Goal: Task Accomplishment & Management: Complete application form

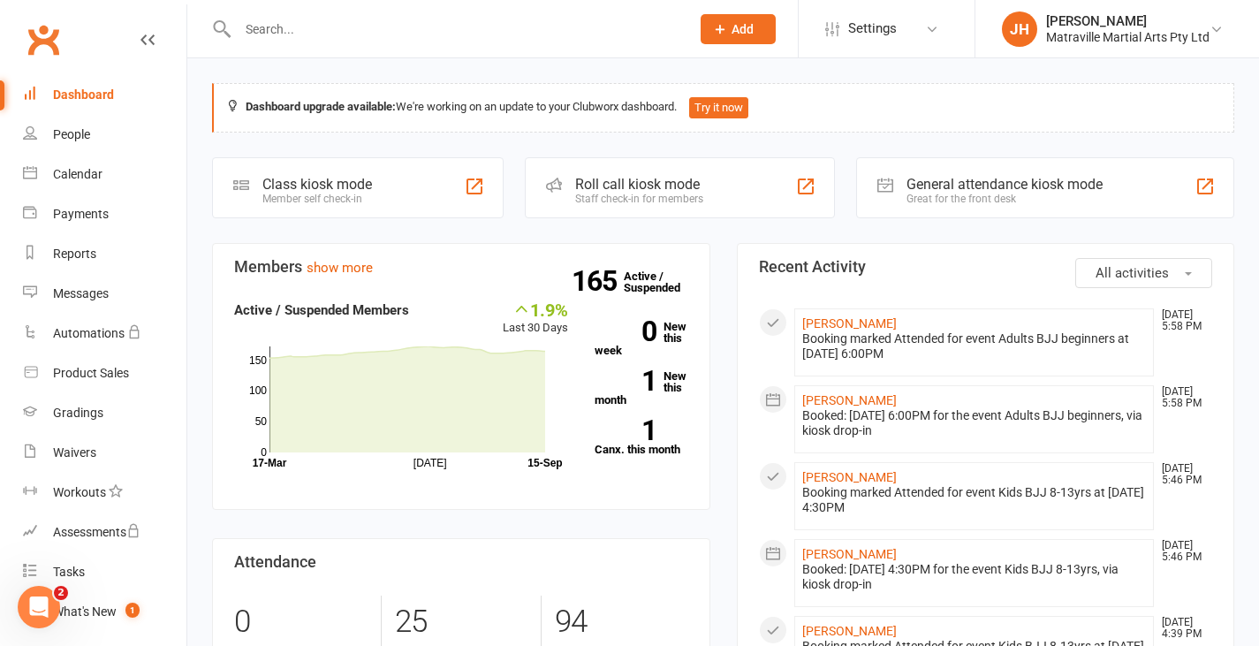
click at [475, 20] on input "text" at bounding box center [454, 29] width 445 height 25
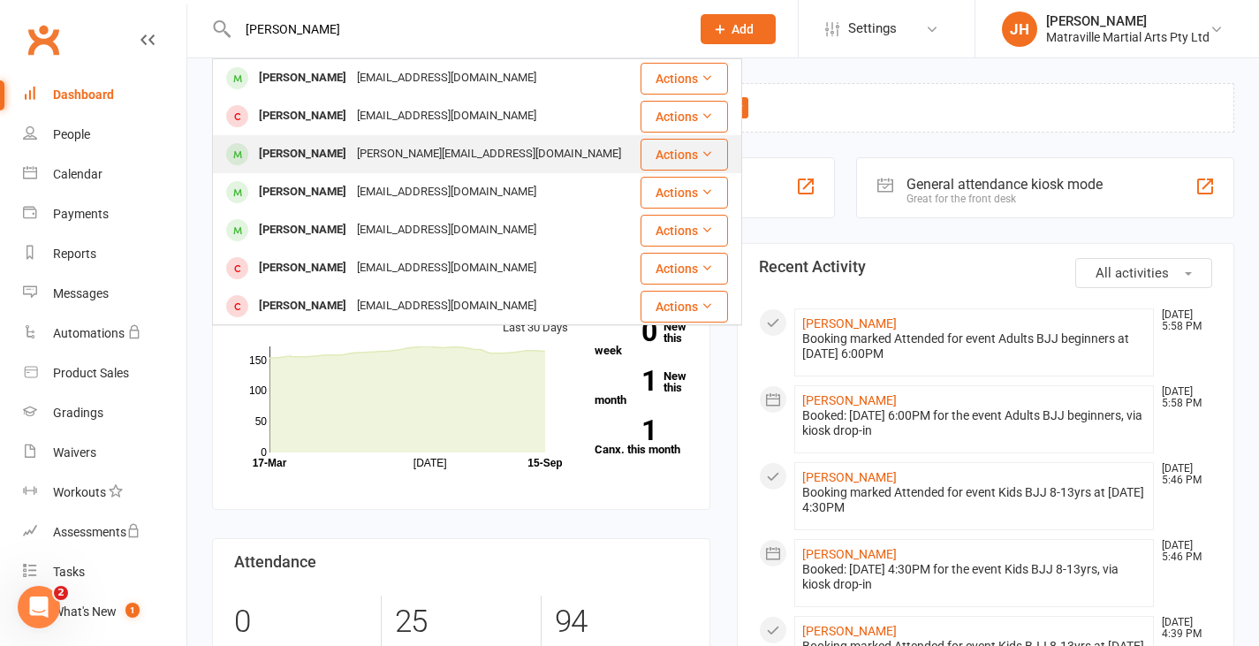
type input "[PERSON_NAME]"
click at [418, 148] on div "[PERSON_NAME][EMAIL_ADDRESS][DOMAIN_NAME]" at bounding box center [489, 154] width 275 height 26
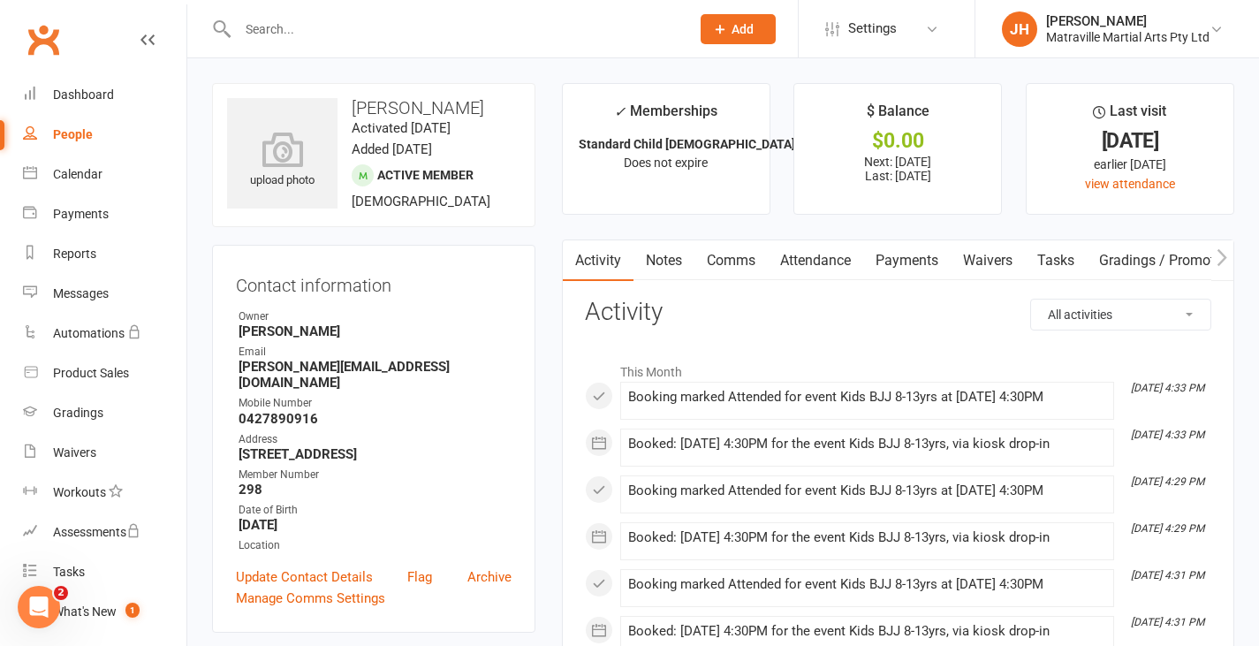
click at [889, 257] on link "Payments" at bounding box center [906, 260] width 87 height 41
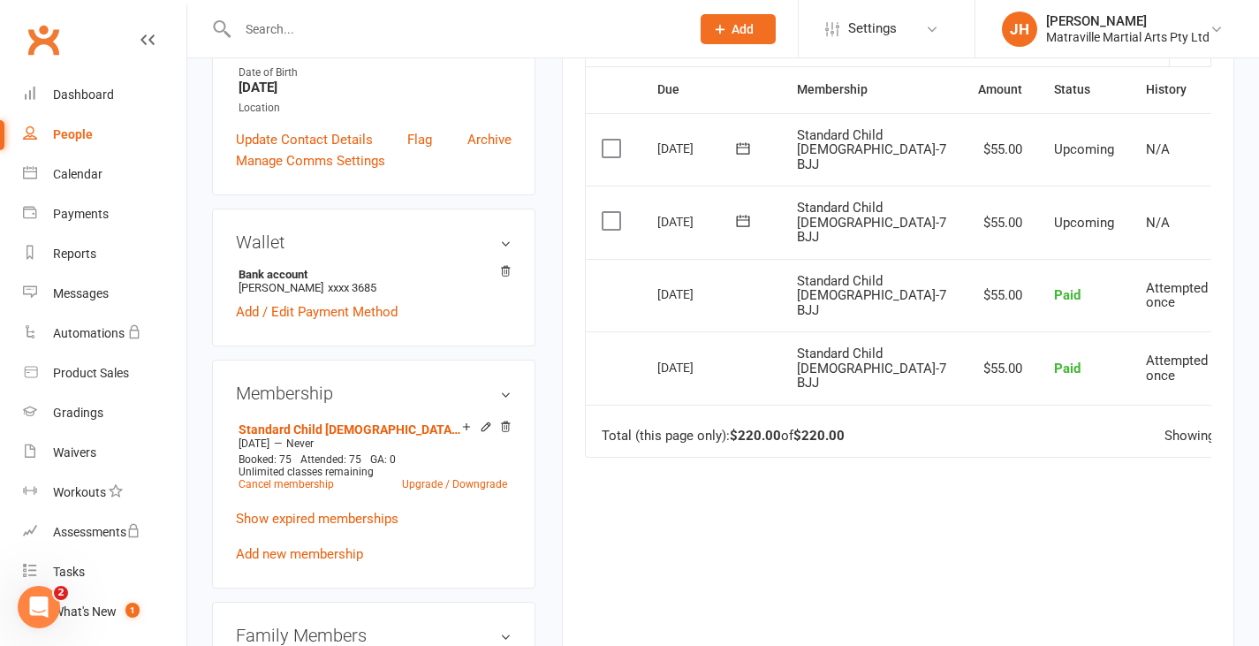
scroll to position [468, 0]
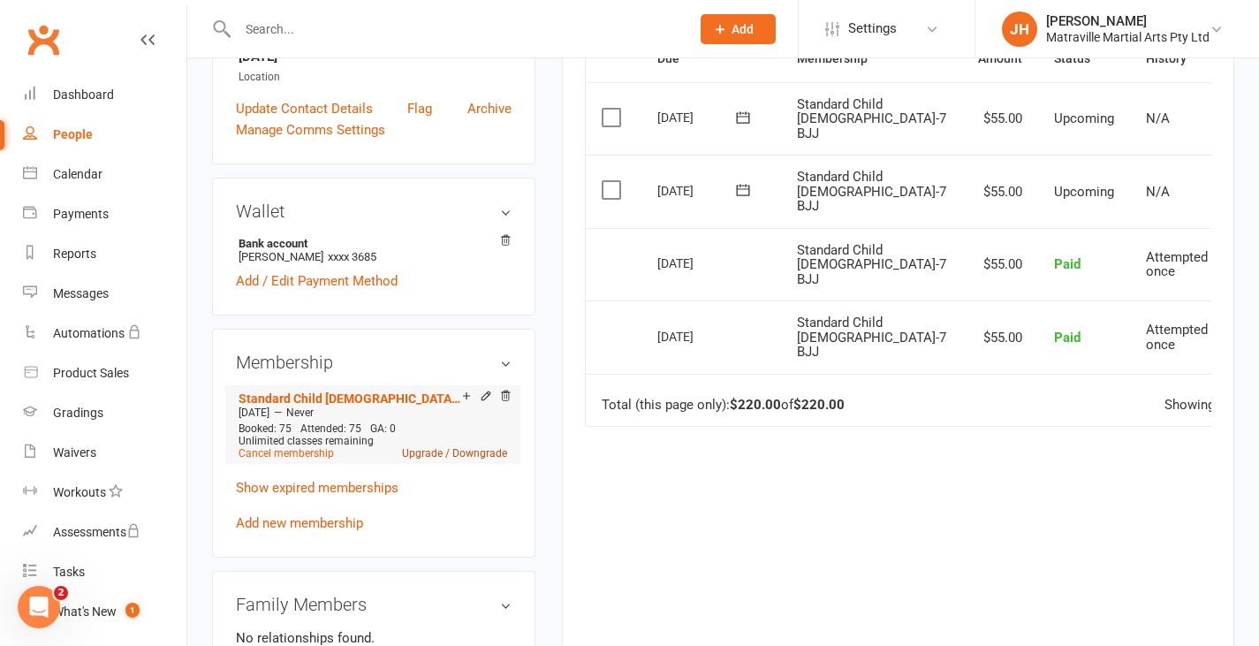
click at [449, 457] on link "Upgrade / Downgrade" at bounding box center [454, 453] width 105 height 12
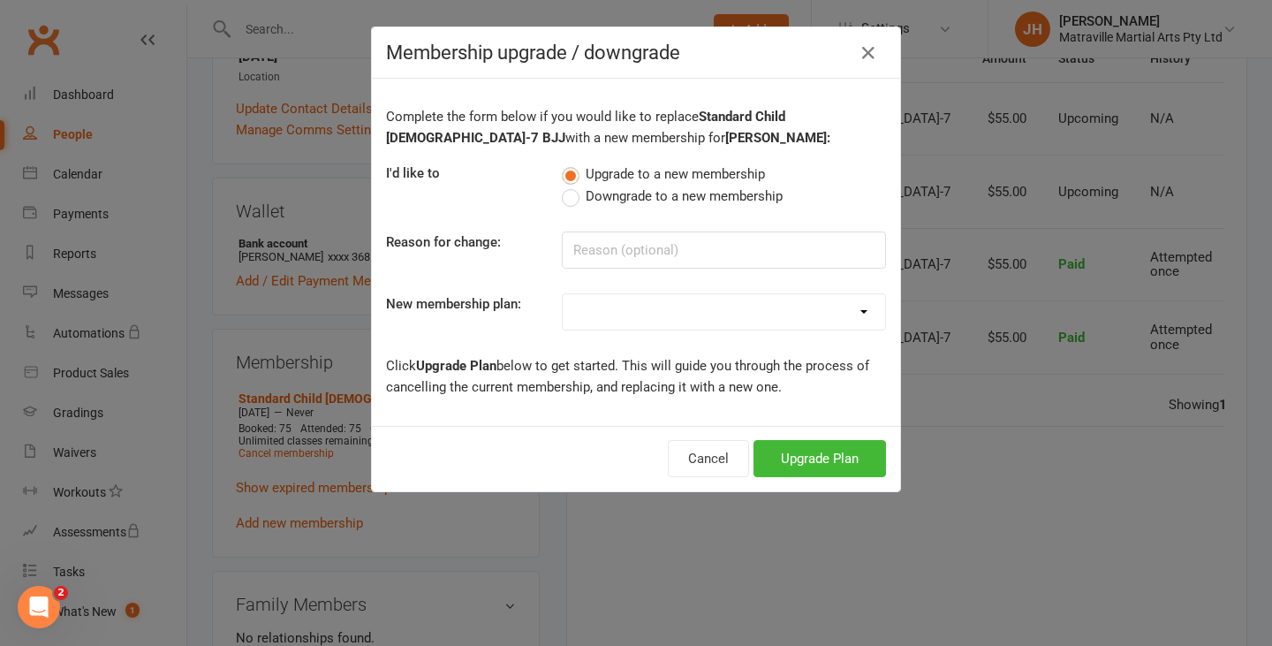
click at [624, 310] on select "Trial Period Suspended Period Standard Adult BJJ Concession/Student Adult BJJ S…" at bounding box center [724, 311] width 322 height 35
select select "1"
click at [563, 294] on select "Trial Period Suspended Period Standard Adult BJJ Concession/Student Adult BJJ S…" at bounding box center [724, 311] width 322 height 35
click at [814, 466] on button "Upgrade Plan" at bounding box center [819, 458] width 132 height 37
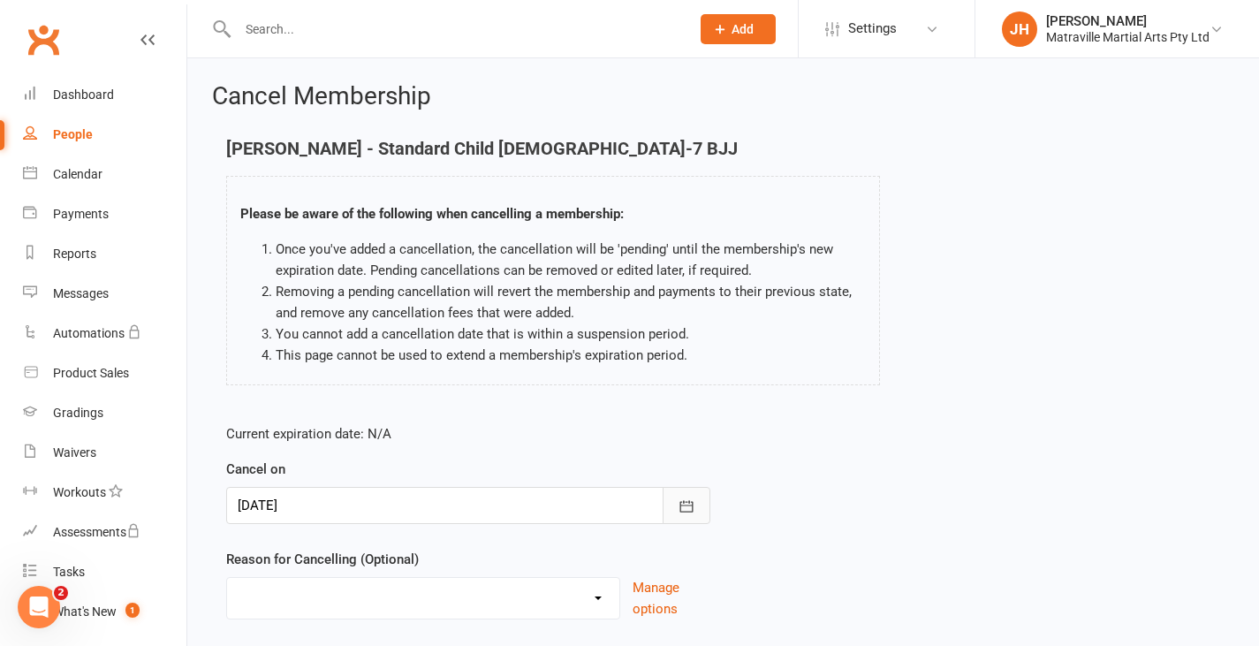
click at [685, 496] on button "button" at bounding box center [686, 505] width 48 height 37
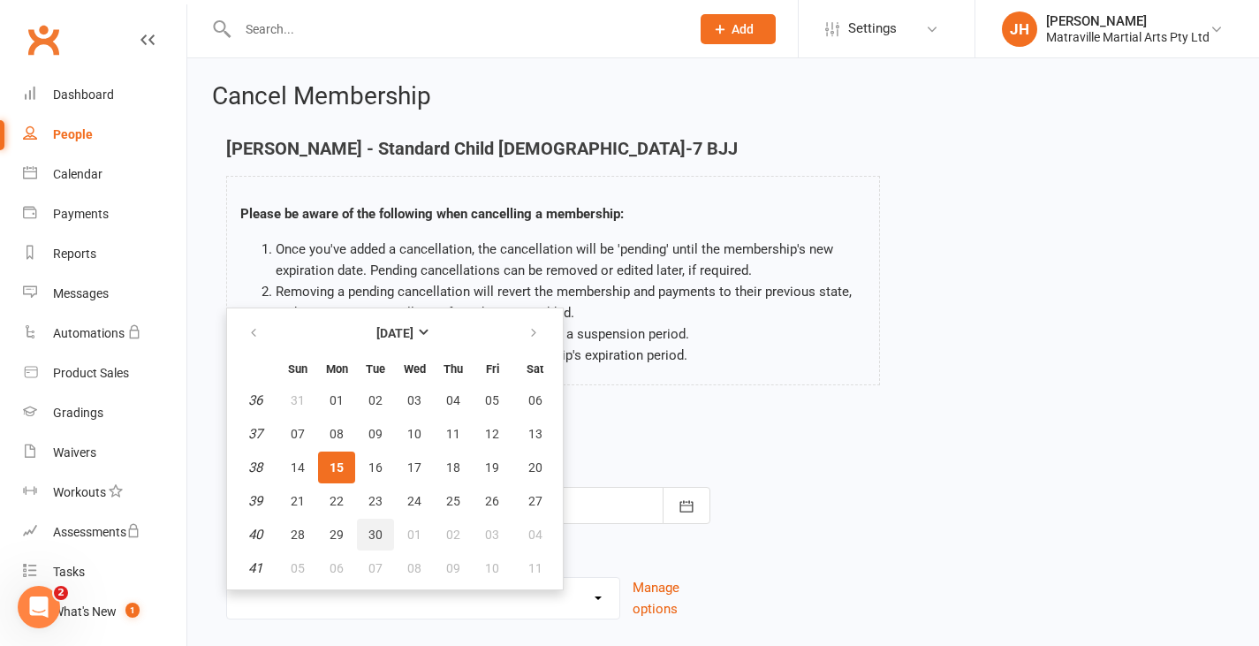
click at [380, 526] on button "30" at bounding box center [375, 535] width 37 height 32
type input "[DATE]"
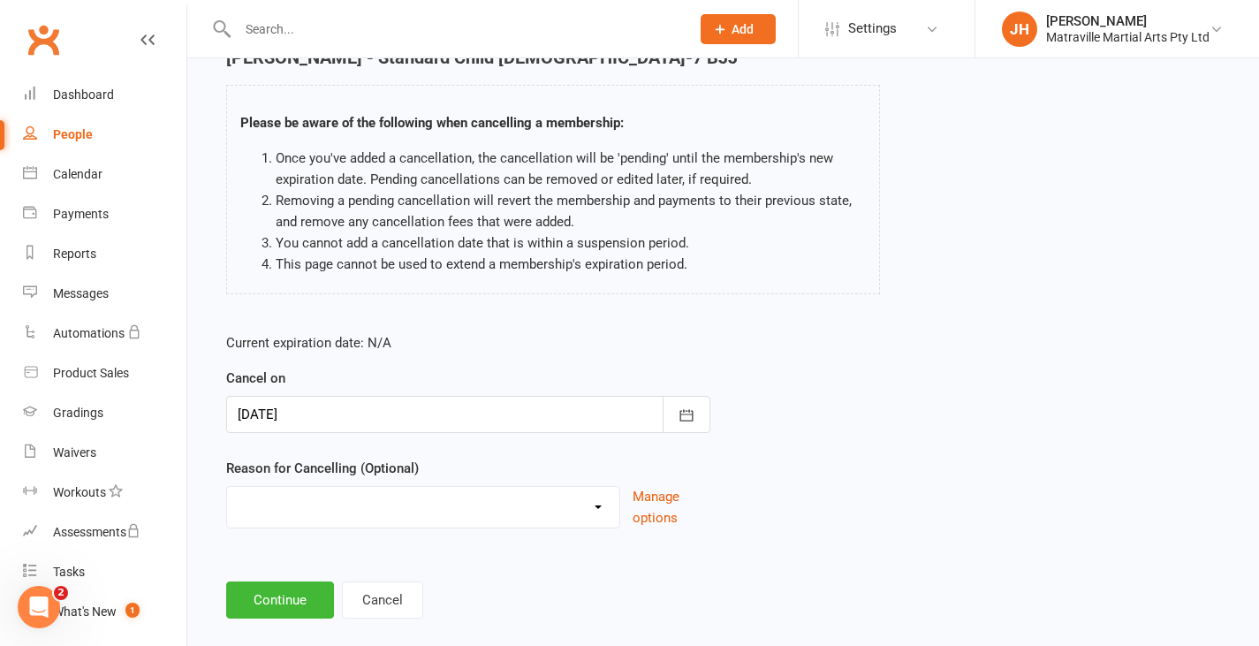
scroll to position [117, 0]
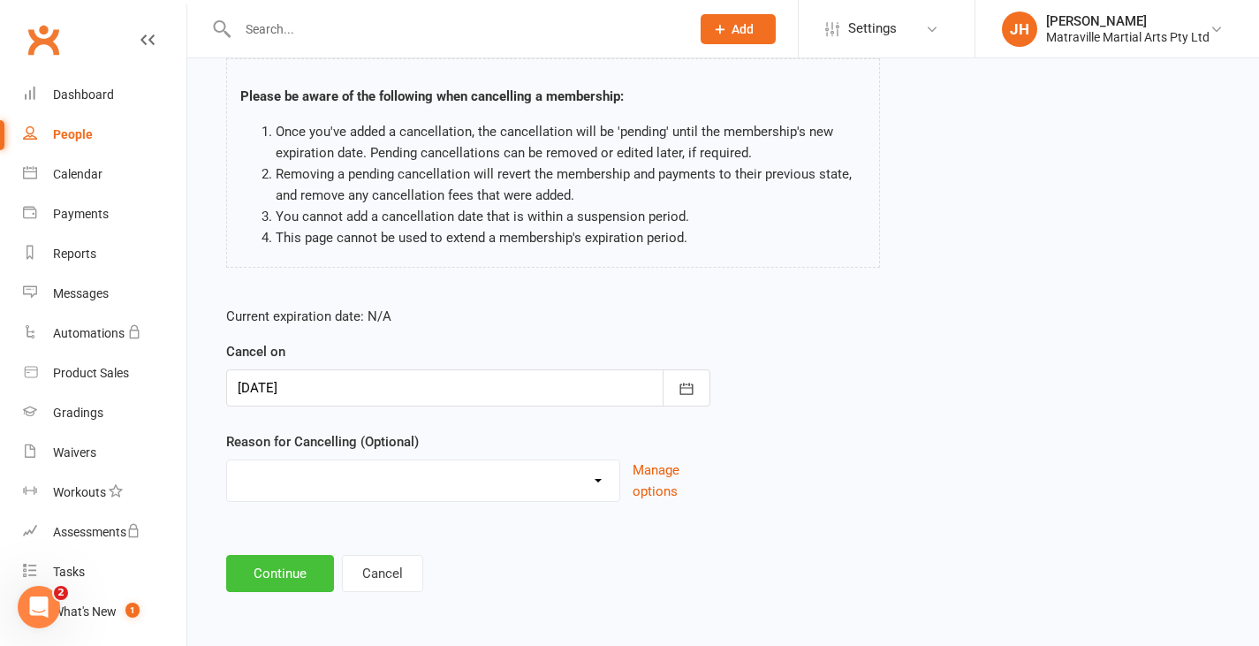
click at [305, 565] on button "Continue" at bounding box center [280, 573] width 108 height 37
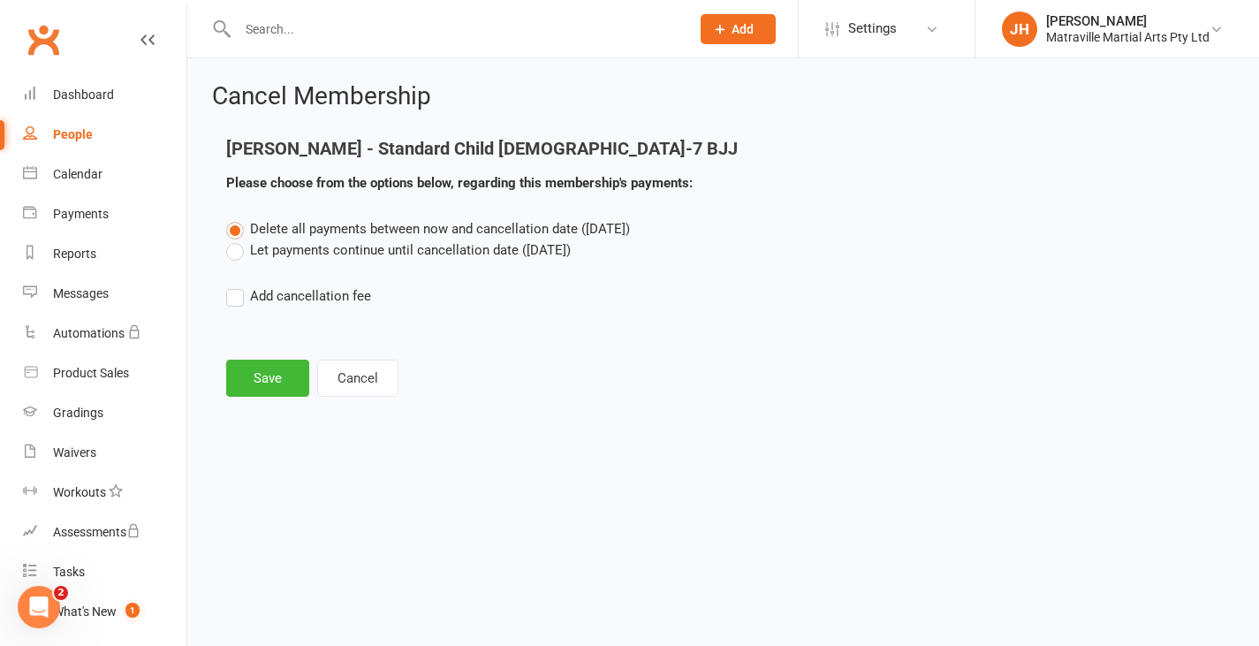
scroll to position [0, 0]
click at [284, 375] on button "Save" at bounding box center [267, 378] width 83 height 37
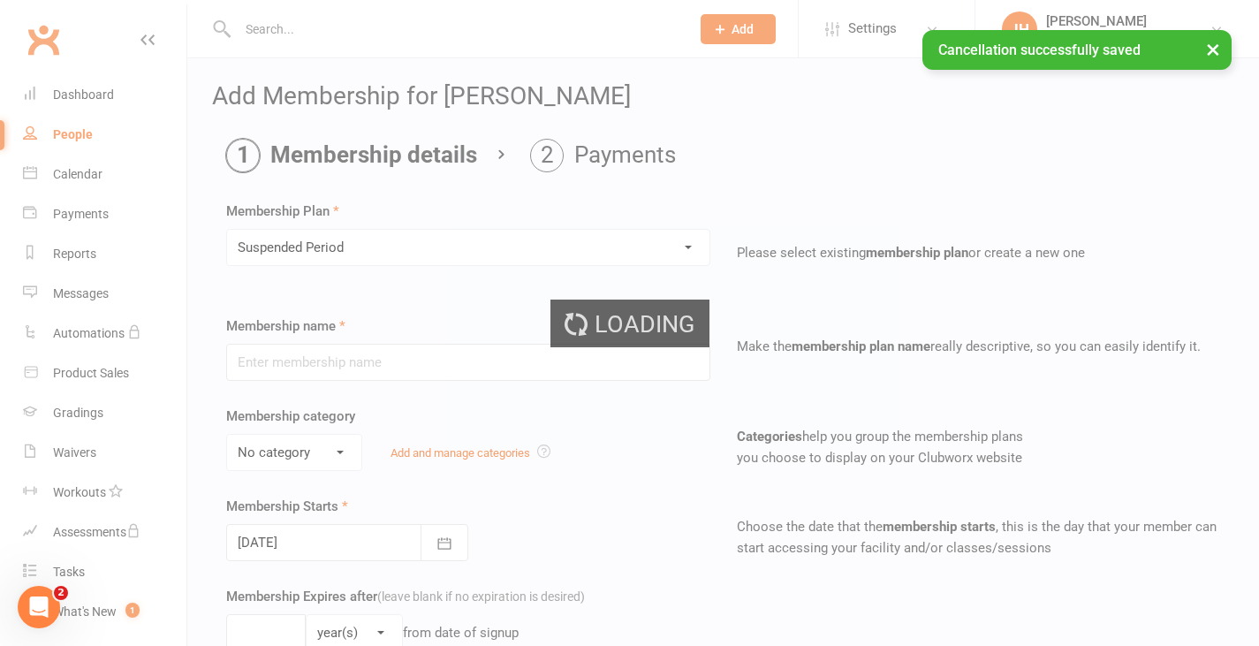
type input "Suspended Period"
type input "0"
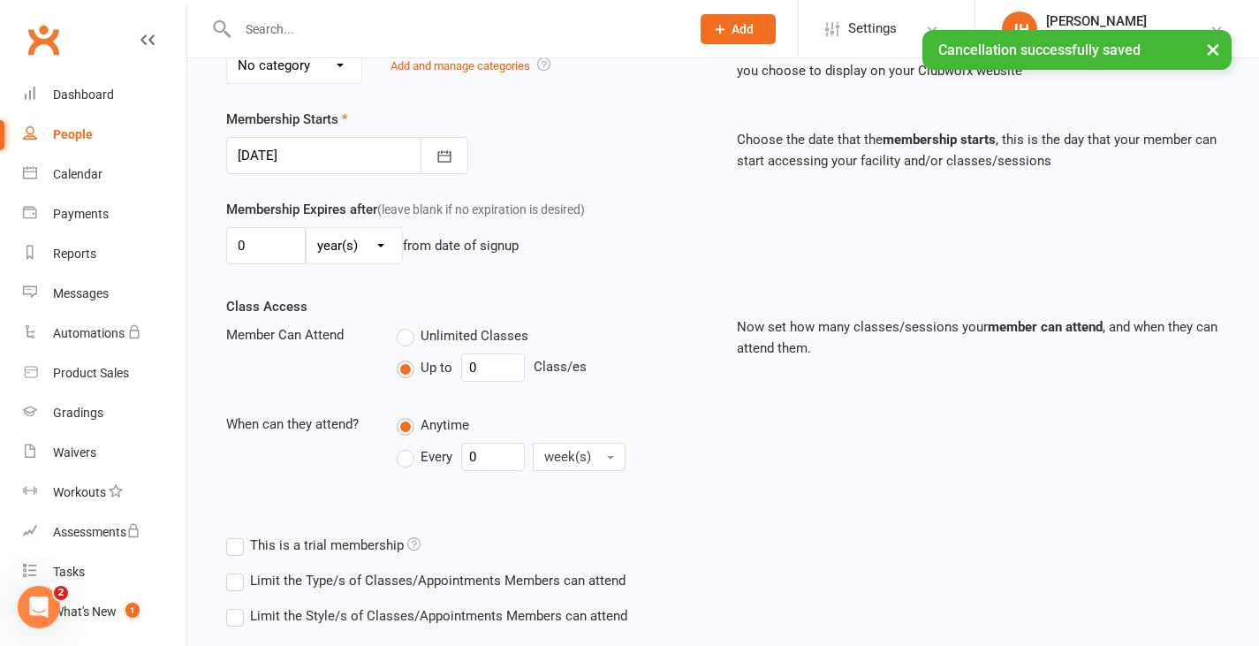
scroll to position [490, 0]
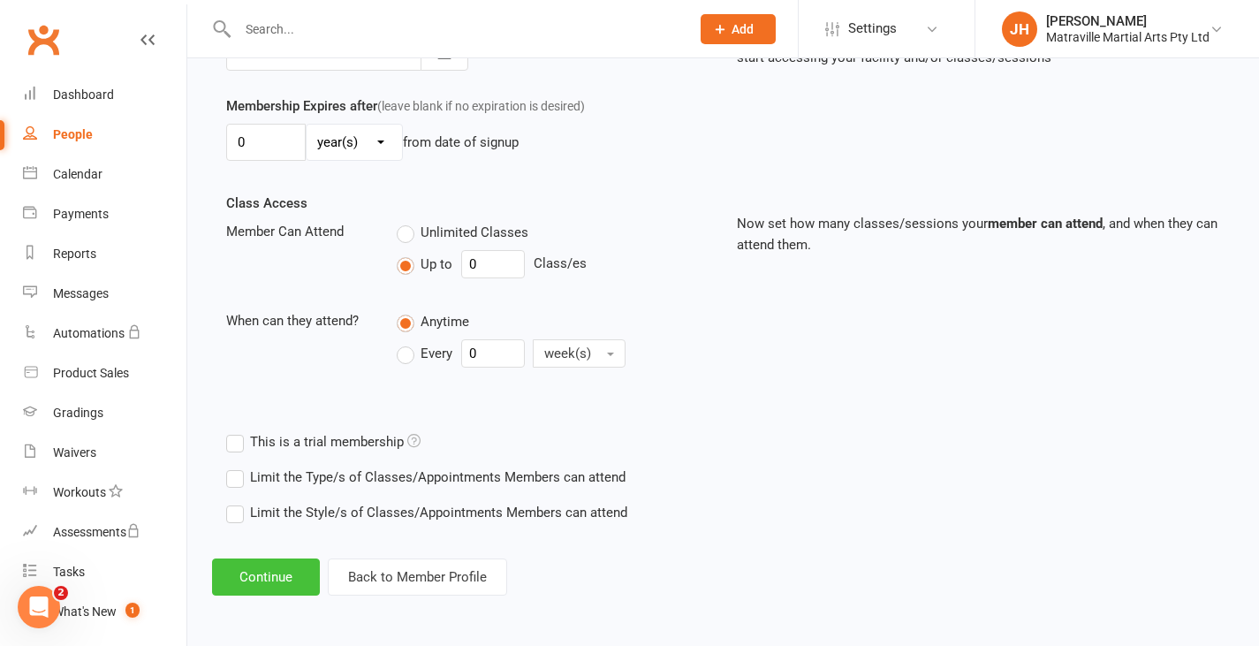
click at [283, 587] on button "Continue" at bounding box center [266, 576] width 108 height 37
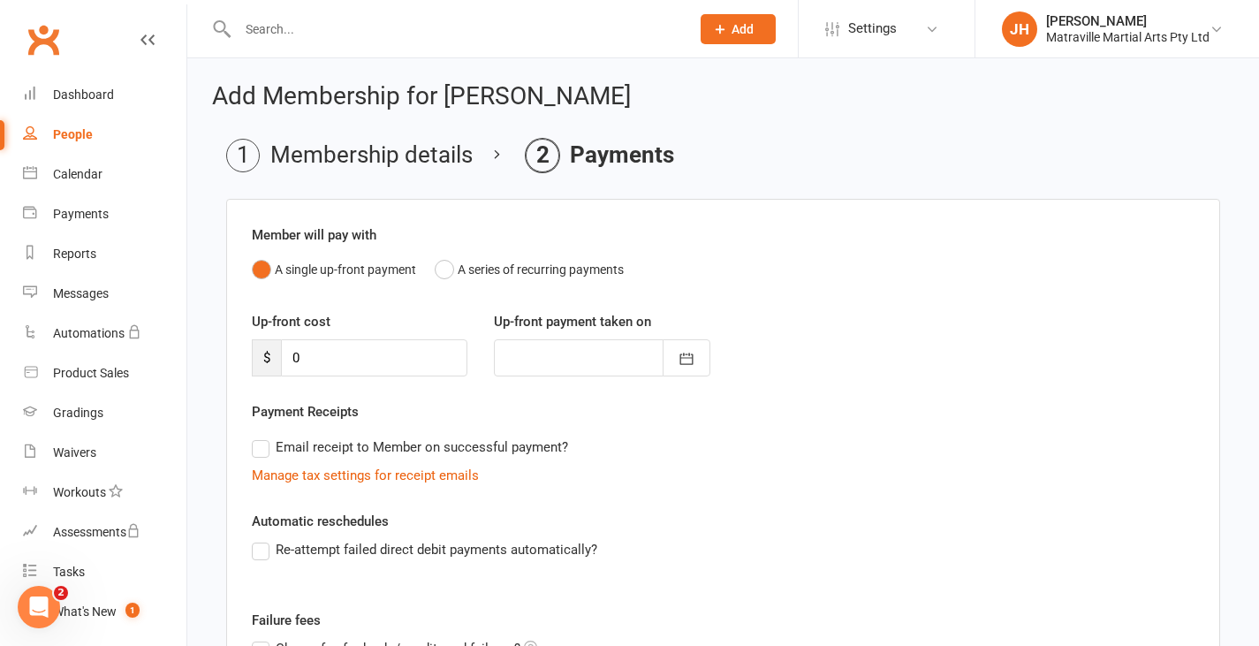
scroll to position [246, 0]
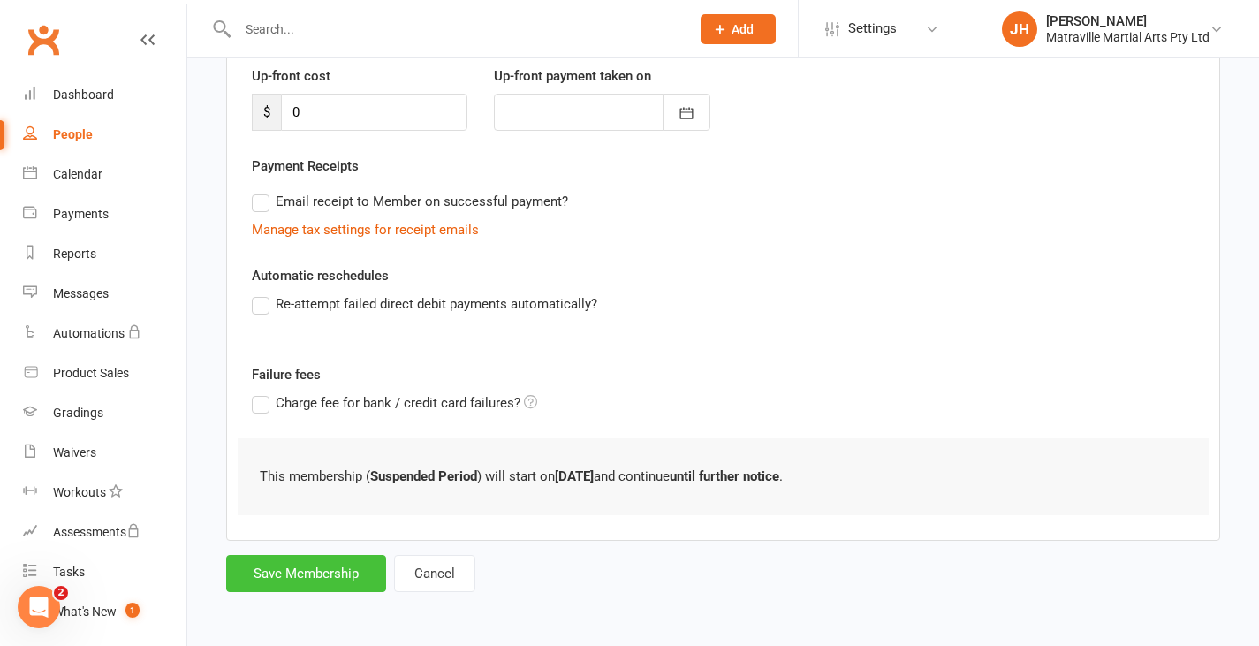
click at [324, 564] on button "Save Membership" at bounding box center [306, 573] width 160 height 37
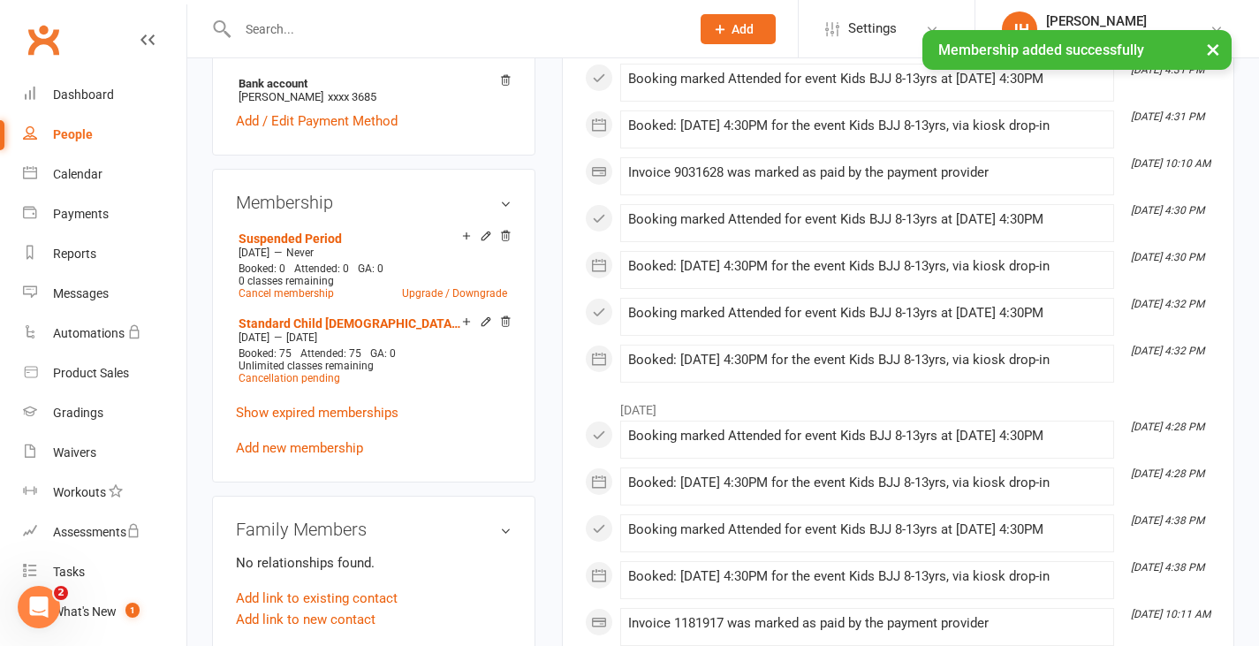
scroll to position [686, 0]
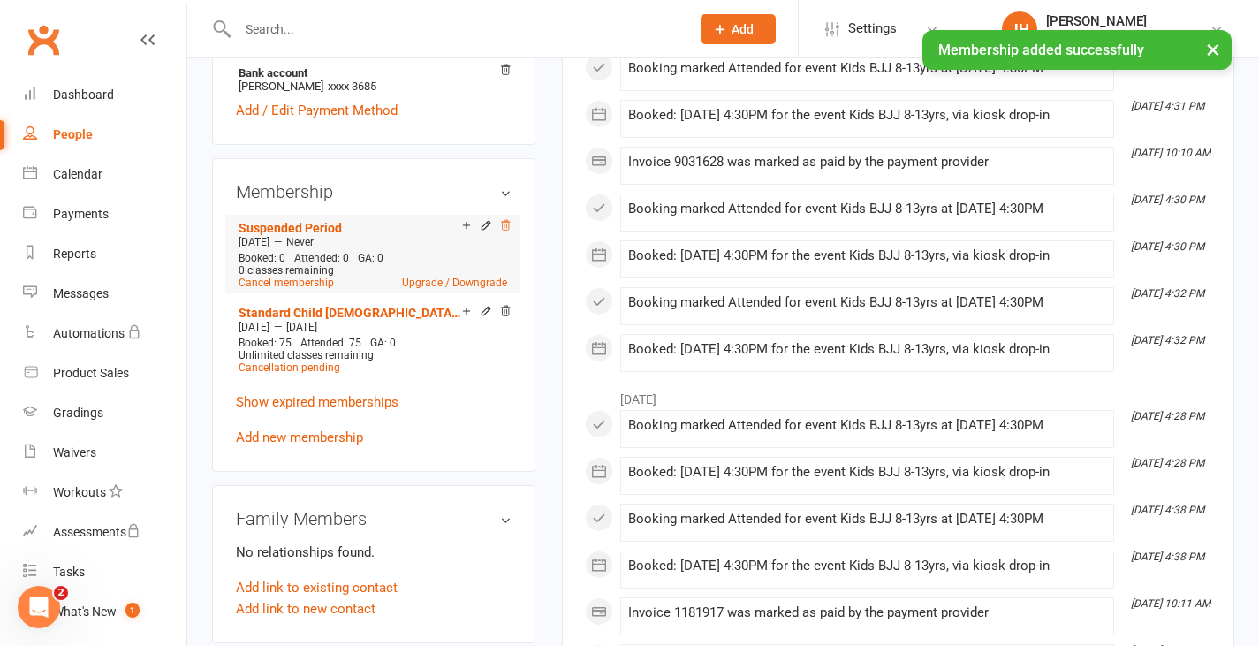
click at [506, 227] on icon at bounding box center [505, 225] width 12 height 12
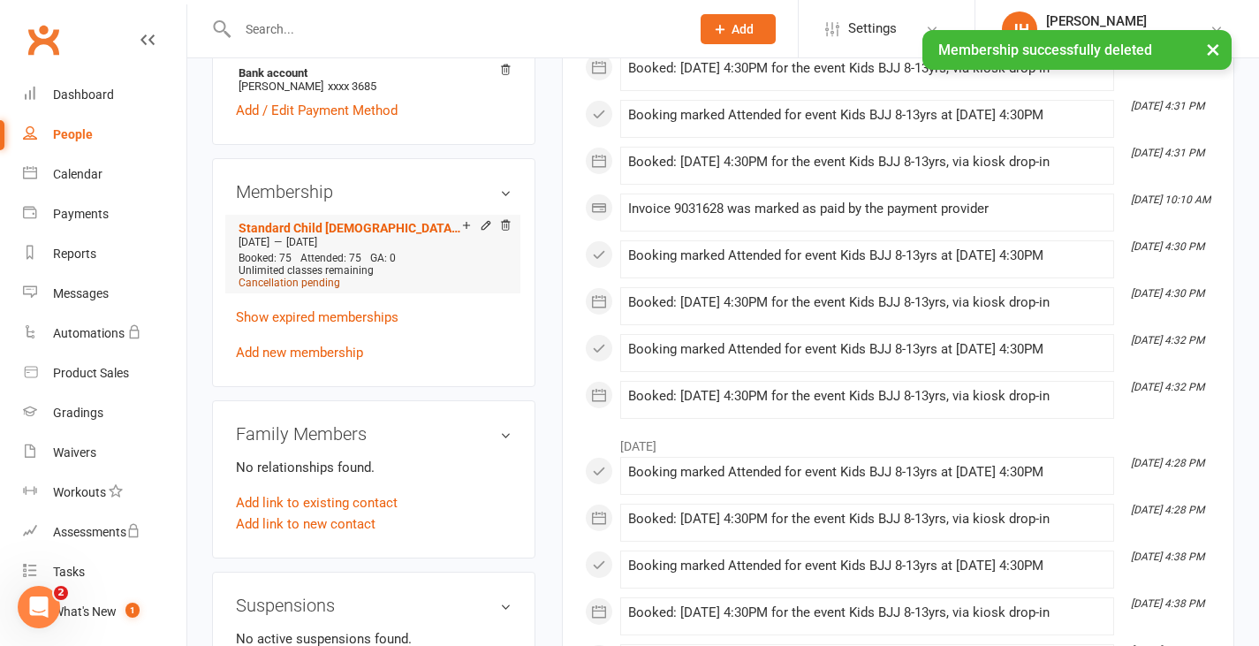
click at [306, 285] on span "Cancellation pending" at bounding box center [289, 282] width 102 height 12
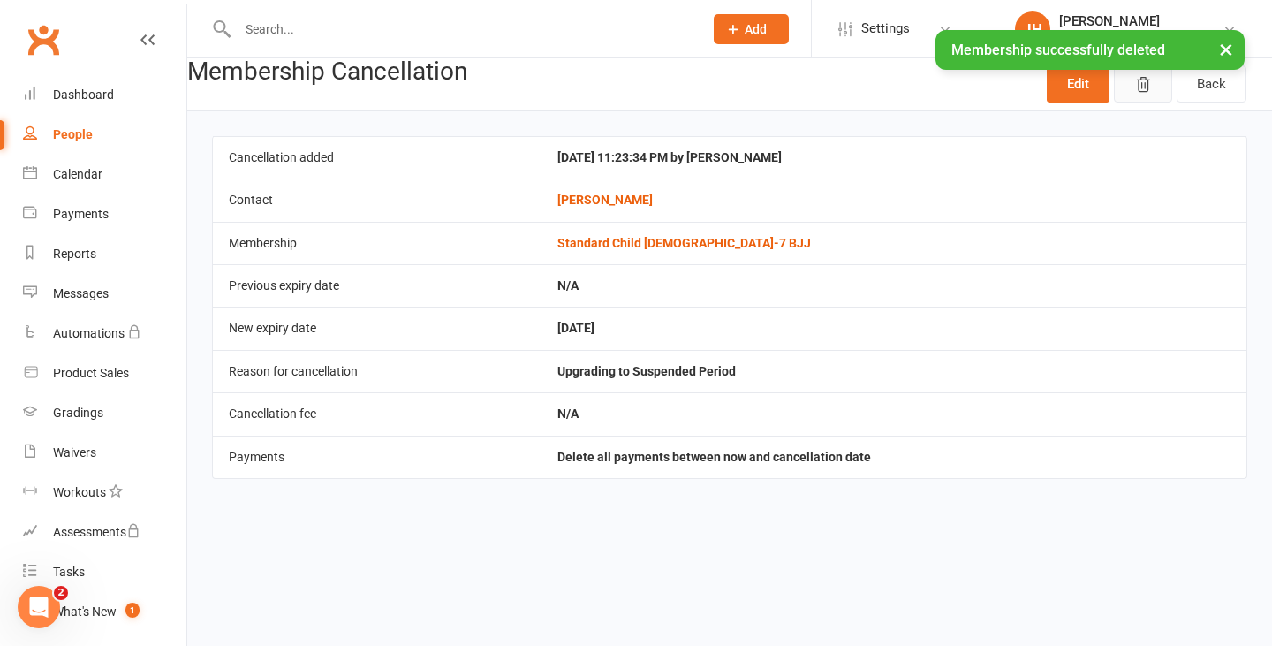
click at [1142, 102] on button "button" at bounding box center [1143, 83] width 58 height 37
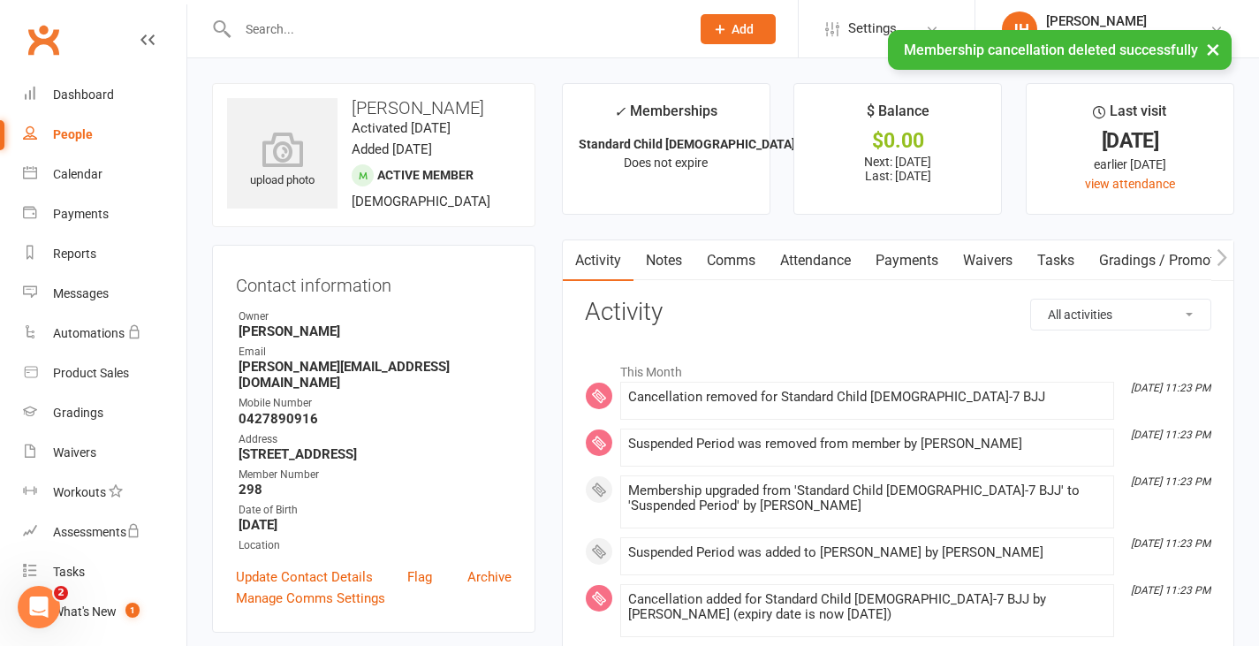
click at [57, 137] on div "People" at bounding box center [73, 134] width 40 height 14
select select "100"
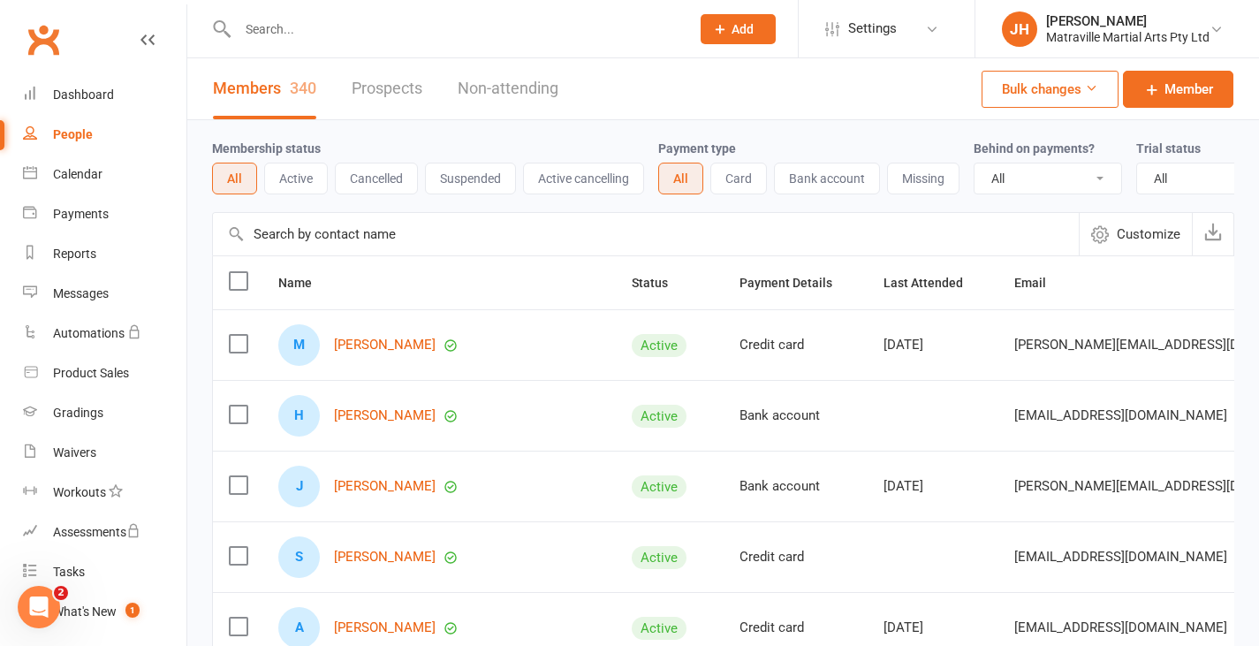
click at [293, 24] on input "text" at bounding box center [454, 29] width 445 height 25
click at [713, 39] on button "Add" at bounding box center [737, 29] width 75 height 30
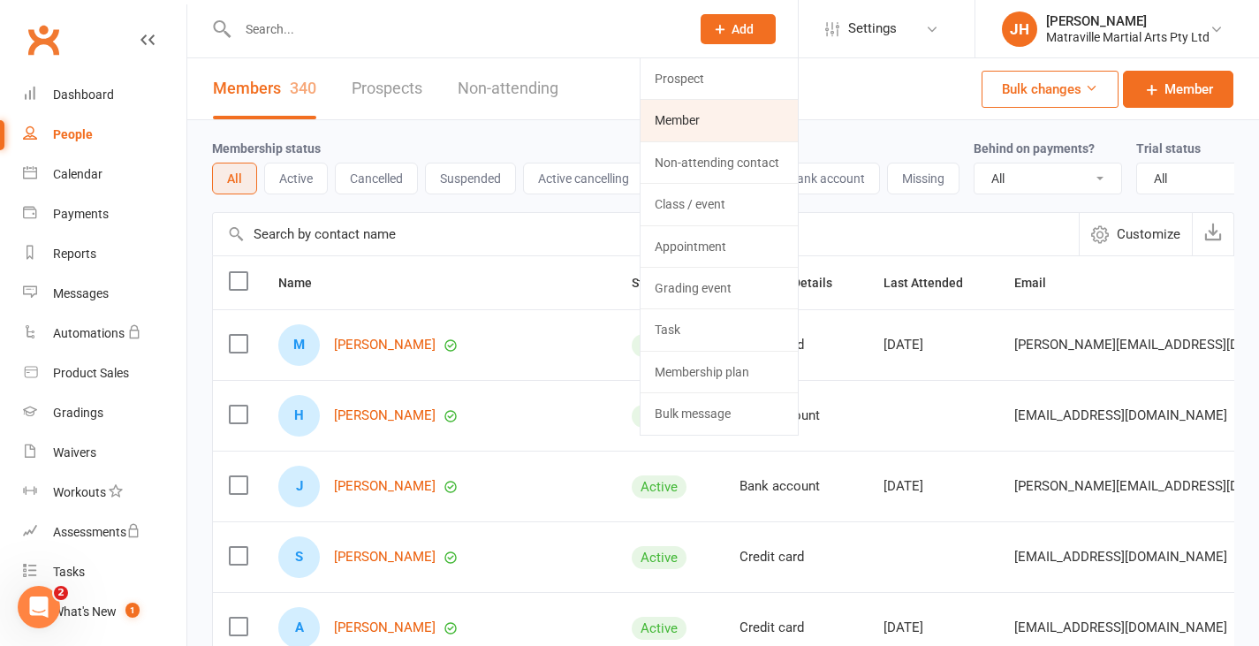
click at [681, 132] on link "Member" at bounding box center [718, 120] width 157 height 41
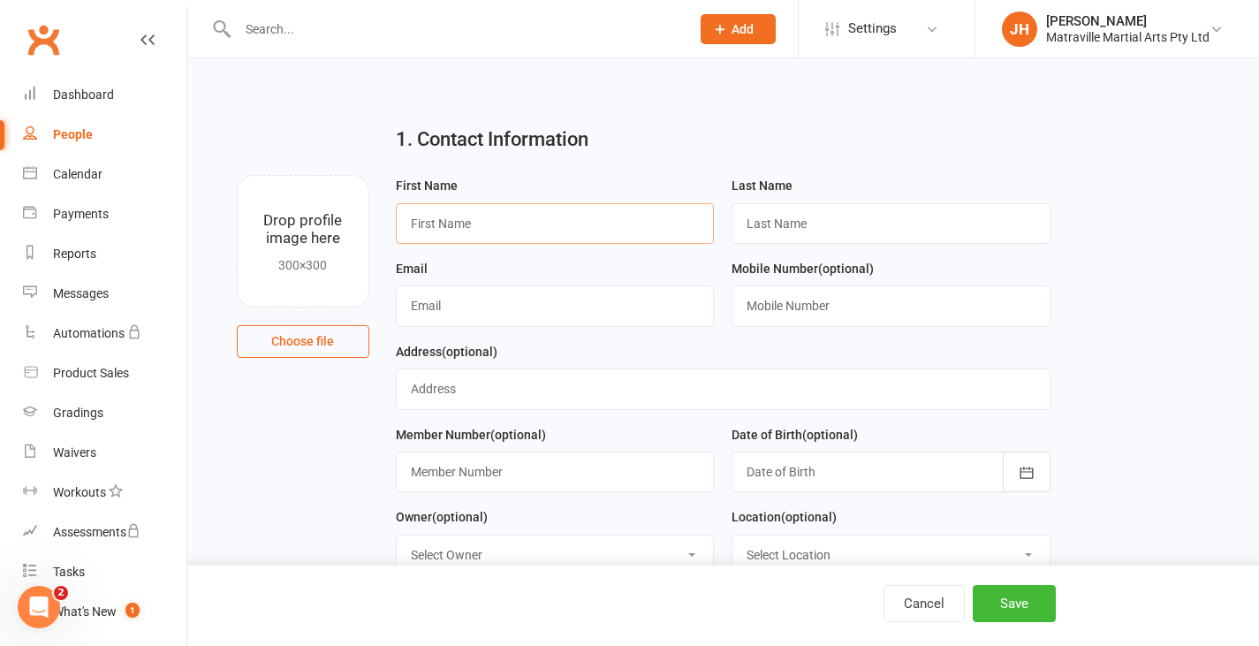
click at [624, 234] on input "text" at bounding box center [555, 223] width 319 height 41
type input "[PERSON_NAME]"
click at [596, 299] on input "text" at bounding box center [555, 305] width 319 height 41
click at [471, 309] on input "[PERSON_NAME][DOMAIN_NAME]" at bounding box center [555, 305] width 319 height 41
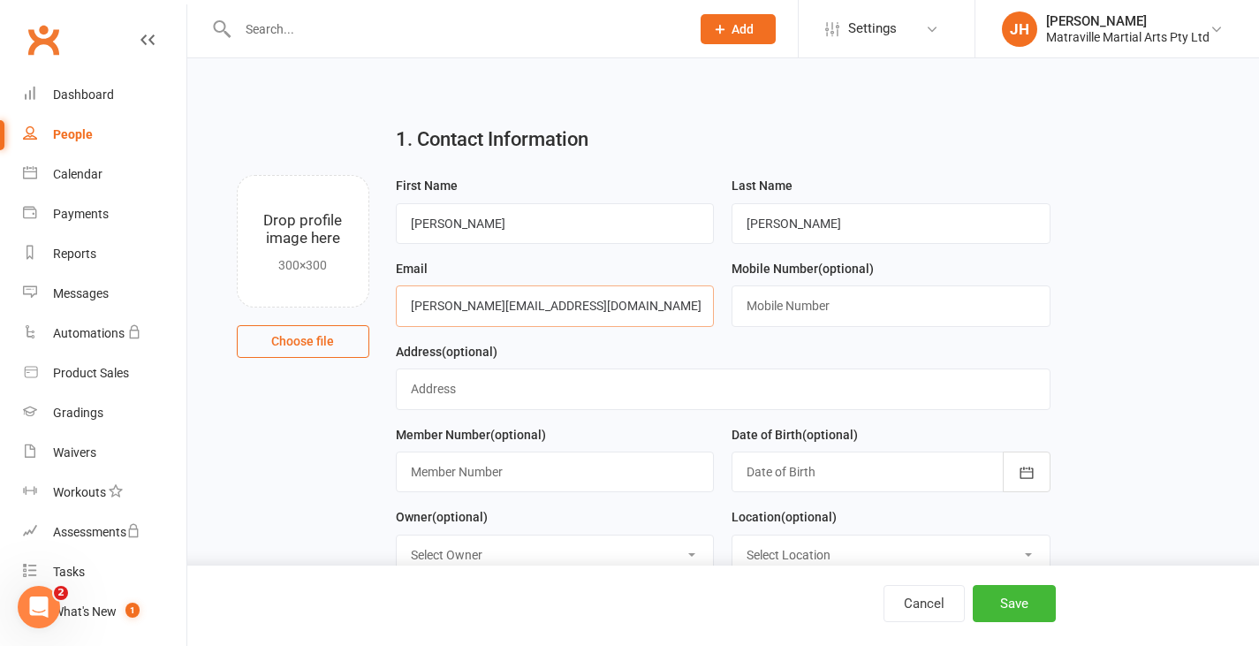
type input "[PERSON_NAME][EMAIL_ADDRESS][DOMAIN_NAME]"
click at [787, 317] on input "text" at bounding box center [890, 305] width 319 height 41
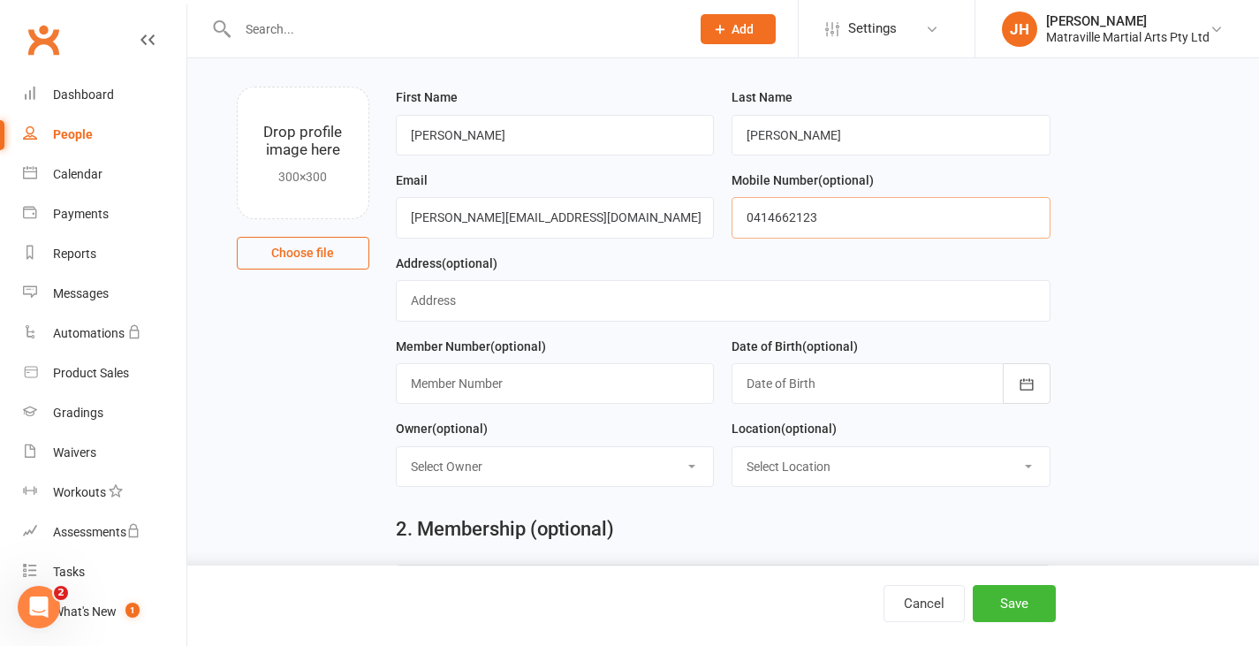
scroll to position [97, 0]
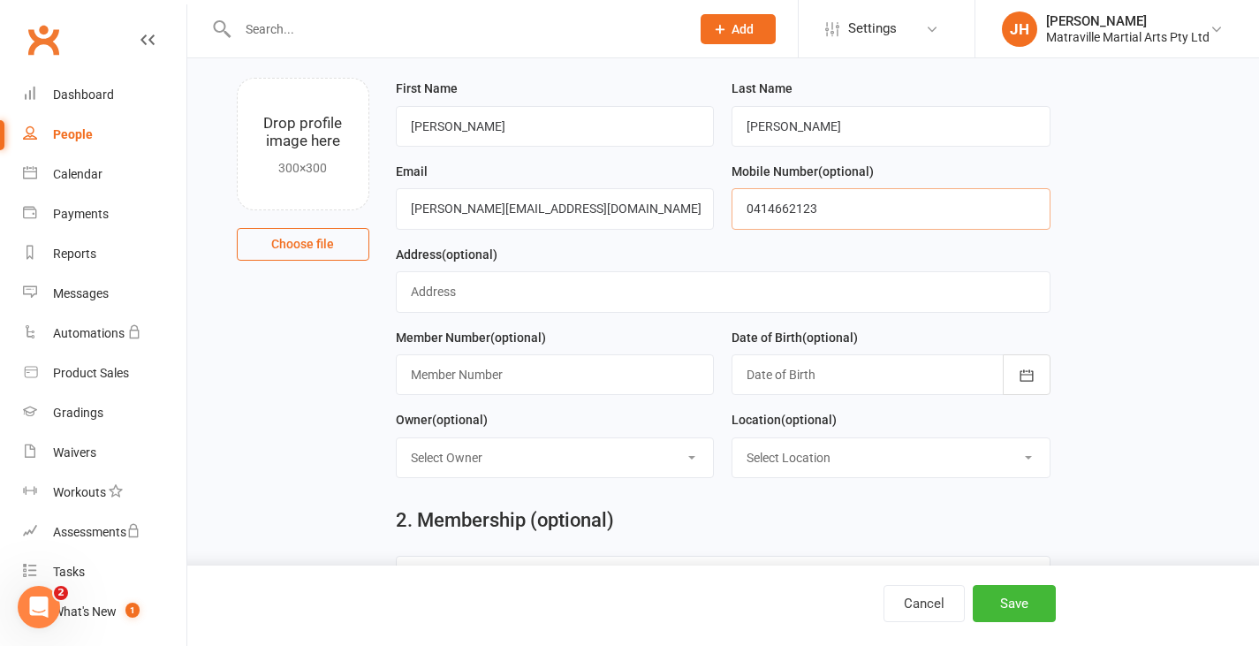
type input "0414662123"
click at [611, 370] on input "text" at bounding box center [555, 374] width 319 height 41
type input "320"
click at [860, 376] on div at bounding box center [890, 374] width 319 height 41
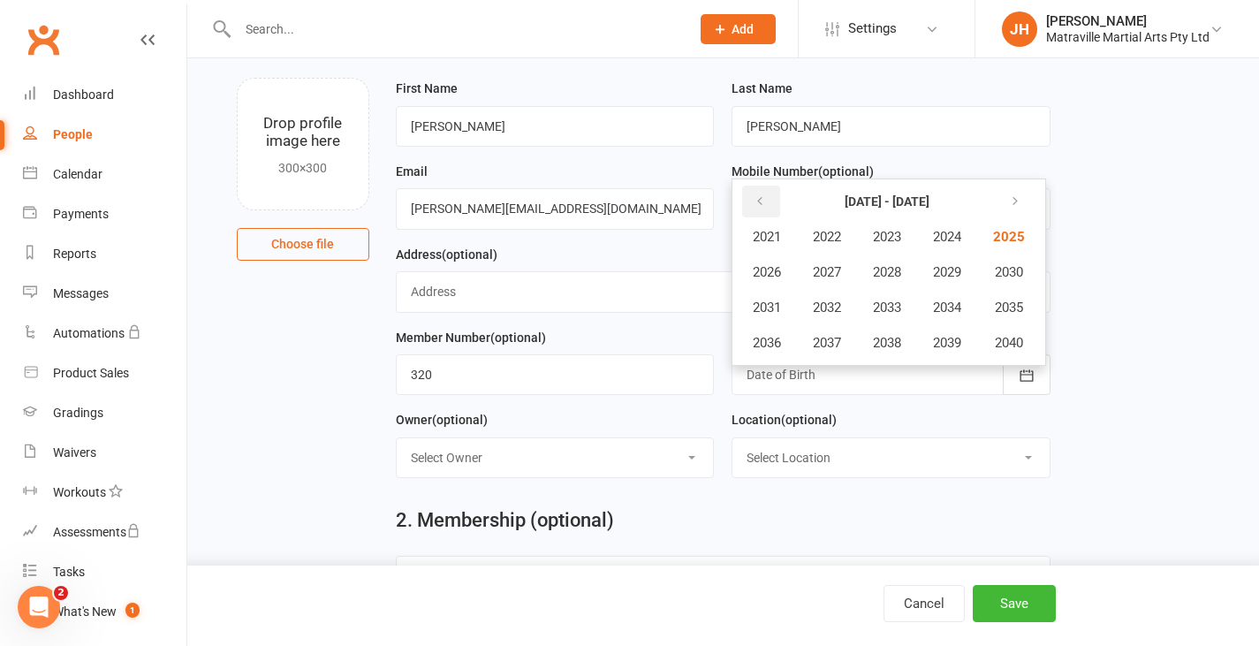
click at [766, 201] on icon "button" at bounding box center [759, 201] width 12 height 14
click at [969, 337] on button "2019" at bounding box center [947, 343] width 58 height 34
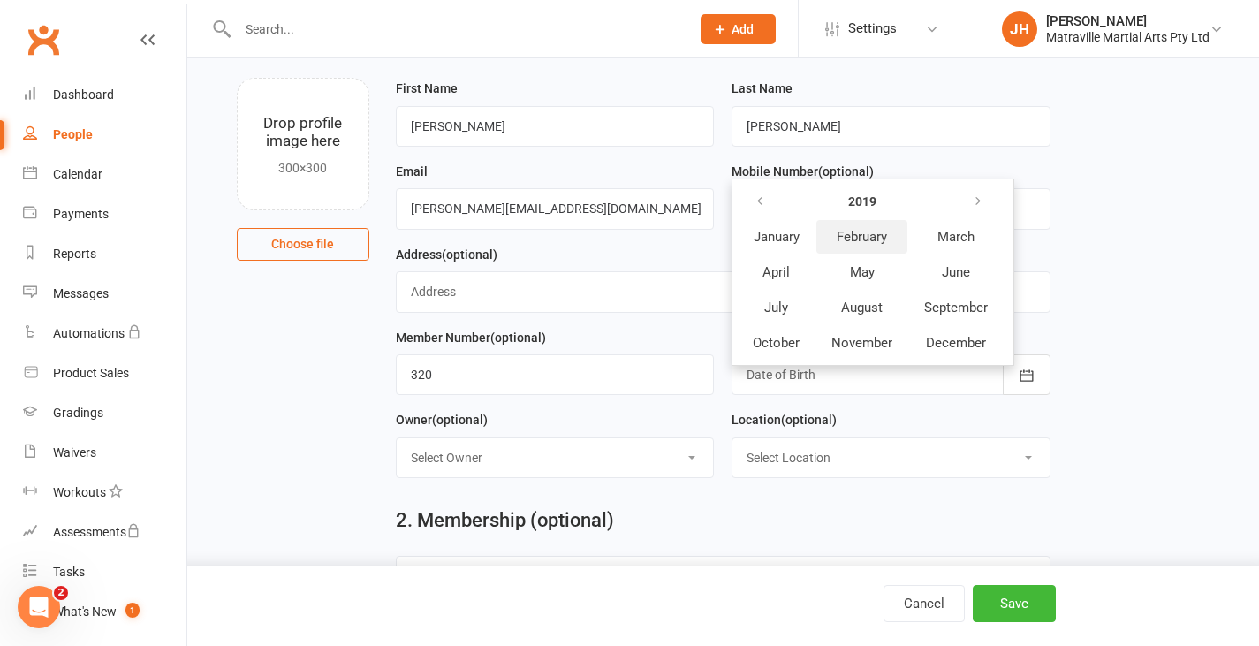
click at [885, 247] on button "February" at bounding box center [861, 237] width 91 height 34
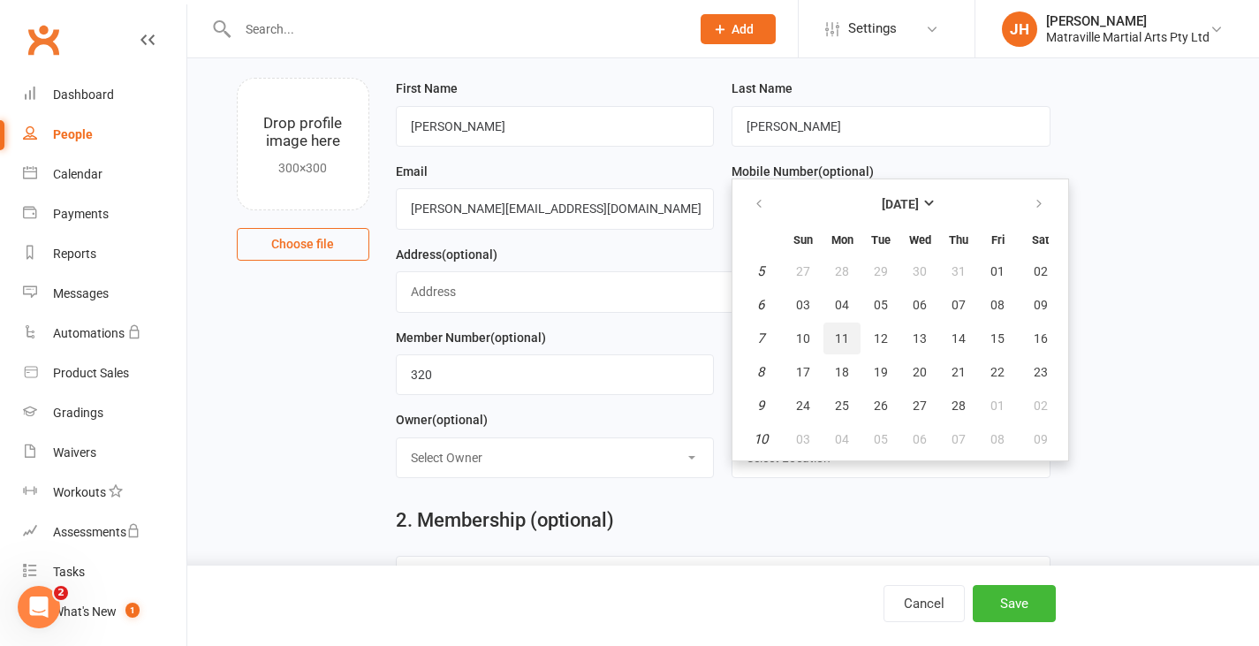
click at [844, 339] on span "11" at bounding box center [842, 338] width 14 height 14
type input "[DATE]"
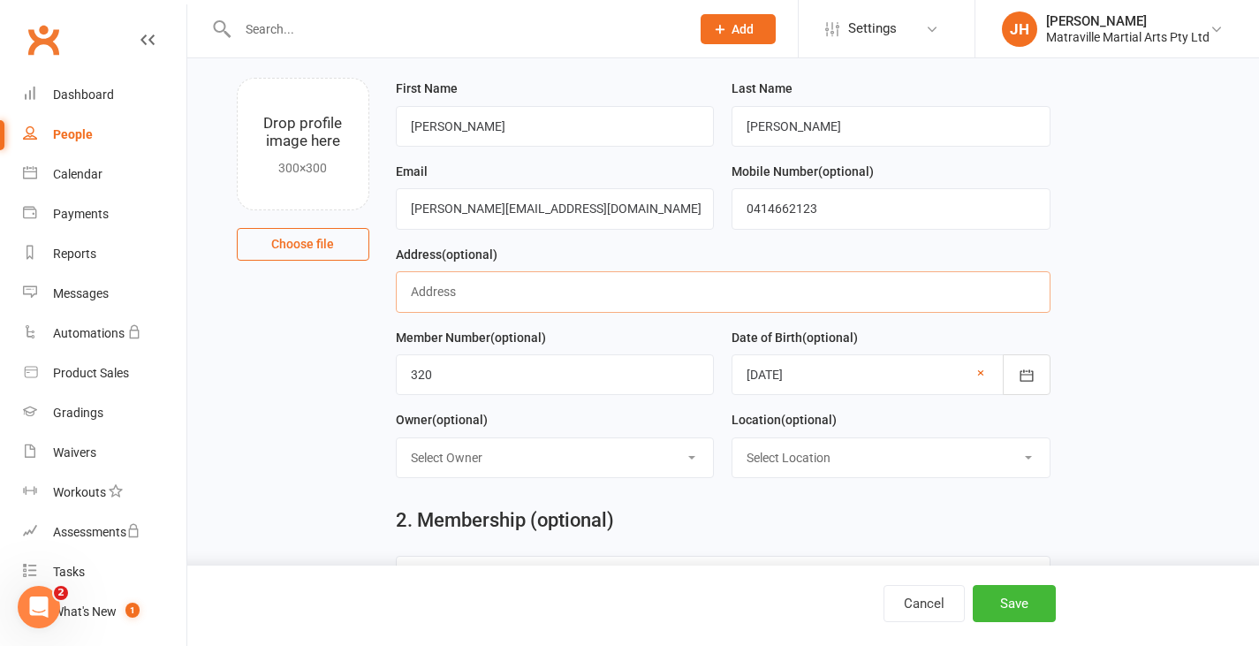
click at [715, 287] on input "text" at bounding box center [723, 291] width 655 height 41
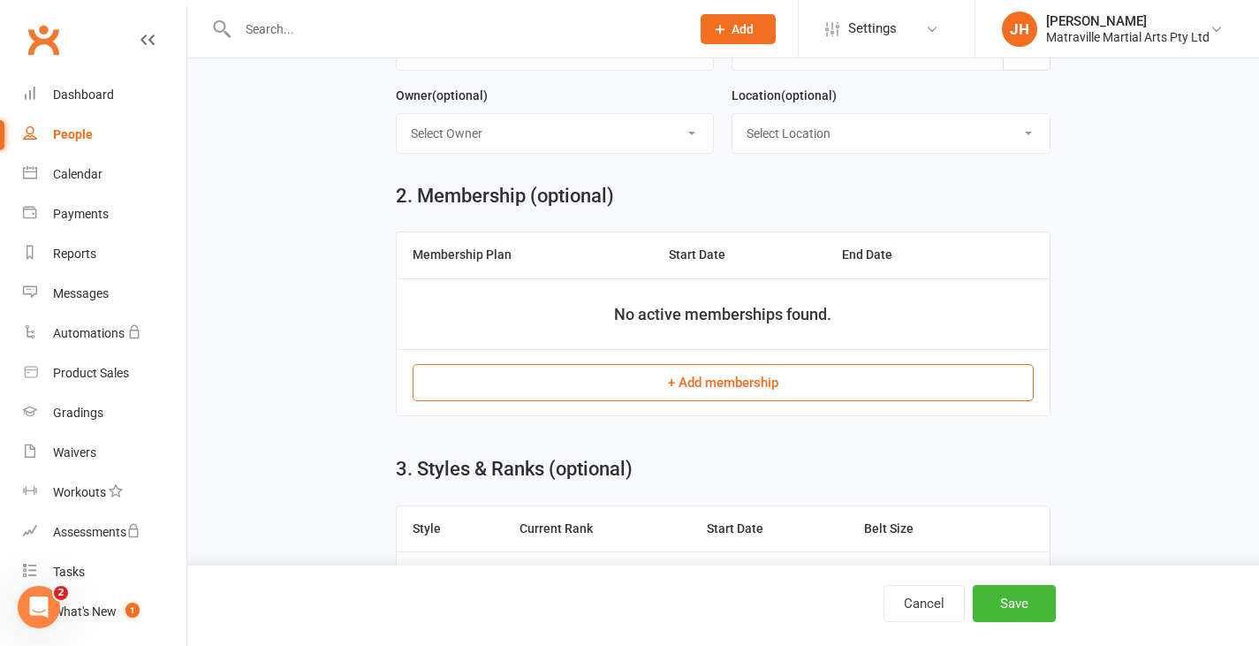
scroll to position [422, 0]
type input "[STREET_ADDRESS]"
click at [668, 382] on button "+ Add membership" at bounding box center [723, 381] width 621 height 37
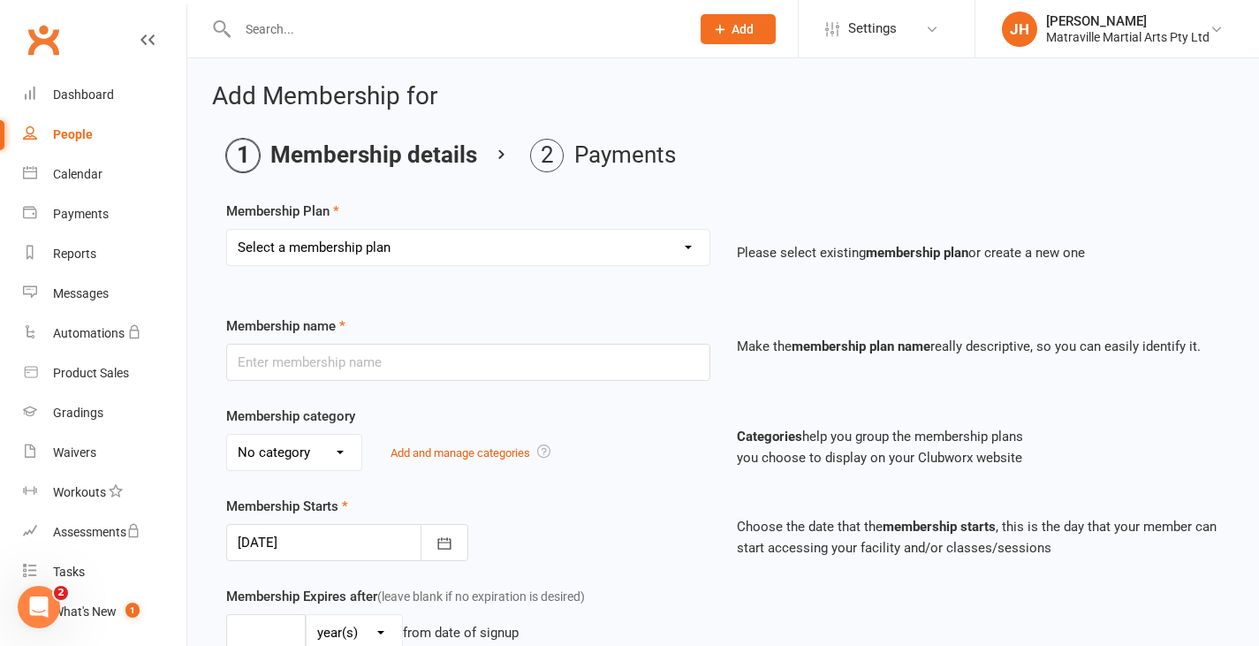
click at [550, 262] on select "Select a membership plan Create new Membership Plan Trial Period Suspended Peri…" at bounding box center [468, 247] width 482 height 35
select select "1"
click at [227, 230] on select "Select a membership plan Create new Membership Plan Trial Period Suspended Peri…" at bounding box center [468, 247] width 482 height 35
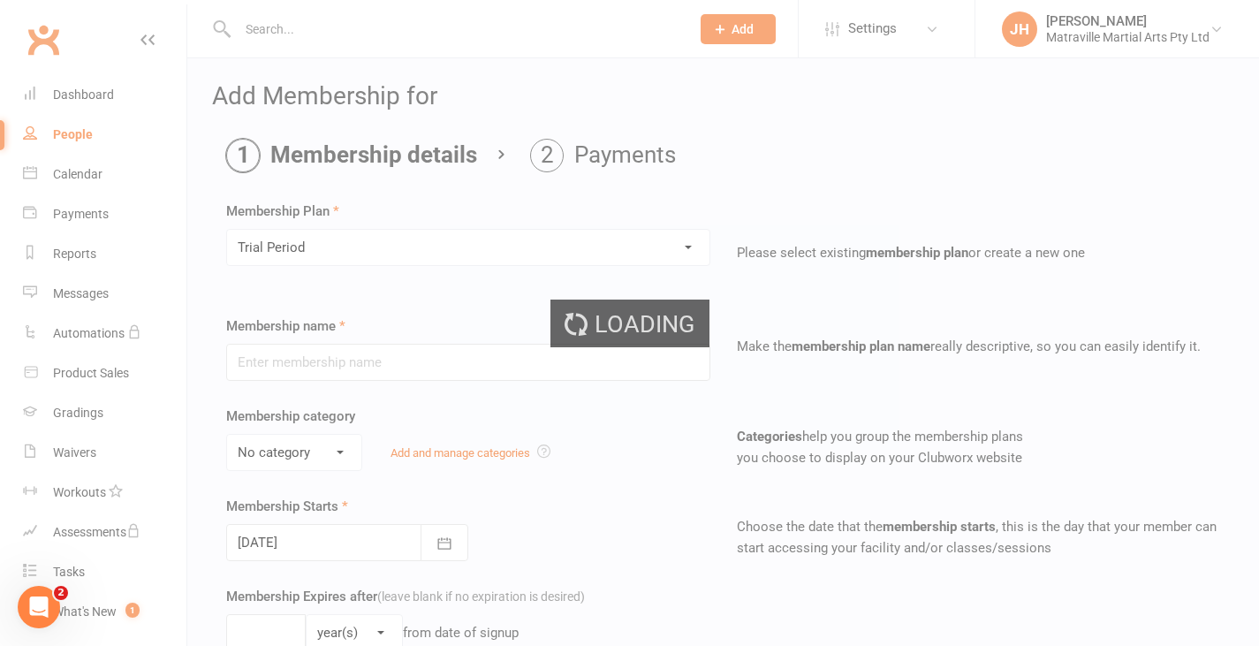
type input "Trial Period"
type input "0"
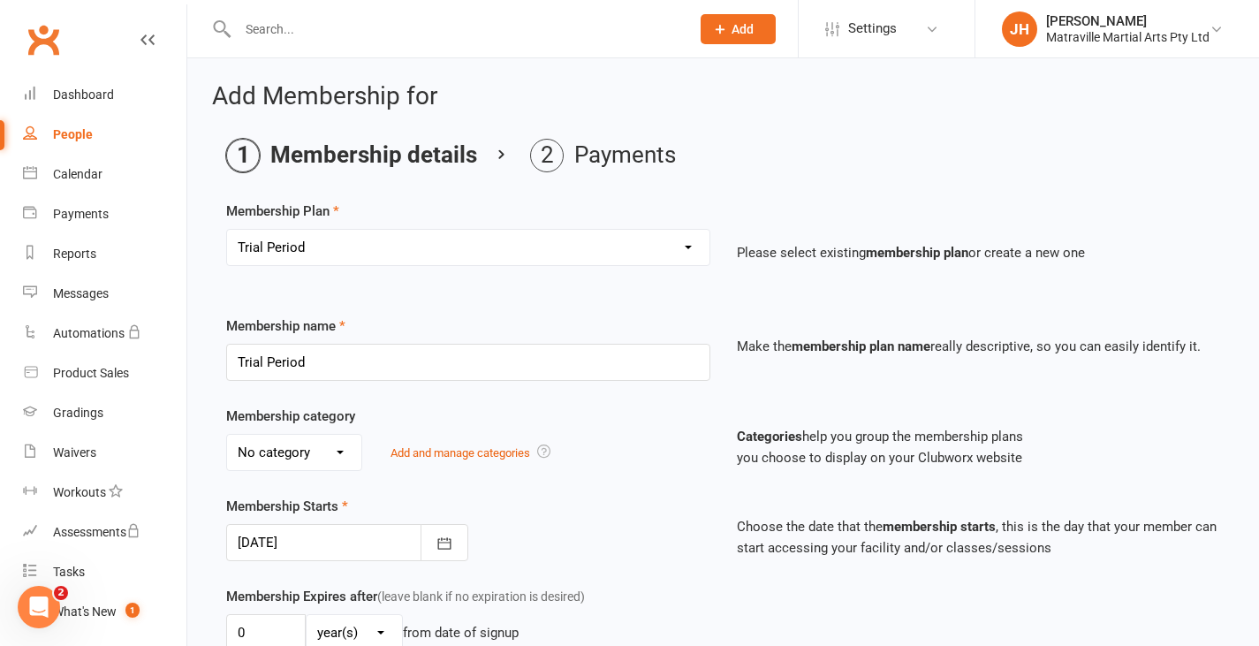
click at [285, 457] on select "No category Brazilian Jiujitsu Kick Boxing Yoga/Pilates" at bounding box center [294, 452] width 134 height 35
select select "0"
click at [227, 435] on select "No category Brazilian Jiujitsu Kick Boxing Yoga/Pilates" at bounding box center [294, 452] width 134 height 35
click at [329, 543] on div at bounding box center [347, 542] width 242 height 37
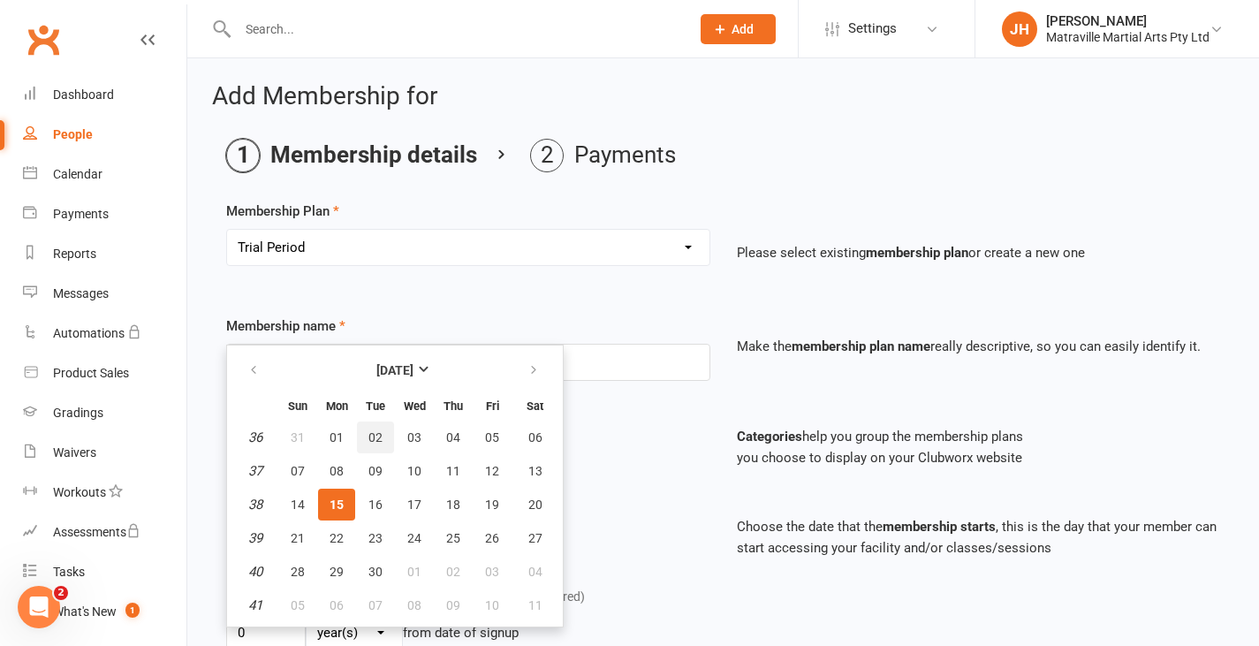
click at [375, 437] on span "02" at bounding box center [375, 437] width 14 height 14
type input "[DATE]"
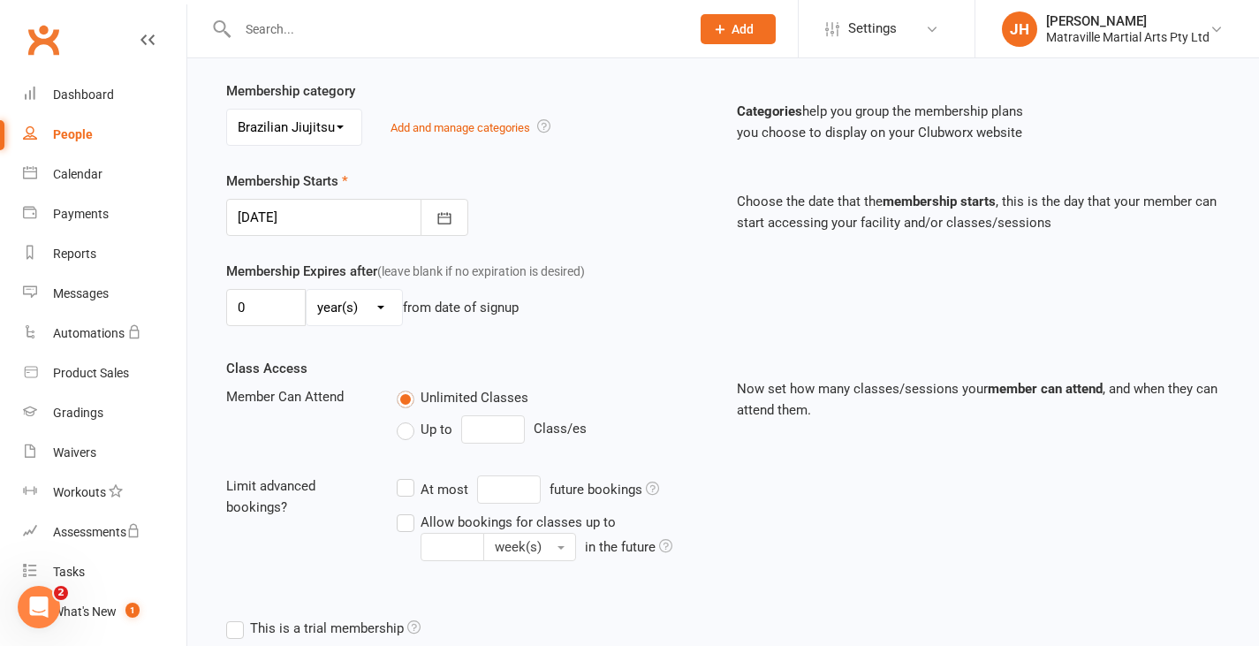
scroll to position [511, 0]
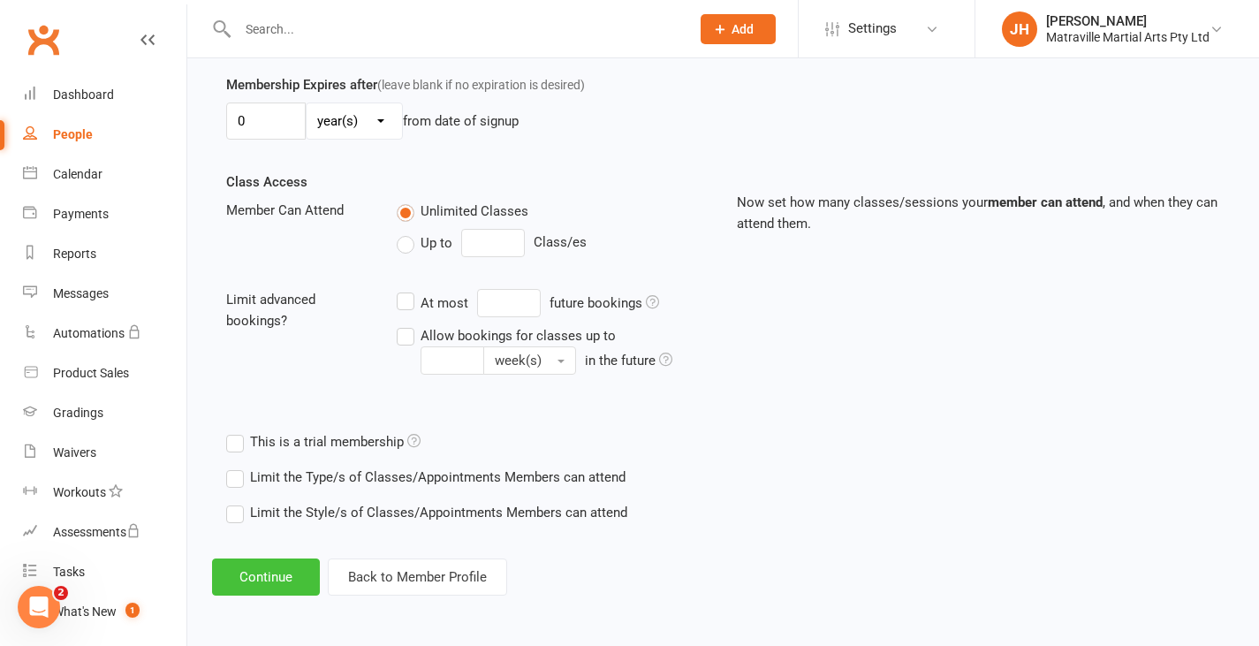
click at [295, 579] on button "Continue" at bounding box center [266, 576] width 108 height 37
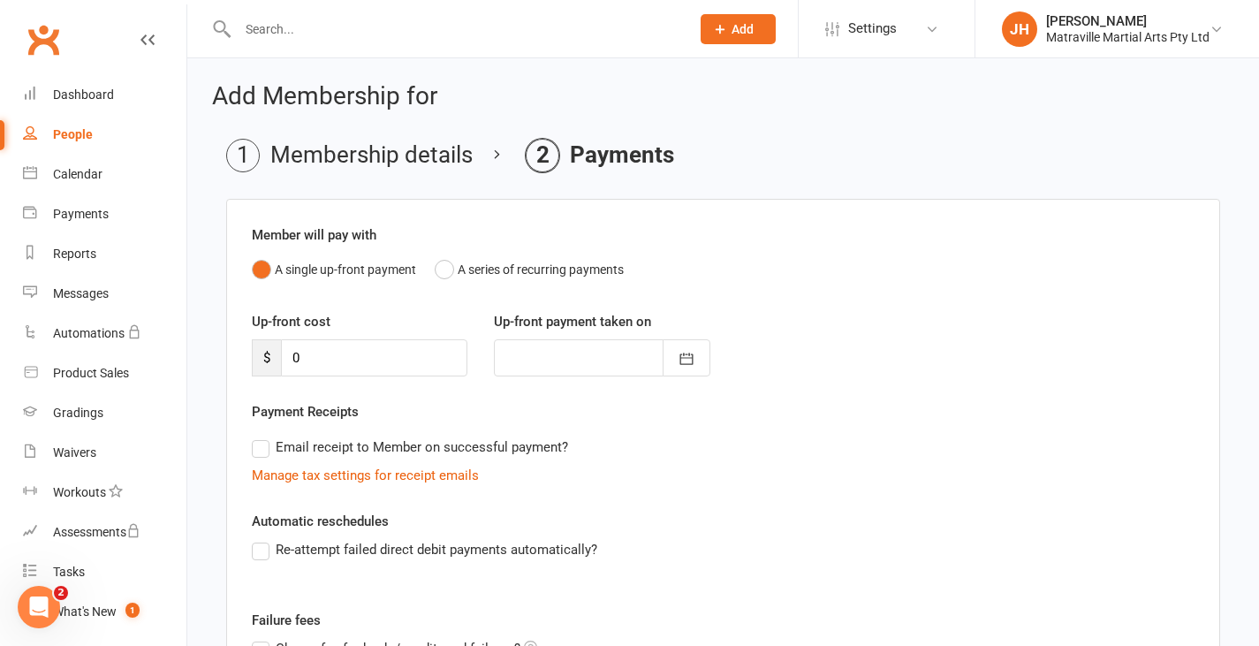
scroll to position [246, 0]
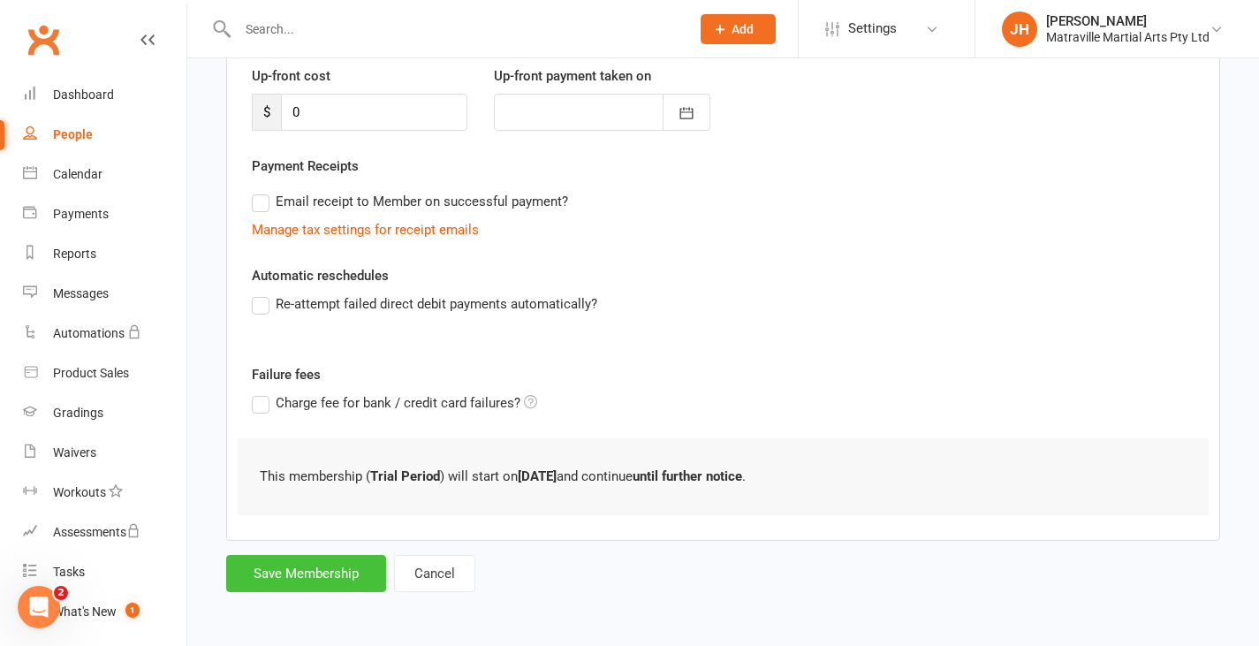
click at [337, 567] on button "Save Membership" at bounding box center [306, 573] width 160 height 37
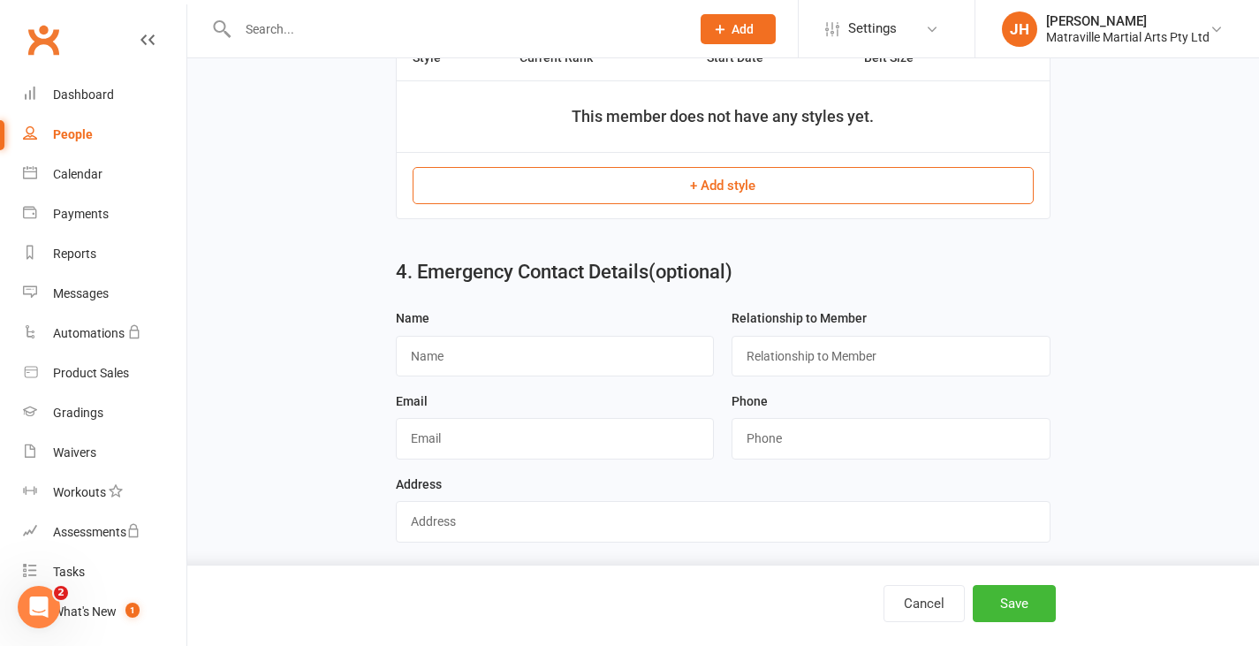
scroll to position [890, 0]
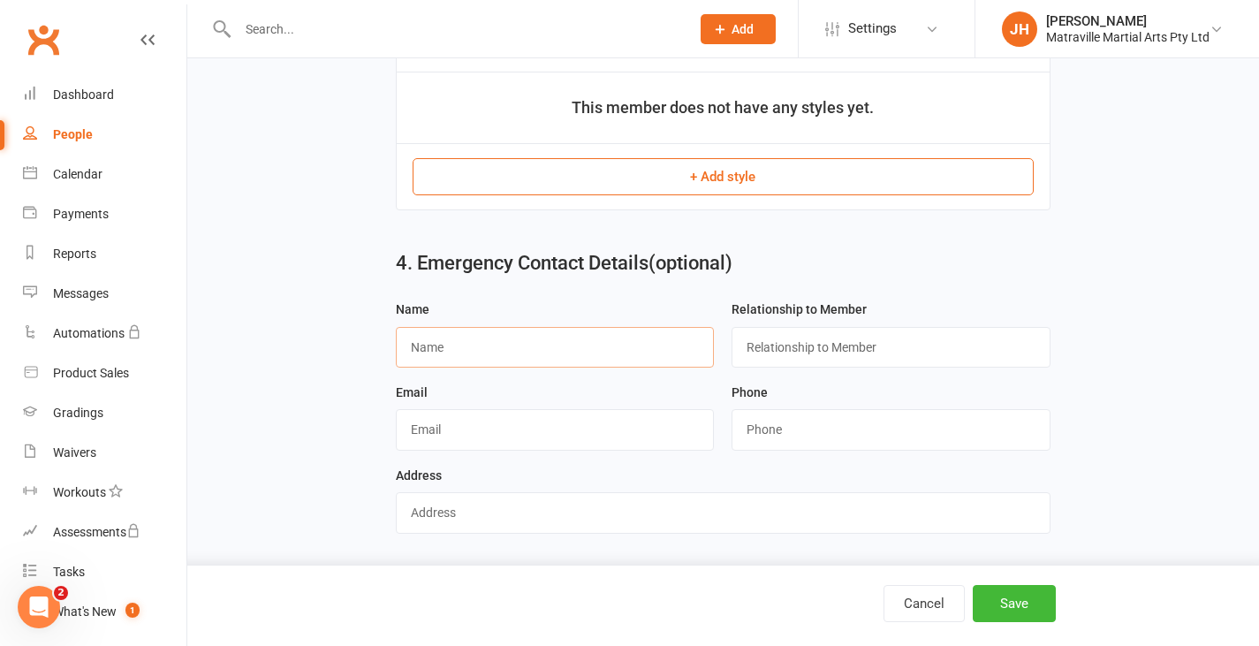
click at [622, 360] on input "text" at bounding box center [555, 347] width 319 height 41
type input "[PERSON_NAME]"
type input "Mother"
type input "0414662123"
click at [1026, 593] on button "Save" at bounding box center [1014, 603] width 83 height 37
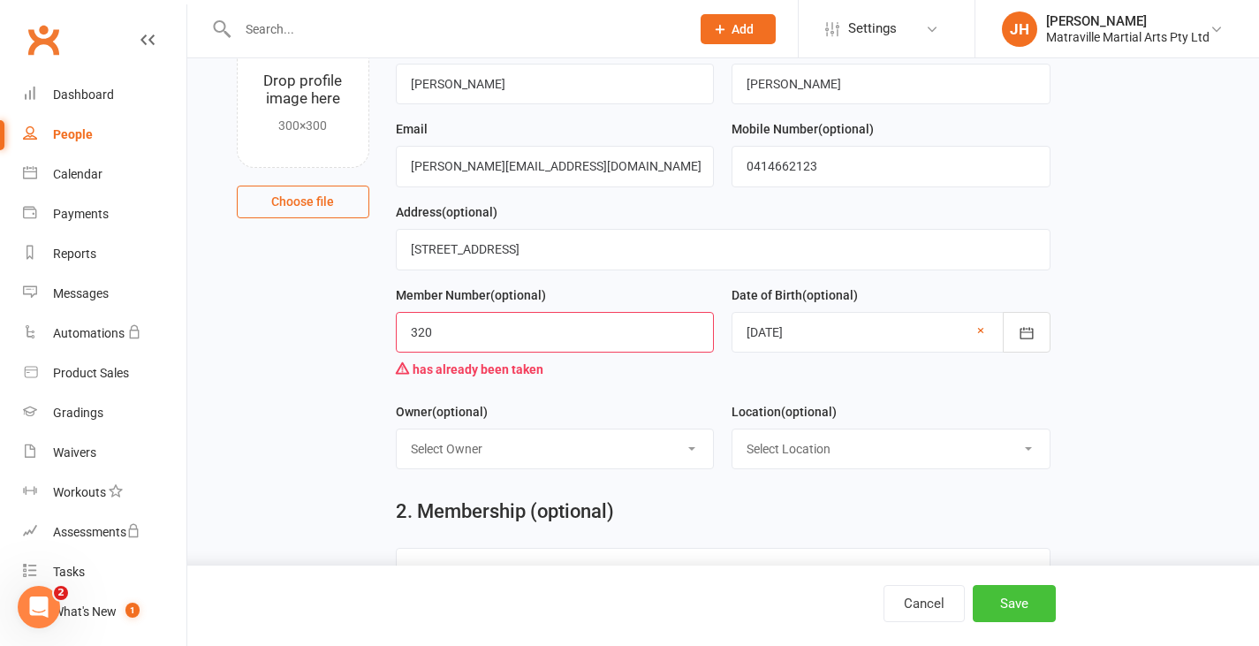
scroll to position [136, 0]
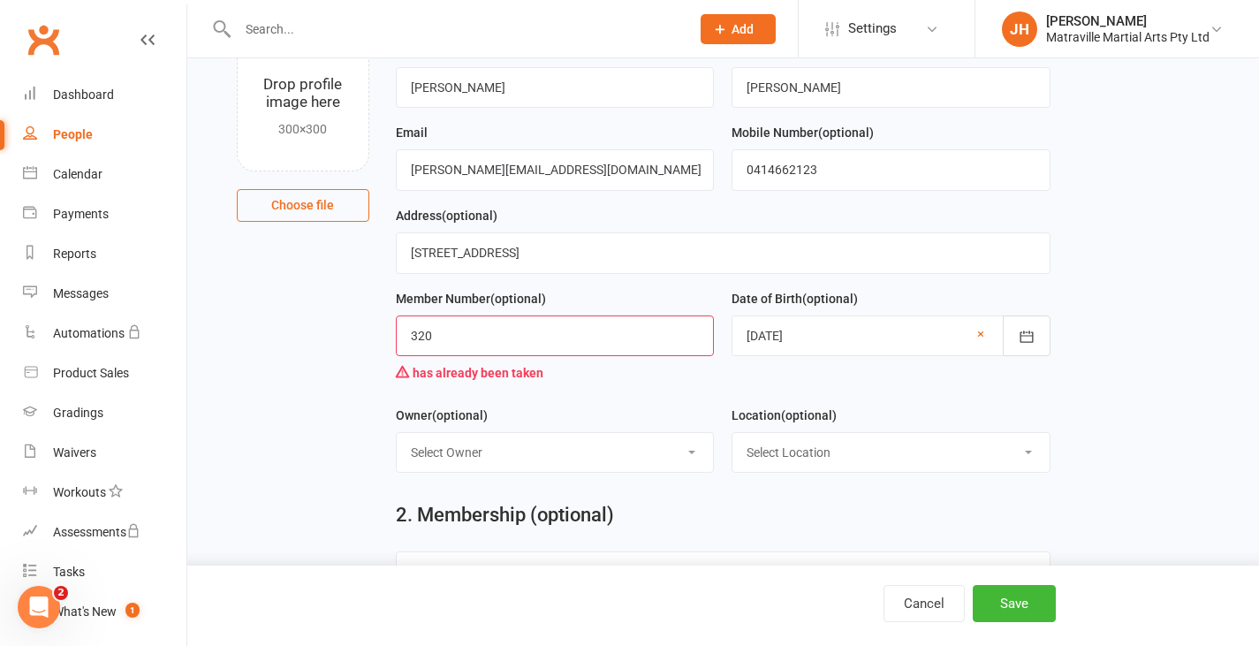
click at [644, 341] on input "320" at bounding box center [555, 335] width 319 height 41
click at [1013, 597] on button "Save" at bounding box center [1014, 603] width 83 height 37
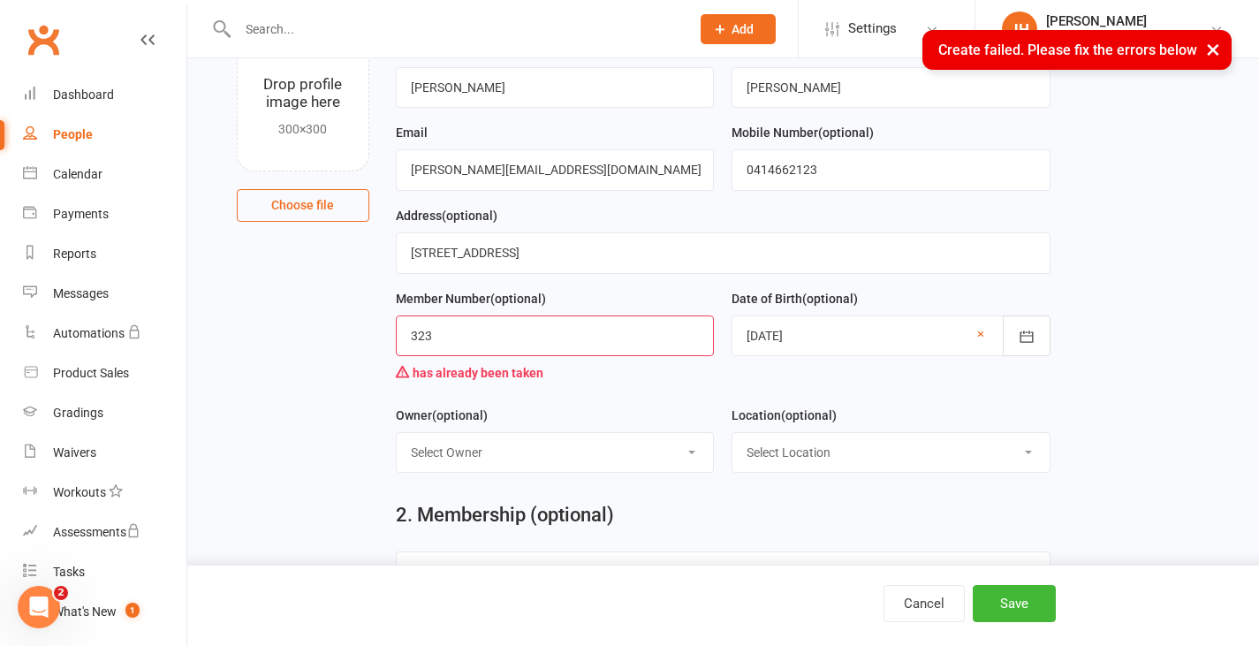
click at [508, 335] on input "323" at bounding box center [555, 335] width 319 height 41
click at [1020, 607] on button "Save" at bounding box center [1014, 603] width 83 height 37
click at [469, 337] on input "324" at bounding box center [555, 335] width 319 height 41
click at [998, 589] on button "Save" at bounding box center [1014, 603] width 83 height 37
click at [591, 348] on input "325" at bounding box center [555, 335] width 319 height 41
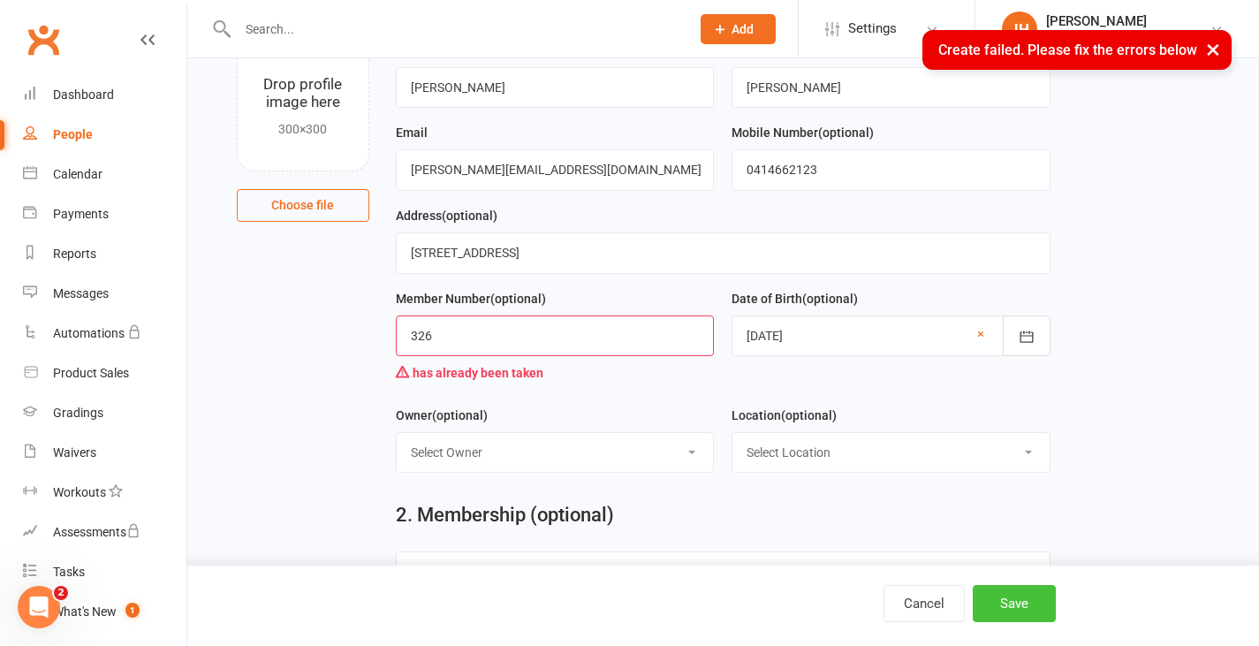
click at [1033, 617] on button "Save" at bounding box center [1014, 603] width 83 height 37
click at [585, 299] on div "Member Number (optional) 326 has already been taken" at bounding box center [555, 339] width 319 height 102
click at [584, 327] on input "326" at bounding box center [555, 335] width 319 height 41
click at [1027, 593] on button "Save" at bounding box center [1014, 603] width 83 height 37
click at [517, 331] on input "327" at bounding box center [555, 335] width 319 height 41
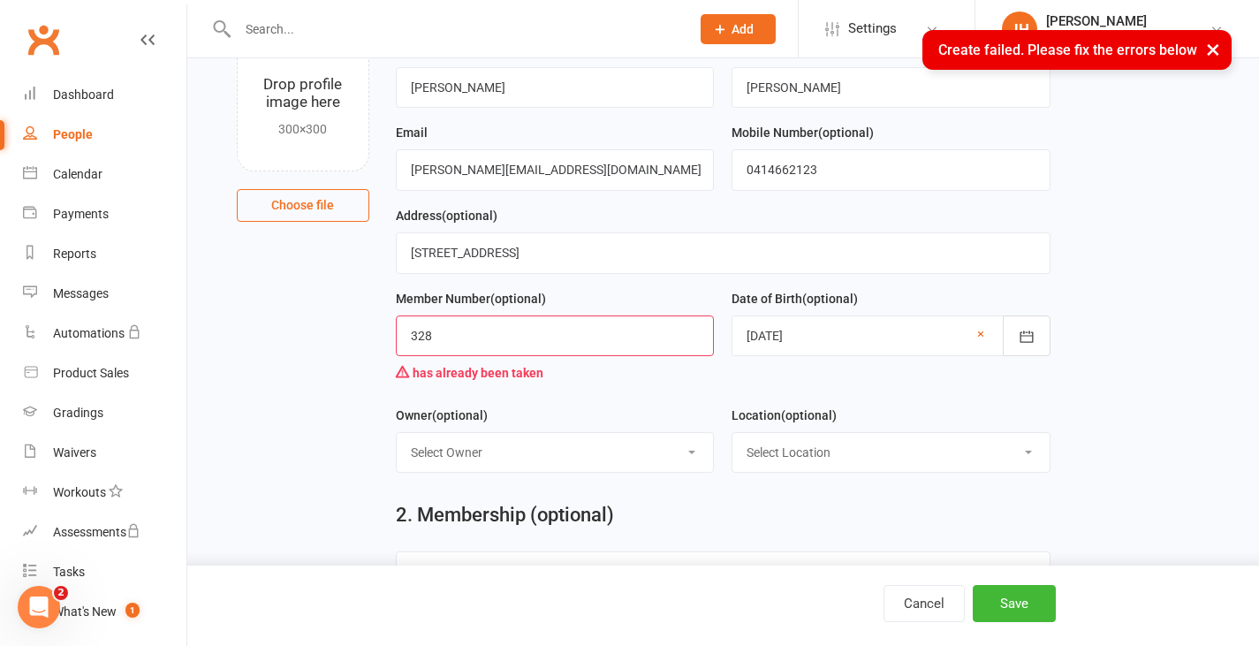
click at [1036, 584] on div "Cancel Save" at bounding box center [629, 605] width 1259 height 80
click at [1033, 590] on button "Save" at bounding box center [1014, 603] width 83 height 37
click at [523, 342] on input "328" at bounding box center [555, 335] width 319 height 41
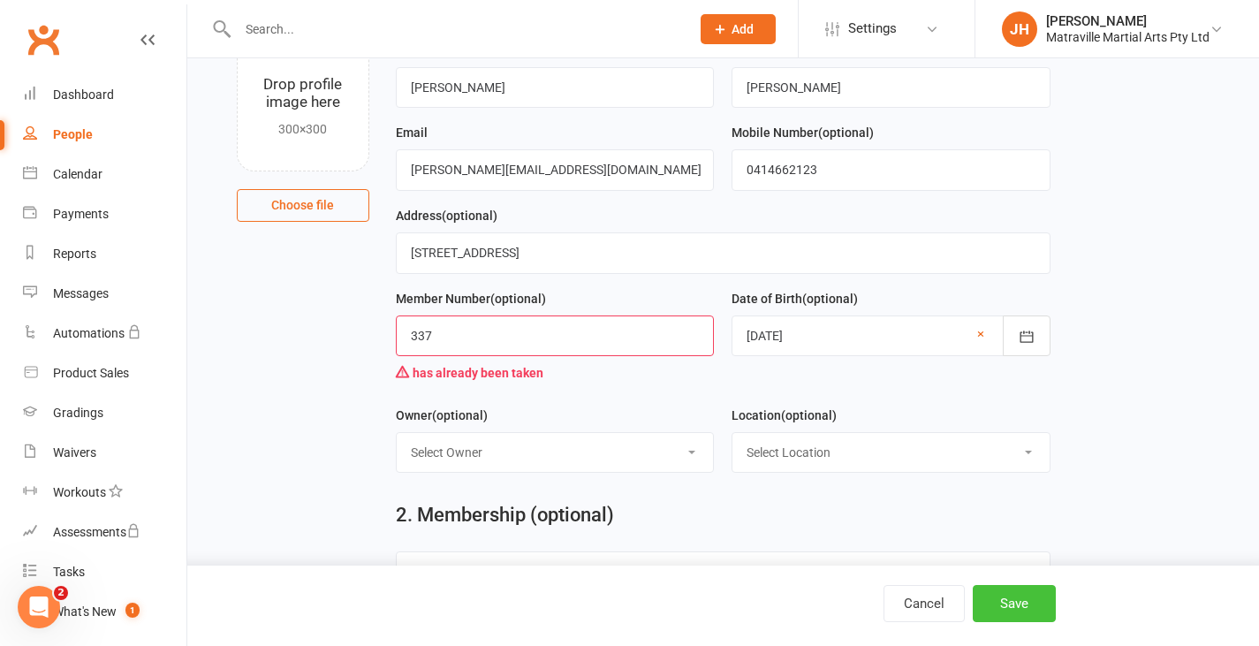
click at [1001, 600] on button "Save" at bounding box center [1014, 603] width 83 height 37
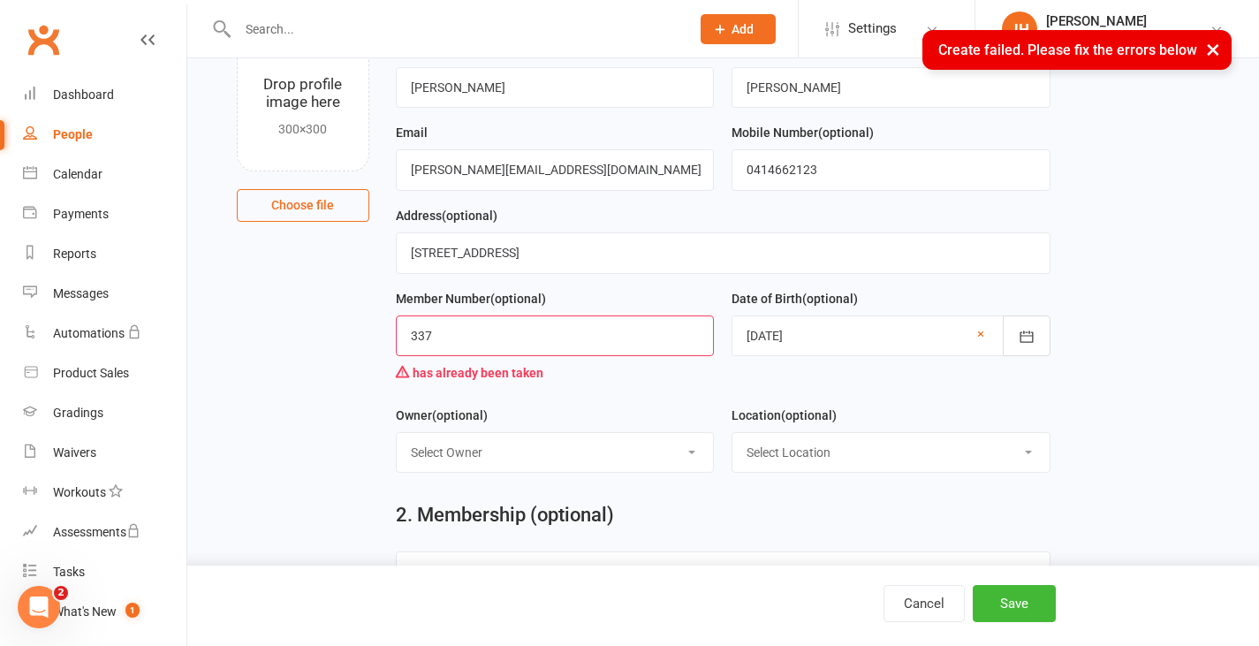
click at [651, 328] on input "337" at bounding box center [555, 335] width 319 height 41
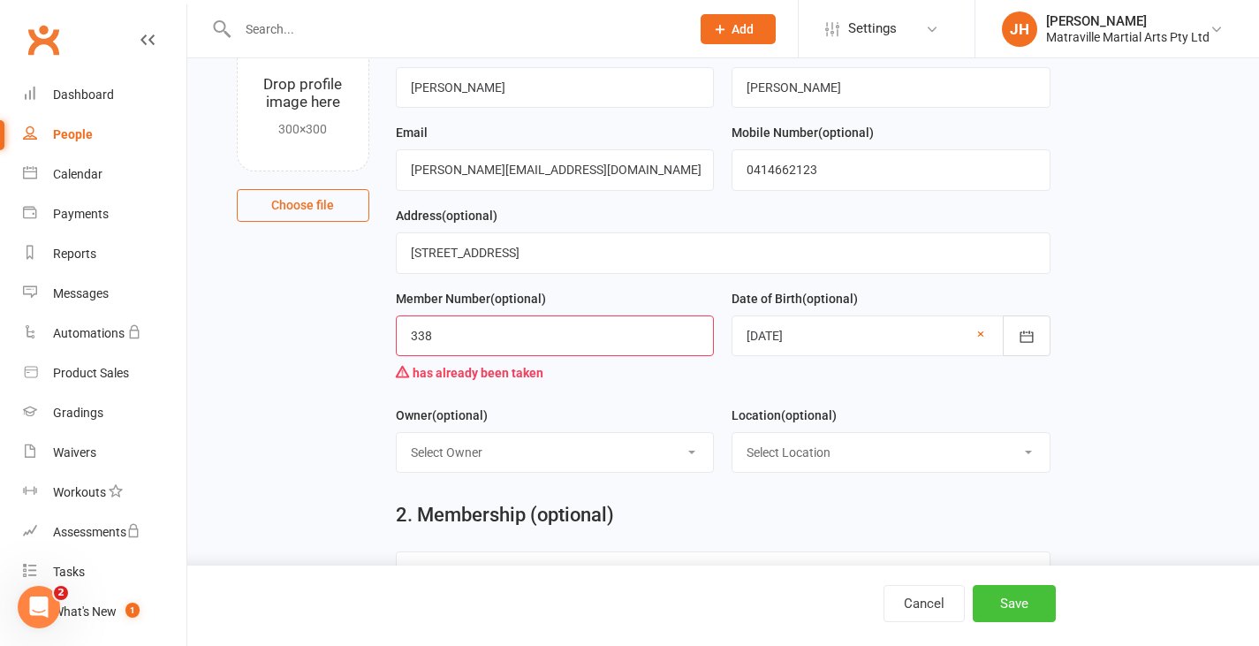
click at [983, 596] on button "Save" at bounding box center [1014, 603] width 83 height 37
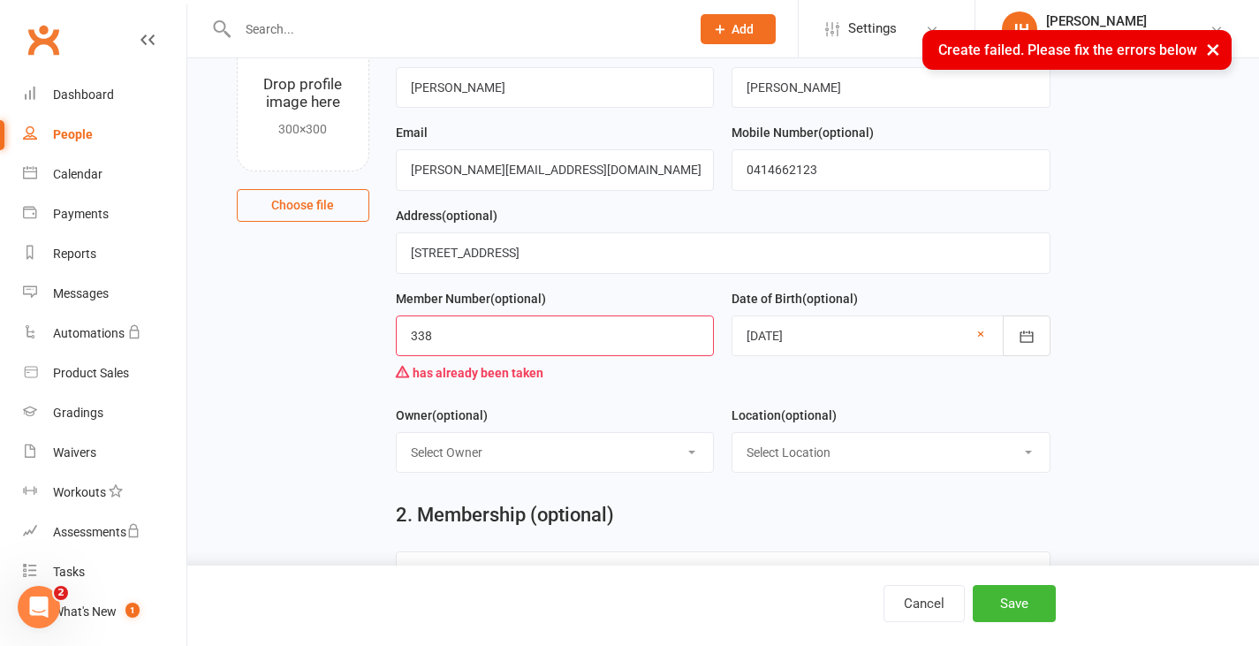
click at [540, 334] on input "338" at bounding box center [555, 335] width 319 height 41
click at [1011, 605] on button "Save" at bounding box center [1014, 603] width 83 height 37
click at [635, 343] on input "339" at bounding box center [555, 335] width 319 height 41
type input "340"
click at [1009, 607] on button "Save" at bounding box center [1014, 603] width 83 height 37
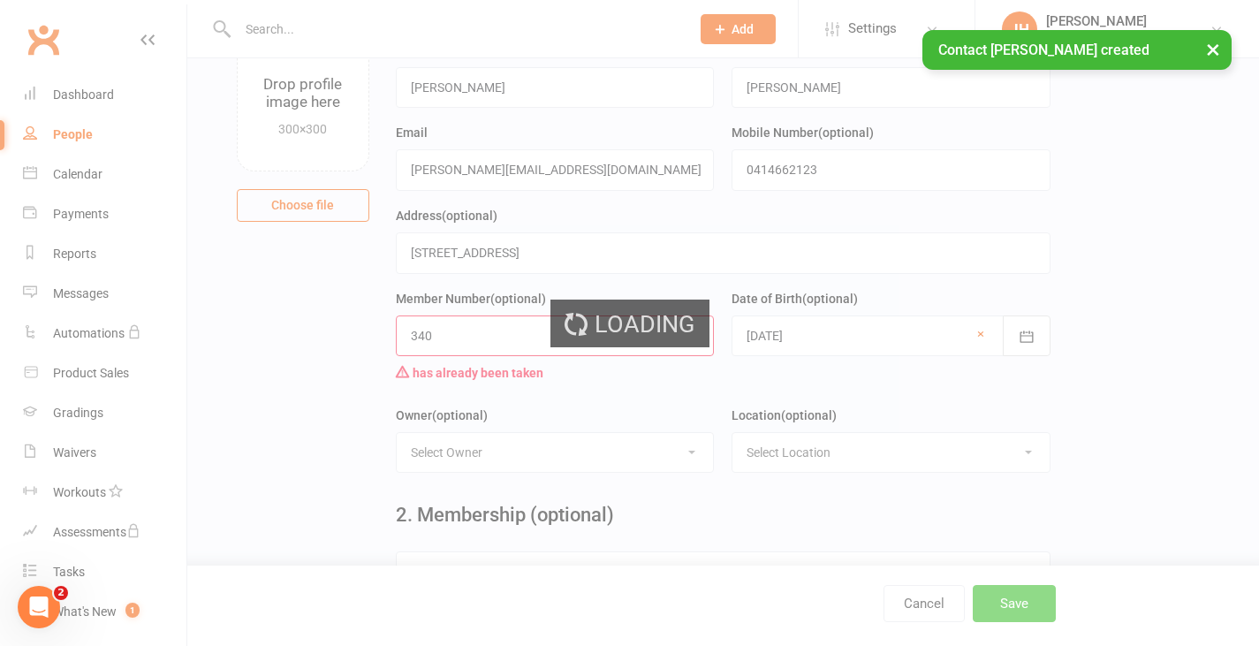
scroll to position [0, 0]
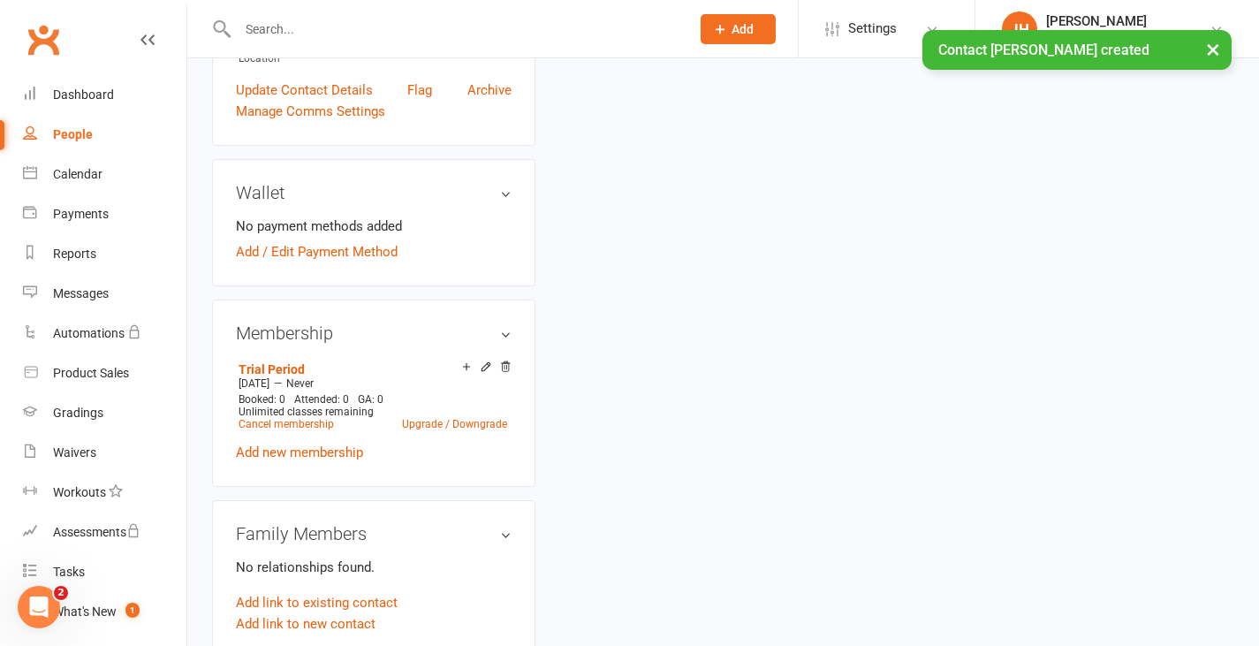
scroll to position [488, 0]
click at [353, 261] on link "Add / Edit Payment Method" at bounding box center [317, 250] width 162 height 21
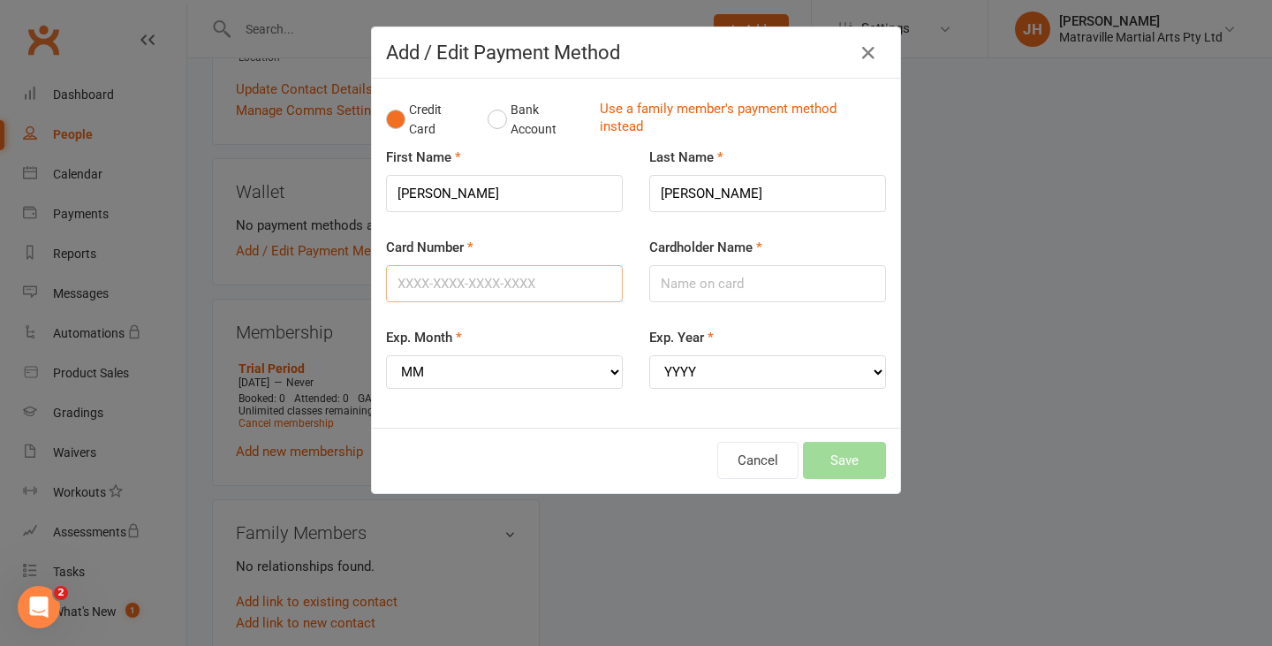
click at [455, 284] on input "Card Number" at bounding box center [504, 283] width 237 height 37
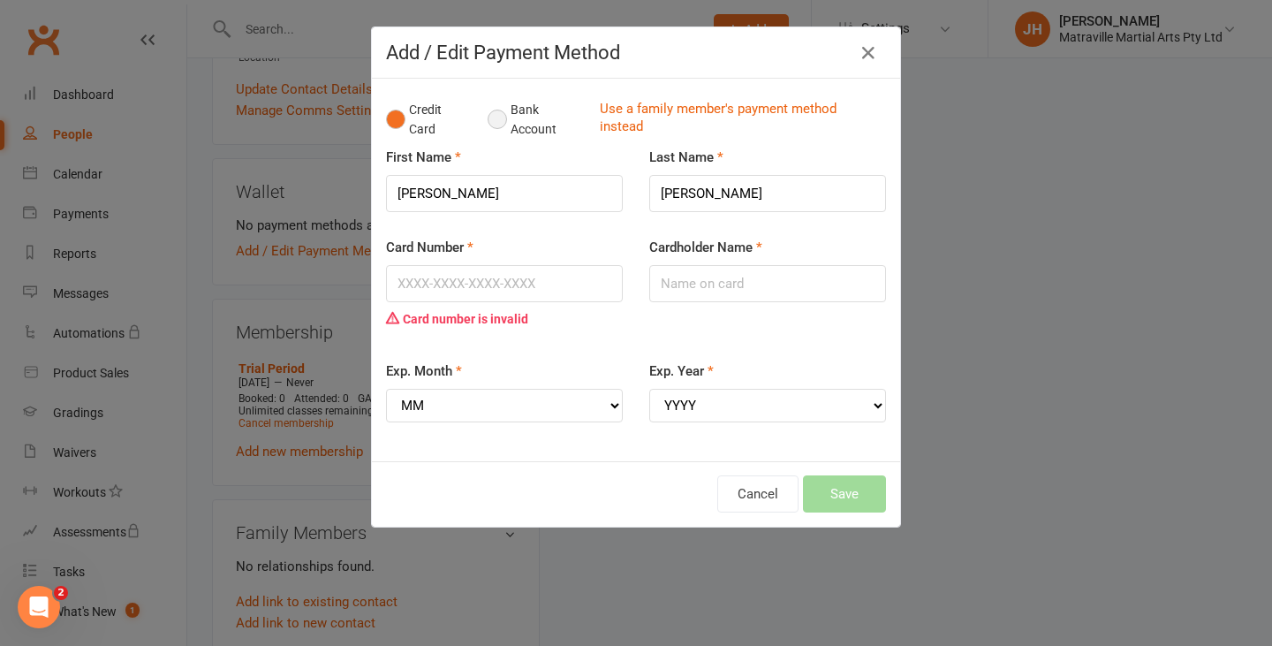
click at [488, 131] on button "Bank Account" at bounding box center [537, 120] width 98 height 54
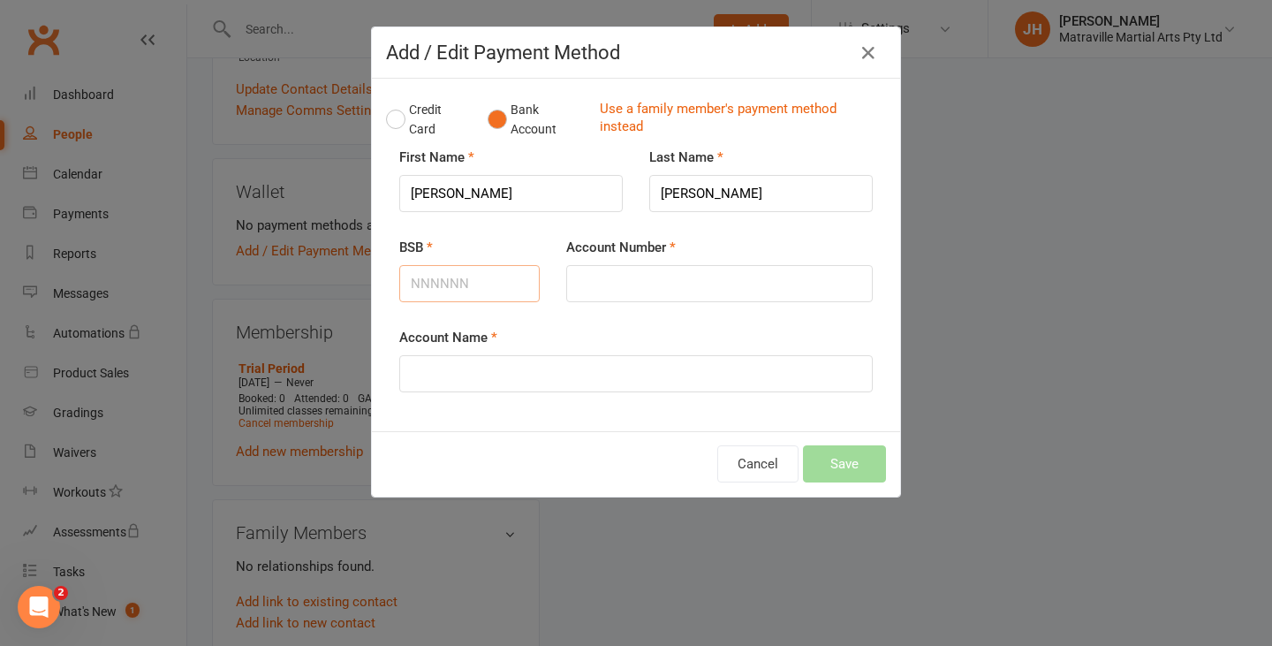
click at [451, 279] on input "BSB" at bounding box center [469, 283] width 140 height 37
type input "112879"
click at [601, 299] on input "Account Number" at bounding box center [719, 283] width 307 height 37
type input "041834554"
click at [585, 388] on input "Account Name" at bounding box center [635, 373] width 473 height 37
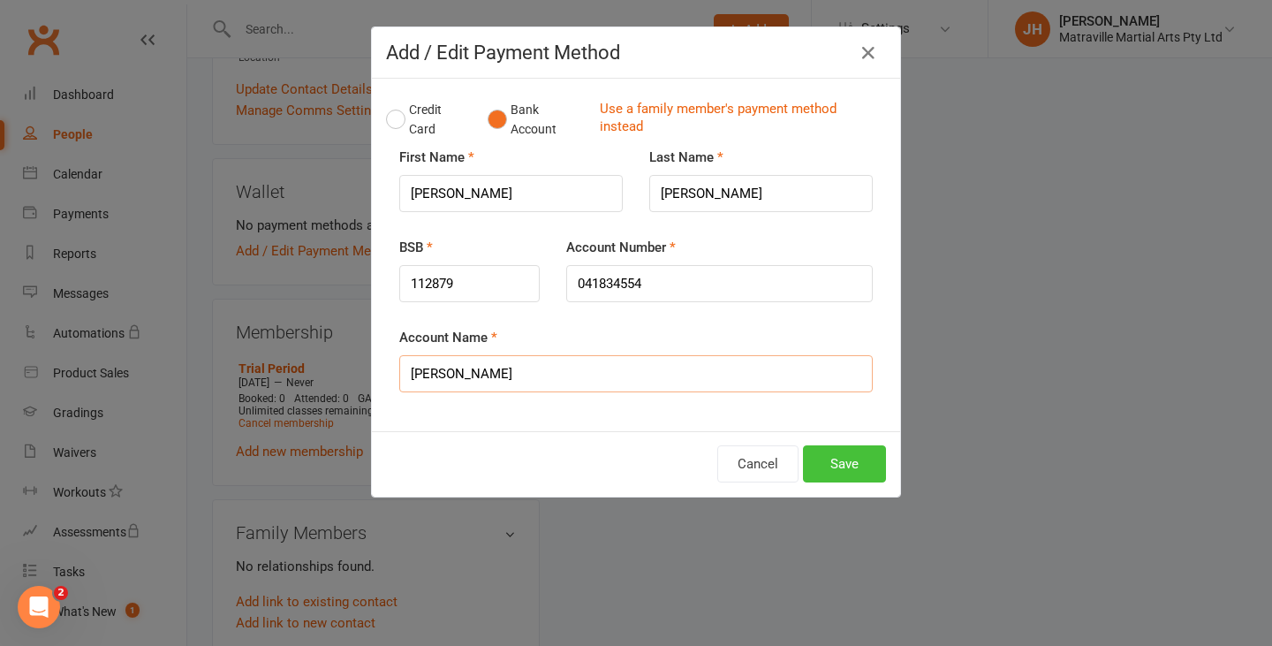
type input "[PERSON_NAME]"
click at [824, 460] on button "Save" at bounding box center [844, 463] width 83 height 37
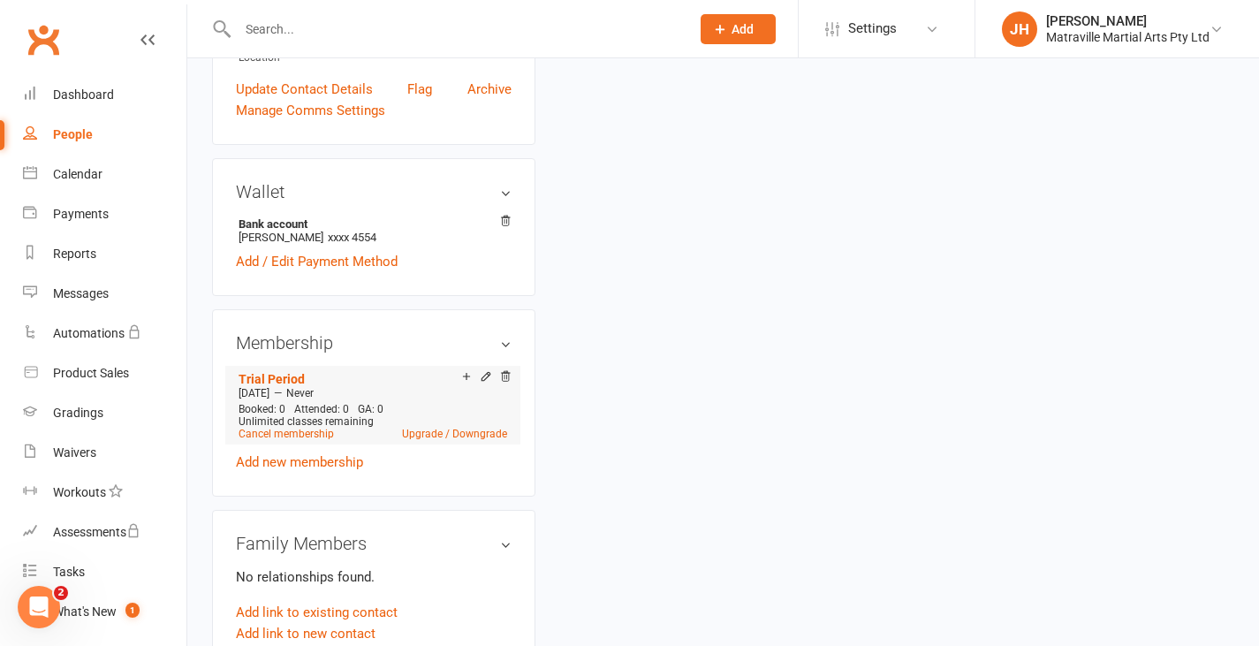
click at [488, 428] on div "Unlimited classes remaining" at bounding box center [372, 421] width 269 height 12
click at [487, 440] on link "Upgrade / Downgrade" at bounding box center [454, 434] width 105 height 12
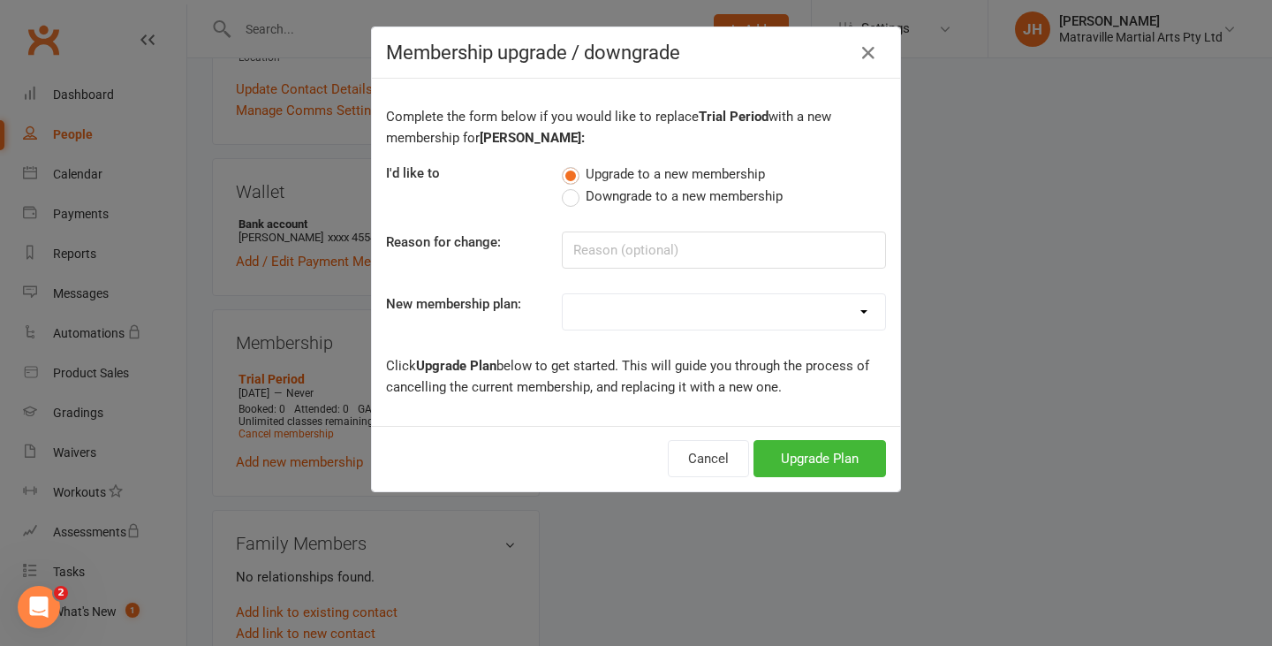
click at [642, 334] on div "Complete the form below if you would like to replace Trial Period with a new me…" at bounding box center [636, 252] width 528 height 347
click at [637, 314] on select "Trial Period Suspended Period Standard Adult BJJ Concession/Student Adult BJJ S…" at bounding box center [724, 311] width 322 height 35
select select "5"
click at [563, 294] on select "Trial Period Suspended Period Standard Adult BJJ Concession/Student Adult BJJ S…" at bounding box center [724, 311] width 322 height 35
click at [799, 466] on button "Upgrade Plan" at bounding box center [819, 458] width 132 height 37
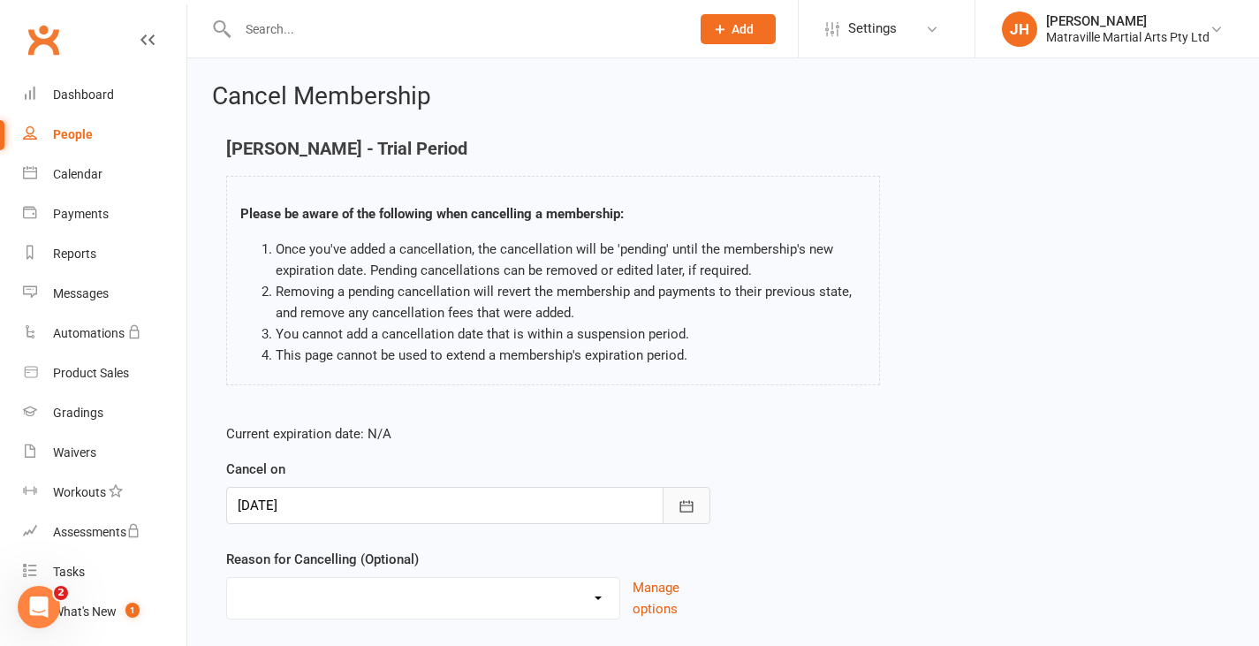
click at [689, 508] on icon "button" at bounding box center [687, 506] width 18 height 18
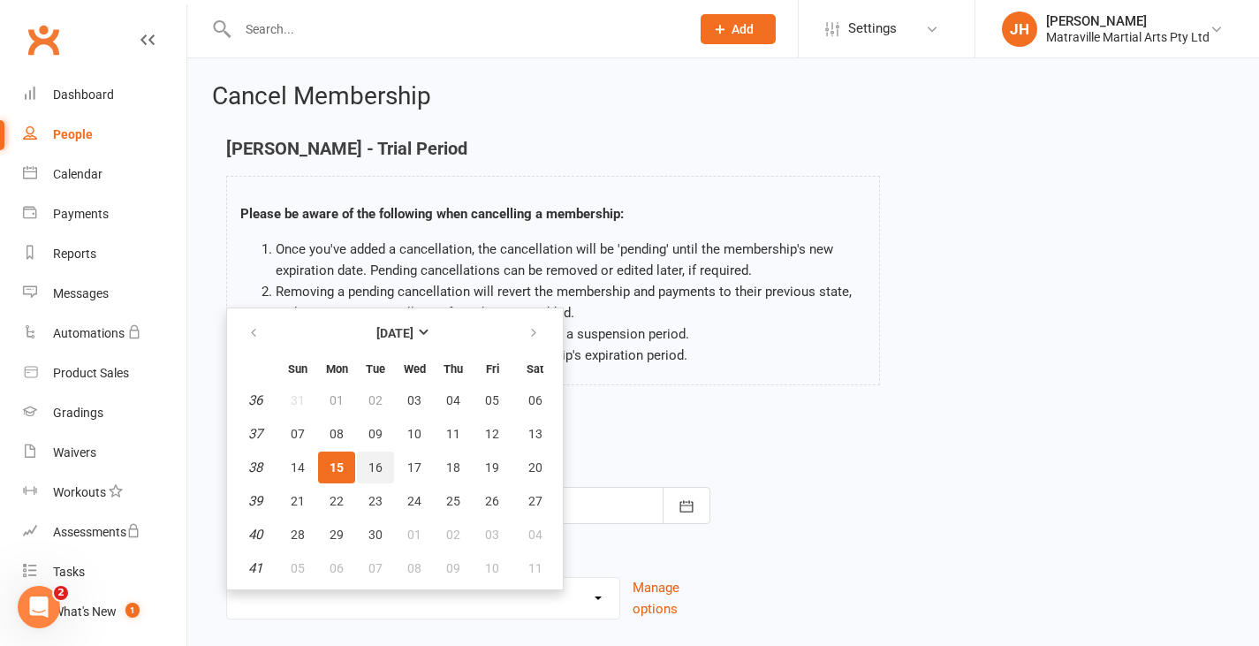
click at [373, 473] on span "16" at bounding box center [375, 467] width 14 height 14
type input "[DATE]"
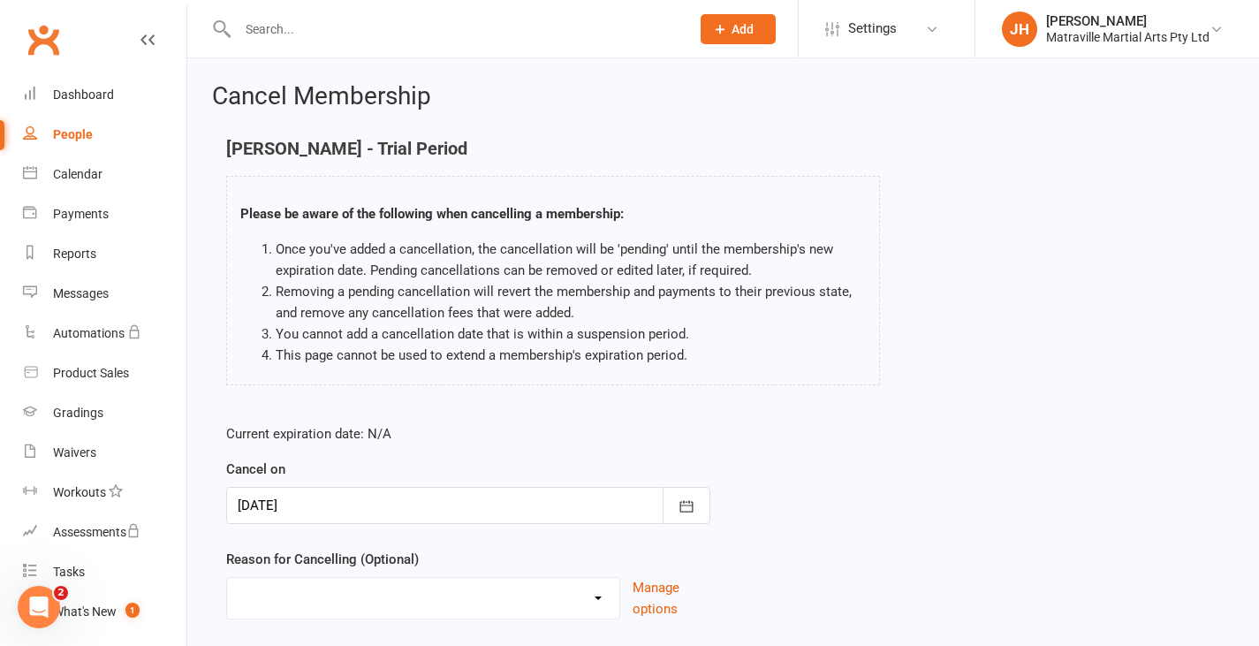
scroll to position [117, 0]
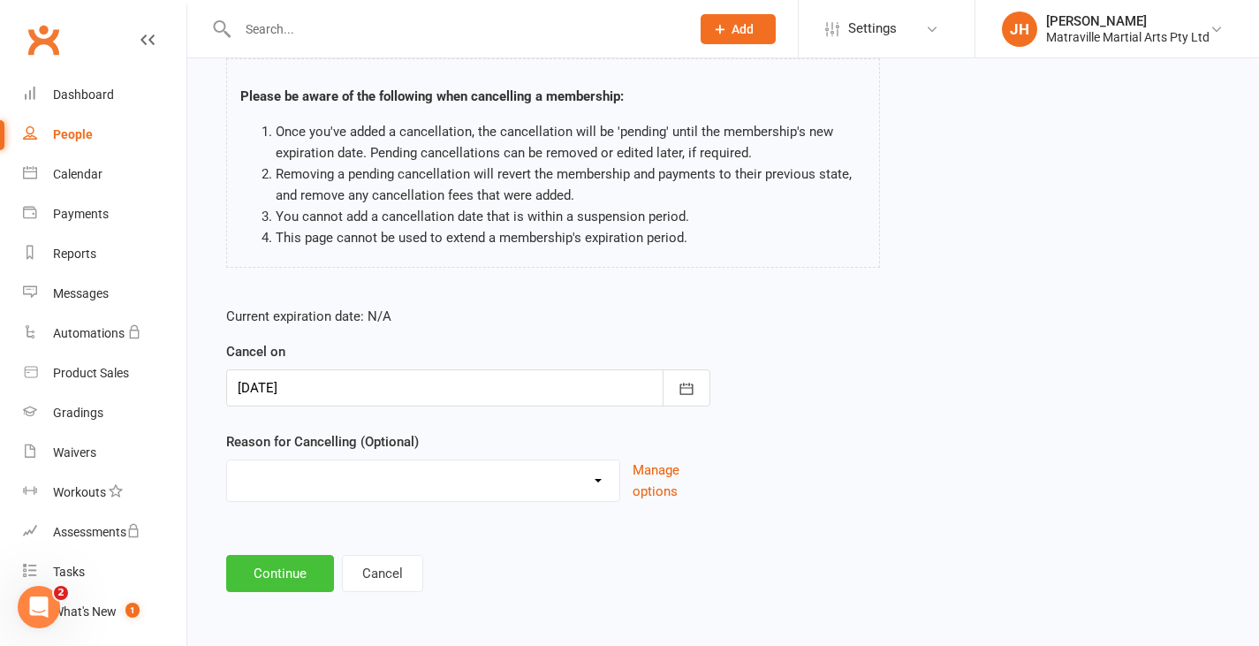
click at [259, 572] on button "Continue" at bounding box center [280, 573] width 108 height 37
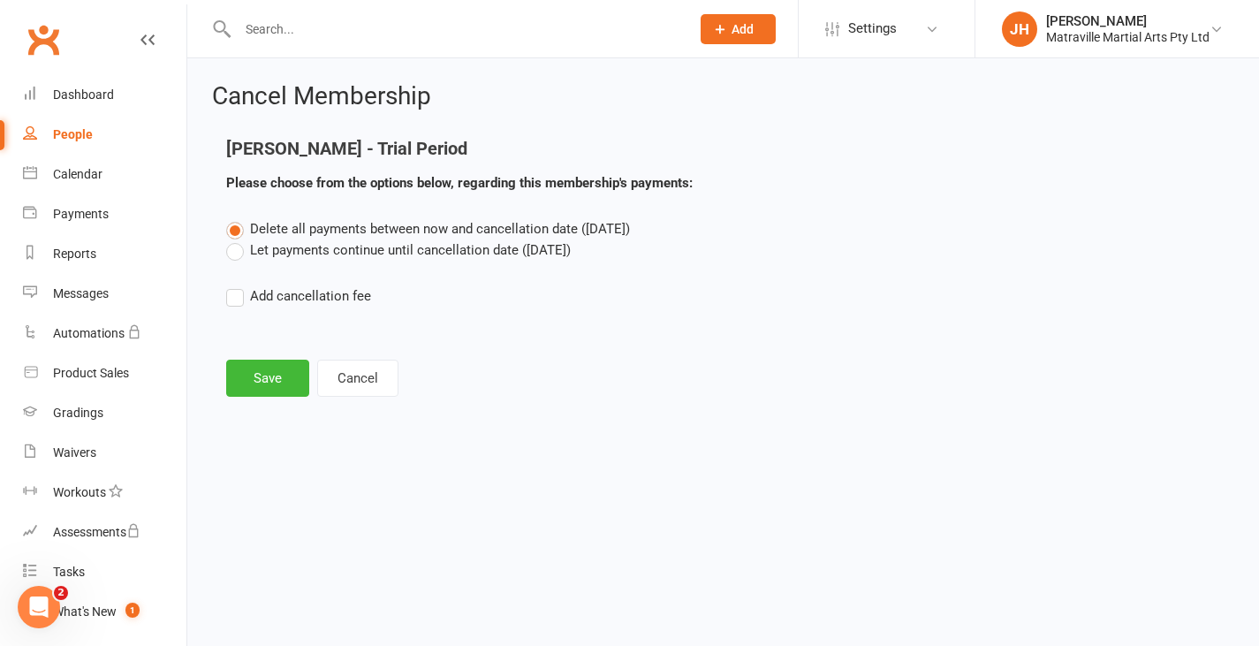
scroll to position [0, 0]
click at [365, 392] on button "Cancel" at bounding box center [357, 378] width 81 height 37
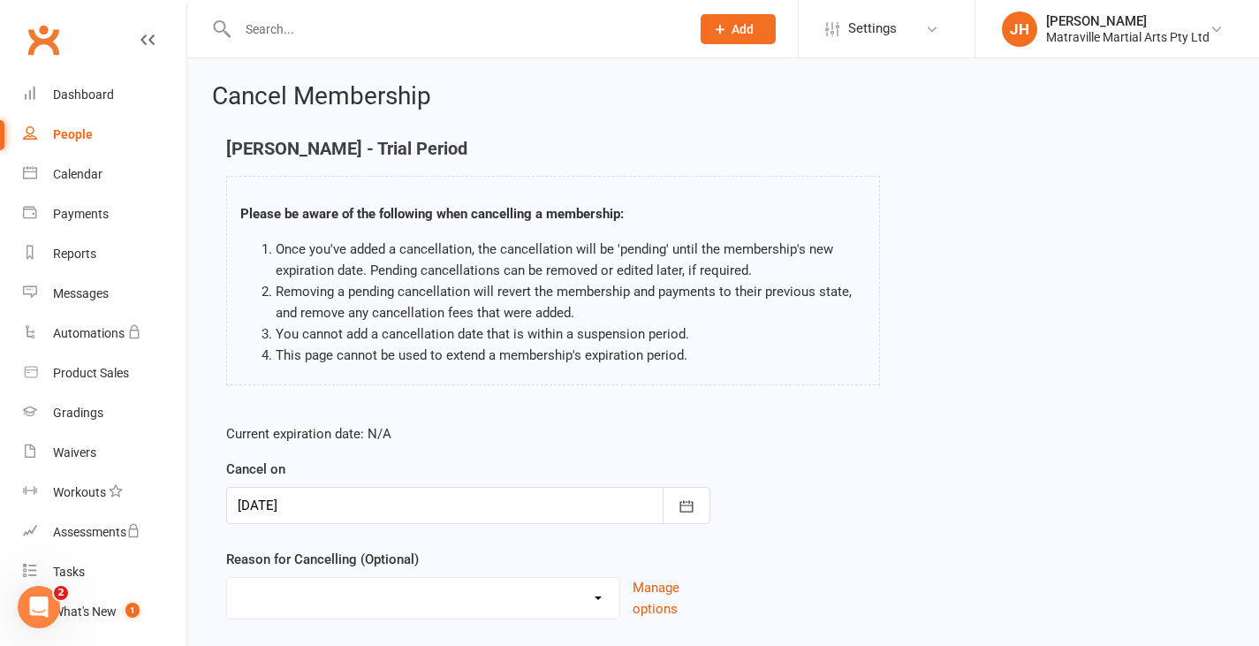
scroll to position [117, 0]
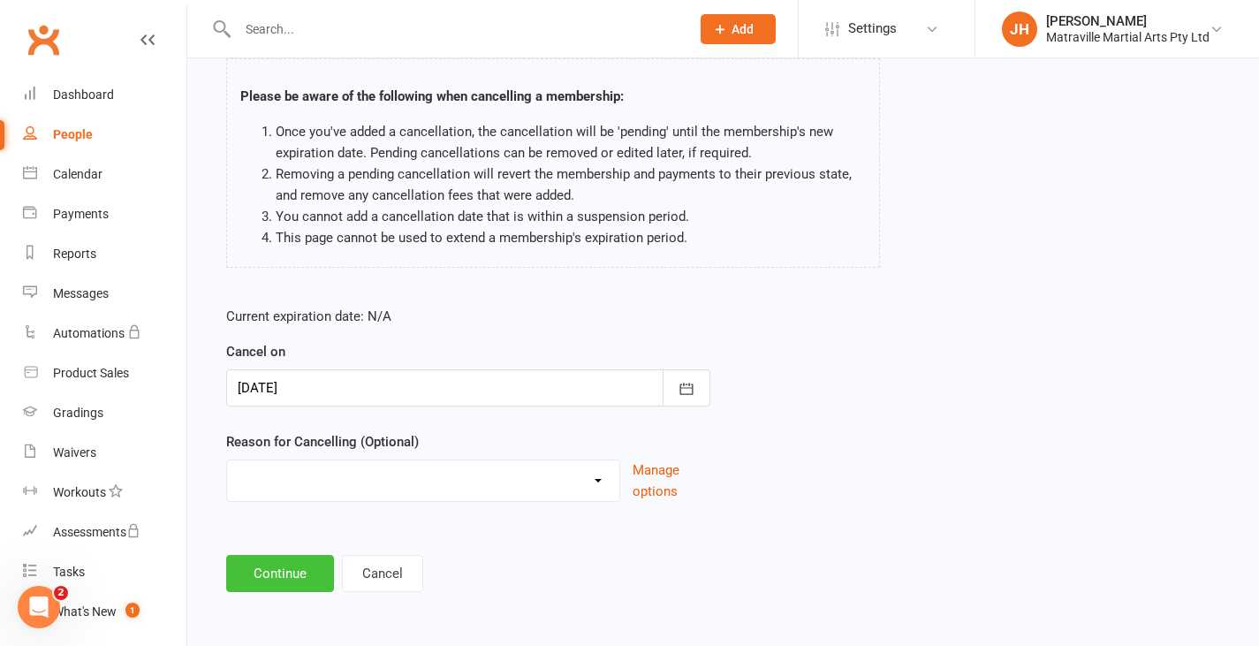
click at [299, 577] on button "Continue" at bounding box center [280, 573] width 108 height 37
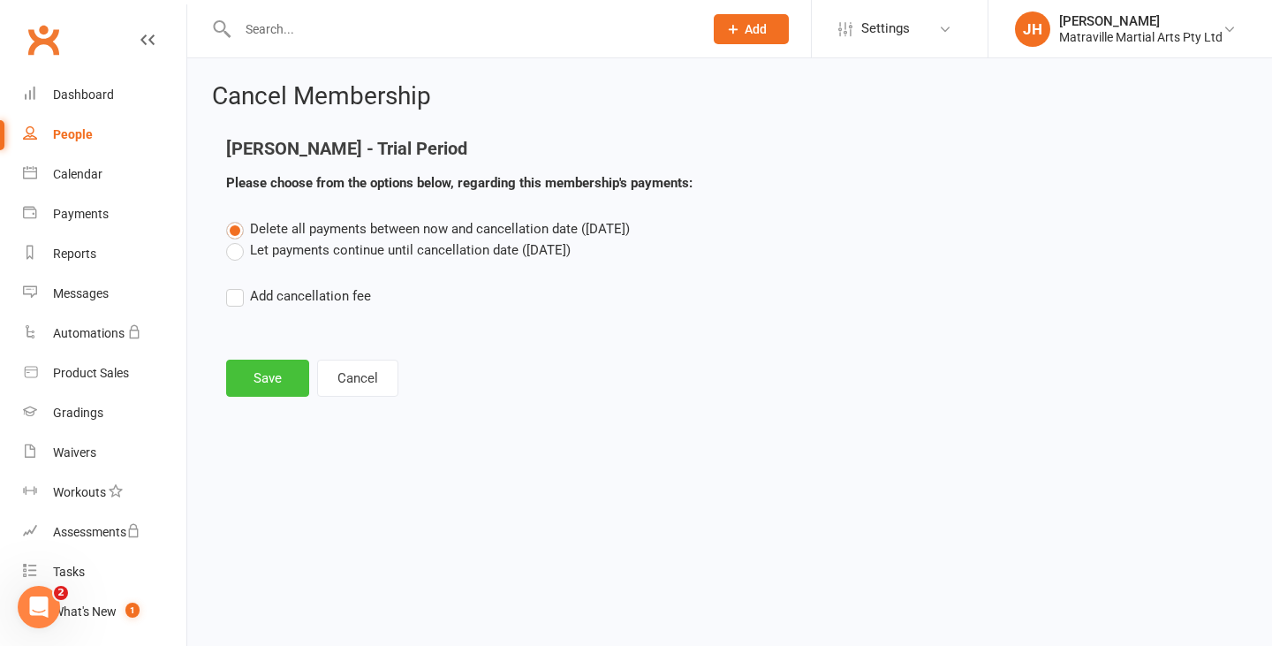
click at [276, 379] on button "Save" at bounding box center [267, 378] width 83 height 37
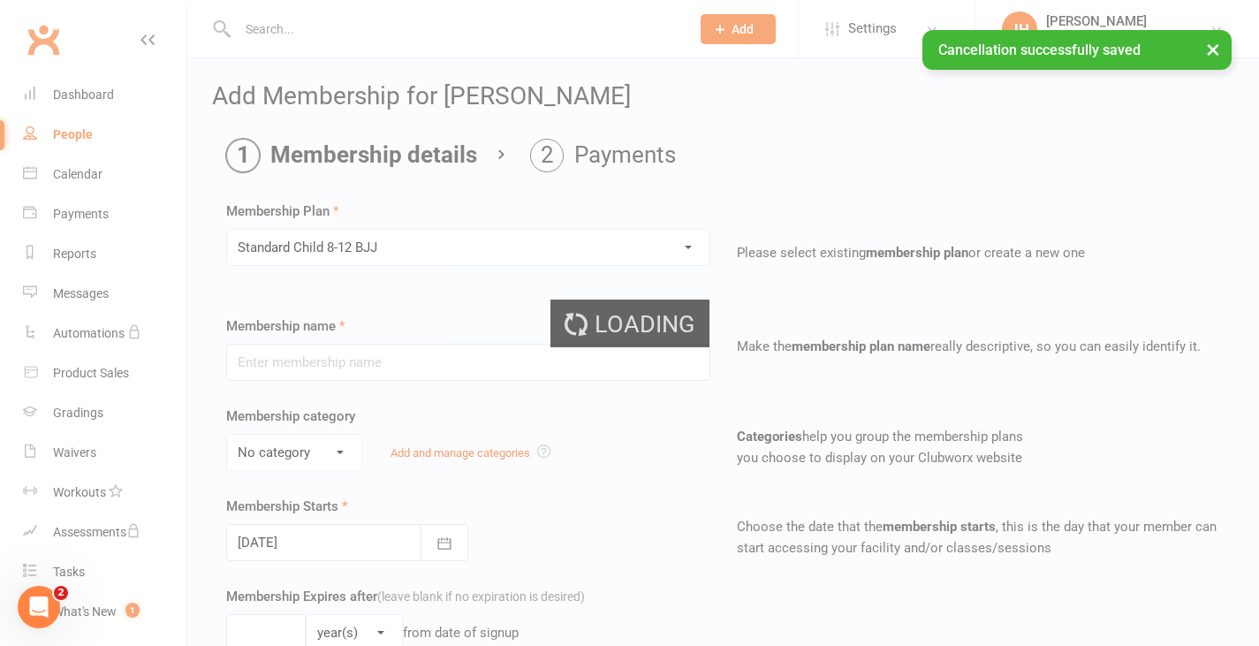
type input "Standard Child [DEMOGRAPHIC_DATA]-12 BJJ"
select select "0"
type input "0"
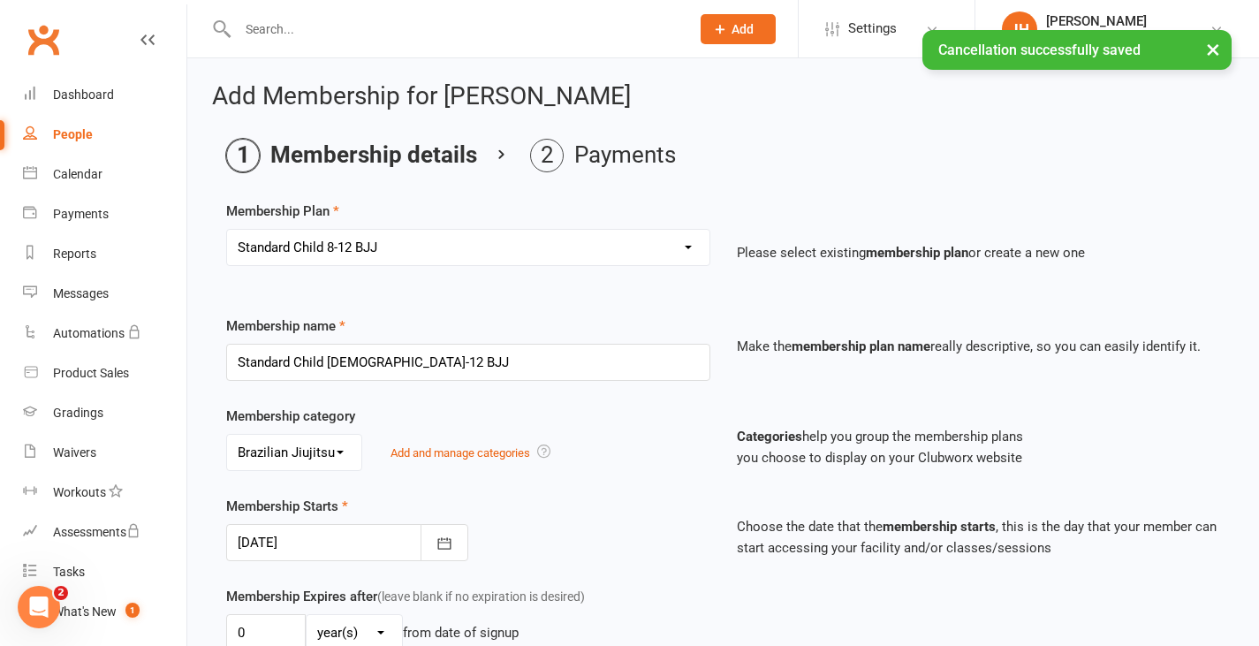
click at [412, 248] on select "Select a membership plan Create new Membership Plan Trial Period Suspended Peri…" at bounding box center [468, 247] width 482 height 35
select select "5"
click at [227, 230] on select "Select a membership plan Create new Membership Plan Trial Period Suspended Peri…" at bounding box center [468, 247] width 482 height 35
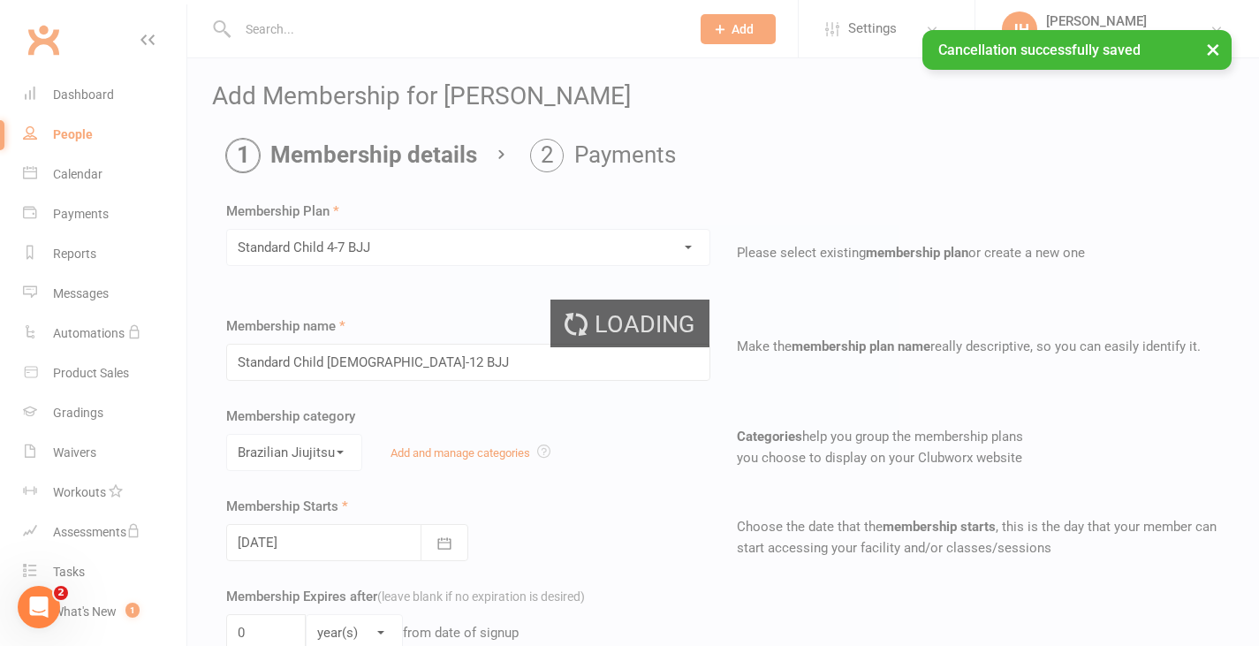
type input "Standard Child [DEMOGRAPHIC_DATA]-7 BJJ"
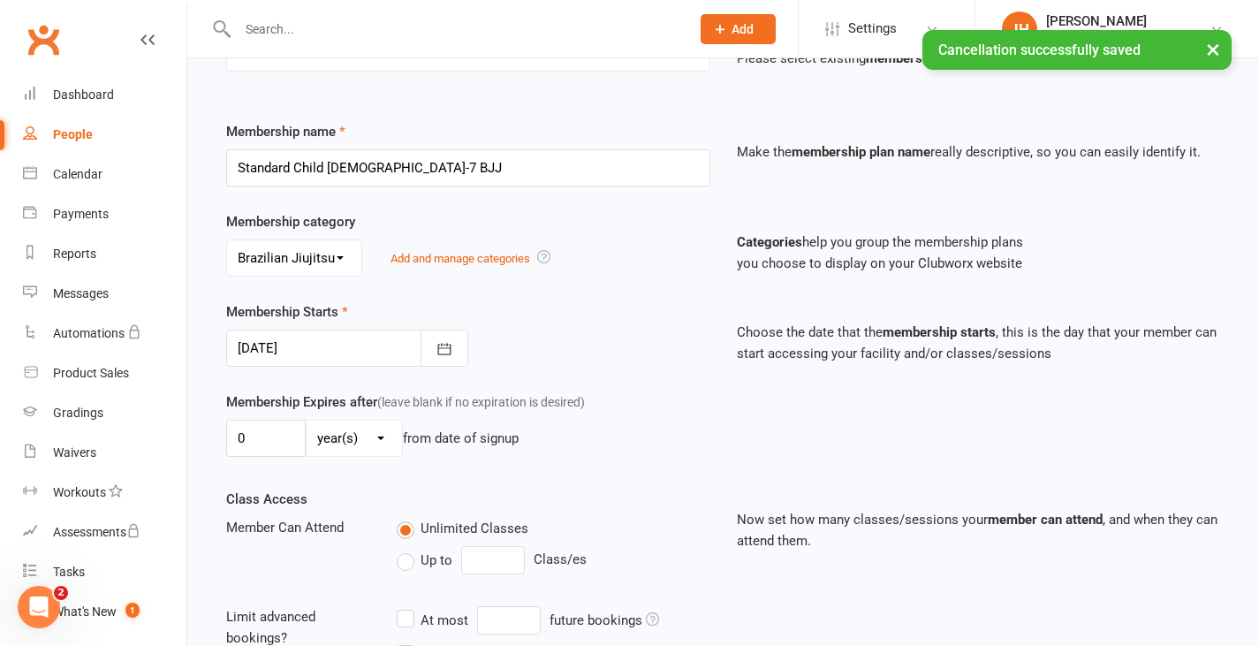
scroll to position [195, 0]
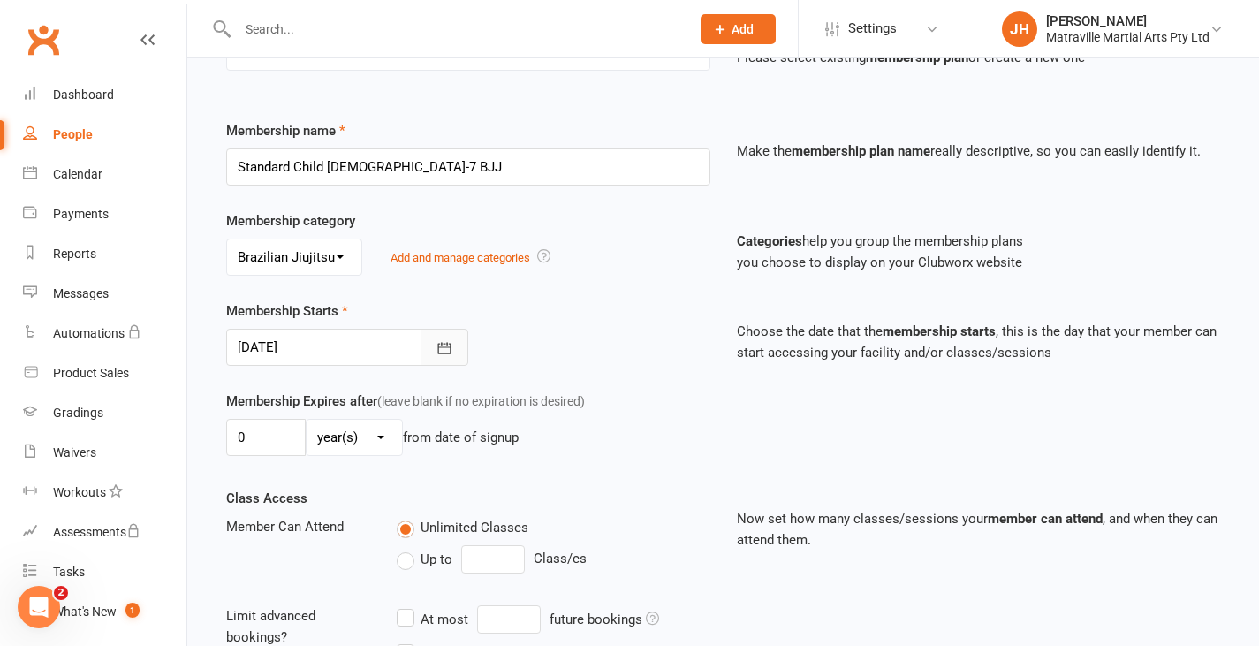
click at [453, 346] on button "button" at bounding box center [444, 347] width 48 height 37
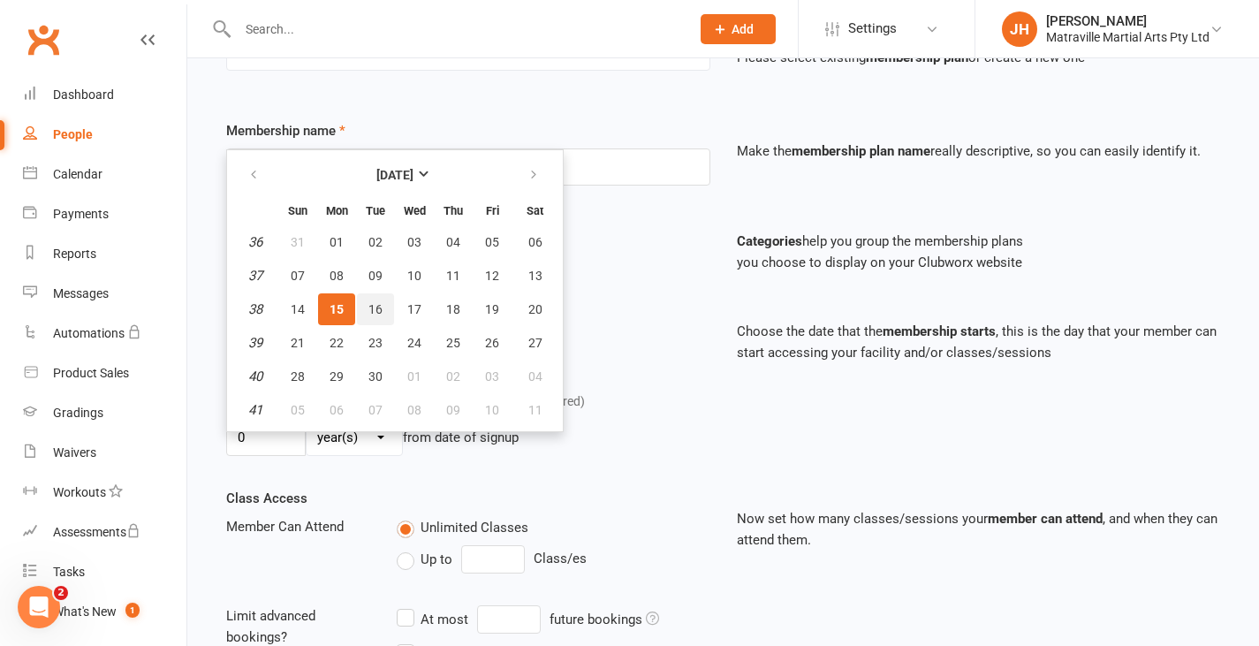
click at [366, 323] on button "16" at bounding box center [375, 309] width 37 height 32
type input "[DATE]"
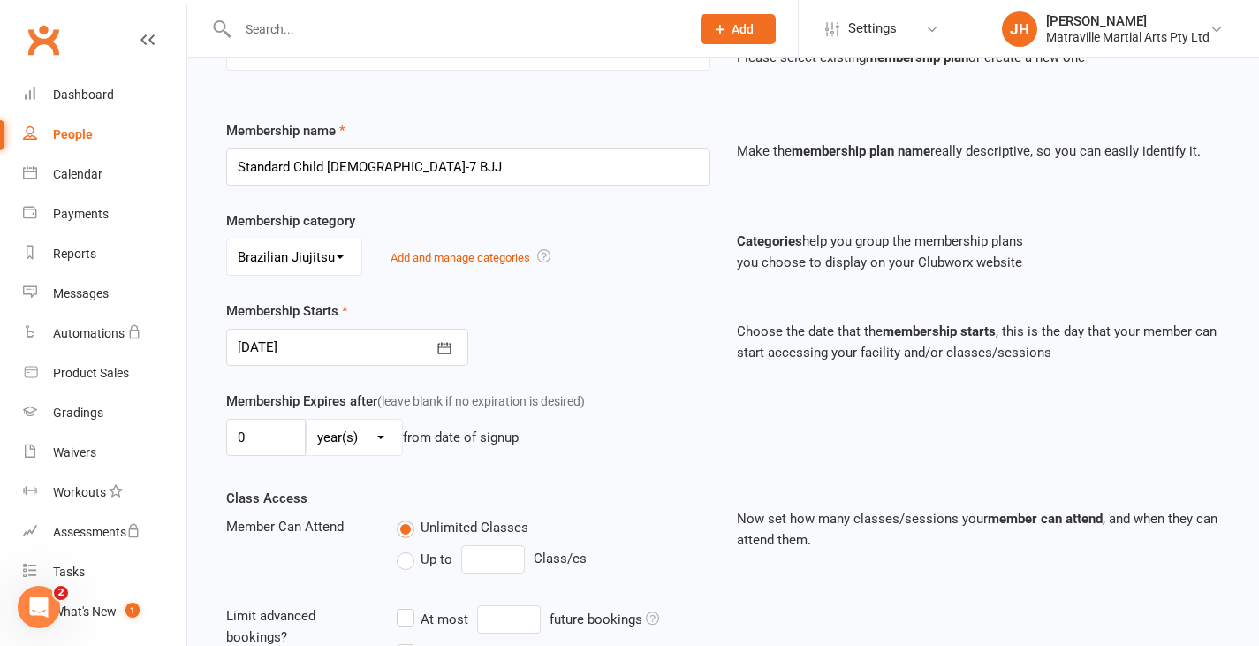
scroll to position [511, 0]
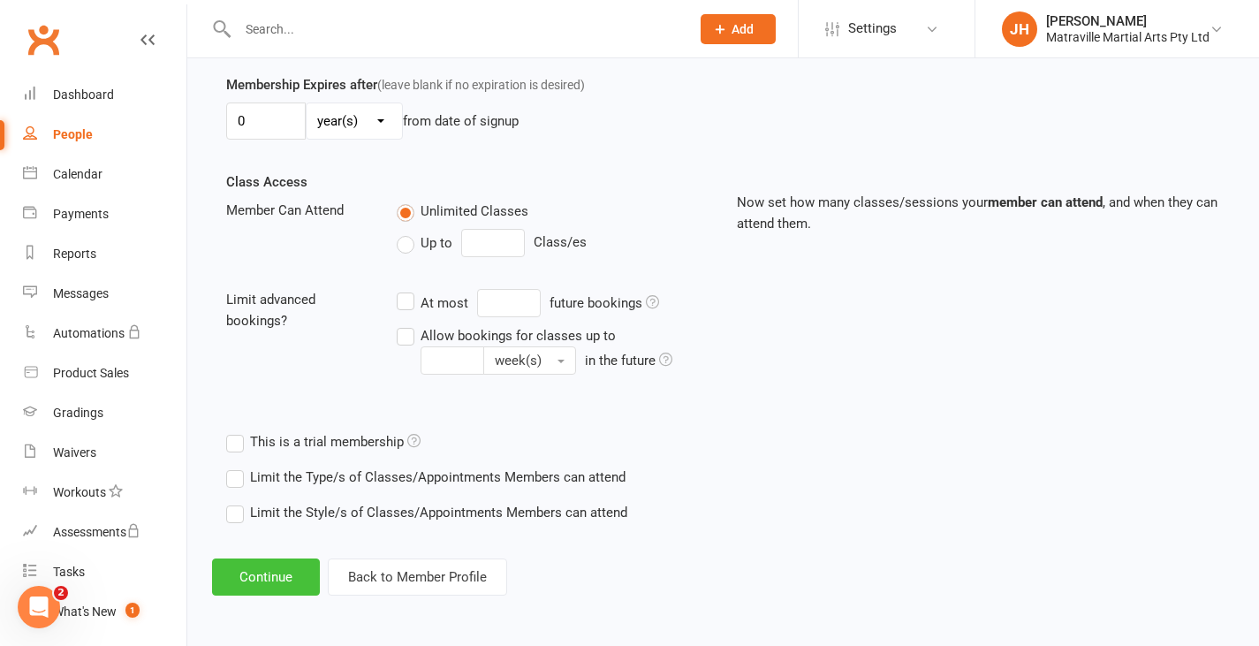
click at [278, 561] on button "Continue" at bounding box center [266, 576] width 108 height 37
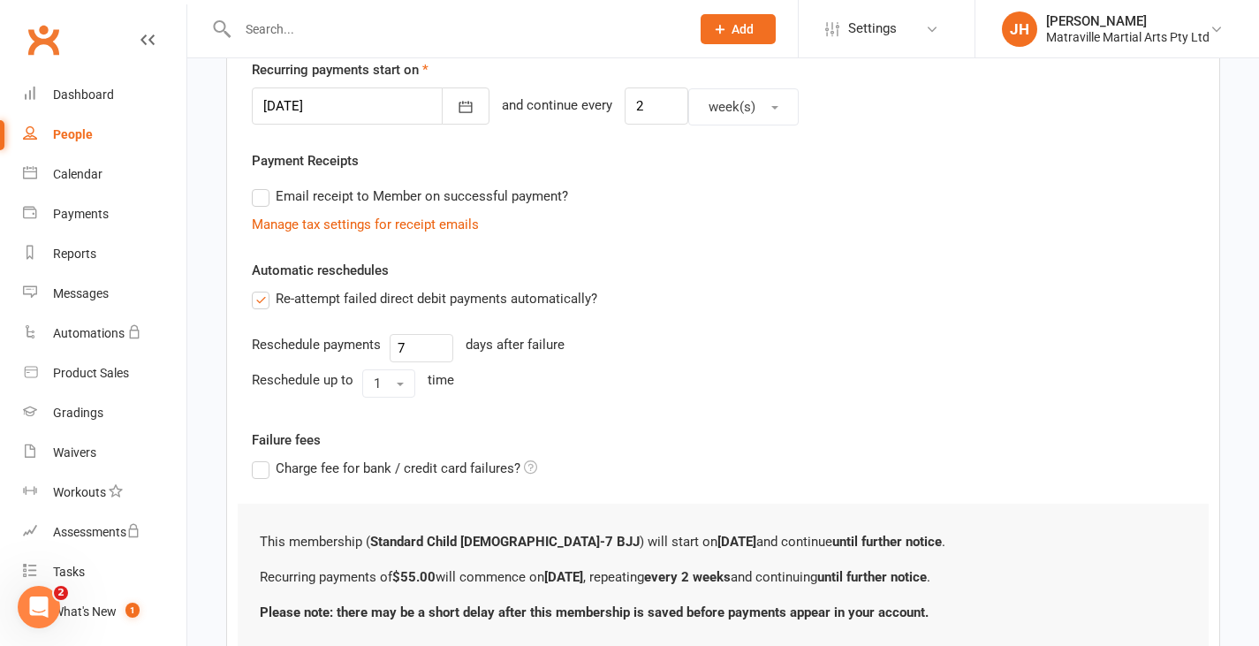
scroll to position [568, 0]
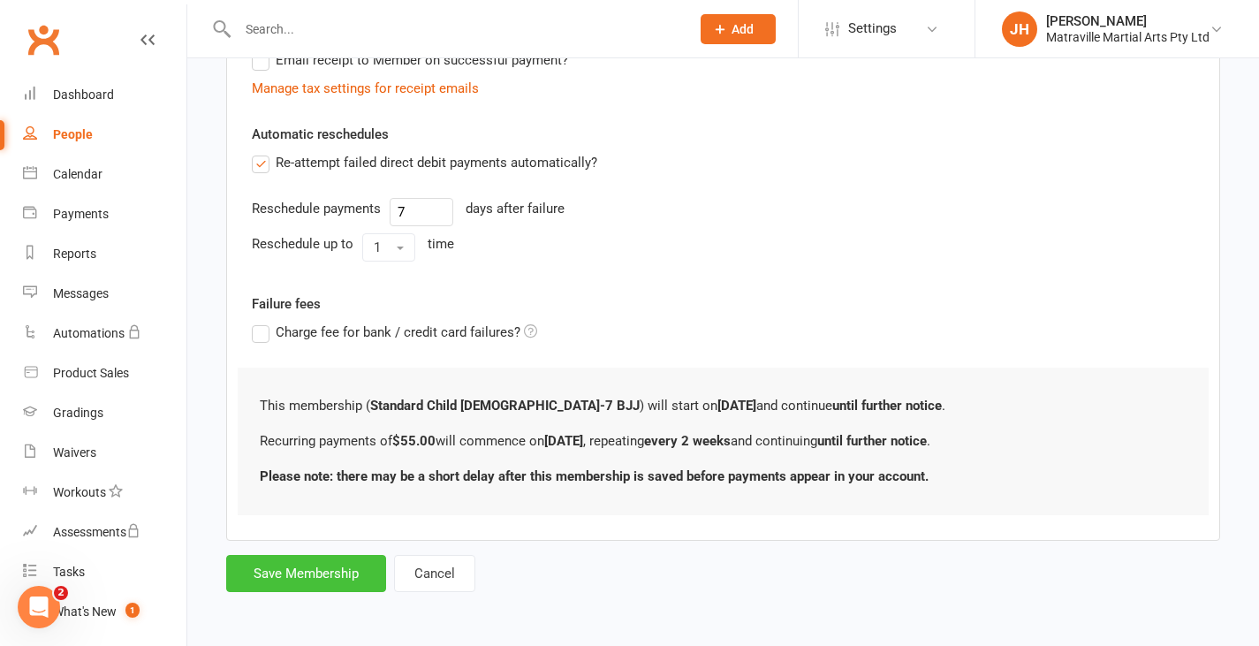
click at [317, 587] on button "Save Membership" at bounding box center [306, 573] width 160 height 37
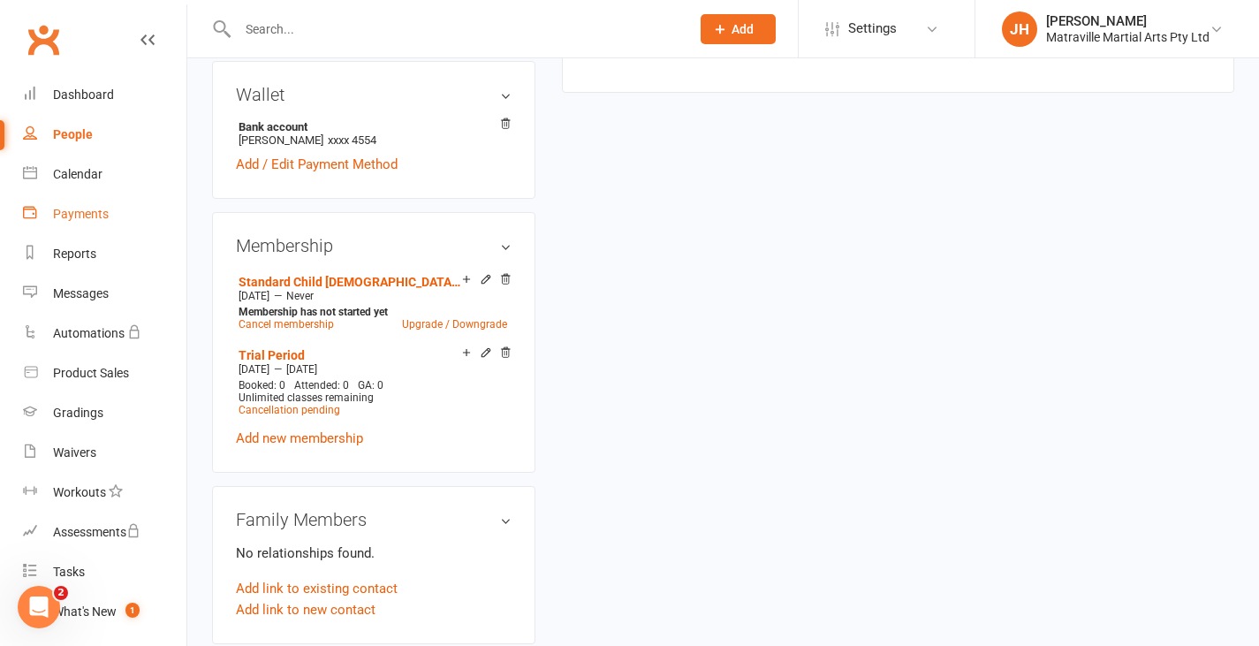
scroll to position [633, 0]
click at [79, 137] on div "People" at bounding box center [73, 134] width 40 height 14
select select "100"
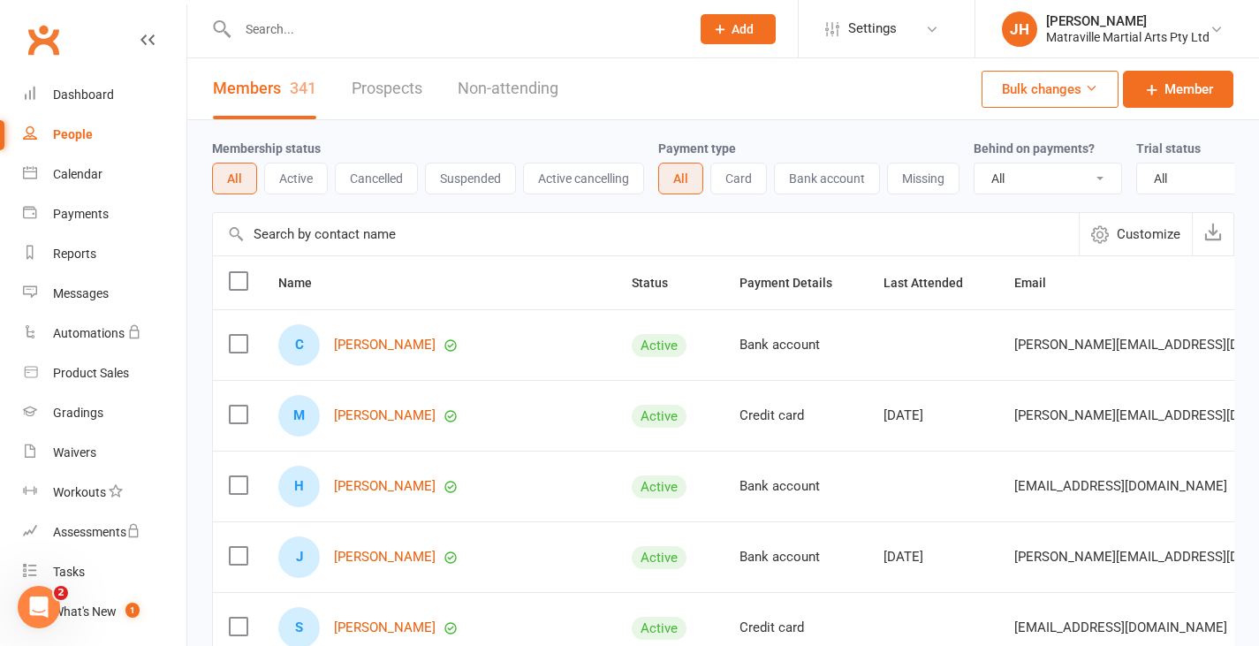
click at [745, 34] on span "Add" at bounding box center [742, 29] width 22 height 14
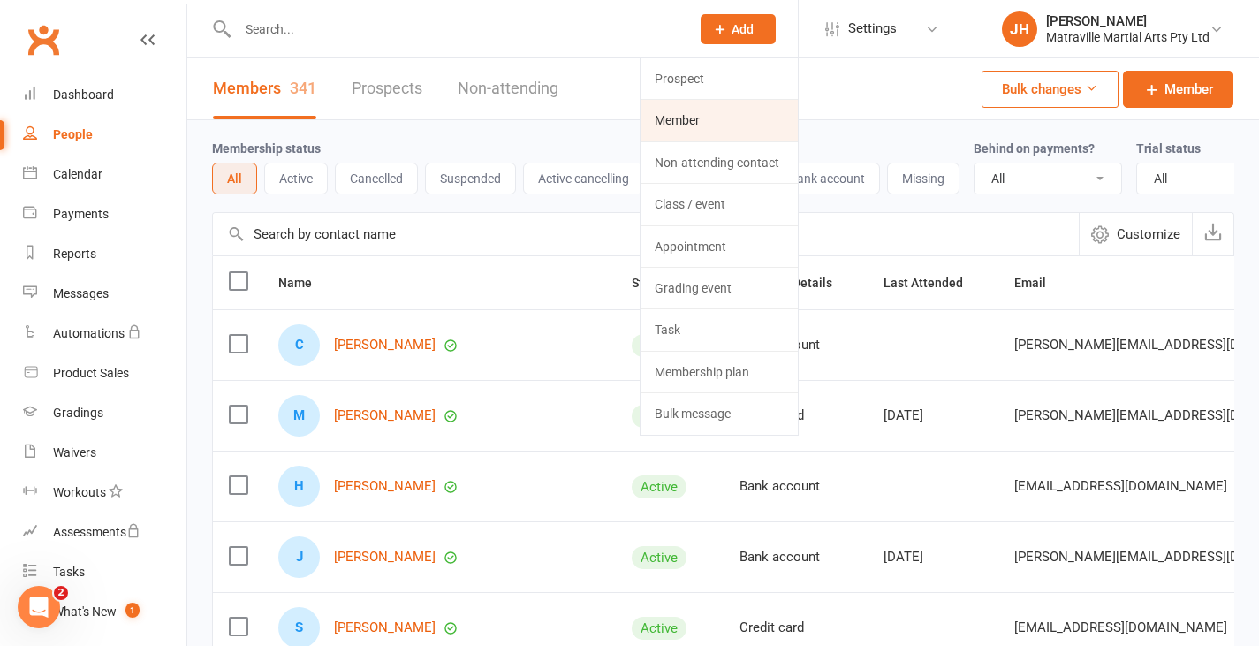
click at [693, 123] on link "Member" at bounding box center [718, 120] width 157 height 41
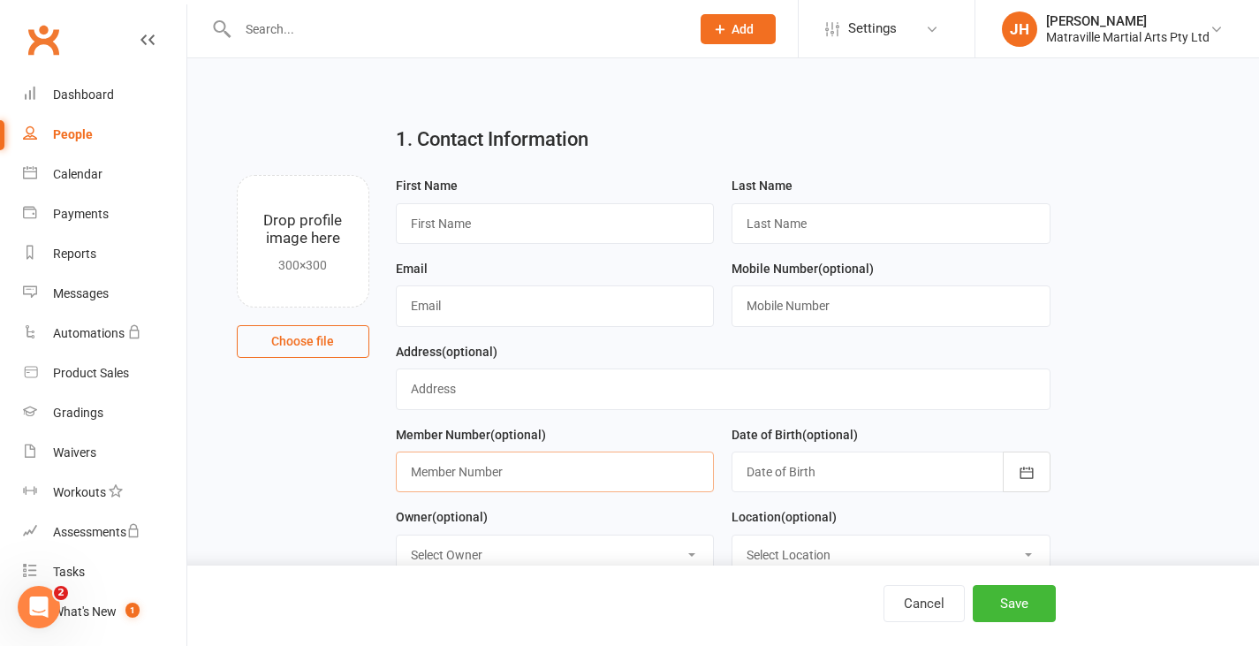
click at [440, 464] on input "text" at bounding box center [555, 471] width 319 height 41
type input "341"
click at [495, 225] on input "text" at bounding box center [555, 223] width 319 height 41
type input "JJ"
type input "[PERSON_NAME]"
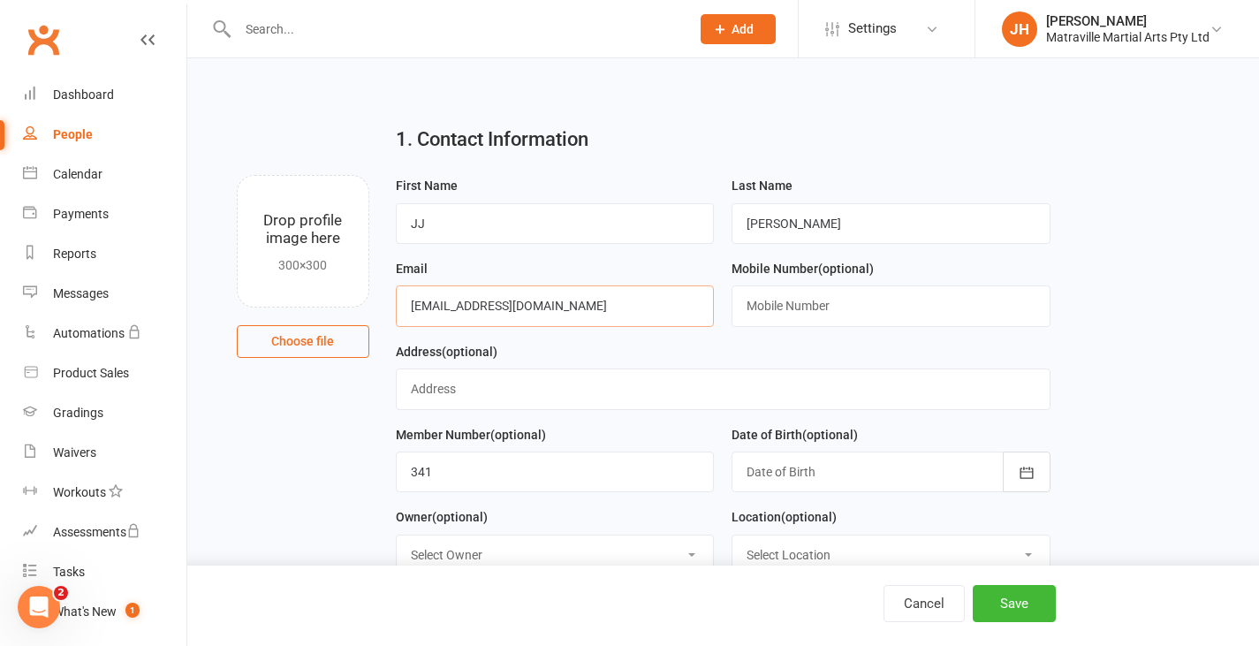
type input "[EMAIL_ADDRESS][DOMAIN_NAME]"
click at [823, 301] on input "text" at bounding box center [890, 305] width 319 height 41
type input "0405418008"
click at [582, 398] on input "text" at bounding box center [723, 388] width 655 height 41
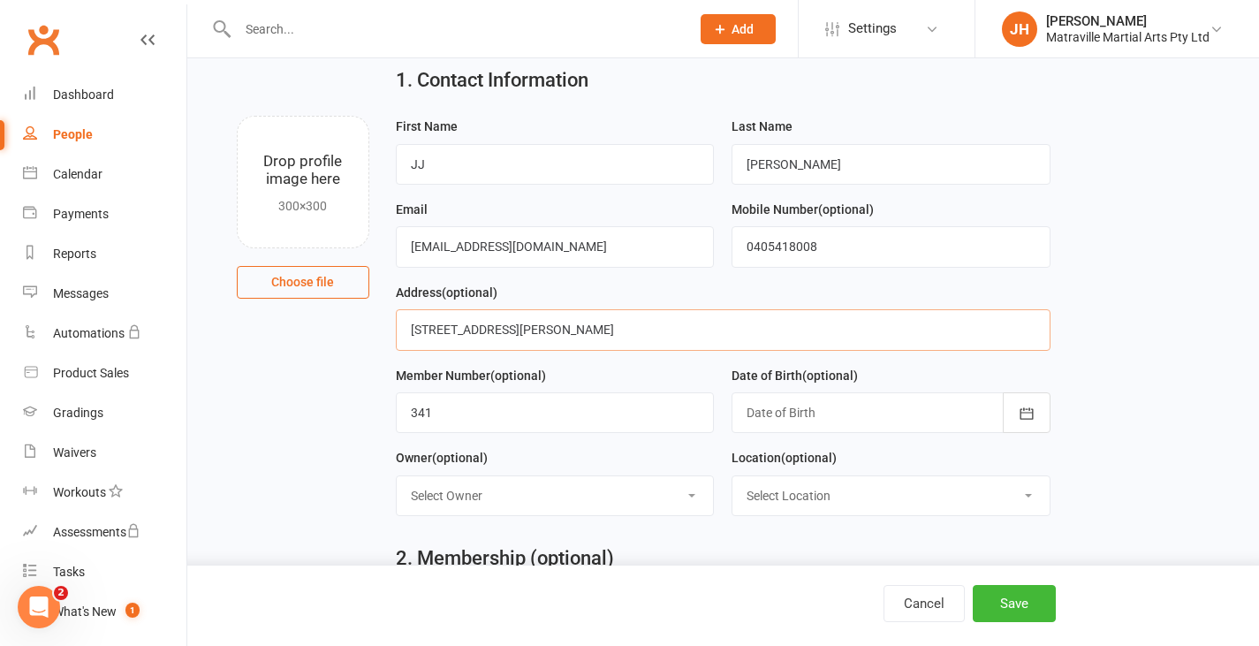
scroll to position [60, 0]
type input "[STREET_ADDRESS][PERSON_NAME]"
click at [833, 411] on div at bounding box center [890, 411] width 319 height 41
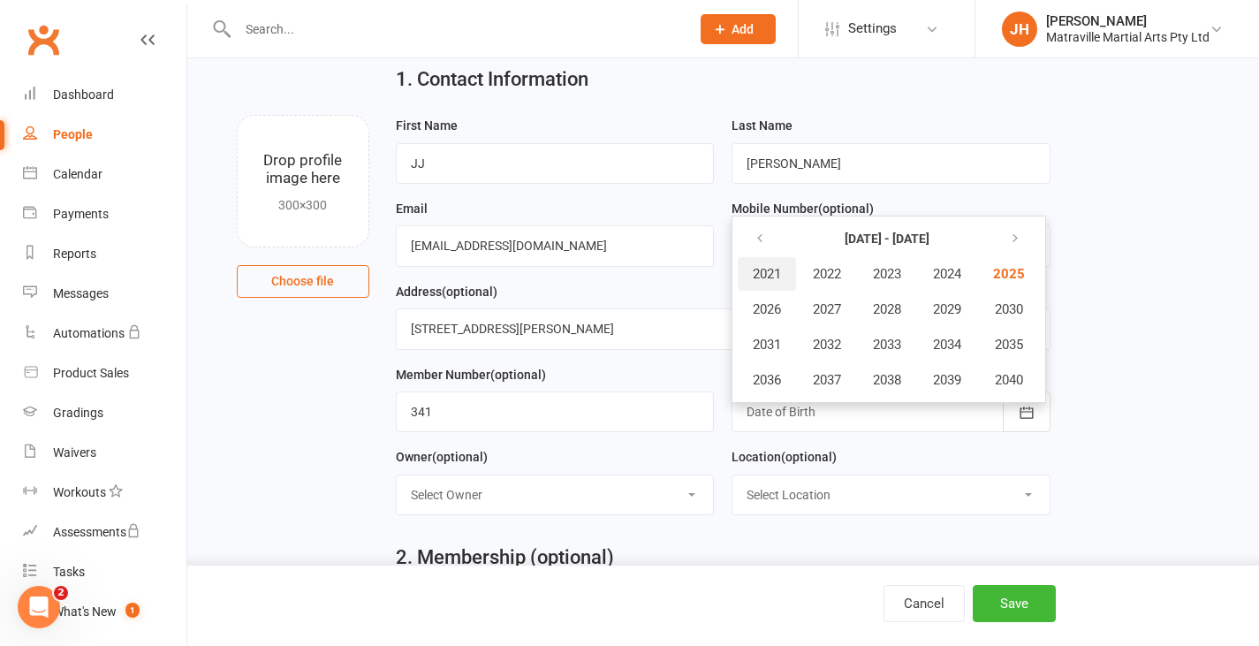
click at [769, 276] on span "2021" at bounding box center [767, 274] width 28 height 16
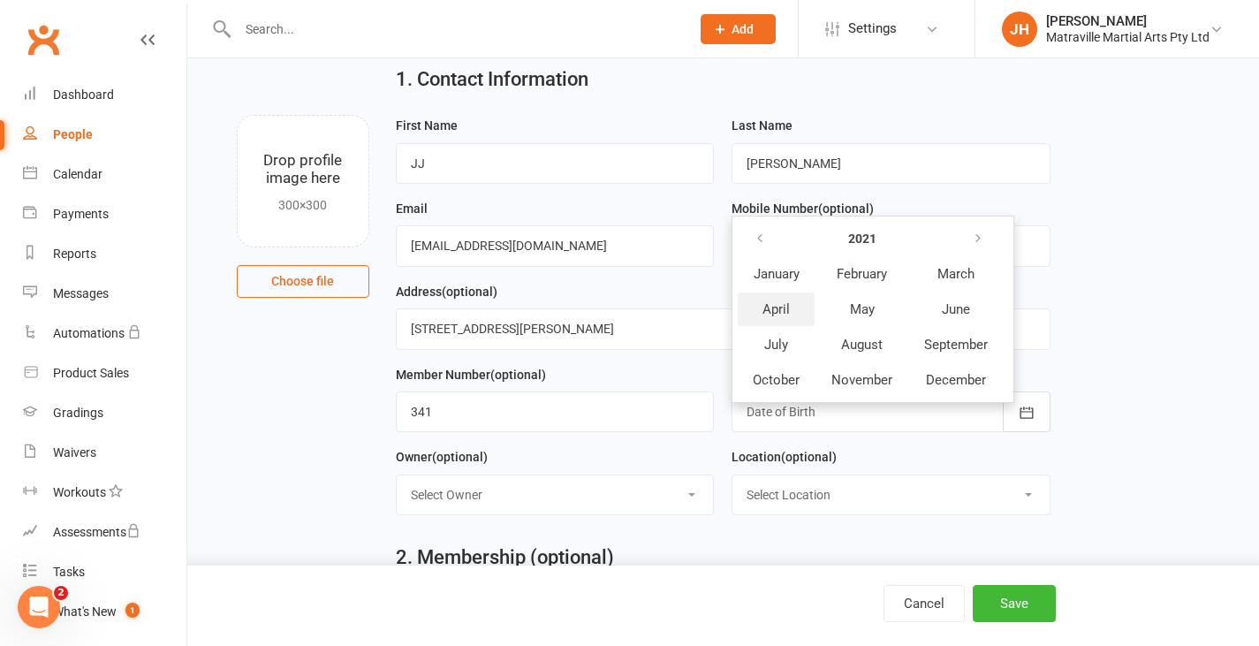
click at [783, 306] on span "April" at bounding box center [775, 309] width 27 height 16
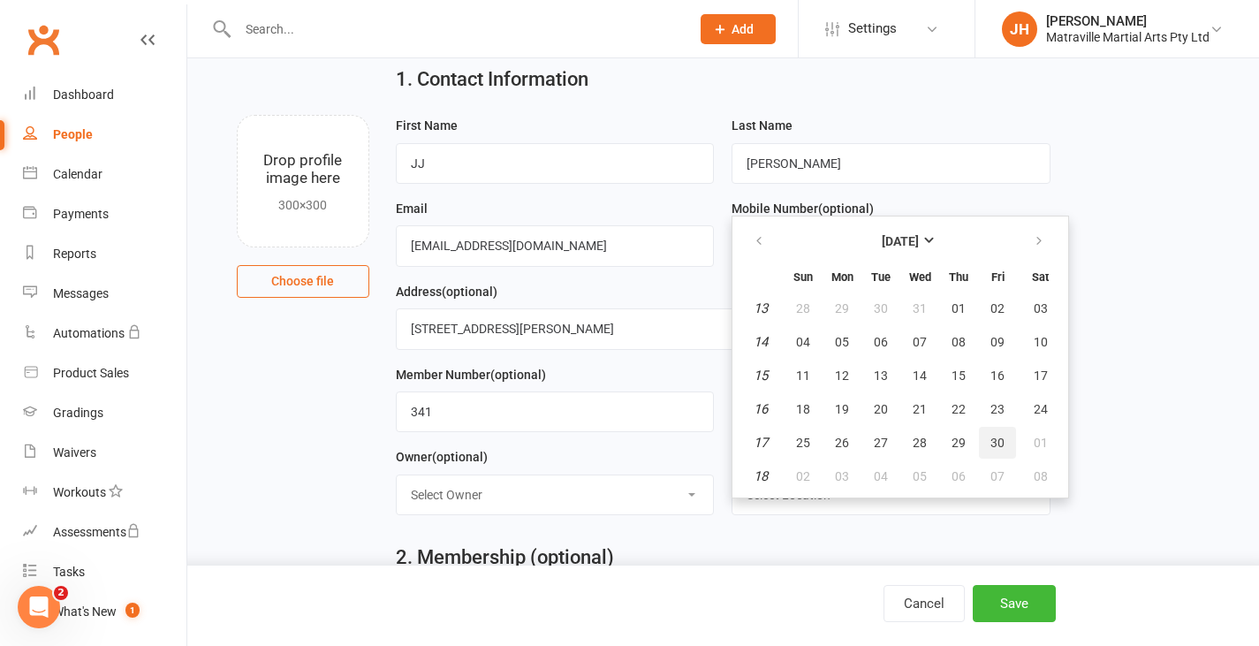
click at [994, 443] on span "30" at bounding box center [997, 442] width 14 height 14
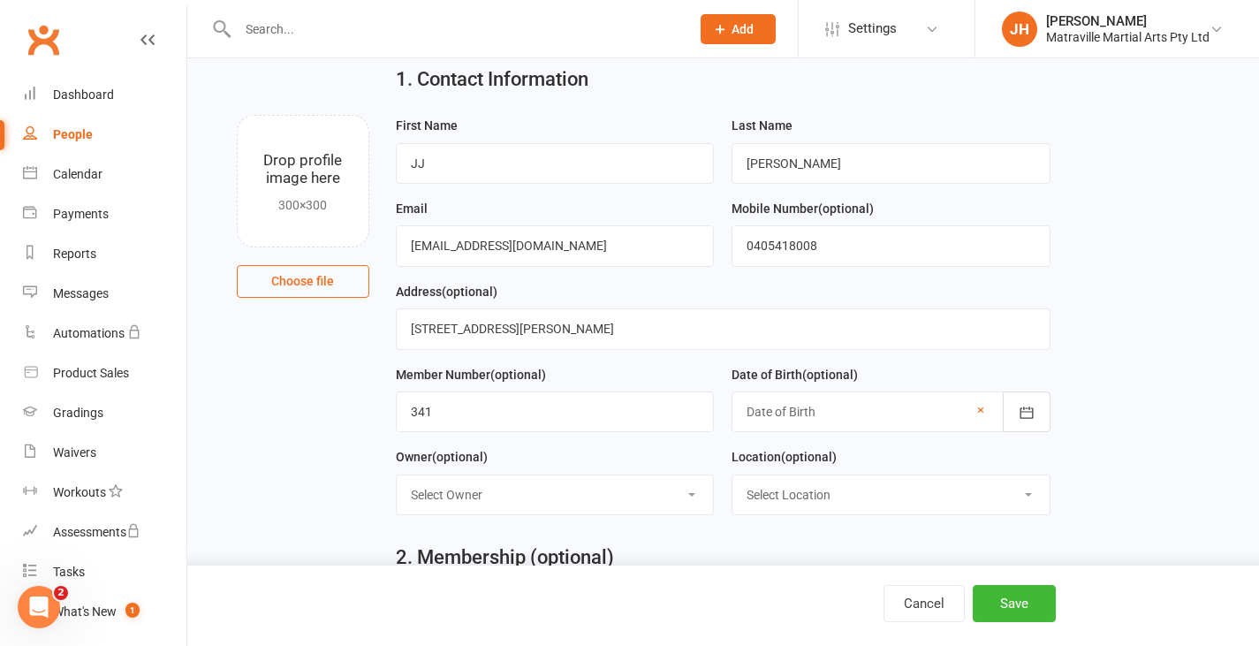
type input "[DATE]"
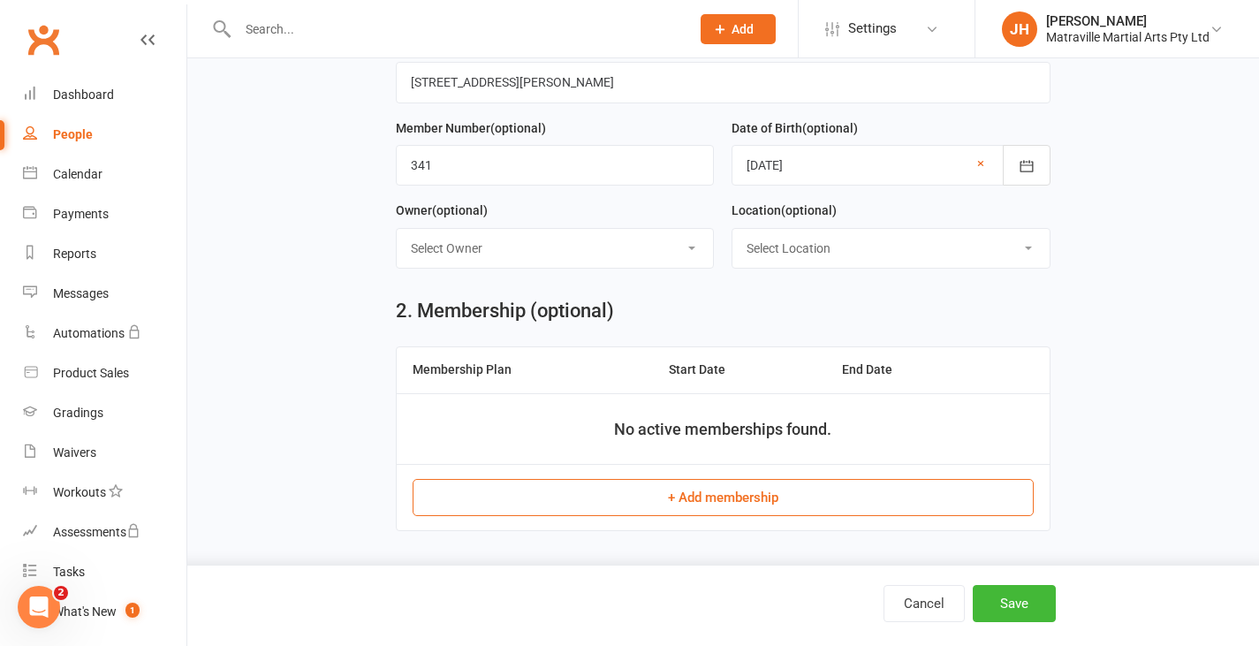
scroll to position [307, 0]
click at [693, 495] on button "+ Add membership" at bounding box center [723, 496] width 621 height 37
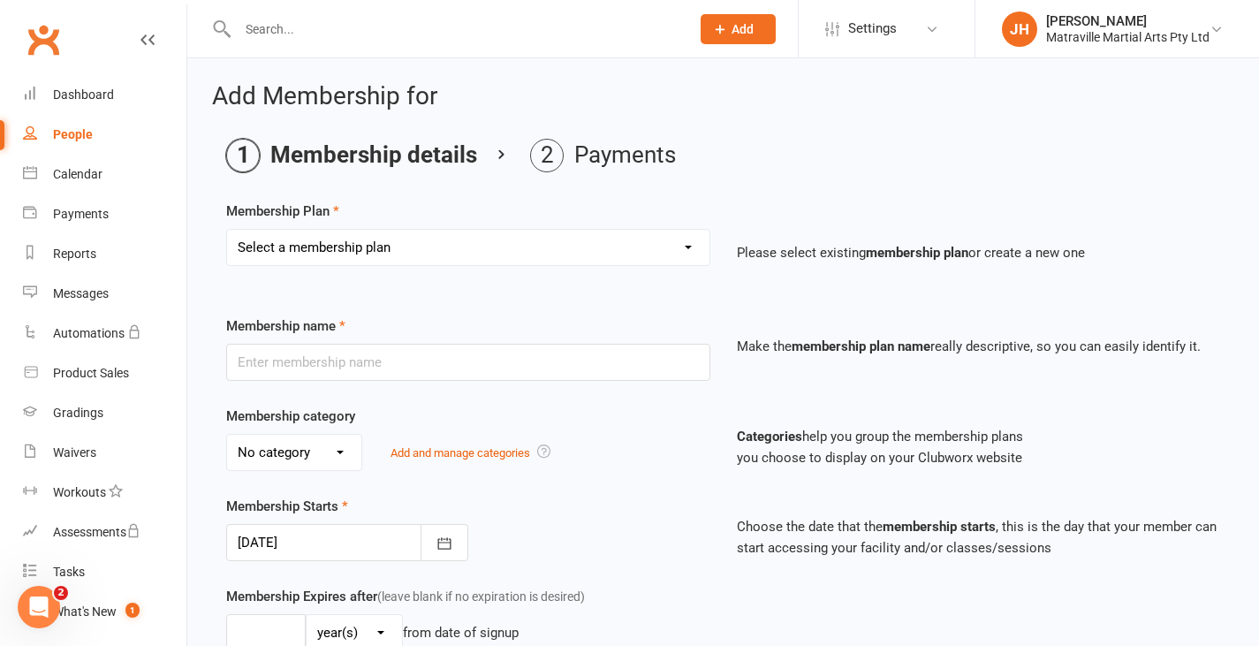
click at [512, 237] on select "Select a membership plan Create new Membership Plan Trial Period Suspended Peri…" at bounding box center [468, 247] width 482 height 35
select select "1"
click at [227, 230] on select "Select a membership plan Create new Membership Plan Trial Period Suspended Peri…" at bounding box center [468, 247] width 482 height 35
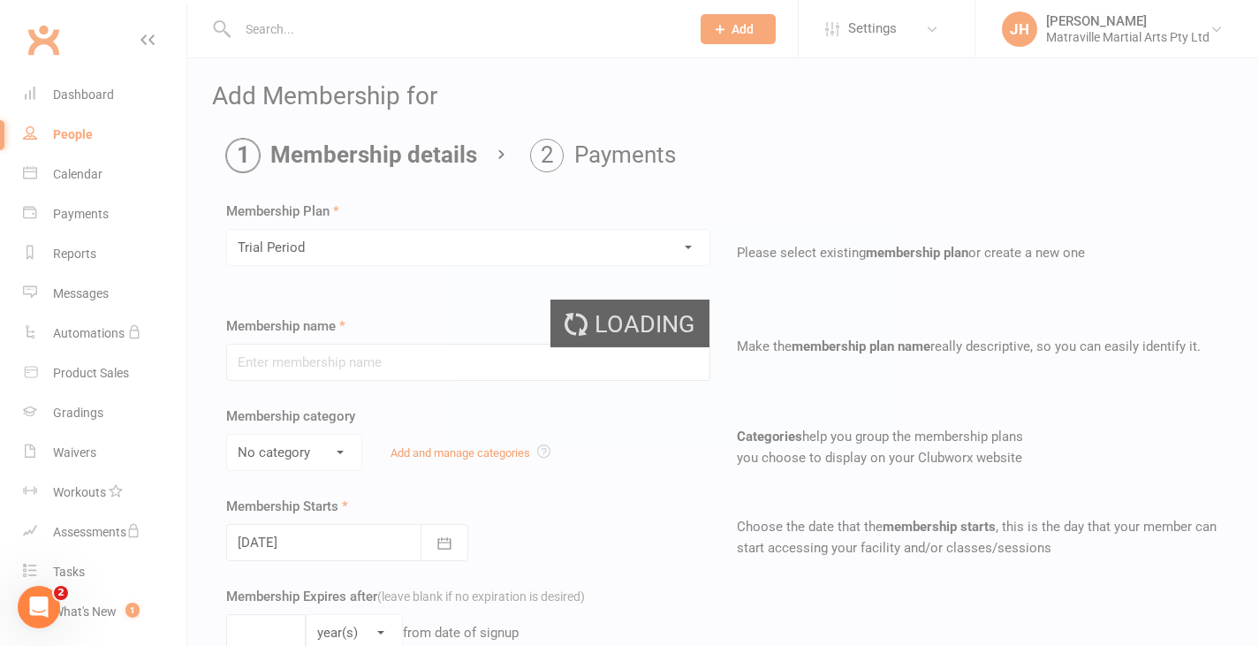
type input "Trial Period"
type input "0"
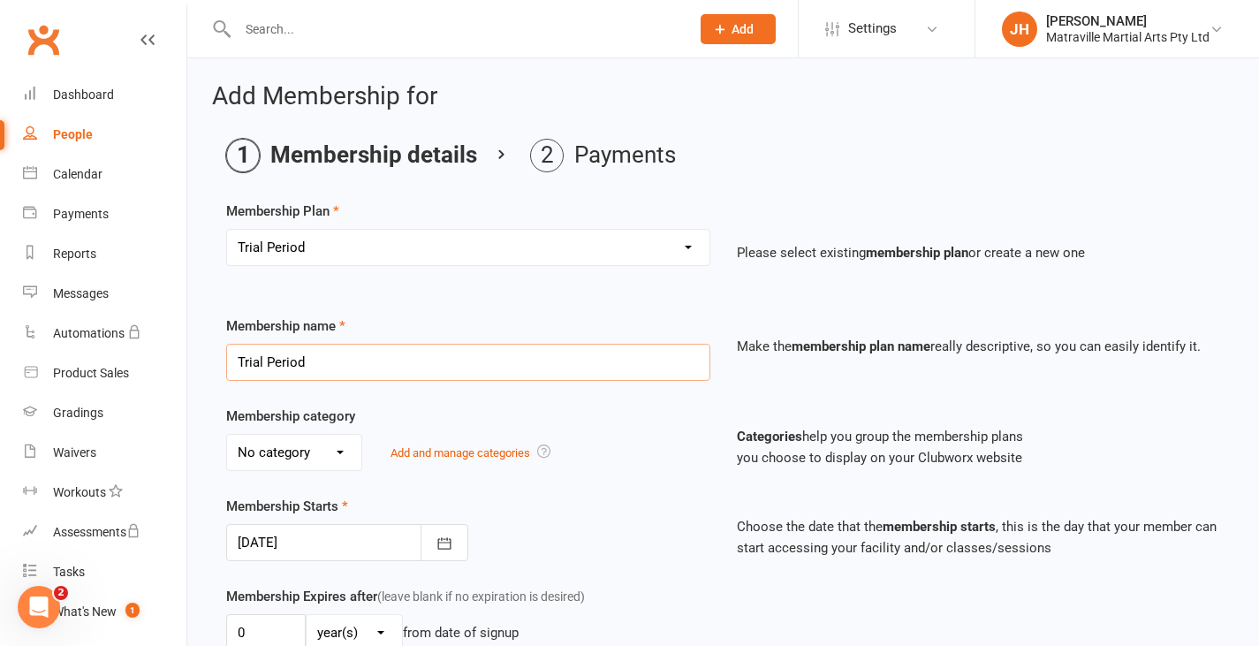
click at [314, 361] on input "Trial Period" at bounding box center [468, 362] width 484 height 37
click at [280, 457] on select "No category Brazilian Jiujitsu Kick Boxing Yoga/Pilates" at bounding box center [294, 452] width 134 height 35
select select "0"
click at [227, 435] on select "No category Brazilian Jiujitsu Kick Boxing Yoga/Pilates" at bounding box center [294, 452] width 134 height 35
click at [322, 539] on div at bounding box center [347, 542] width 242 height 37
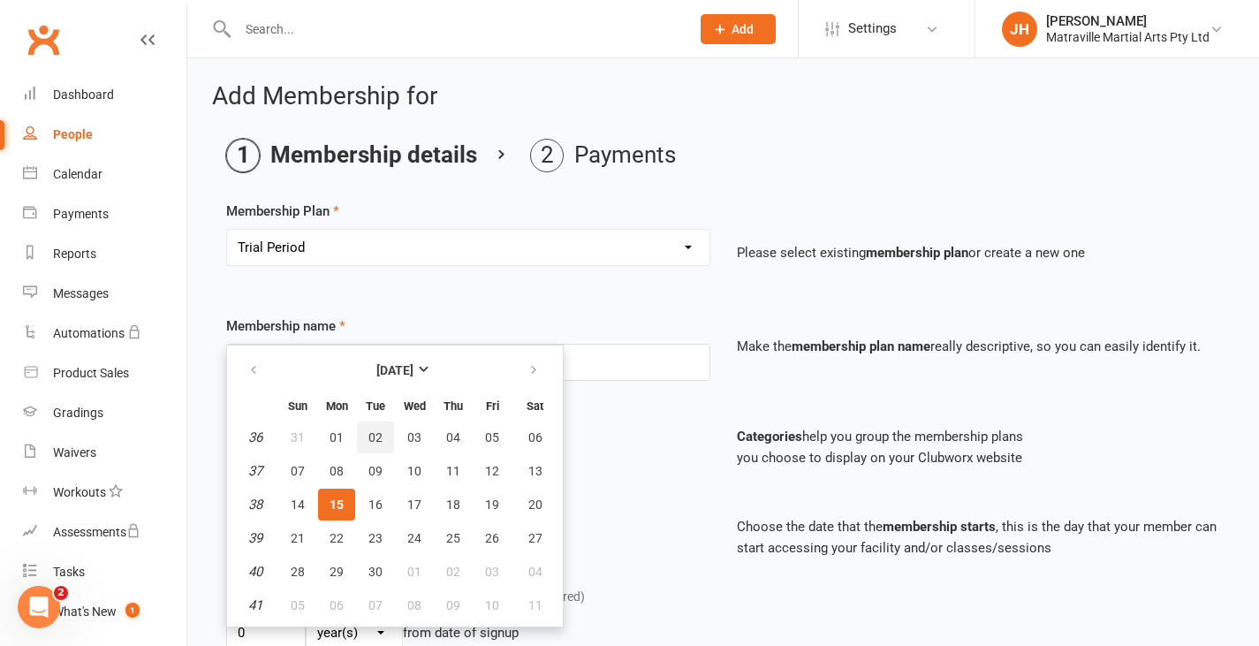
click at [382, 433] on button "02" at bounding box center [375, 437] width 37 height 32
type input "[DATE]"
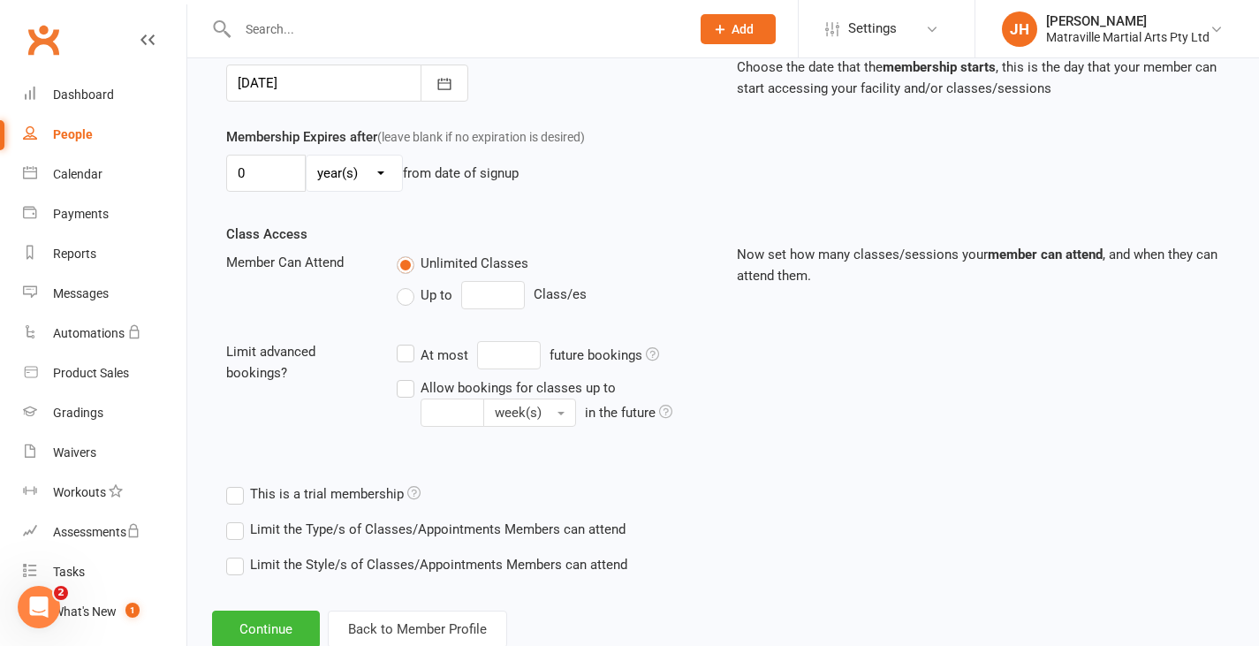
scroll to position [511, 0]
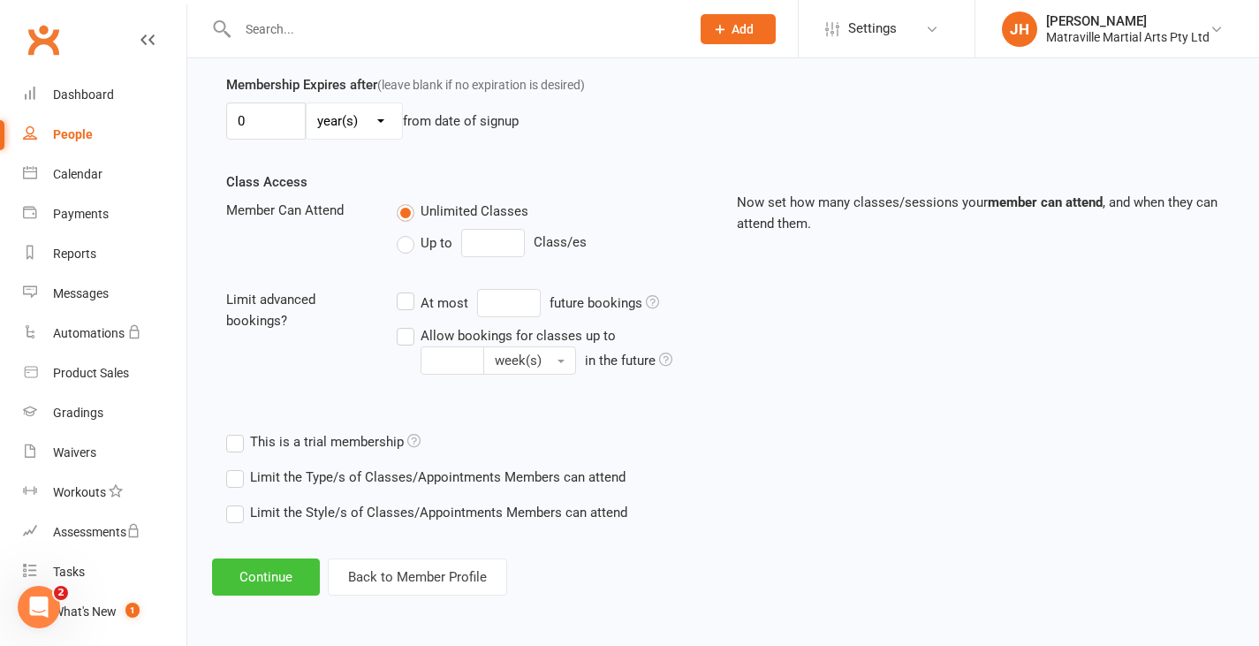
click at [283, 580] on button "Continue" at bounding box center [266, 576] width 108 height 37
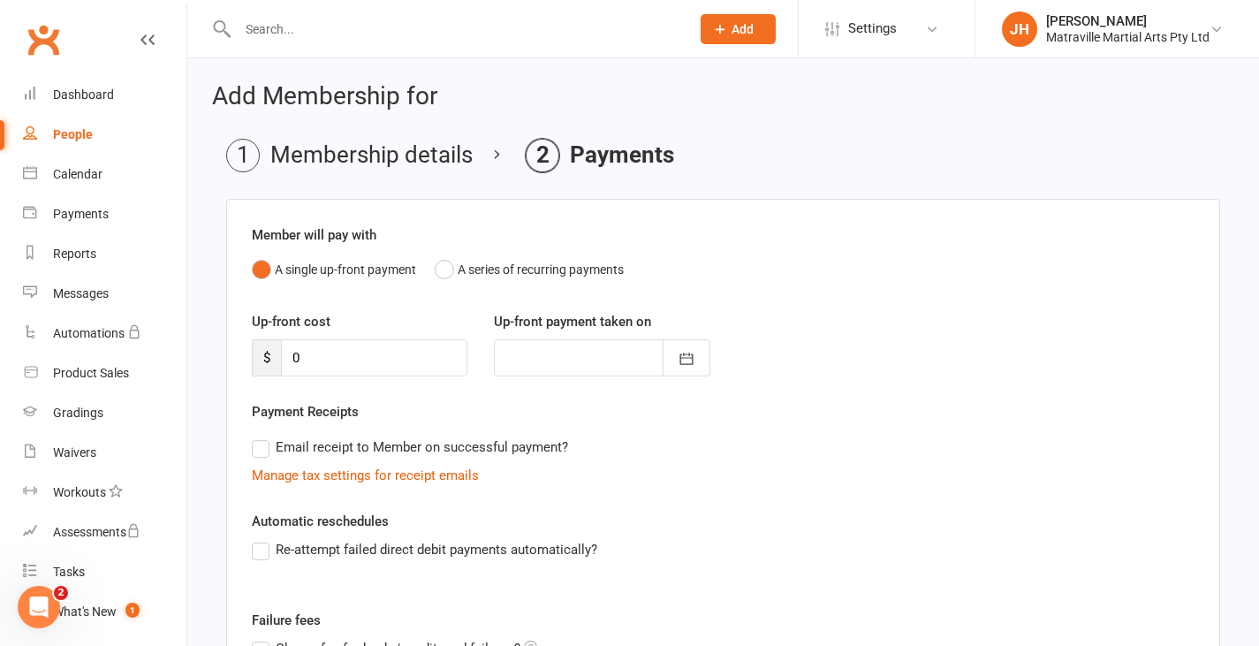
scroll to position [246, 0]
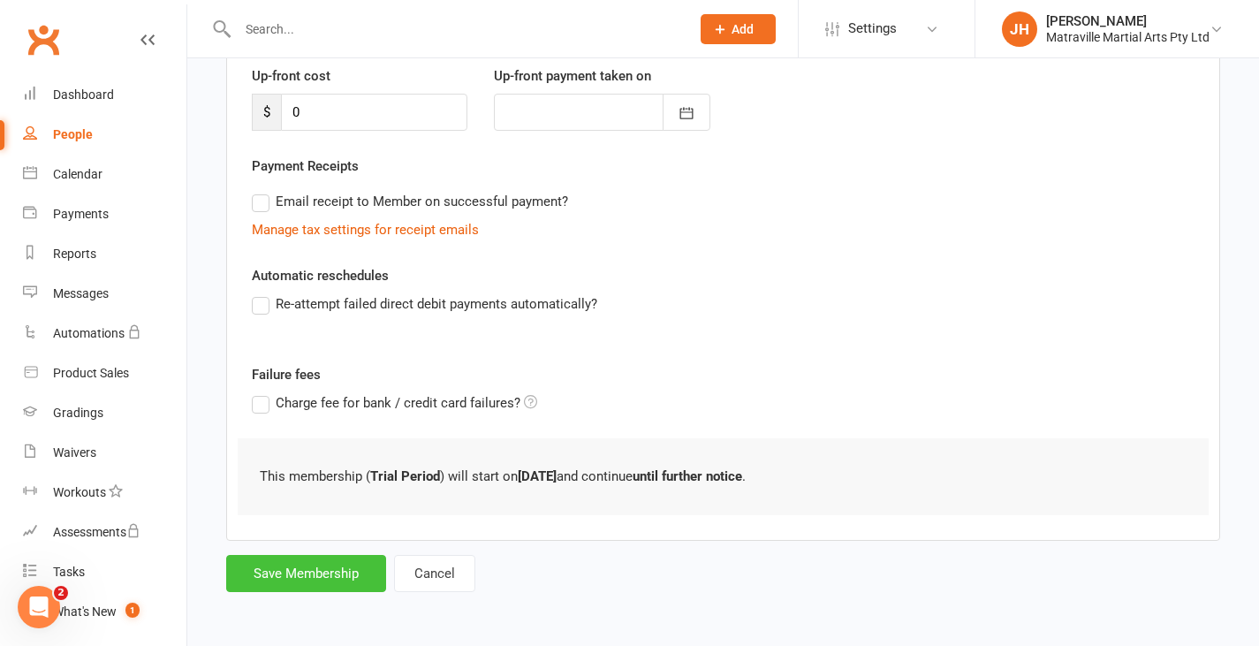
click at [314, 560] on button "Save Membership" at bounding box center [306, 573] width 160 height 37
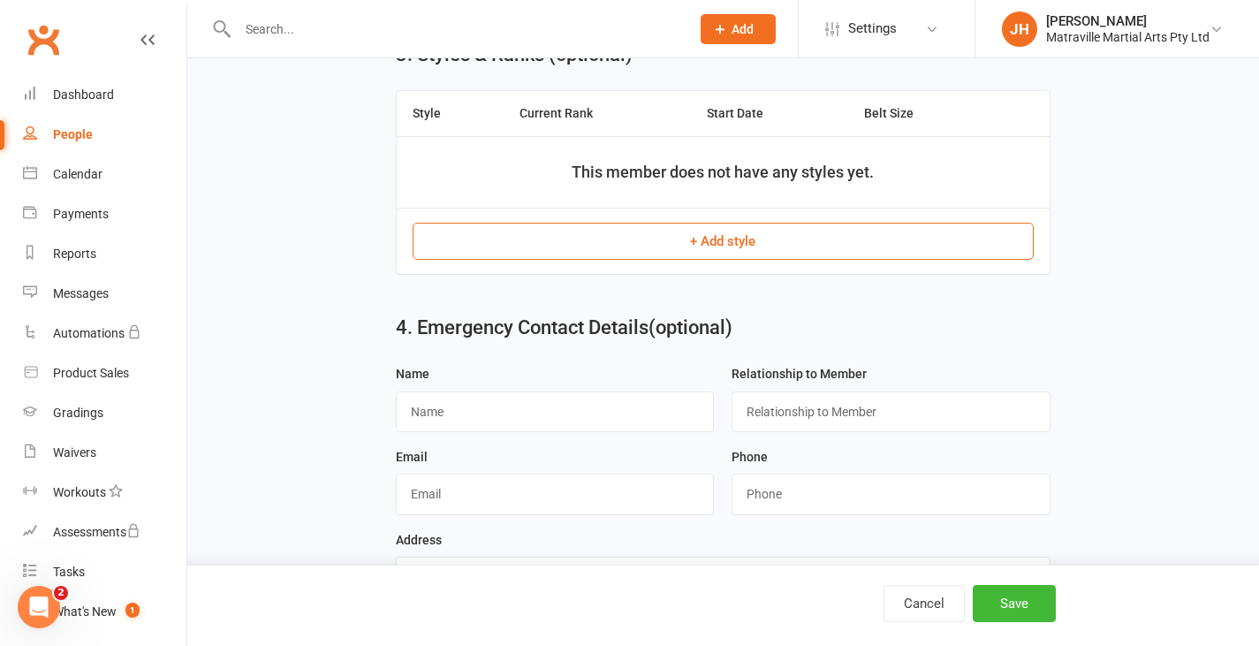
scroll to position [890, 0]
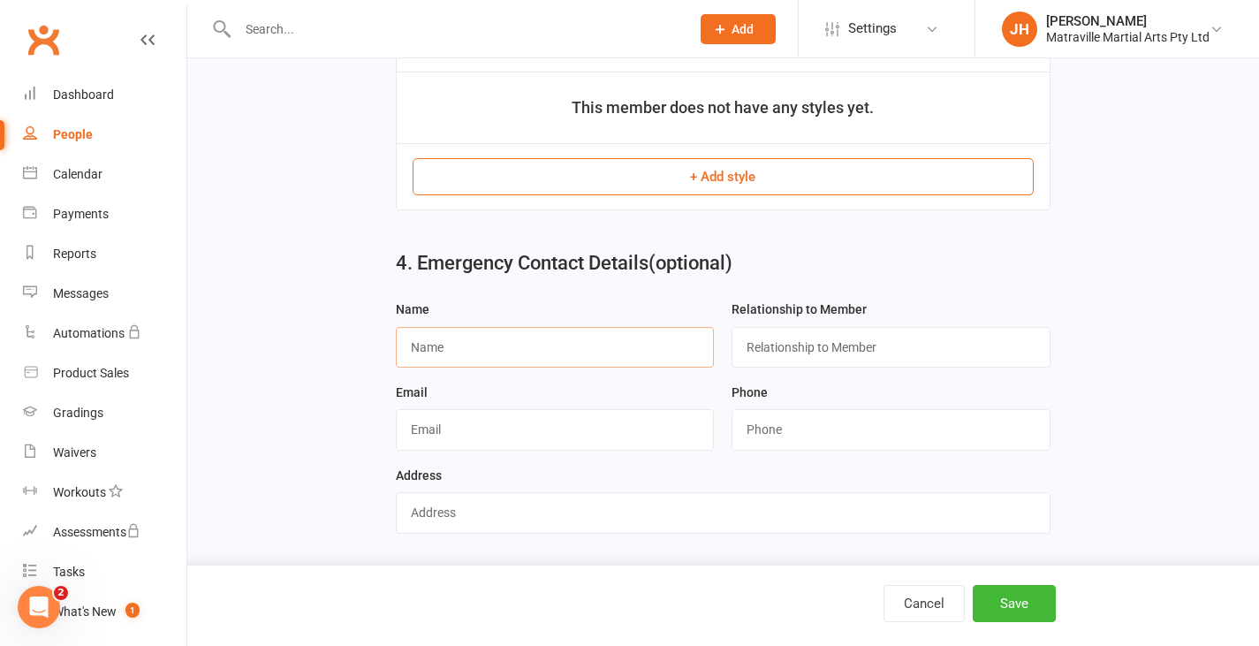
click at [562, 361] on input "text" at bounding box center [555, 347] width 319 height 41
type input "W"
type input "[PERSON_NAME]"
type input "Father"
click at [776, 429] on input "string" at bounding box center [890, 429] width 319 height 41
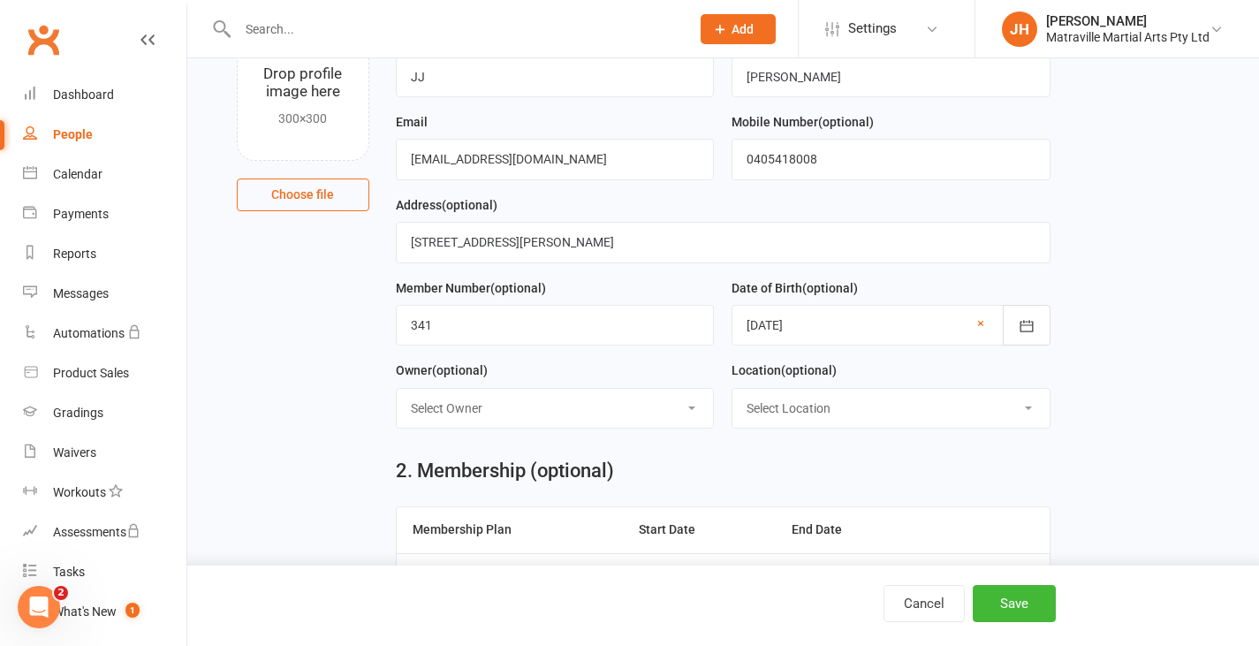
scroll to position [145, 0]
type input "0405418008"
click at [830, 165] on input "0405418008" at bounding box center [890, 160] width 319 height 41
type input "0"
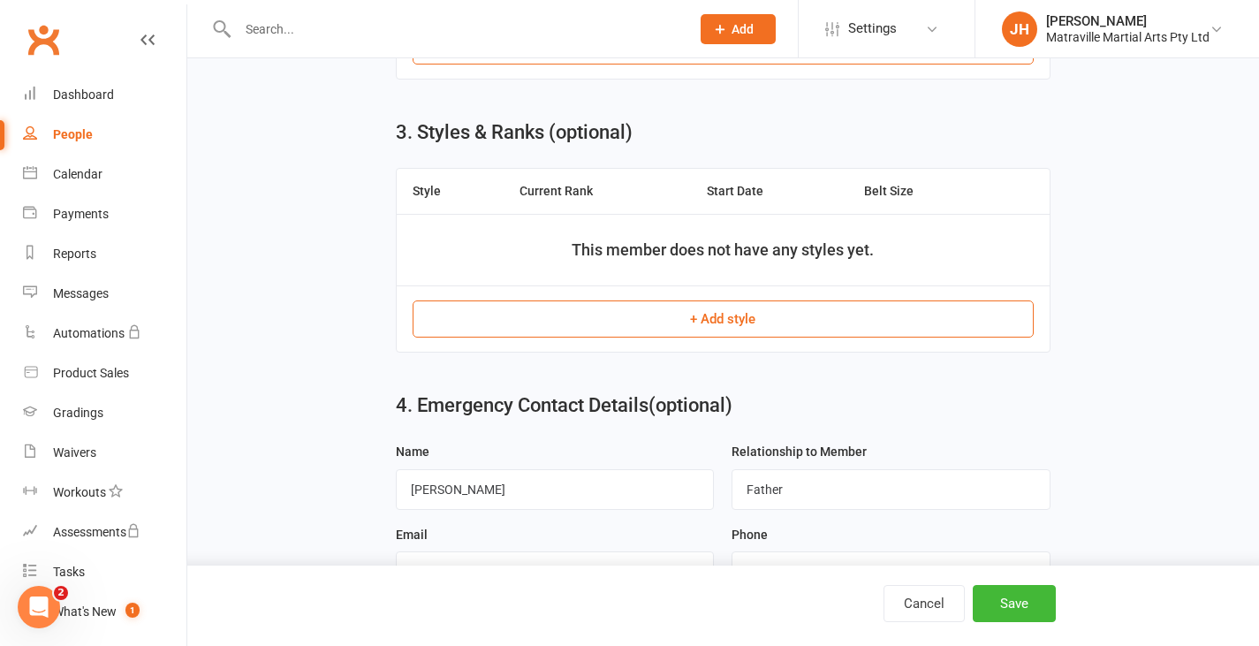
scroll to position [890, 0]
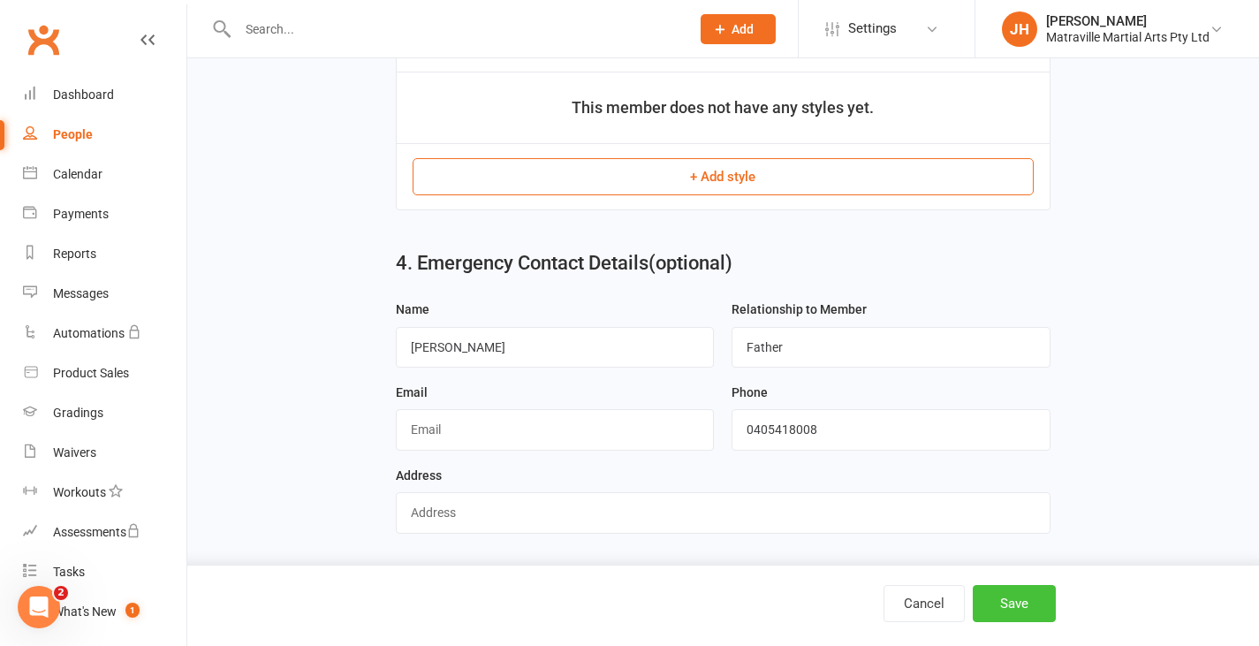
type input "0406272887"
click at [1032, 609] on button "Save" at bounding box center [1014, 603] width 83 height 37
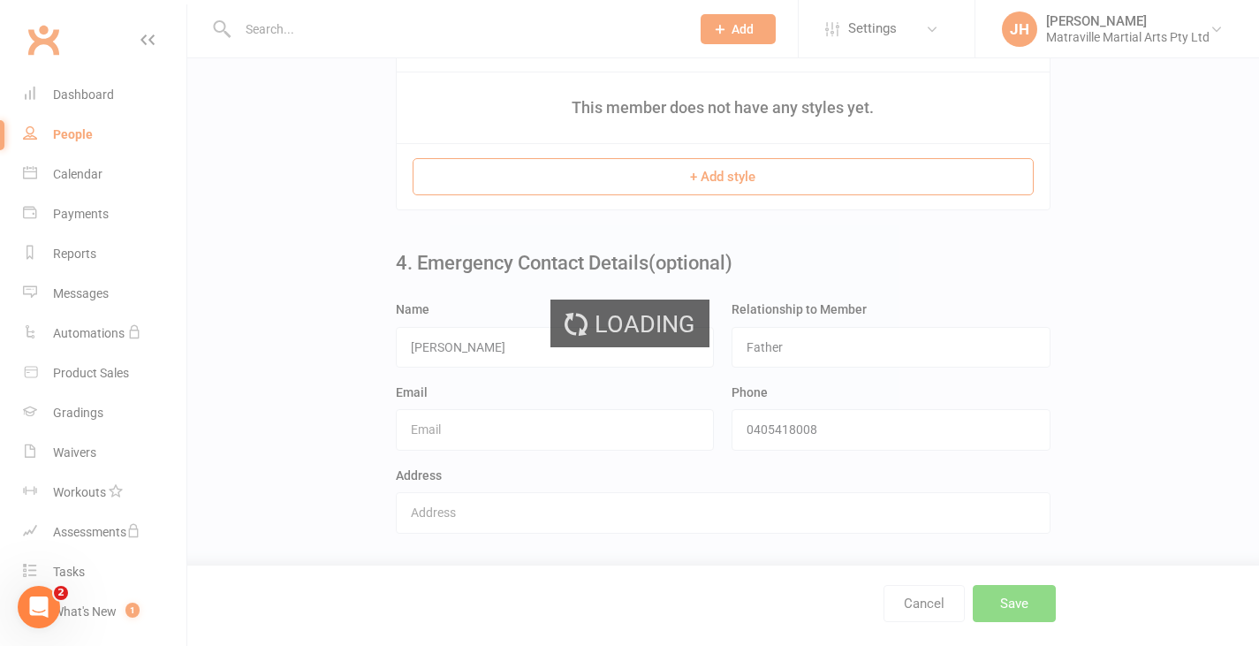
scroll to position [0, 0]
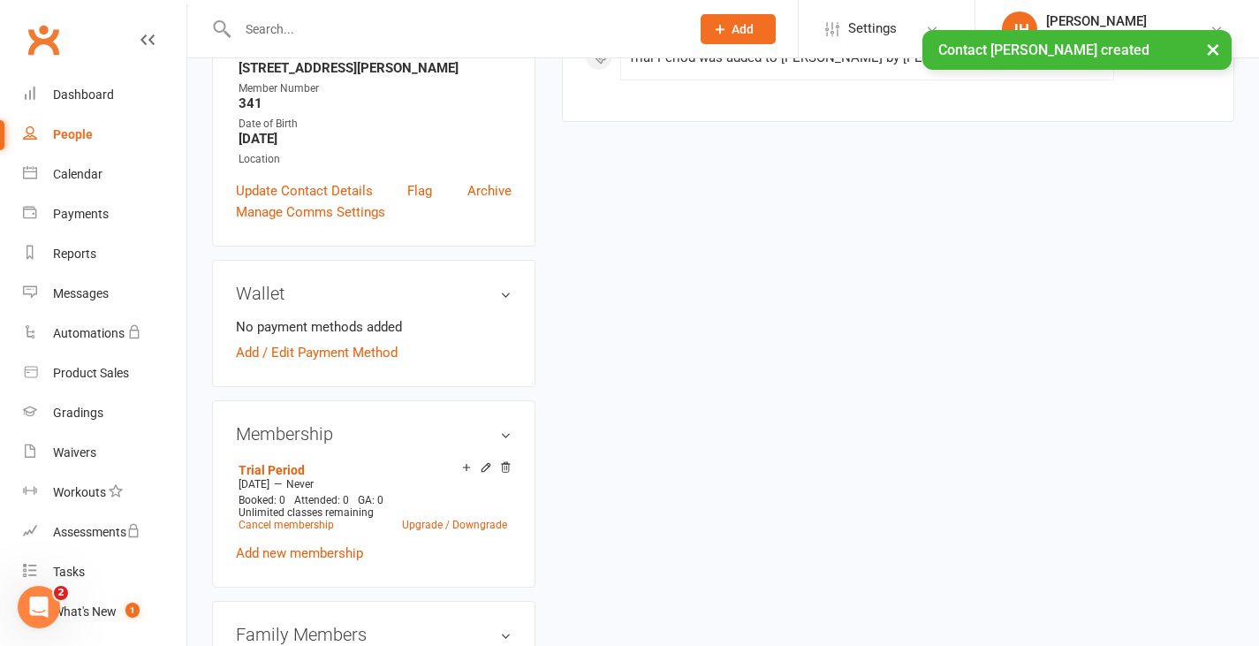
scroll to position [372, 0]
click at [375, 361] on link "Add / Edit Payment Method" at bounding box center [317, 350] width 162 height 21
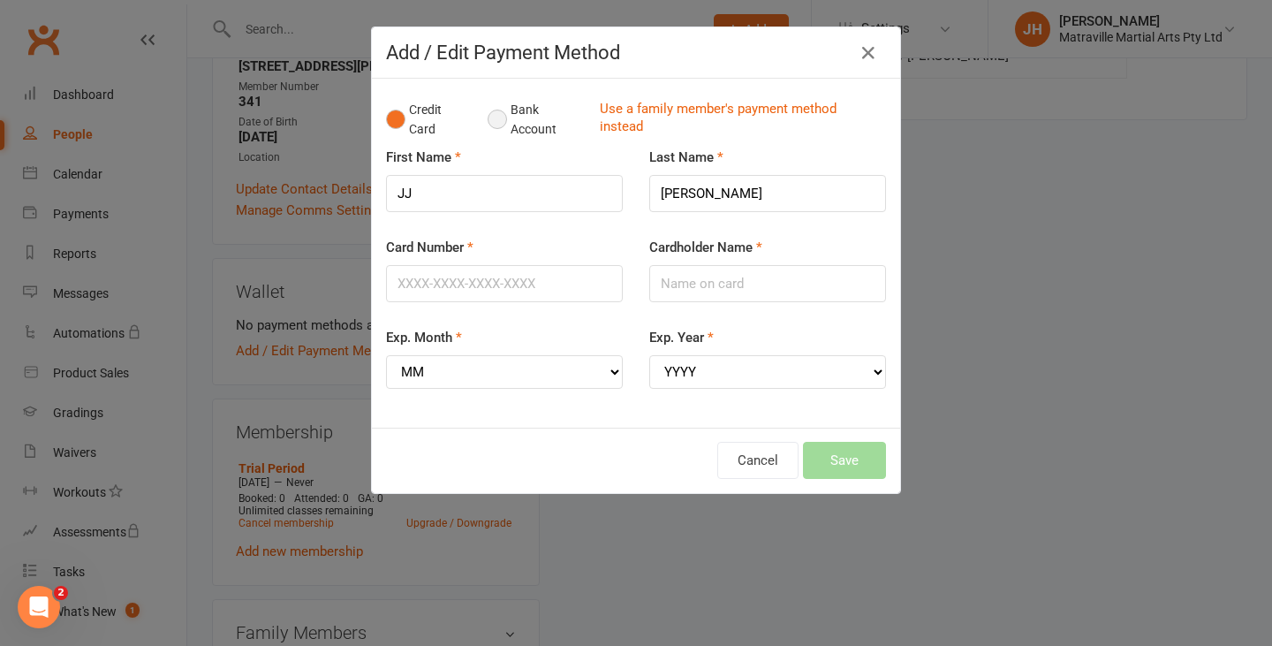
click at [489, 117] on button "Bank Account" at bounding box center [537, 120] width 98 height 54
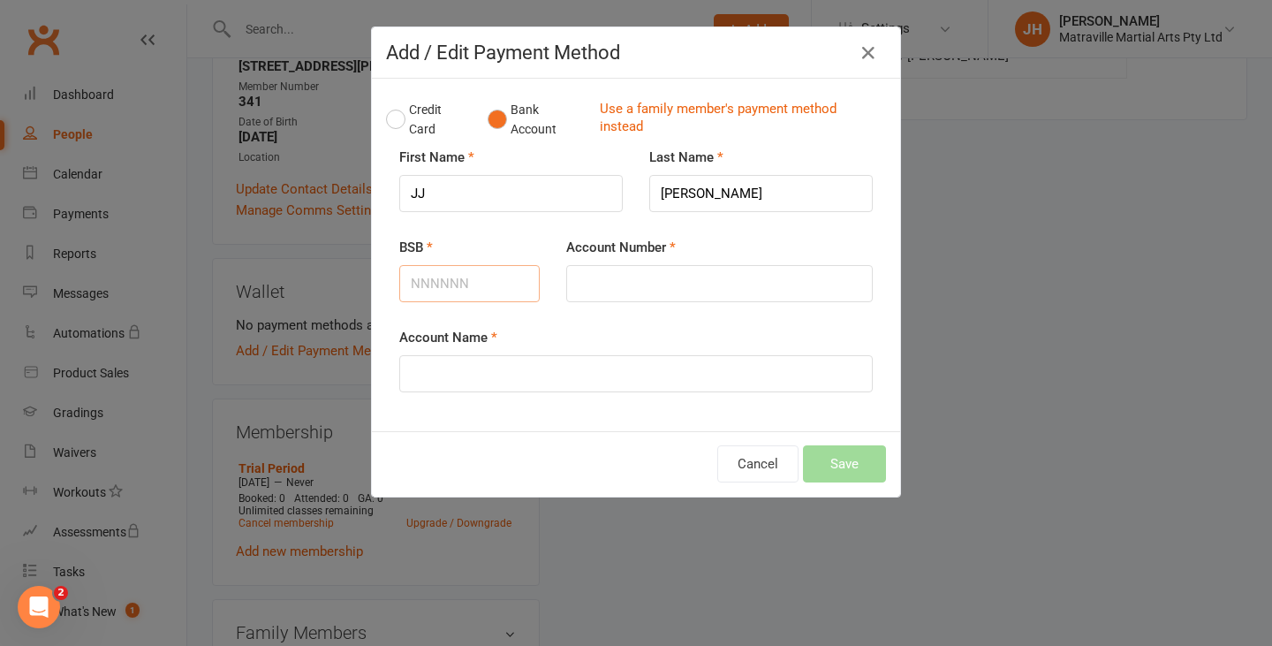
click at [443, 298] on input "BSB" at bounding box center [469, 283] width 140 height 37
type input "733"
type input "733002"
type input "626398"
click at [492, 368] on input "Account Name" at bounding box center [635, 373] width 473 height 37
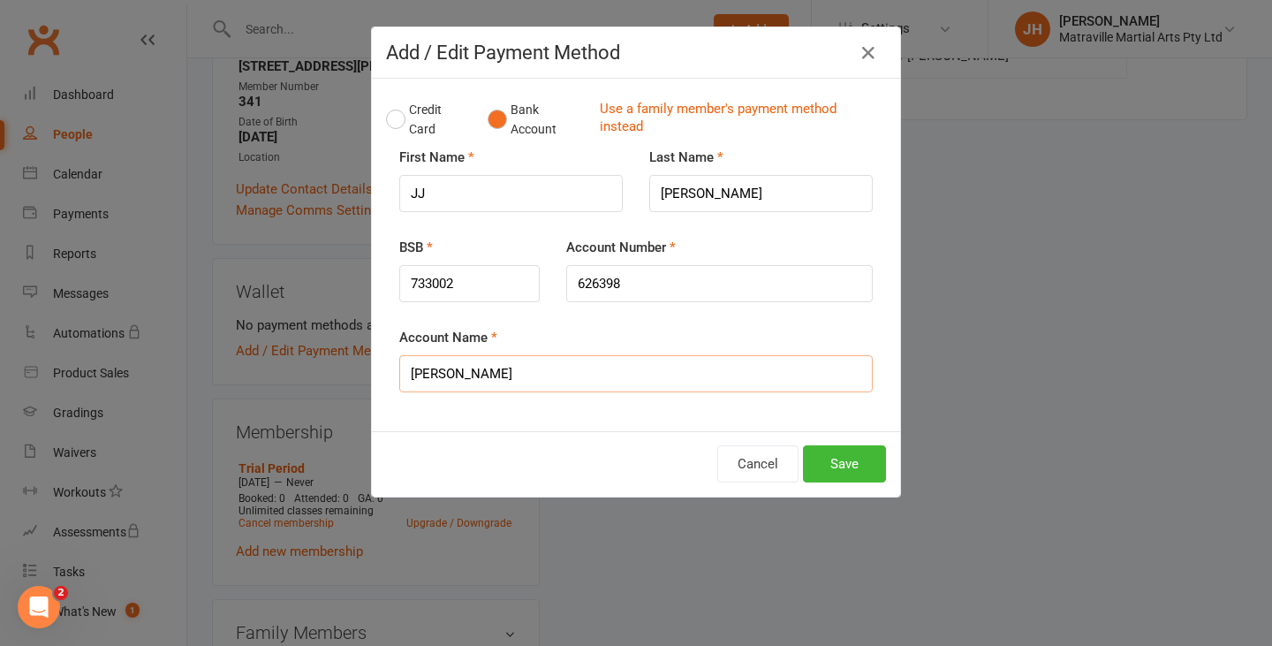
type input "[PERSON_NAME]"
click at [717, 445] on button "Cancel" at bounding box center [757, 463] width 81 height 37
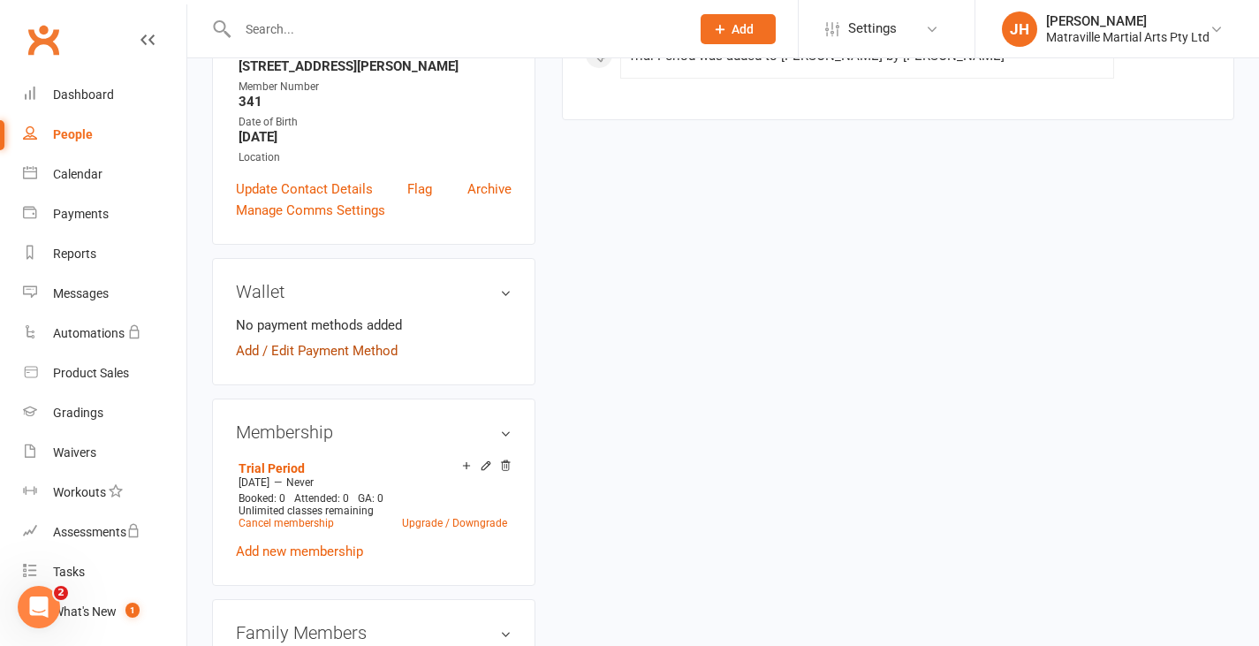
click at [361, 361] on link "Add / Edit Payment Method" at bounding box center [317, 350] width 162 height 21
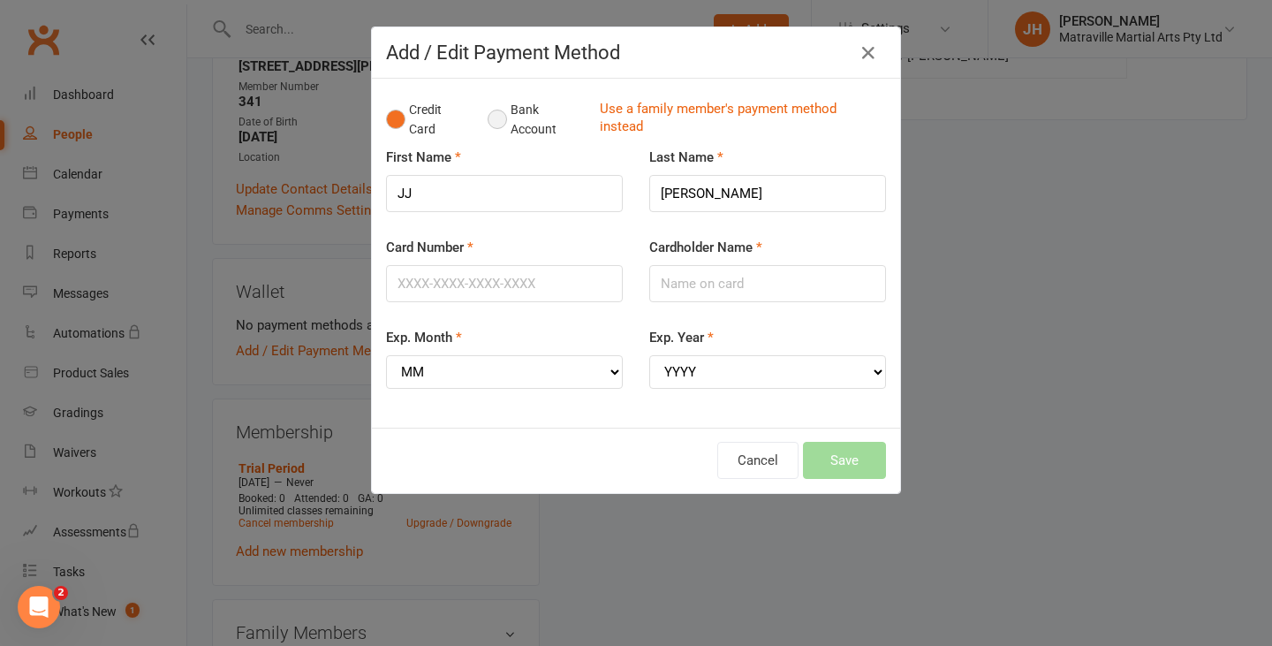
click at [502, 125] on button "Bank Account" at bounding box center [537, 120] width 98 height 54
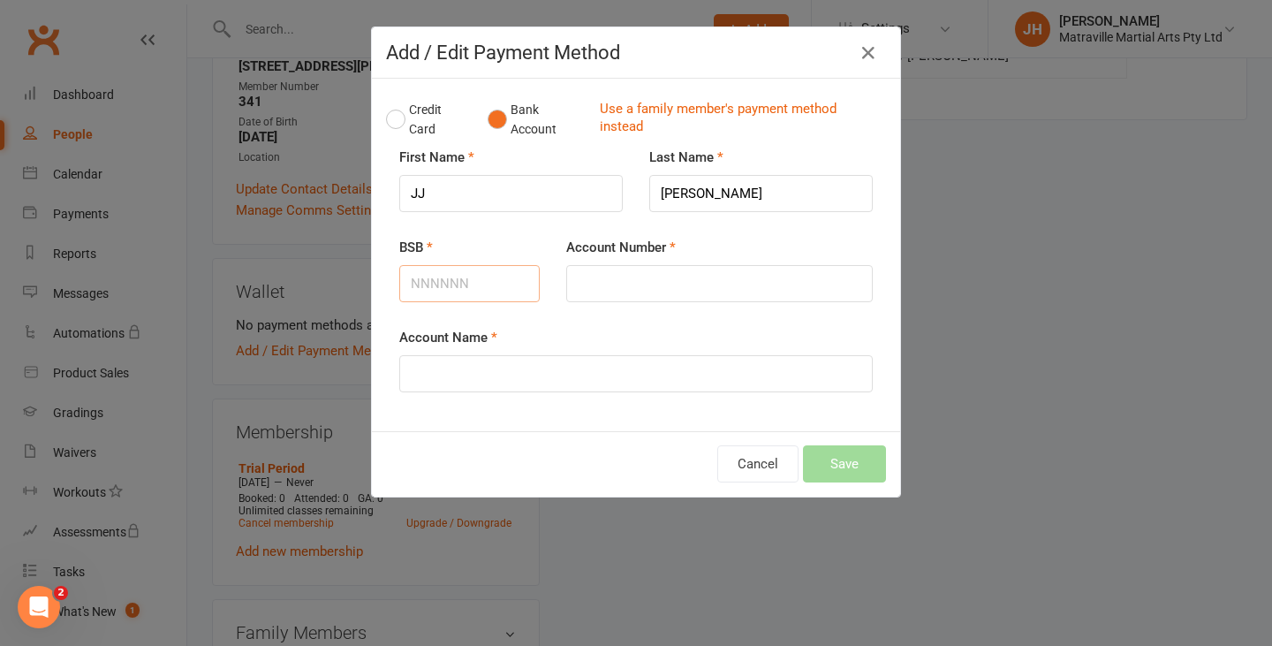
click at [481, 291] on input "BSB" at bounding box center [469, 283] width 140 height 37
type input "733002"
drag, startPoint x: 592, startPoint y: 306, endPoint x: 604, endPoint y: 279, distance: 29.2
click at [604, 279] on div "Account Number" at bounding box center [719, 282] width 333 height 90
click at [604, 279] on input "Account Number" at bounding box center [719, 283] width 307 height 37
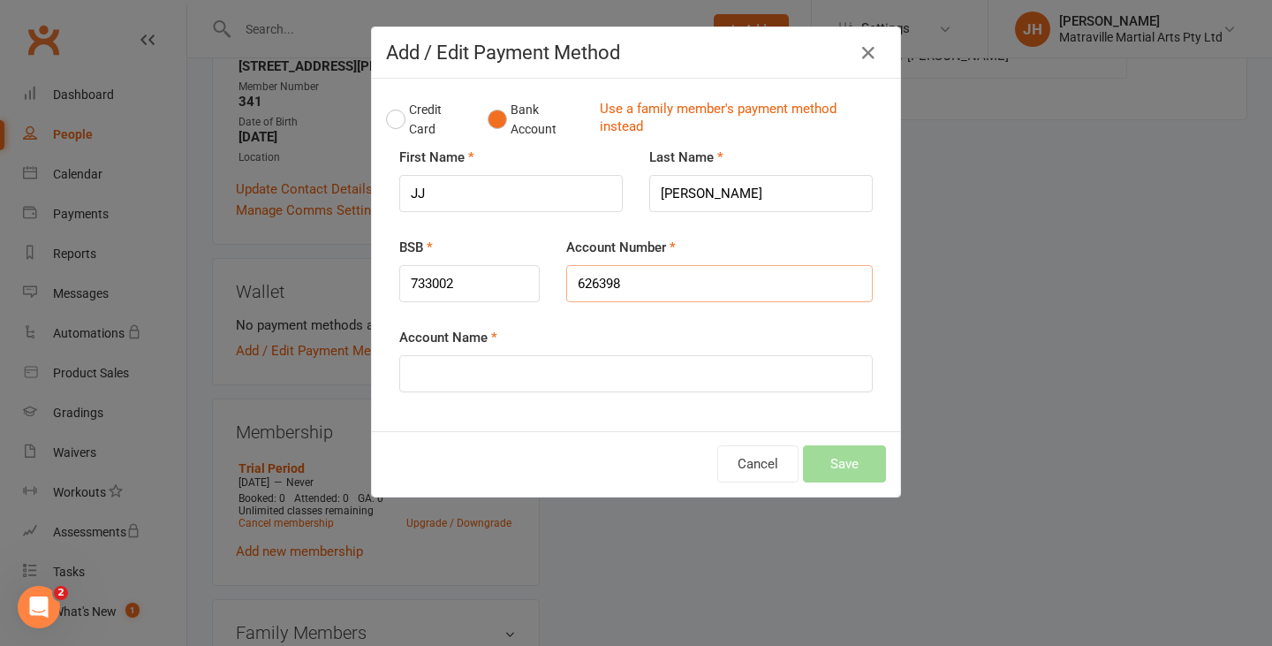
type input "626398"
click at [614, 371] on input "Account Name" at bounding box center [635, 373] width 473 height 37
click at [548, 359] on input "[PERSON_NAME]" at bounding box center [635, 373] width 473 height 37
type input "[PERSON_NAME]"
click at [863, 459] on button "Save" at bounding box center [844, 463] width 83 height 37
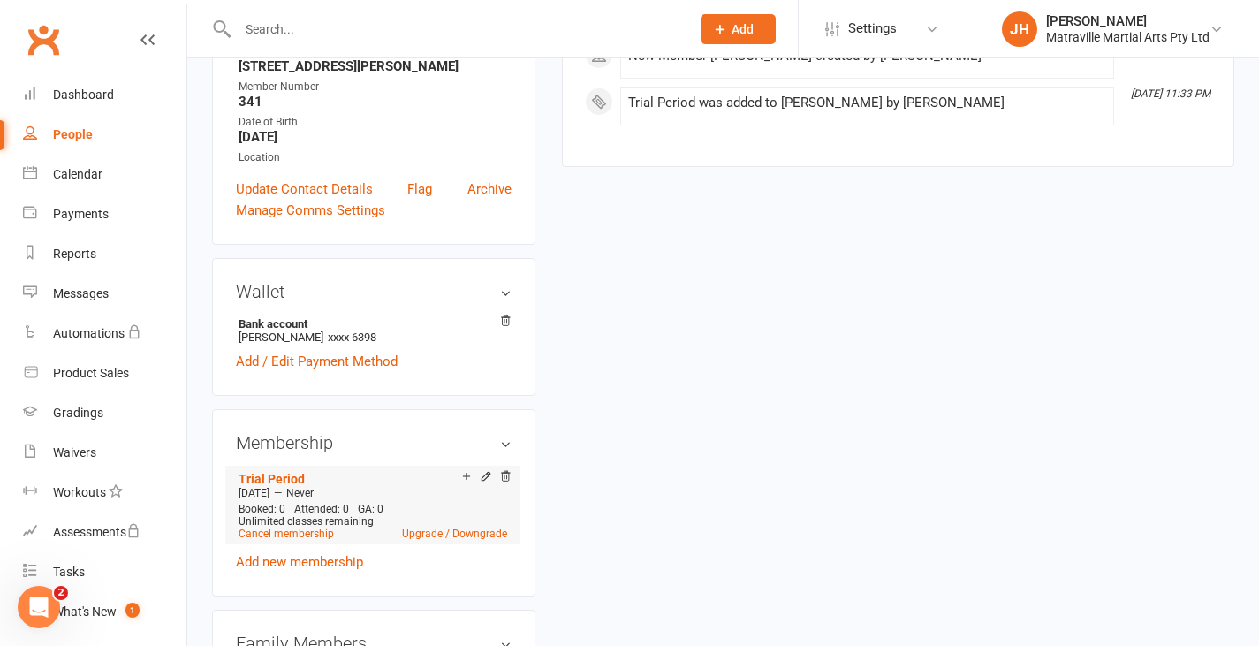
click at [458, 527] on div "Unlimited classes remaining" at bounding box center [372, 521] width 269 height 12
click at [456, 540] on link "Upgrade / Downgrade" at bounding box center [454, 533] width 105 height 12
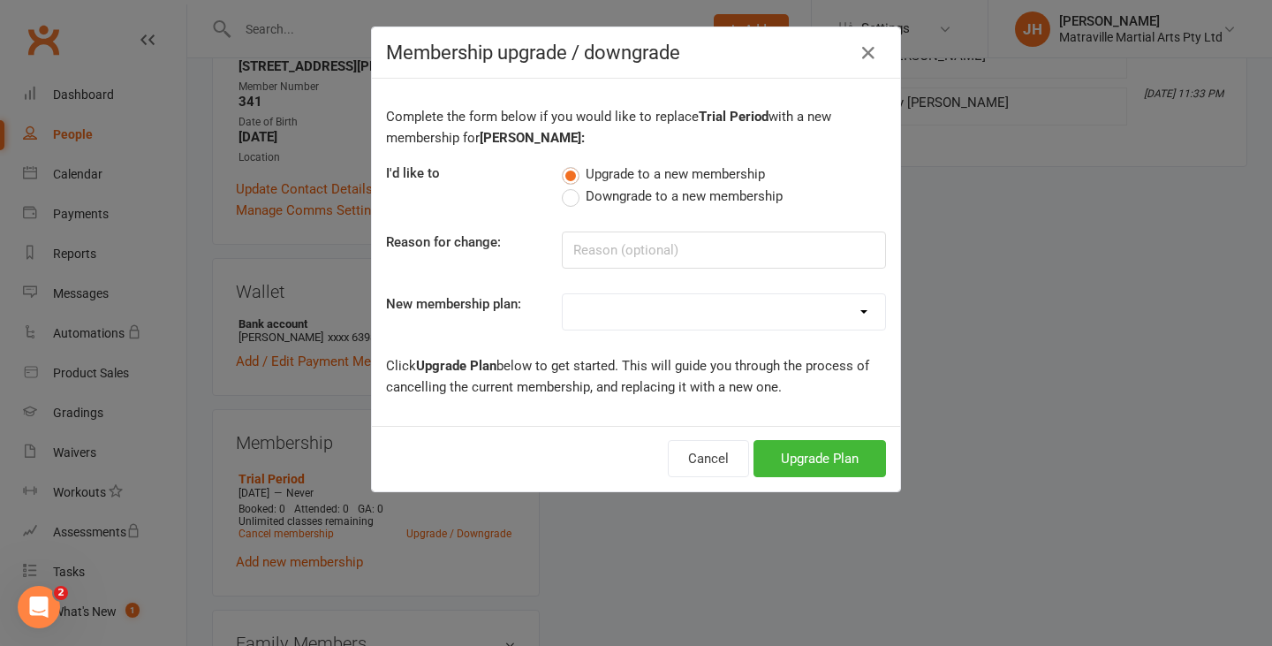
click at [594, 303] on select "Trial Period Suspended Period Standard Adult BJJ Concession/Student Adult BJJ S…" at bounding box center [724, 311] width 322 height 35
select select "6"
click at [563, 294] on select "Trial Period Suspended Period Standard Adult BJJ Concession/Student Adult BJJ S…" at bounding box center [724, 311] width 322 height 35
click at [779, 470] on button "Upgrade Plan" at bounding box center [819, 458] width 132 height 37
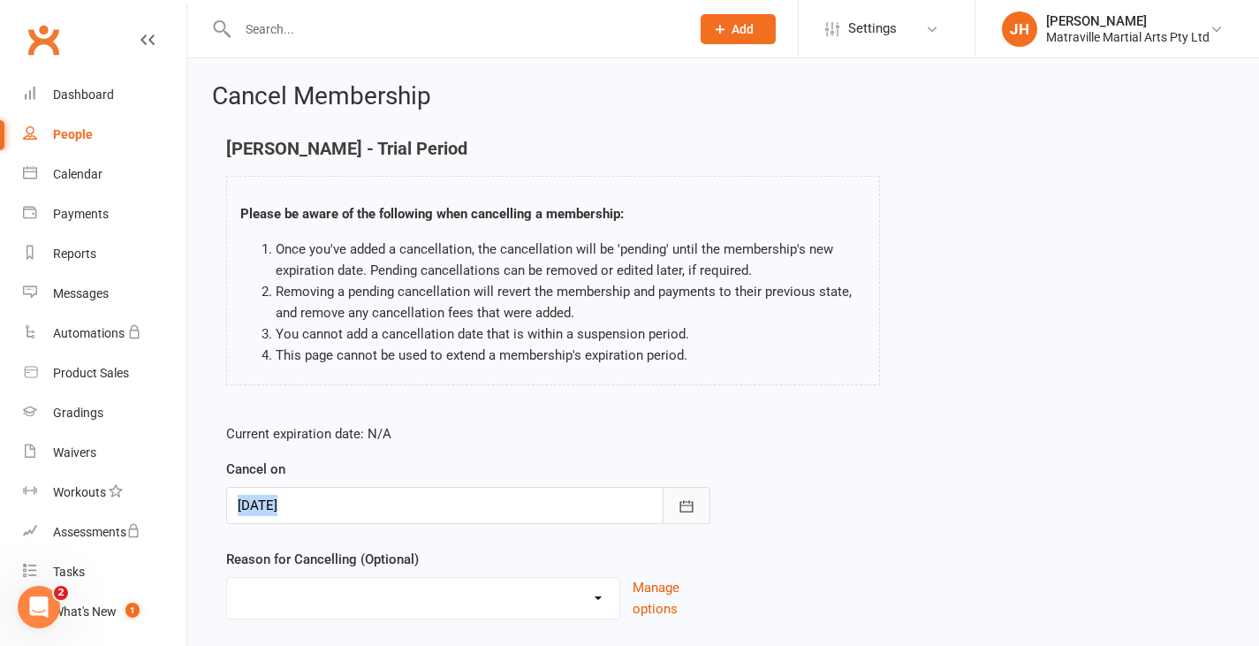
drag, startPoint x: 695, startPoint y: 478, endPoint x: 692, endPoint y: 491, distance: 13.7
click at [692, 491] on div "Cancel on [DATE] [DATE] Sun Mon Tue Wed Thu Fri Sat 36 31 01 02 03 04 05 06 37 …" at bounding box center [468, 490] width 484 height 65
click at [692, 491] on button "button" at bounding box center [686, 505] width 48 height 37
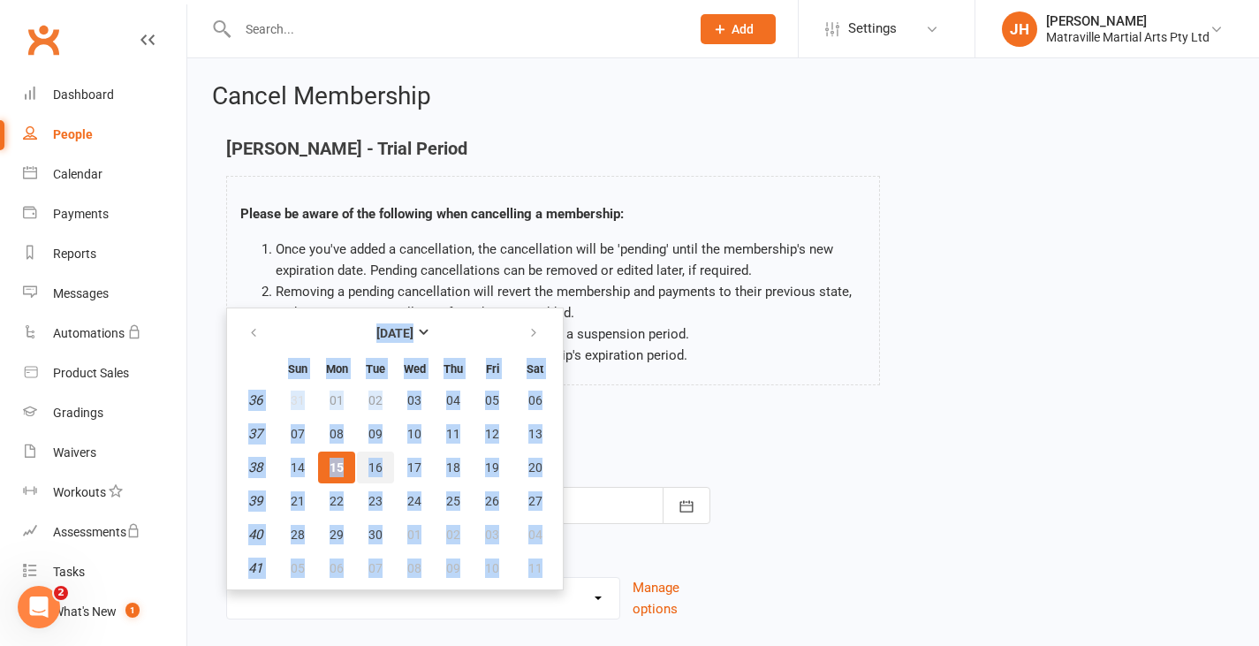
click at [375, 462] on span "16" at bounding box center [375, 467] width 14 height 14
type input "[DATE]"
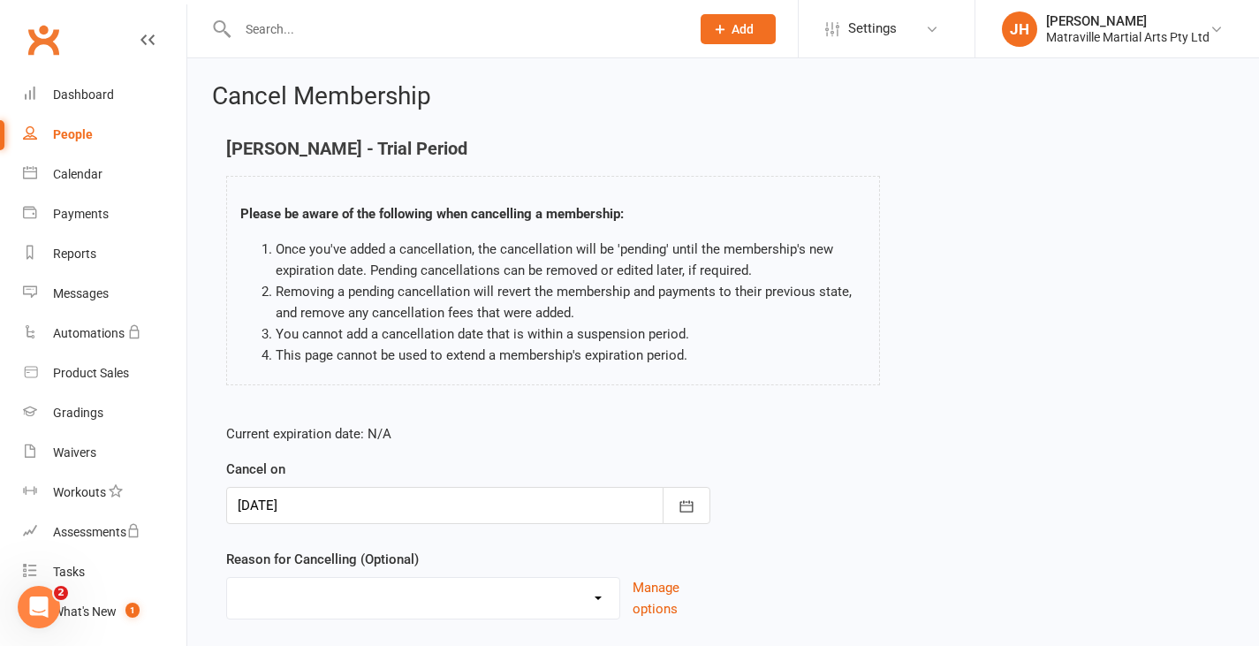
scroll to position [117, 0]
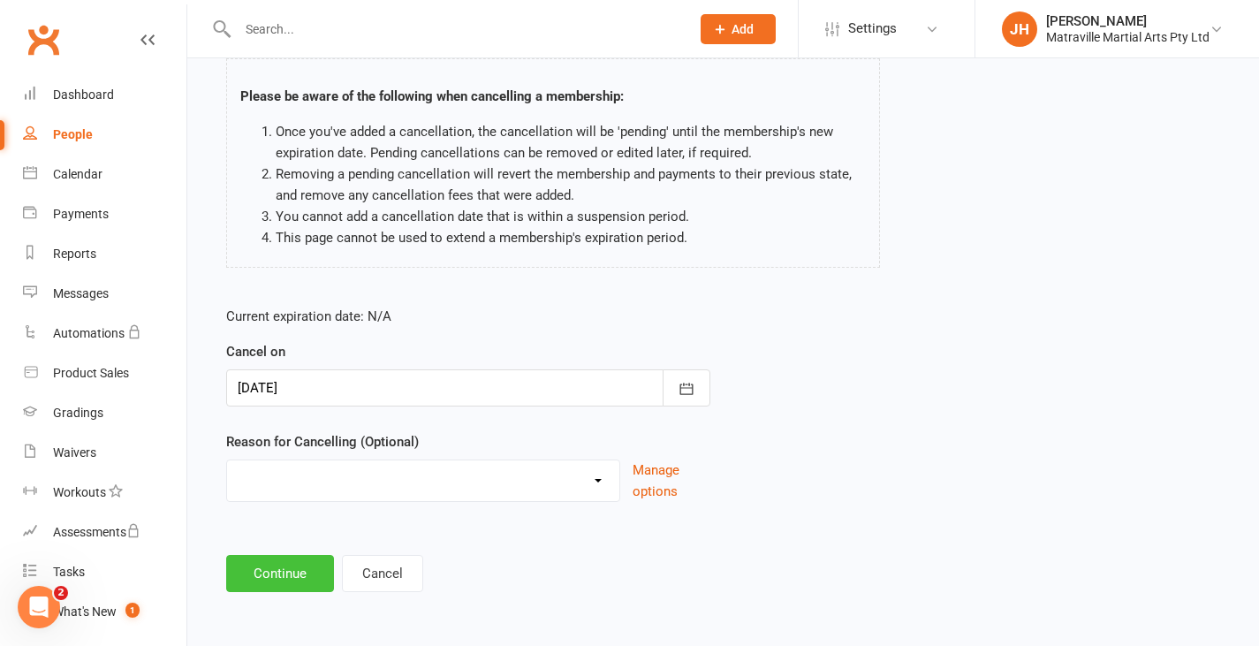
click at [302, 576] on button "Continue" at bounding box center [280, 573] width 108 height 37
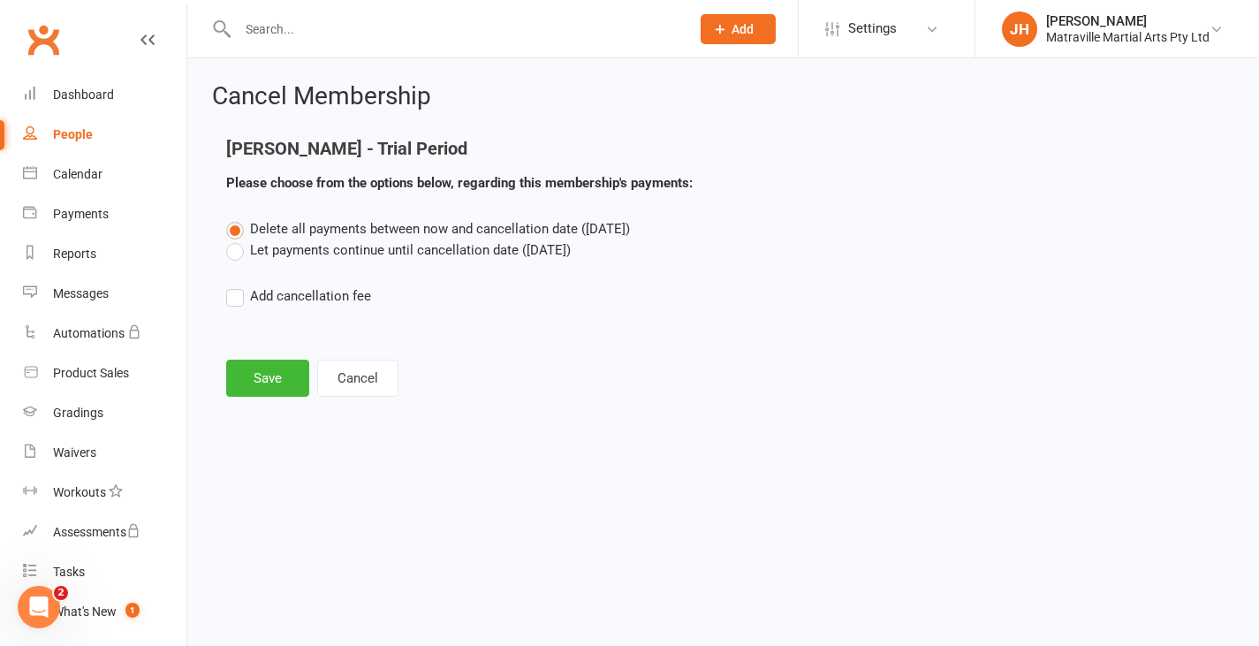
scroll to position [0, 0]
click at [273, 376] on button "Save" at bounding box center [267, 378] width 83 height 37
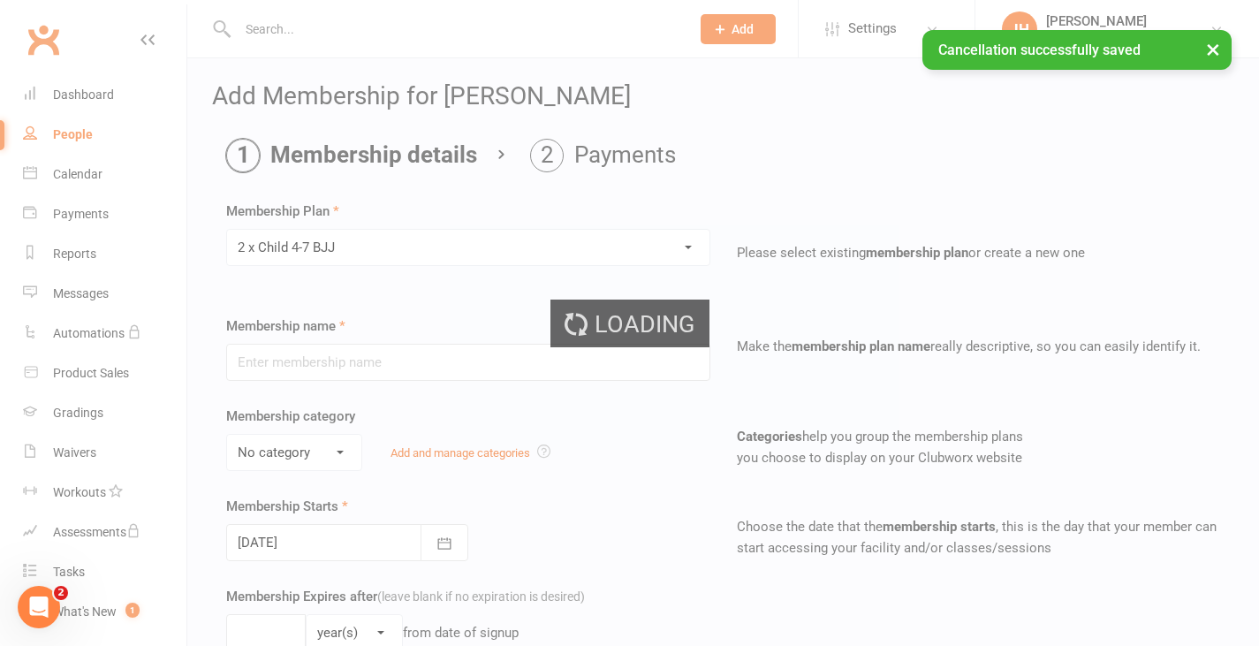
type input "2 x Child [DEMOGRAPHIC_DATA]-7 BJJ"
select select "0"
type input "0"
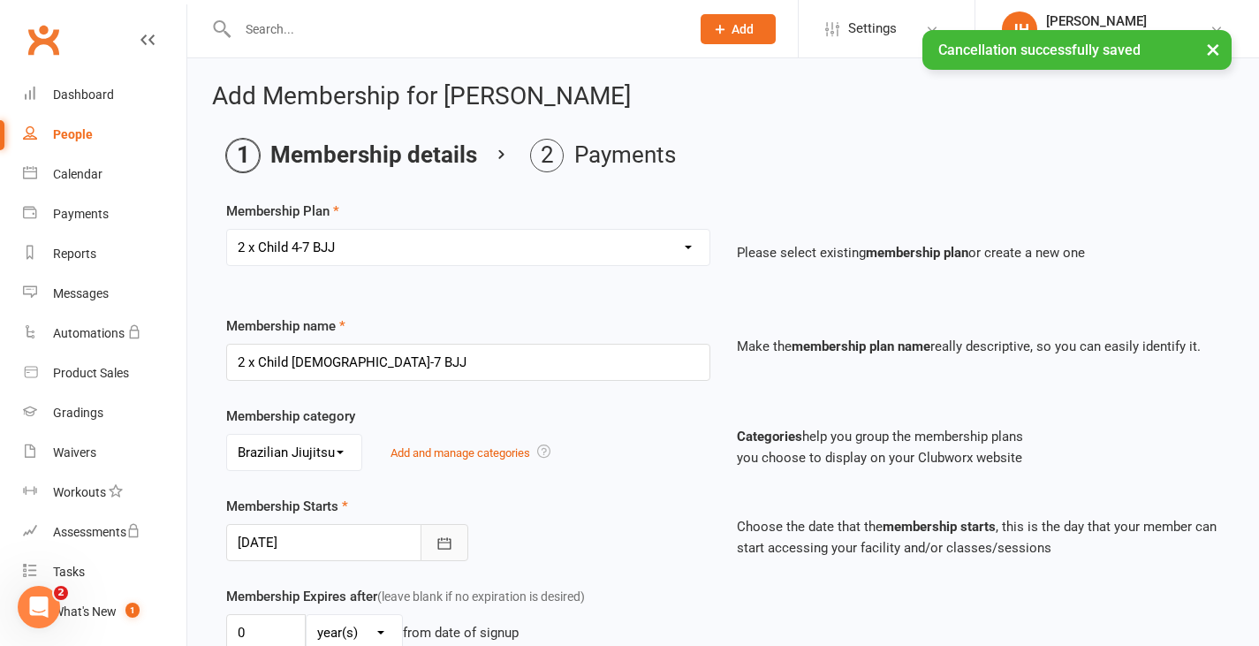
click at [449, 548] on icon "button" at bounding box center [444, 543] width 18 height 18
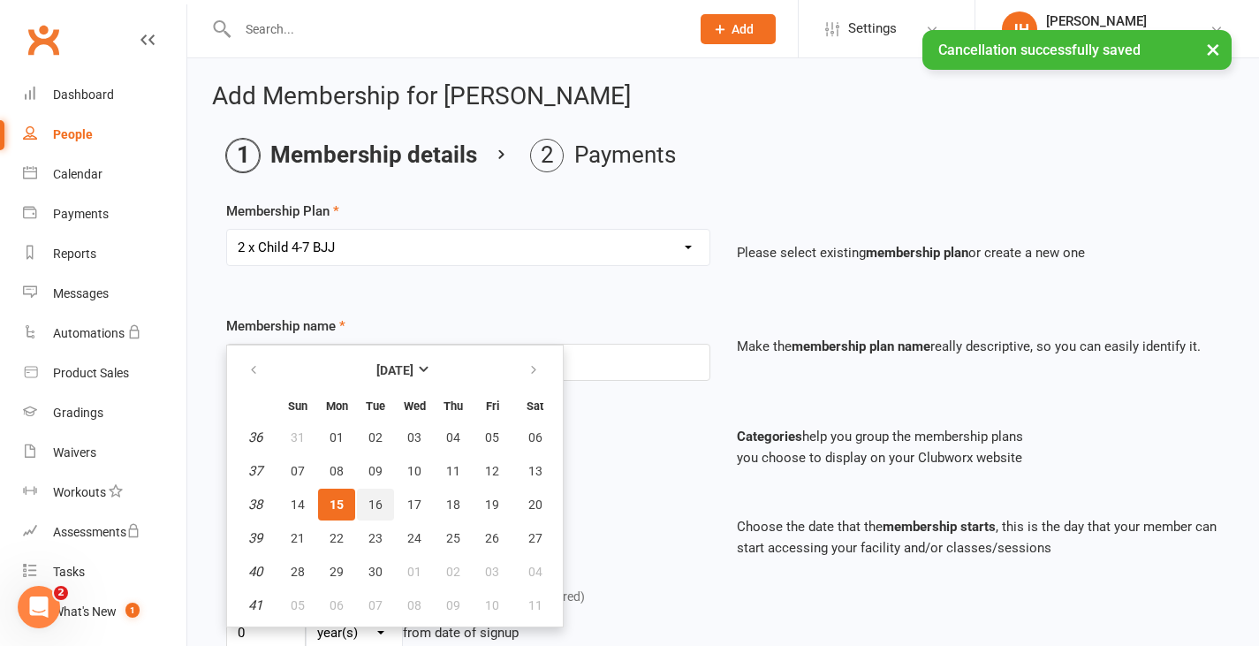
click at [377, 508] on span "16" at bounding box center [375, 504] width 14 height 14
type input "[DATE]"
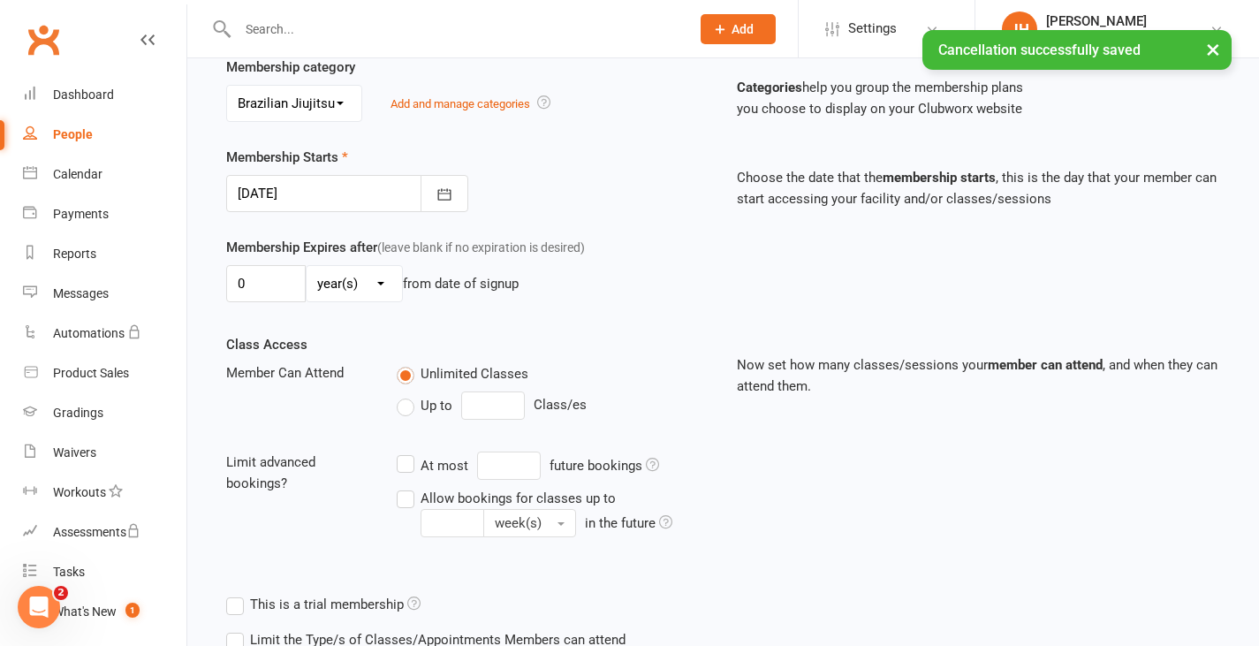
scroll to position [511, 0]
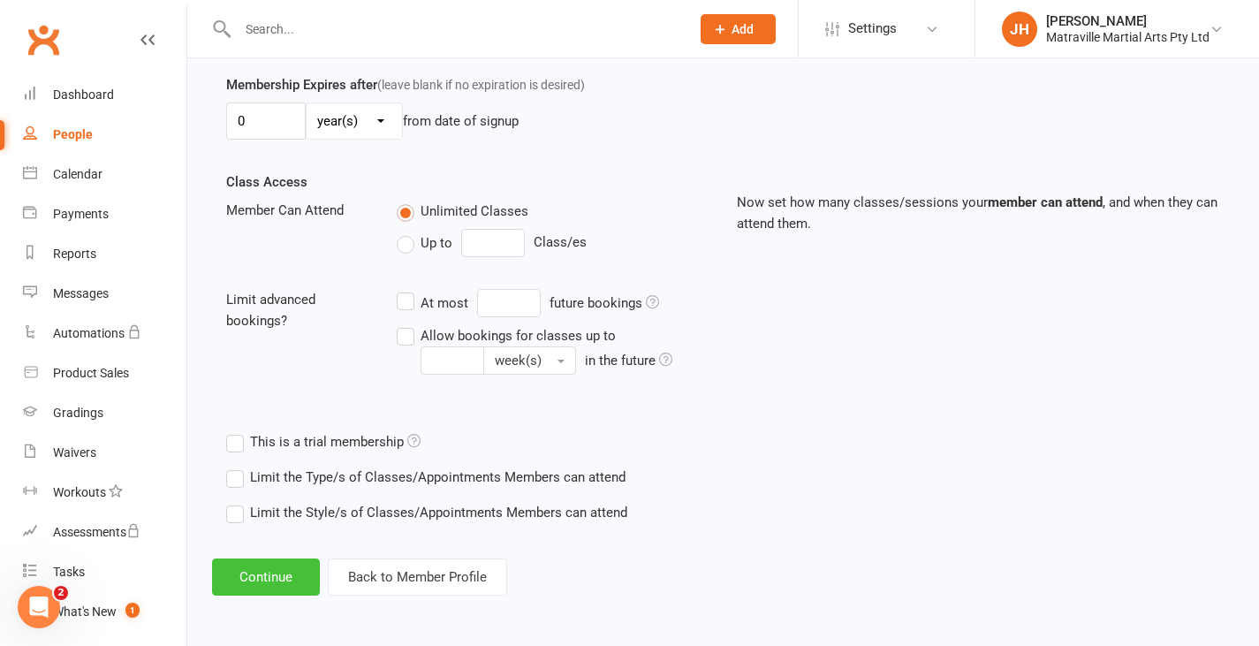
click at [281, 577] on button "Continue" at bounding box center [266, 576] width 108 height 37
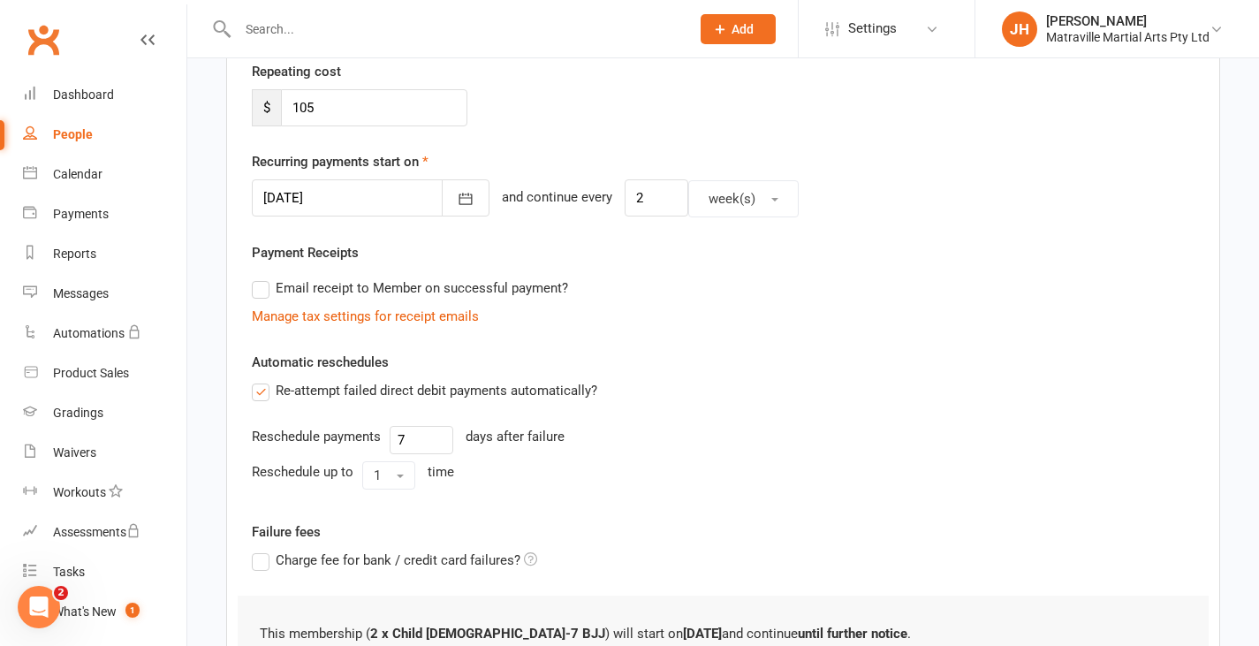
scroll to position [568, 0]
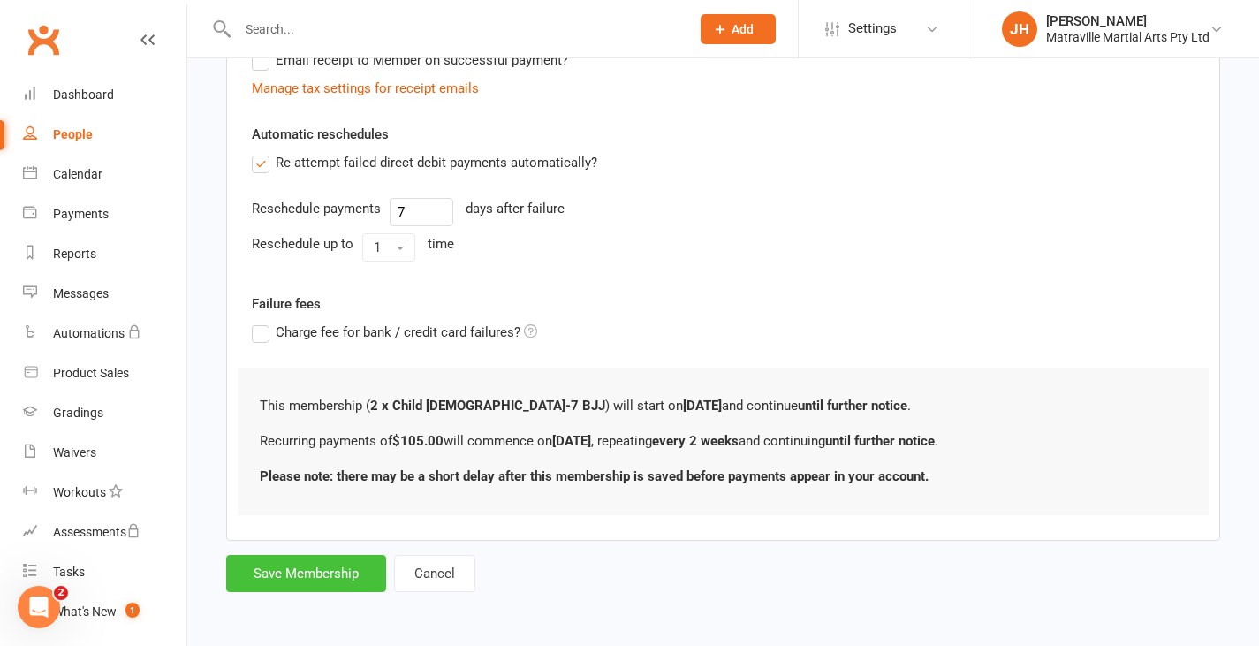
click at [328, 563] on button "Save Membership" at bounding box center [306, 573] width 160 height 37
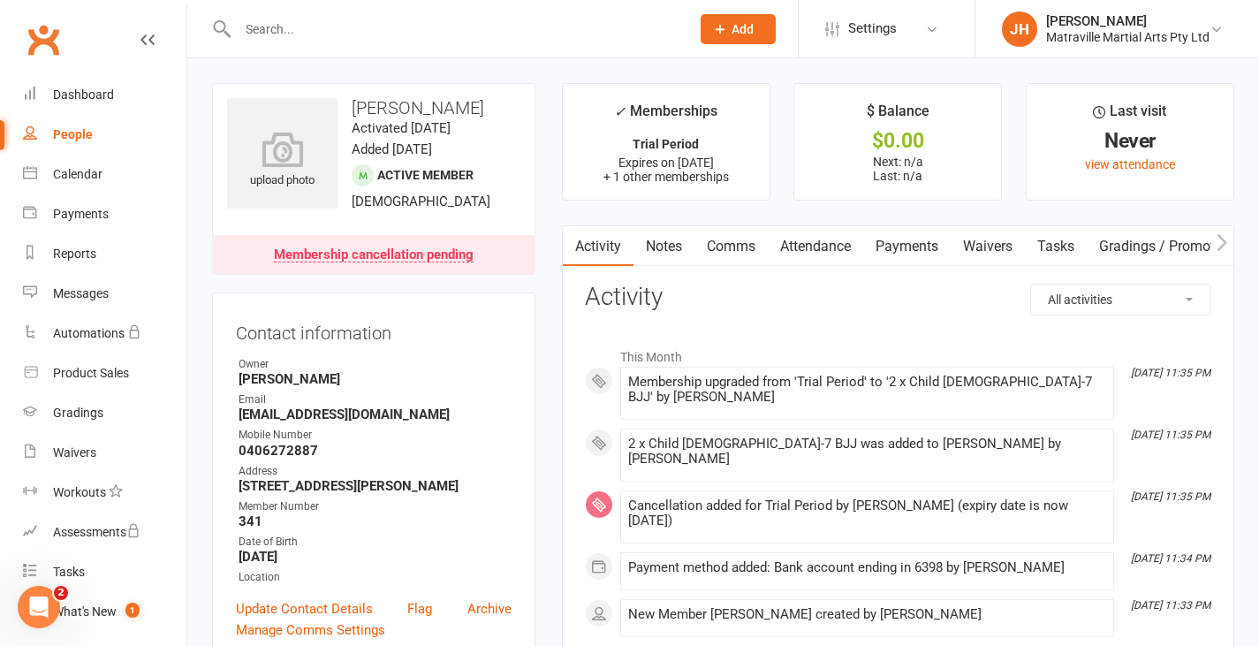
click at [728, 40] on button "Add" at bounding box center [737, 29] width 75 height 30
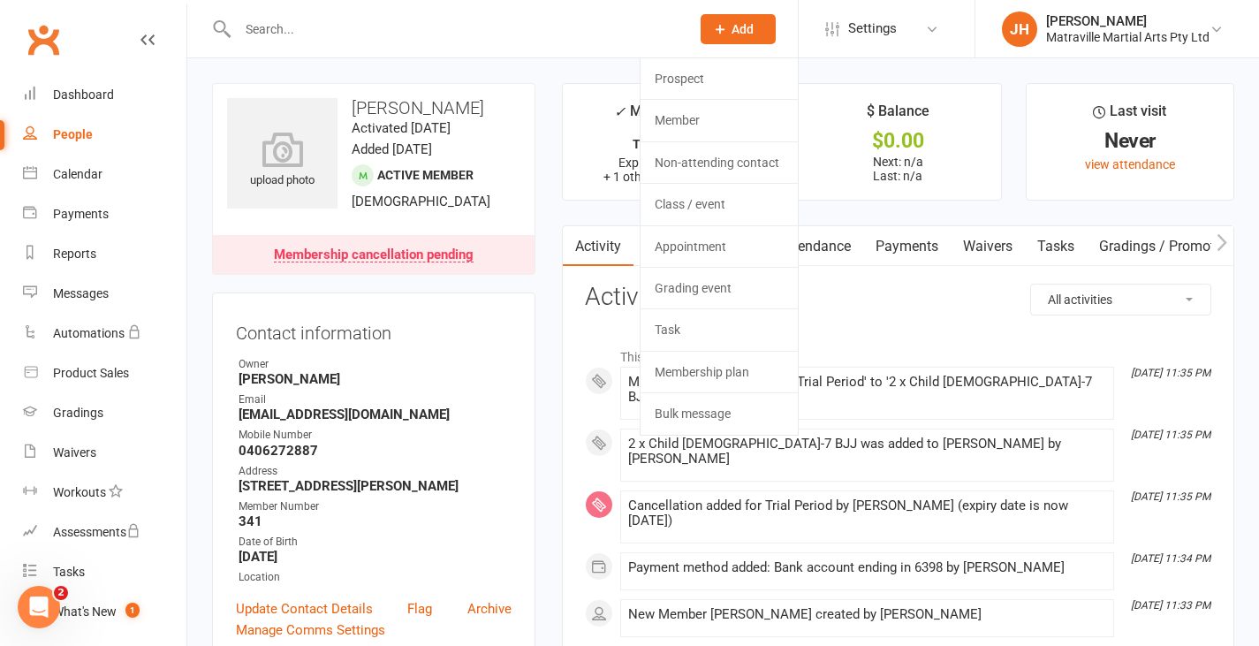
click at [734, 16] on button "Add" at bounding box center [737, 29] width 75 height 30
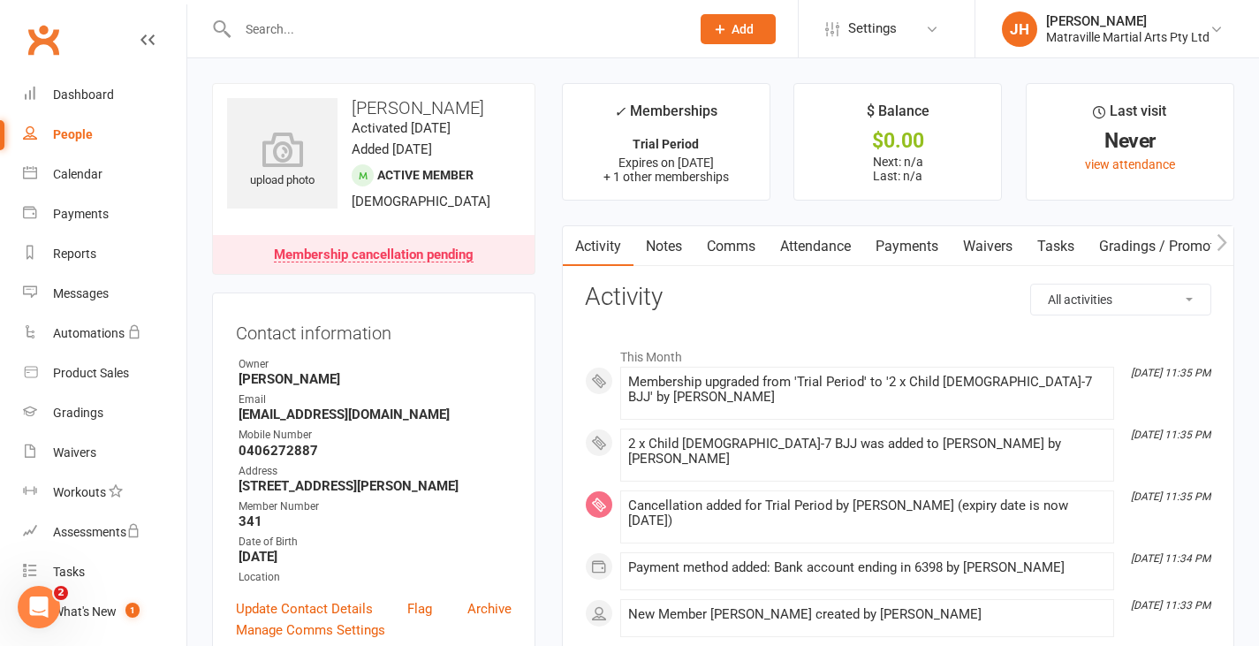
click at [738, 41] on button "Add" at bounding box center [737, 29] width 75 height 30
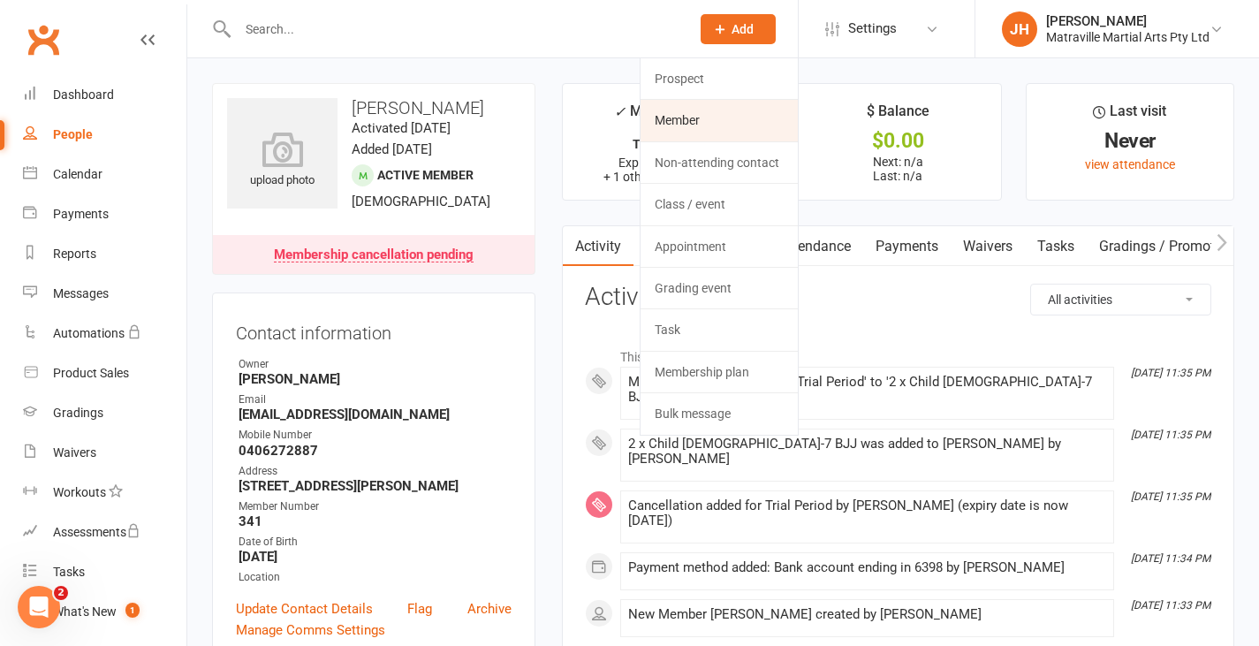
click at [721, 121] on link "Member" at bounding box center [718, 120] width 157 height 41
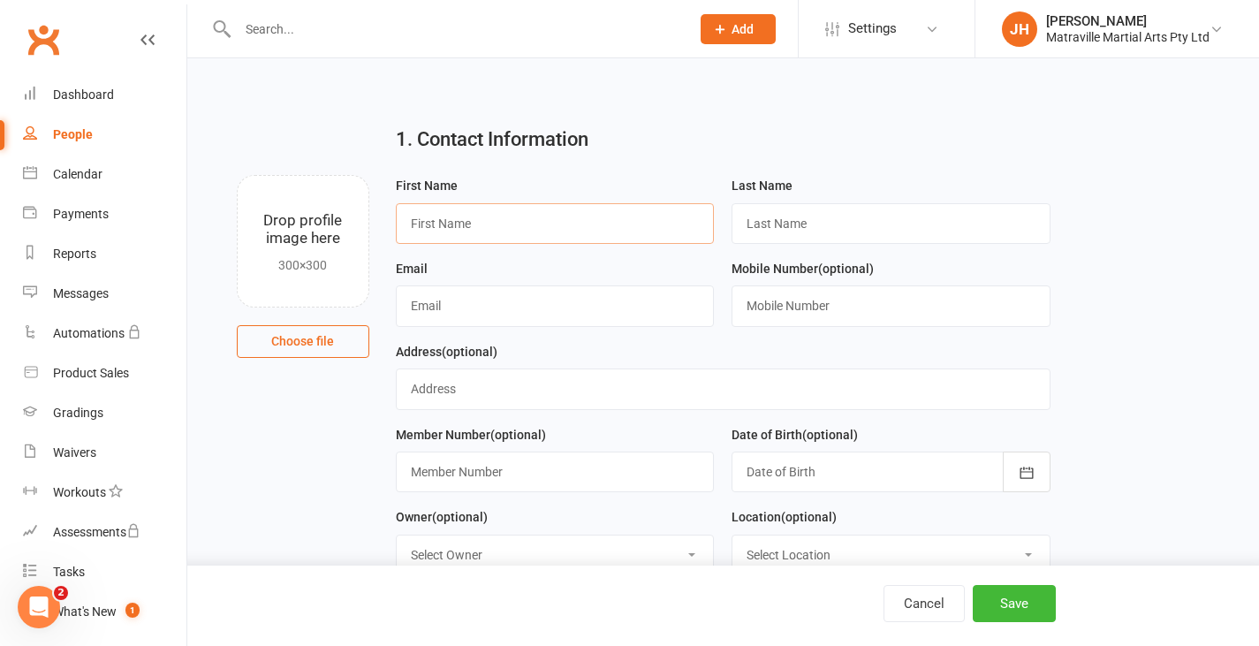
click at [522, 221] on input "text" at bounding box center [555, 223] width 319 height 41
click at [486, 483] on input "text" at bounding box center [555, 471] width 319 height 41
type input "343"
click at [596, 223] on input "text" at bounding box center [555, 223] width 319 height 41
type input "[PERSON_NAME]"
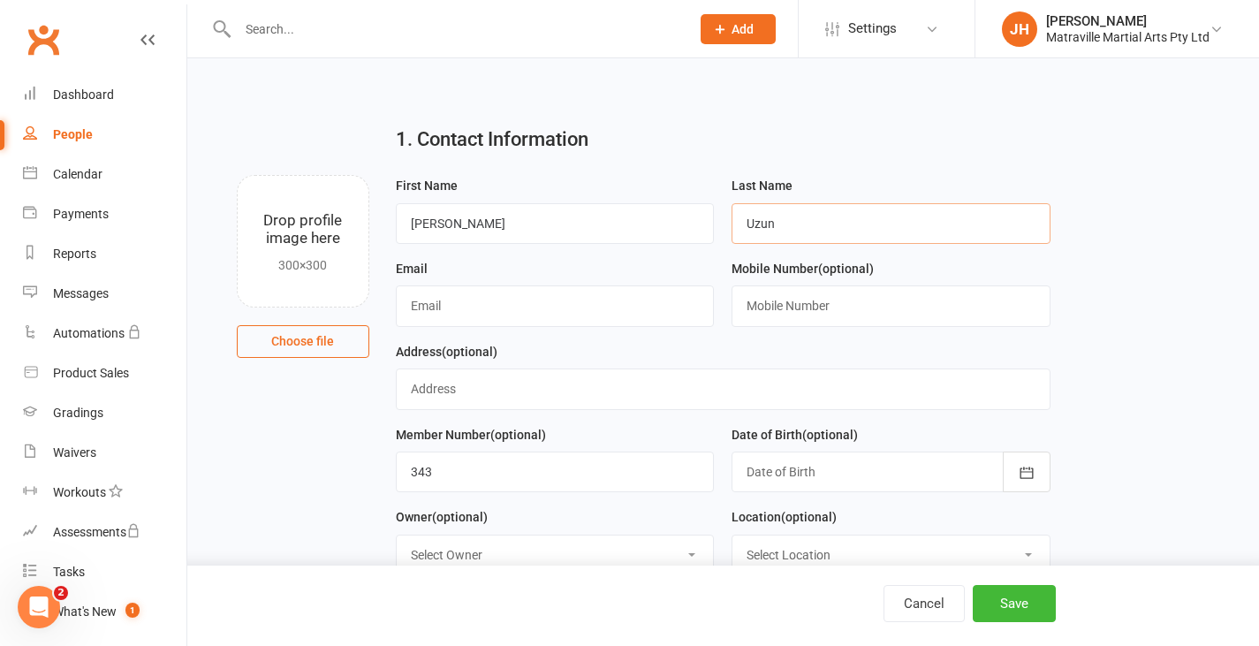
type input "Uzun"
click at [582, 299] on input "text" at bounding box center [555, 305] width 319 height 41
type input "[EMAIL_ADDRESS][DOMAIN_NAME]"
click at [577, 396] on input "text" at bounding box center [723, 388] width 655 height 41
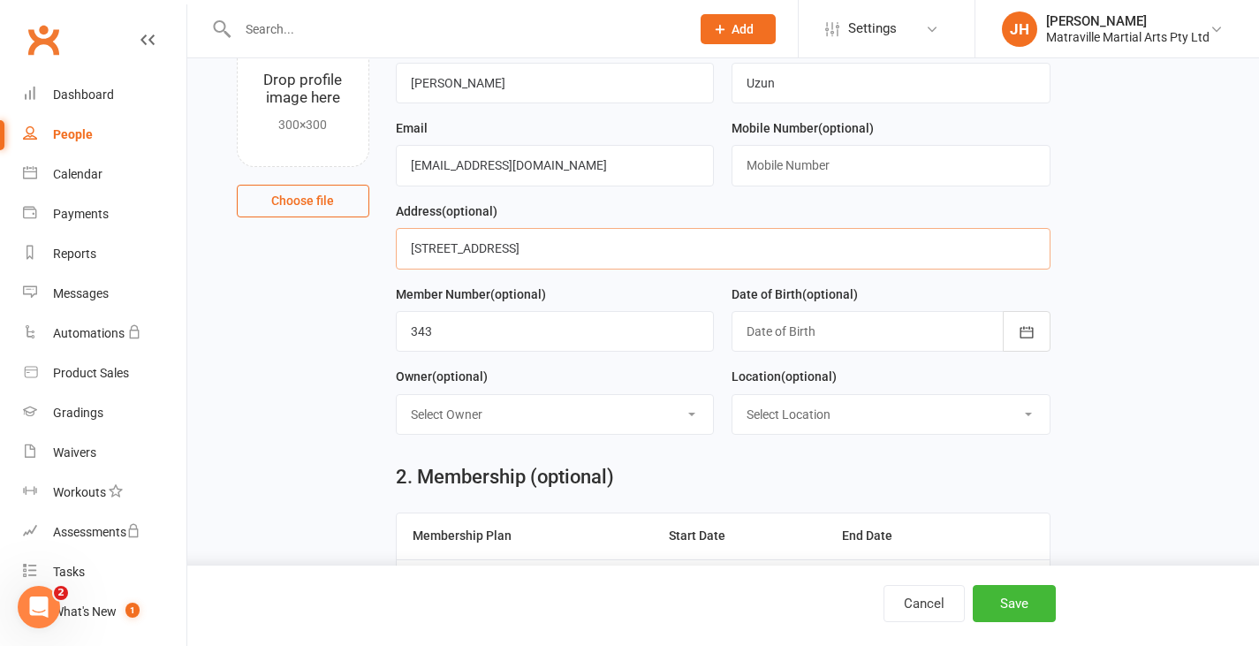
scroll to position [141, 0]
type input "[STREET_ADDRESS]"
click at [785, 337] on div at bounding box center [890, 330] width 319 height 41
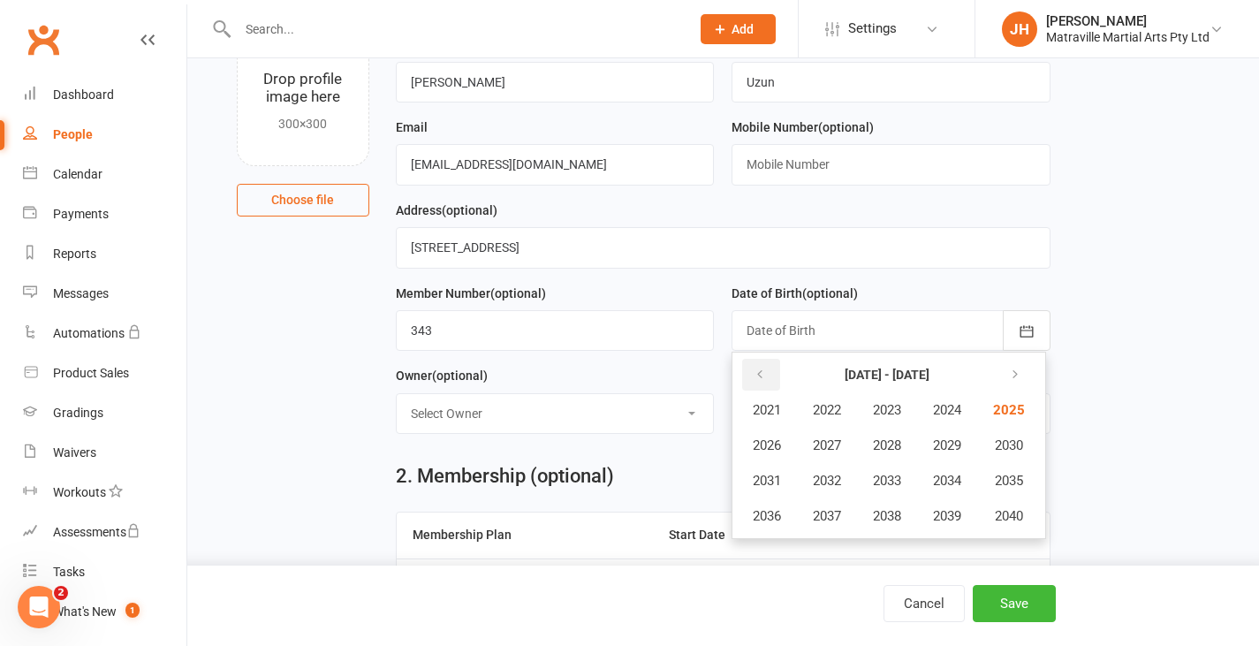
click at [758, 376] on icon "button" at bounding box center [759, 374] width 12 height 14
click at [1002, 481] on span "2015" at bounding box center [1007, 481] width 28 height 16
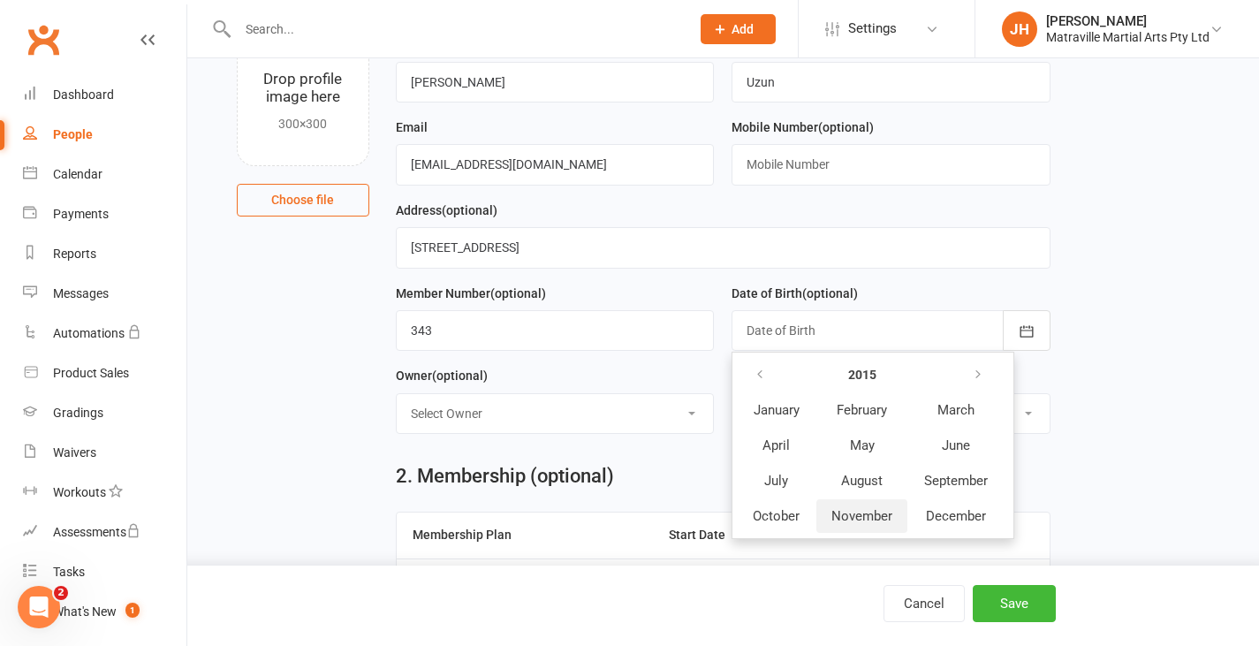
click at [869, 510] on span "November" at bounding box center [861, 516] width 61 height 16
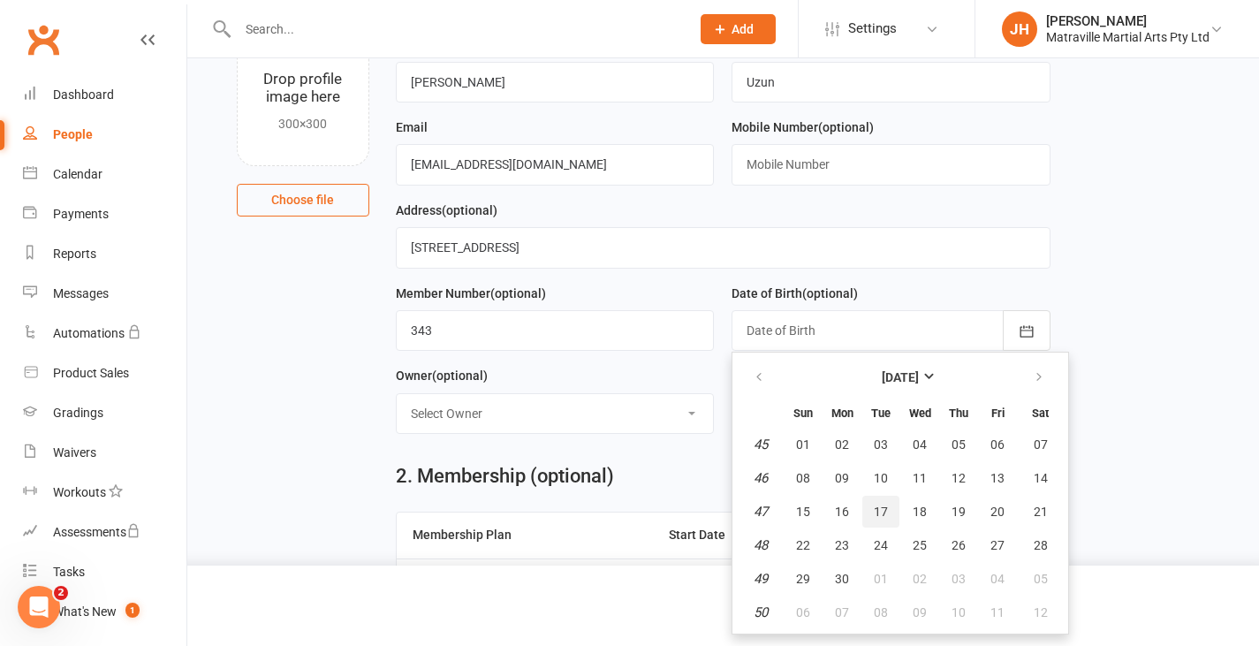
click at [893, 507] on button "17" at bounding box center [880, 512] width 37 height 32
type input "[DATE]"
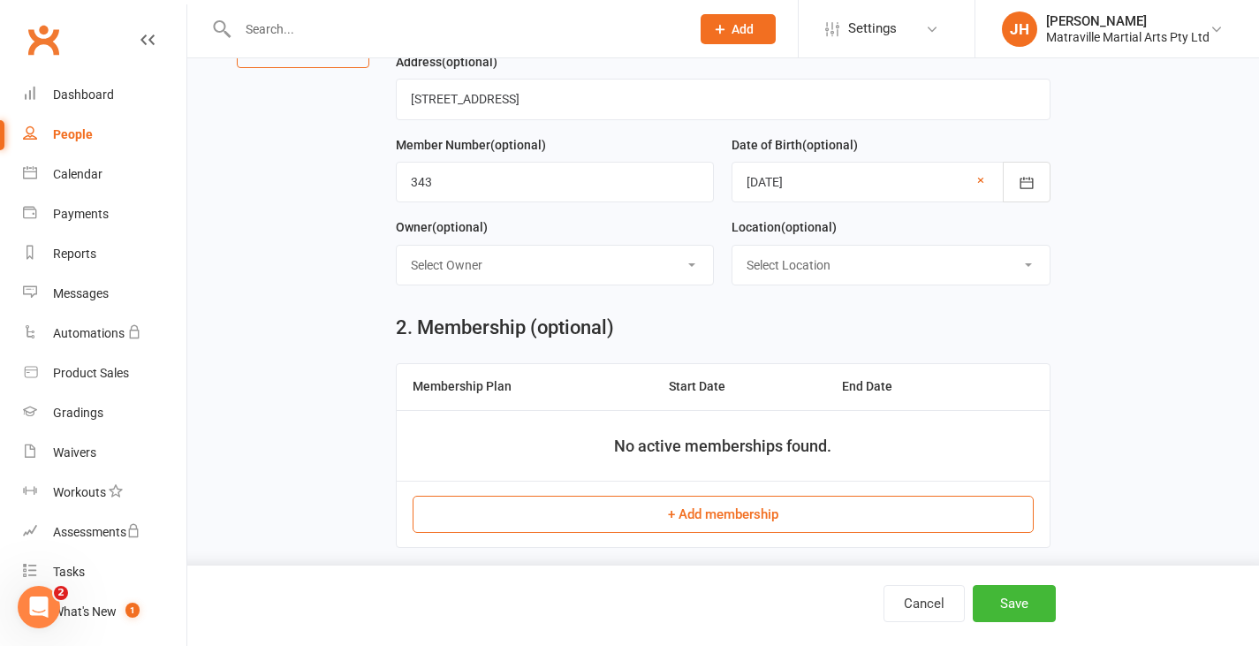
scroll to position [291, 0]
click at [689, 524] on button "+ Add membership" at bounding box center [723, 513] width 621 height 37
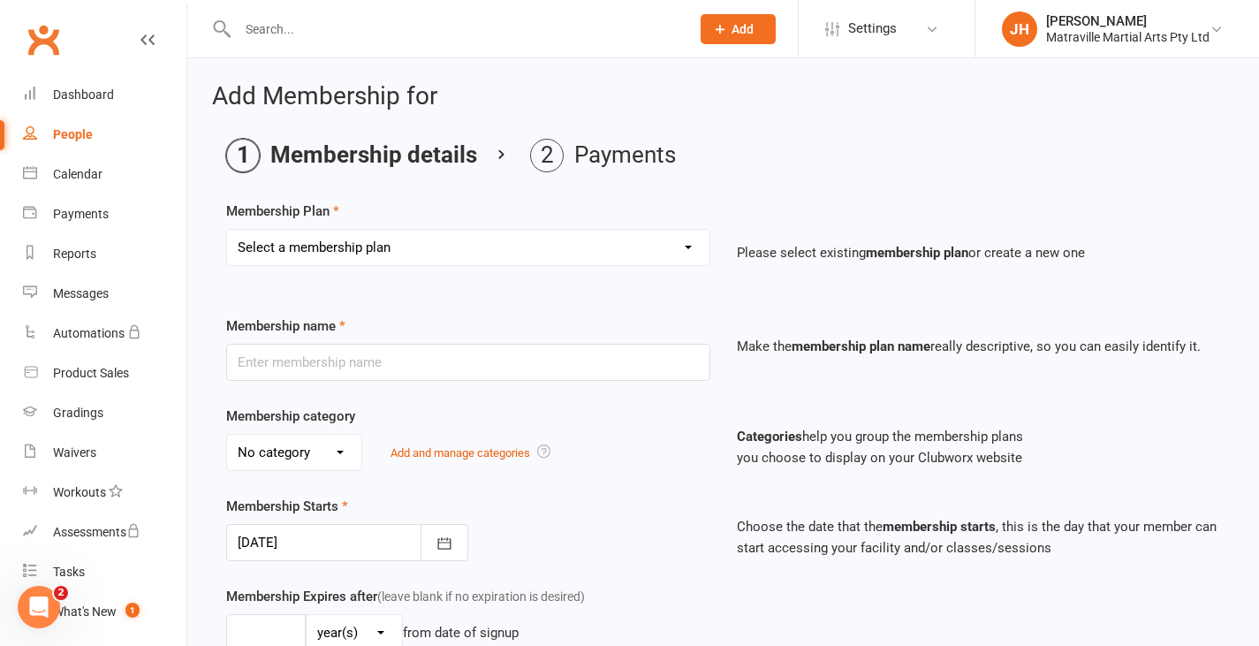
click at [564, 247] on select "Select a membership plan Create new Membership Plan Trial Period Suspended Peri…" at bounding box center [468, 247] width 482 height 35
select select "1"
click at [227, 230] on select "Select a membership plan Create new Membership Plan Trial Period Suspended Peri…" at bounding box center [468, 247] width 482 height 35
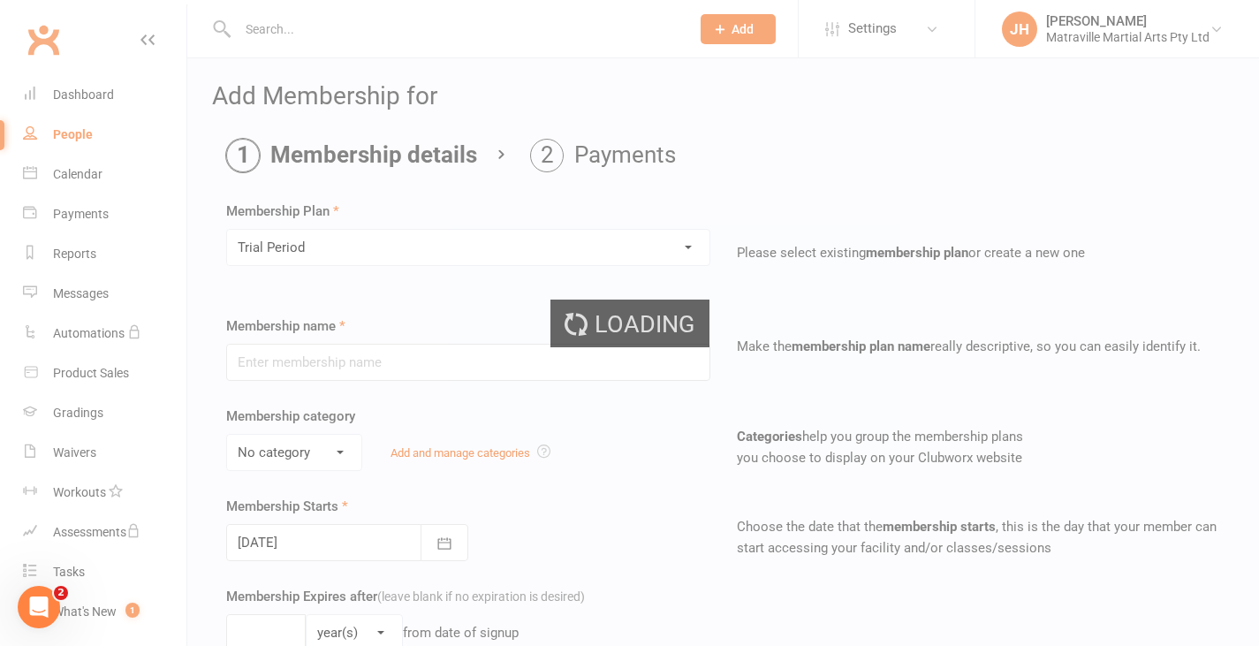
type input "Trial Period"
type input "0"
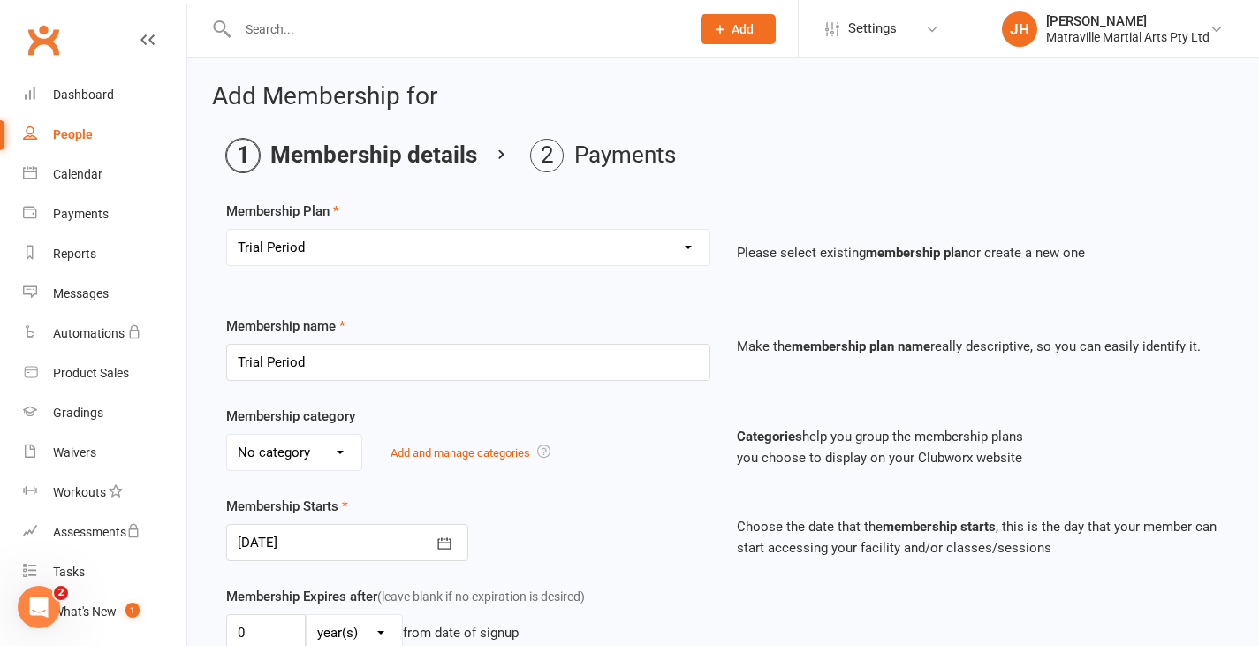
click at [341, 451] on select "No category Brazilian Jiujitsu Kick Boxing Yoga/Pilates" at bounding box center [294, 452] width 134 height 35
select select "0"
click at [227, 435] on select "No category Brazilian Jiujitsu Kick Boxing Yoga/Pilates" at bounding box center [294, 452] width 134 height 35
click at [427, 535] on button "button" at bounding box center [444, 542] width 48 height 37
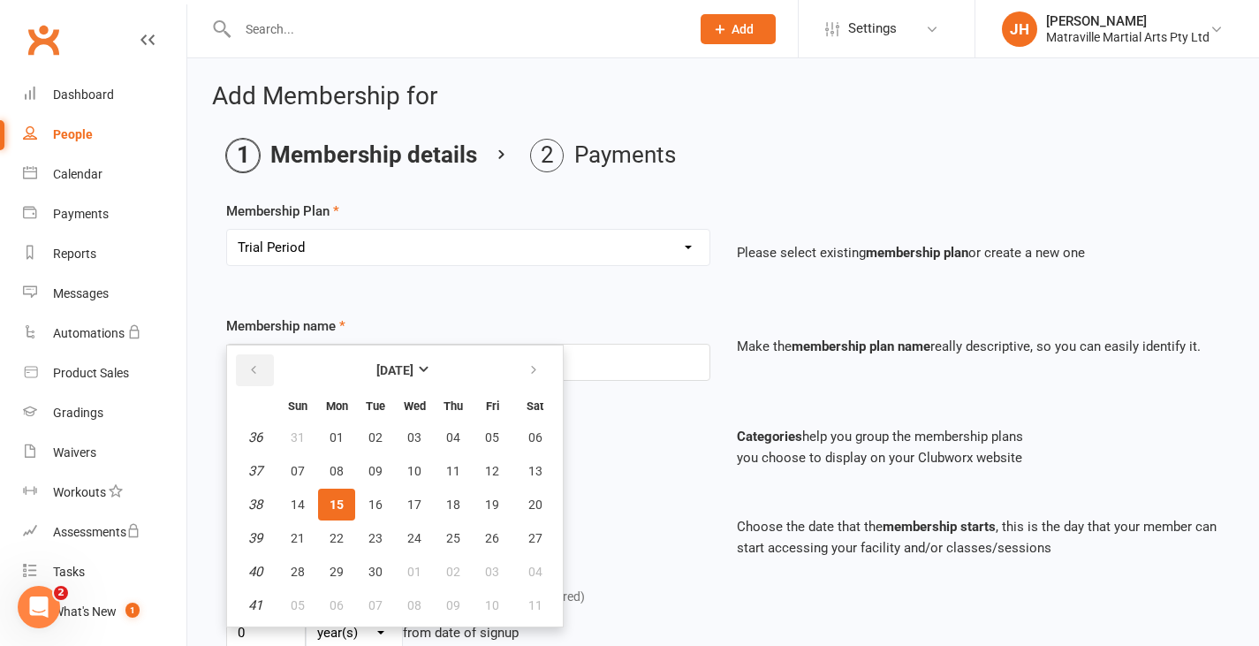
click at [261, 370] on button "button" at bounding box center [255, 370] width 38 height 32
click at [337, 574] on span "25" at bounding box center [336, 571] width 14 height 14
type input "[DATE]"
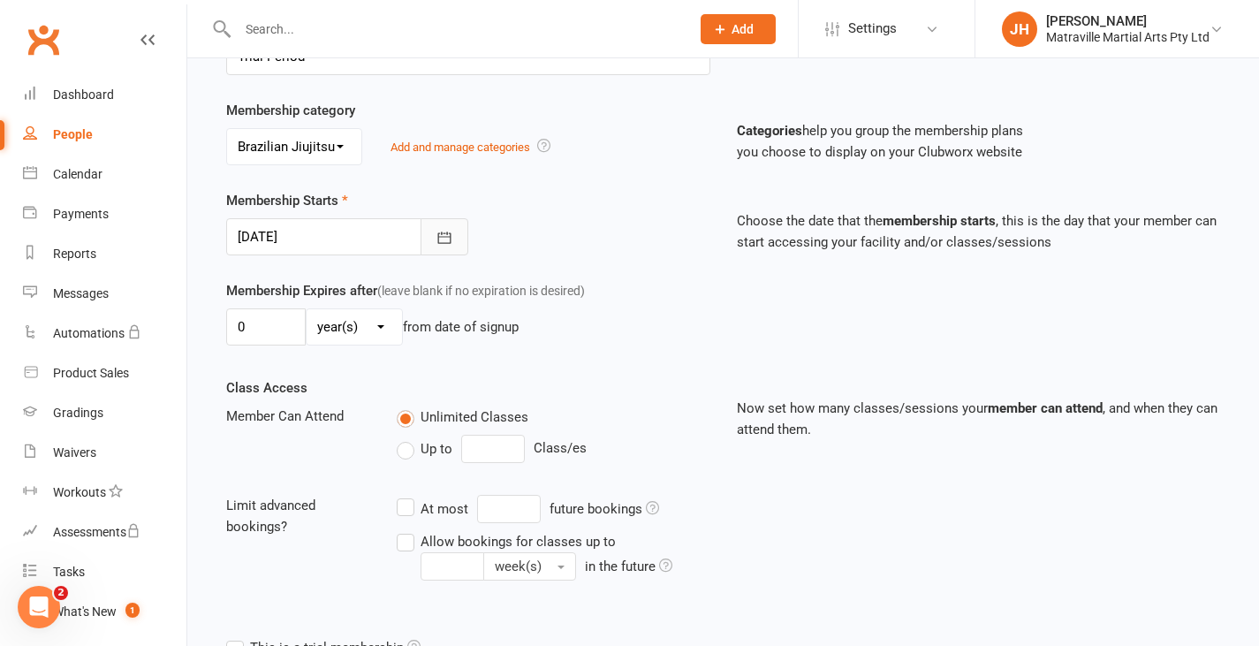
scroll to position [511, 0]
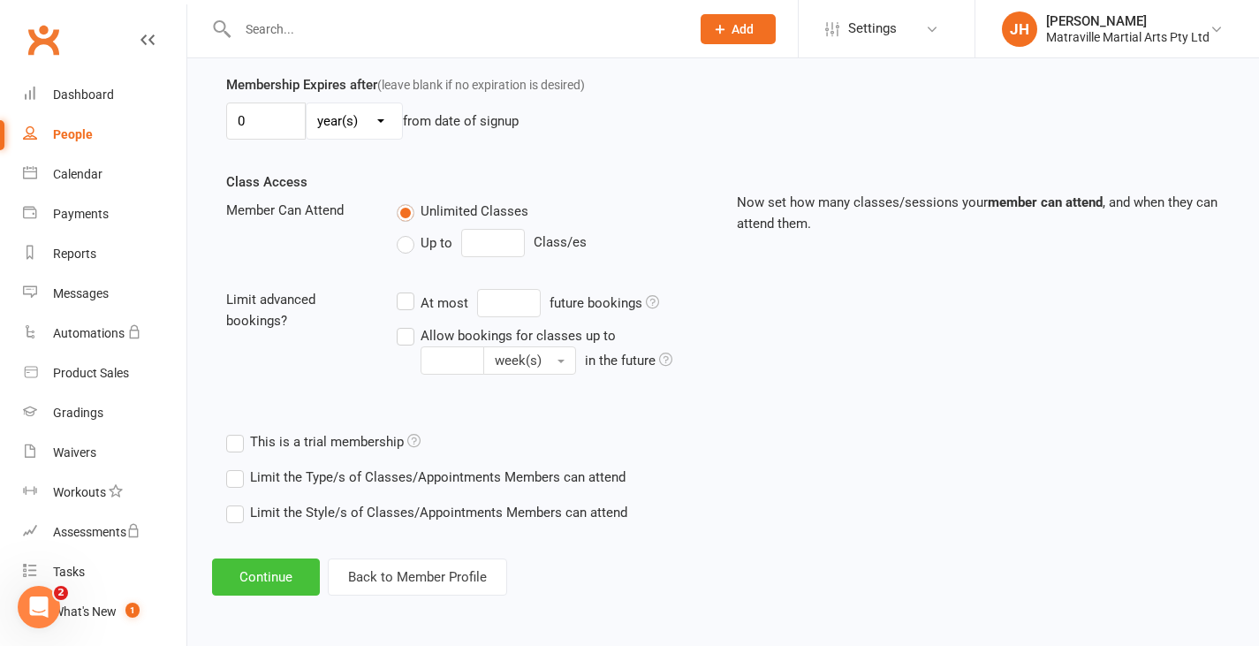
click at [303, 576] on button "Continue" at bounding box center [266, 576] width 108 height 37
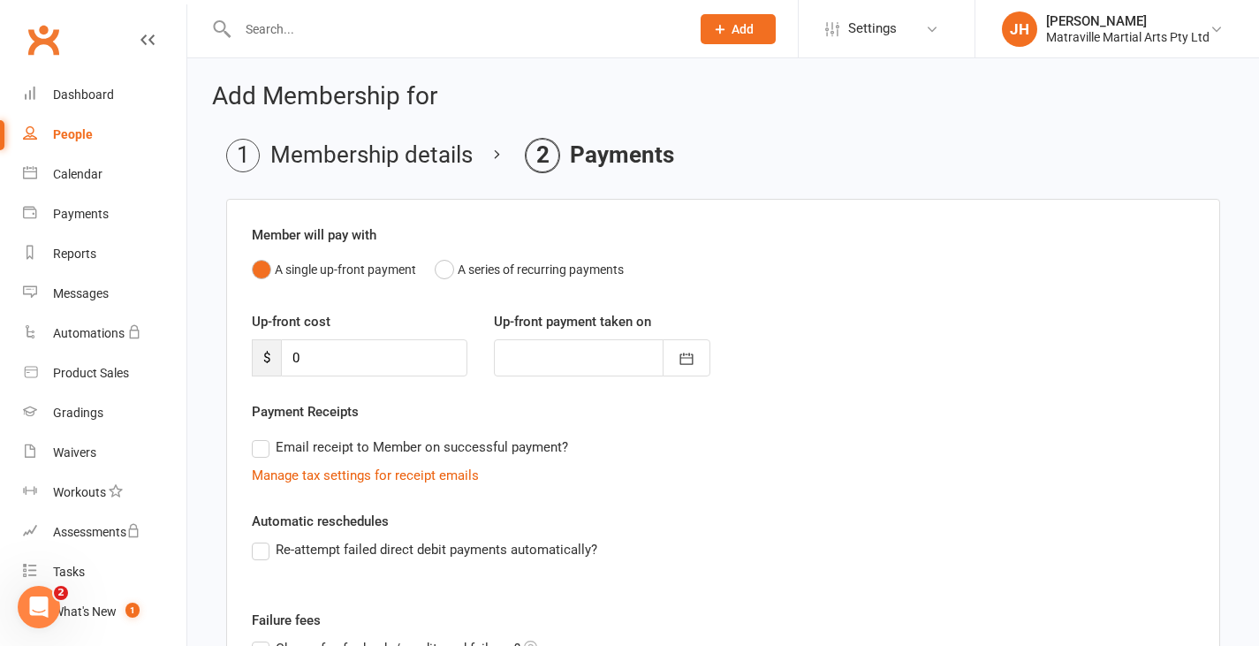
scroll to position [246, 0]
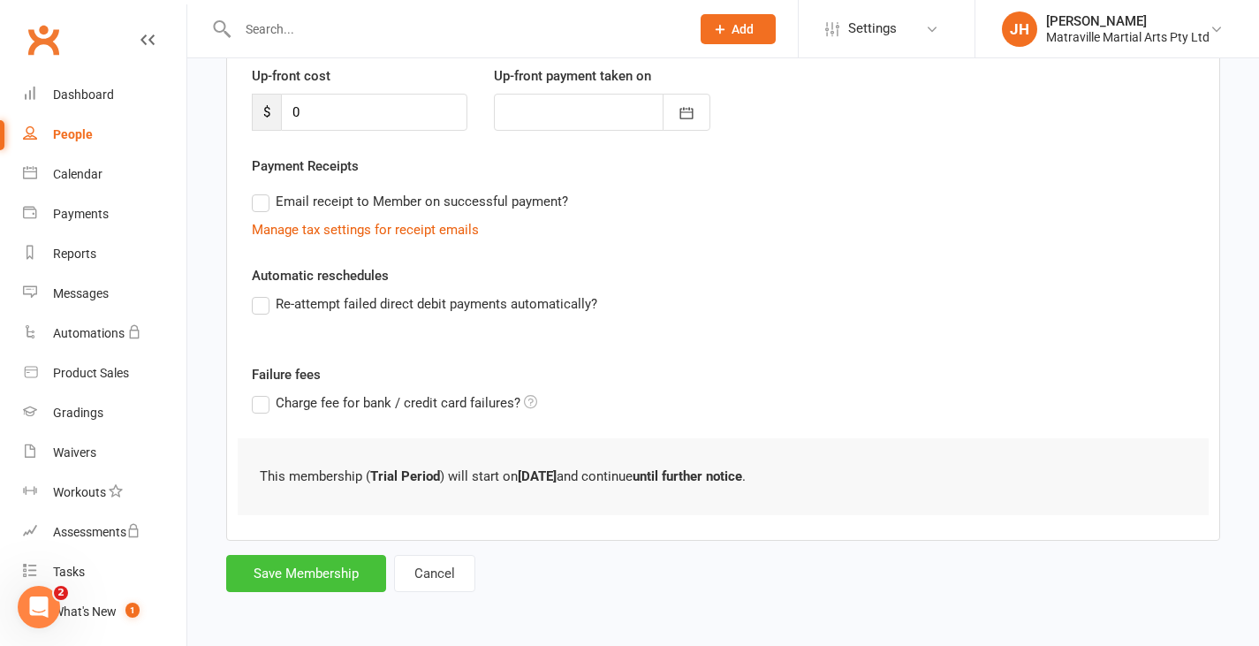
click at [303, 576] on button "Save Membership" at bounding box center [306, 573] width 160 height 37
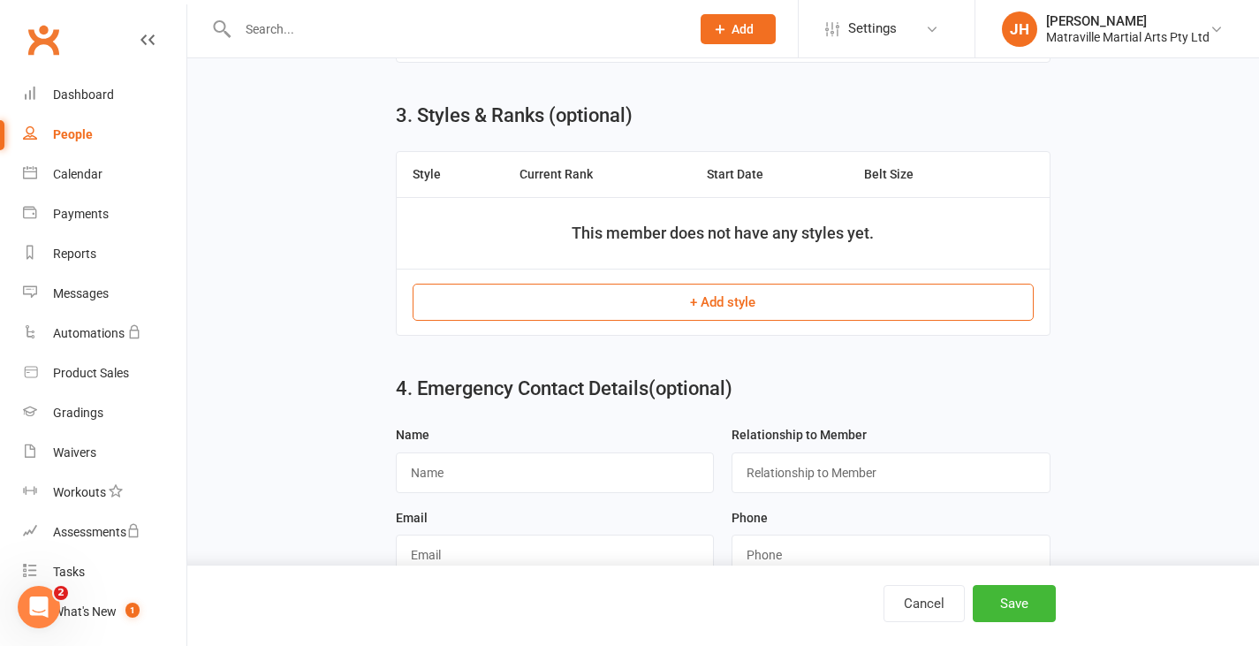
scroll to position [890, 0]
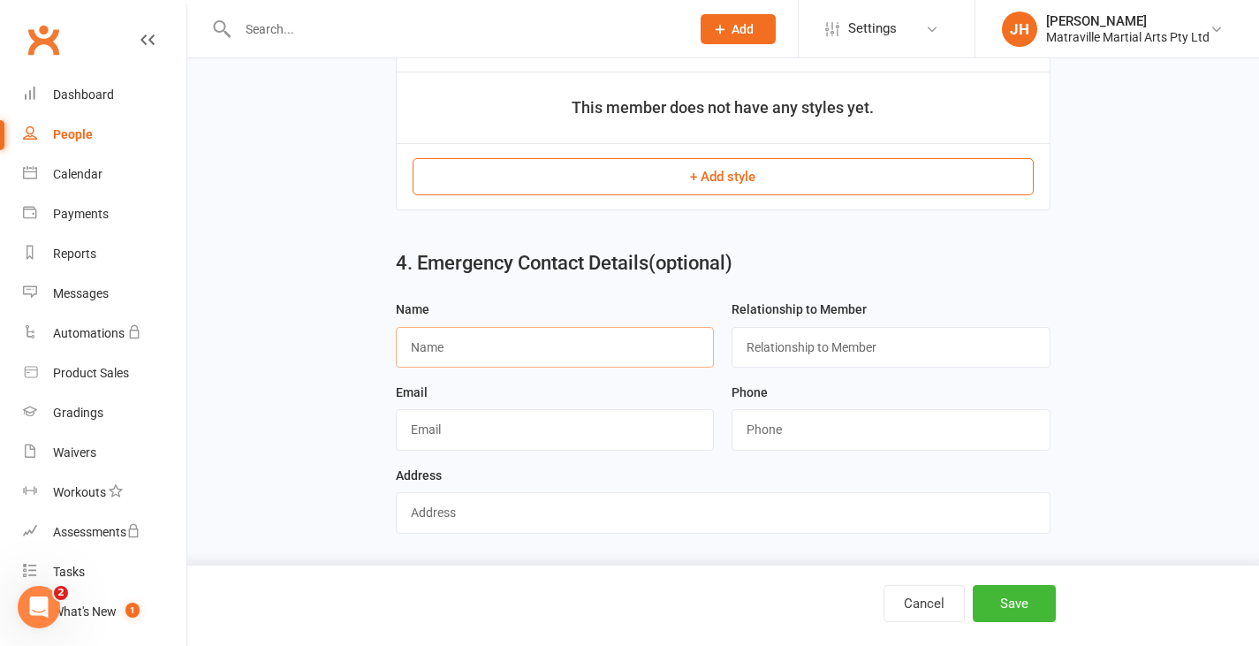
click at [564, 340] on input "text" at bounding box center [555, 347] width 319 height 41
type input "[PERSON_NAME]"
click at [745, 366] on input "text" at bounding box center [890, 347] width 319 height 41
type input "Mother"
click at [773, 436] on input "string" at bounding box center [890, 429] width 319 height 41
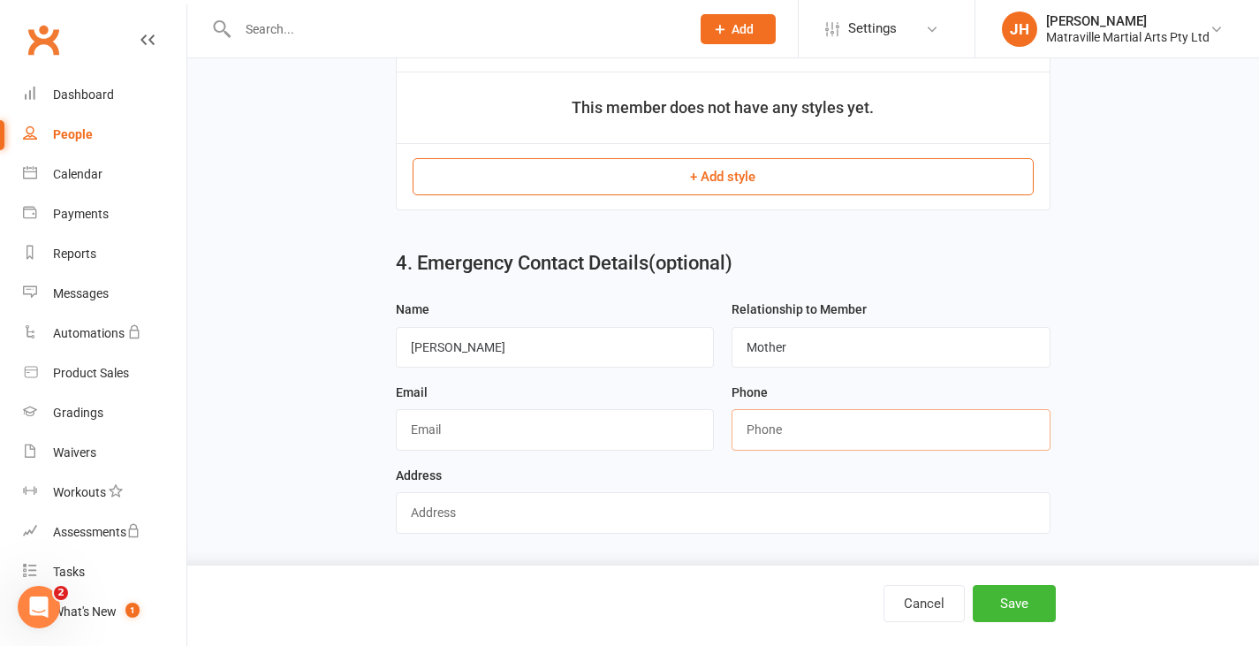
type input "4"
type input "0432718970"
click at [1007, 616] on button "Save" at bounding box center [1014, 603] width 83 height 37
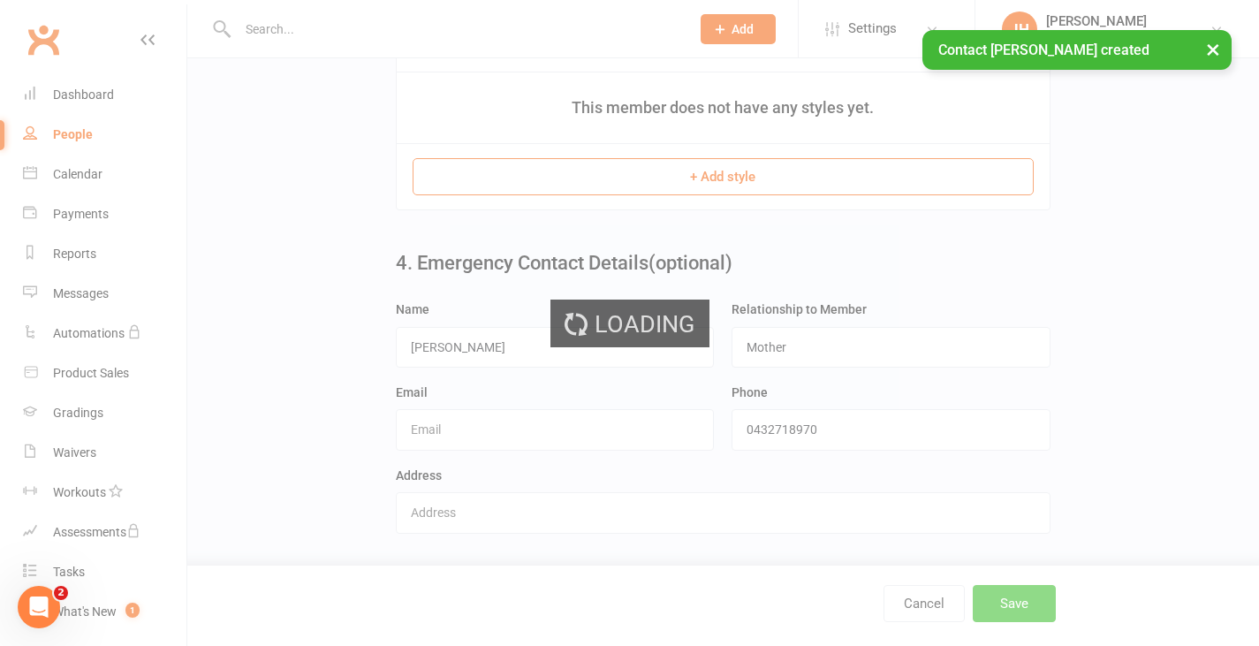
scroll to position [0, 0]
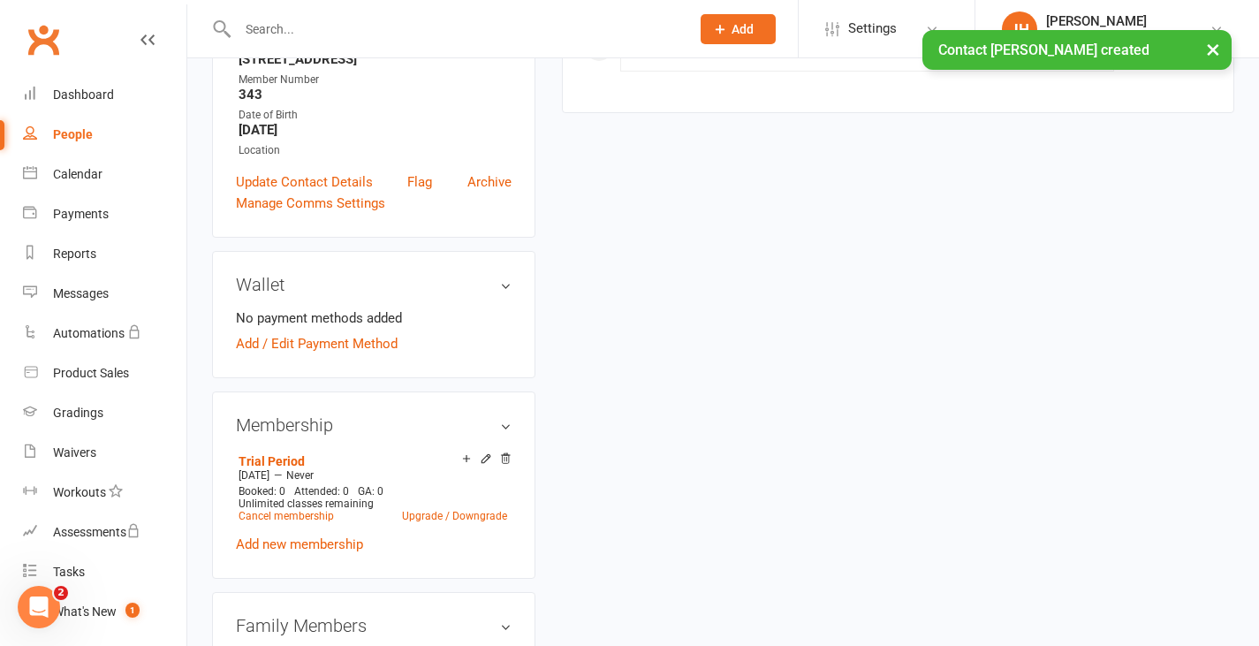
scroll to position [389, 0]
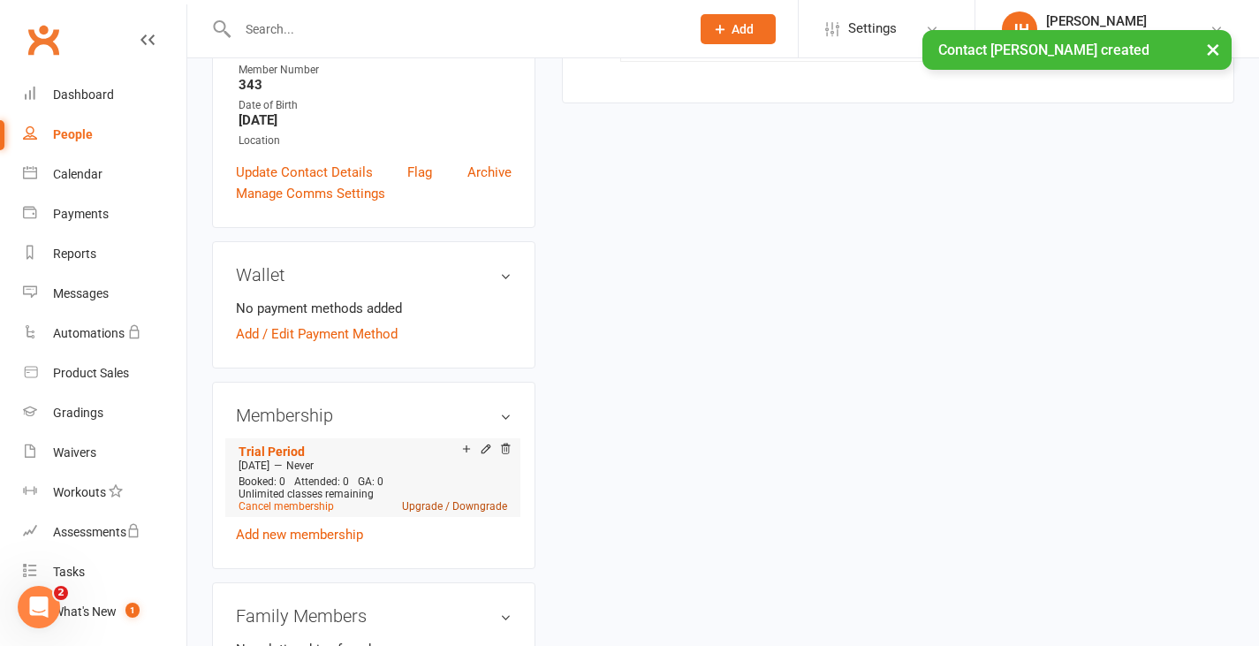
click at [454, 512] on link "Upgrade / Downgrade" at bounding box center [454, 506] width 105 height 12
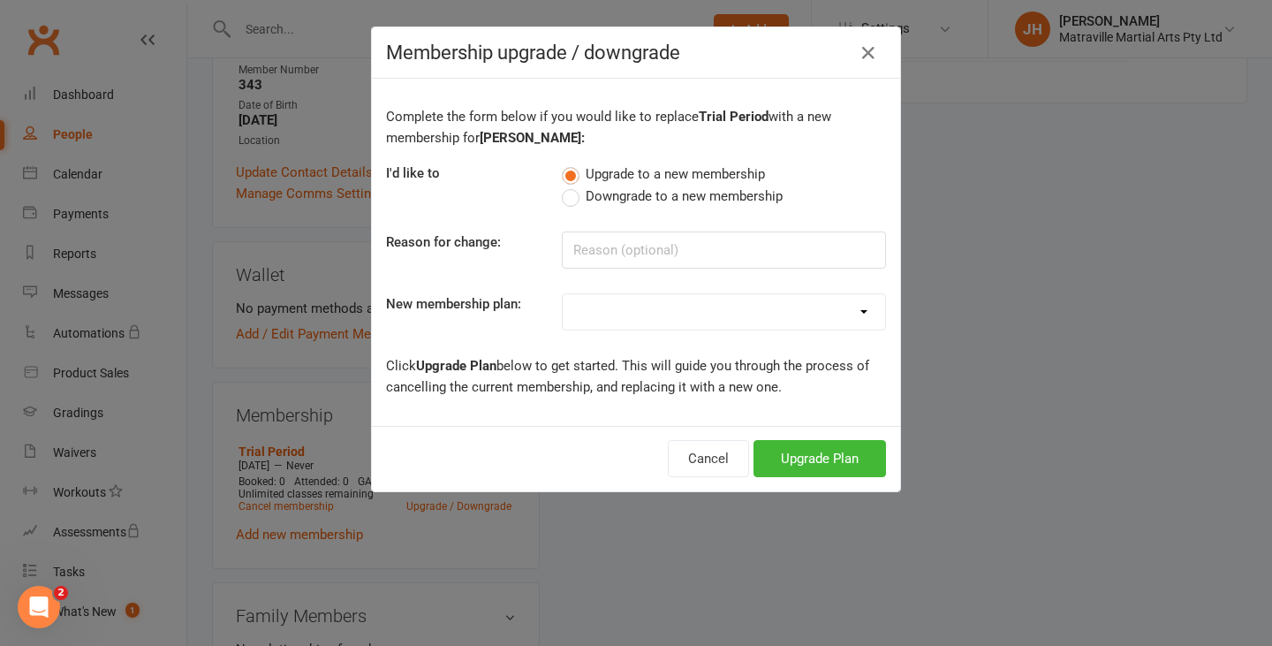
click at [622, 318] on select at bounding box center [724, 311] width 322 height 35
select select "5"
click at [563, 294] on select "Trial Period Suspended Period Standard Adult BJJ Concession/Student Adult BJJ S…" at bounding box center [724, 311] width 322 height 35
click at [788, 462] on button "Upgrade Plan" at bounding box center [819, 458] width 132 height 37
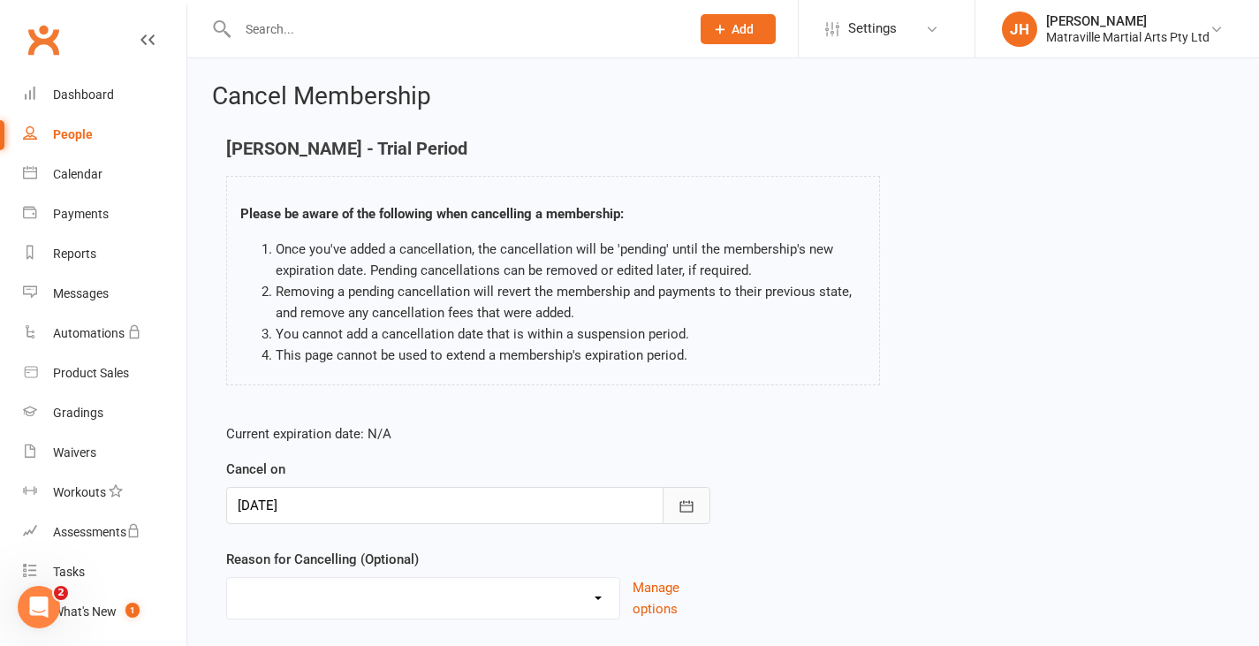
click at [693, 503] on icon "button" at bounding box center [687, 506] width 18 height 18
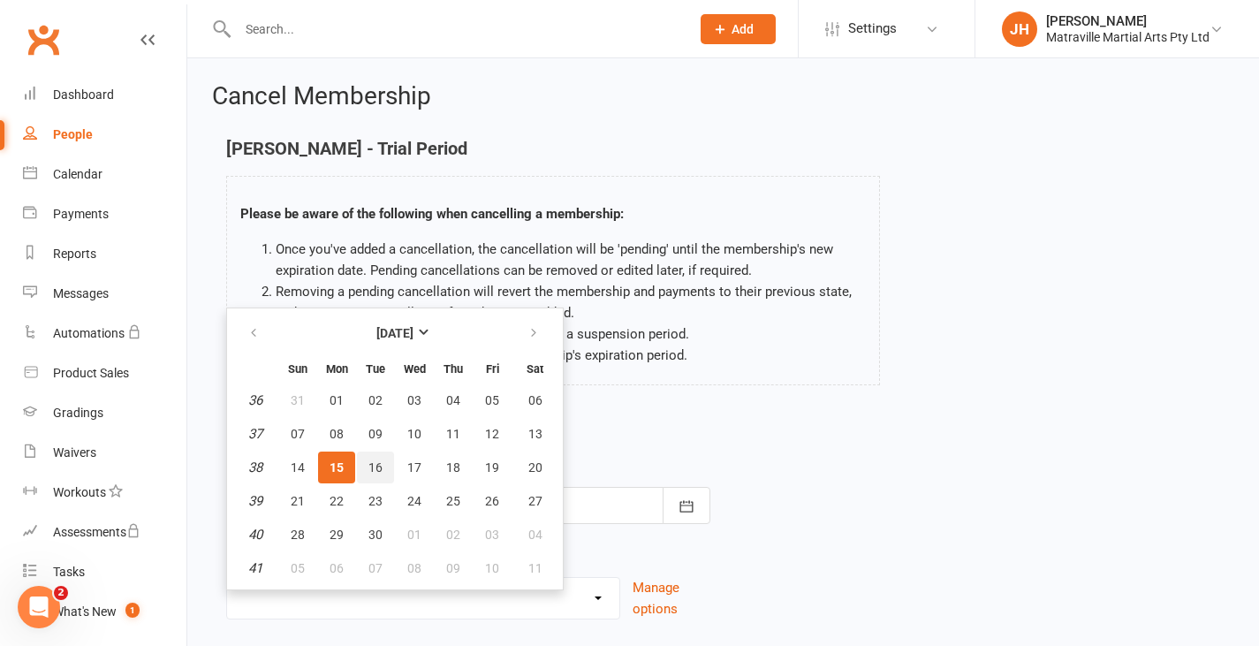
click at [383, 464] on button "16" at bounding box center [375, 467] width 37 height 32
type input "[DATE]"
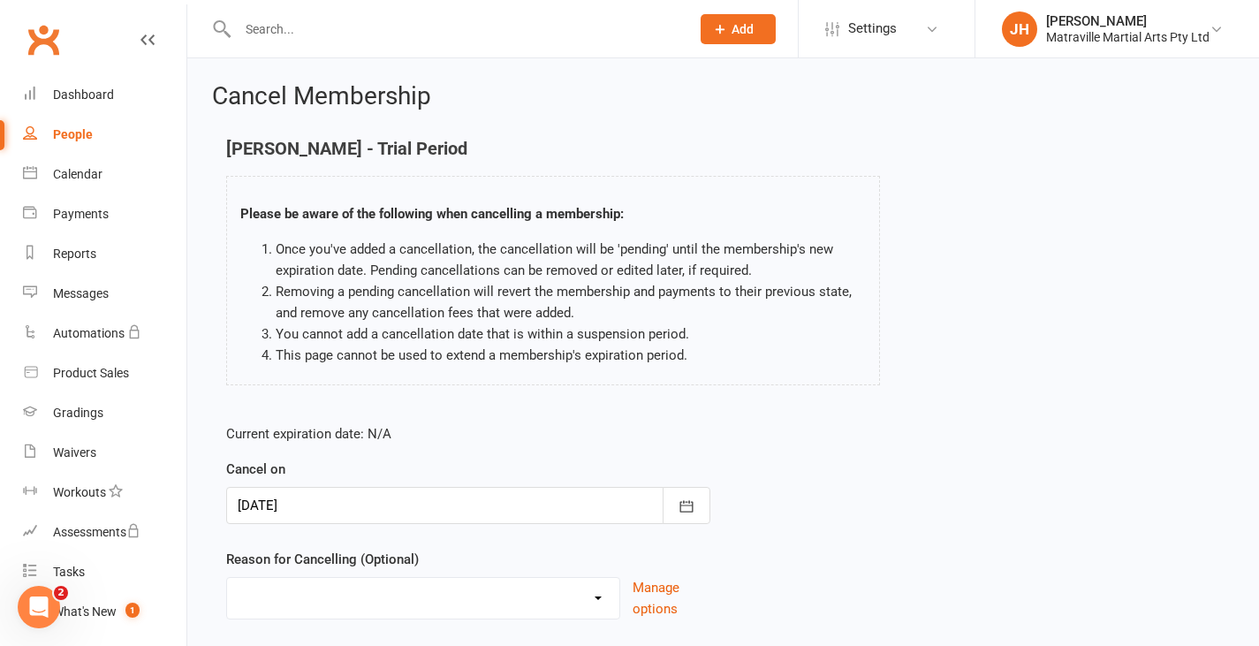
scroll to position [117, 0]
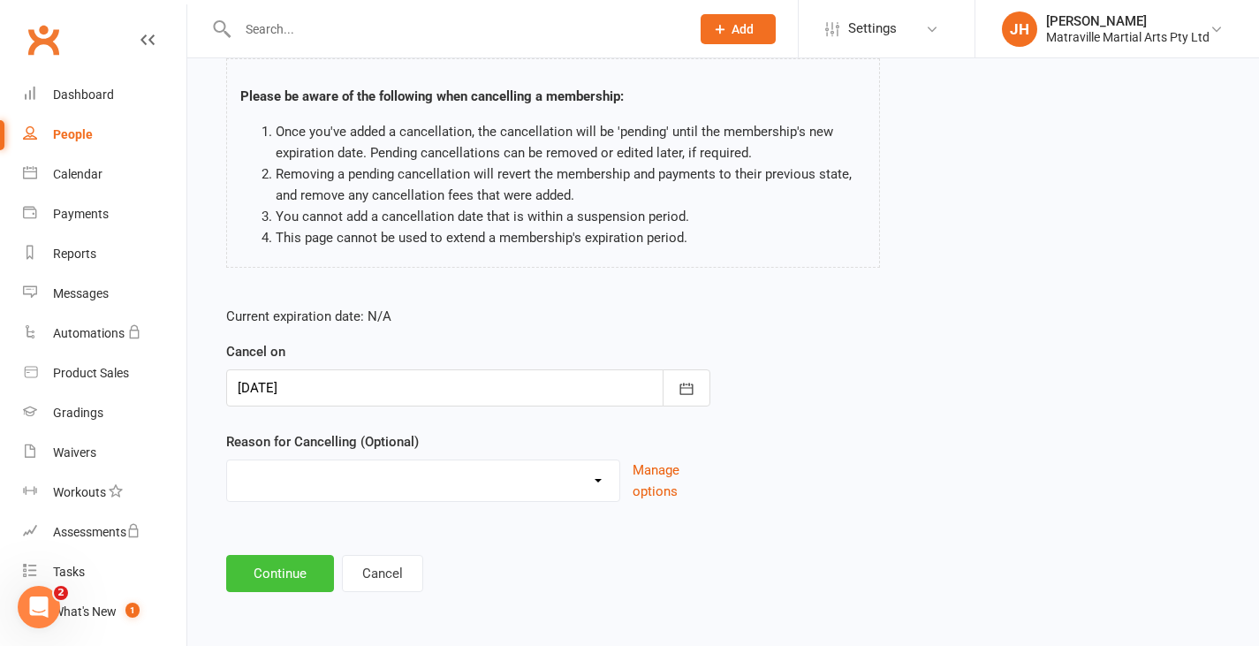
click at [284, 571] on button "Continue" at bounding box center [280, 573] width 108 height 37
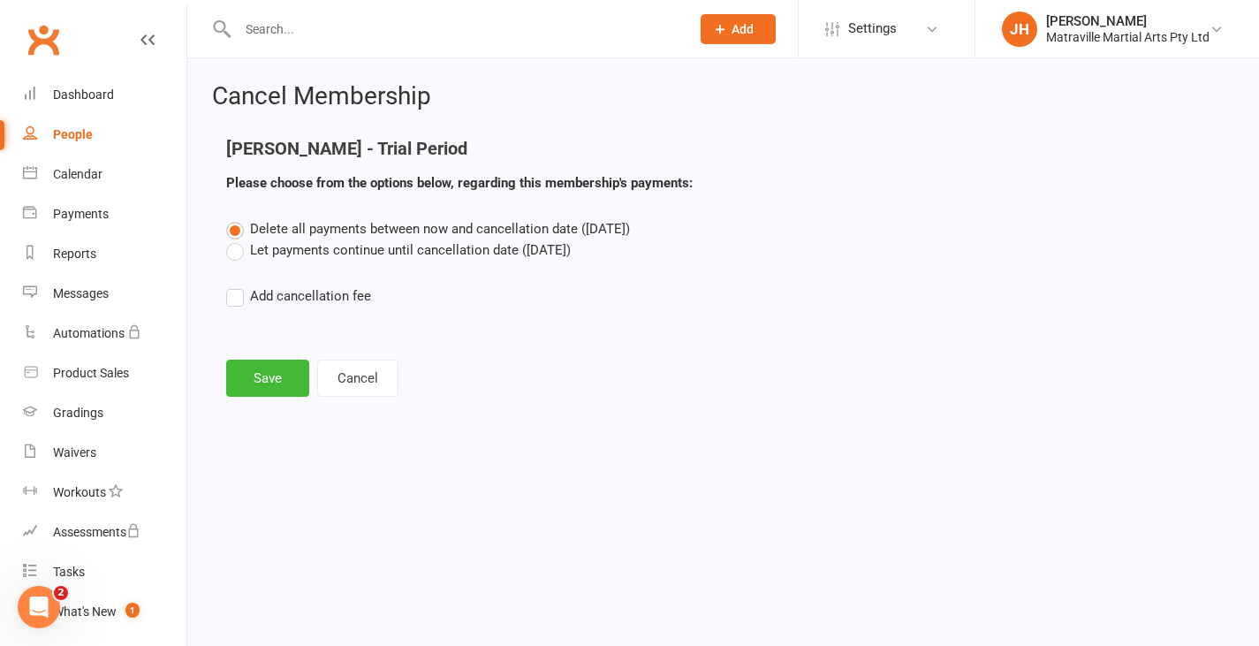
scroll to position [0, 0]
click at [260, 367] on button "Save" at bounding box center [267, 378] width 83 height 37
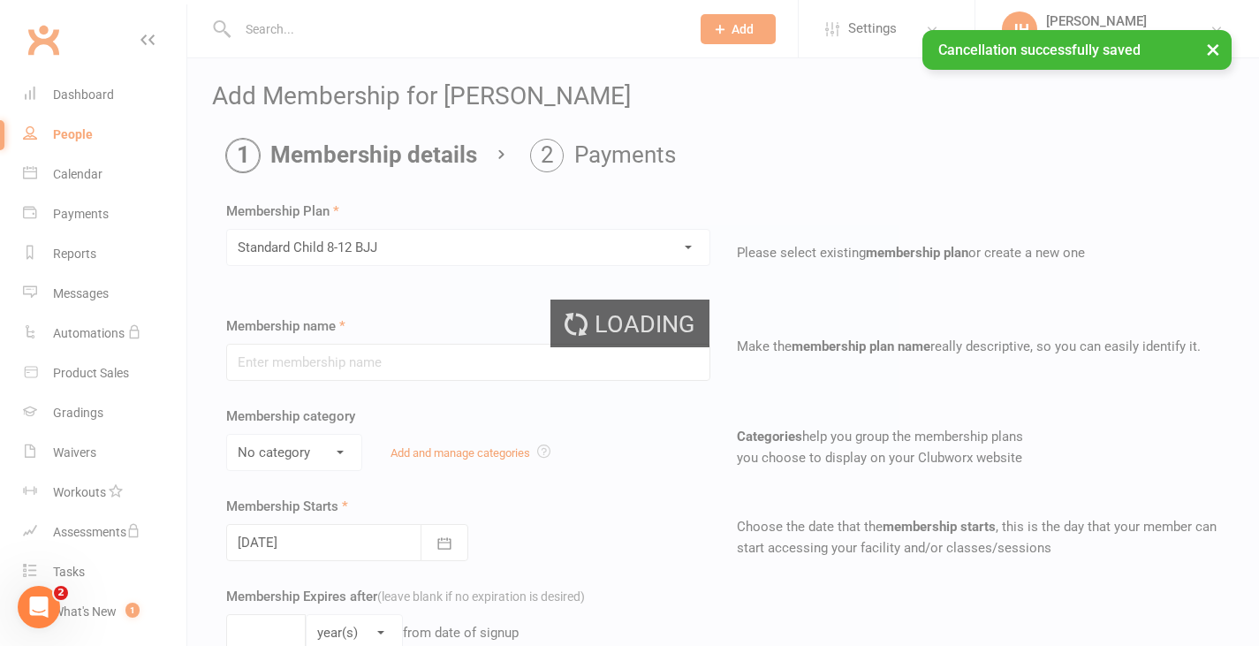
type input "Standard Child [DEMOGRAPHIC_DATA]-12 BJJ"
select select "0"
type input "0"
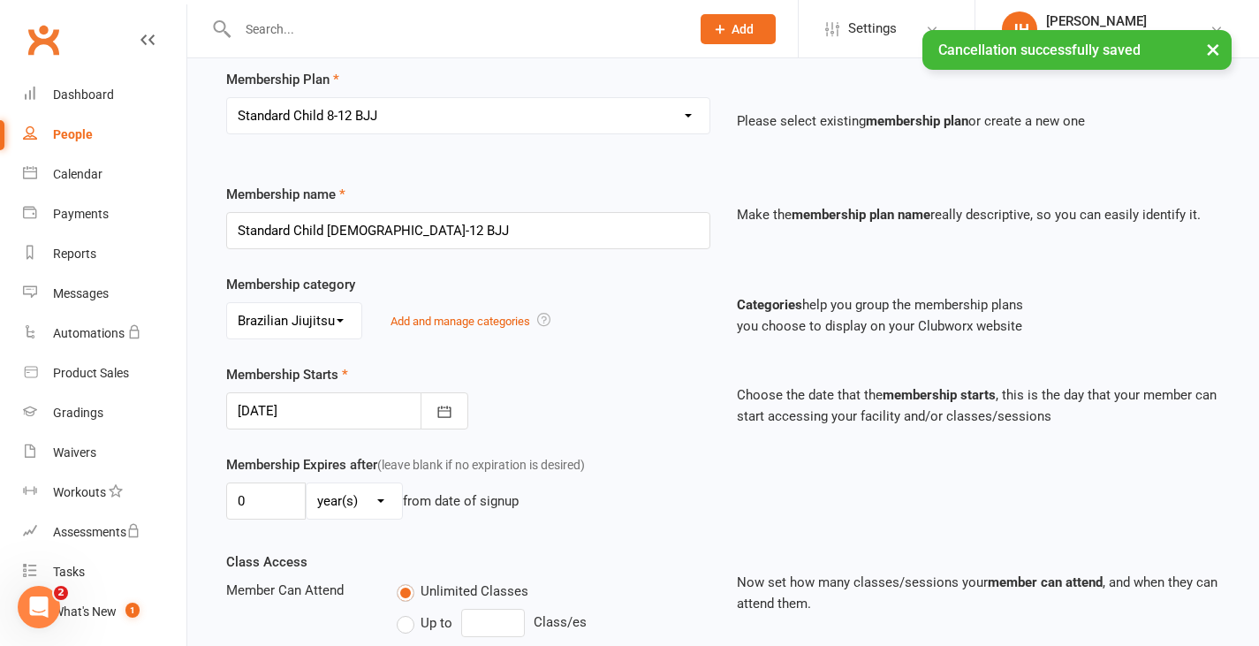
scroll to position [132, 0]
click at [469, 397] on div "Membership Starts [DATE] [DATE] Sun Mon Tue Wed Thu Fri Sat 36 31 01 02 03 04 0…" at bounding box center [468, 395] width 511 height 65
click at [462, 405] on button "button" at bounding box center [444, 409] width 48 height 37
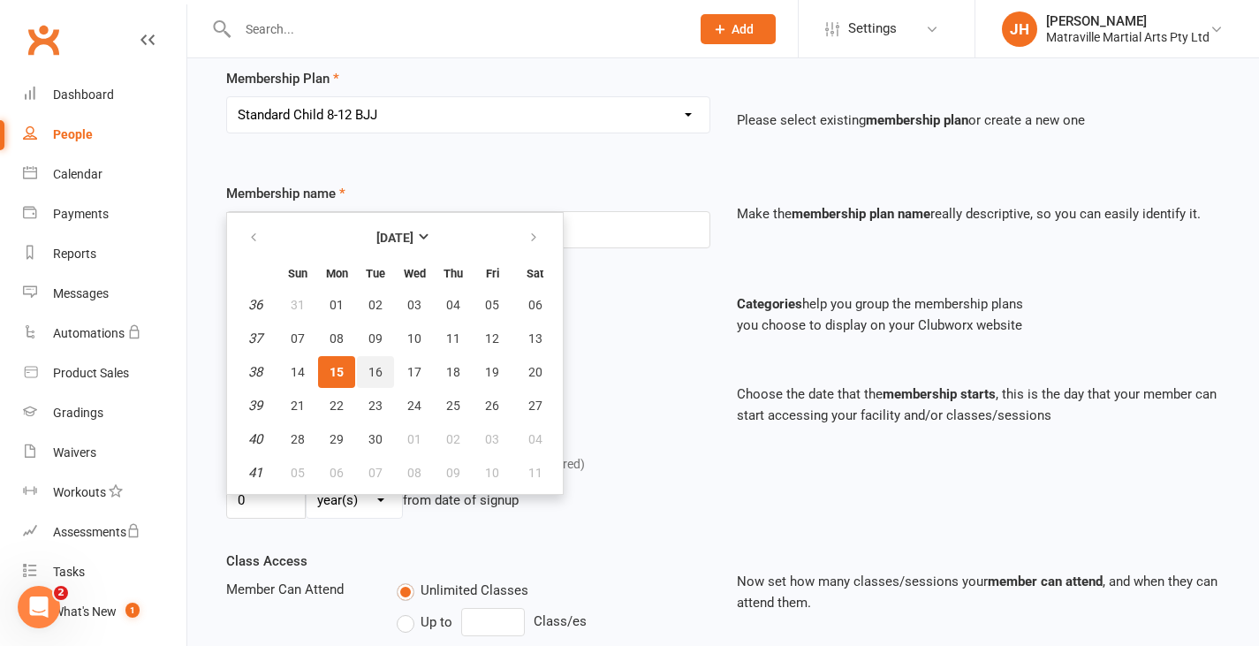
click at [382, 375] on button "16" at bounding box center [375, 372] width 37 height 32
type input "[DATE]"
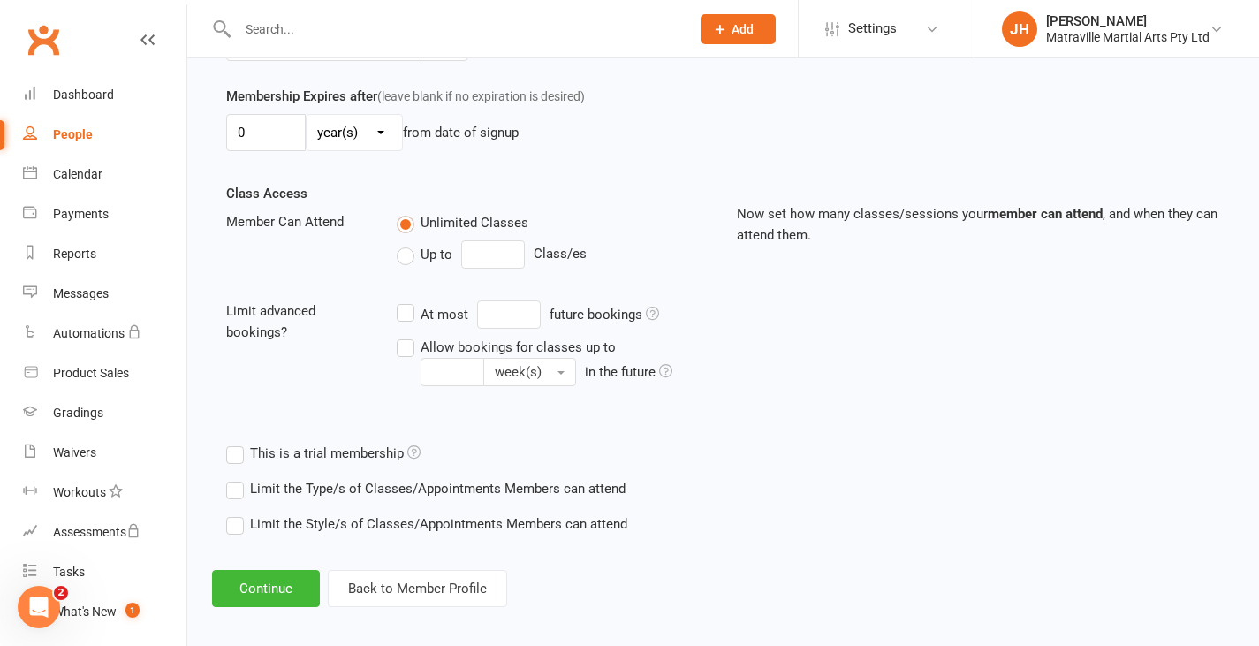
scroll to position [511, 0]
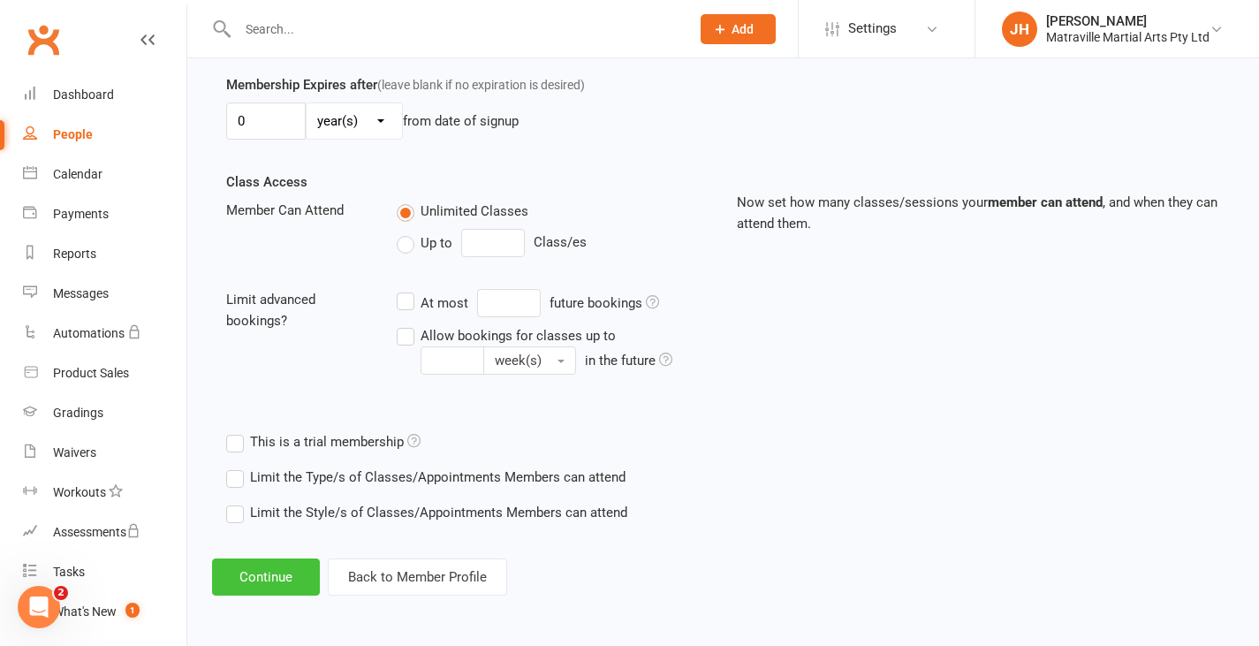
click at [262, 581] on button "Continue" at bounding box center [266, 576] width 108 height 37
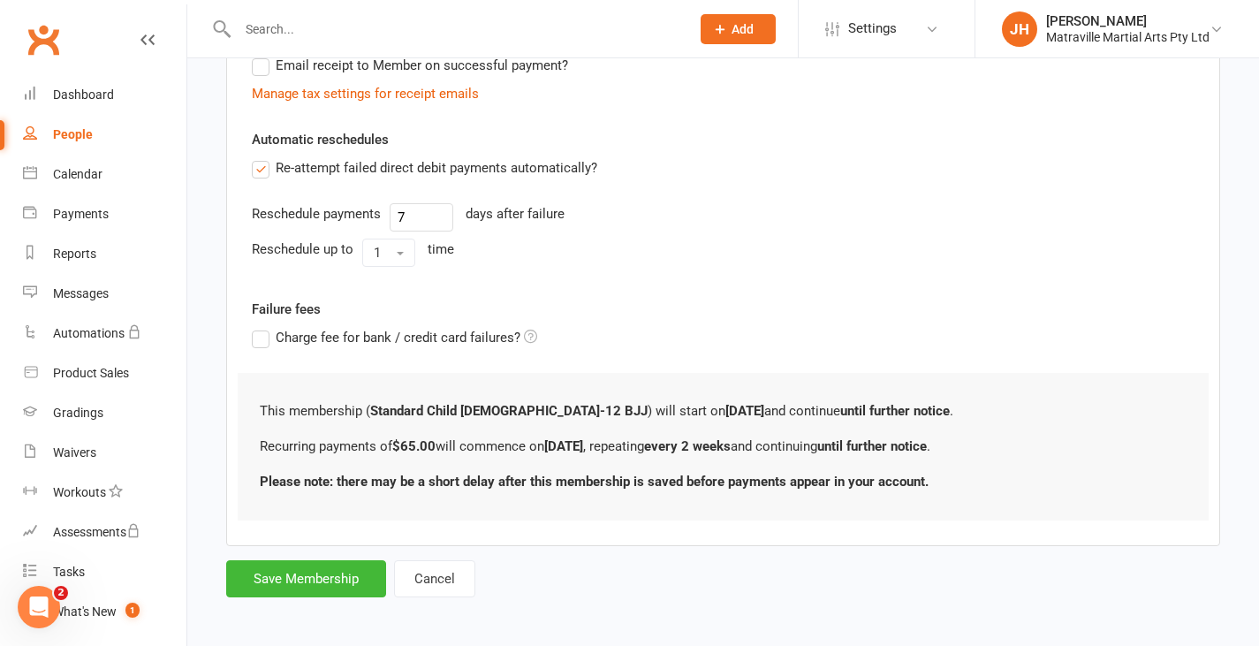
scroll to position [568, 0]
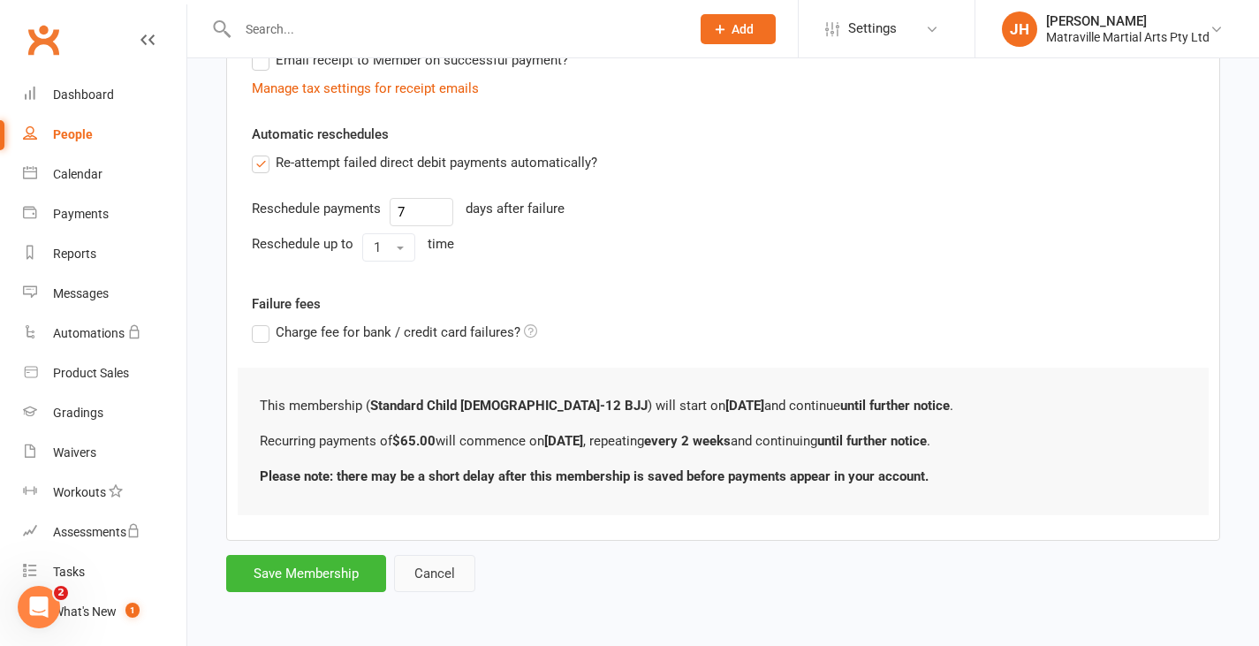
click at [422, 586] on button "Cancel" at bounding box center [434, 573] width 81 height 37
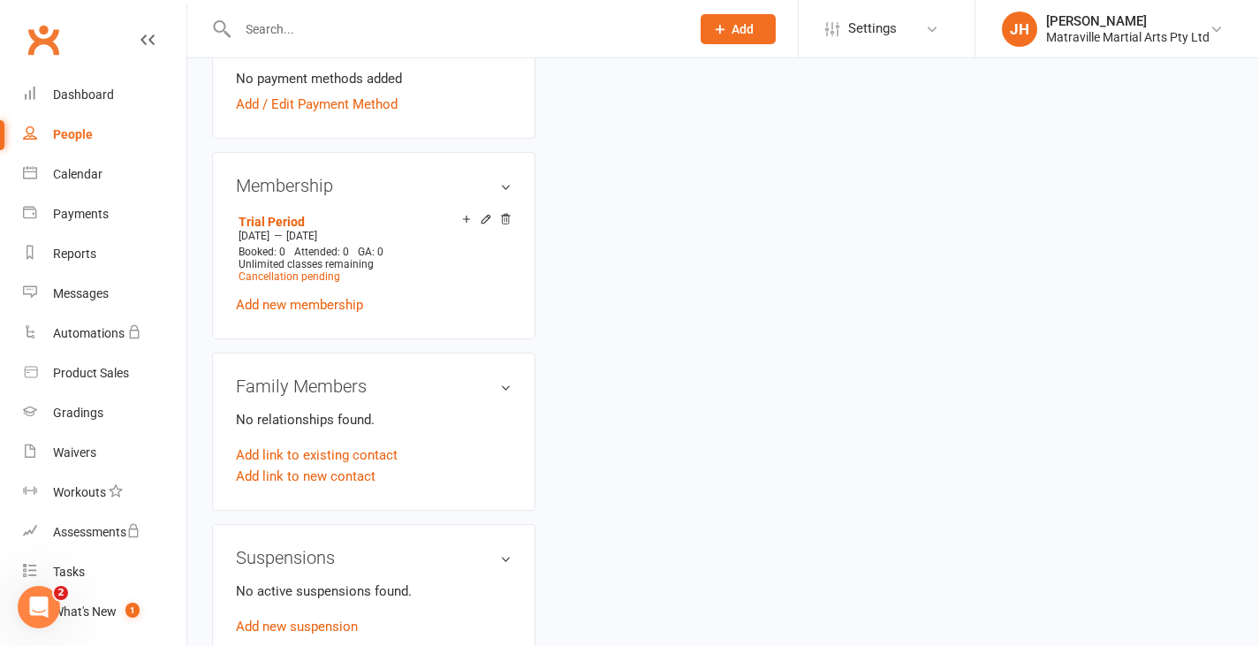
scroll to position [667, 0]
click at [324, 282] on span "Cancellation pending" at bounding box center [289, 275] width 102 height 12
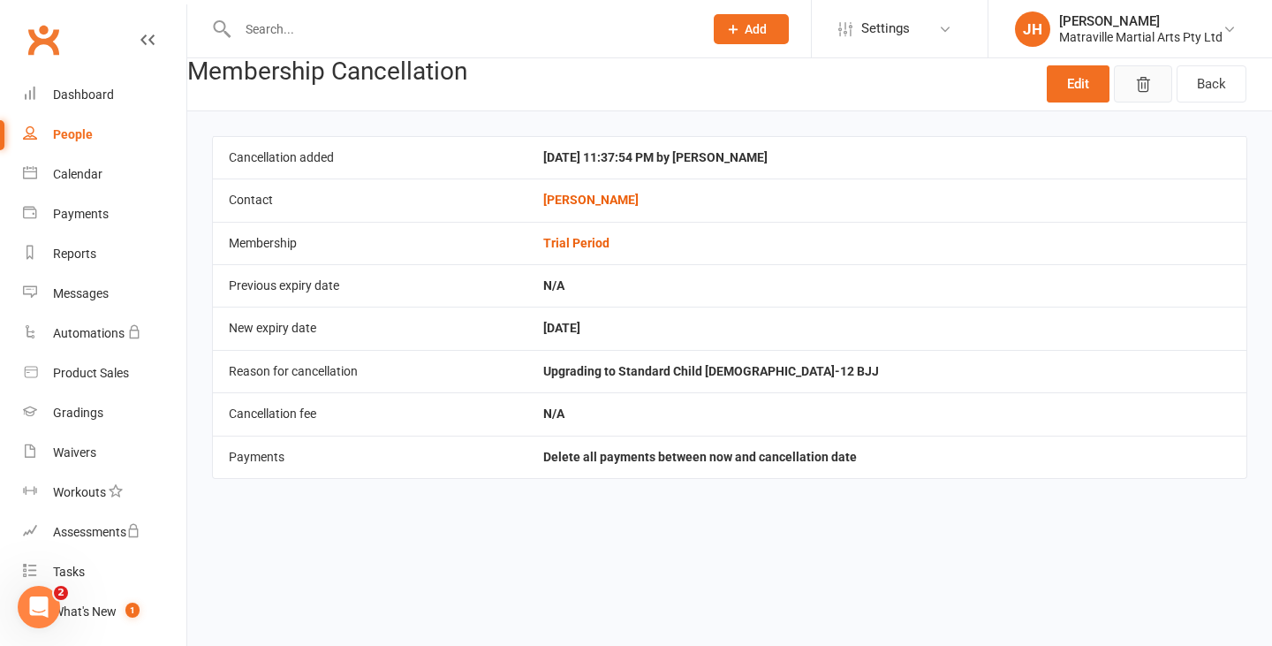
click at [1126, 77] on button "button" at bounding box center [1143, 83] width 58 height 37
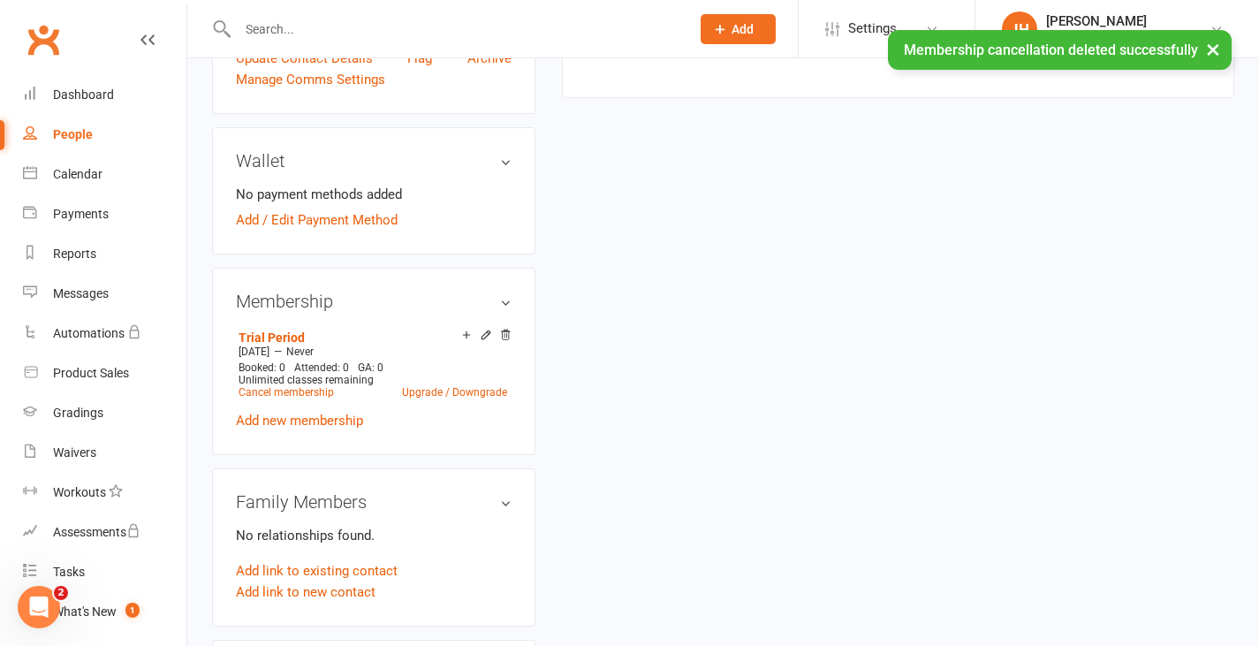
scroll to position [503, 0]
click at [451, 397] on link "Upgrade / Downgrade" at bounding box center [454, 391] width 105 height 12
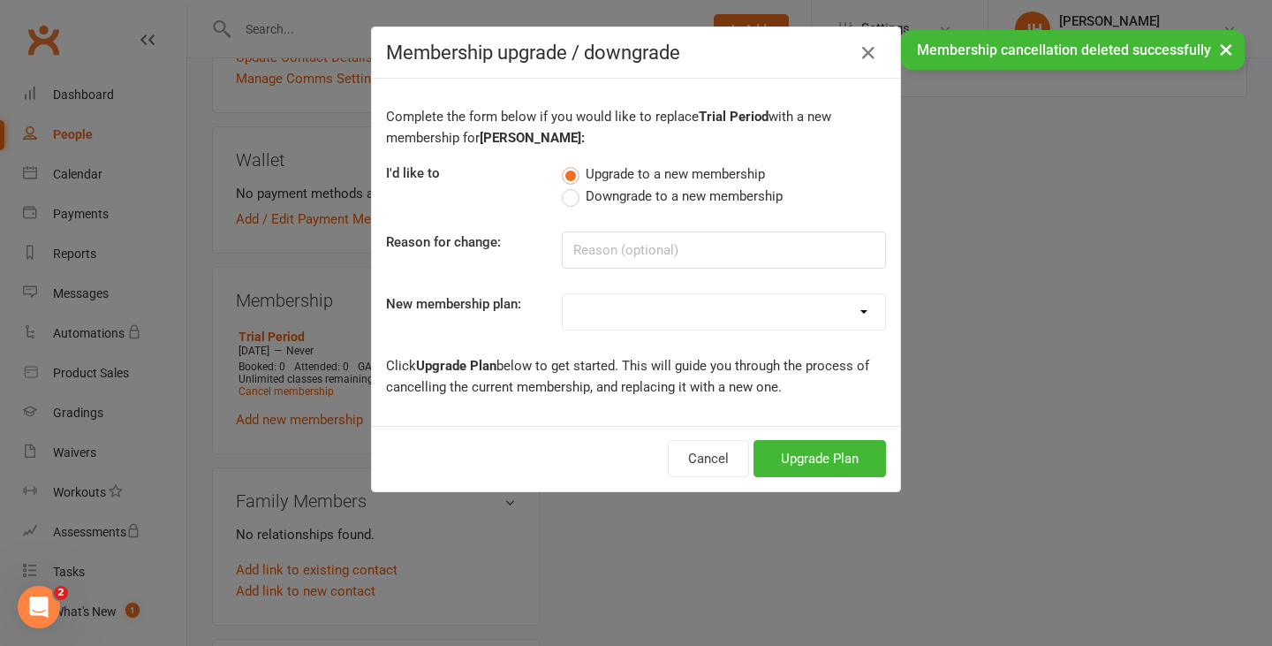
click at [590, 288] on div "Complete the form below if you would like to replace Trial Period with a new me…" at bounding box center [636, 252] width 528 height 347
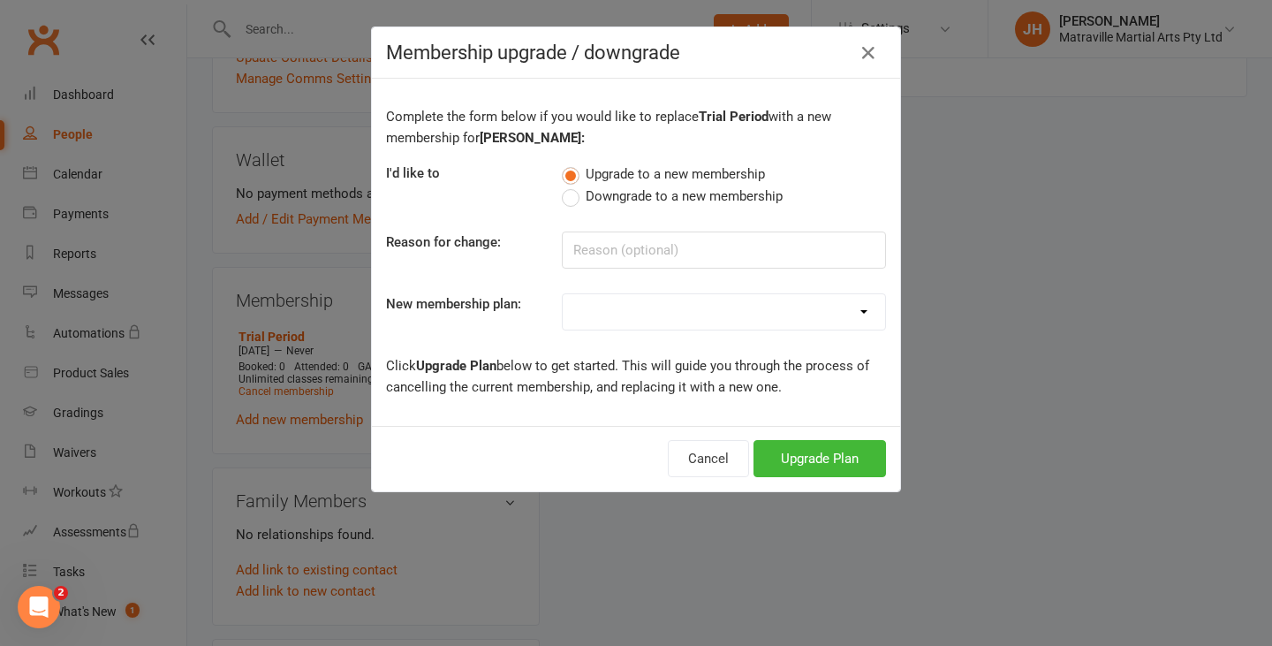
click at [590, 297] on select "Trial Period Suspended Period Standard Adult BJJ Concession/Student Adult BJJ S…" at bounding box center [724, 311] width 322 height 35
select select "7"
click at [563, 294] on select "Trial Period Suspended Period Standard Adult BJJ Concession/Student Adult BJJ S…" at bounding box center [724, 311] width 322 height 35
click at [782, 443] on button "Upgrade Plan" at bounding box center [819, 458] width 132 height 37
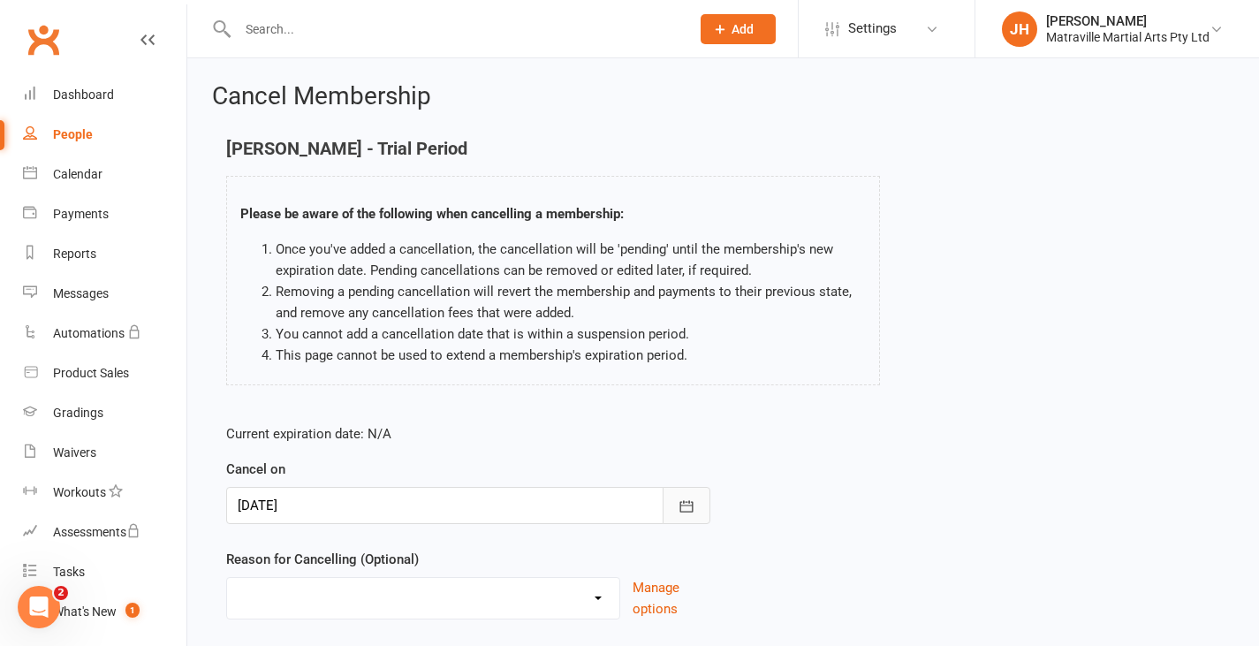
click at [680, 494] on button "button" at bounding box center [686, 505] width 48 height 37
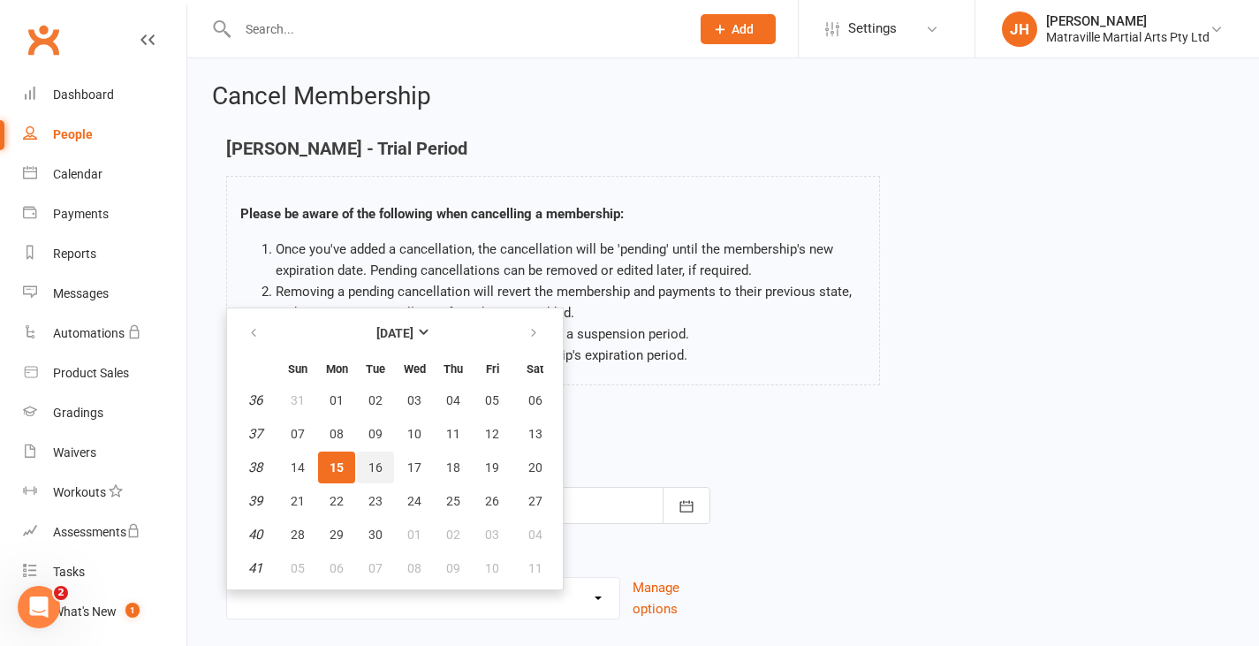
click at [374, 473] on span "16" at bounding box center [375, 467] width 14 height 14
type input "[DATE]"
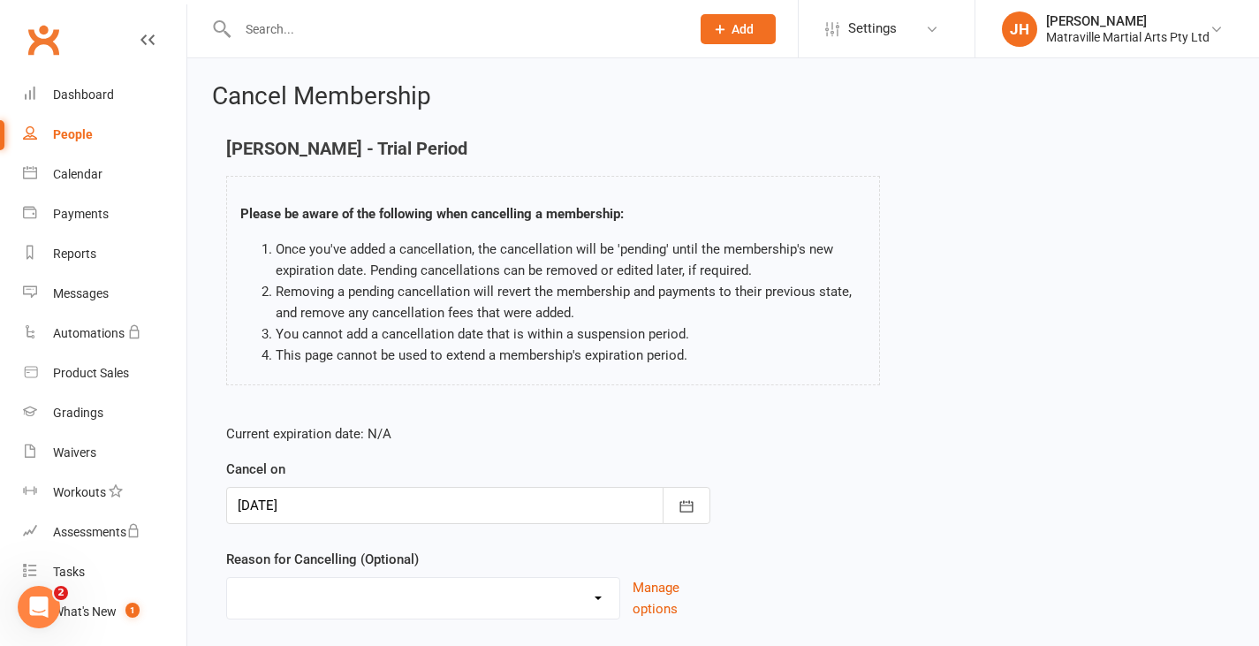
scroll to position [117, 0]
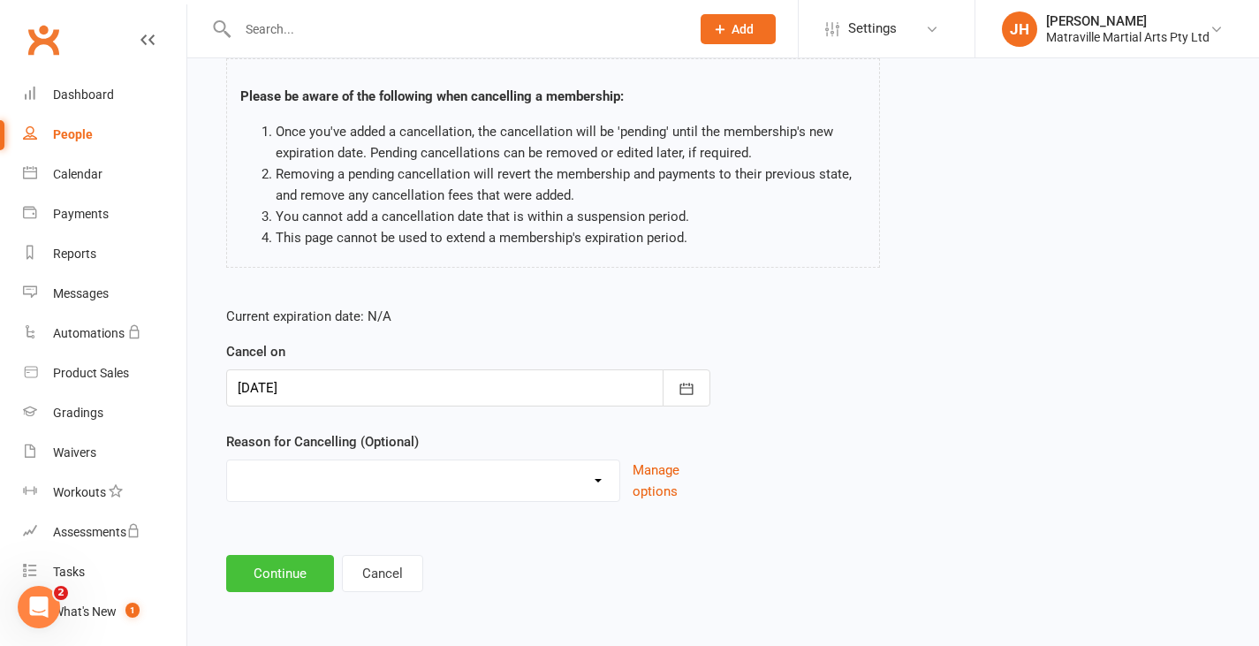
click at [311, 563] on button "Continue" at bounding box center [280, 573] width 108 height 37
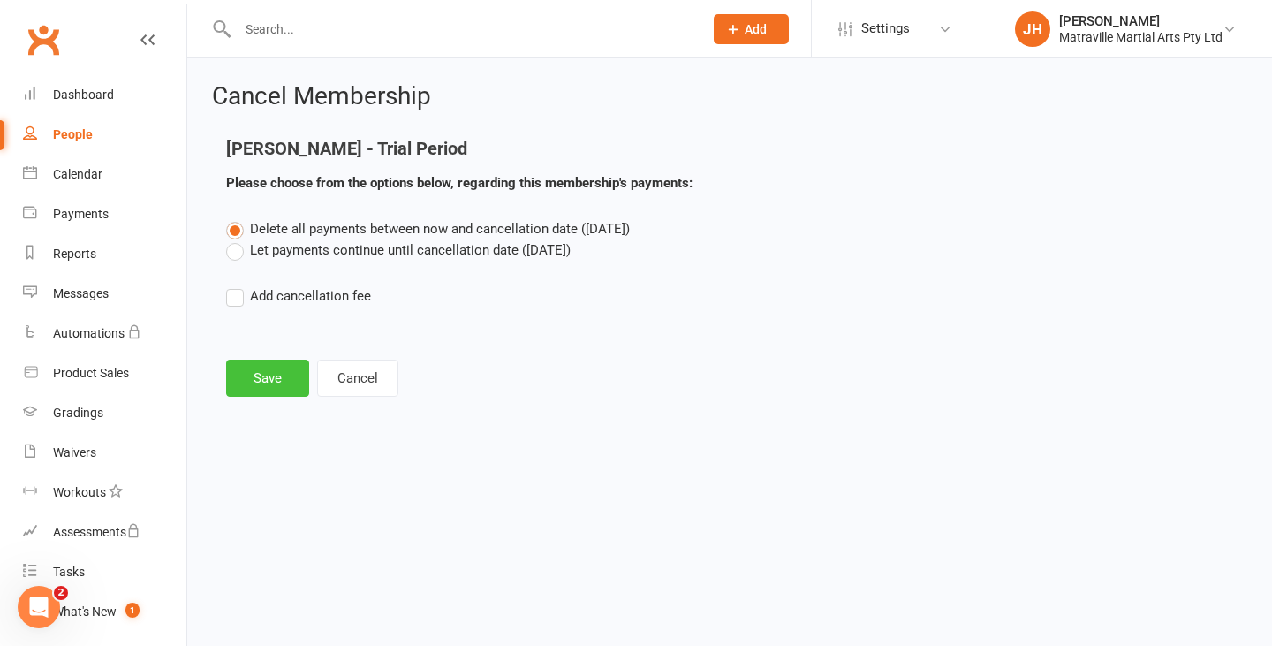
click at [256, 362] on button "Save" at bounding box center [267, 378] width 83 height 37
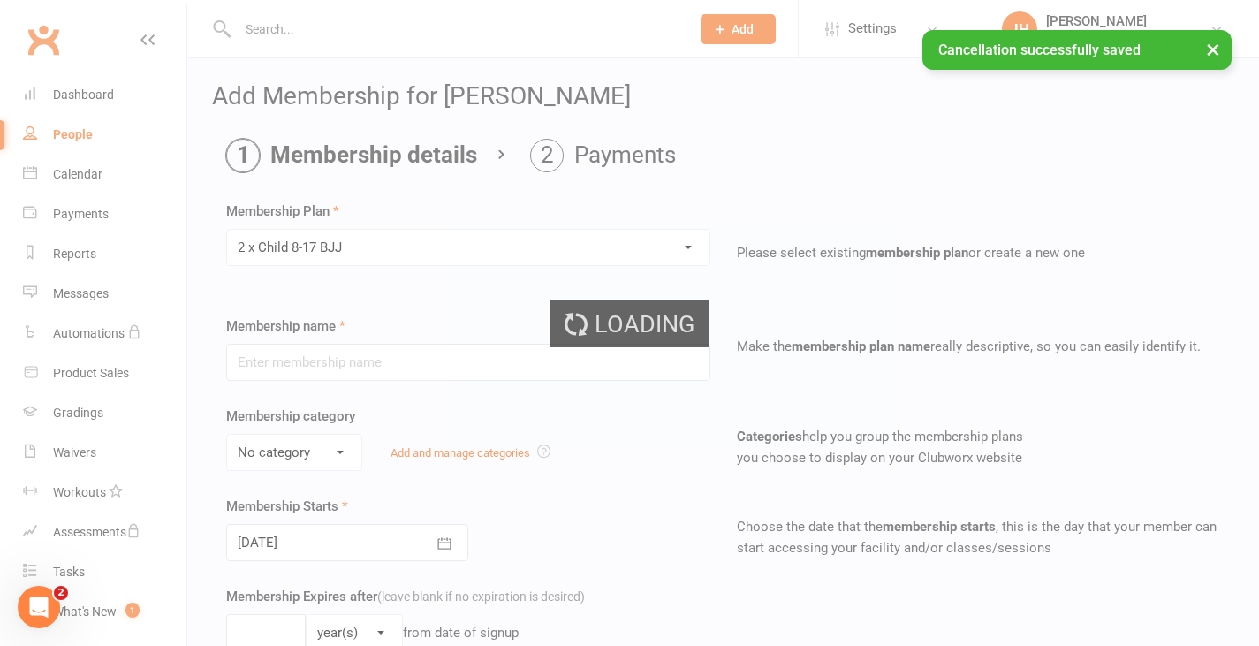
type input "2 x Child [DEMOGRAPHIC_DATA]-17 BJJ"
select select "0"
type input "0"
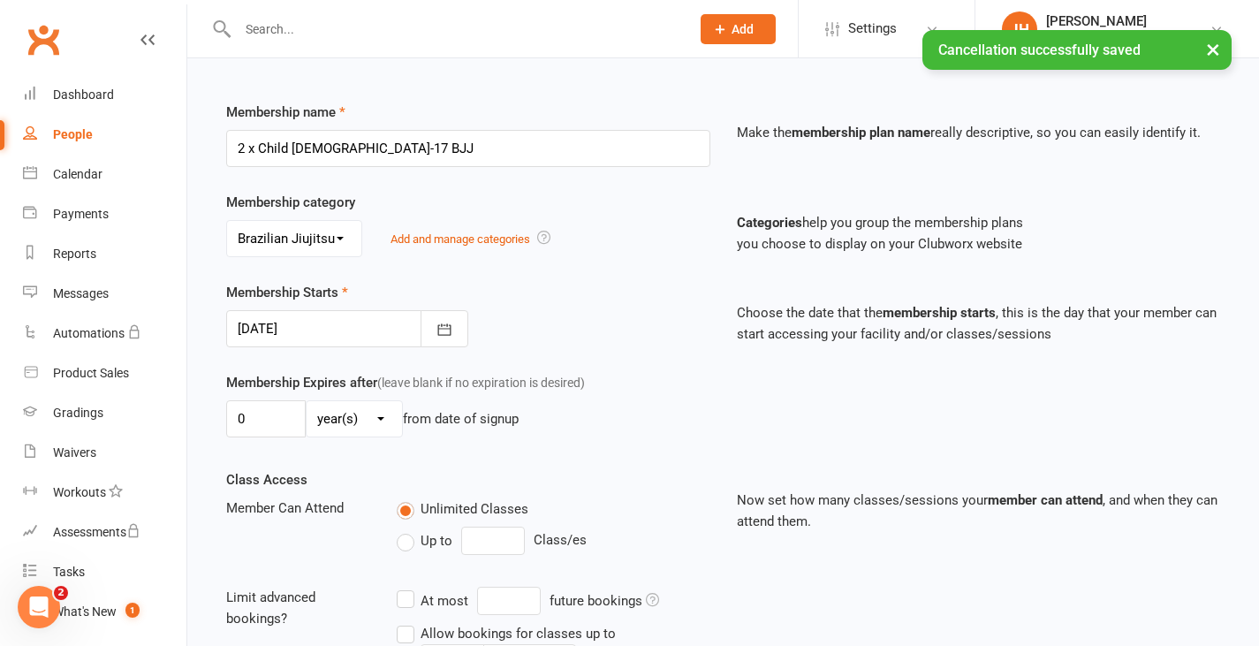
scroll to position [216, 0]
click at [451, 329] on icon "button" at bounding box center [444, 328] width 18 height 18
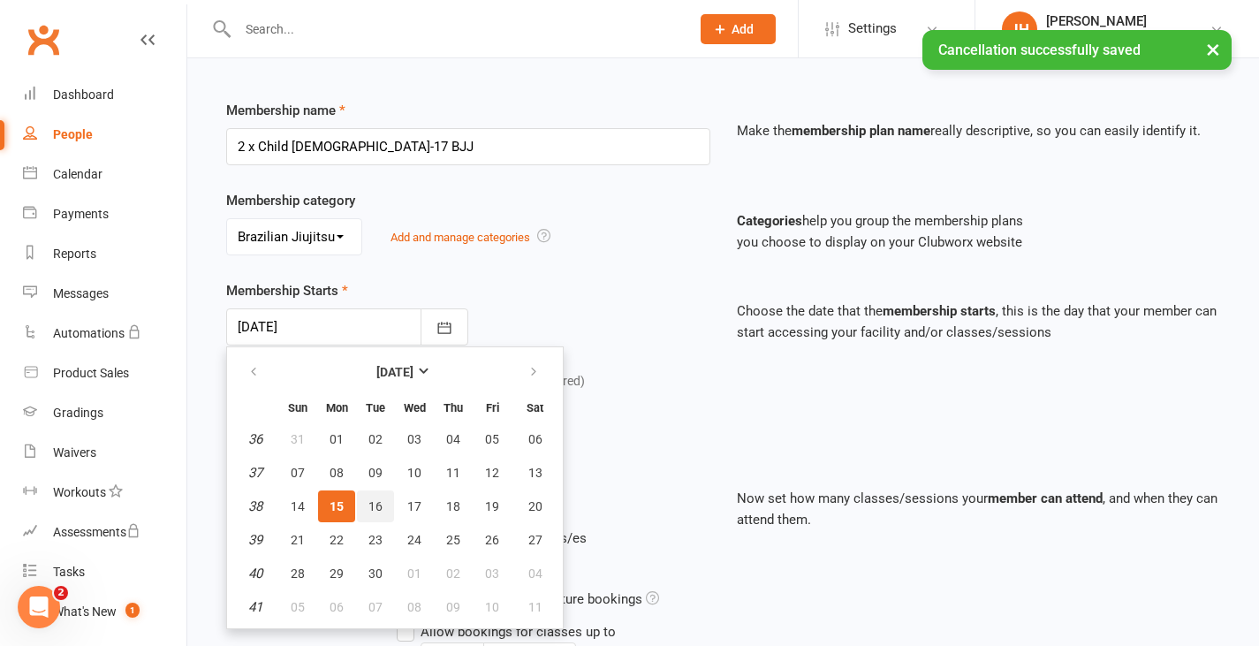
click at [380, 497] on button "16" at bounding box center [375, 506] width 37 height 32
type input "[DATE]"
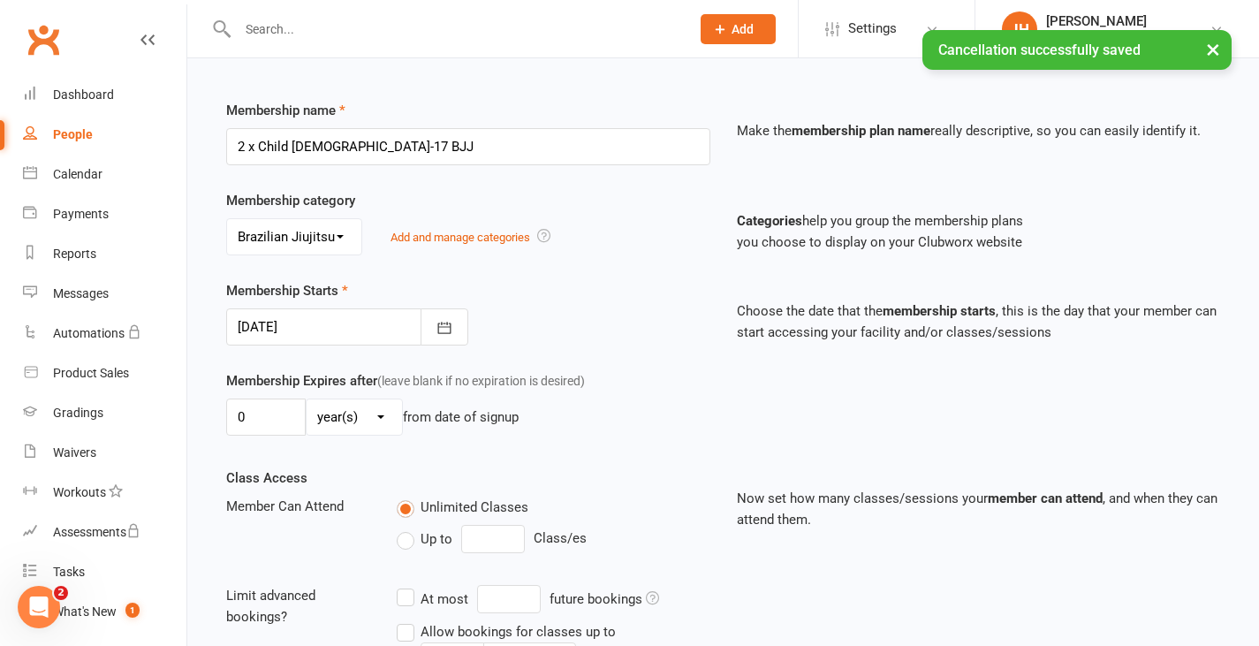
scroll to position [511, 0]
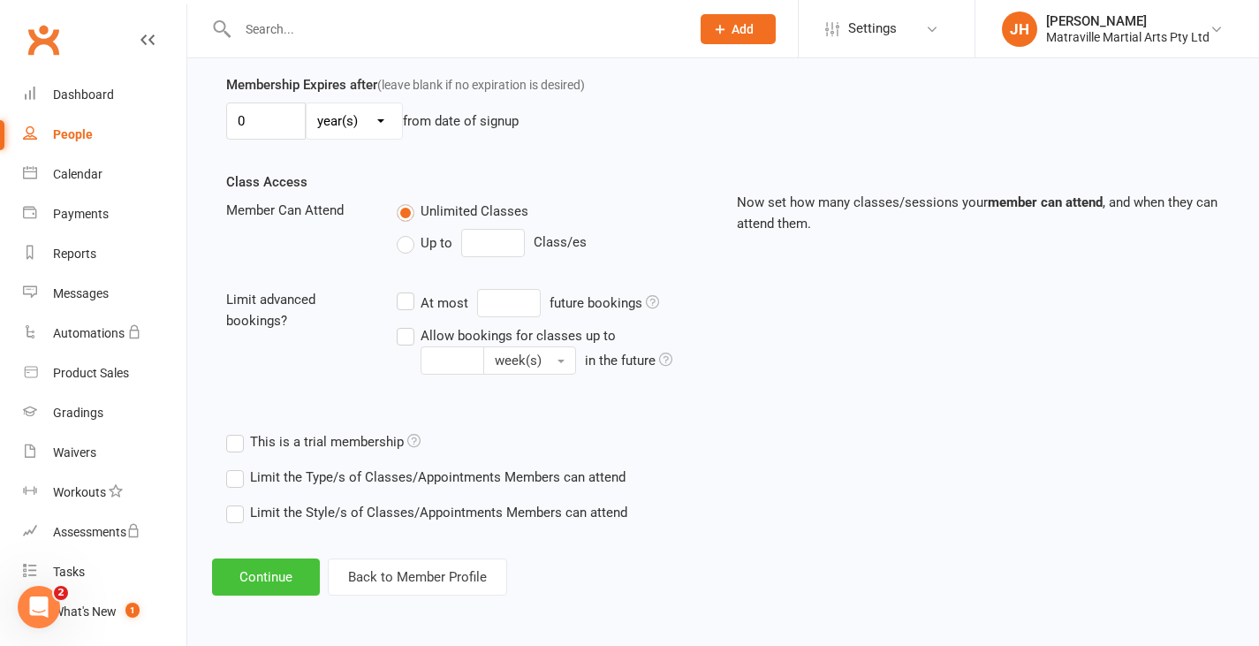
click at [289, 580] on button "Continue" at bounding box center [266, 576] width 108 height 37
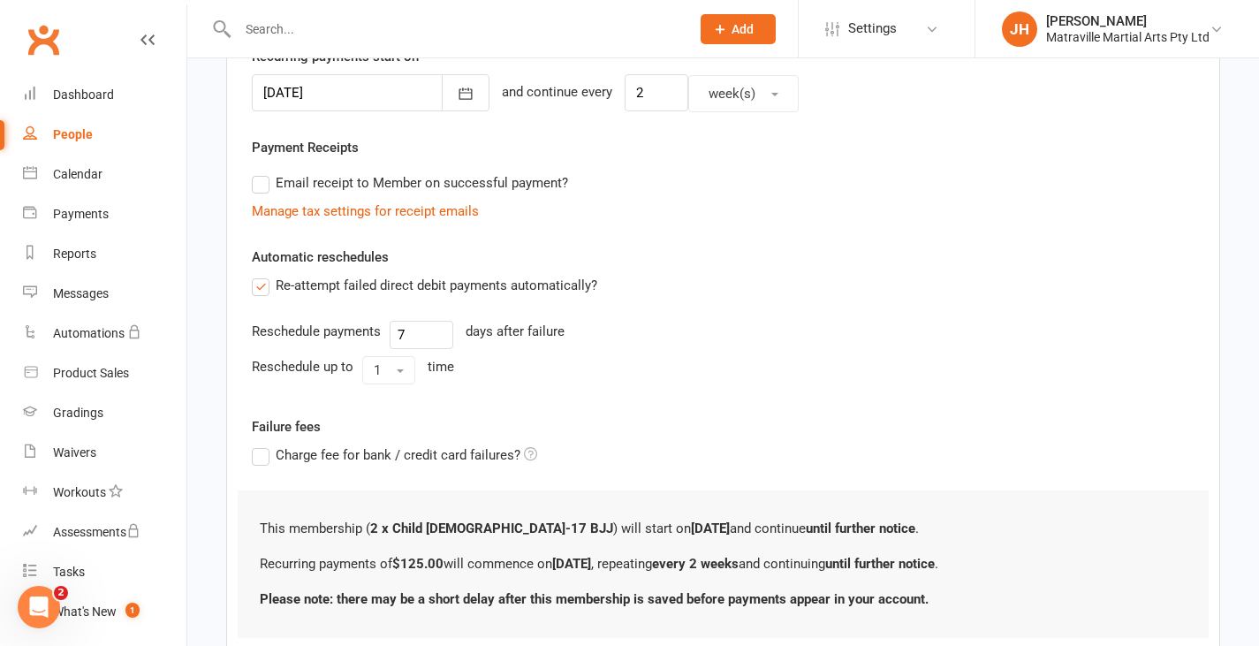
scroll to position [568, 0]
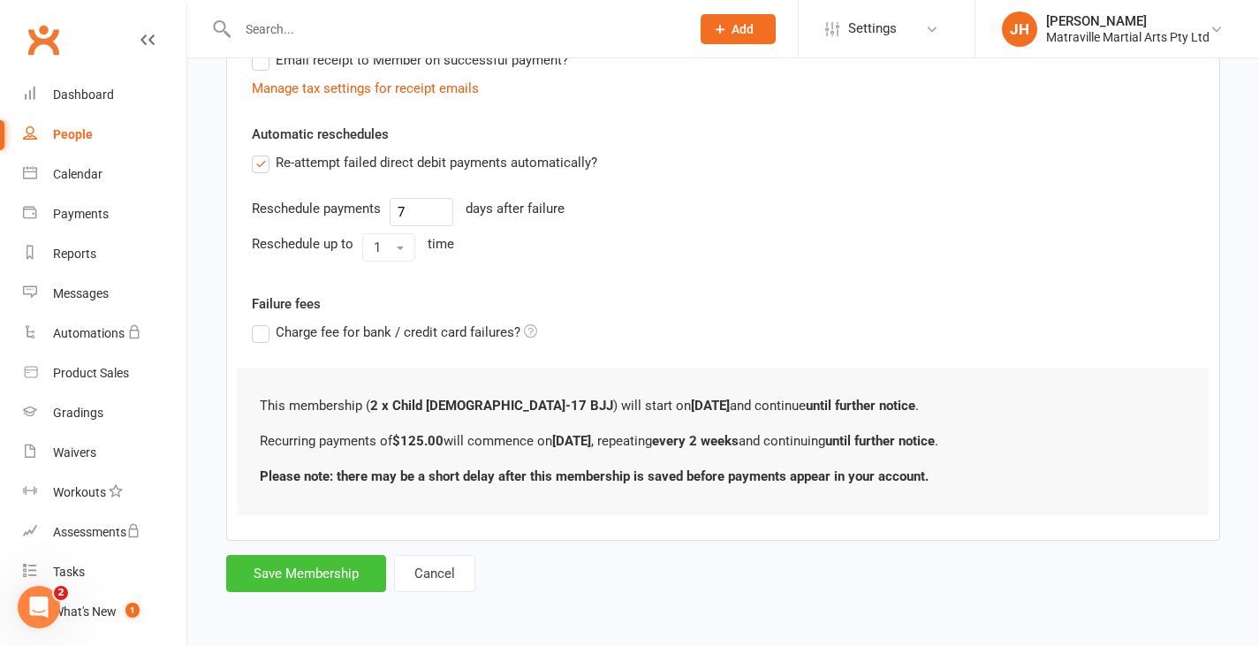
click at [321, 579] on button "Save Membership" at bounding box center [306, 573] width 160 height 37
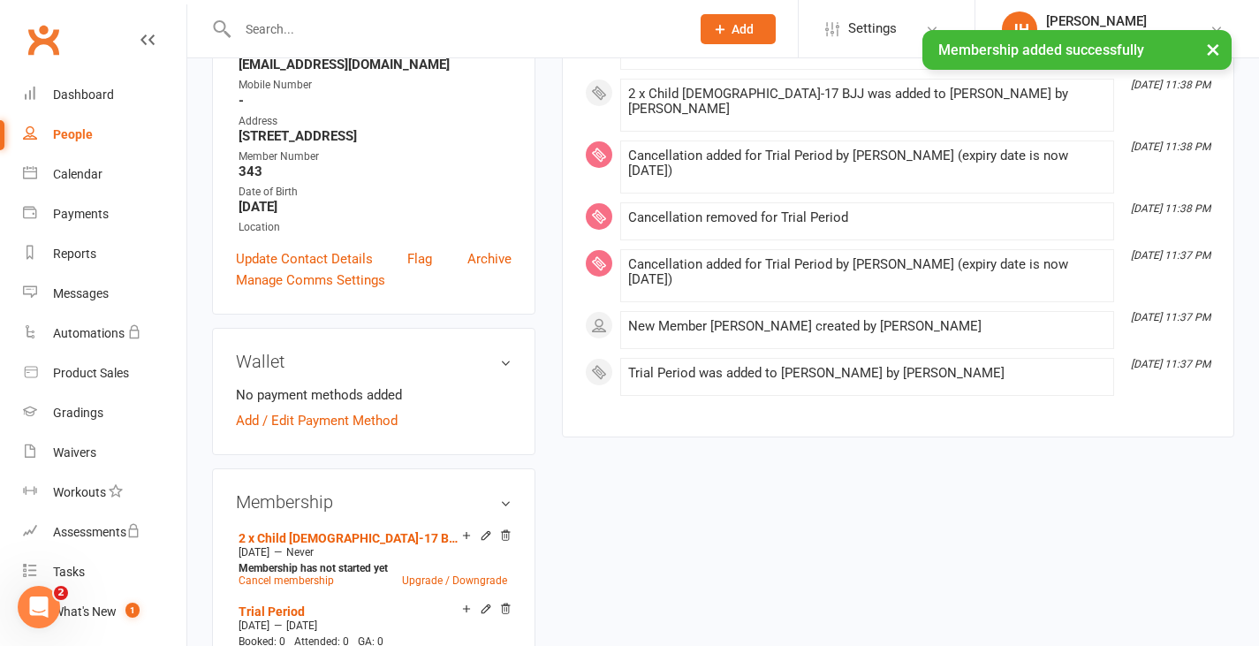
scroll to position [358, 0]
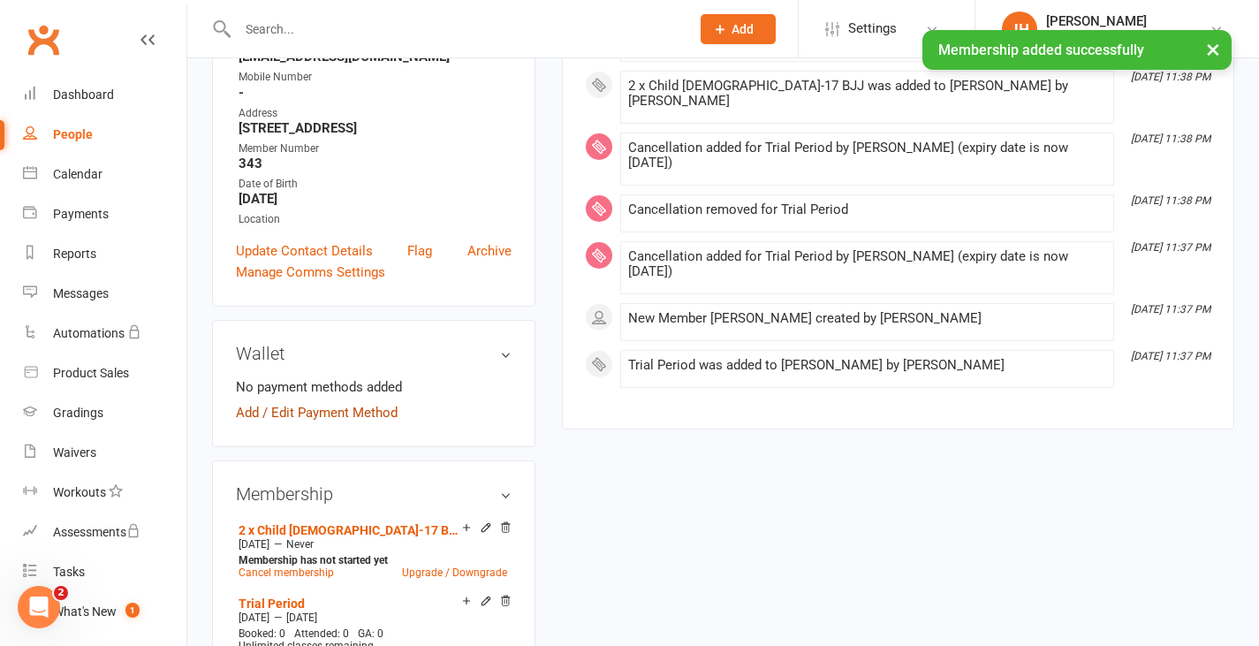
click at [337, 423] on link "Add / Edit Payment Method" at bounding box center [317, 412] width 162 height 21
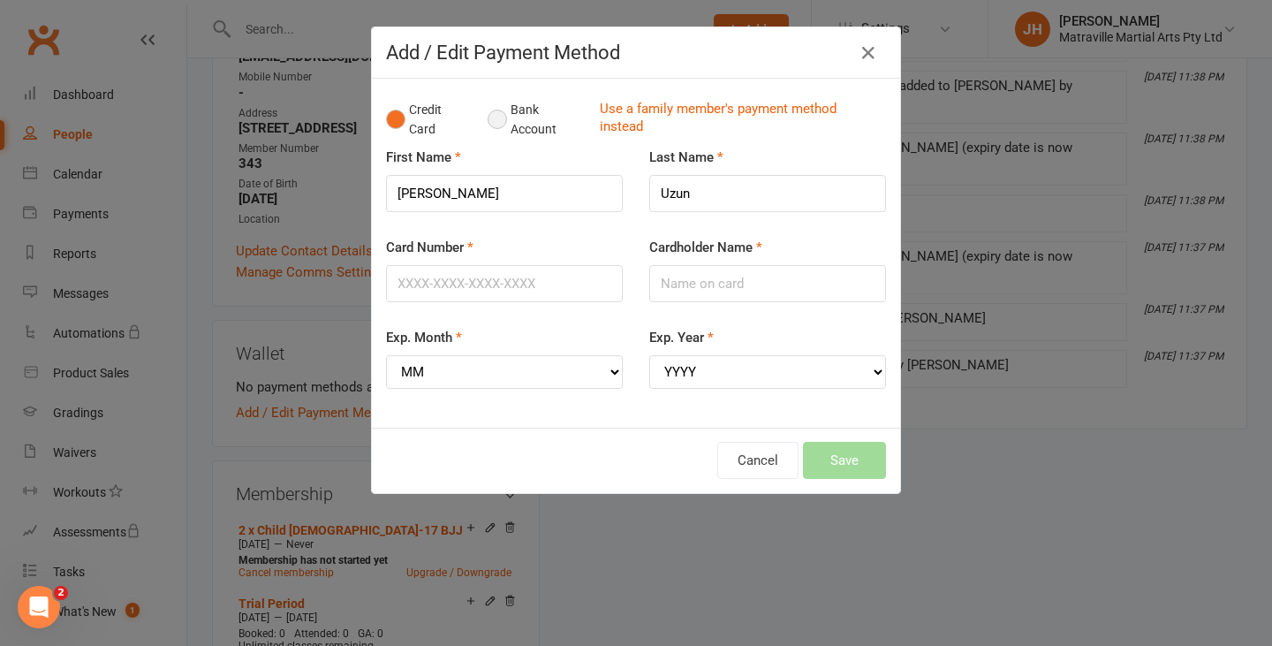
click at [490, 125] on button "Bank Account" at bounding box center [537, 120] width 98 height 54
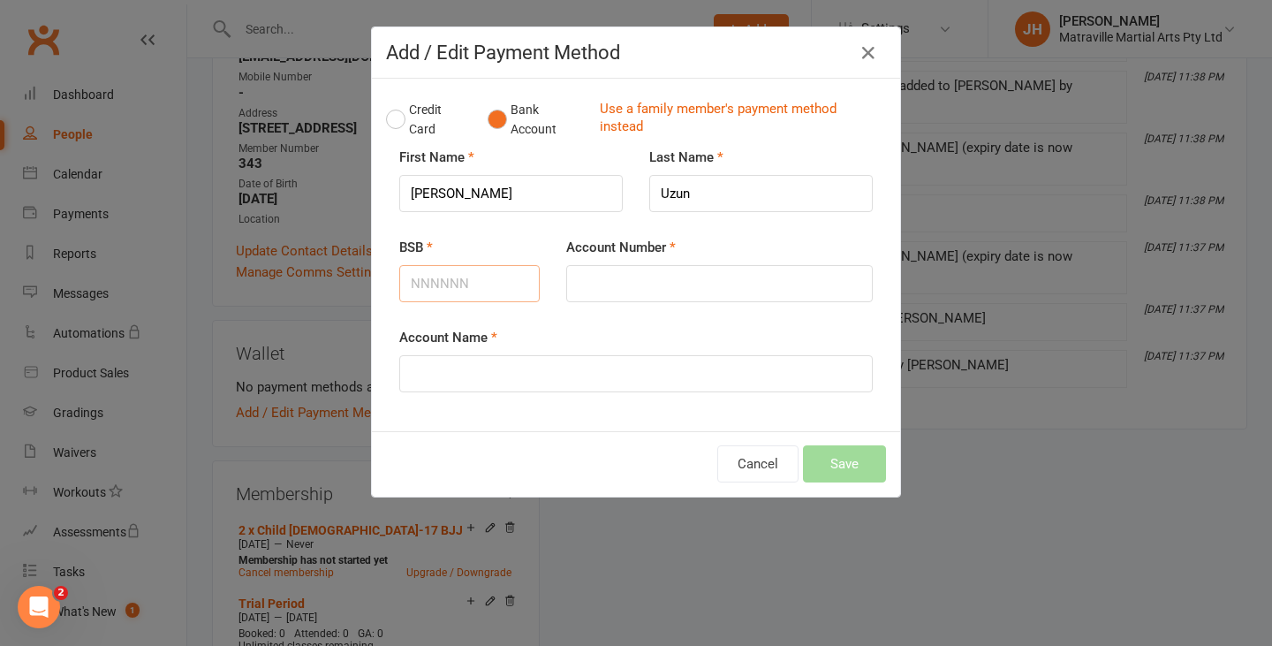
click at [448, 284] on input "BSB" at bounding box center [469, 283] width 140 height 37
type input "082140"
click at [597, 282] on input "Account Number" at bounding box center [719, 283] width 307 height 37
type input "127954338"
click at [641, 377] on input "Account Name" at bounding box center [635, 373] width 473 height 37
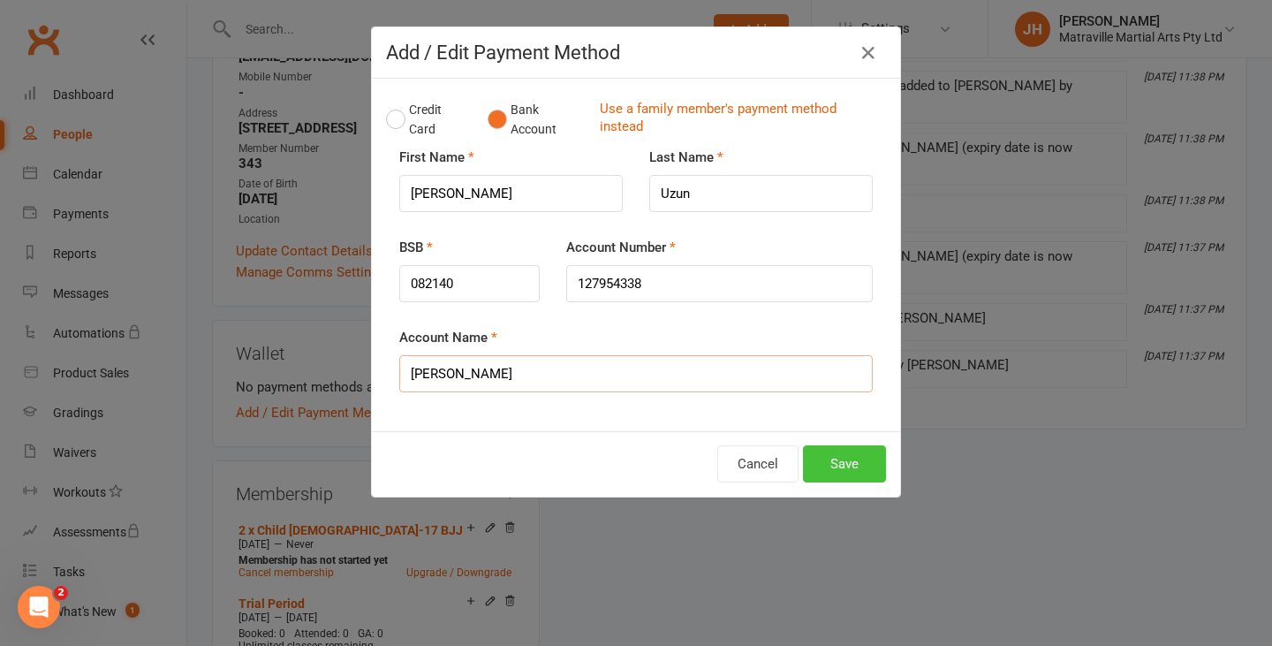
type input "[PERSON_NAME]"
click at [864, 465] on button "Save" at bounding box center [844, 463] width 83 height 37
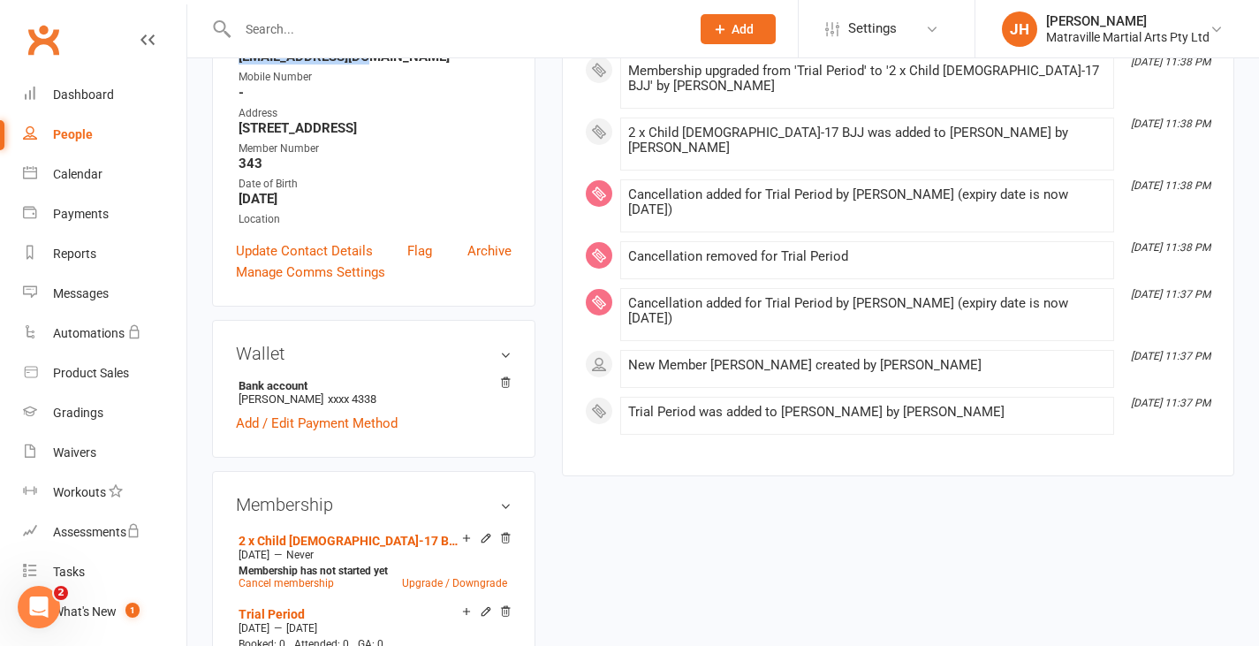
drag, startPoint x: 367, startPoint y: 79, endPoint x: 239, endPoint y: 78, distance: 128.1
click at [239, 64] on strong "[EMAIL_ADDRESS][DOMAIN_NAME]" at bounding box center [374, 57] width 273 height 16
copy strong "[EMAIL_ADDRESS][DOMAIN_NAME]"
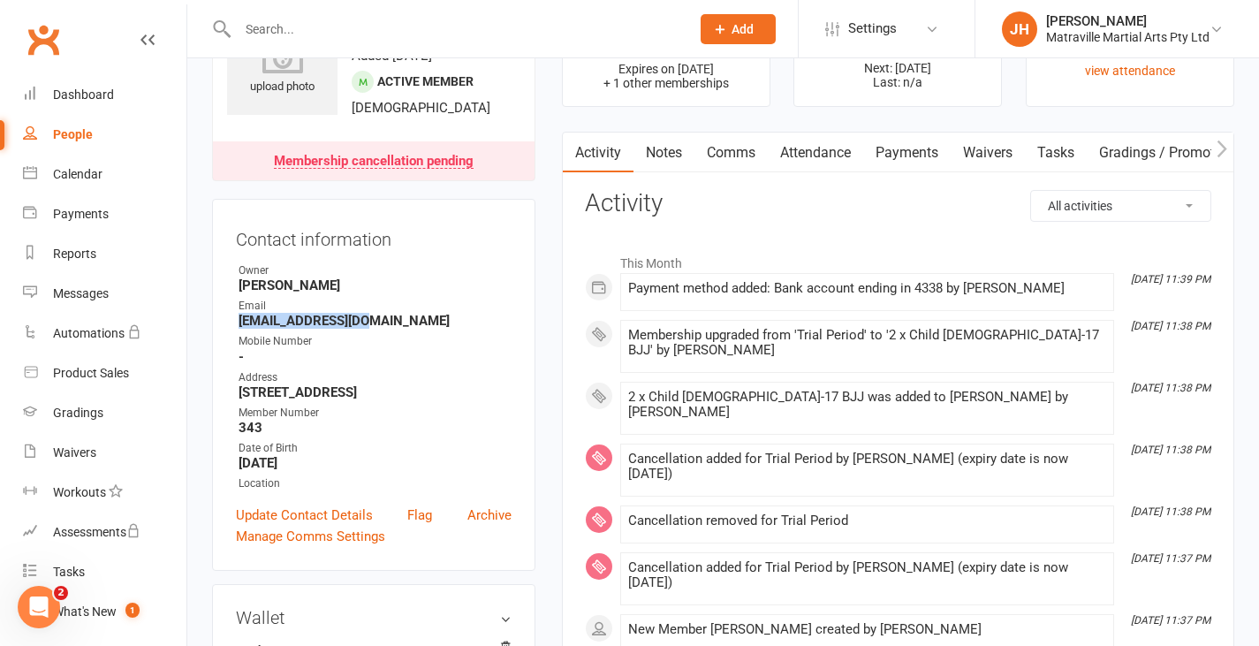
scroll to position [93, 0]
click at [715, 24] on icon at bounding box center [720, 29] width 16 height 16
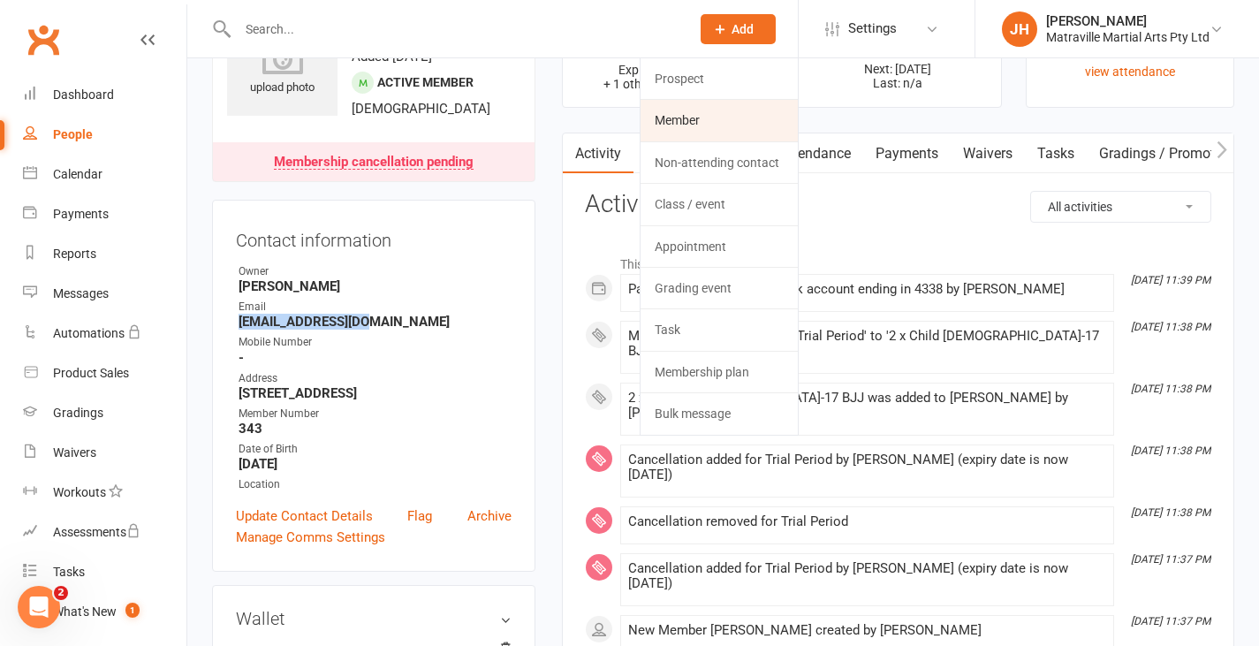
click at [673, 126] on link "Member" at bounding box center [718, 120] width 157 height 41
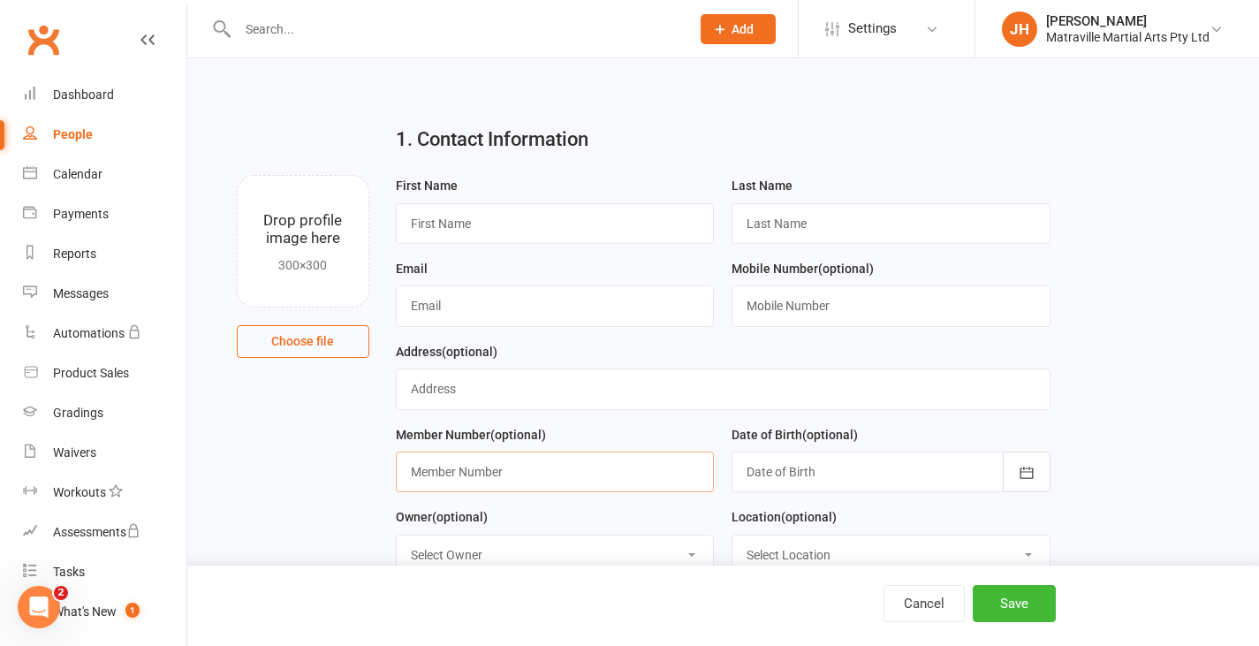
click at [469, 481] on input "text" at bounding box center [555, 471] width 319 height 41
type input "345"
click at [512, 403] on input "text" at bounding box center [723, 388] width 655 height 41
click at [567, 237] on input "text" at bounding box center [555, 223] width 319 height 41
type input "[PERSON_NAME]"
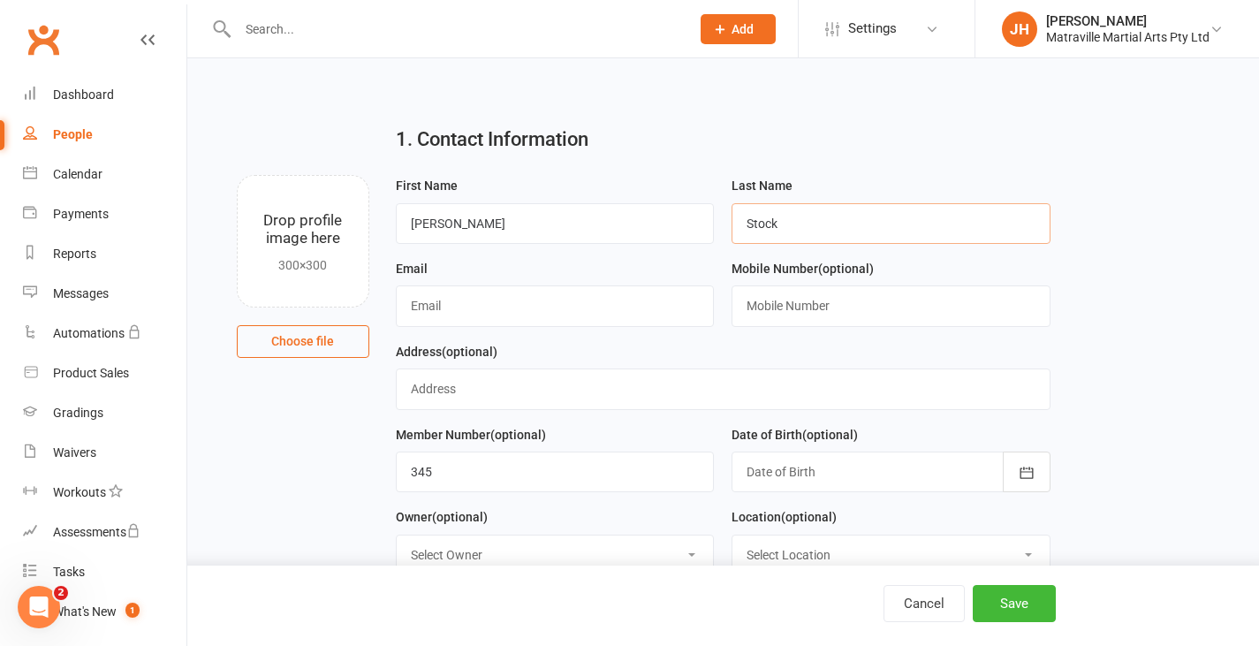
type input "Stock"
click at [549, 301] on input "text" at bounding box center [555, 305] width 319 height 41
type input "[PERSON_NAME][EMAIL_ADDRESS][DOMAIN_NAME]"
click at [586, 390] on input "text" at bounding box center [723, 388] width 655 height 41
click at [445, 390] on input "[STREET_ADDRESS][PERSON_NAME]" at bounding box center [723, 388] width 655 height 41
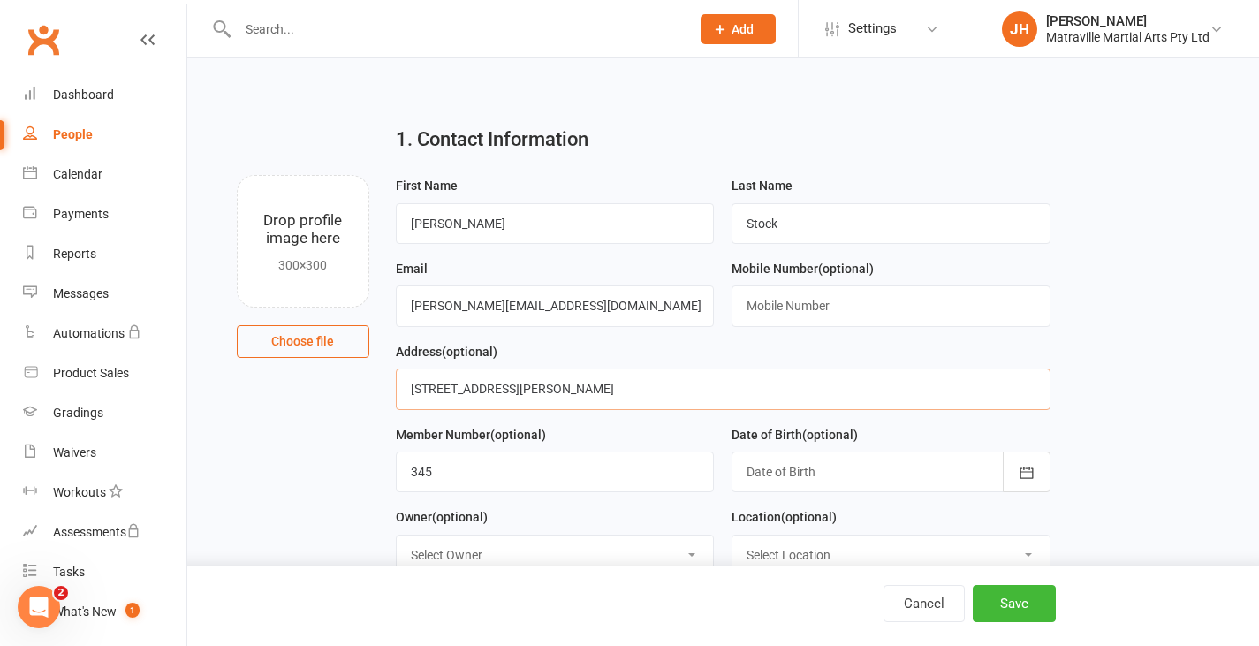
type input "[STREET_ADDRESS][PERSON_NAME]"
click at [754, 471] on div at bounding box center [890, 471] width 319 height 41
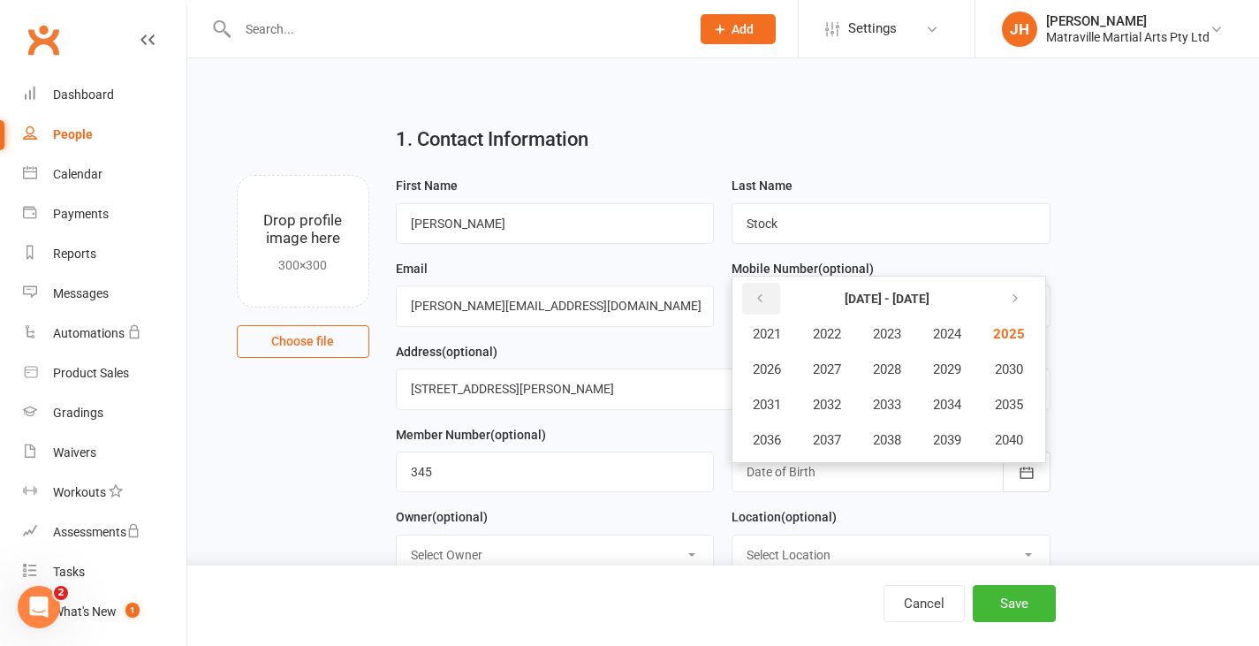
click at [758, 294] on icon "button" at bounding box center [759, 298] width 12 height 14
click at [1018, 323] on button "2005" at bounding box center [1007, 334] width 58 height 34
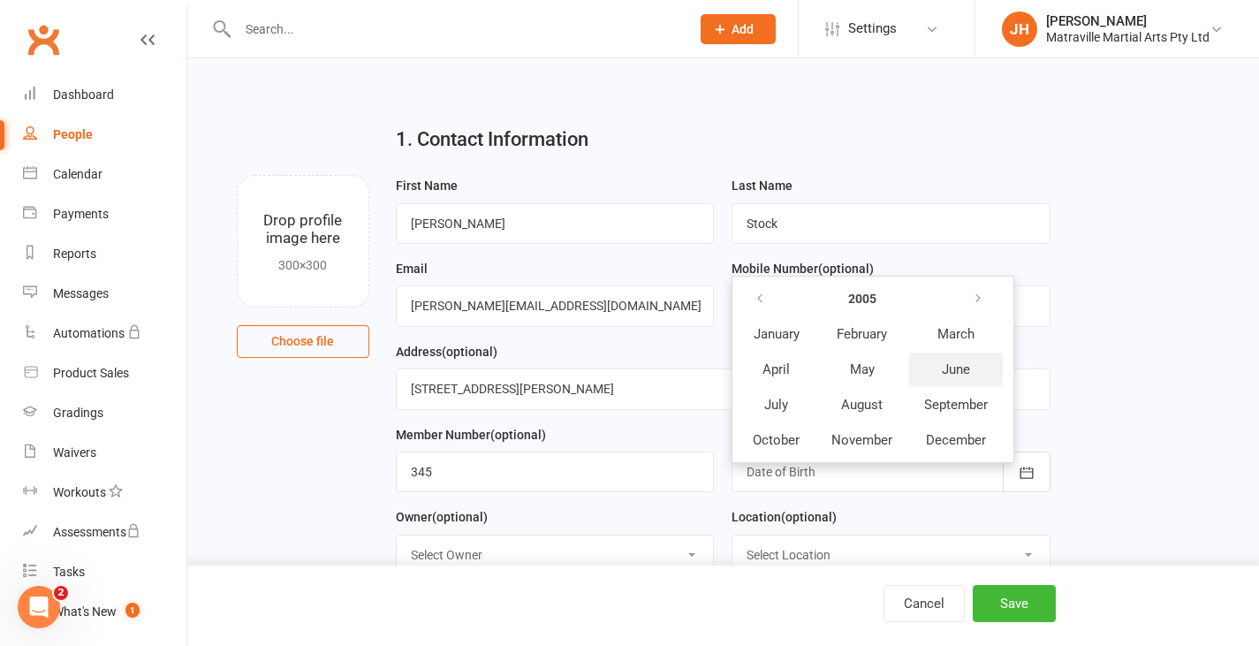
click at [936, 366] on button "June" at bounding box center [956, 369] width 94 height 34
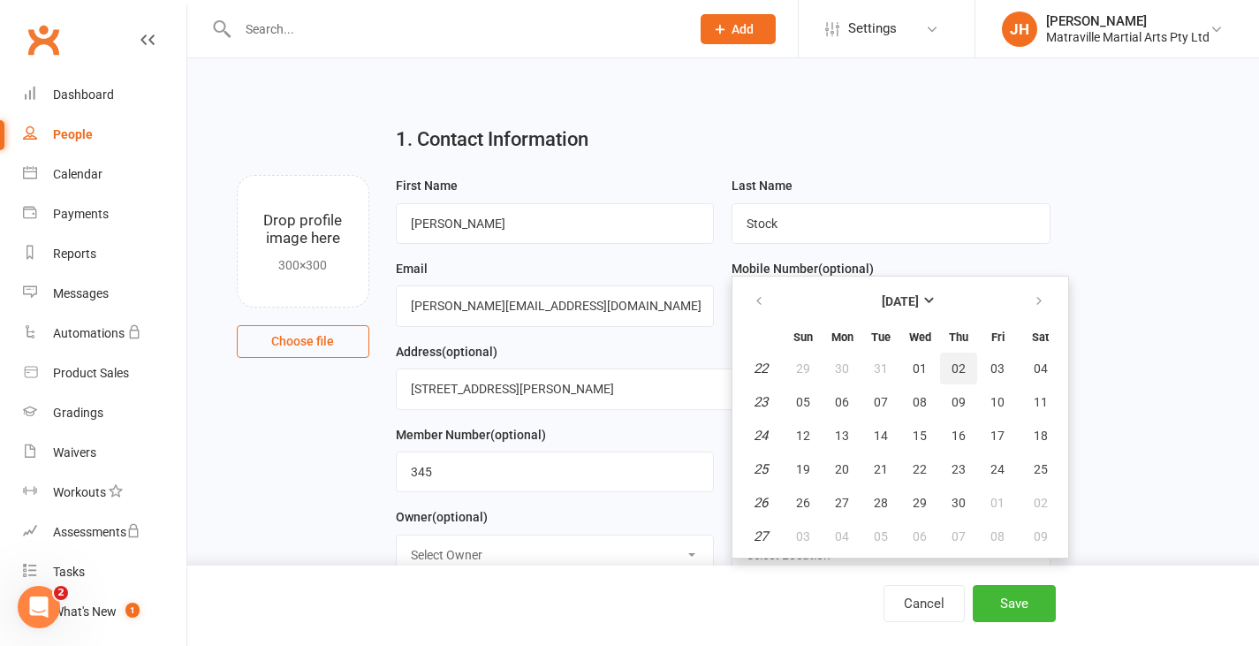
click at [960, 363] on span "02" at bounding box center [958, 368] width 14 height 14
type input "[DATE]"
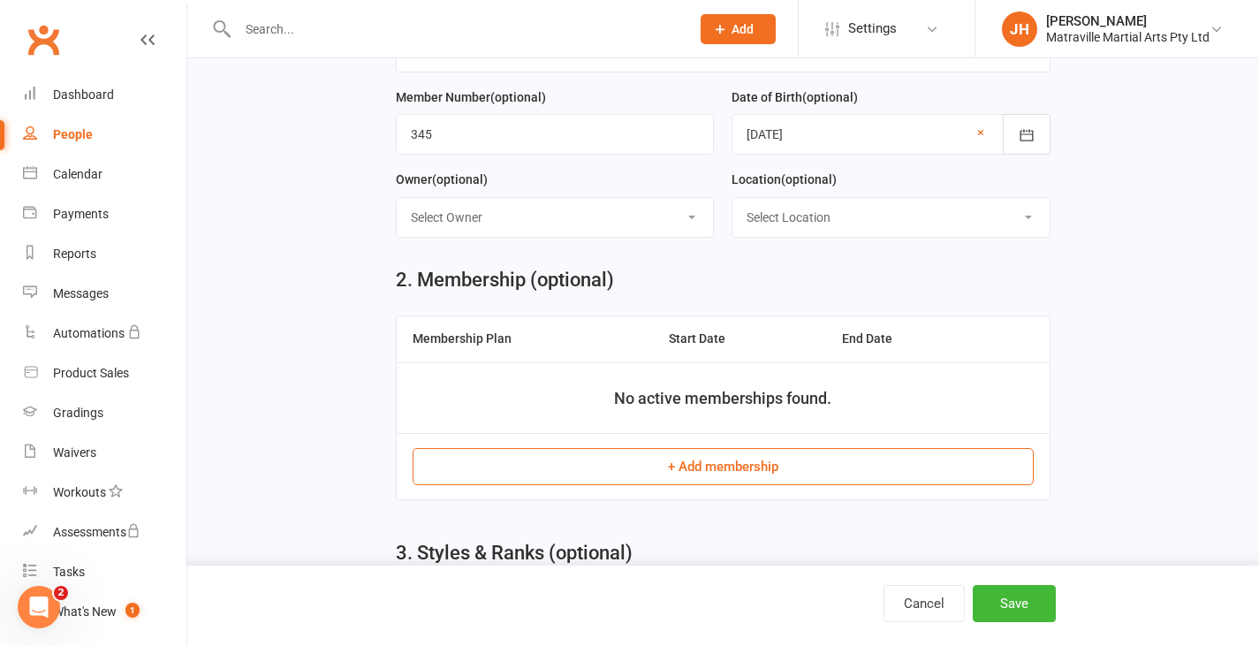
scroll to position [339, 0]
click at [761, 460] on button "+ Add membership" at bounding box center [723, 464] width 621 height 37
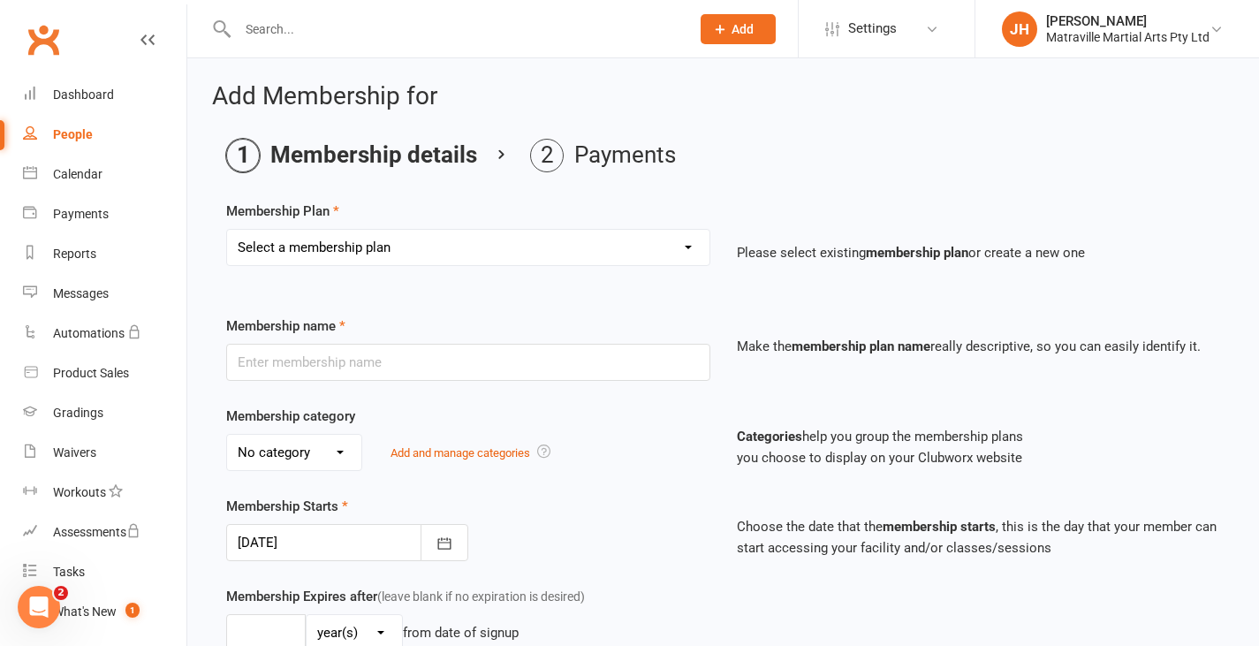
click at [576, 248] on select "Select a membership plan Create new Membership Plan Trial Period Suspended Peri…" at bounding box center [468, 247] width 482 height 35
select select "1"
click at [227, 230] on select "Select a membership plan Create new Membership Plan Trial Period Suspended Peri…" at bounding box center [468, 247] width 482 height 35
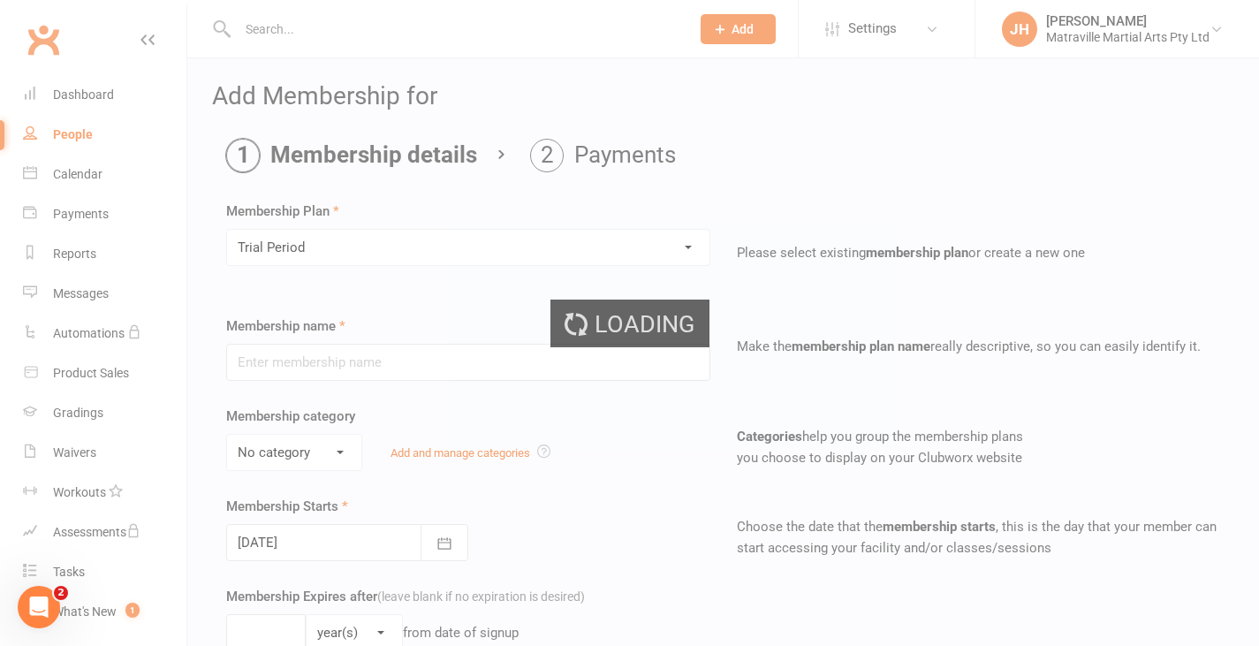
type input "Trial Period"
type input "0"
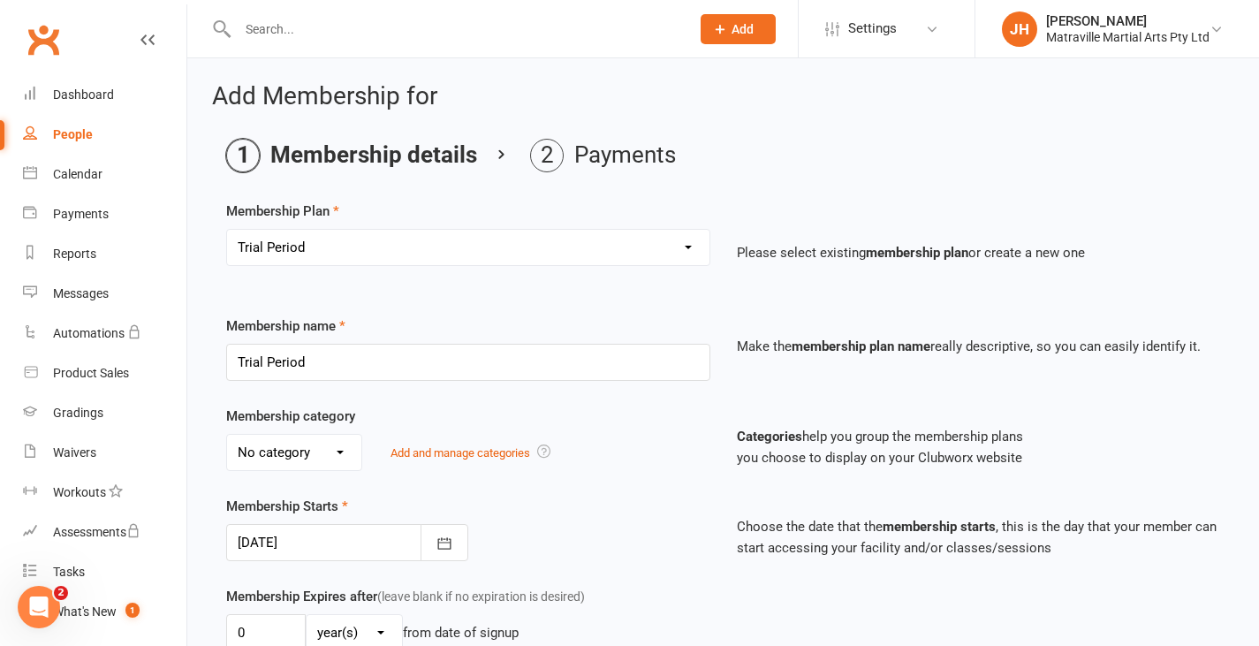
drag, startPoint x: 316, startPoint y: 447, endPoint x: 291, endPoint y: 501, distance: 59.7
select select "0"
click at [227, 435] on select "No category Brazilian Jiujitsu Kick Boxing Yoga/Pilates" at bounding box center [294, 452] width 134 height 35
click at [430, 537] on button "button" at bounding box center [444, 542] width 48 height 37
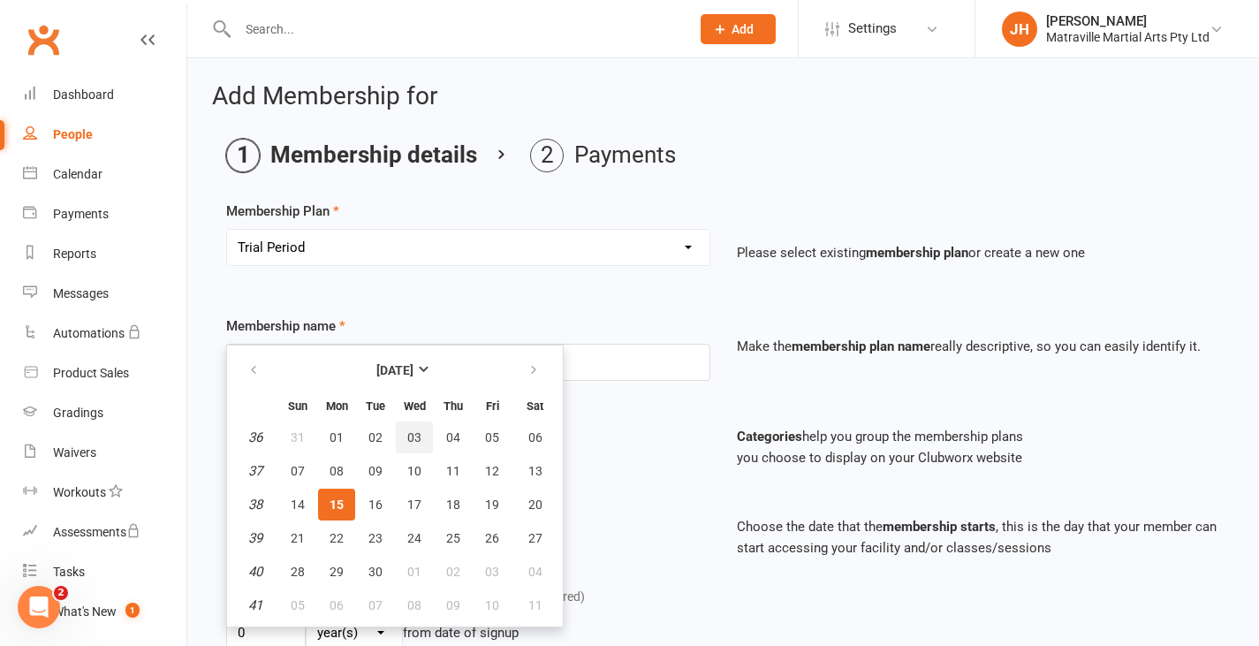
click at [407, 444] on span "03" at bounding box center [414, 437] width 14 height 14
type input "[DATE]"
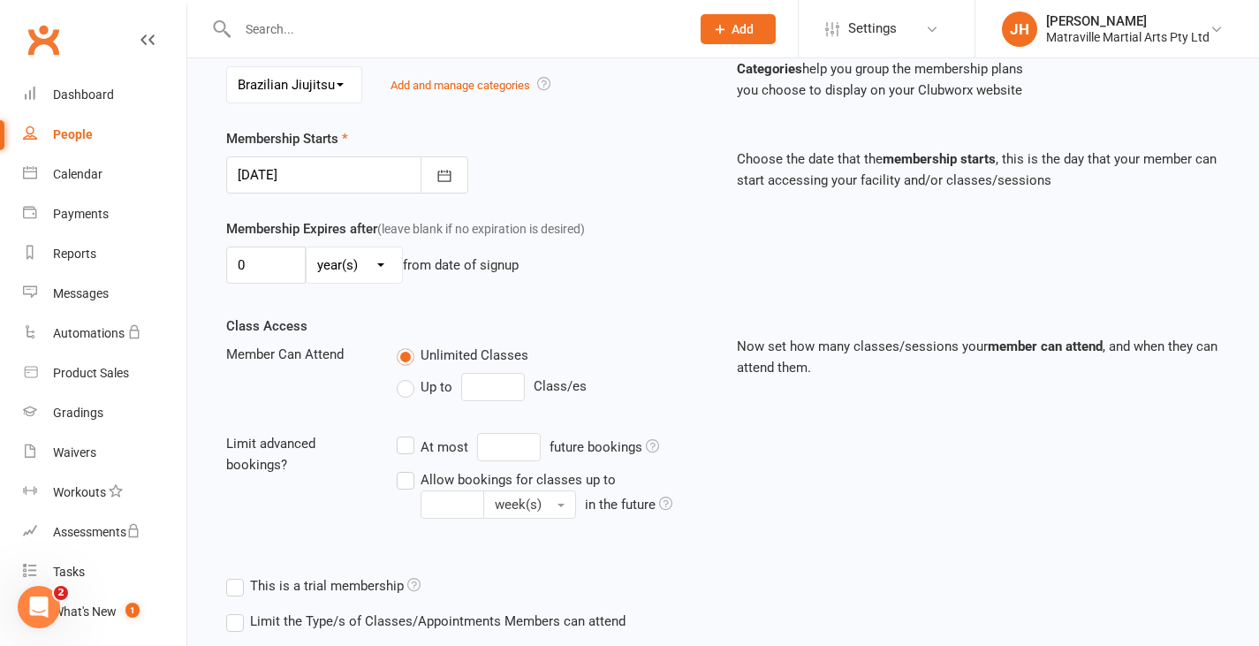
scroll to position [511, 0]
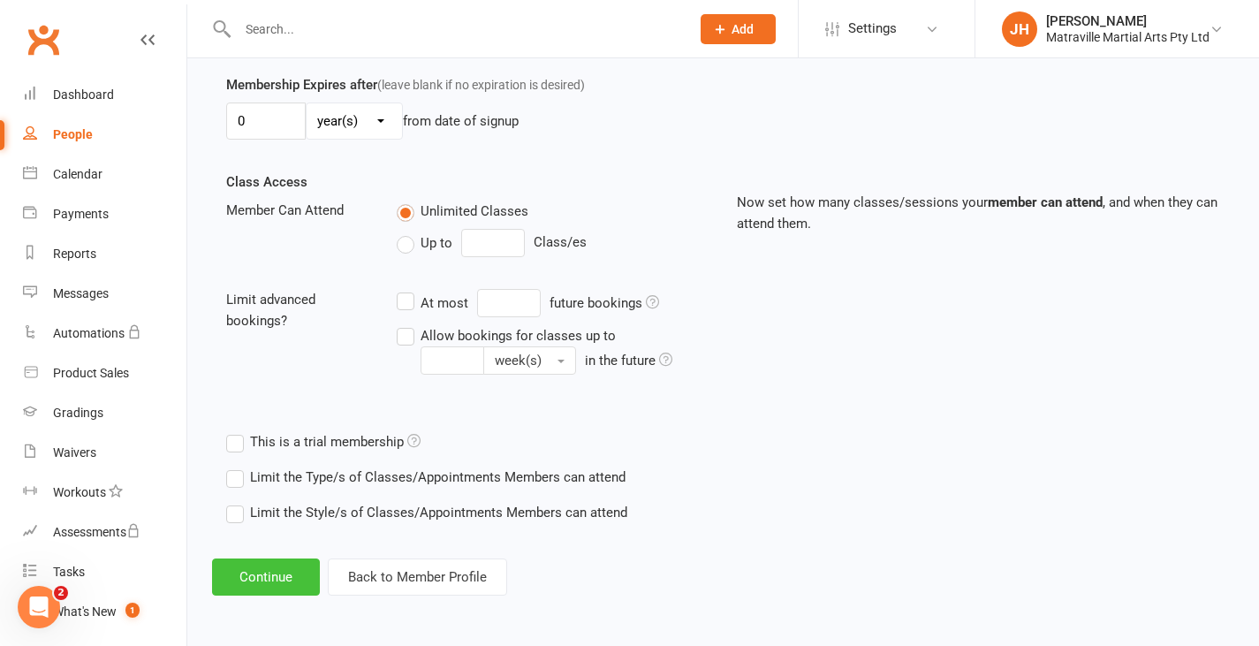
click at [292, 578] on button "Continue" at bounding box center [266, 576] width 108 height 37
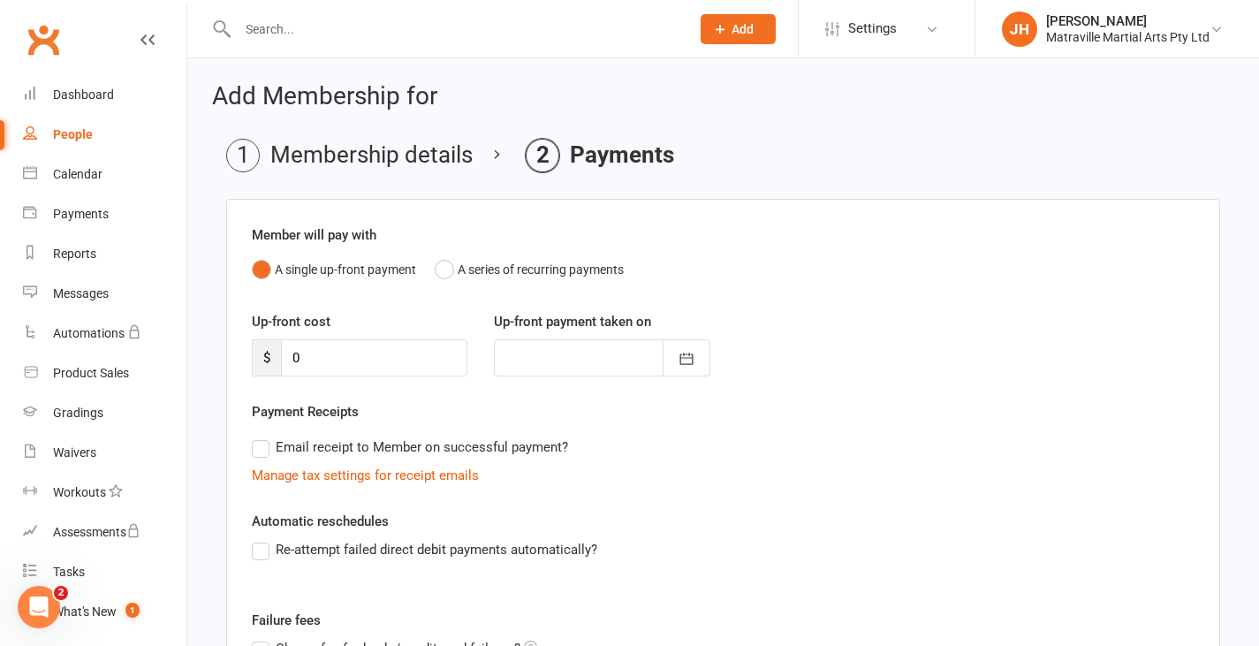
scroll to position [246, 0]
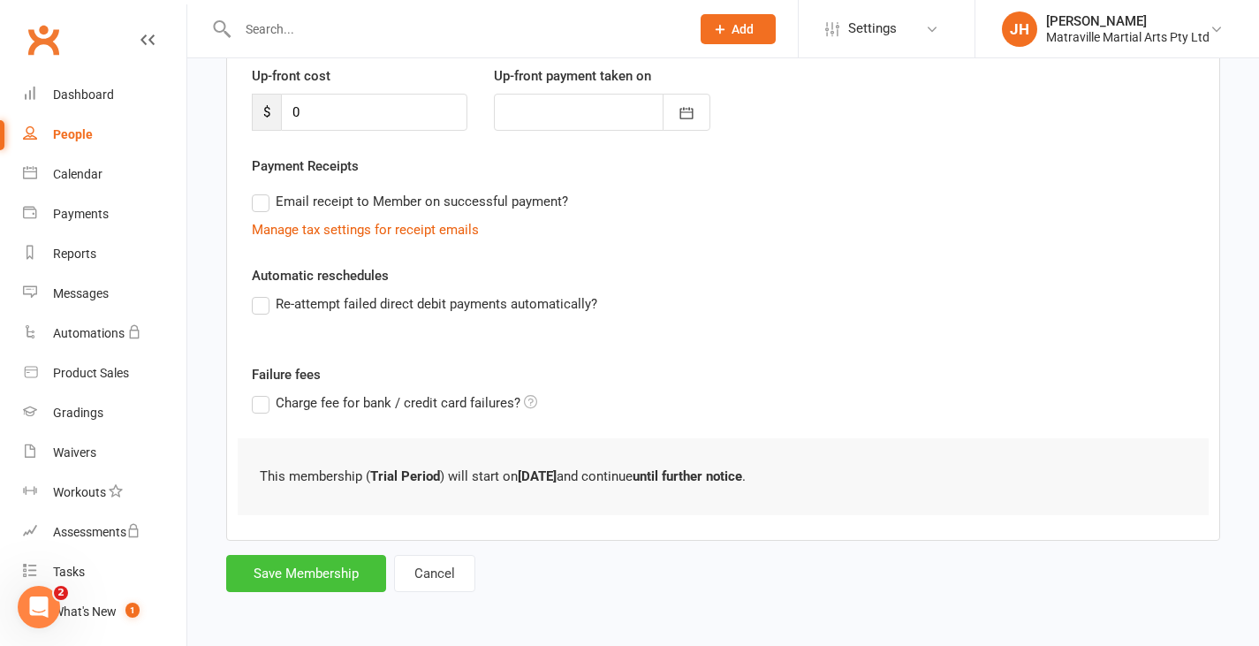
click at [320, 564] on button "Save Membership" at bounding box center [306, 573] width 160 height 37
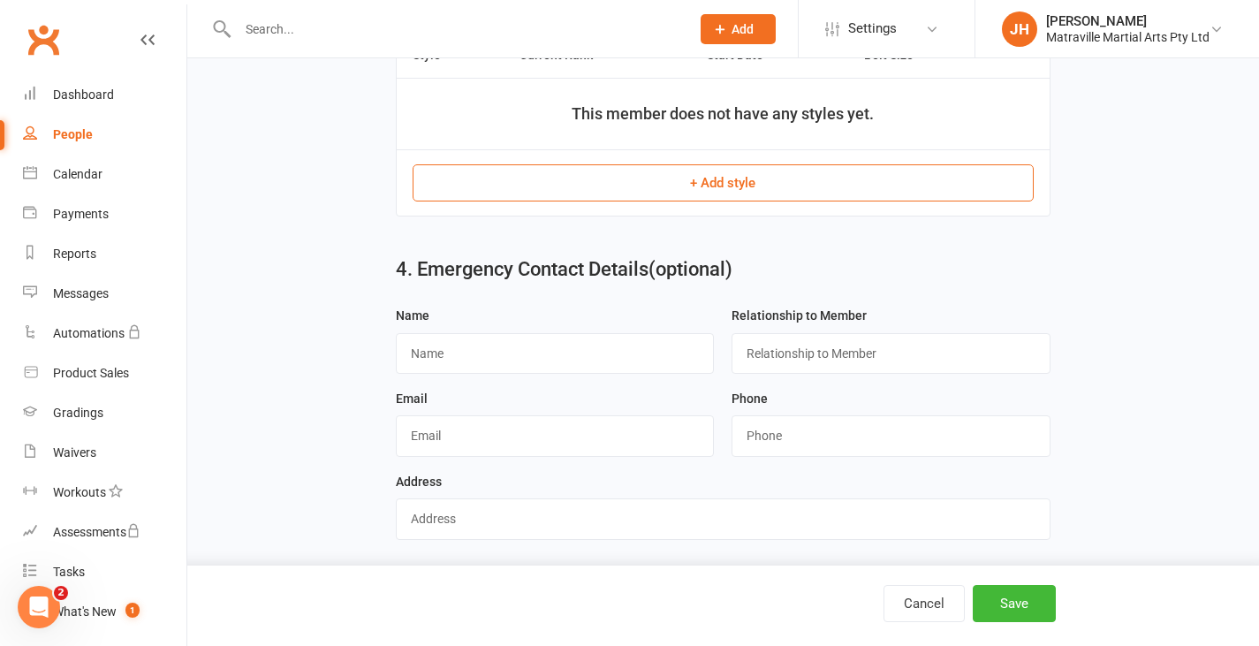
scroll to position [890, 0]
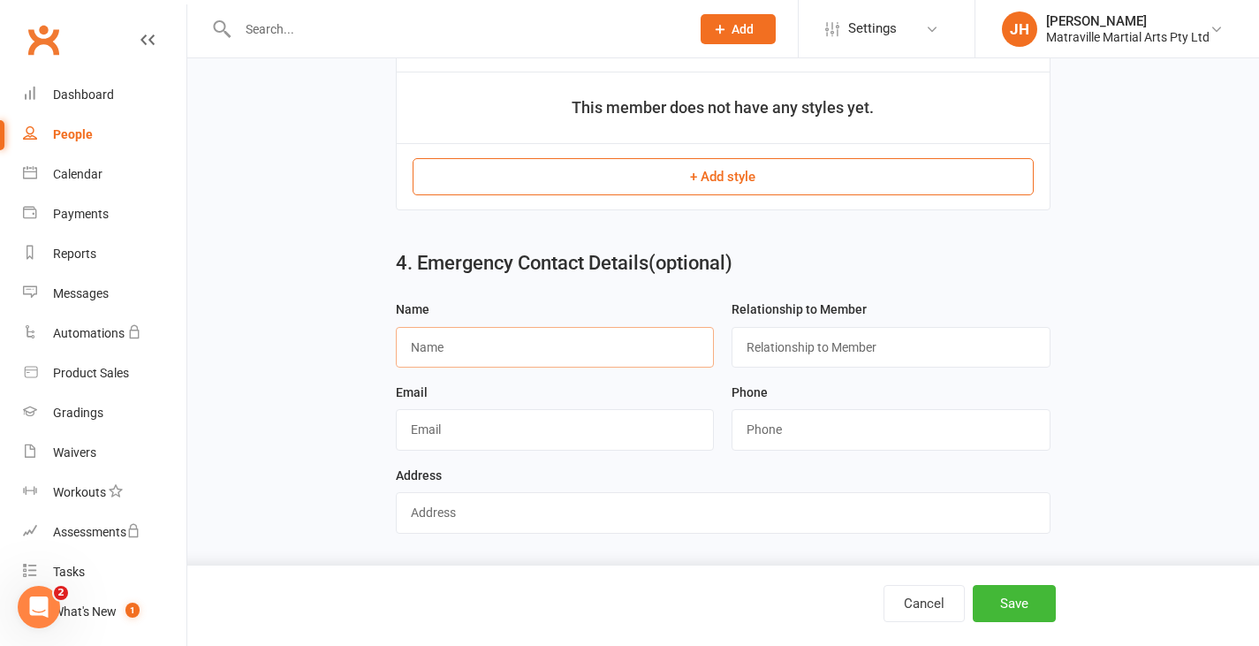
click at [526, 352] on input "text" at bounding box center [555, 347] width 319 height 41
type input "[PERSON_NAME]"
type input "Mother"
type input "0473160723"
click at [1001, 593] on button "Save" at bounding box center [1014, 603] width 83 height 37
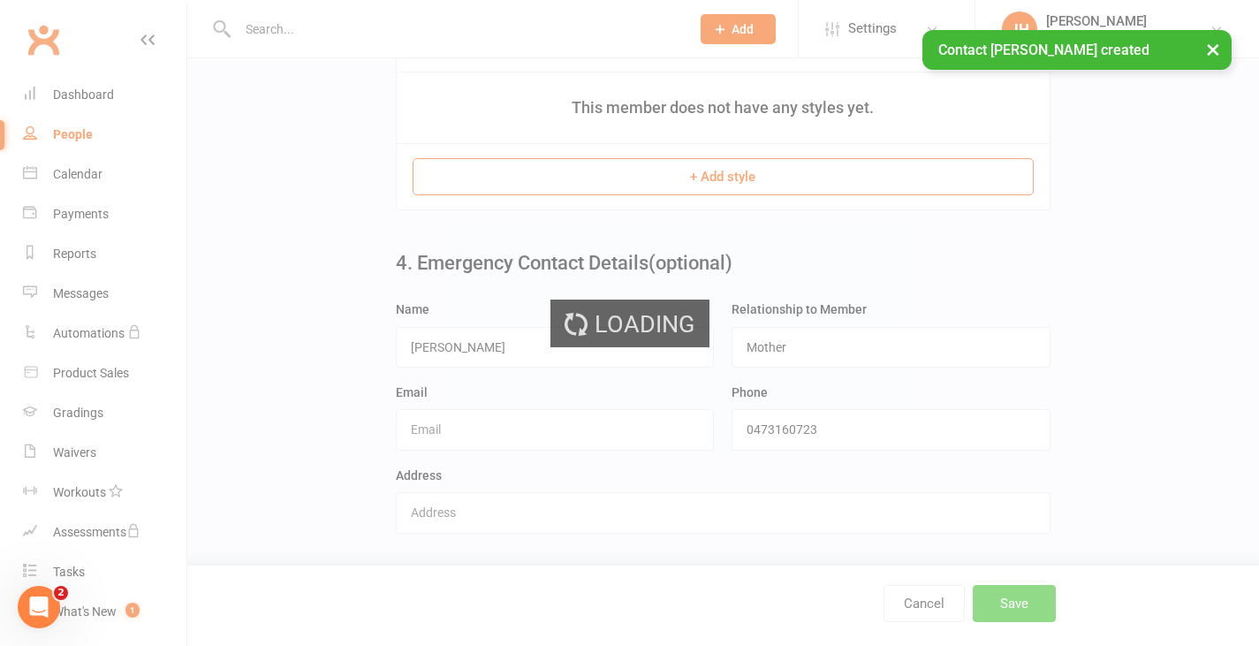
scroll to position [0, 0]
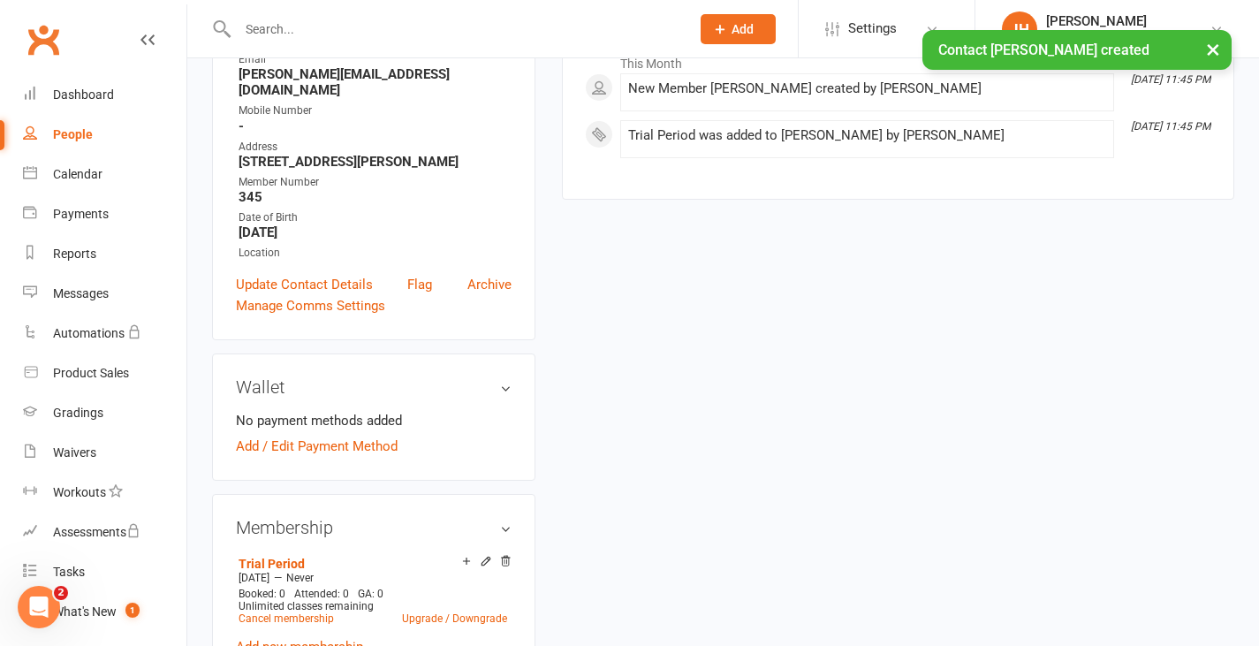
scroll to position [293, 0]
click at [364, 456] on link "Add / Edit Payment Method" at bounding box center [317, 445] width 162 height 21
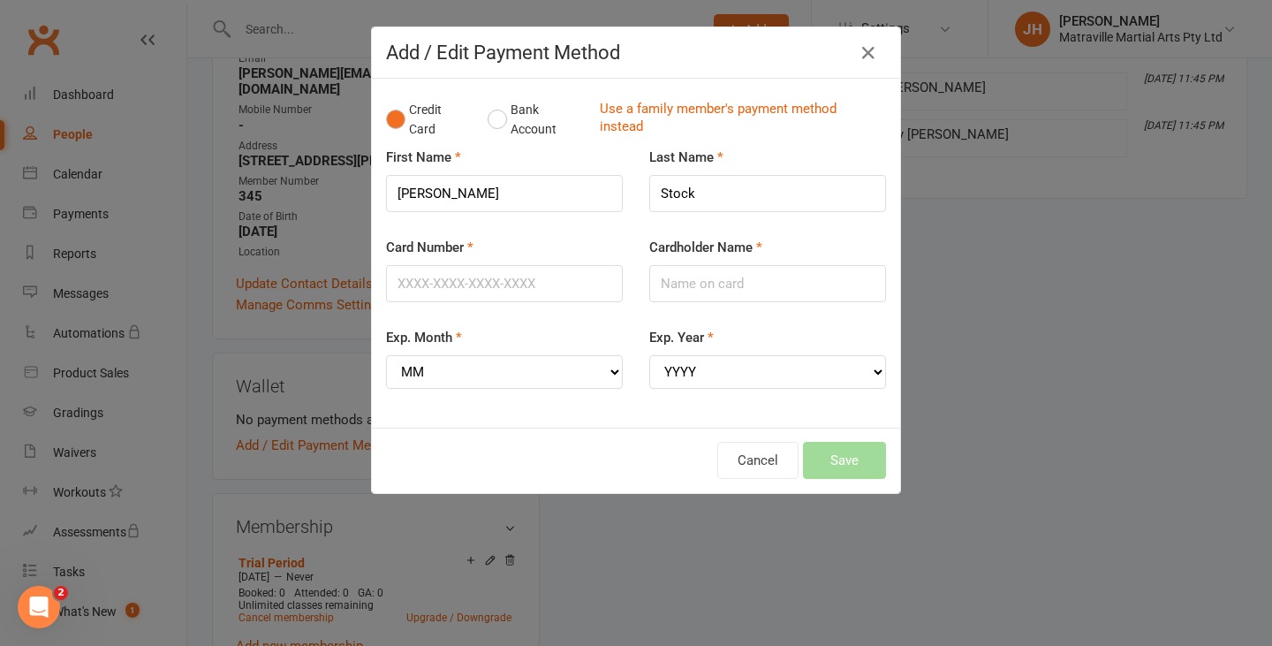
click at [454, 302] on div "Card Number" at bounding box center [504, 282] width 263 height 90
click at [454, 300] on input "Card Number" at bounding box center [504, 283] width 237 height 37
type input "[CREDIT_CARD_NUMBER]"
click at [694, 295] on input "Cardholder Name" at bounding box center [767, 283] width 237 height 37
type input "O"
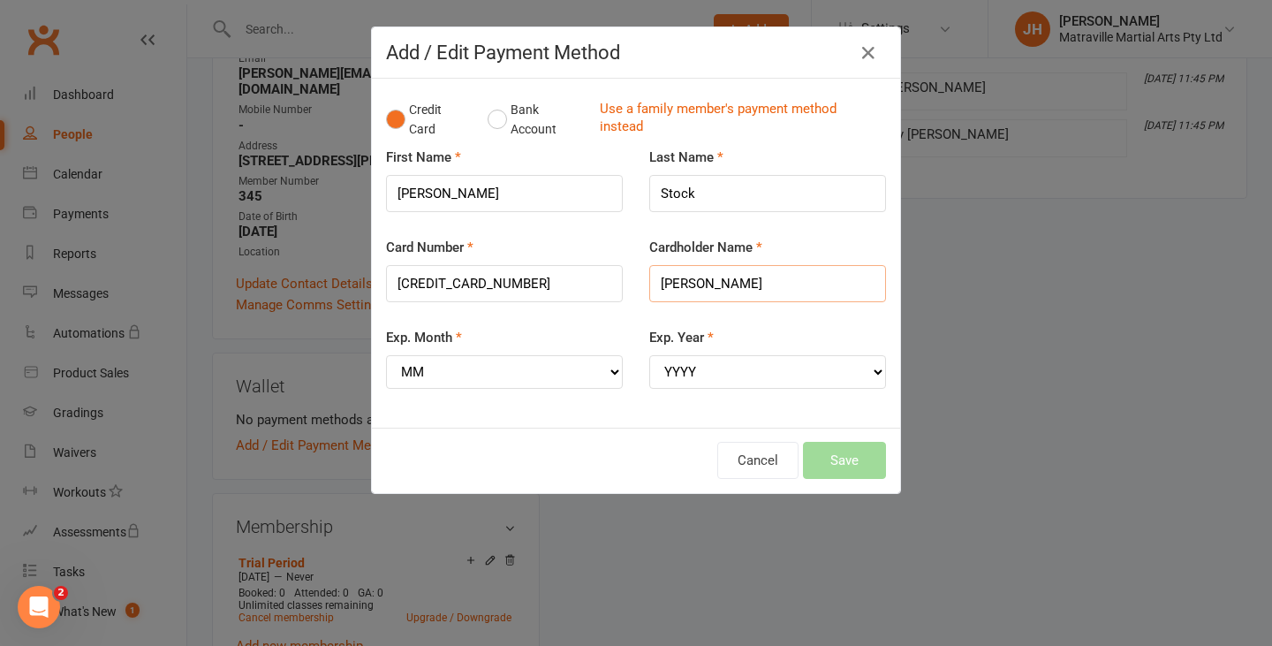
type input "[PERSON_NAME]"
click at [513, 378] on select "MM 01 02 03 04 05 06 07 08 09 10 11 12" at bounding box center [504, 372] width 237 height 34
select select "05"
click at [386, 355] on select "MM 01 02 03 04 05 06 07 08 09 10 11 12" at bounding box center [504, 372] width 237 height 34
click at [700, 365] on select "YYYY 2025 2026 2027 2028 2029 2030 2031 2032 2033 2034" at bounding box center [767, 372] width 237 height 34
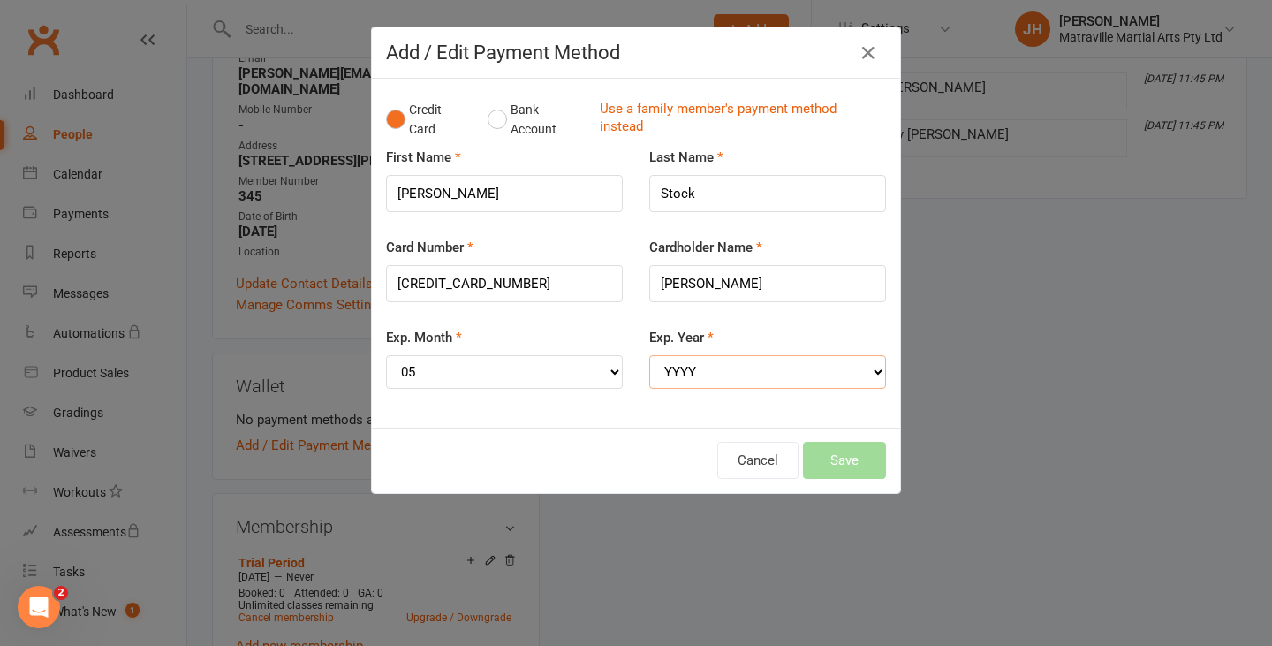
select select "2028"
click at [649, 355] on select "YYYY 2025 2026 2027 2028 2029 2030 2031 2032 2033 2034" at bounding box center [767, 372] width 237 height 34
click at [836, 455] on button "Save" at bounding box center [844, 460] width 83 height 37
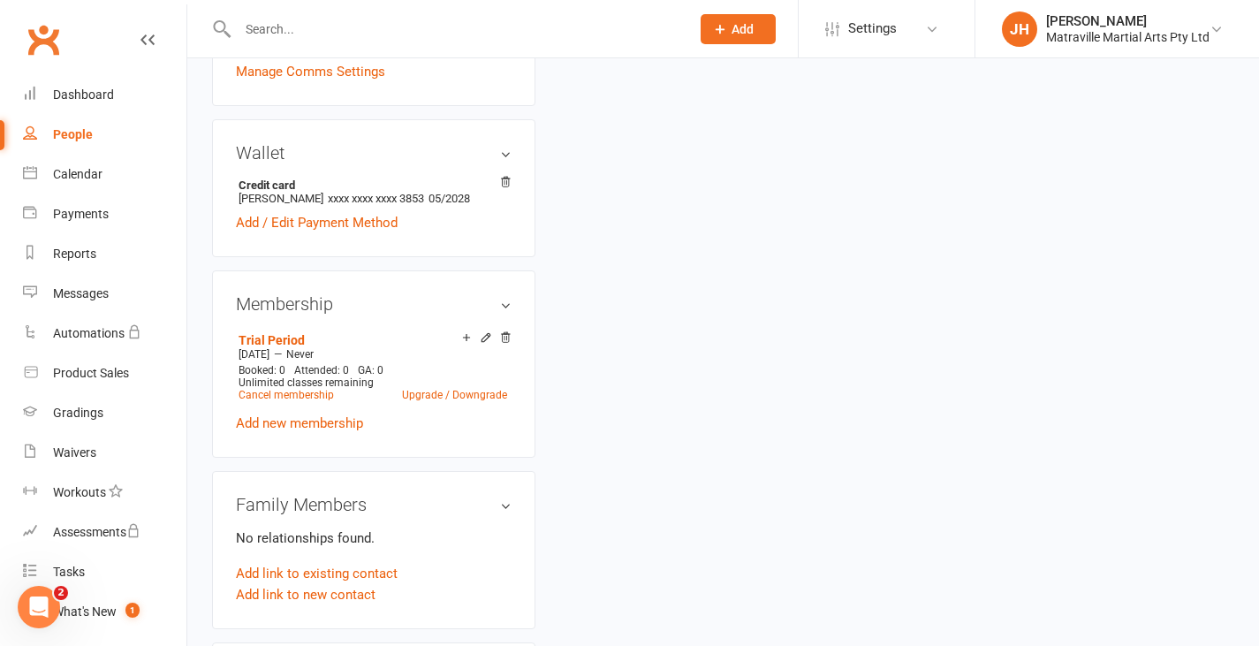
scroll to position [527, 0]
click at [468, 400] on link "Upgrade / Downgrade" at bounding box center [454, 394] width 105 height 12
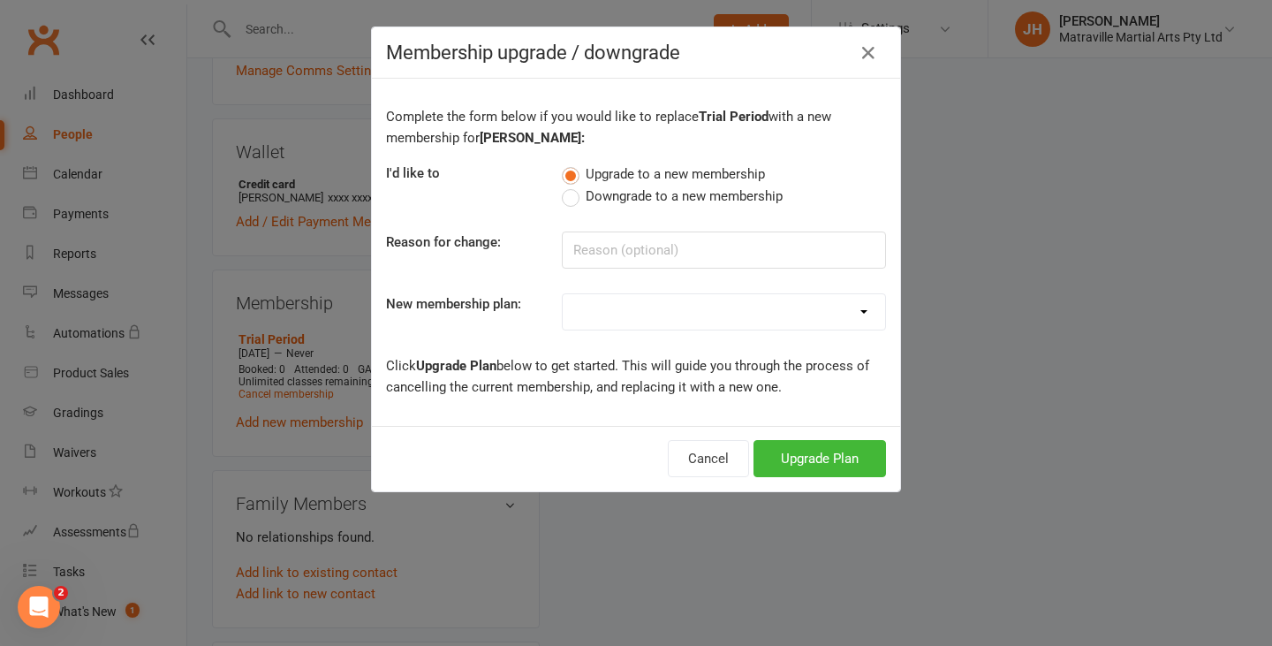
click at [640, 306] on select "Trial Period Suspended Period Standard Adult BJJ Concession/Student Adult BJJ S…" at bounding box center [724, 311] width 322 height 35
select select "3"
click at [563, 294] on select "Trial Period Suspended Period Standard Adult BJJ Concession/Student Adult BJJ S…" at bounding box center [724, 311] width 322 height 35
click at [753, 441] on button "Upgrade Plan" at bounding box center [819, 458] width 132 height 37
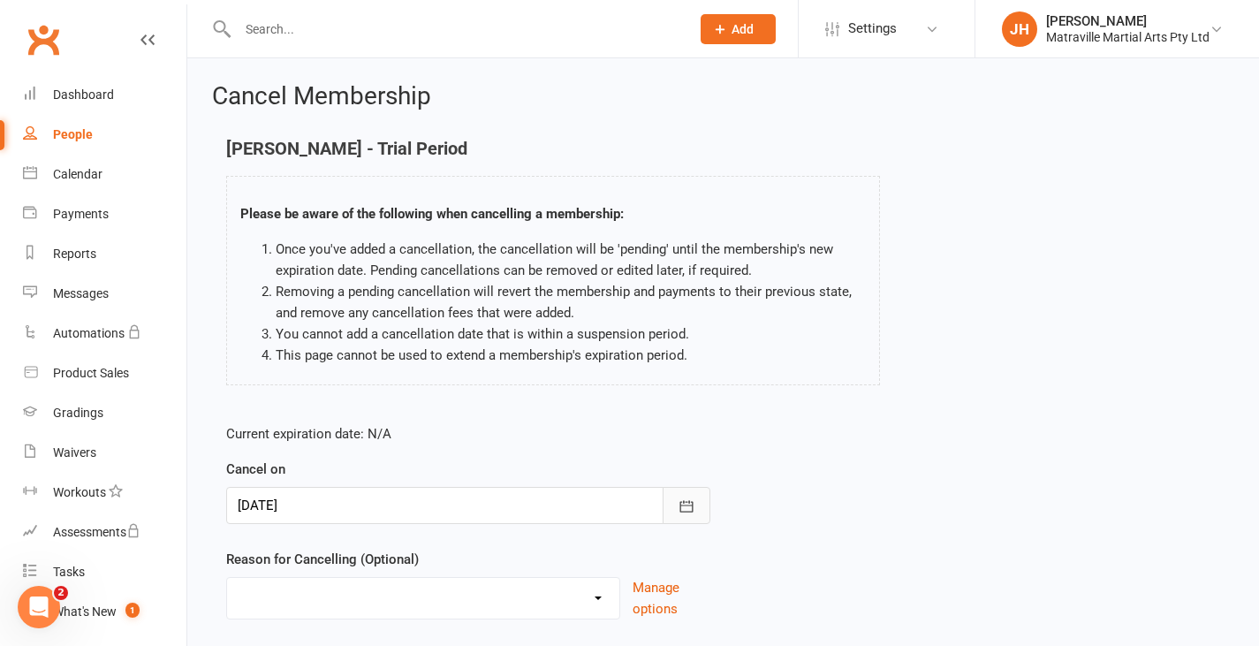
click at [682, 504] on icon "button" at bounding box center [687, 506] width 18 height 18
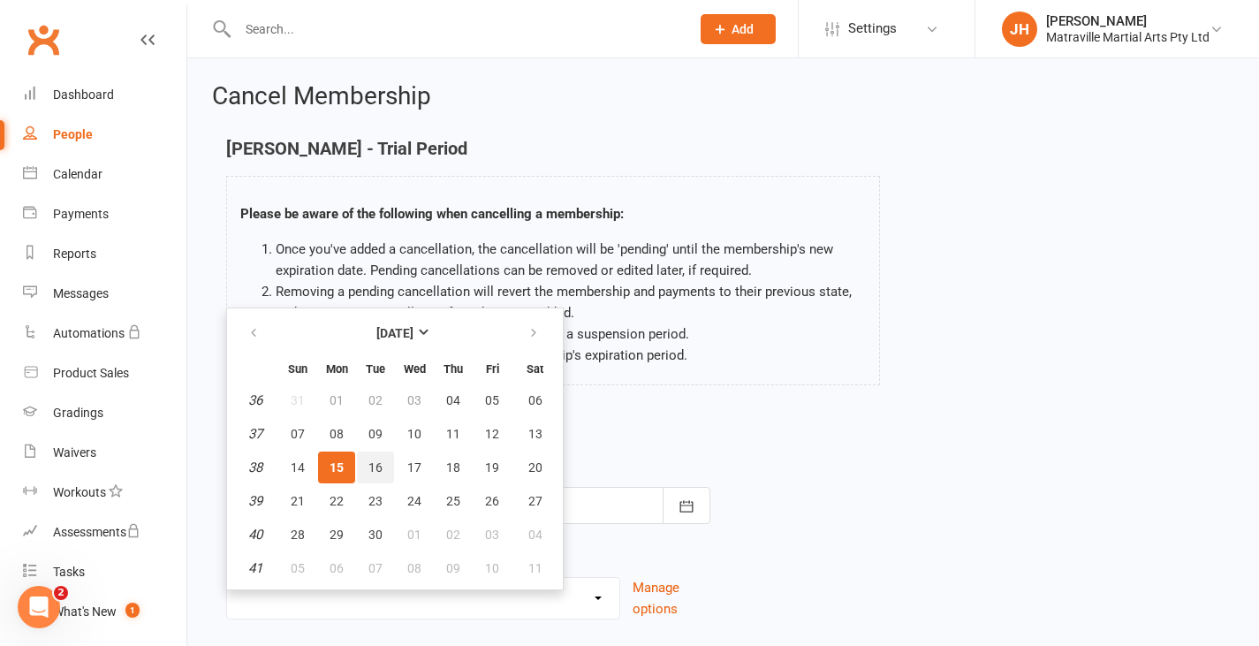
click at [376, 465] on span "16" at bounding box center [375, 467] width 14 height 14
type input "[DATE]"
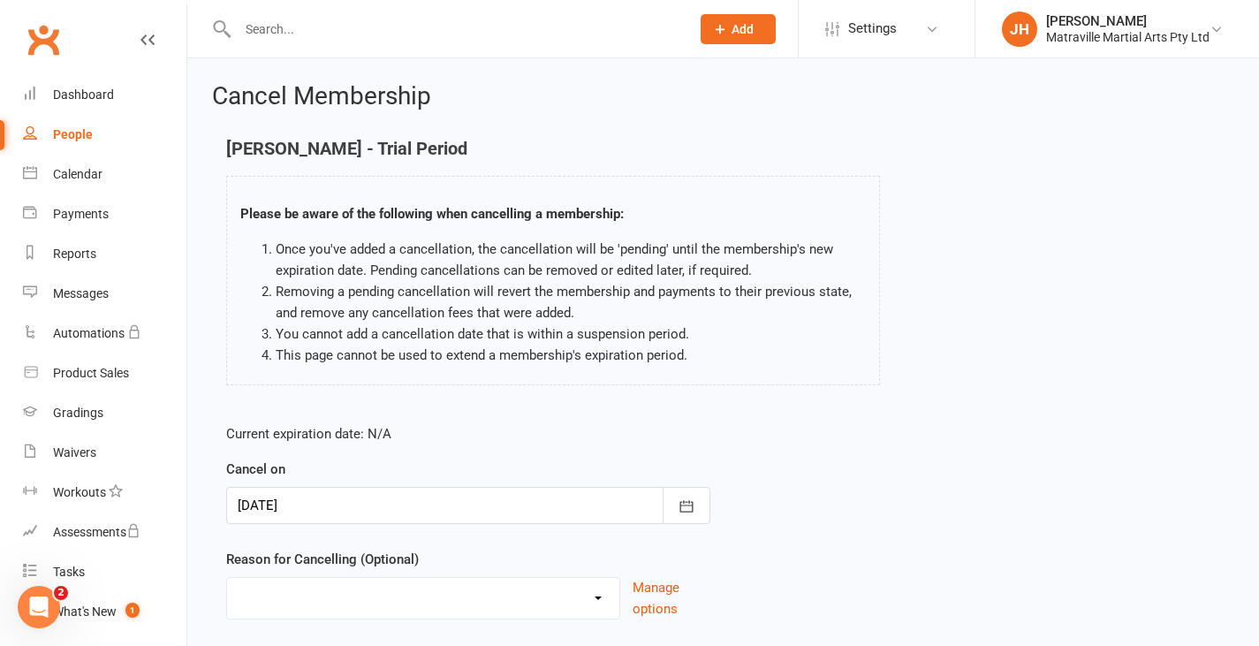
scroll to position [117, 0]
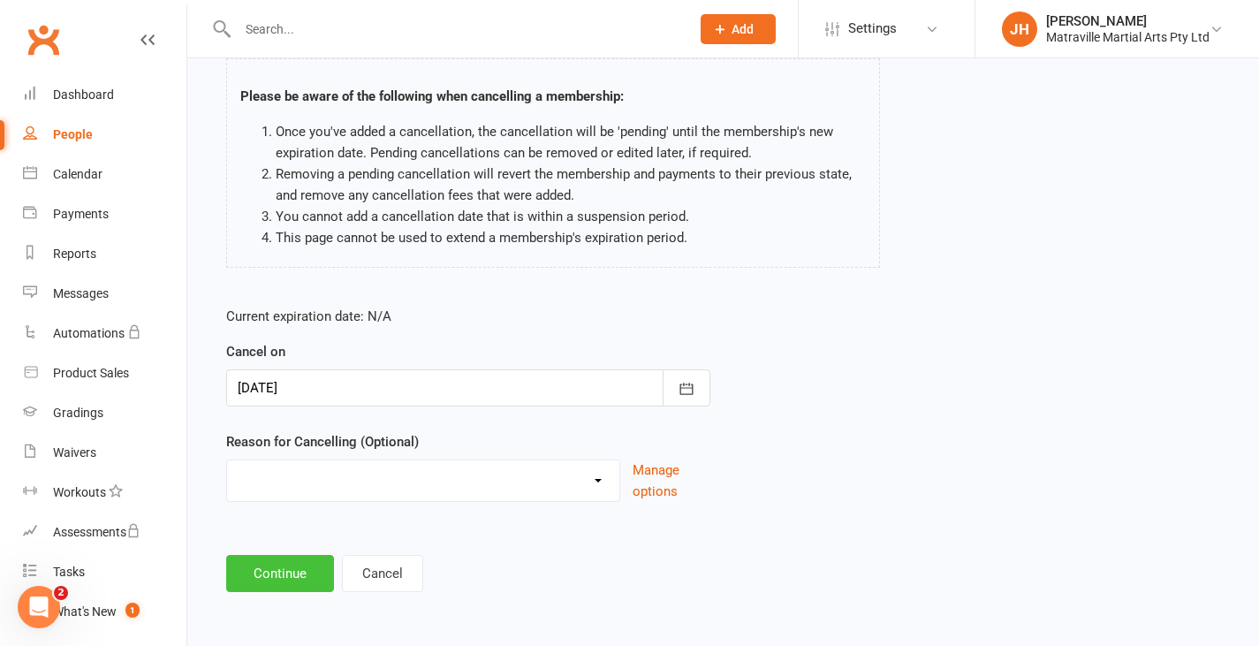
click at [305, 562] on button "Continue" at bounding box center [280, 573] width 108 height 37
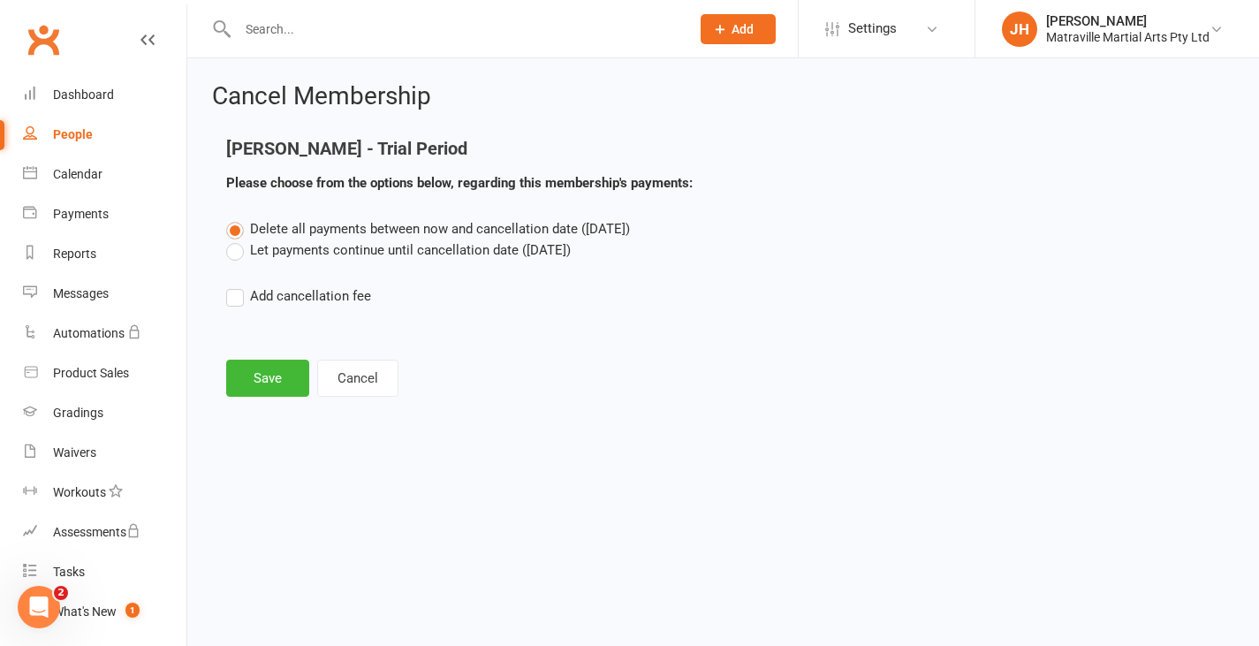
scroll to position [0, 0]
click at [282, 368] on button "Save" at bounding box center [267, 378] width 83 height 37
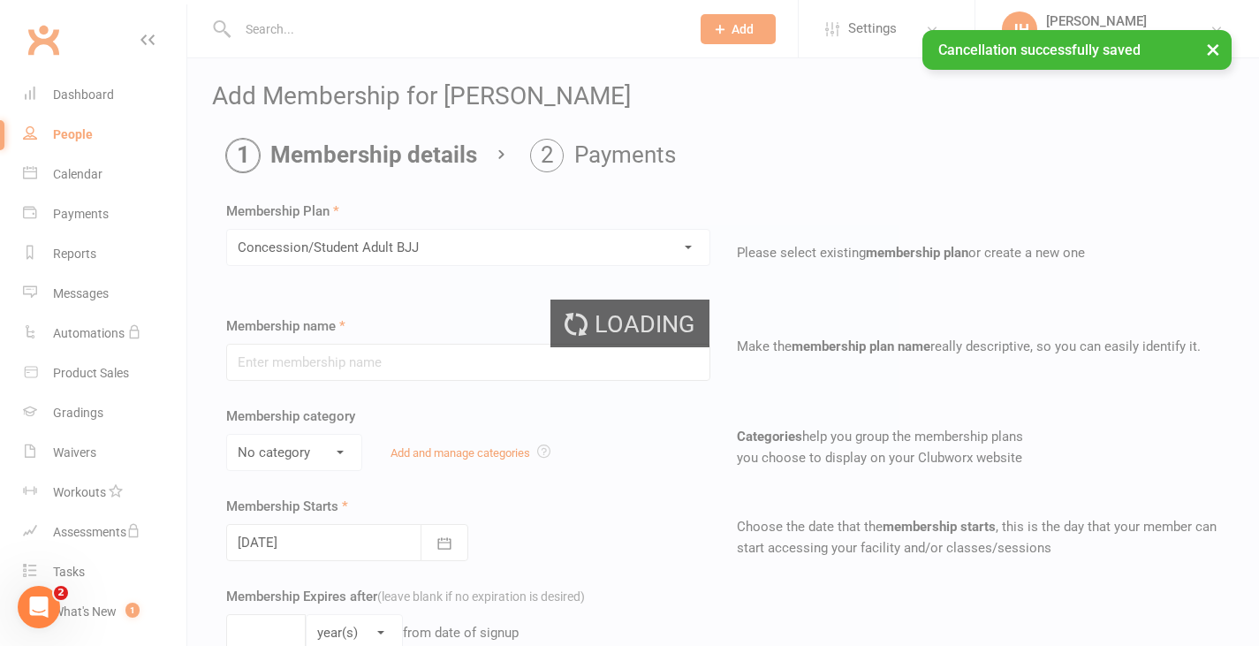
type input "Concession/Student Adult BJJ"
select select "0"
type input "0"
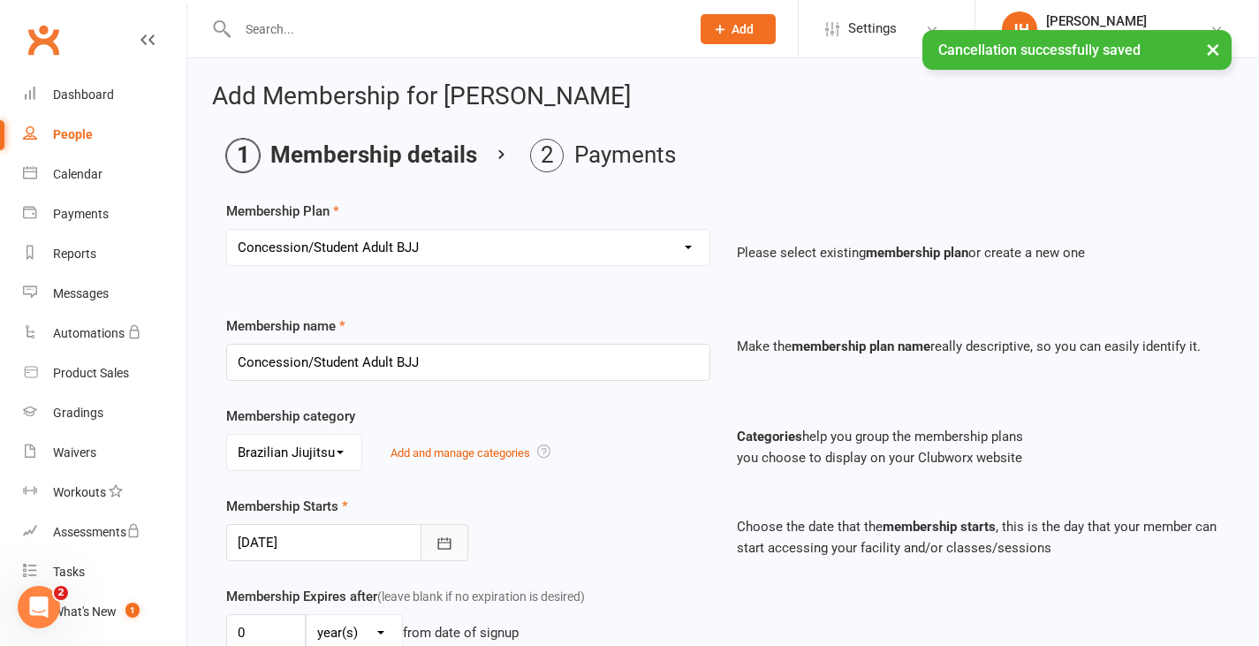
click at [460, 539] on button "button" at bounding box center [444, 542] width 48 height 37
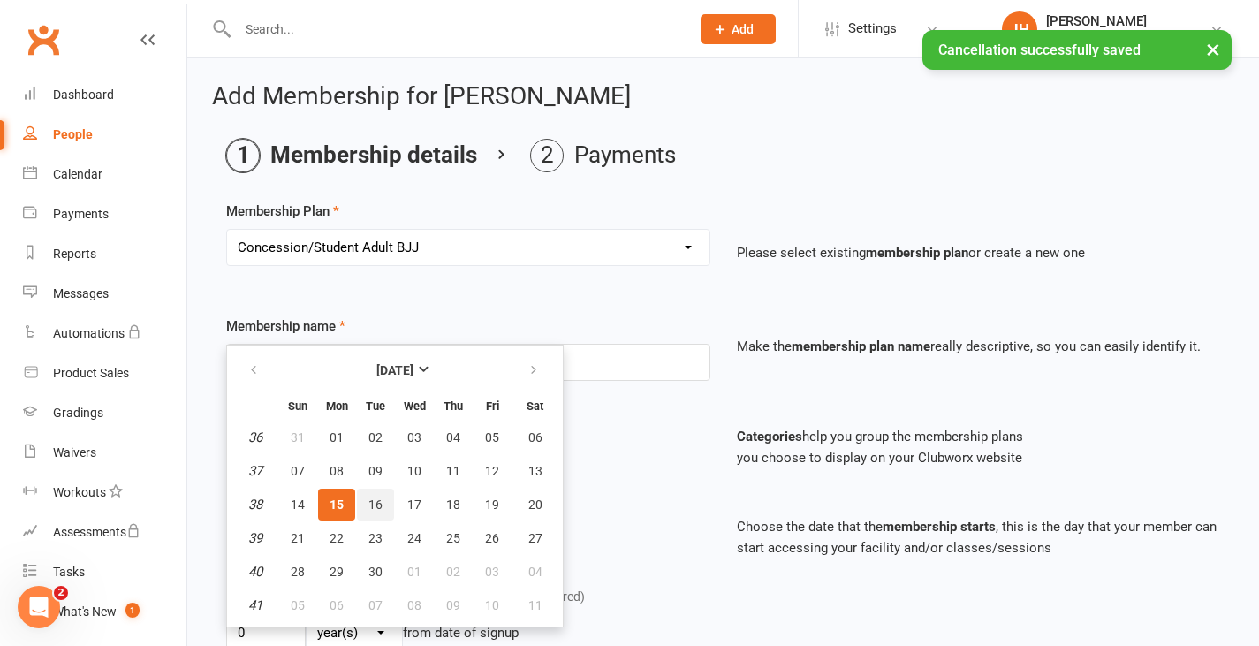
click at [384, 504] on button "16" at bounding box center [375, 504] width 37 height 32
type input "[DATE]"
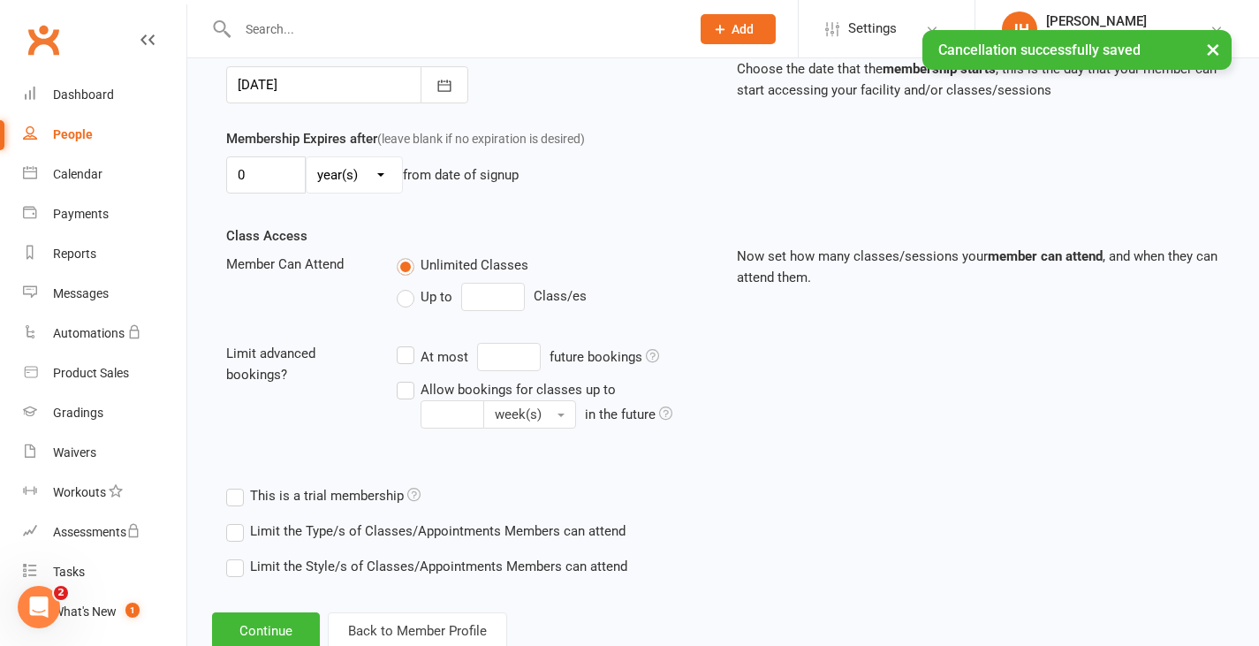
scroll to position [511, 0]
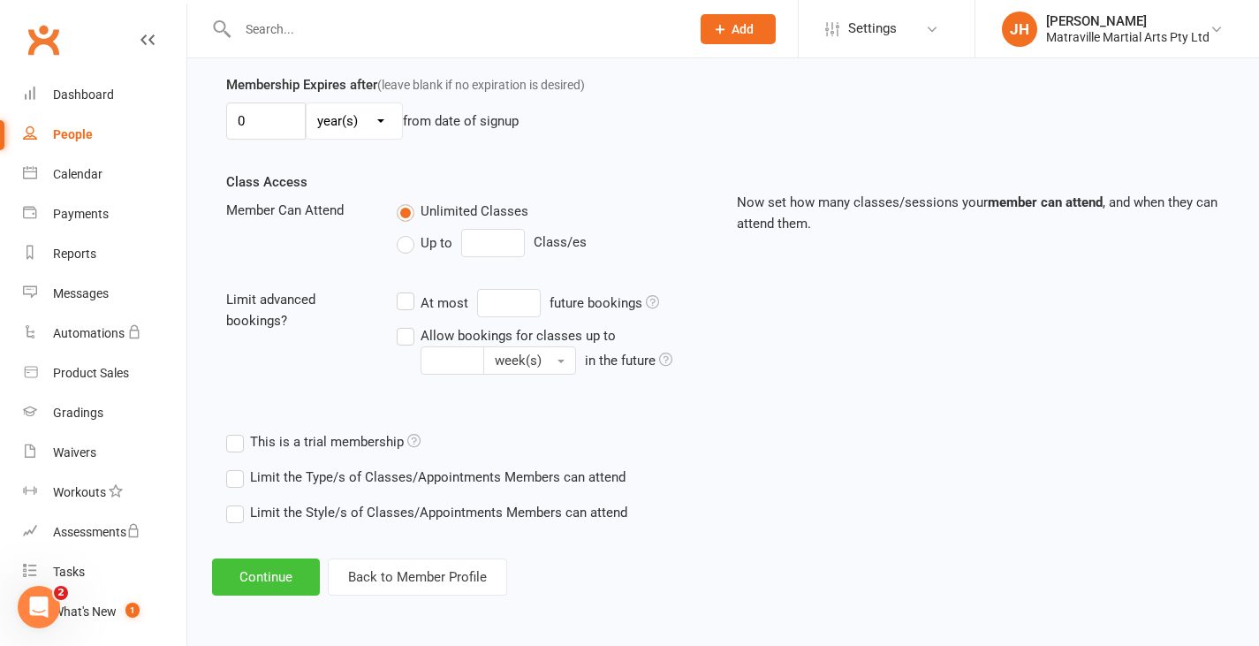
click at [299, 572] on button "Continue" at bounding box center [266, 576] width 108 height 37
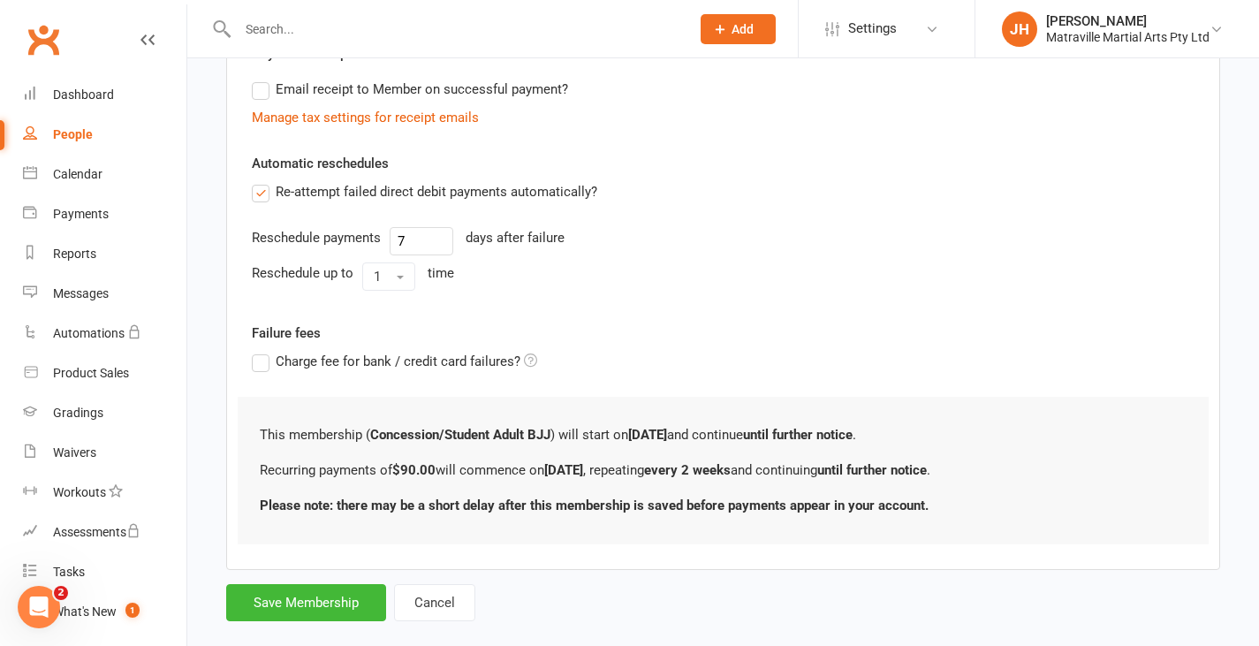
scroll to position [568, 0]
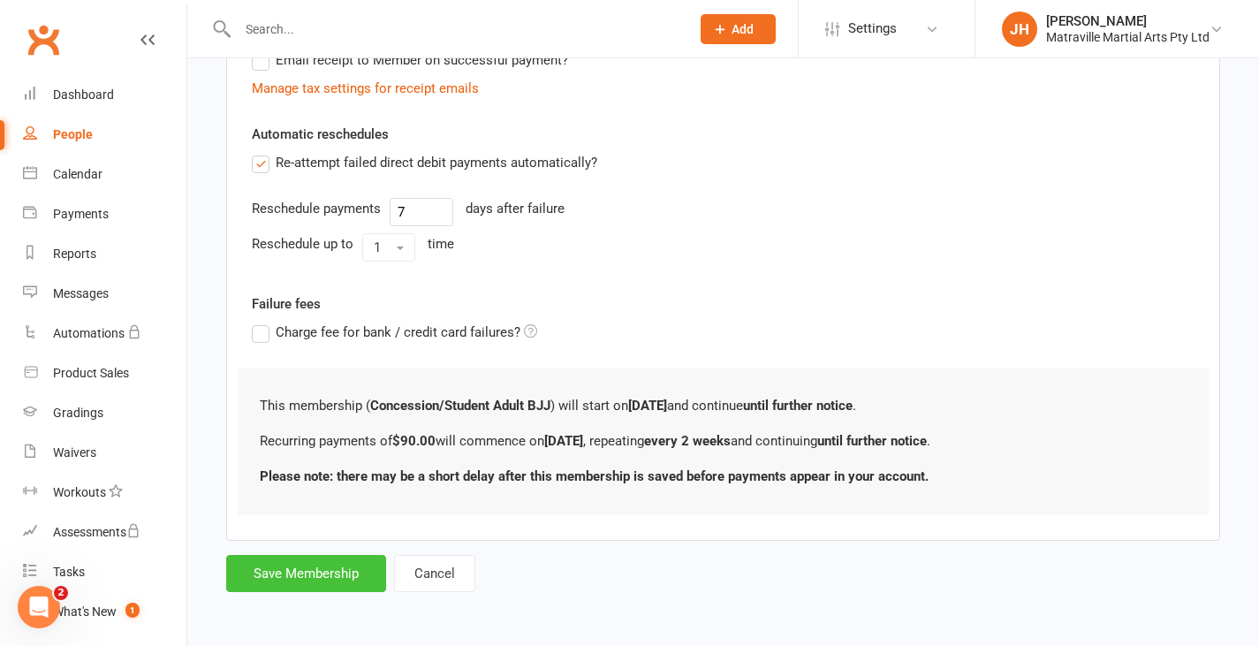
click at [299, 578] on button "Save Membership" at bounding box center [306, 573] width 160 height 37
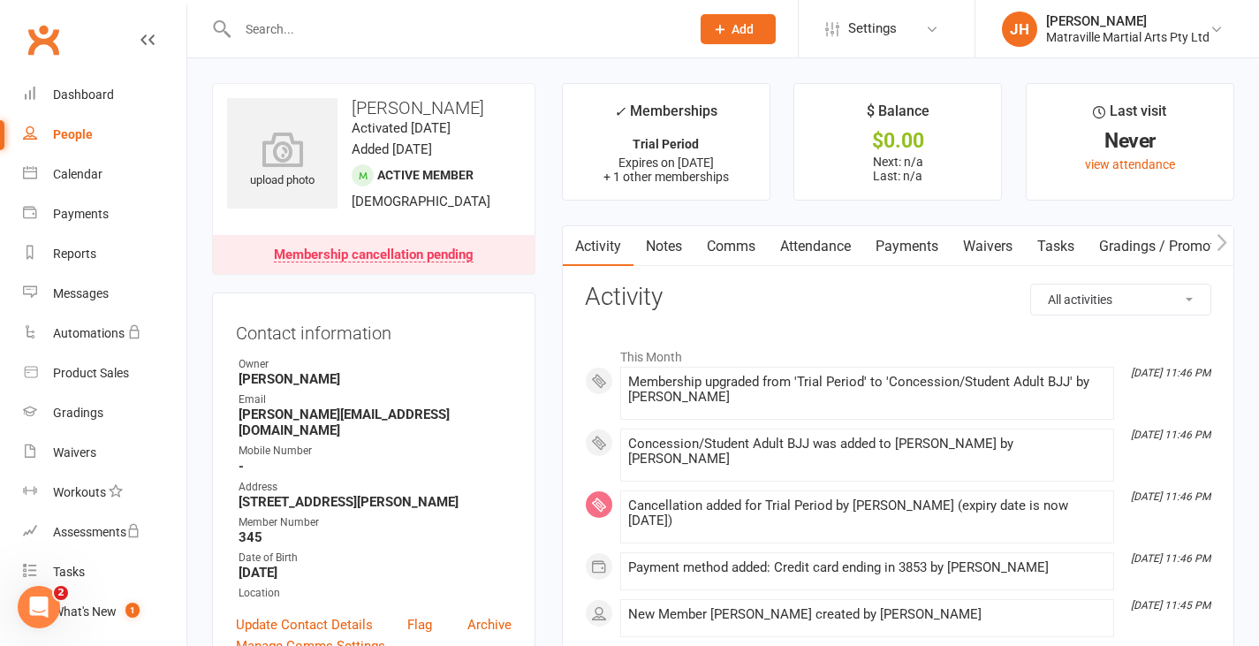
click at [939, 236] on link "Payments" at bounding box center [906, 246] width 87 height 41
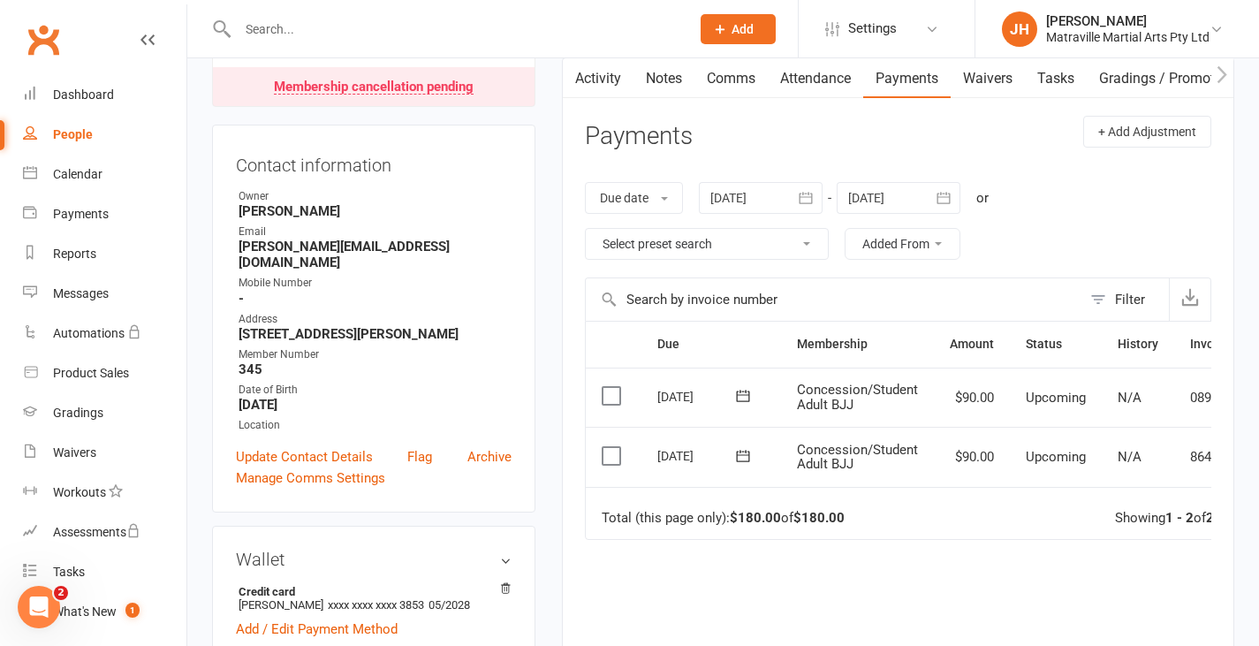
scroll to position [170, 0]
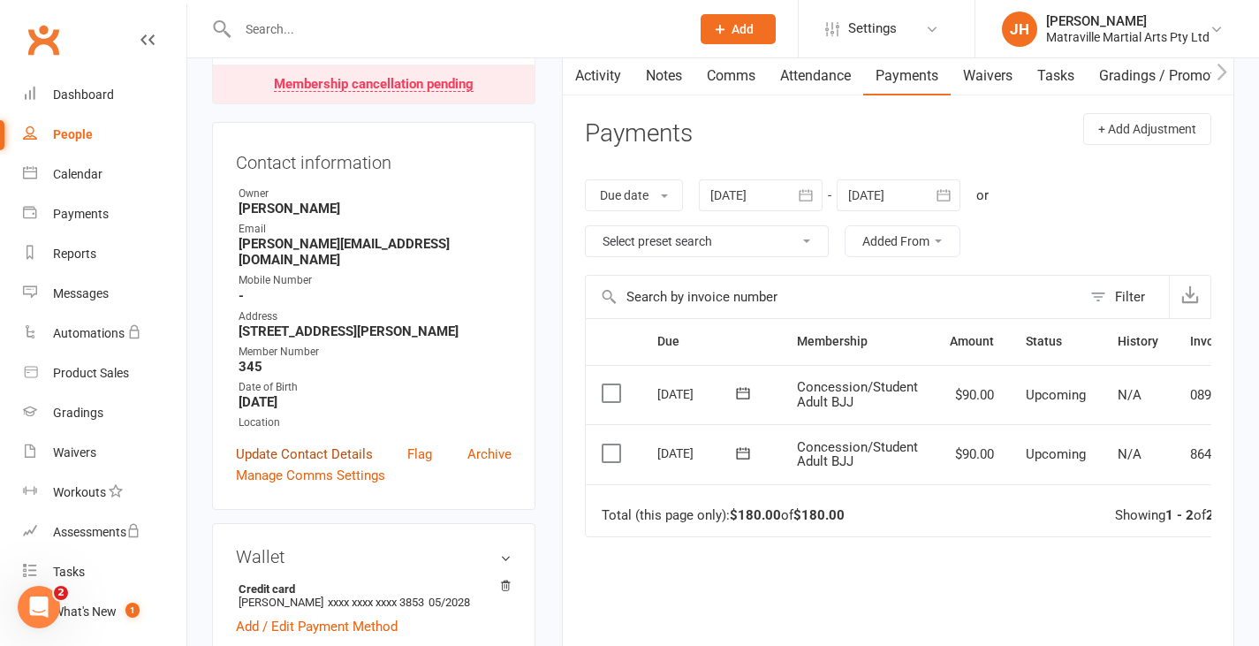
click at [335, 465] on link "Update Contact Details" at bounding box center [304, 453] width 137 height 21
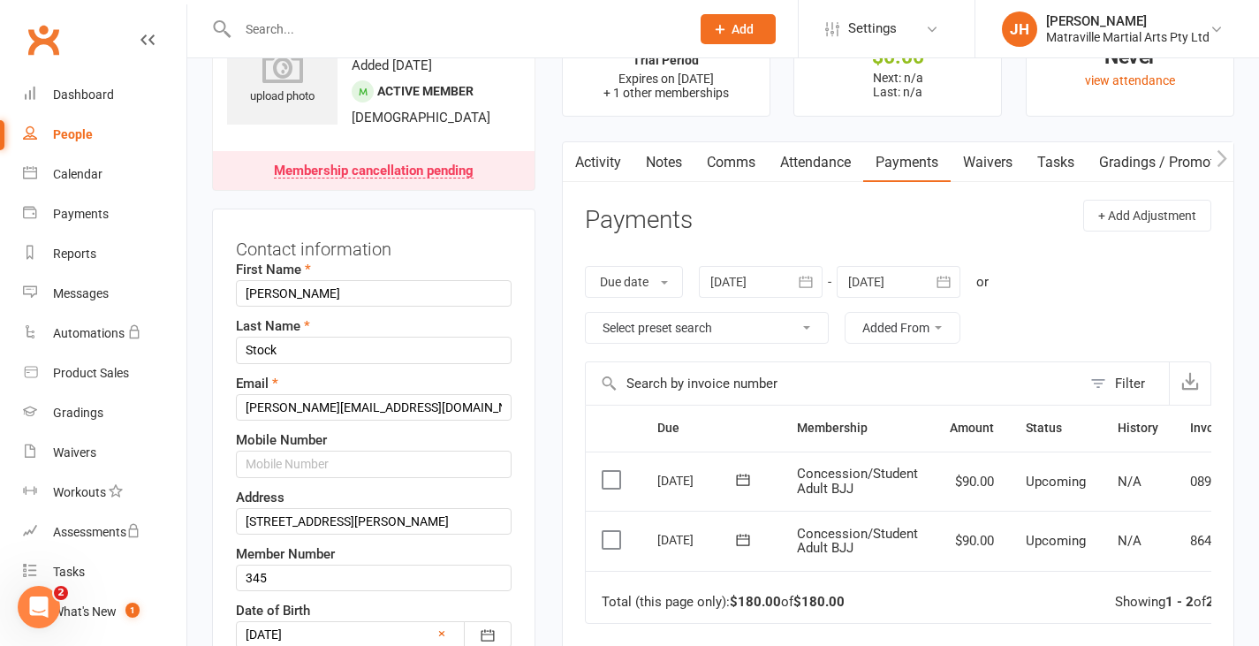
scroll to position [83, 0]
click at [333, 478] on input "text" at bounding box center [374, 464] width 276 height 26
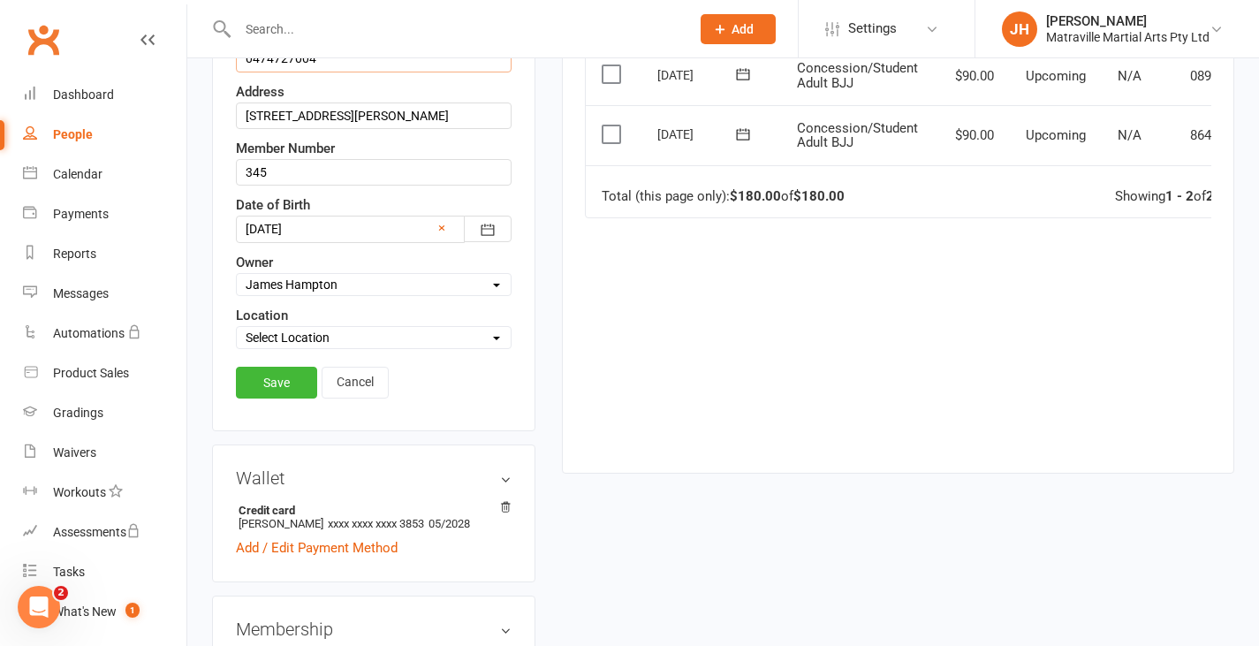
scroll to position [490, 0]
type input "0474727004"
drag, startPoint x: 292, startPoint y: 377, endPoint x: 286, endPoint y: 405, distance: 28.9
click at [286, 405] on div "Contact information First Name [PERSON_NAME] Last Name Stock Email [PERSON_NAME…" at bounding box center [373, 116] width 323 height 628
click at [286, 397] on link "Save" at bounding box center [276, 382] width 81 height 32
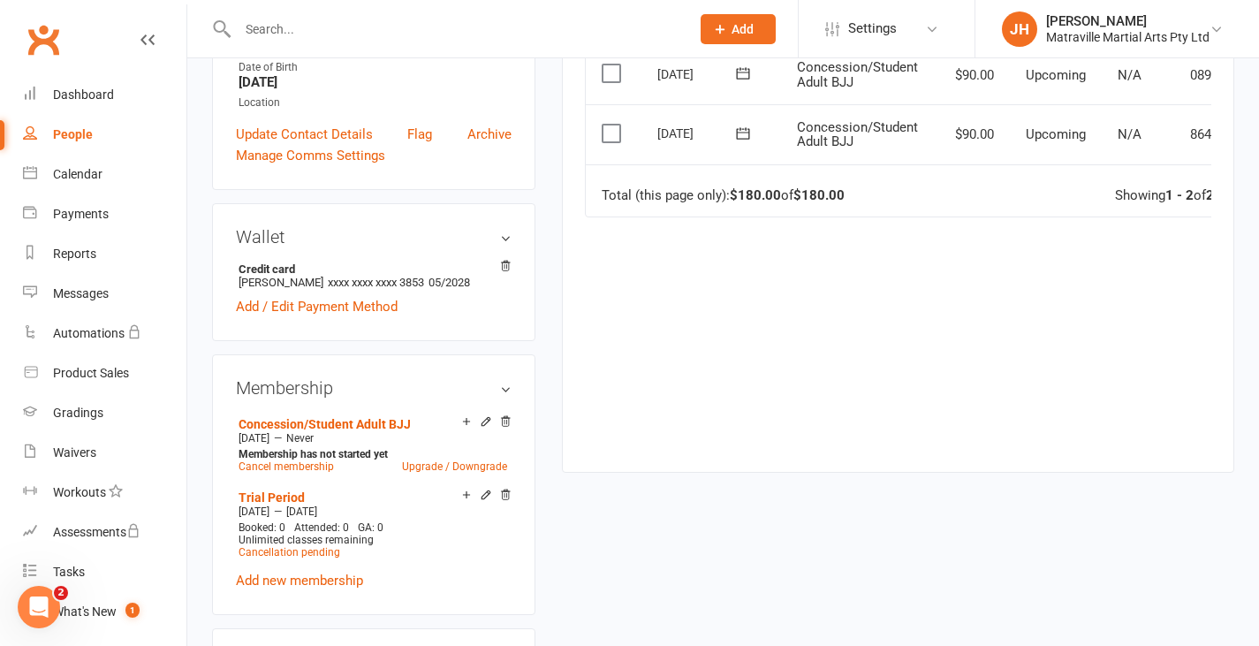
click at [101, 141] on link "People" at bounding box center [104, 135] width 163 height 40
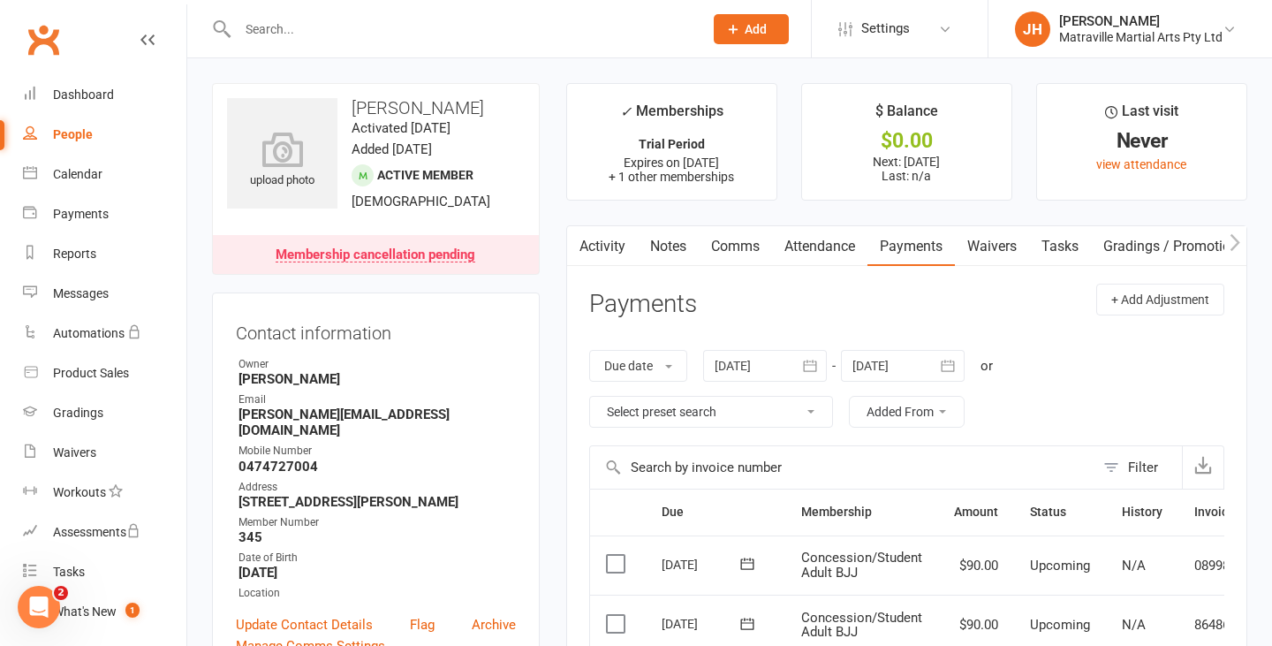
select select "100"
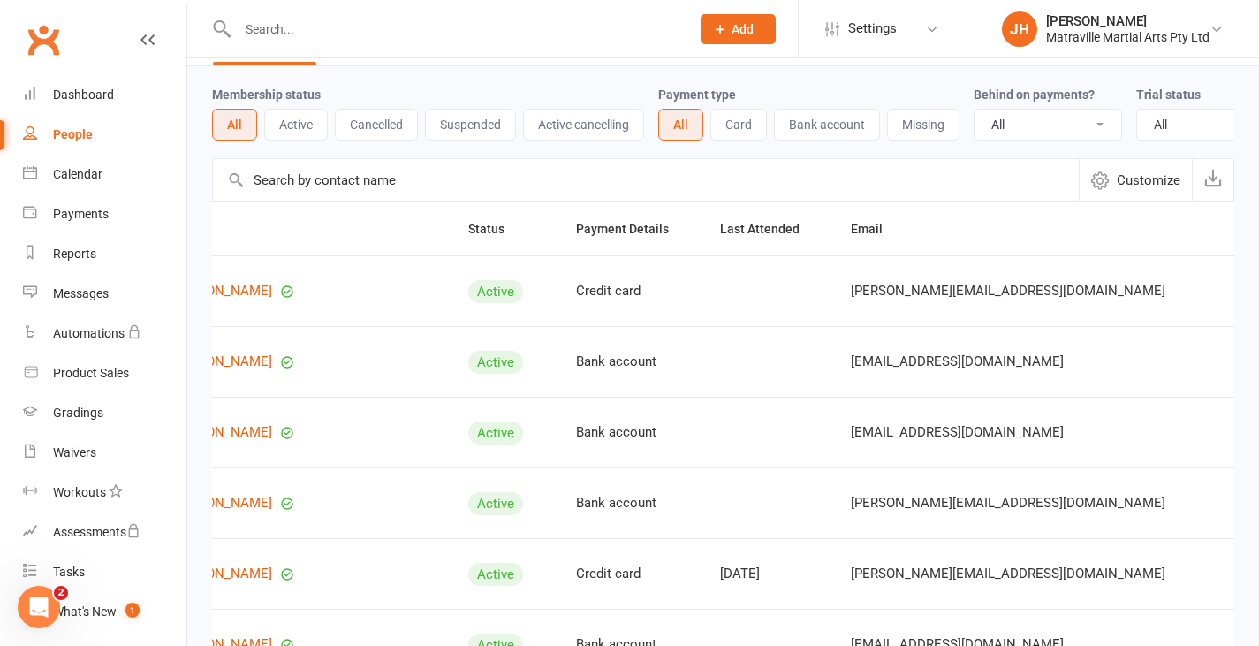
scroll to position [0, 166]
click at [745, 38] on button "Add" at bounding box center [737, 29] width 75 height 30
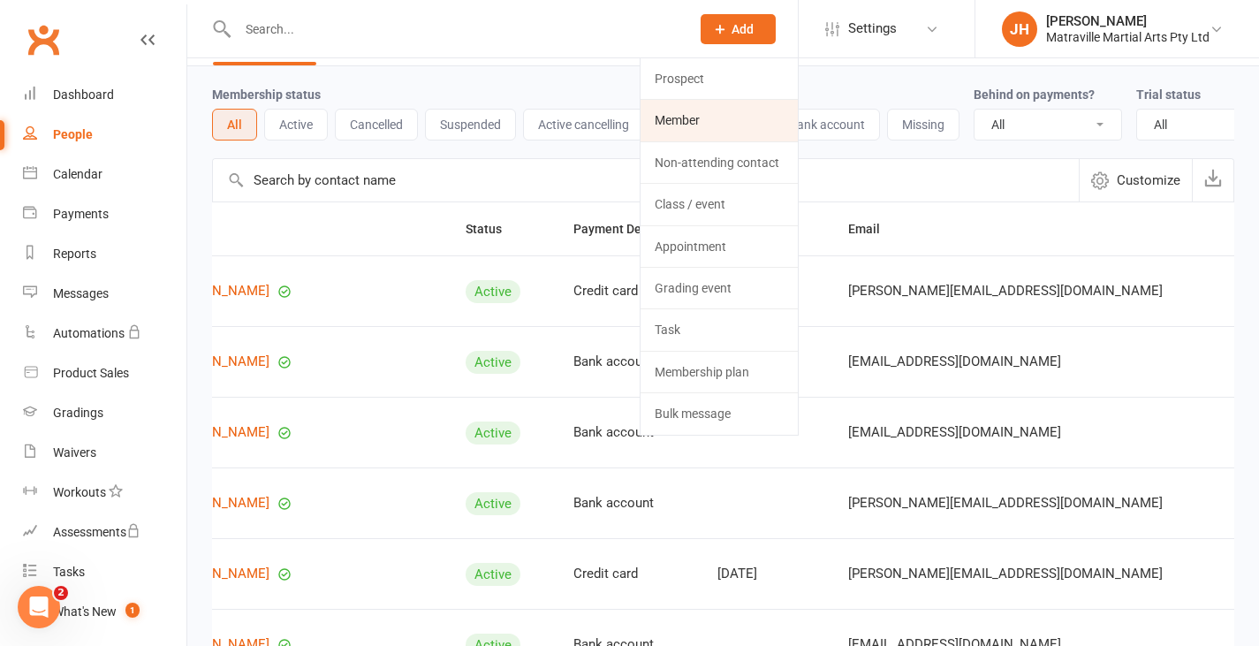
click at [716, 120] on link "Member" at bounding box center [718, 120] width 157 height 41
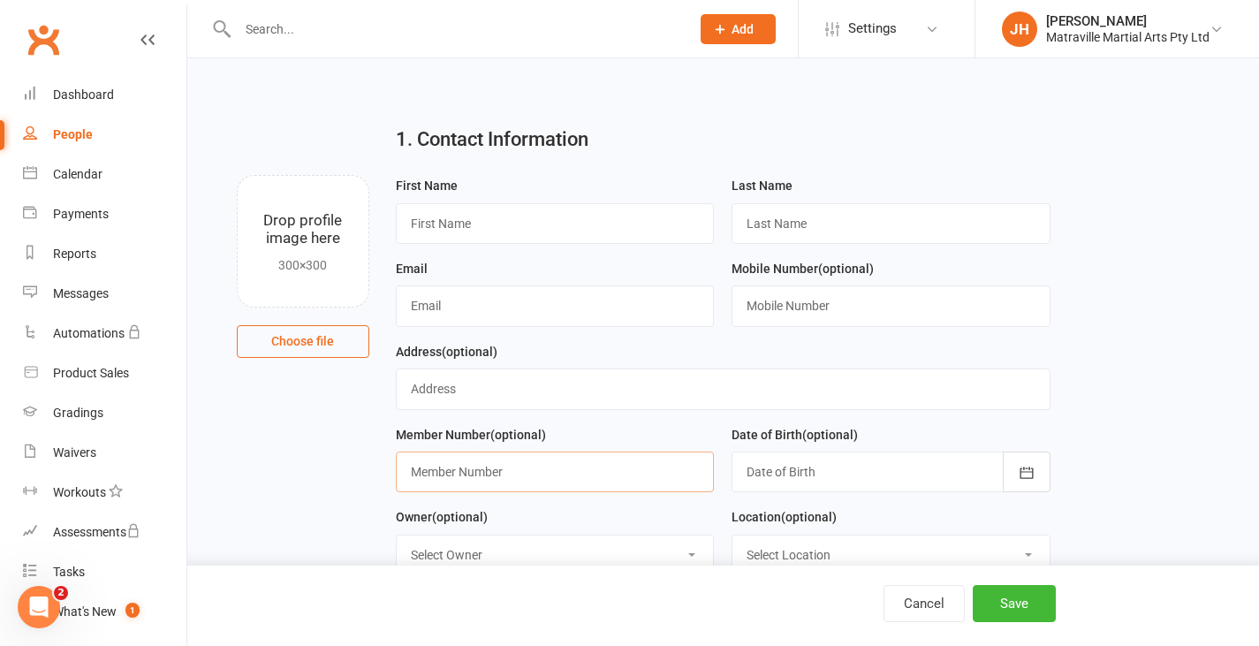
click at [496, 472] on input "text" at bounding box center [555, 471] width 319 height 41
type input "342"
click at [503, 386] on input "text" at bounding box center [723, 388] width 655 height 41
type input "[STREET_ADDRESS][PERSON_NAME]"
click at [508, 294] on input "text" at bounding box center [555, 305] width 319 height 41
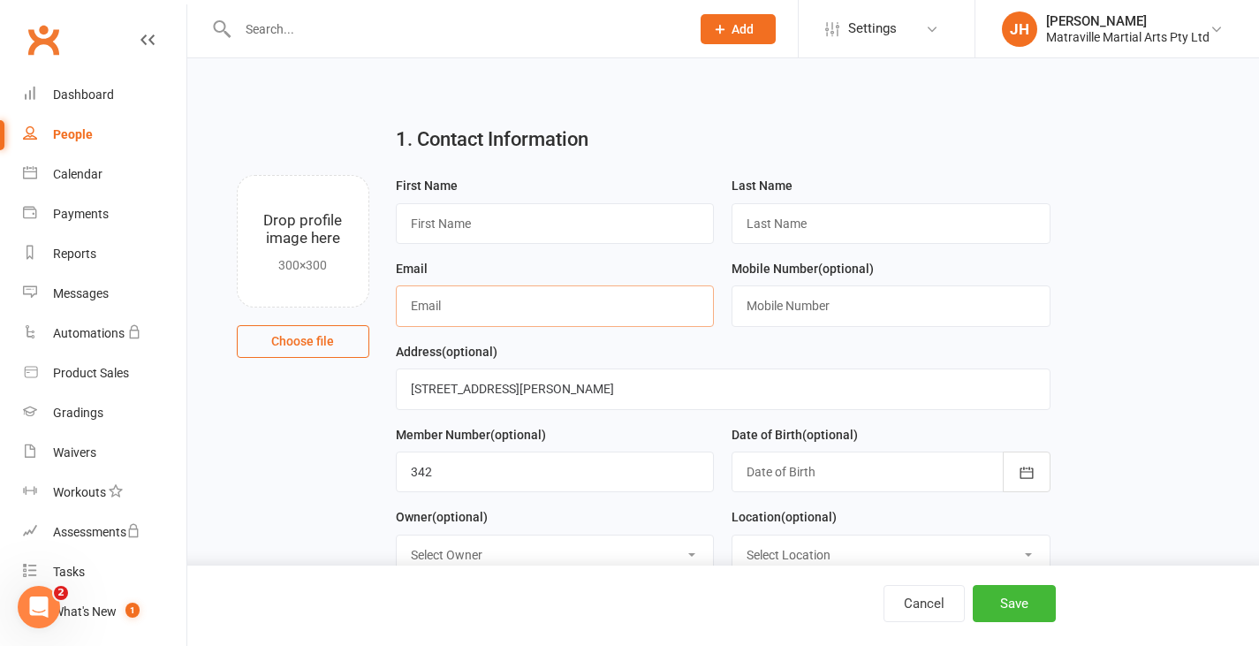
type input "[EMAIL_ADDRESS][DOMAIN_NAME]"
click at [565, 233] on input "text" at bounding box center [555, 223] width 319 height 41
type input "Cialadh"
type input "[PERSON_NAME]"
click at [761, 297] on input "text" at bounding box center [890, 305] width 319 height 41
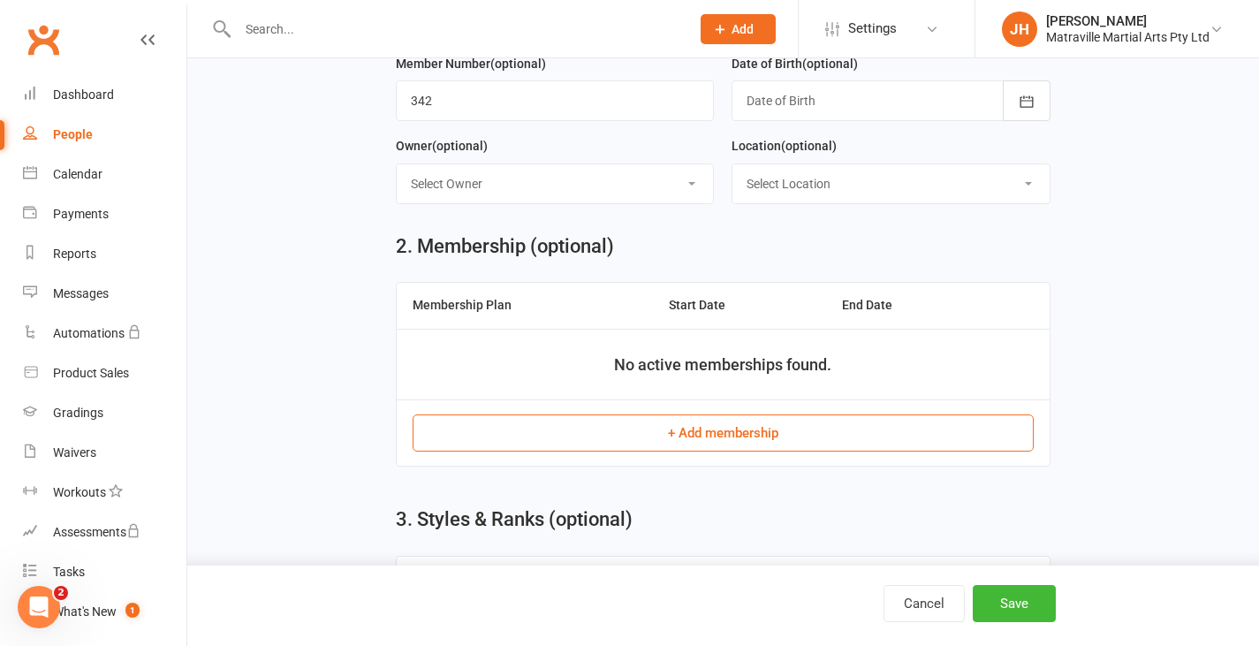
scroll to position [372, 0]
type input "0466272887"
click at [739, 437] on button "+ Add membership" at bounding box center [723, 431] width 621 height 37
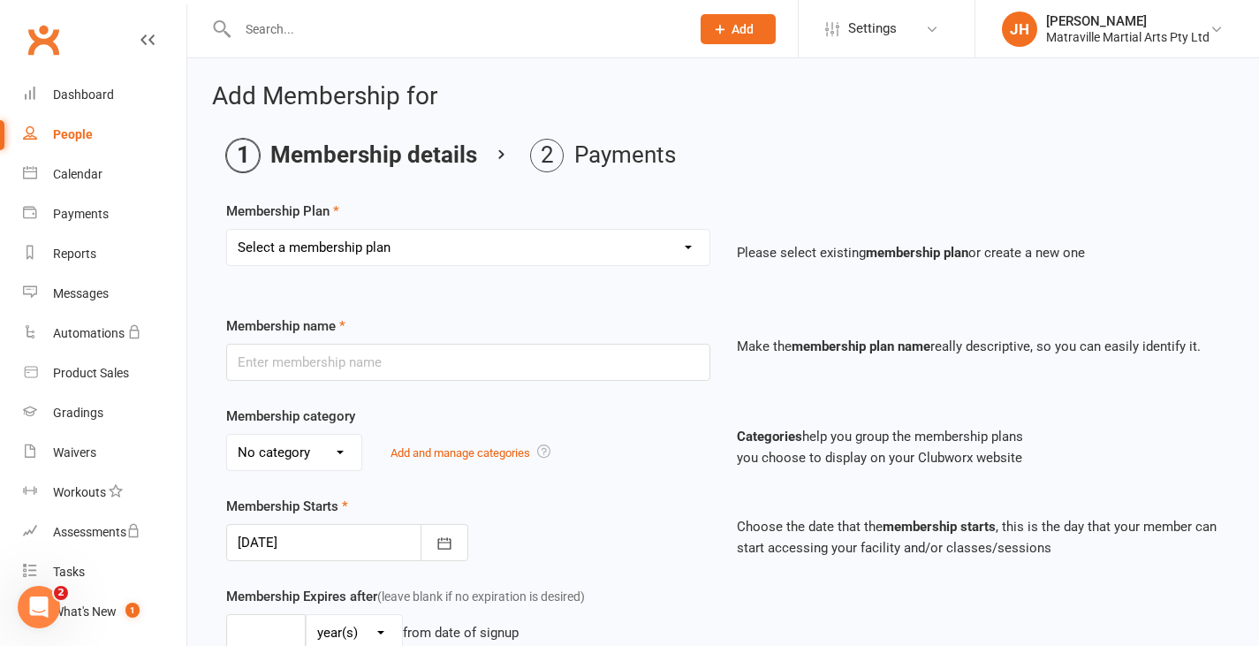
click at [555, 252] on select "Select a membership plan Create new Membership Plan Trial Period Suspended Peri…" at bounding box center [468, 247] width 482 height 35
select select "1"
click at [227, 230] on select "Select a membership plan Create new Membership Plan Trial Period Suspended Peri…" at bounding box center [468, 247] width 482 height 35
type input "Trial Period"
type input "0"
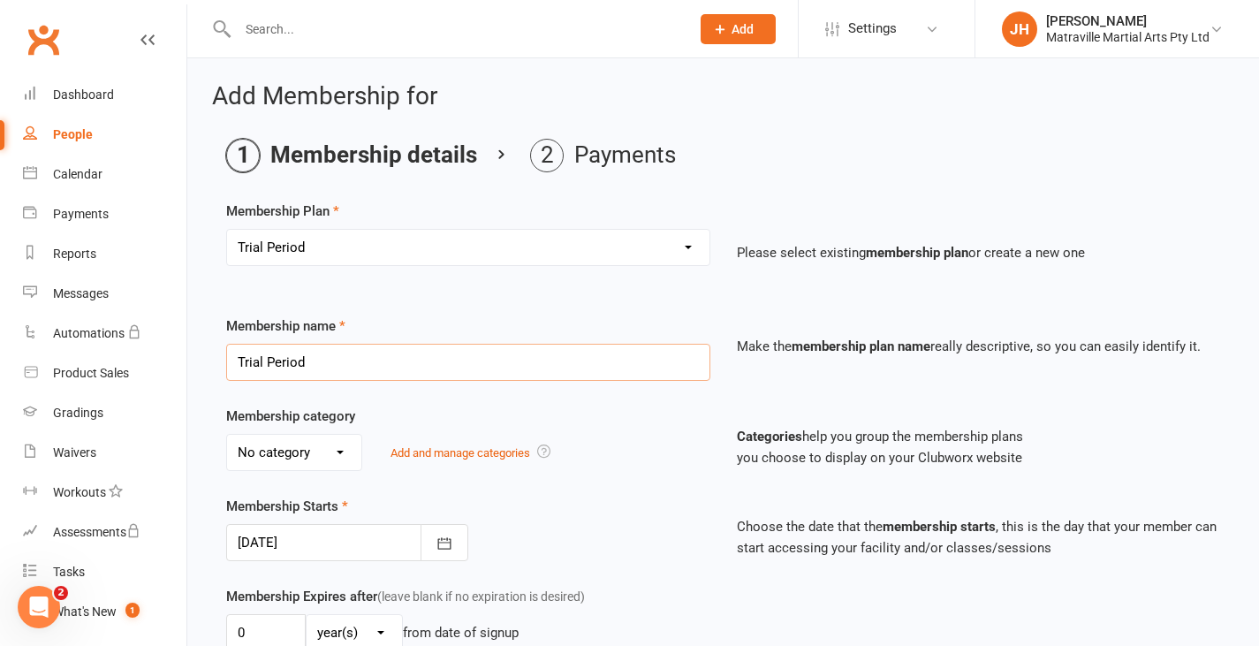
click at [360, 359] on input "Trial Period" at bounding box center [468, 362] width 484 height 37
click at [314, 450] on select "No category Brazilian Jiujitsu Kick Boxing Yoga/Pilates" at bounding box center [294, 452] width 134 height 35
select select "0"
click at [227, 435] on select "No category Brazilian Jiujitsu Kick Boxing Yoga/Pilates" at bounding box center [294, 452] width 134 height 35
click at [435, 549] on icon "button" at bounding box center [444, 543] width 18 height 18
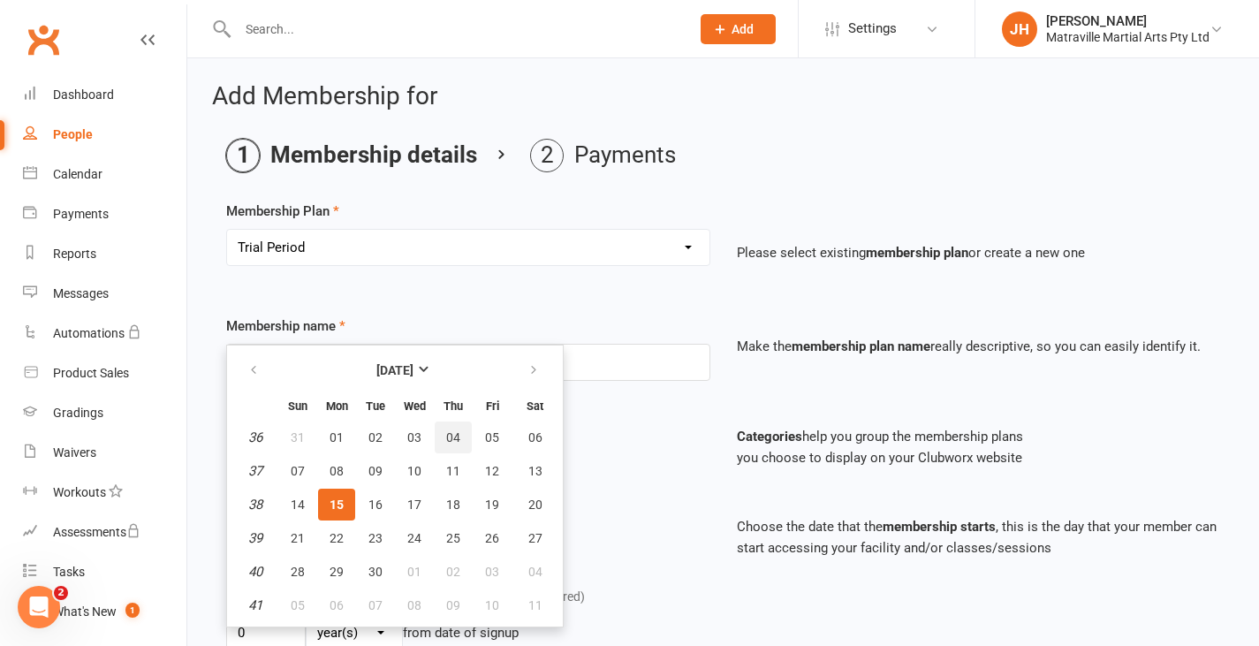
click at [449, 440] on span "04" at bounding box center [453, 437] width 14 height 14
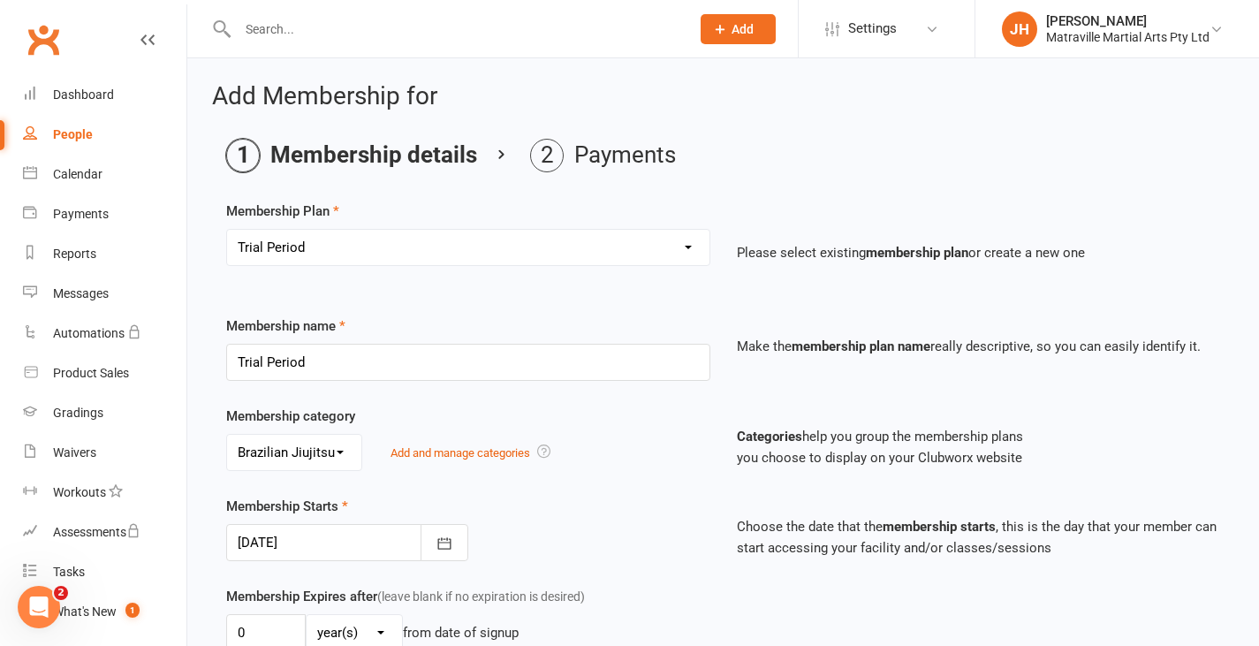
type input "[DATE]"
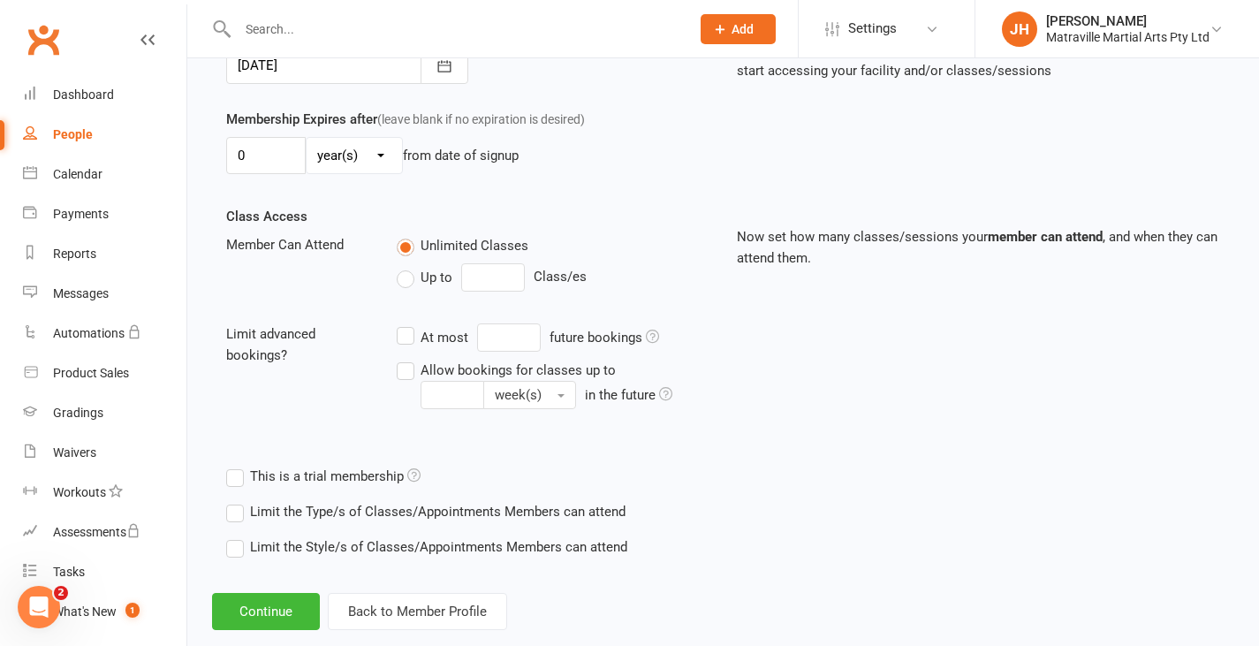
scroll to position [511, 0]
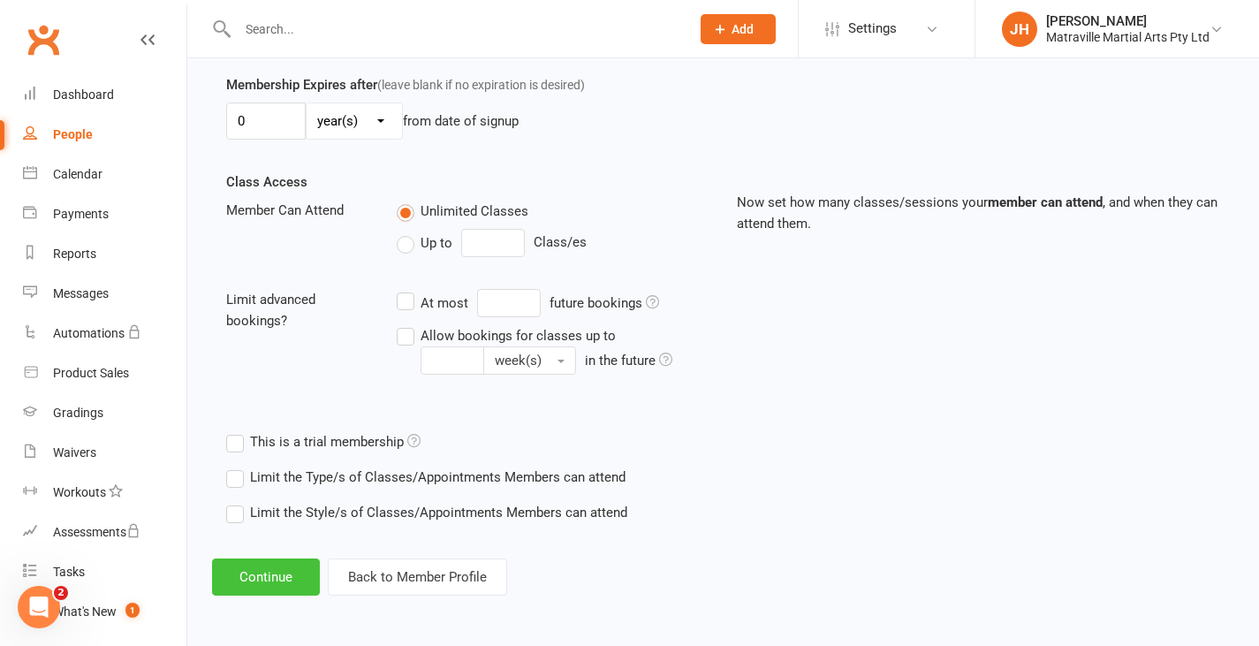
click at [287, 571] on button "Continue" at bounding box center [266, 576] width 108 height 37
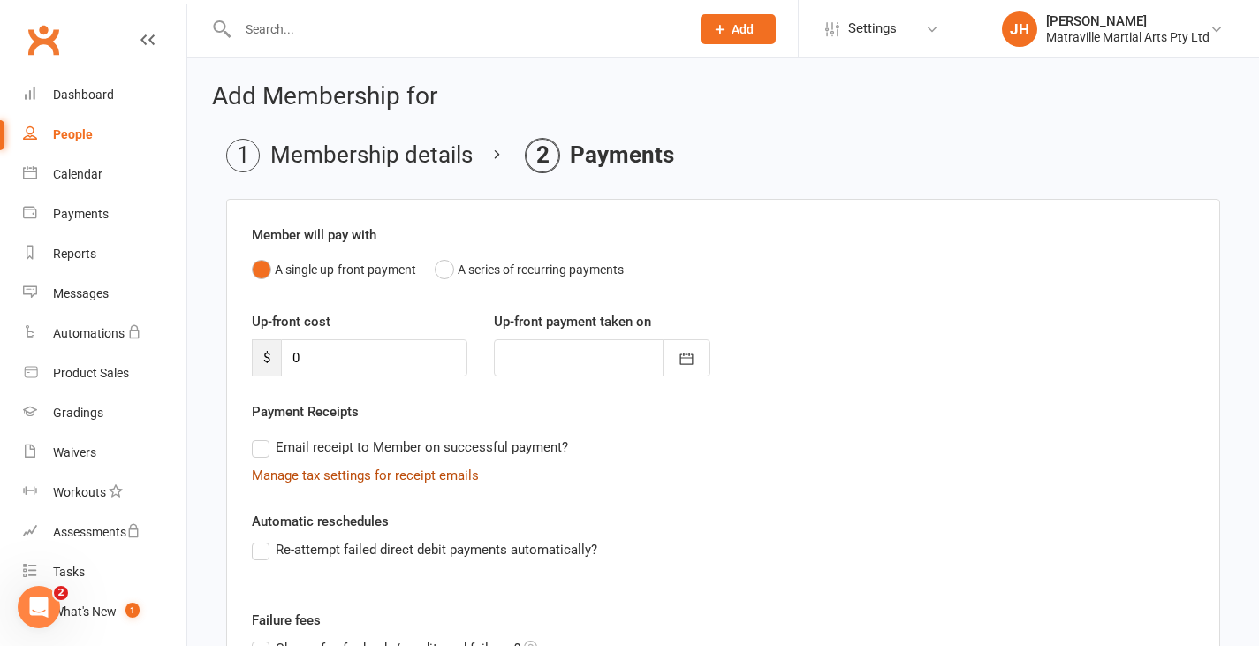
scroll to position [246, 0]
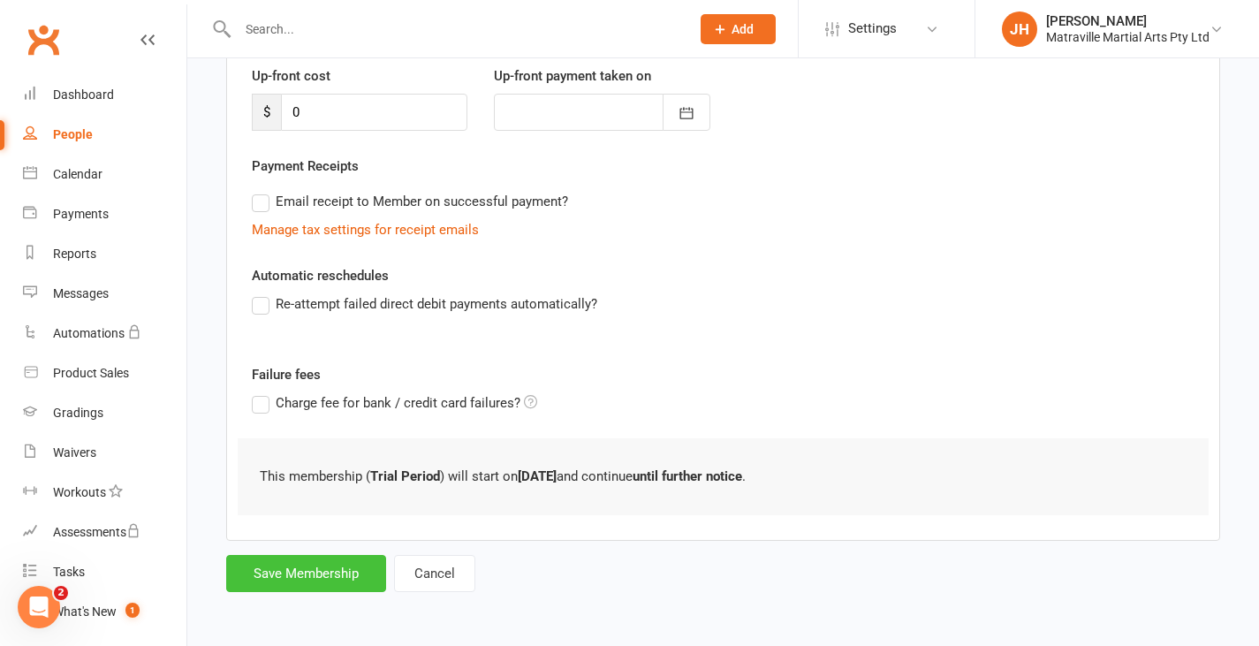
click at [311, 565] on button "Save Membership" at bounding box center [306, 573] width 160 height 37
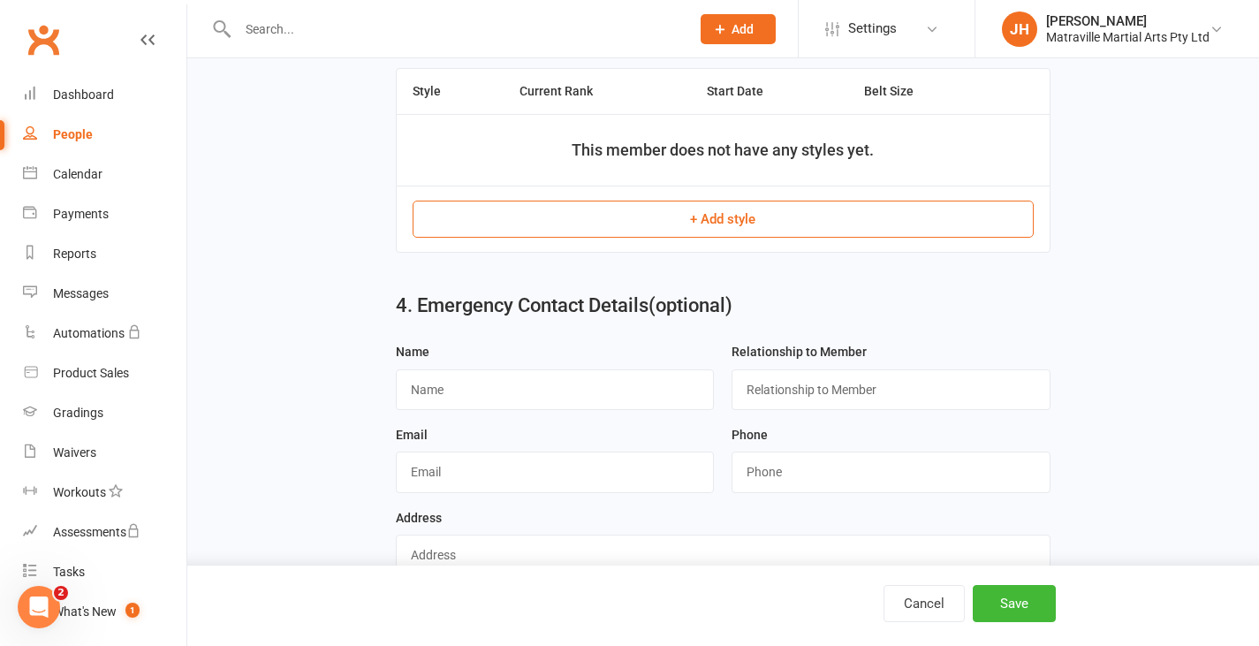
scroll to position [849, 0]
click at [473, 400] on input "text" at bounding box center [555, 388] width 319 height 41
type input "[PERSON_NAME]"
click at [744, 387] on input "text" at bounding box center [890, 388] width 319 height 41
type input "Father"
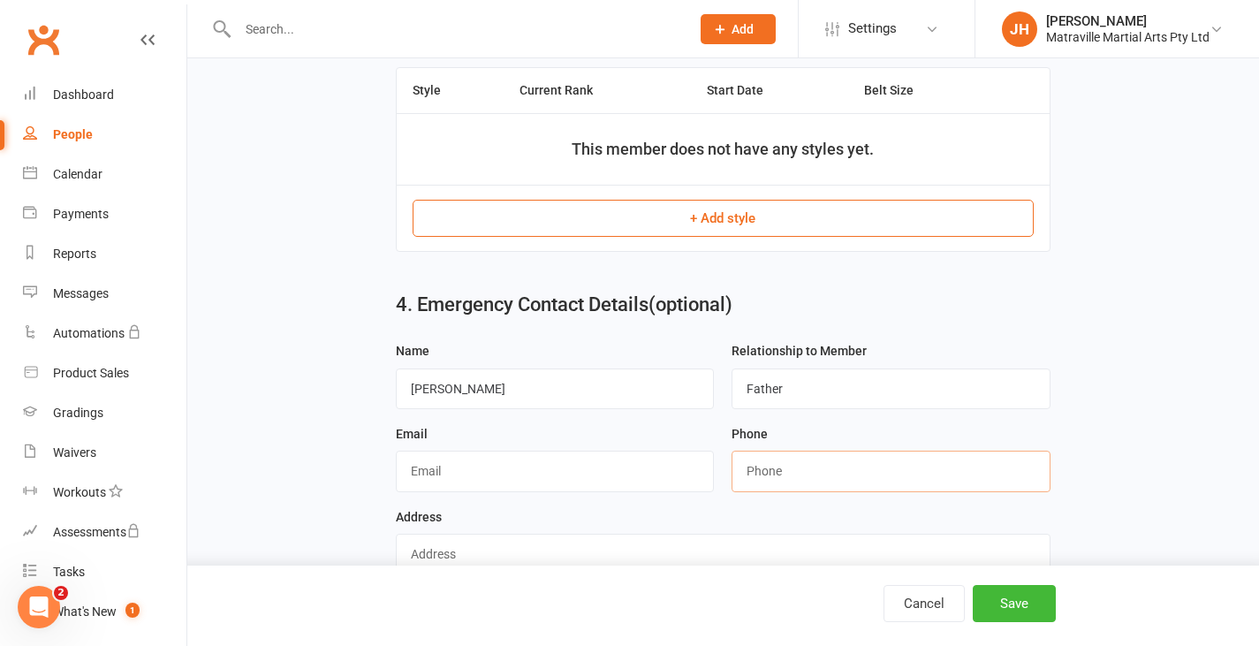
click at [857, 472] on input "string" at bounding box center [890, 470] width 319 height 41
type input "0405418008"
click at [1026, 594] on button "Save" at bounding box center [1014, 603] width 83 height 37
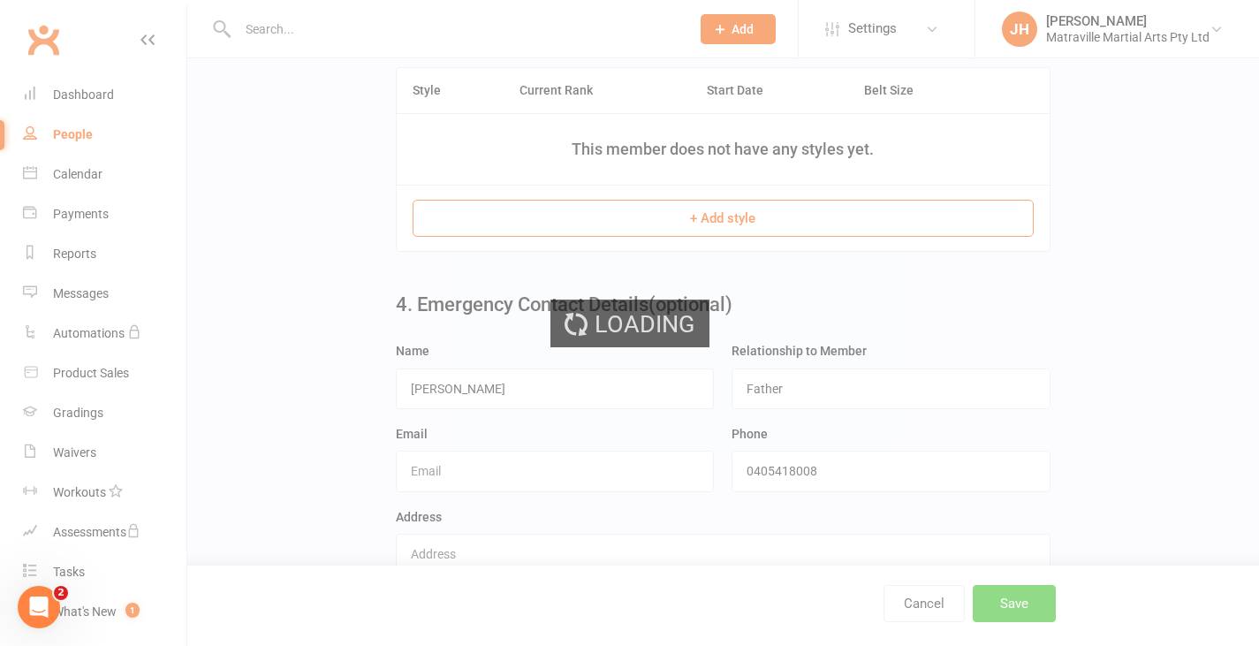
scroll to position [0, 0]
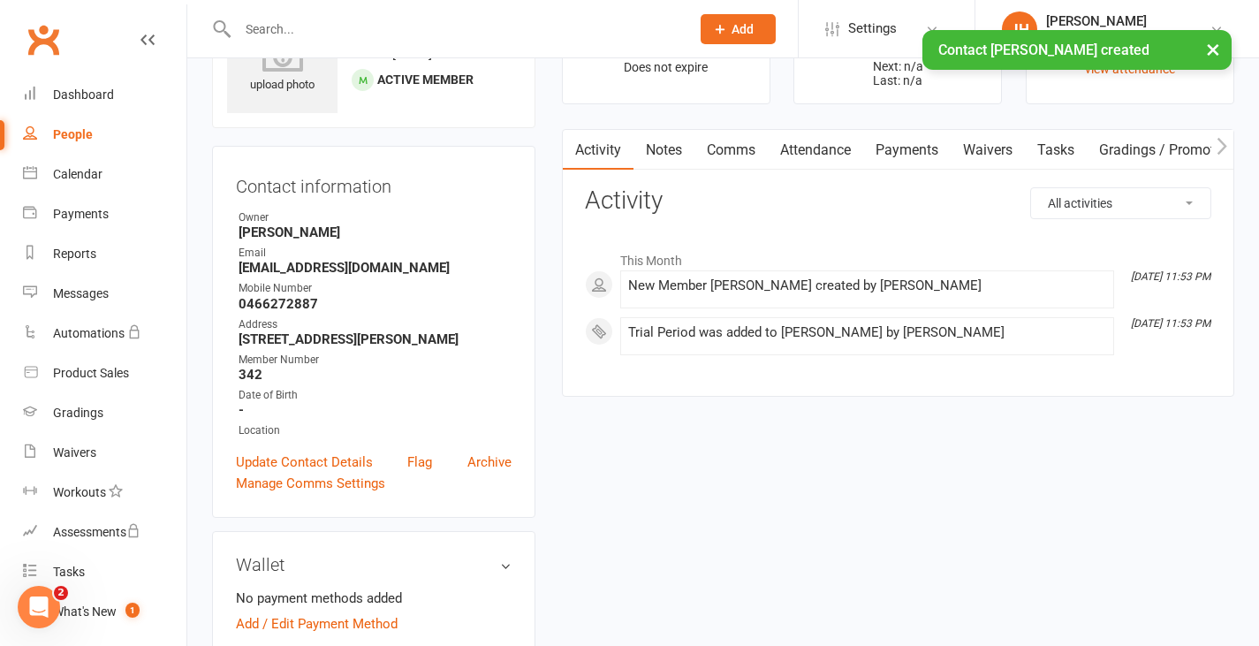
scroll to position [98, 0]
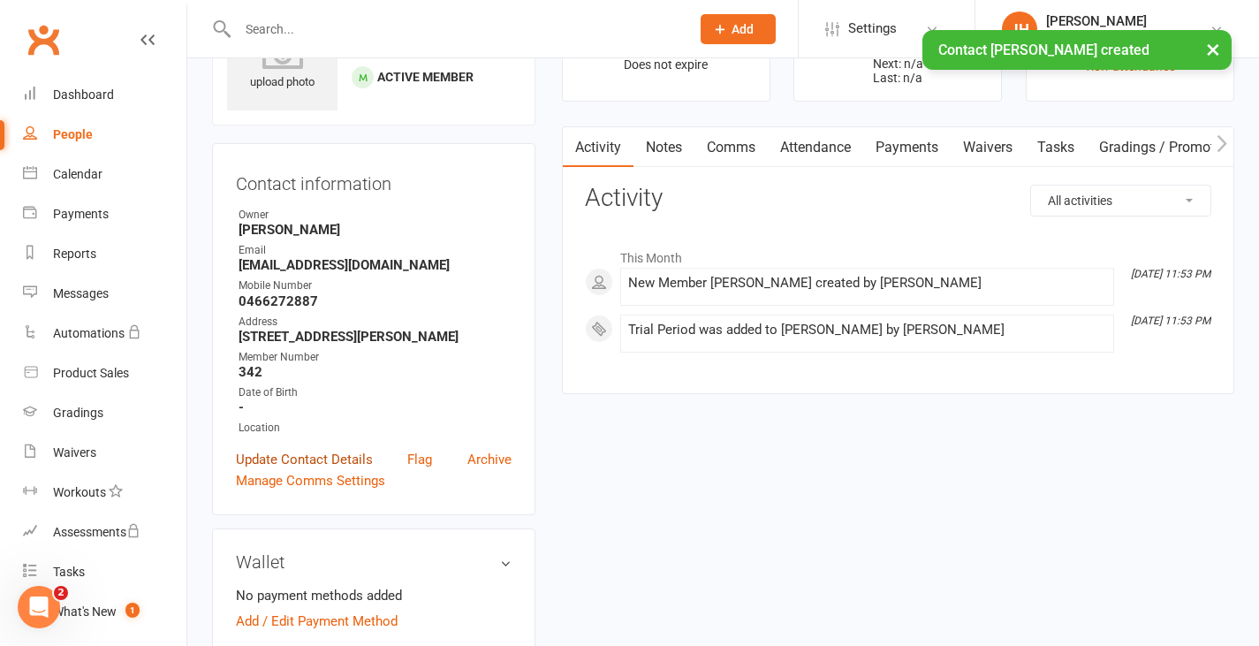
click at [314, 467] on link "Update Contact Details" at bounding box center [304, 459] width 137 height 21
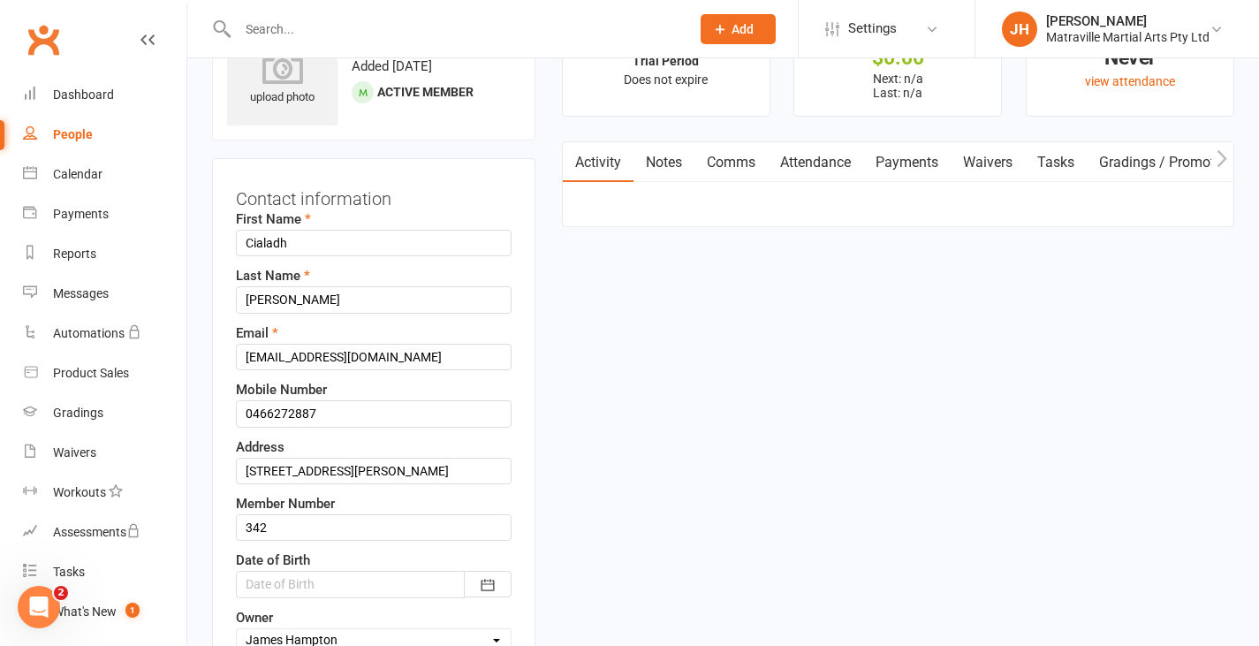
click at [480, 573] on div "Date of Birth [DATE] - [DATE] 2021 2022 2023 2024 2025 2026 2027 2028 2029 2030…" at bounding box center [374, 573] width 276 height 48
click at [484, 587] on icon "button" at bounding box center [487, 584] width 13 height 11
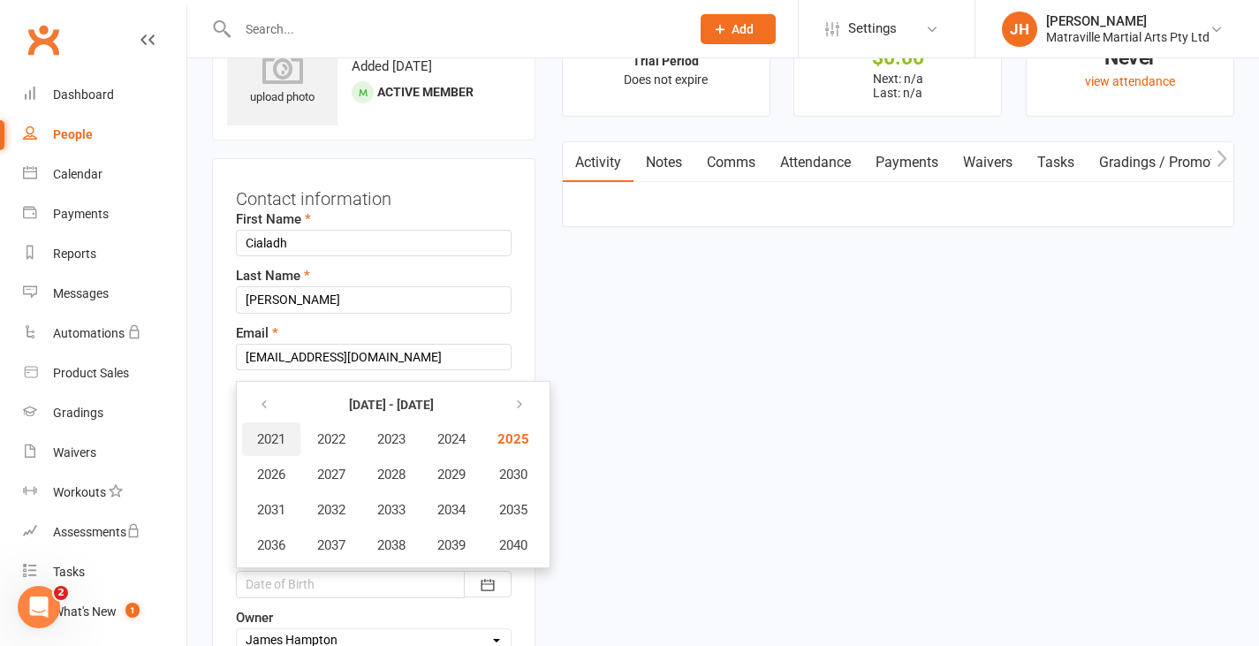
click at [274, 445] on span "2021" at bounding box center [271, 439] width 28 height 16
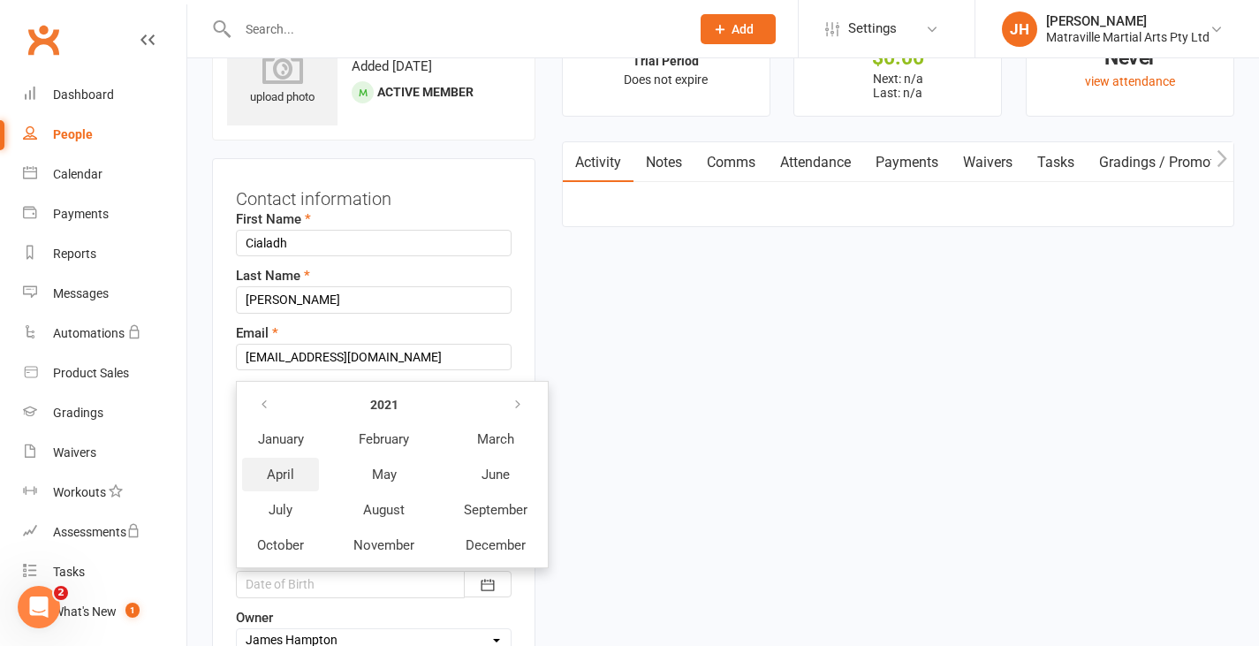
click at [290, 473] on span "April" at bounding box center [280, 474] width 27 height 16
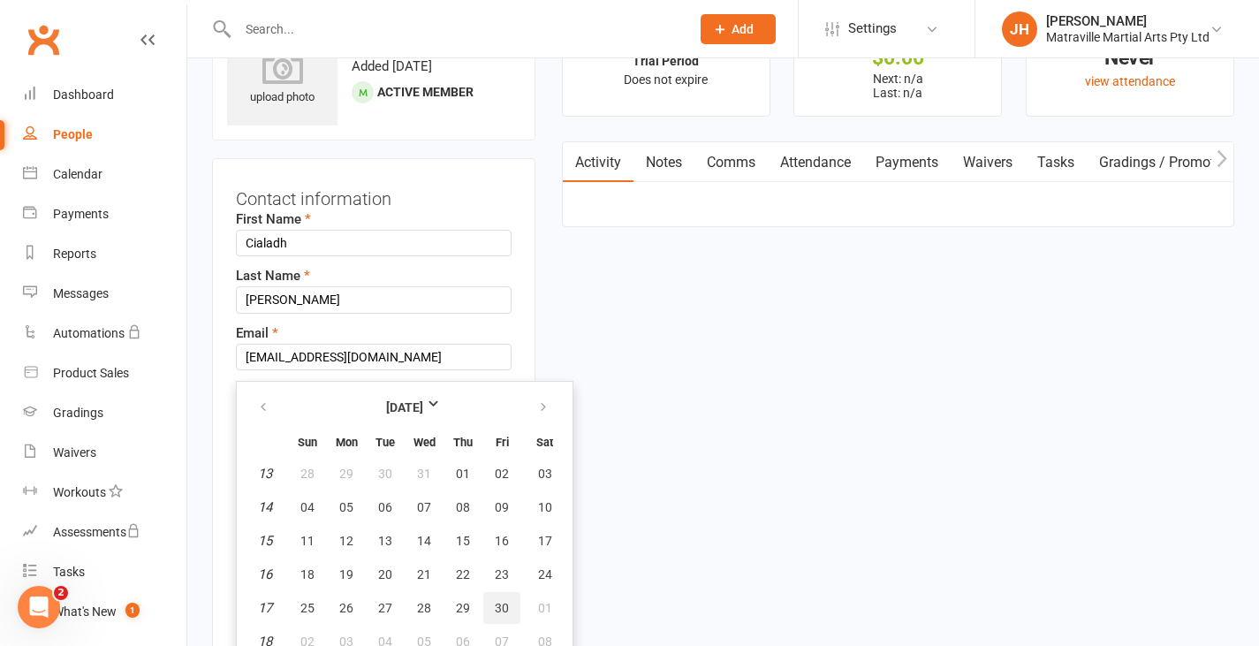
click at [491, 607] on button "30" at bounding box center [501, 608] width 37 height 32
type input "[DATE]"
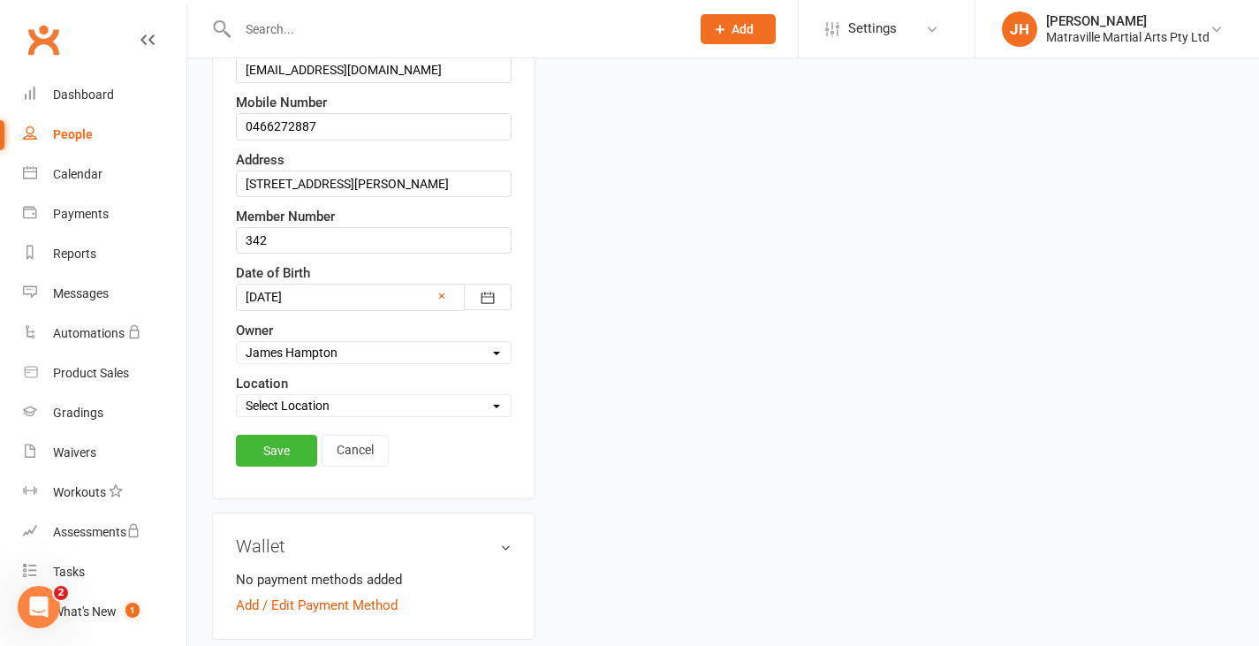
scroll to position [376, 0]
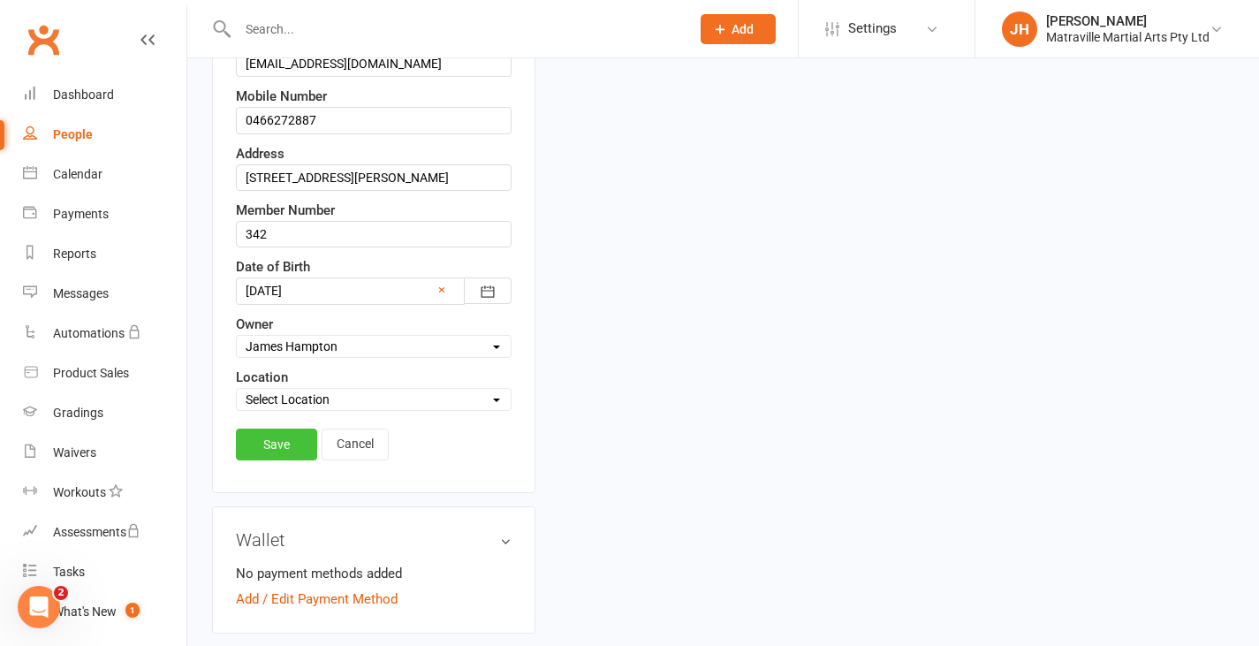
click at [286, 443] on link "Save" at bounding box center [276, 444] width 81 height 32
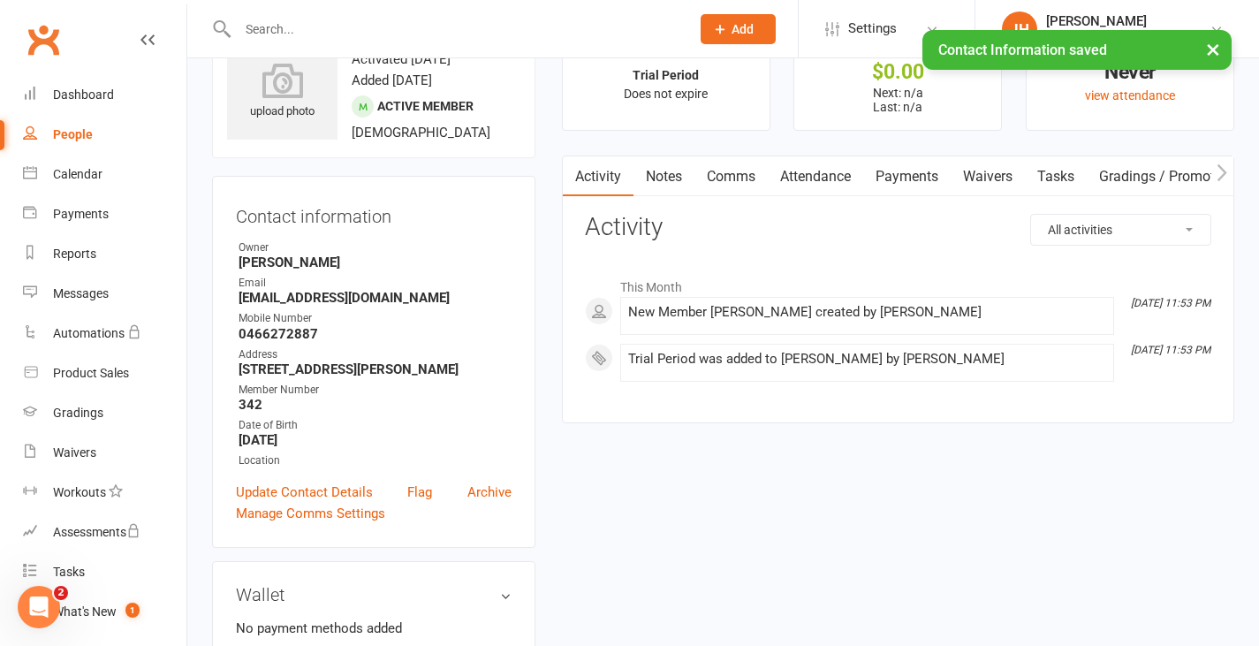
scroll to position [70, 0]
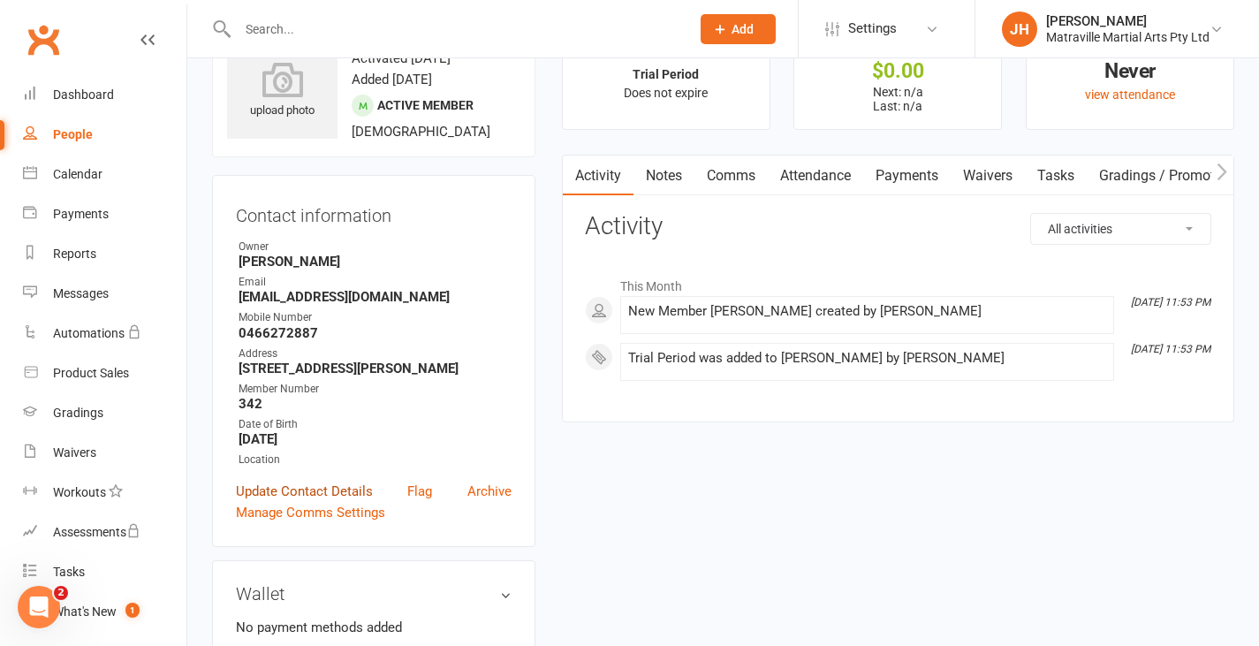
click at [340, 502] on link "Update Contact Details" at bounding box center [304, 491] width 137 height 21
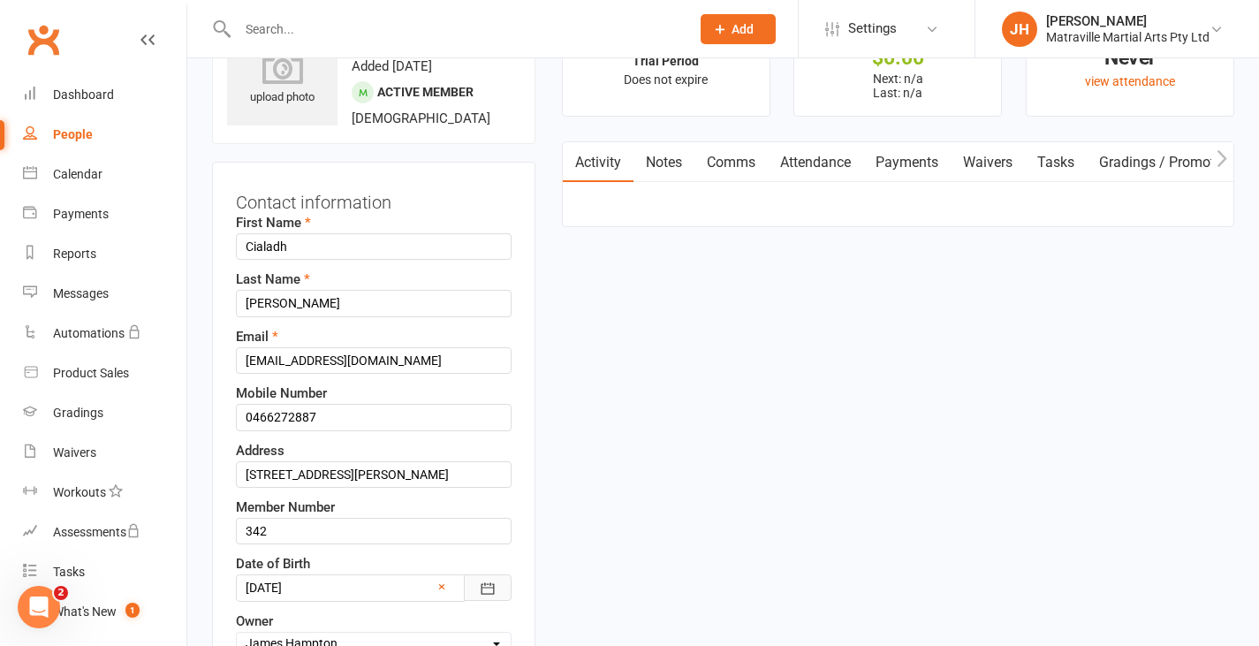
click at [493, 597] on icon "button" at bounding box center [488, 588] width 18 height 18
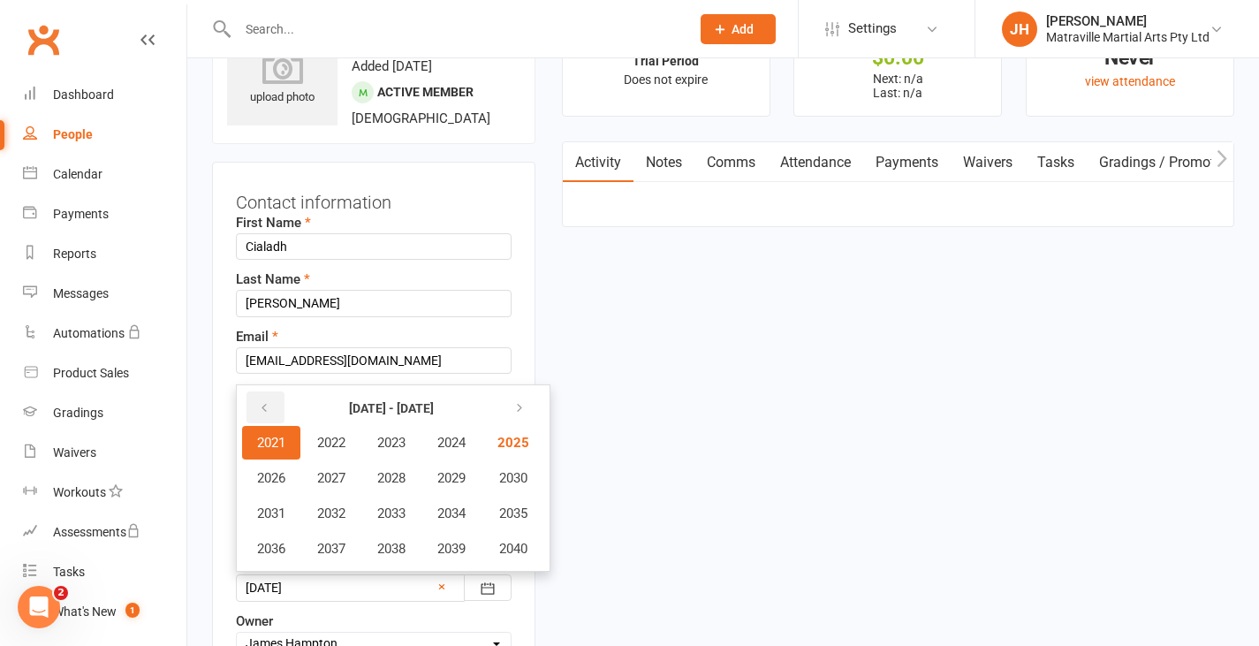
click at [252, 423] on button "button" at bounding box center [265, 407] width 38 height 32
click at [403, 556] on span "2018" at bounding box center [391, 549] width 28 height 16
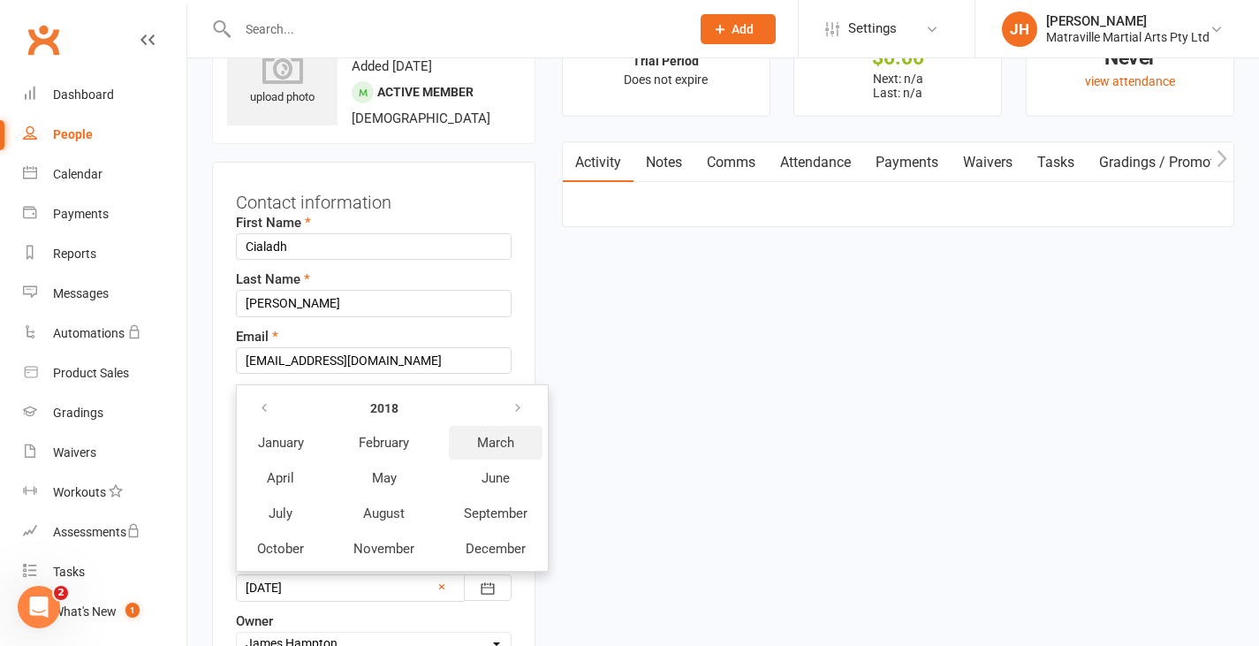
click at [489, 450] on span "March" at bounding box center [495, 443] width 37 height 16
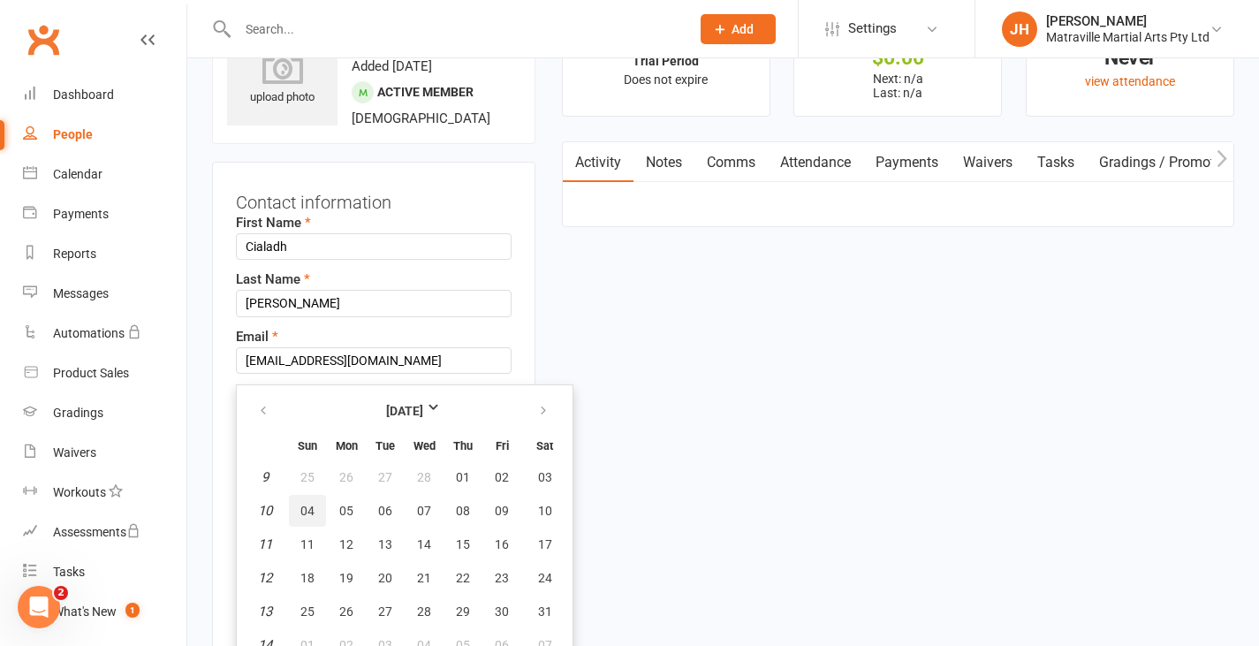
click at [322, 525] on button "04" at bounding box center [307, 511] width 37 height 32
type input "[DATE]"
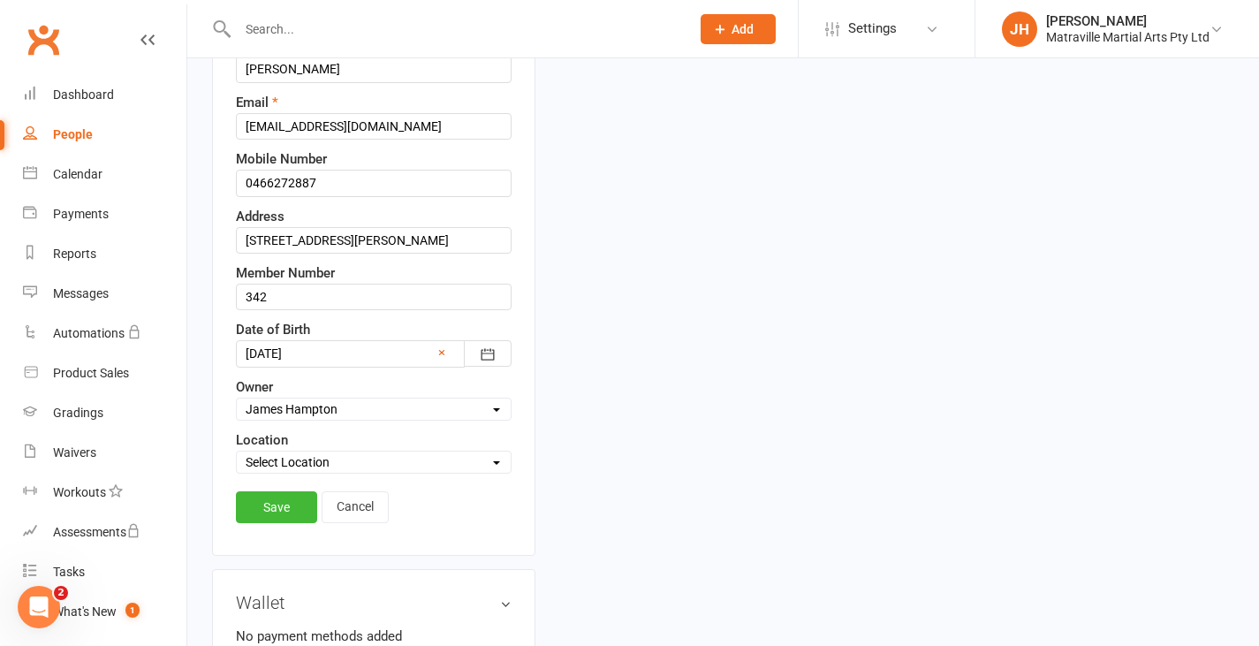
scroll to position [318, 0]
click at [299, 531] on div "Save Cancel" at bounding box center [374, 510] width 276 height 41
click at [287, 522] on link "Save" at bounding box center [276, 506] width 81 height 32
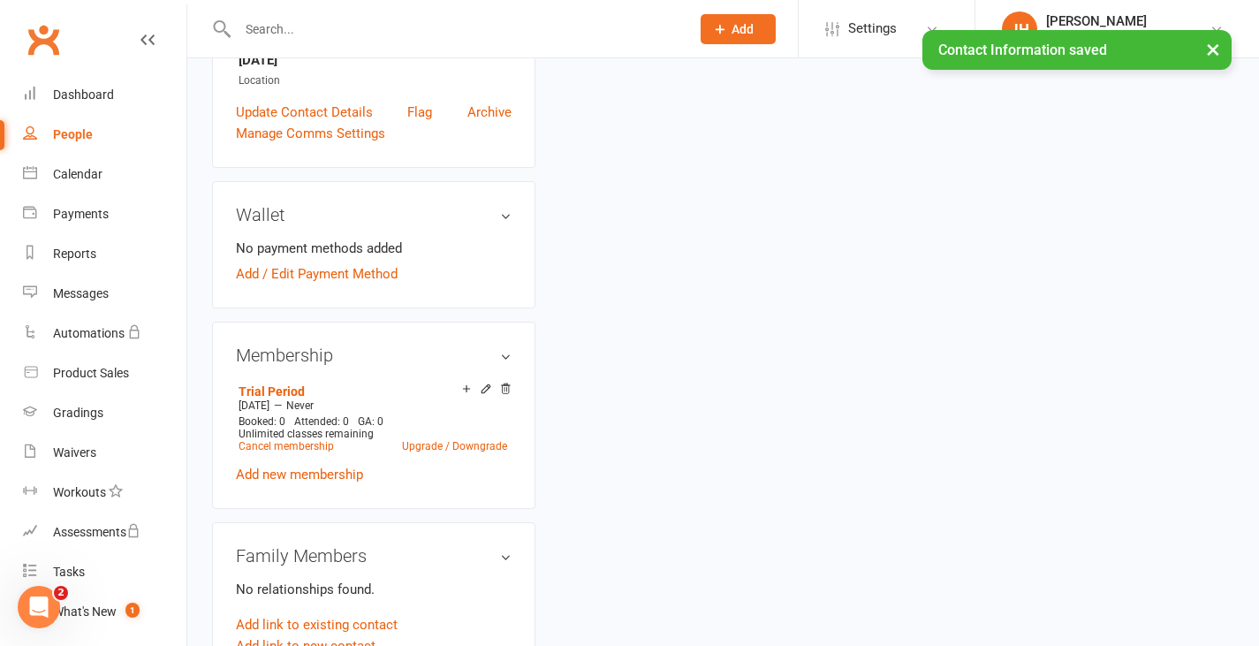
scroll to position [450, 0]
click at [418, 451] on link "Upgrade / Downgrade" at bounding box center [454, 445] width 105 height 12
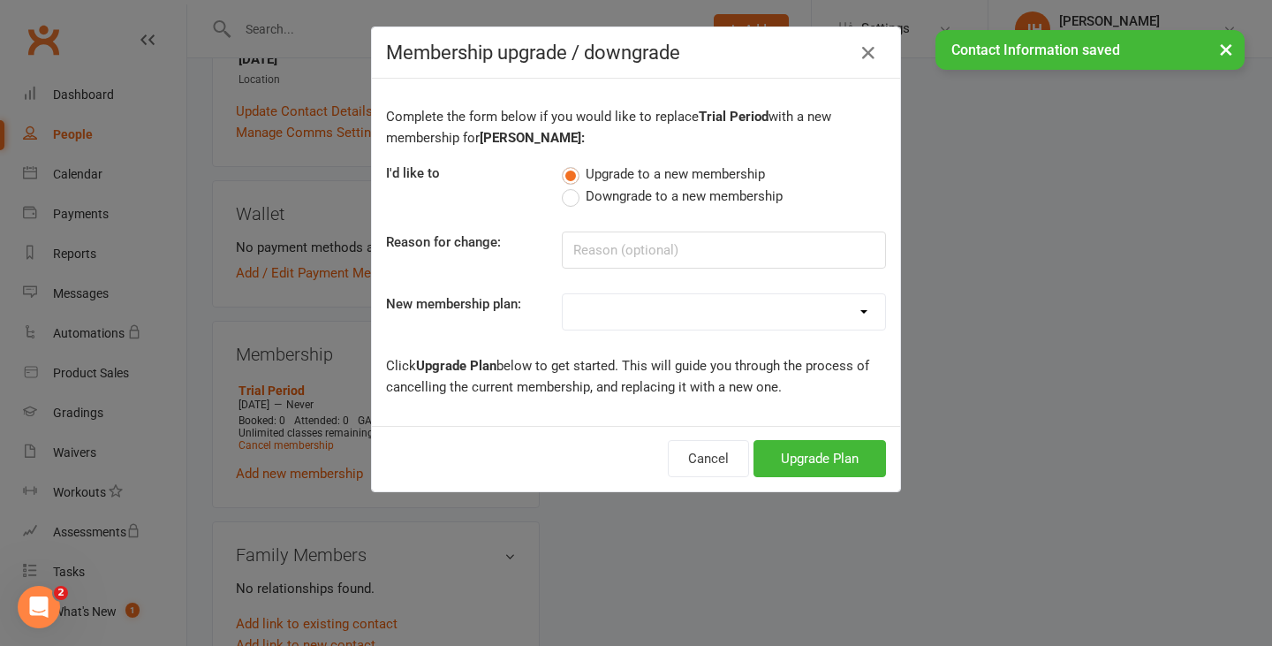
click at [594, 305] on select at bounding box center [724, 311] width 322 height 35
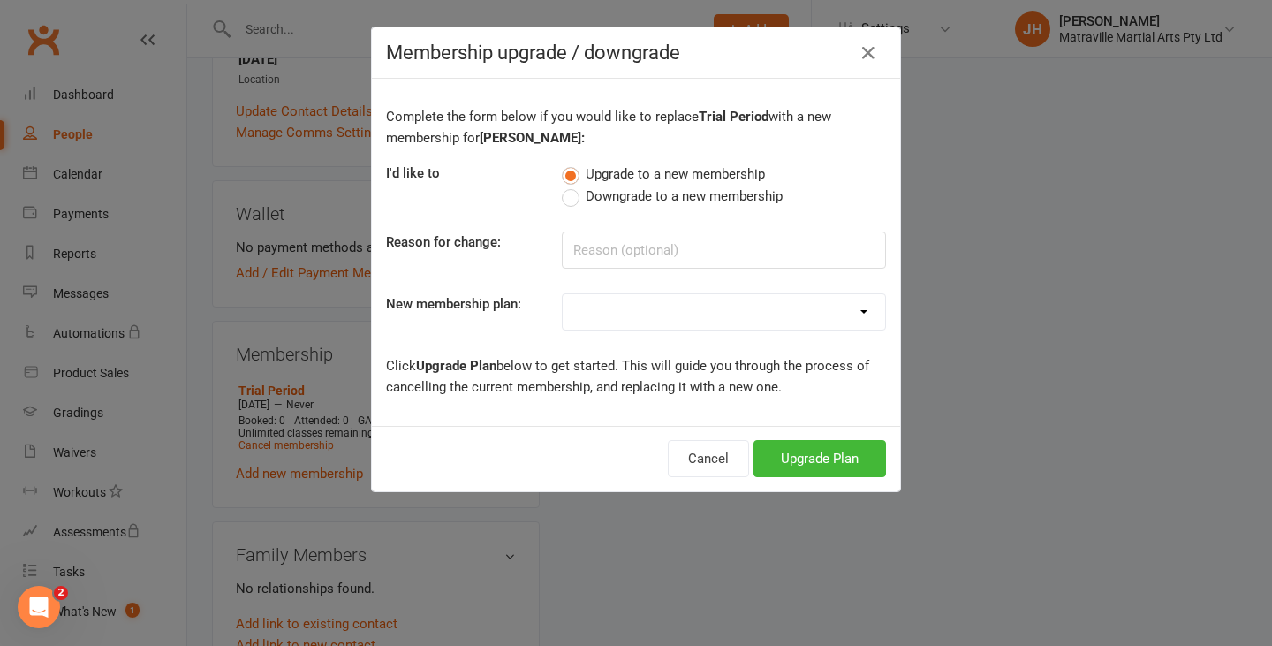
select select "27"
click at [563, 294] on select "Trial Period Suspended Period Standard Adult BJJ Concession/Student Adult BJJ S…" at bounding box center [724, 311] width 322 height 35
click at [785, 457] on button "Upgrade Plan" at bounding box center [819, 458] width 132 height 37
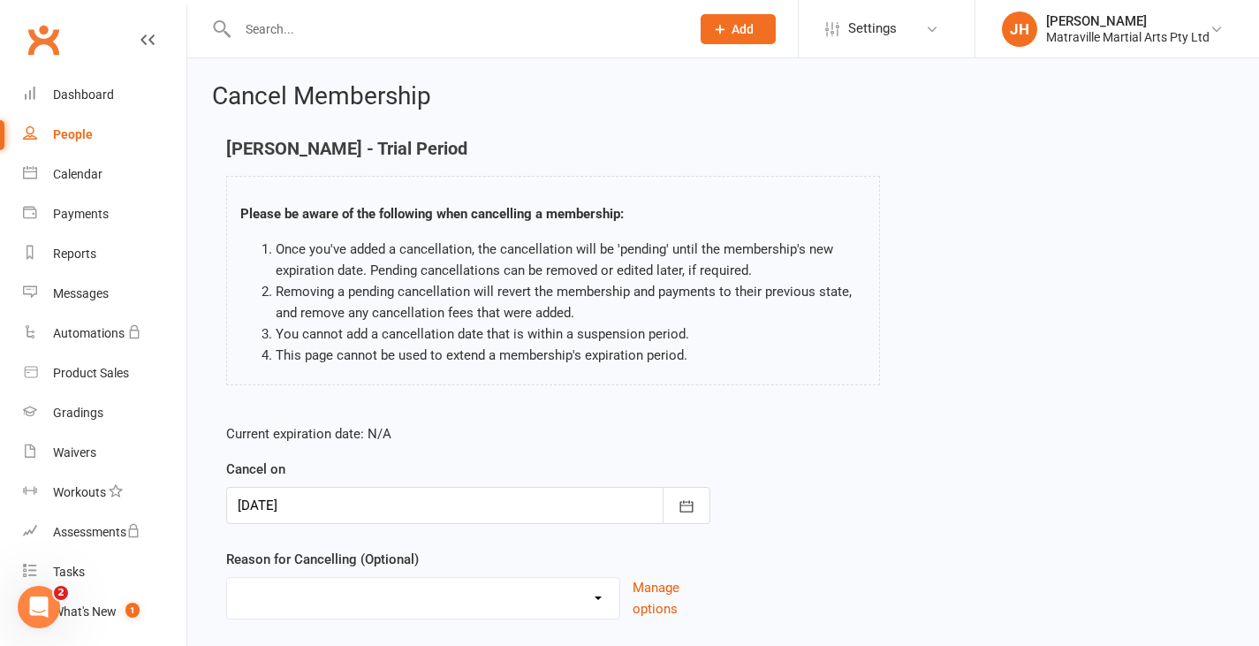
scroll to position [117, 0]
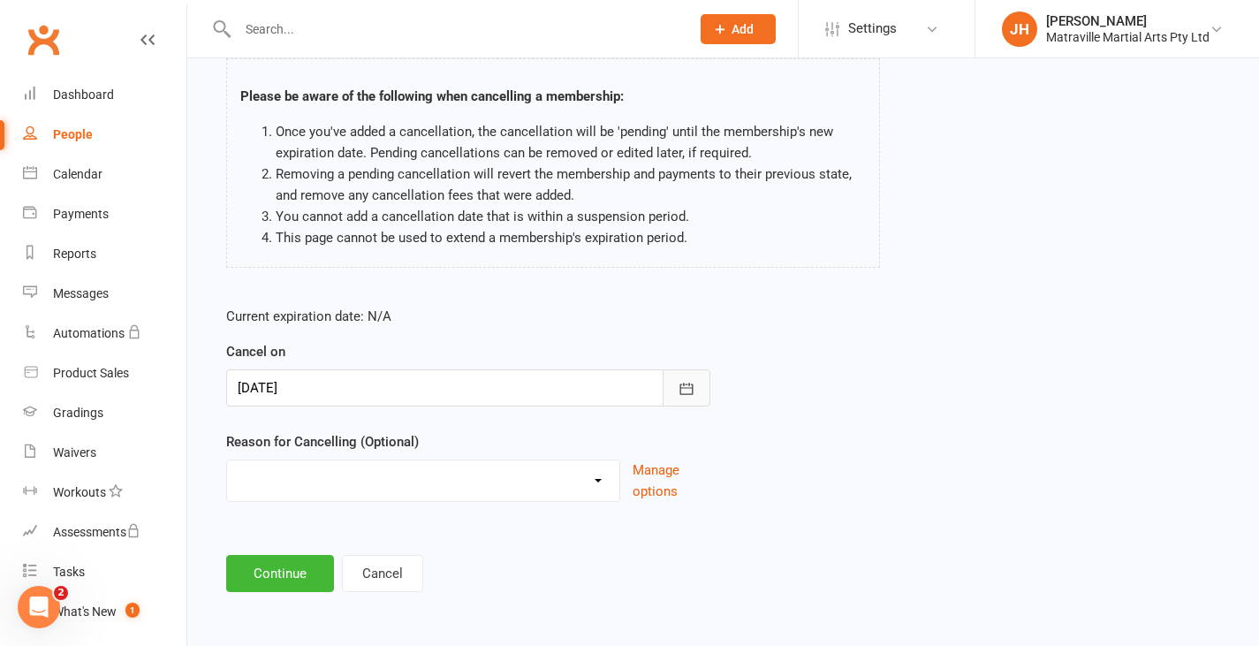
click at [684, 389] on icon "button" at bounding box center [687, 389] width 18 height 18
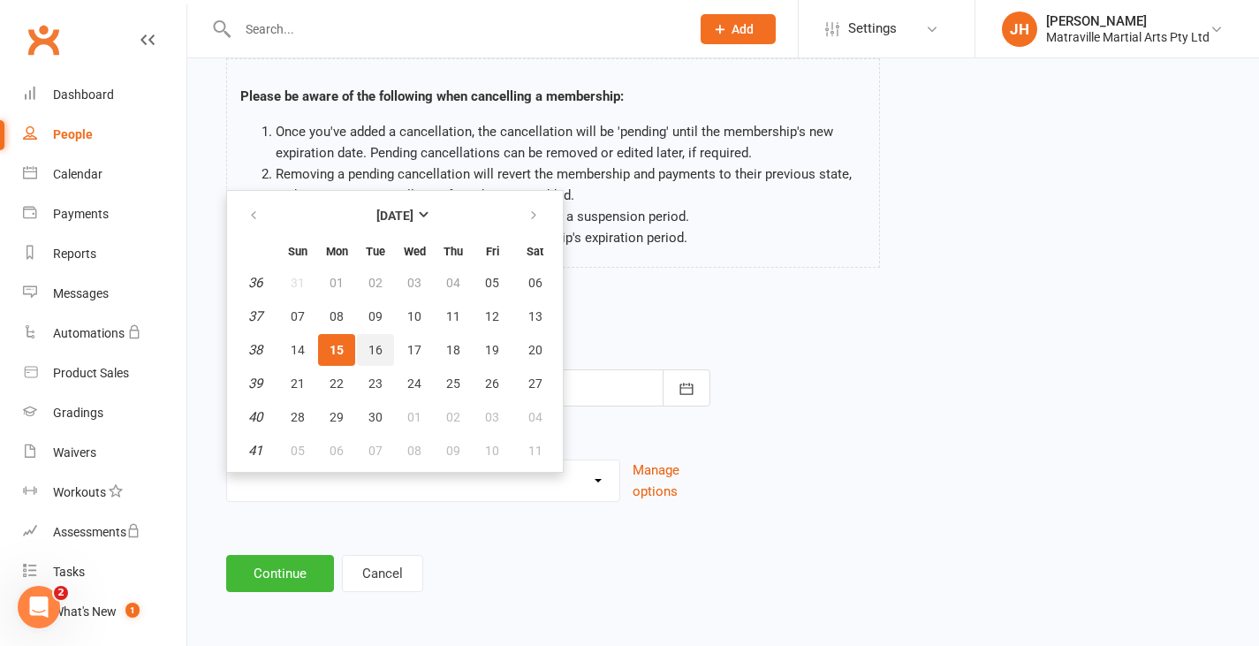
click at [371, 360] on button "16" at bounding box center [375, 350] width 37 height 32
type input "[DATE]"
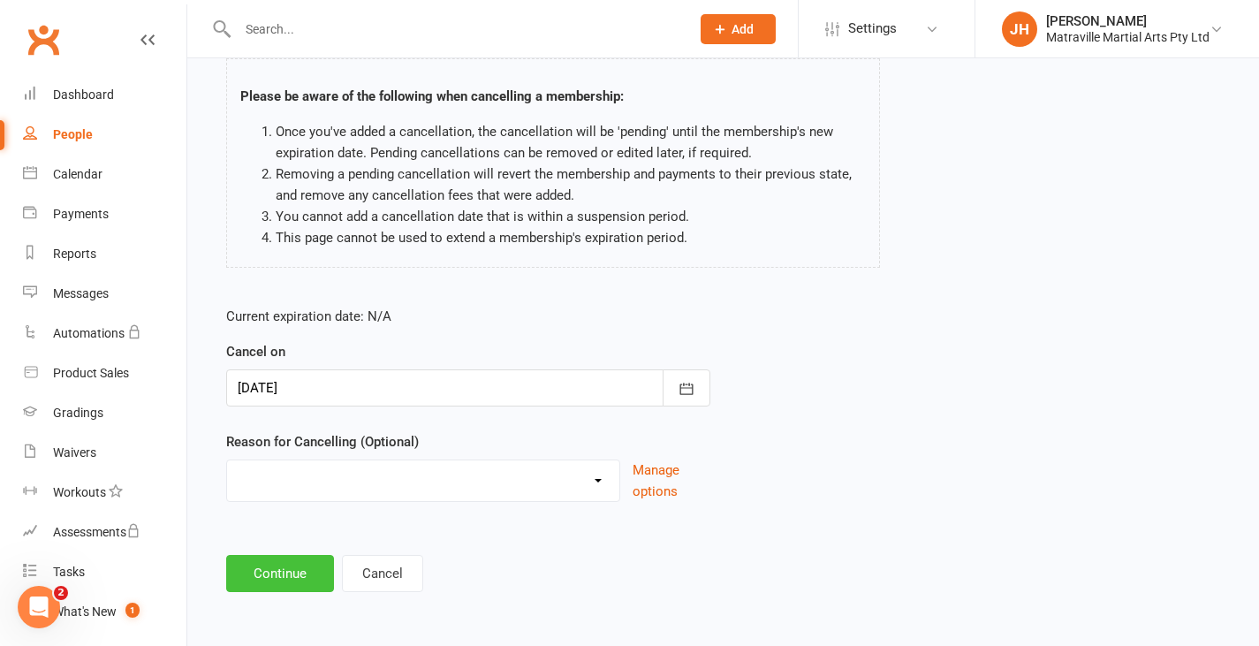
click at [288, 568] on button "Continue" at bounding box center [280, 573] width 108 height 37
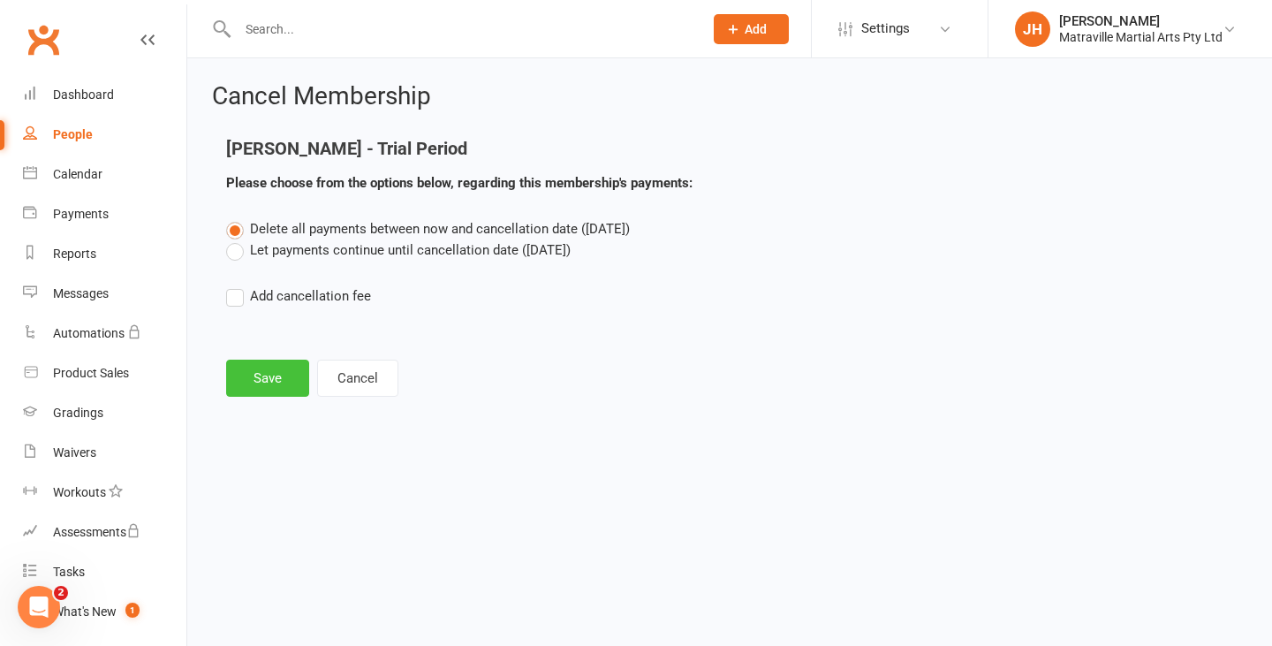
click at [287, 379] on button "Save" at bounding box center [267, 378] width 83 height 37
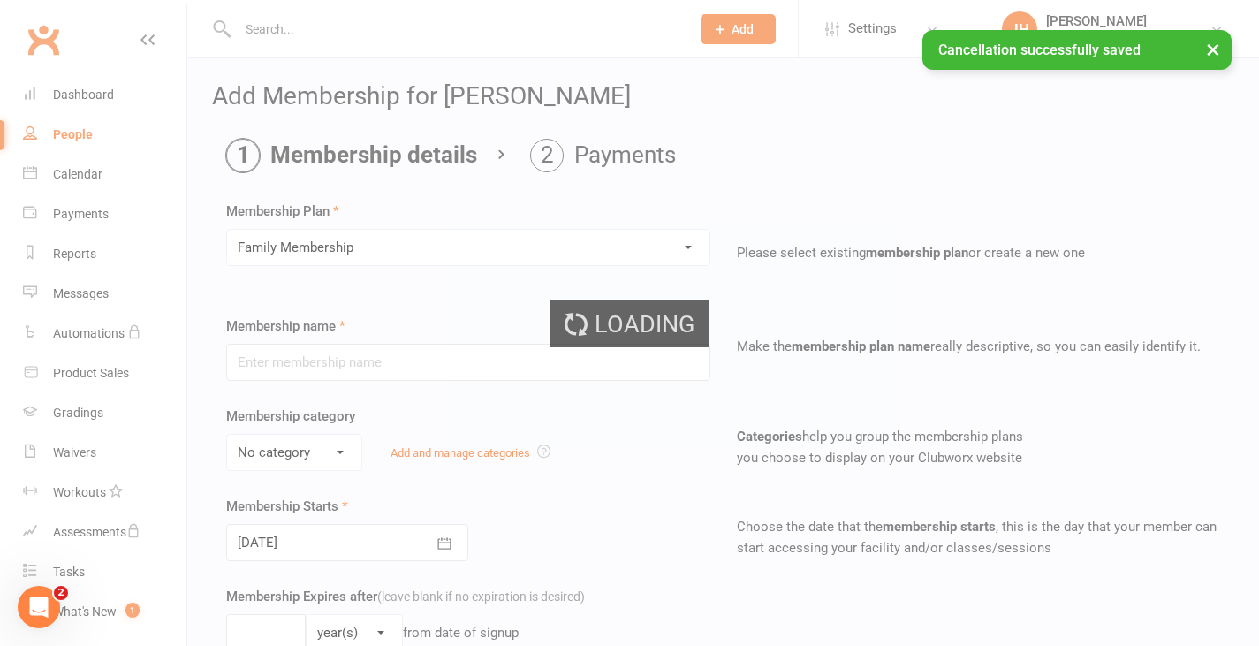
type input "Family Membership"
type input "0"
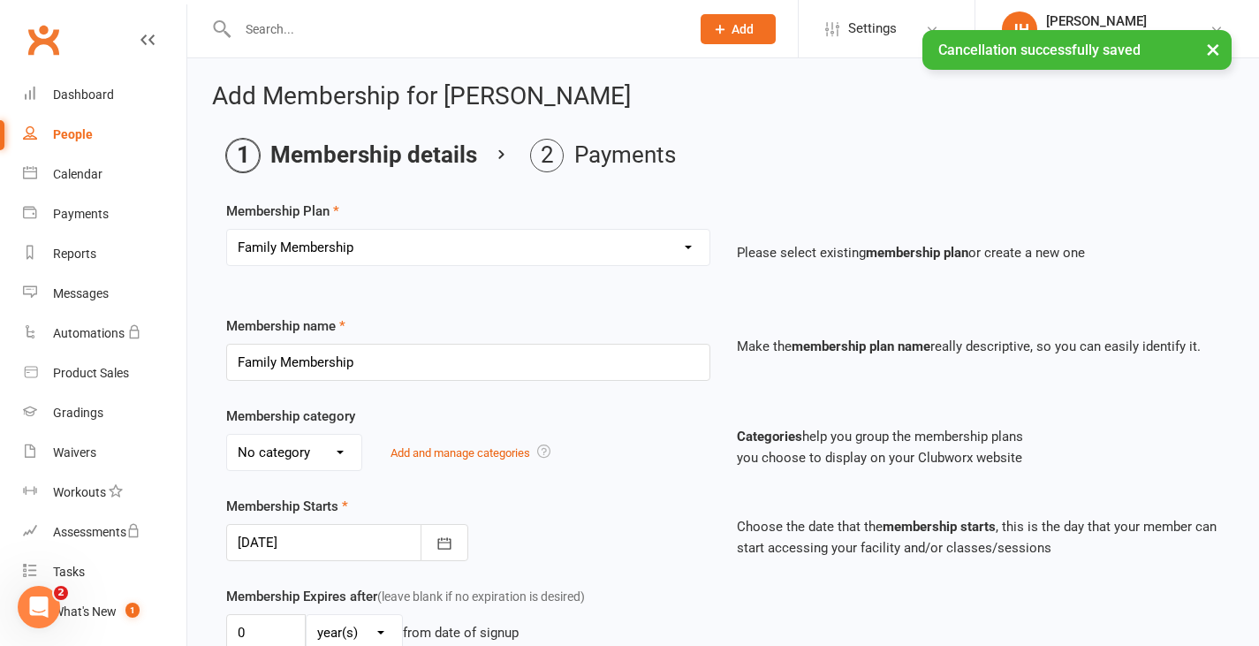
click at [331, 462] on select "No category Brazilian Jiujitsu Kick Boxing Yoga/Pilates" at bounding box center [294, 452] width 134 height 35
select select "0"
click at [227, 435] on select "No category Brazilian Jiujitsu Kick Boxing Yoga/Pilates" at bounding box center [294, 452] width 134 height 35
click at [456, 548] on button "button" at bounding box center [444, 542] width 48 height 37
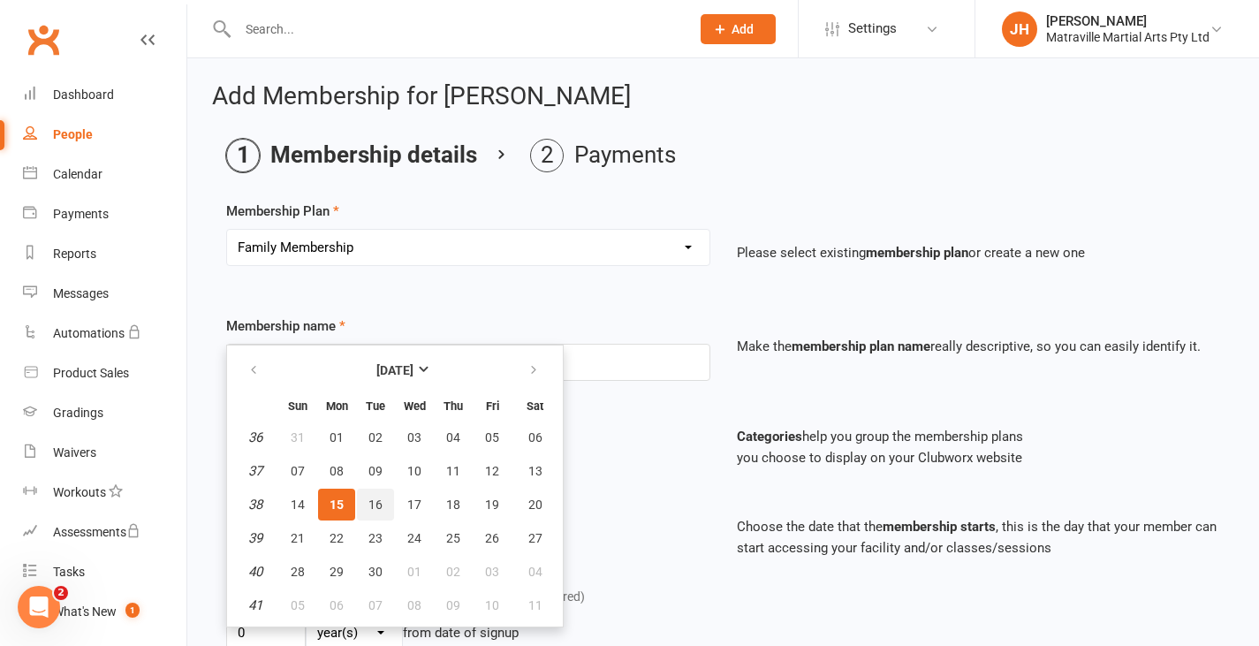
click at [381, 507] on span "16" at bounding box center [375, 504] width 14 height 14
type input "[DATE]"
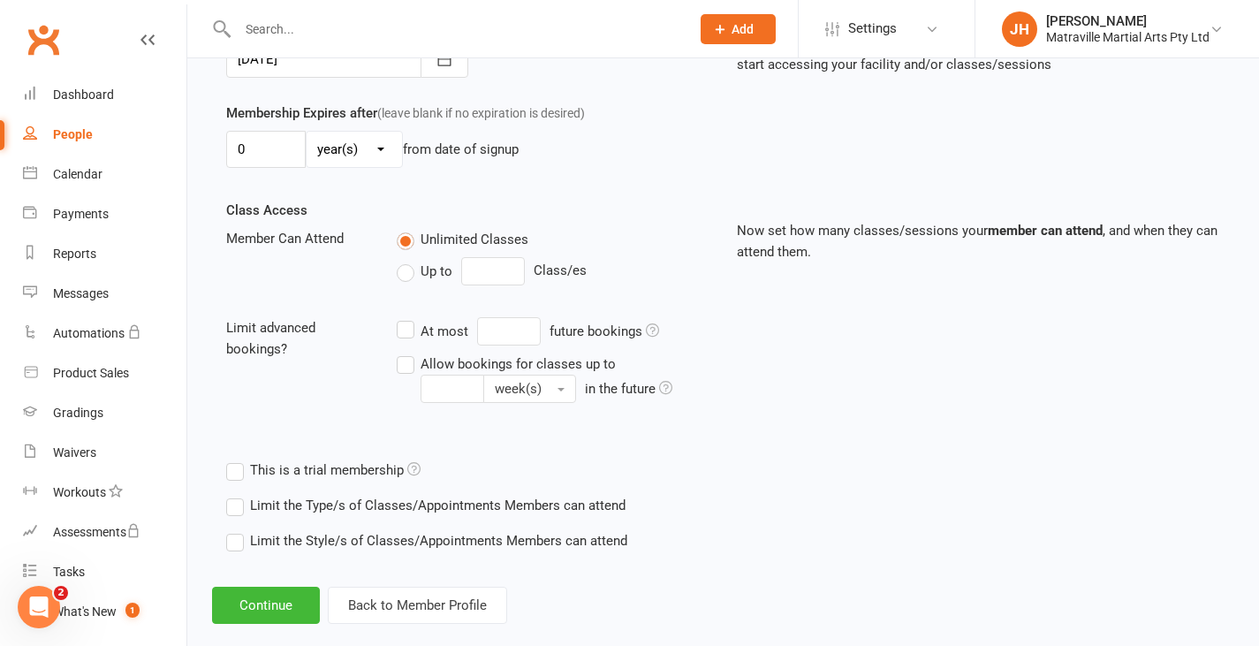
scroll to position [511, 0]
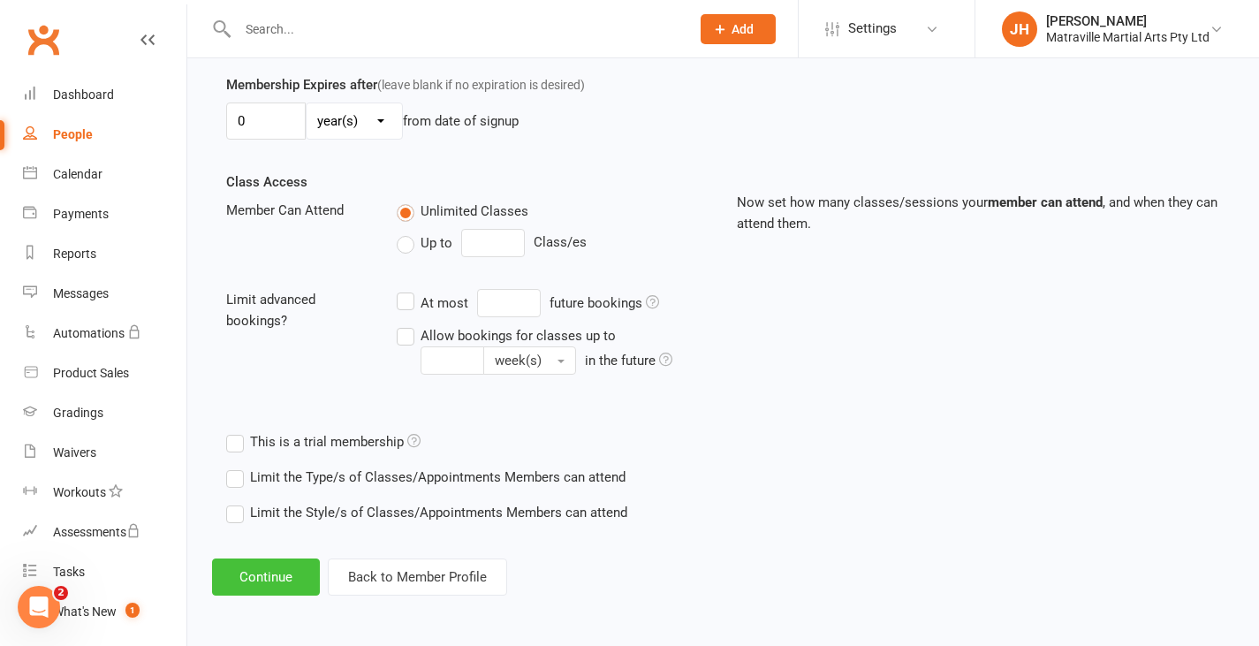
click at [255, 581] on button "Continue" at bounding box center [266, 576] width 108 height 37
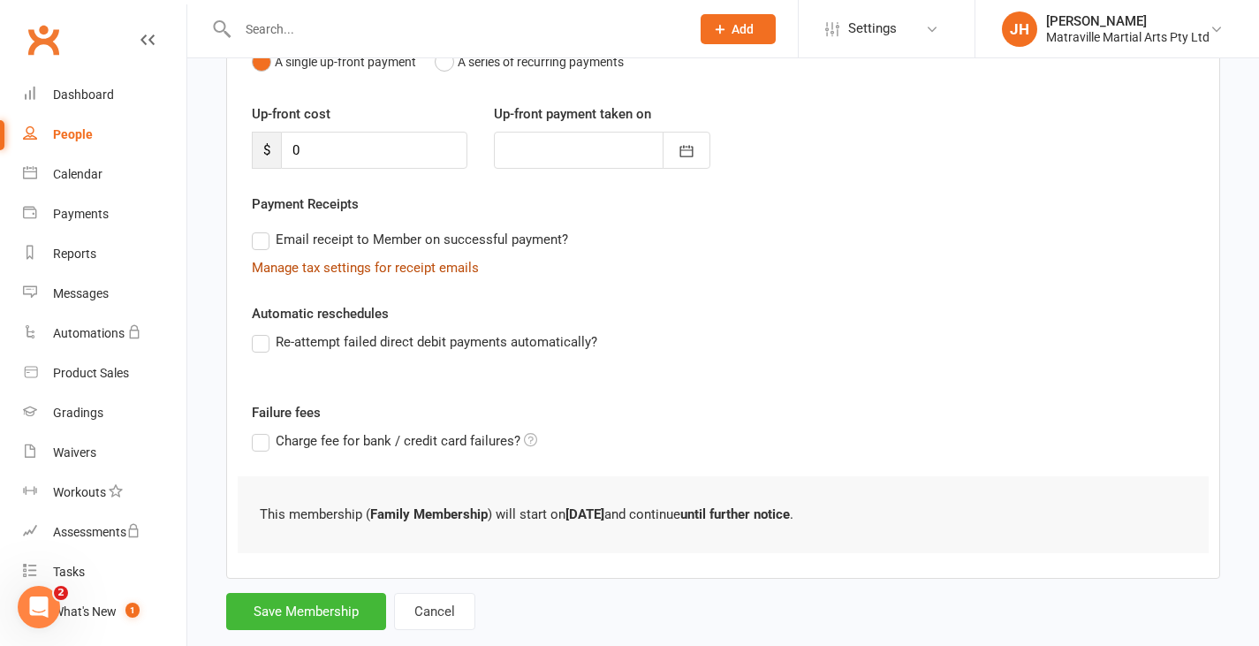
scroll to position [246, 0]
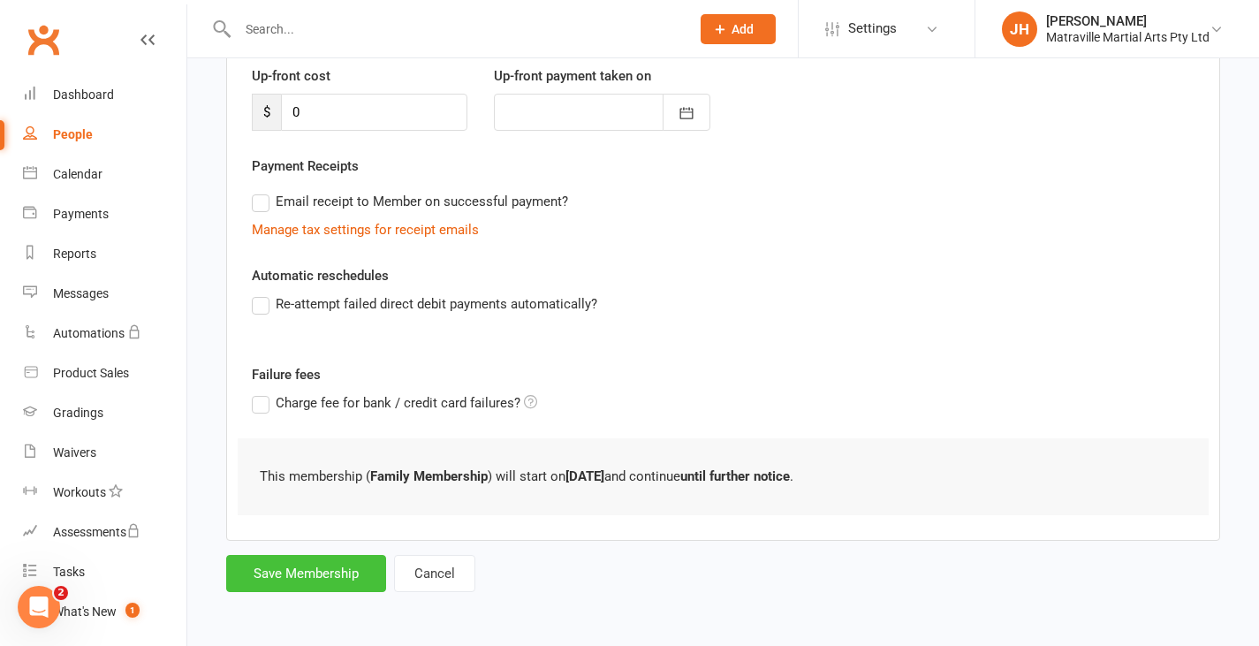
click at [323, 569] on button "Save Membership" at bounding box center [306, 573] width 160 height 37
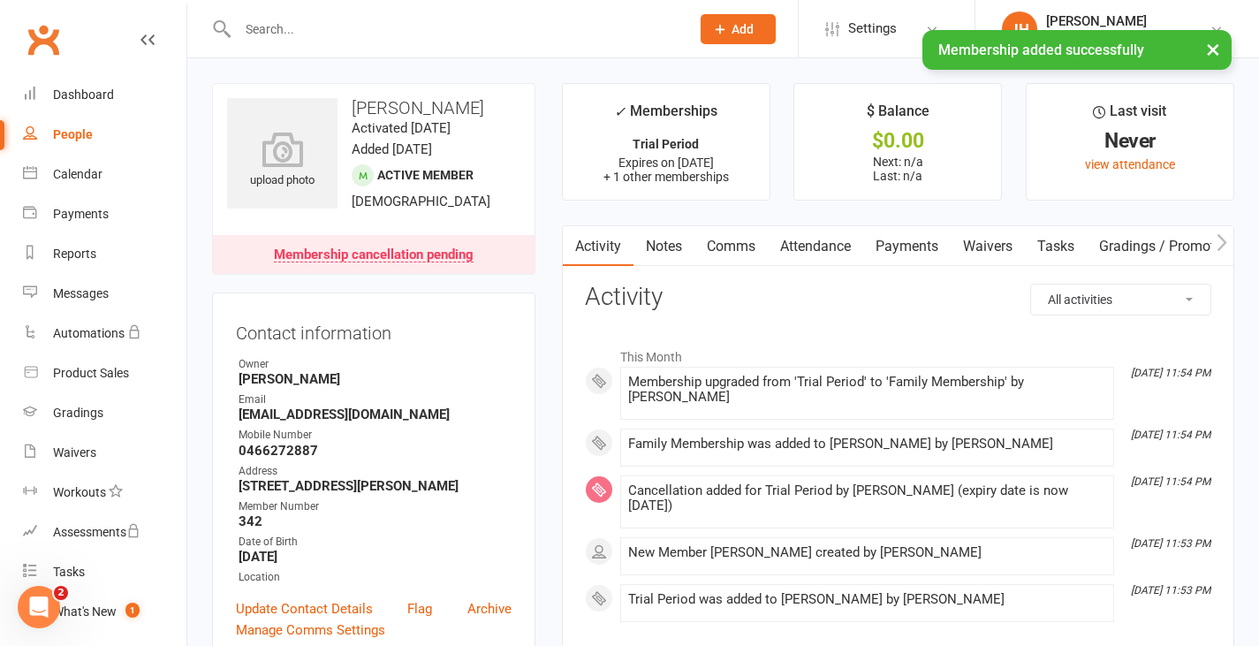
click at [902, 241] on link "Payments" at bounding box center [906, 246] width 87 height 41
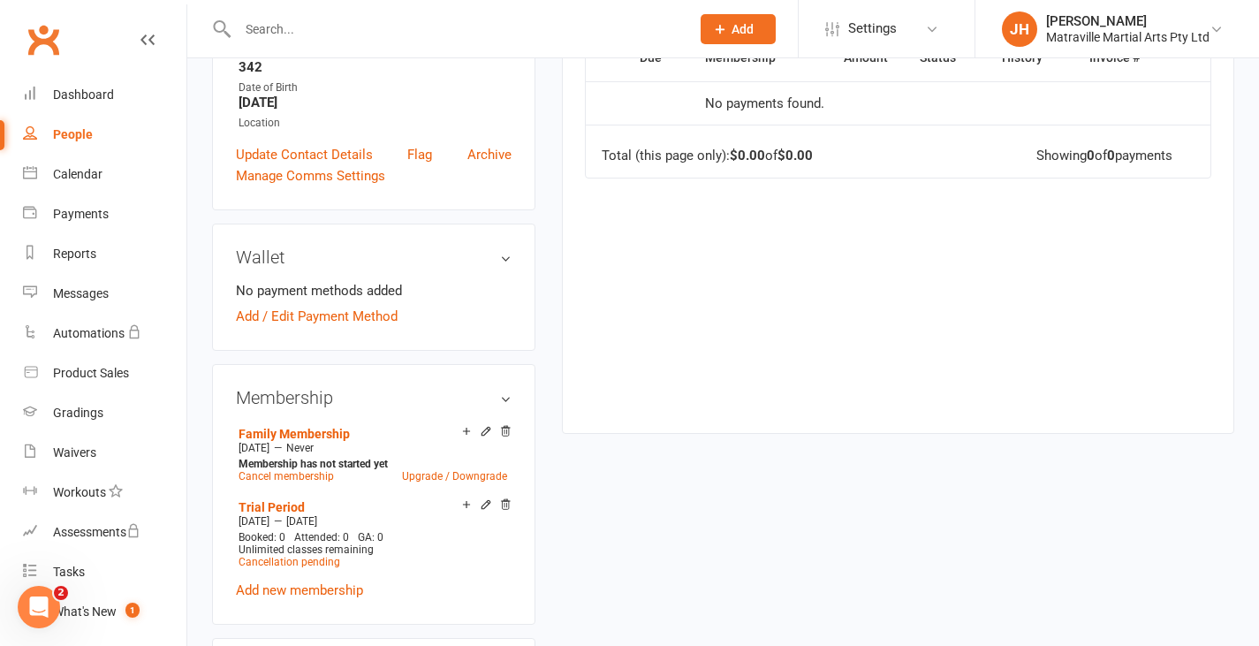
scroll to position [455, 0]
click at [383, 326] on link "Add / Edit Payment Method" at bounding box center [317, 315] width 162 height 21
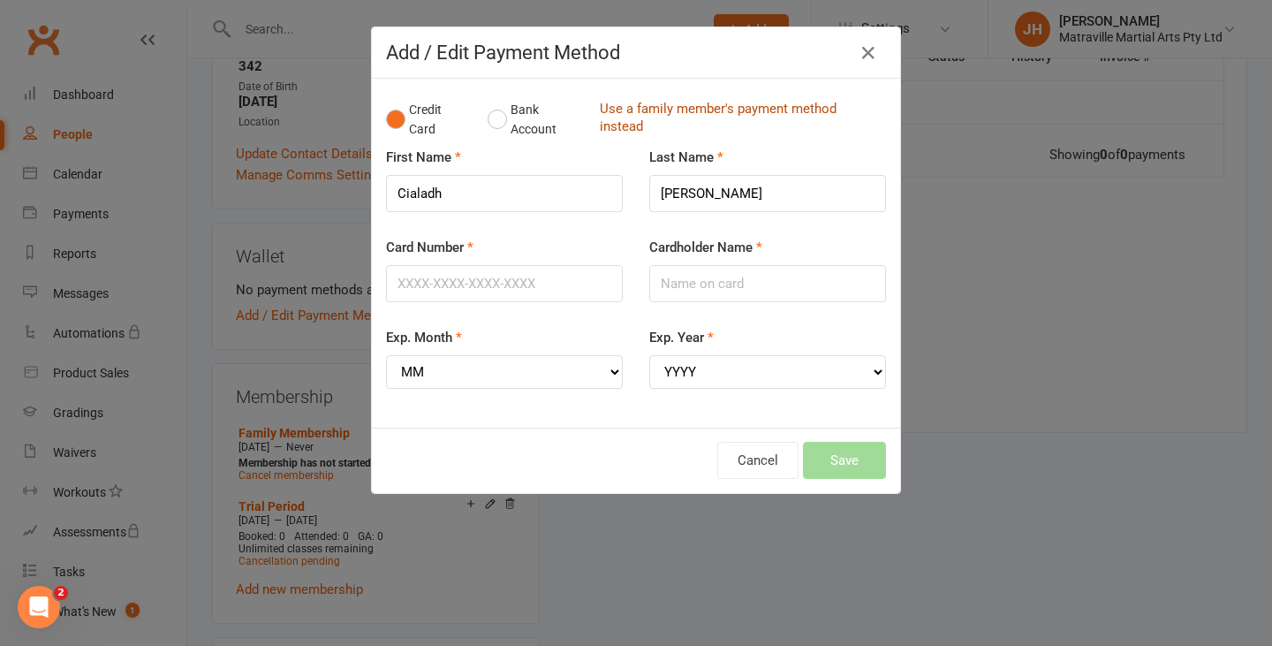
click at [612, 117] on link "Use a family member's payment method instead" at bounding box center [738, 120] width 277 height 40
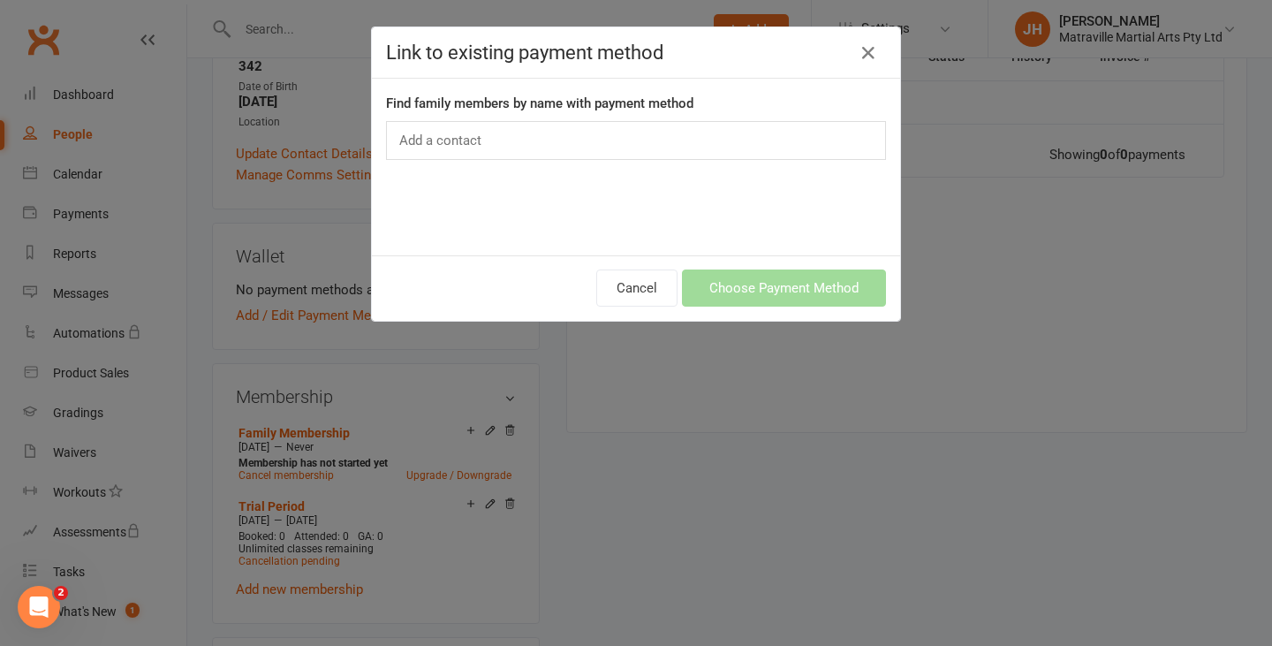
click at [516, 140] on div "Add a contact" at bounding box center [636, 140] width 500 height 39
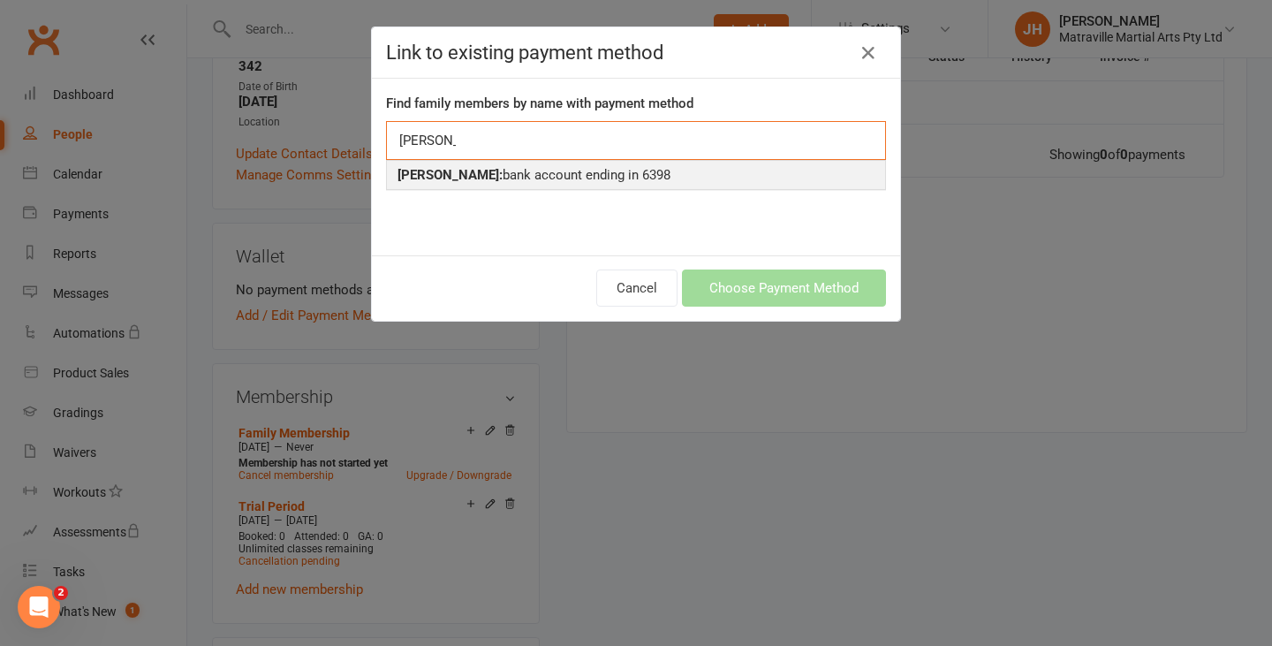
type input "[PERSON_NAME]"
click at [489, 178] on div "[PERSON_NAME]: bank account ending in 6398" at bounding box center [635, 174] width 477 height 21
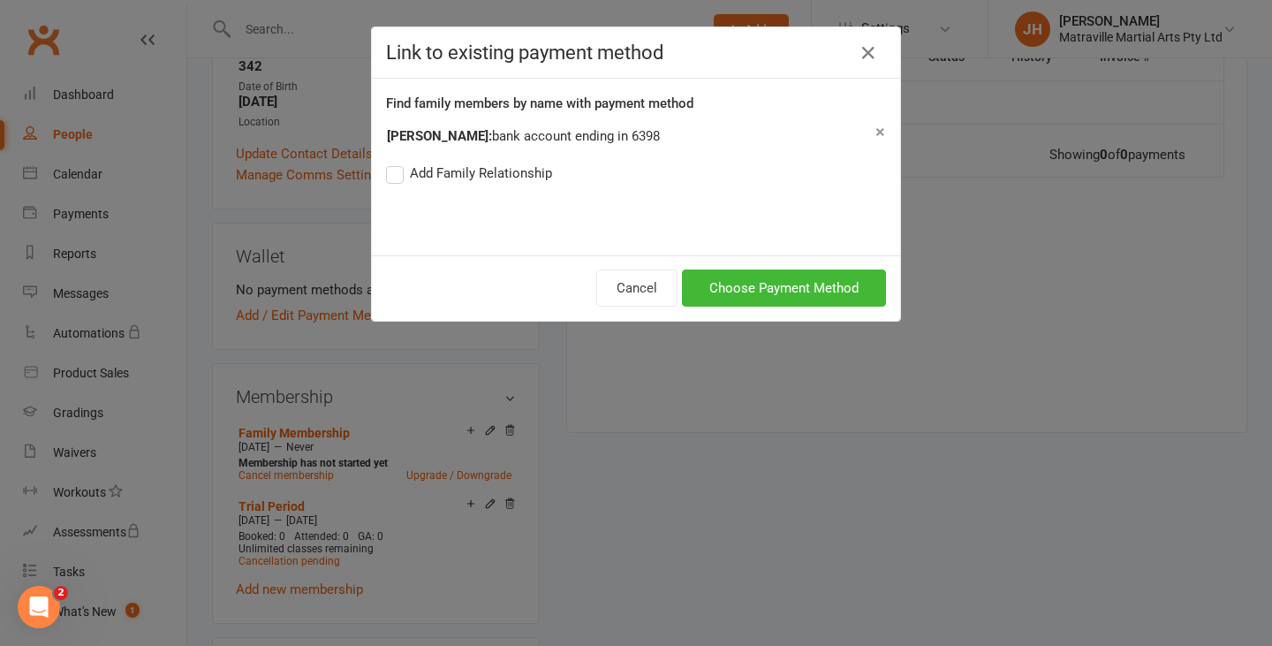
click at [516, 174] on label "Add Family Relationship" at bounding box center [469, 173] width 166 height 21
click at [397, 163] on input "Add Family Relationship" at bounding box center [391, 163] width 11 height 0
click at [524, 201] on select "Parent / Guardian Child Sibling (parent not in system) Spouse / Partner Cousin …" at bounding box center [613, 206] width 179 height 20
select select "2"
click at [524, 196] on select "Parent / Guardian Child Sibling (parent not in system) Spouse / Partner Cousin …" at bounding box center [613, 206] width 179 height 20
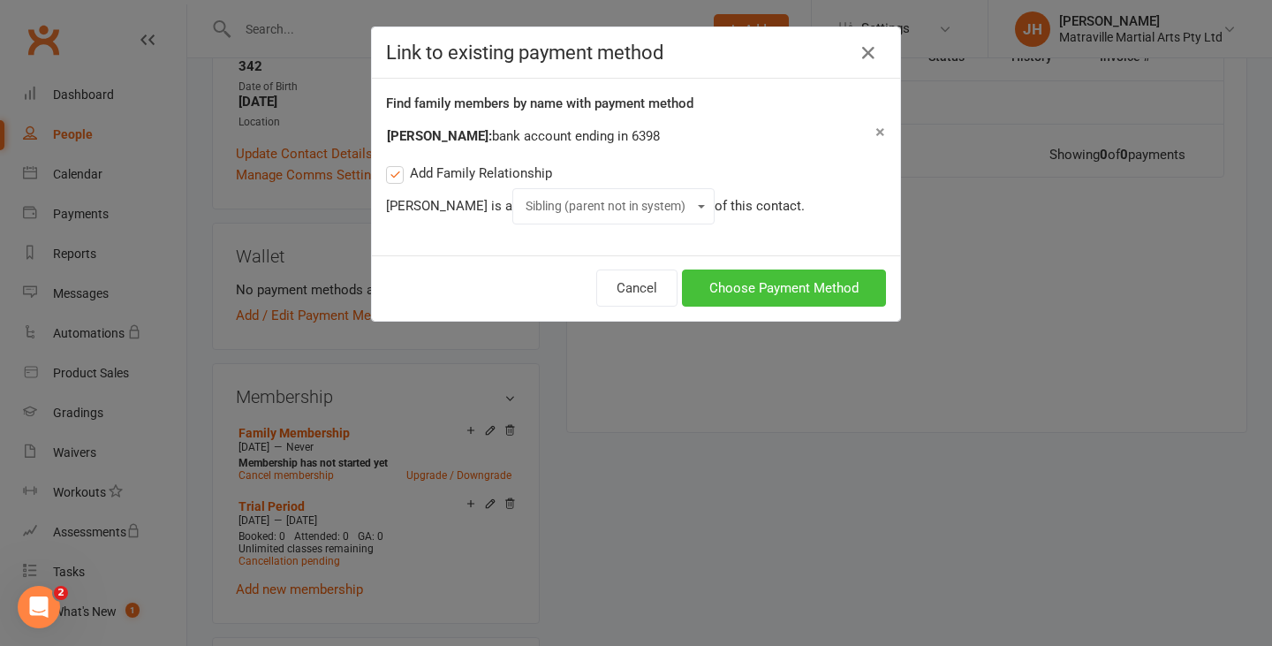
click at [762, 286] on button "Choose Payment Method" at bounding box center [784, 287] width 204 height 37
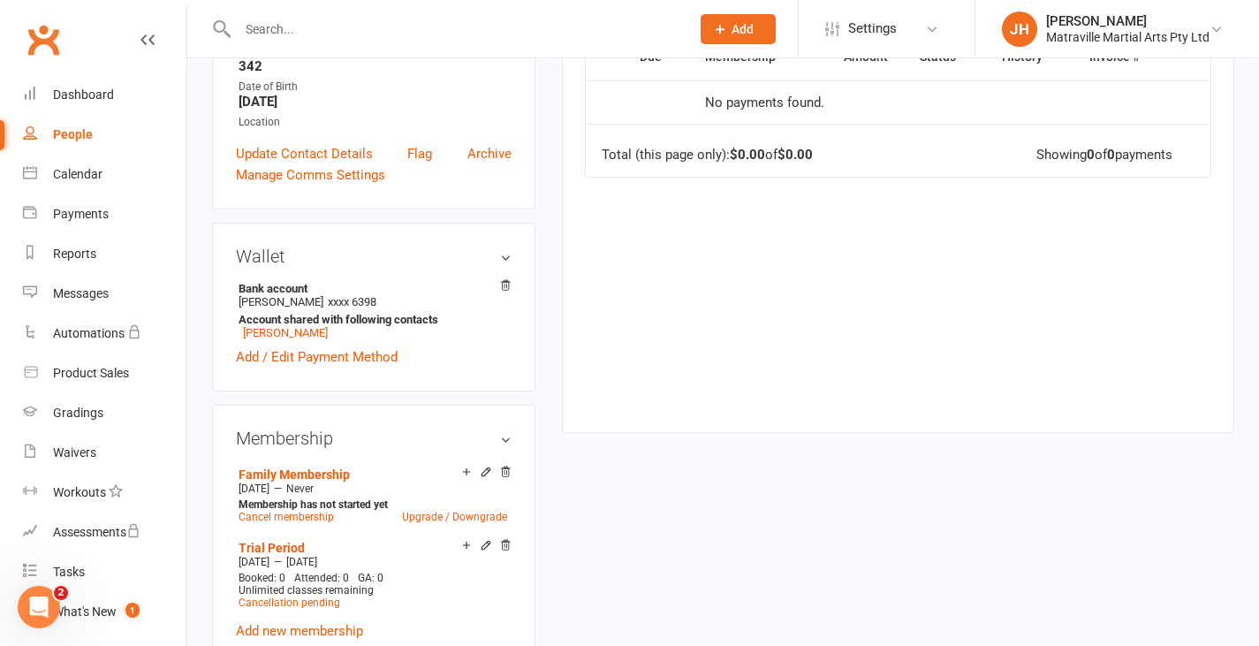
click at [85, 124] on link "People" at bounding box center [104, 135] width 163 height 40
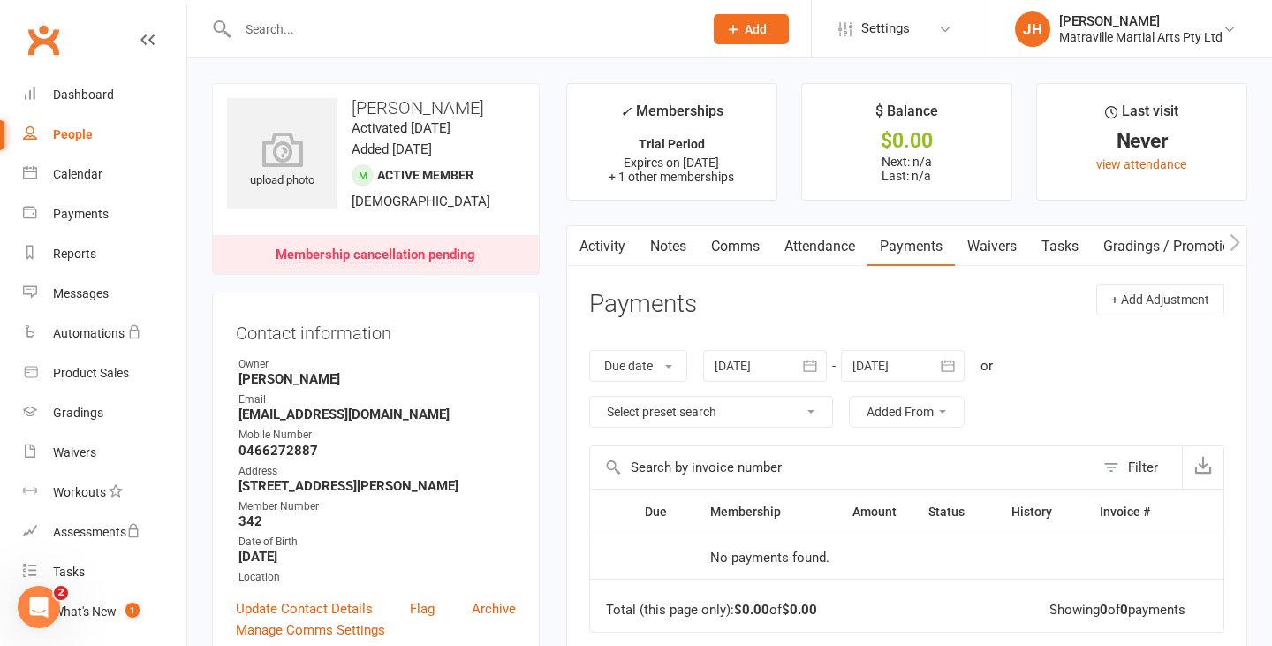
select select "100"
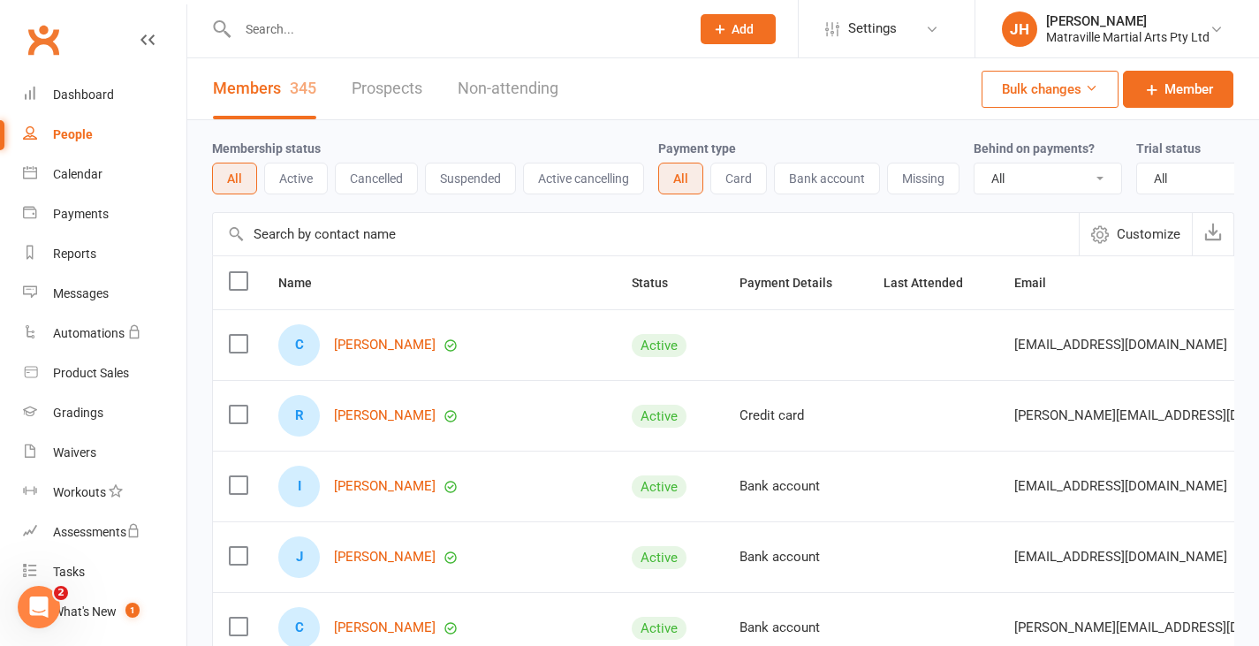
click at [730, 38] on button "Add" at bounding box center [737, 29] width 75 height 30
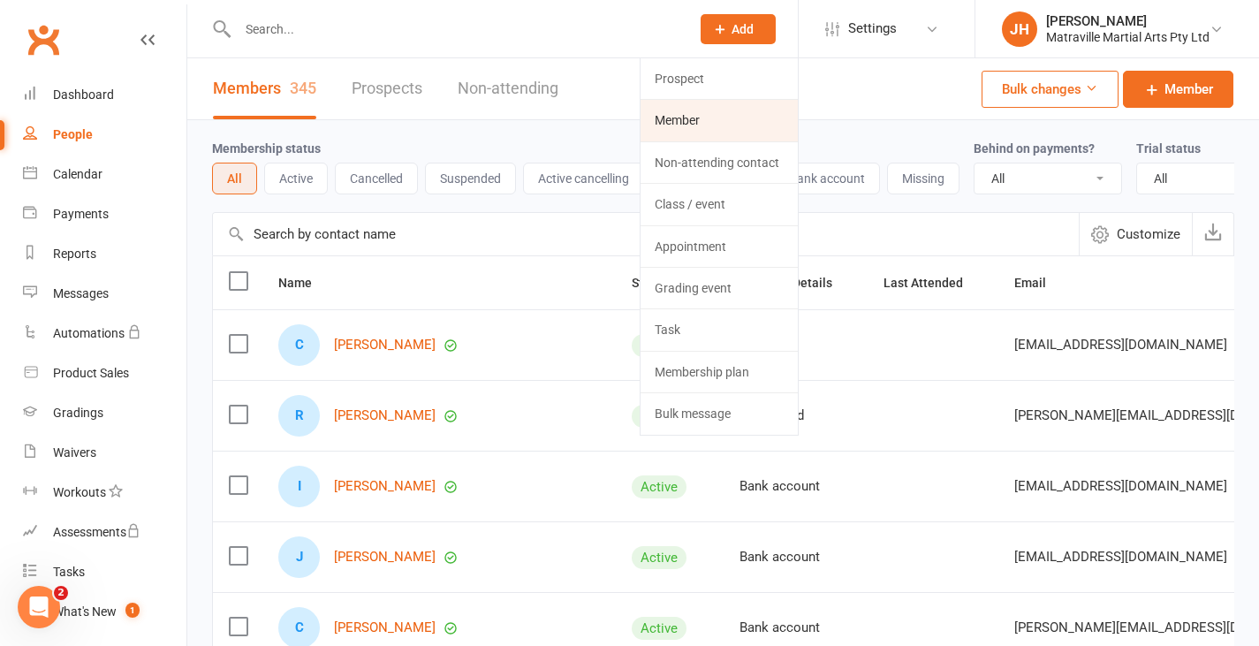
click at [685, 116] on link "Member" at bounding box center [718, 120] width 157 height 41
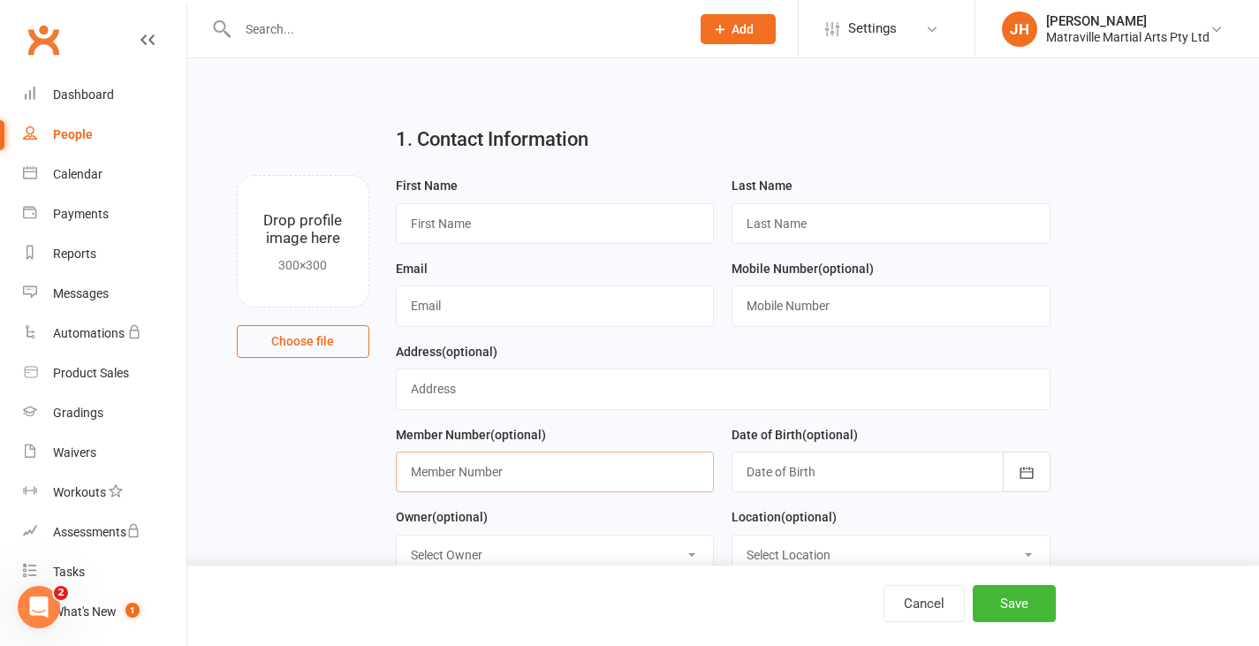
click at [460, 465] on input "text" at bounding box center [555, 471] width 319 height 41
type input "344"
click at [478, 209] on input "text" at bounding box center [555, 223] width 319 height 41
type input "[PERSON_NAME]"
type input "Uzun"
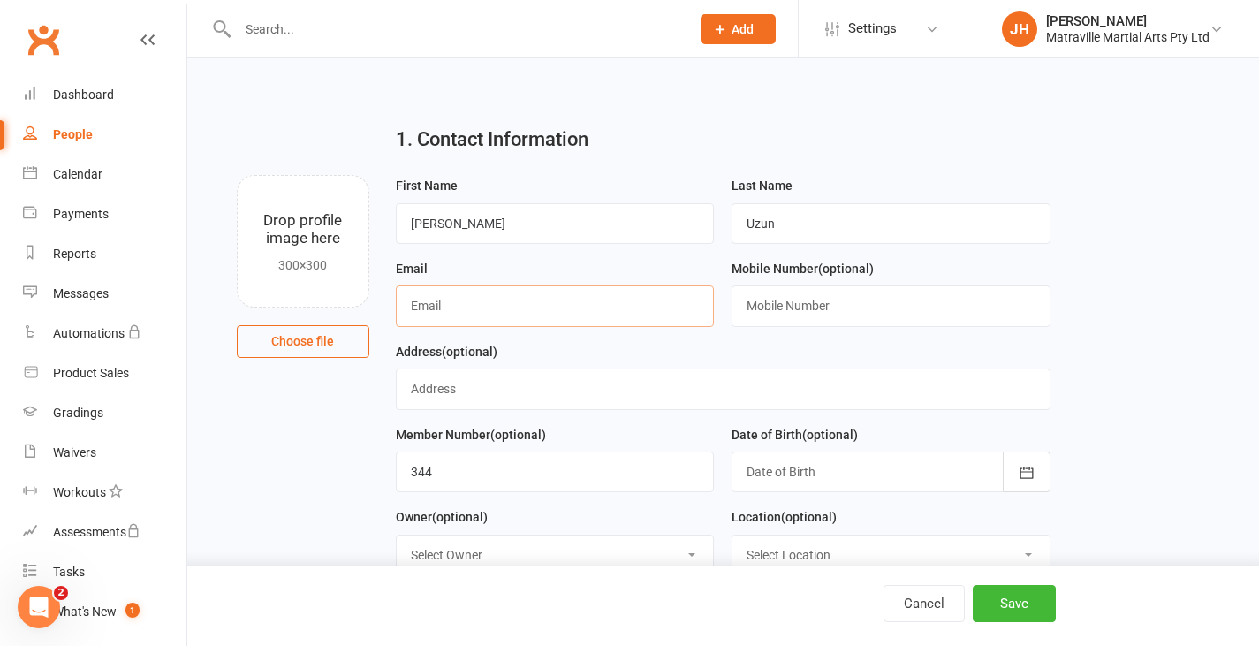
click at [540, 305] on input "text" at bounding box center [555, 305] width 319 height 41
click at [466, 300] on input "text" at bounding box center [555, 305] width 319 height 41
type input "[EMAIL_ADDRESS][DOMAIN_NAME]"
click at [769, 309] on input "text" at bounding box center [890, 305] width 319 height 41
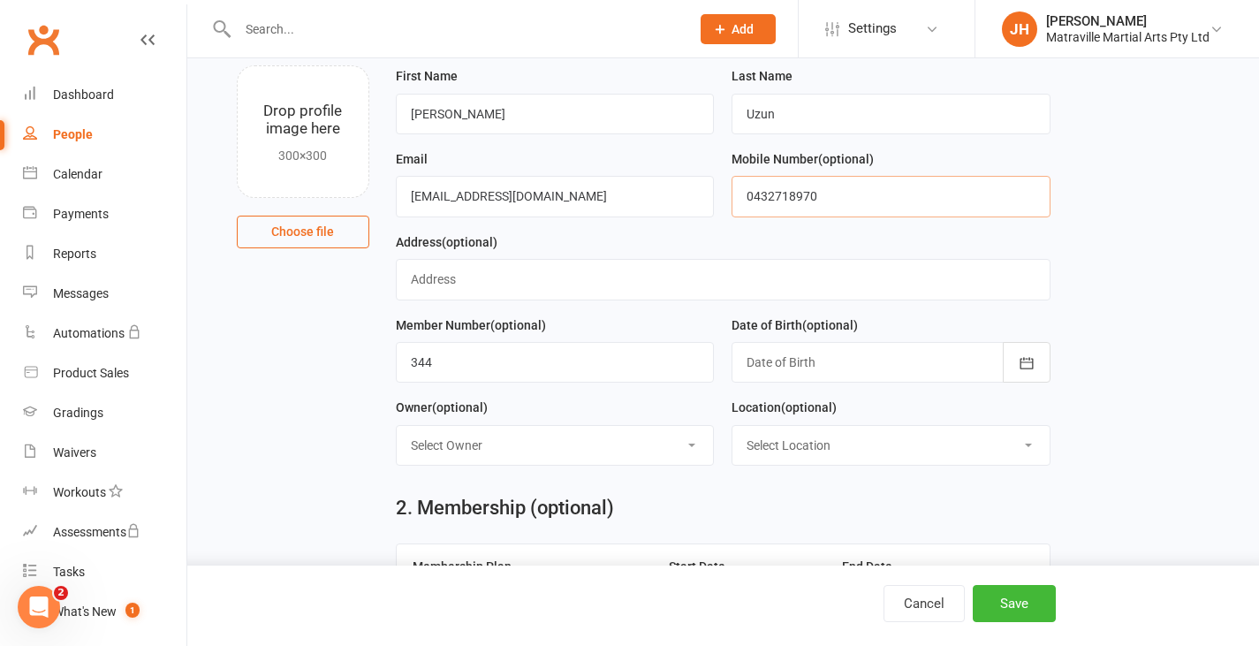
scroll to position [110, 0]
type input "0432718970"
click at [636, 285] on input "text" at bounding box center [723, 278] width 655 height 41
type input "[STREET_ADDRESS]"
click at [814, 375] on div at bounding box center [890, 361] width 319 height 41
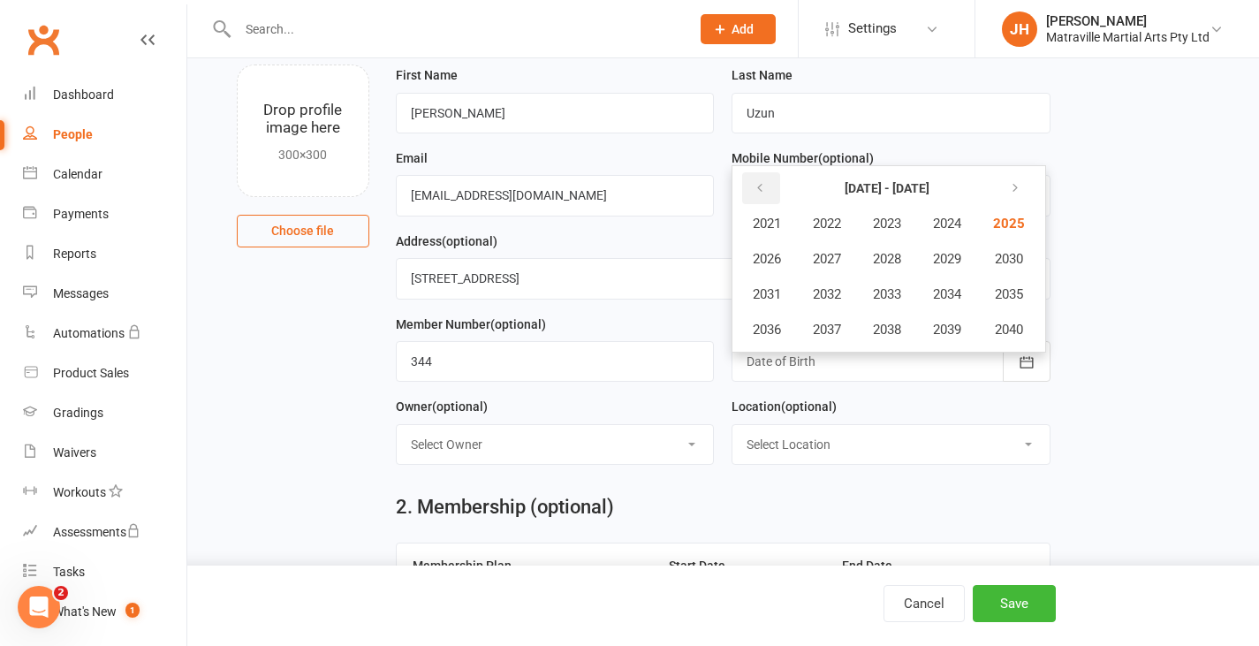
click at [754, 179] on button "button" at bounding box center [761, 188] width 38 height 32
click at [833, 329] on span "2017" at bounding box center [827, 330] width 28 height 16
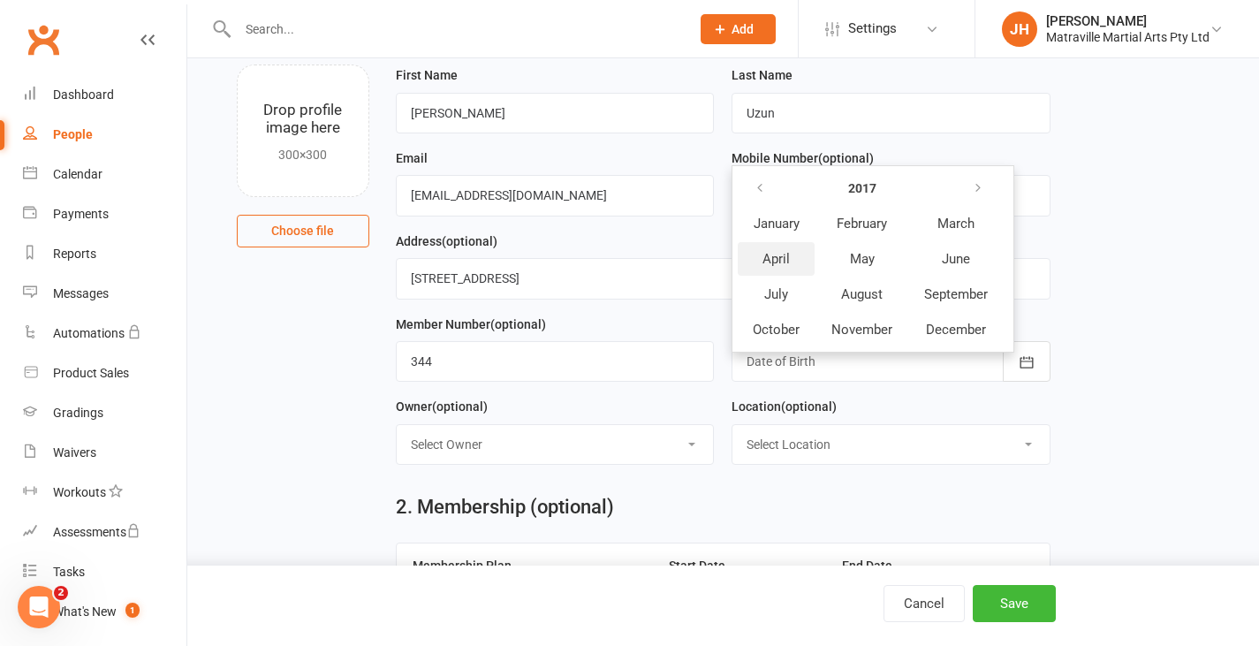
click at [782, 247] on button "April" at bounding box center [776, 259] width 77 height 34
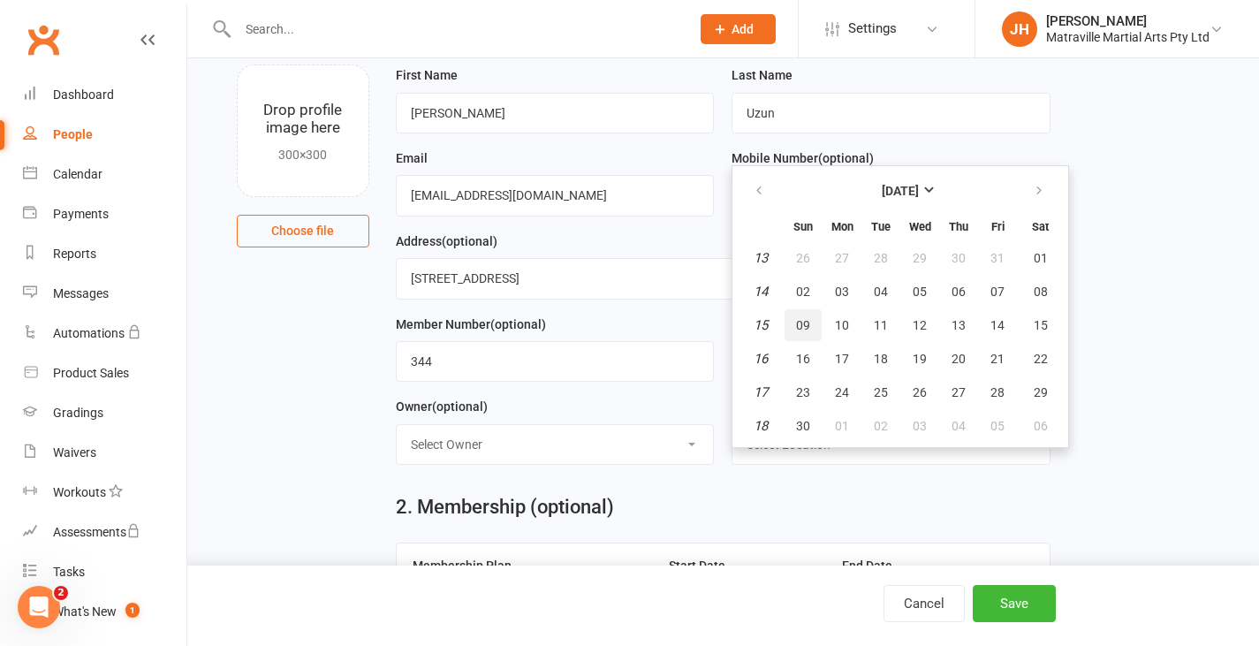
click at [809, 321] on span "09" at bounding box center [803, 325] width 14 height 14
type input "[DATE]"
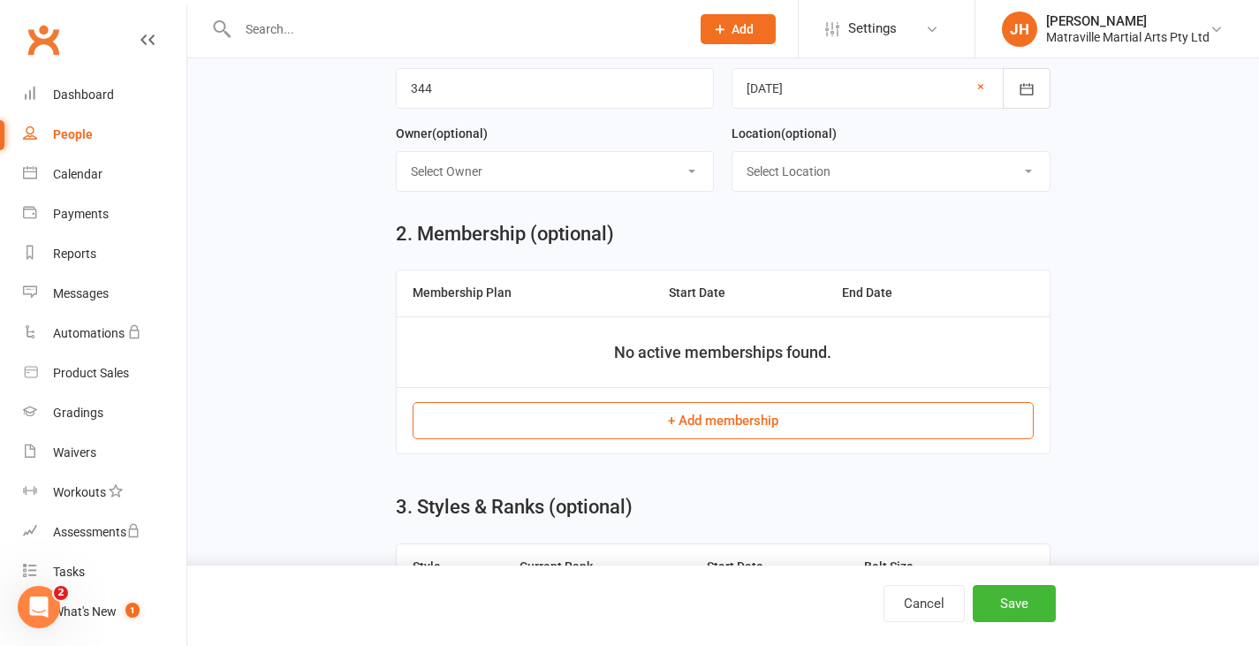
scroll to position [384, 0]
click at [783, 415] on button "+ Add membership" at bounding box center [723, 419] width 621 height 37
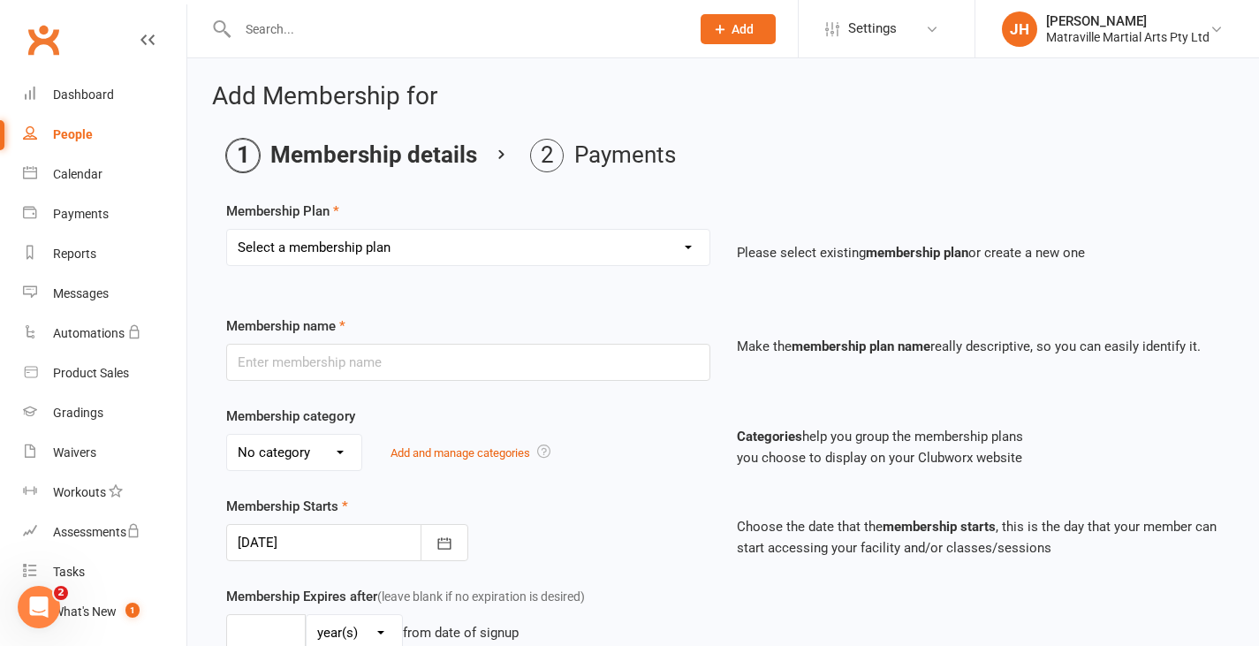
click at [496, 248] on select "Select a membership plan Create new Membership Plan Trial Period Suspended Peri…" at bounding box center [468, 247] width 482 height 35
select select "1"
click at [227, 230] on select "Select a membership plan Create new Membership Plan Trial Period Suspended Peri…" at bounding box center [468, 247] width 482 height 35
type input "Trial Period"
type input "0"
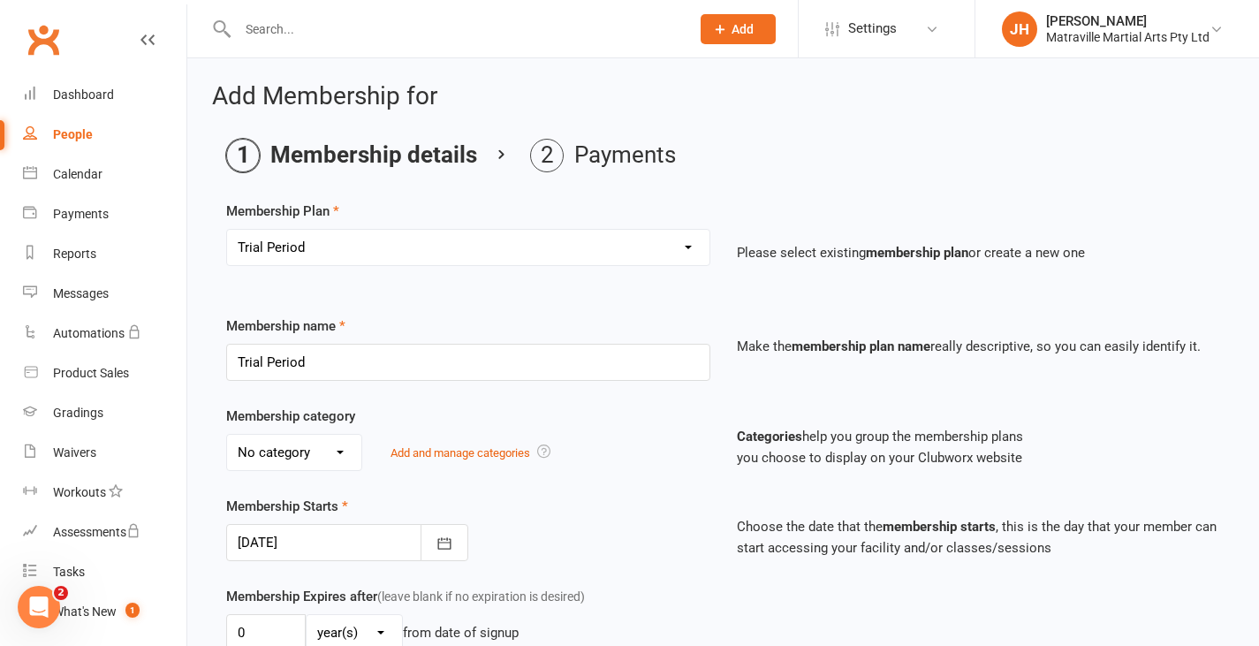
click at [331, 448] on select "No category Brazilian Jiujitsu Kick Boxing Yoga/Pilates" at bounding box center [294, 452] width 134 height 35
select select "0"
click at [227, 435] on select "No category Brazilian Jiujitsu Kick Boxing Yoga/Pilates" at bounding box center [294, 452] width 134 height 35
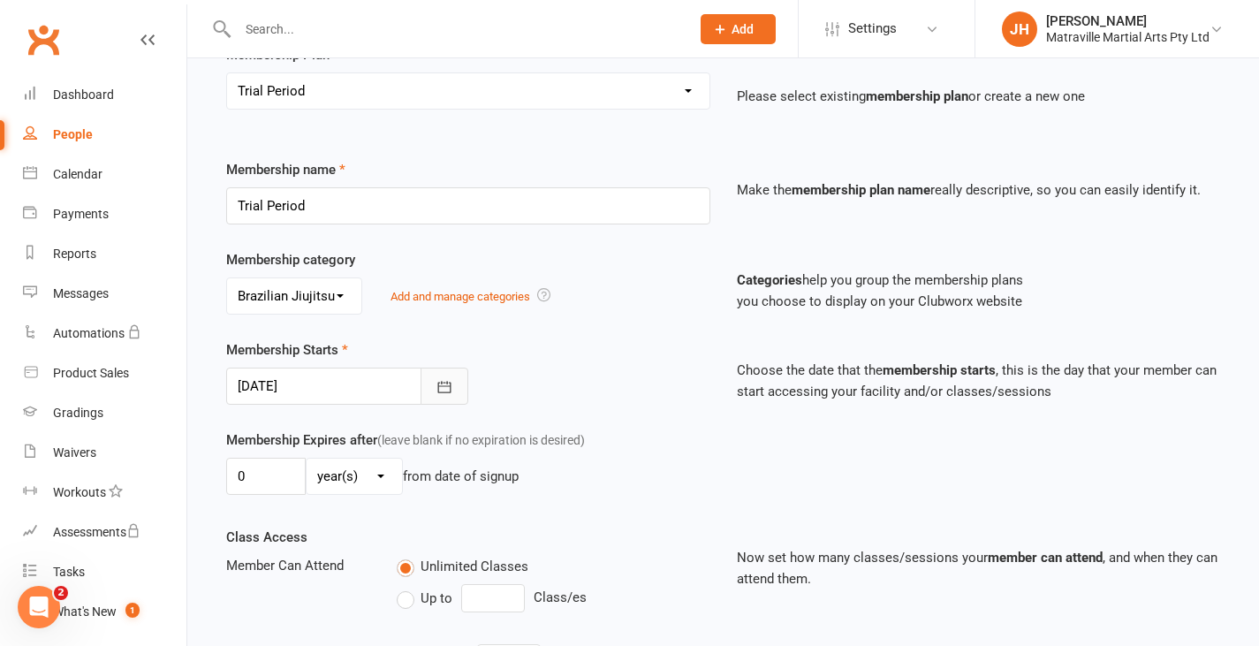
scroll to position [157, 0]
click at [439, 386] on icon "button" at bounding box center [444, 386] width 18 height 18
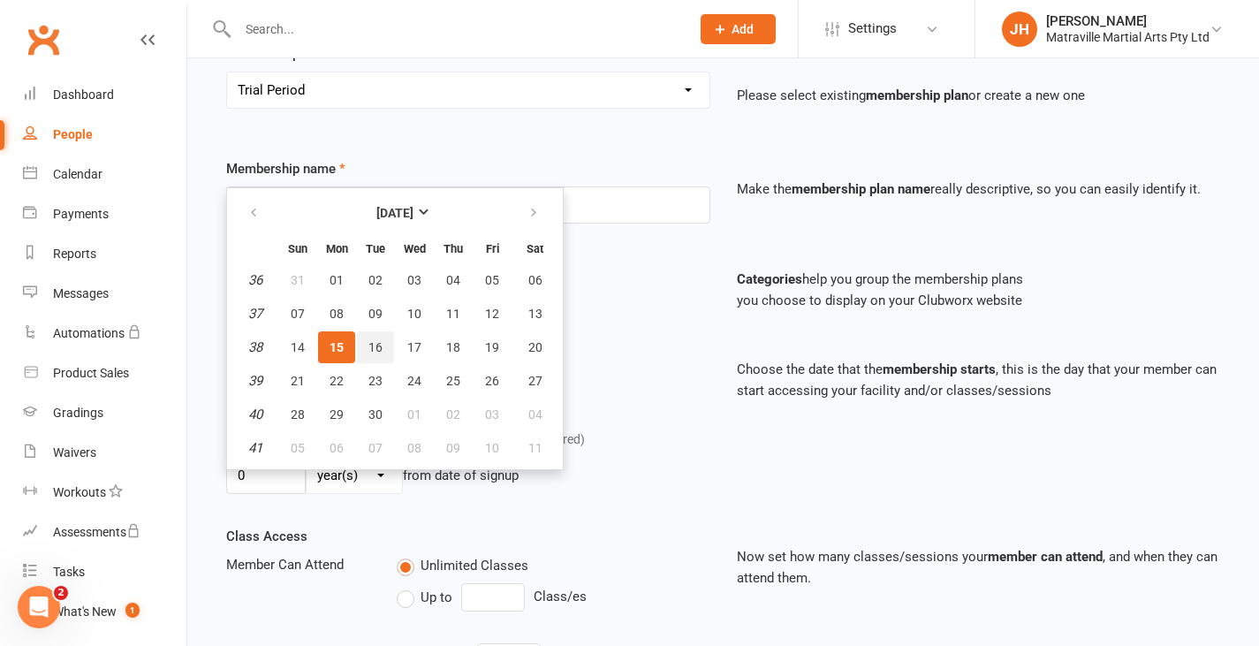
click at [368, 343] on span "16" at bounding box center [375, 347] width 14 height 14
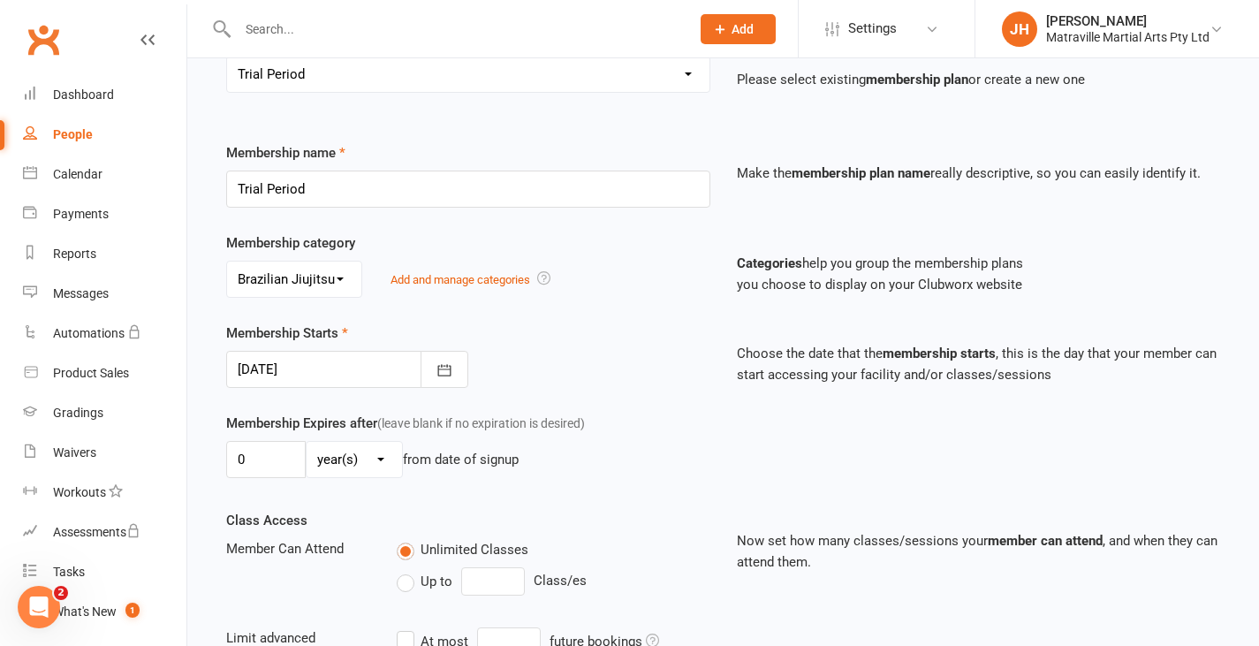
scroll to position [170, 0]
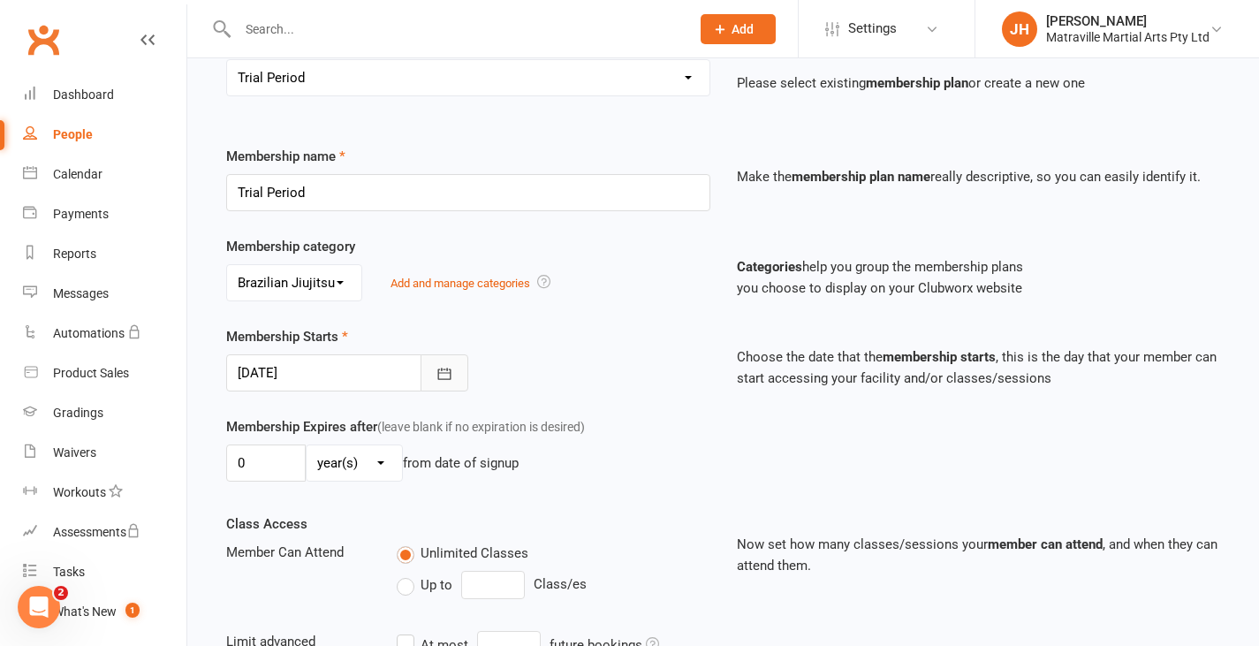
click at [444, 382] on icon "button" at bounding box center [444, 374] width 18 height 18
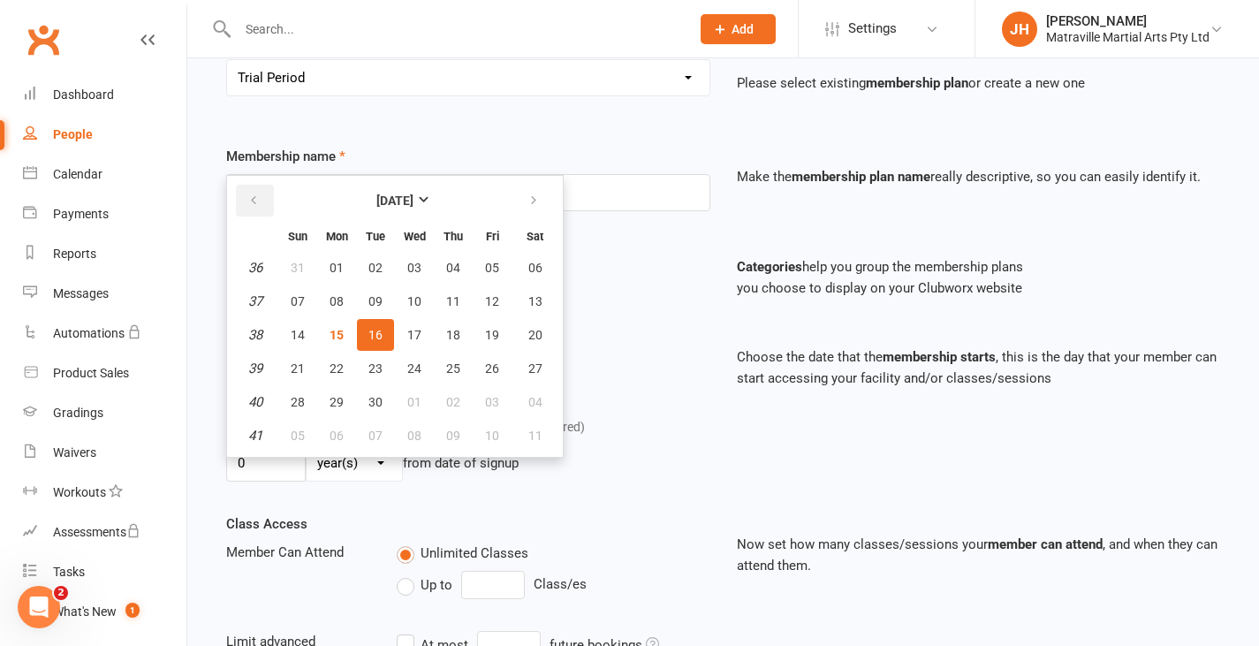
click at [257, 198] on icon "button" at bounding box center [253, 200] width 12 height 14
click at [348, 396] on button "25" at bounding box center [336, 402] width 37 height 32
type input "[DATE]"
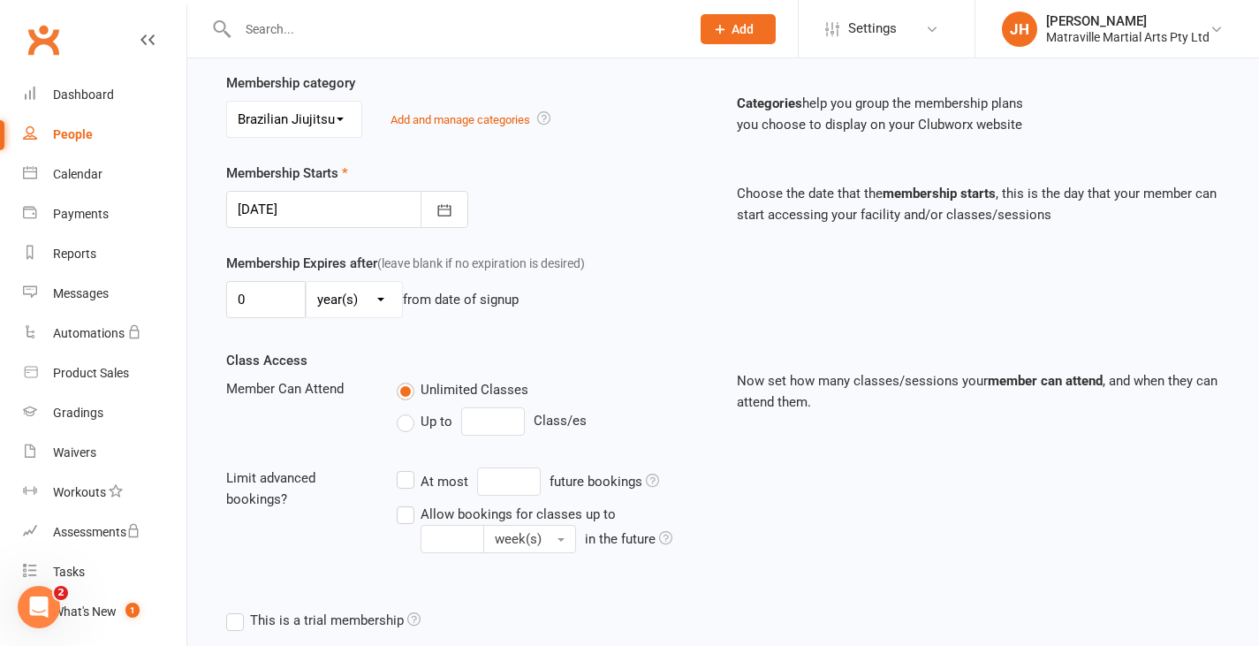
scroll to position [511, 0]
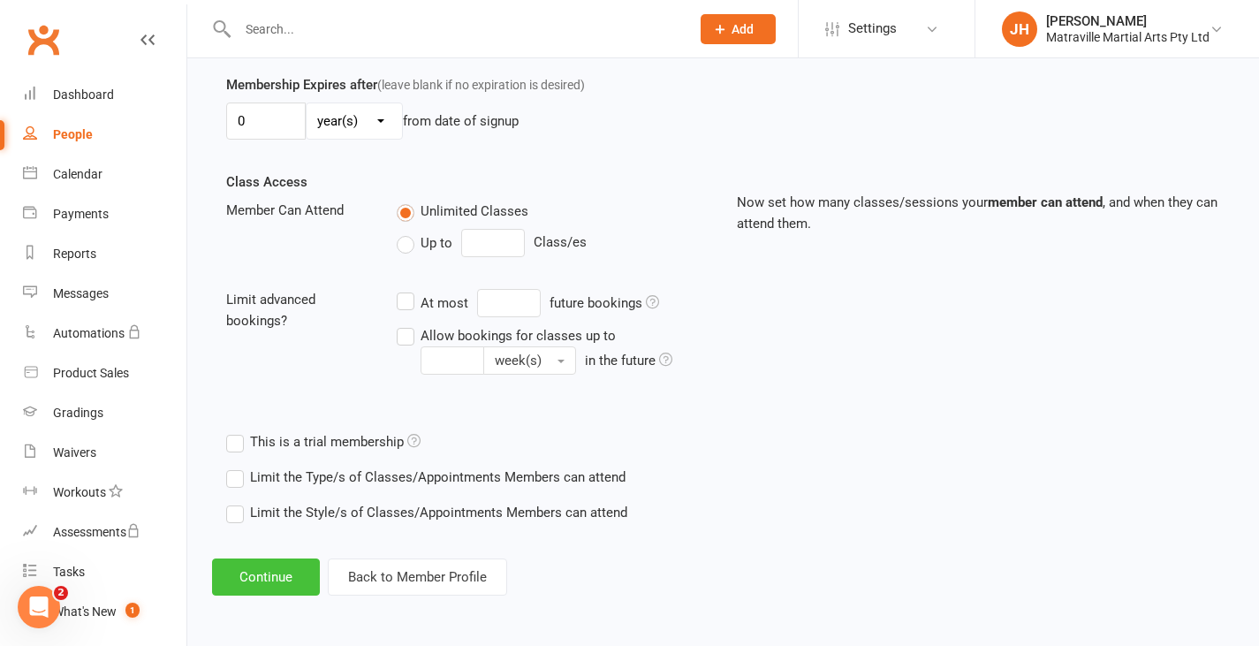
click at [270, 577] on button "Continue" at bounding box center [266, 576] width 108 height 37
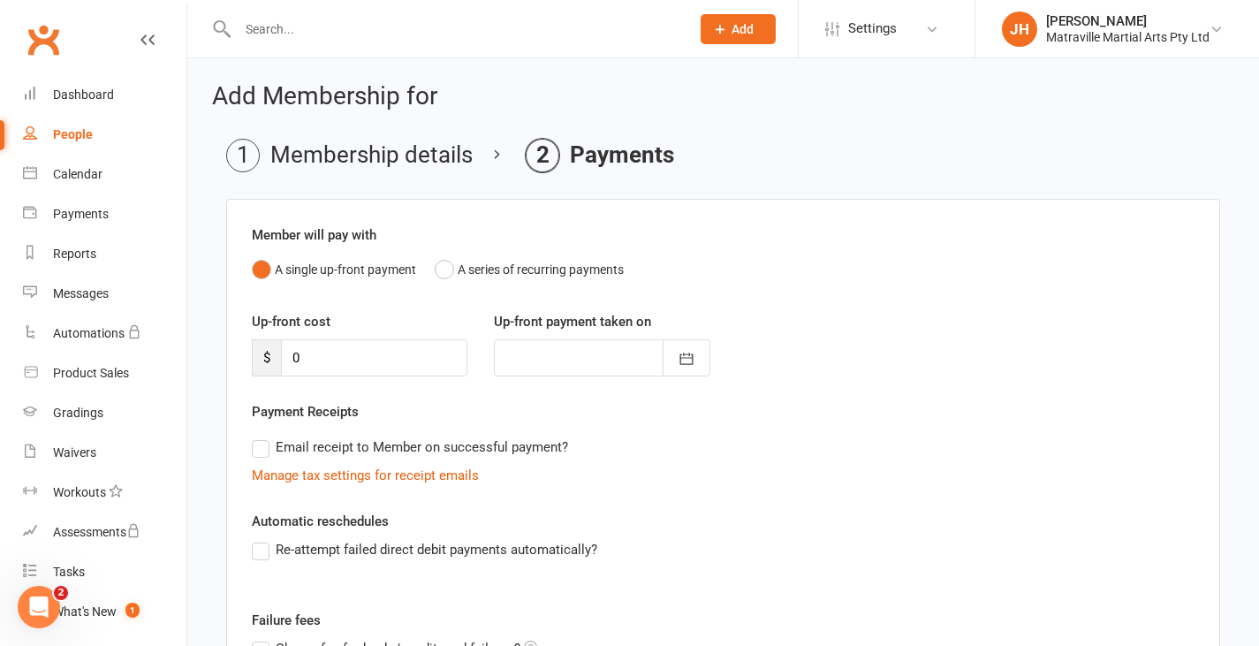
scroll to position [246, 0]
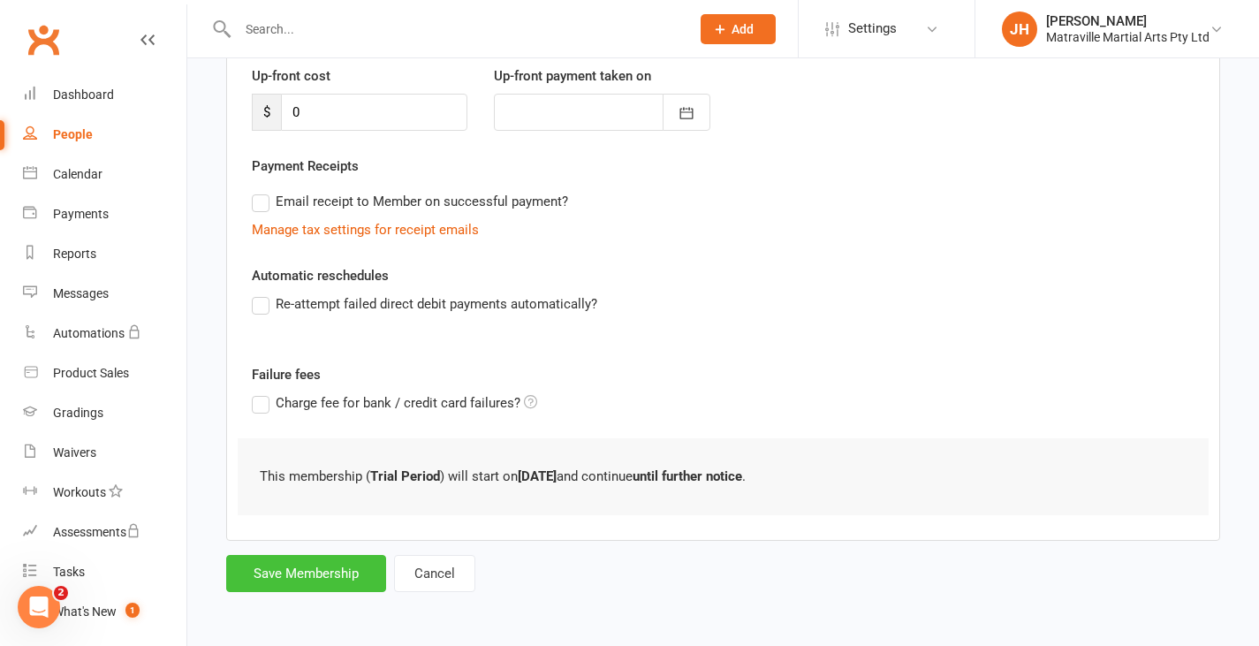
click at [270, 577] on button "Save Membership" at bounding box center [306, 573] width 160 height 37
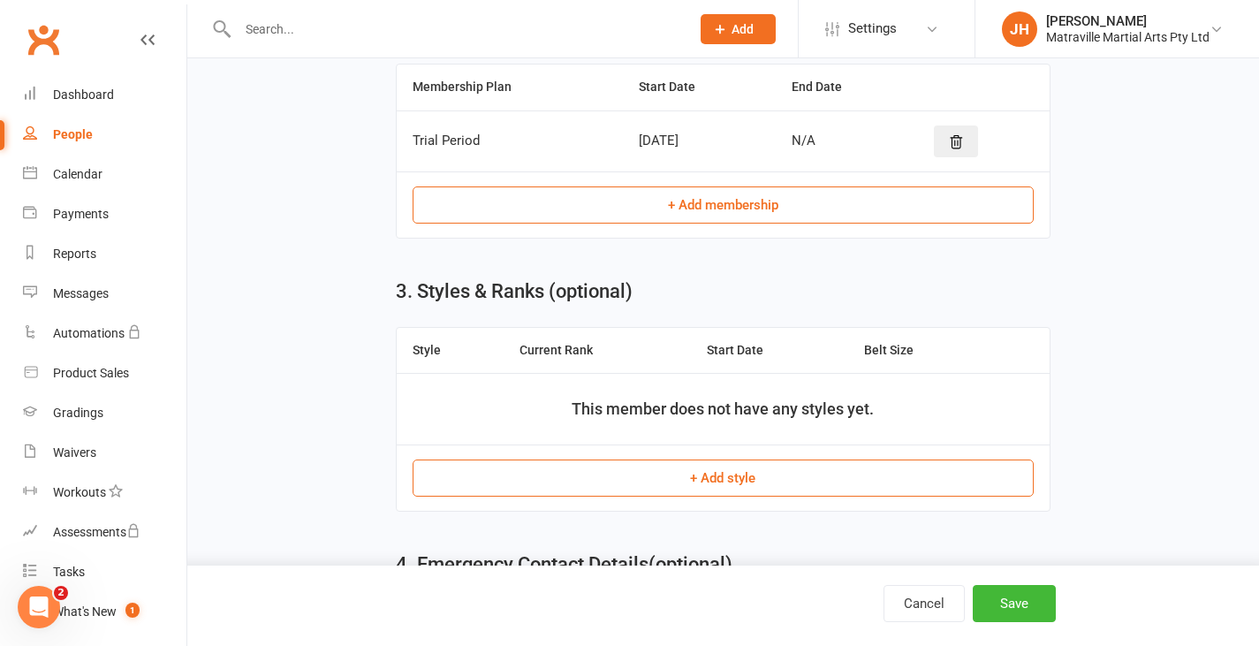
scroll to position [890, 0]
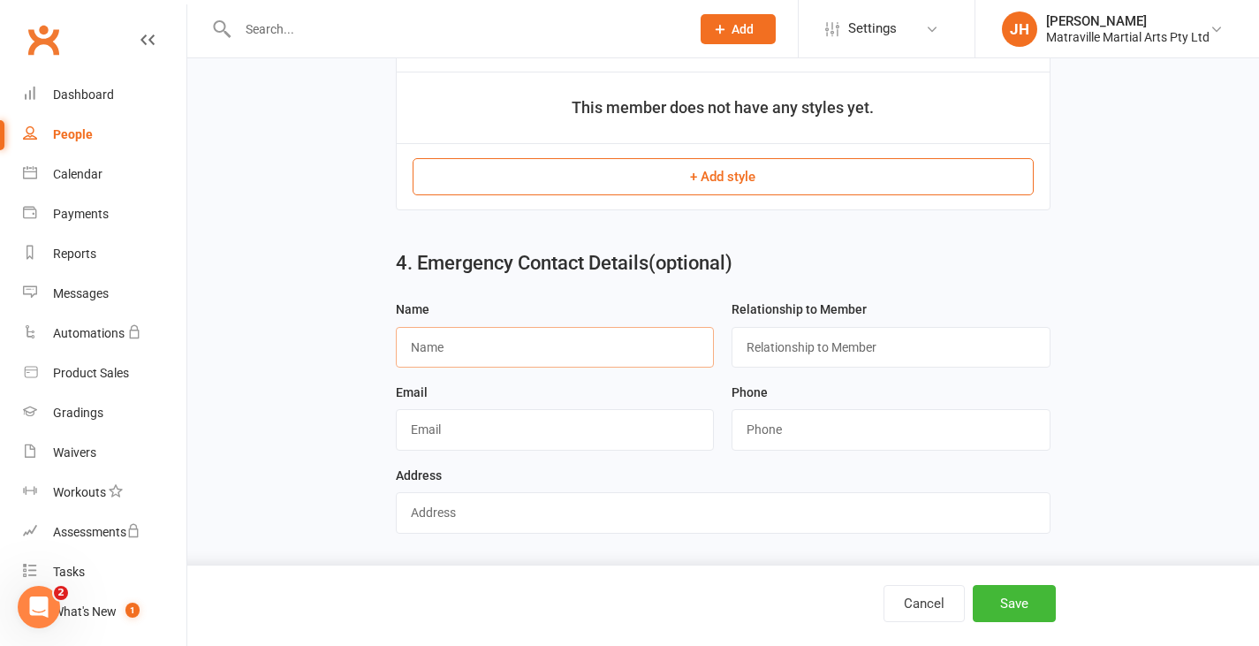
click at [647, 340] on input "text" at bounding box center [555, 347] width 319 height 41
type input "[PERSON_NAME]"
click at [788, 355] on input "text" at bounding box center [890, 347] width 319 height 41
type input "Mother"
click at [833, 443] on input "string" at bounding box center [890, 429] width 319 height 41
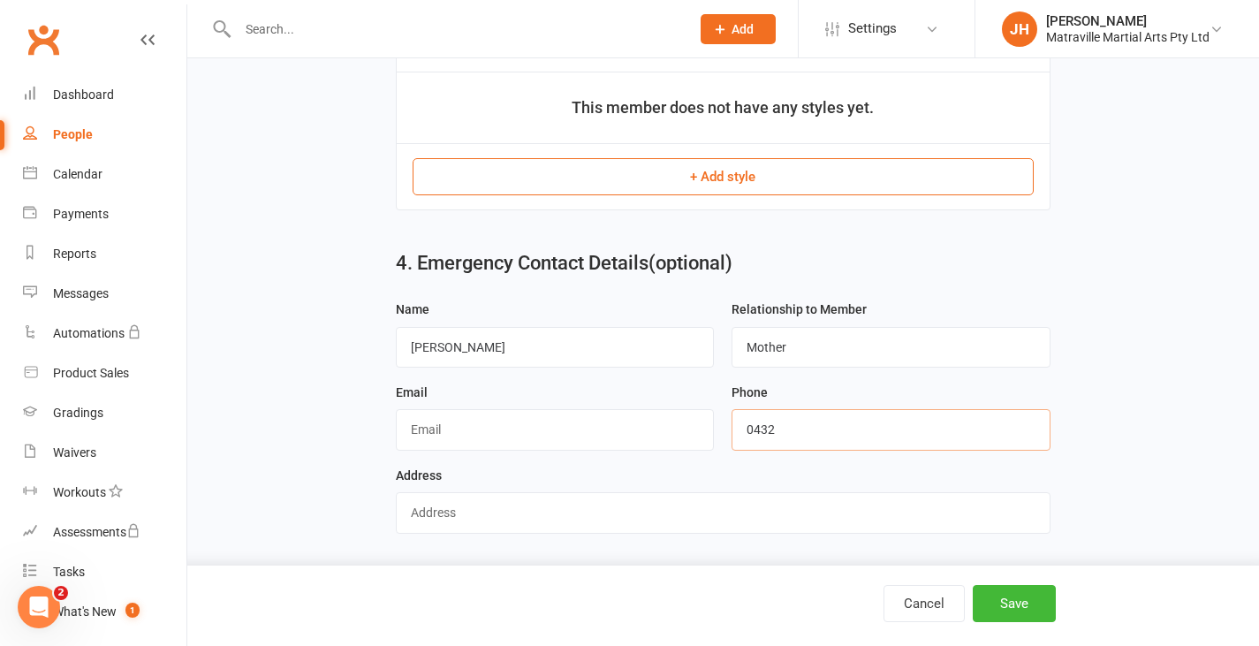
type input "0432718970"
click at [1000, 612] on button "Save" at bounding box center [1014, 603] width 83 height 37
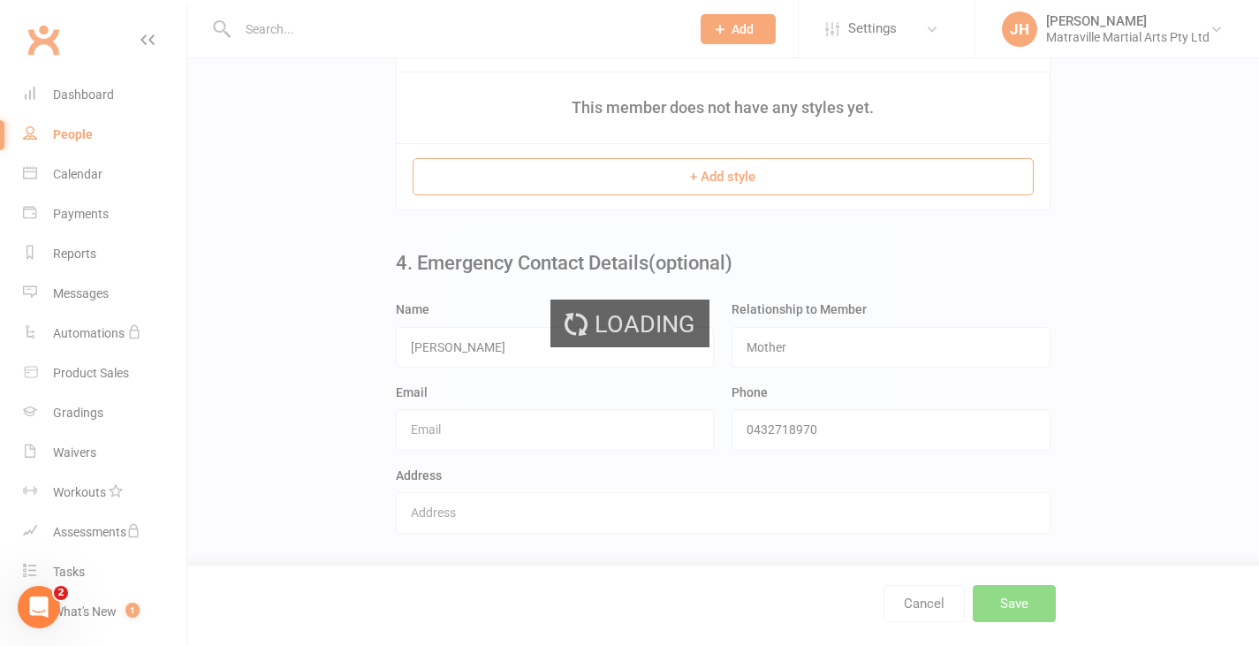
scroll to position [0, 0]
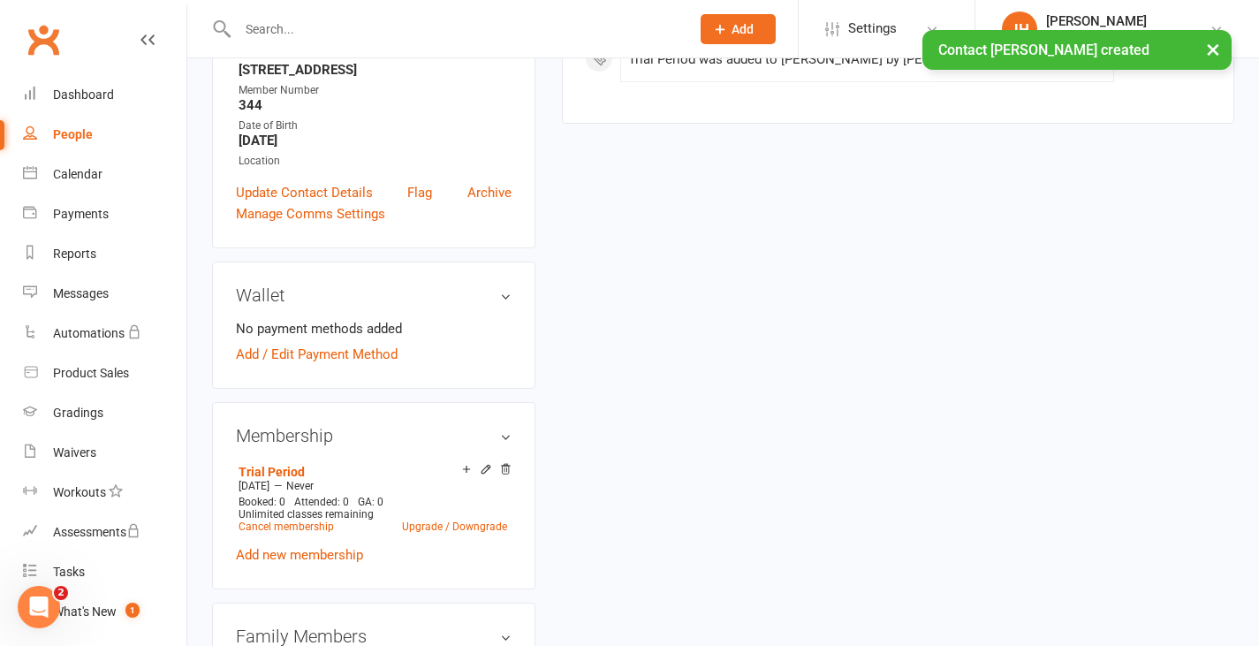
scroll to position [375, 0]
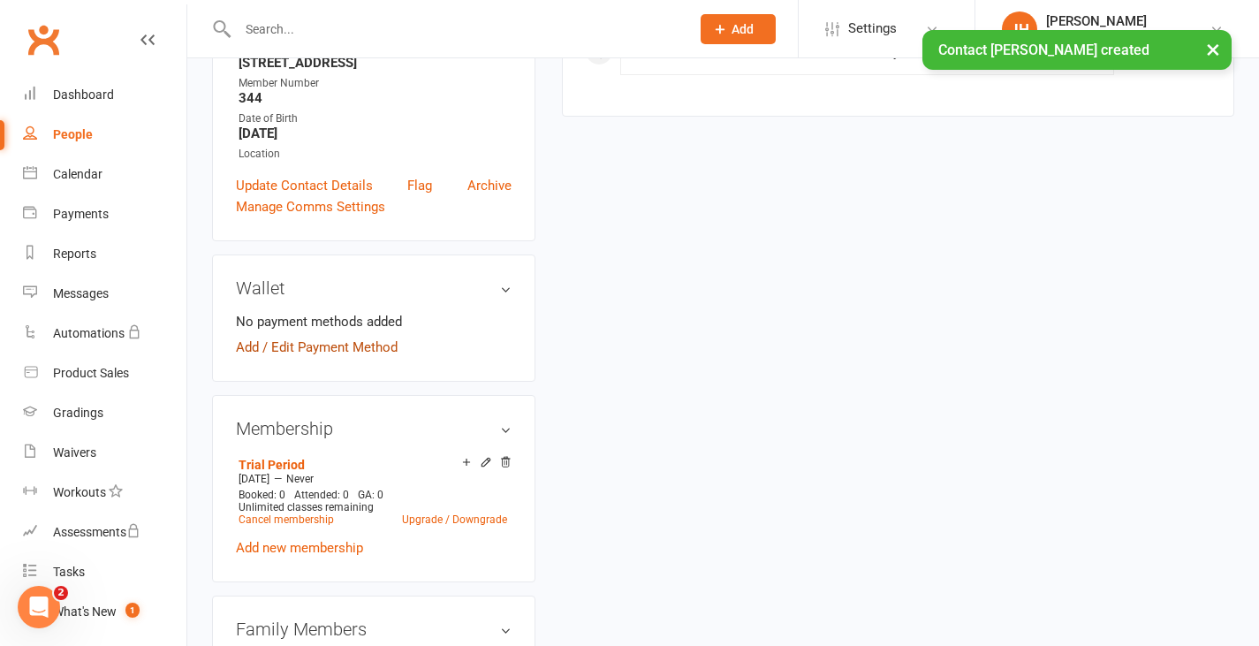
click at [360, 358] on link "Add / Edit Payment Method" at bounding box center [317, 347] width 162 height 21
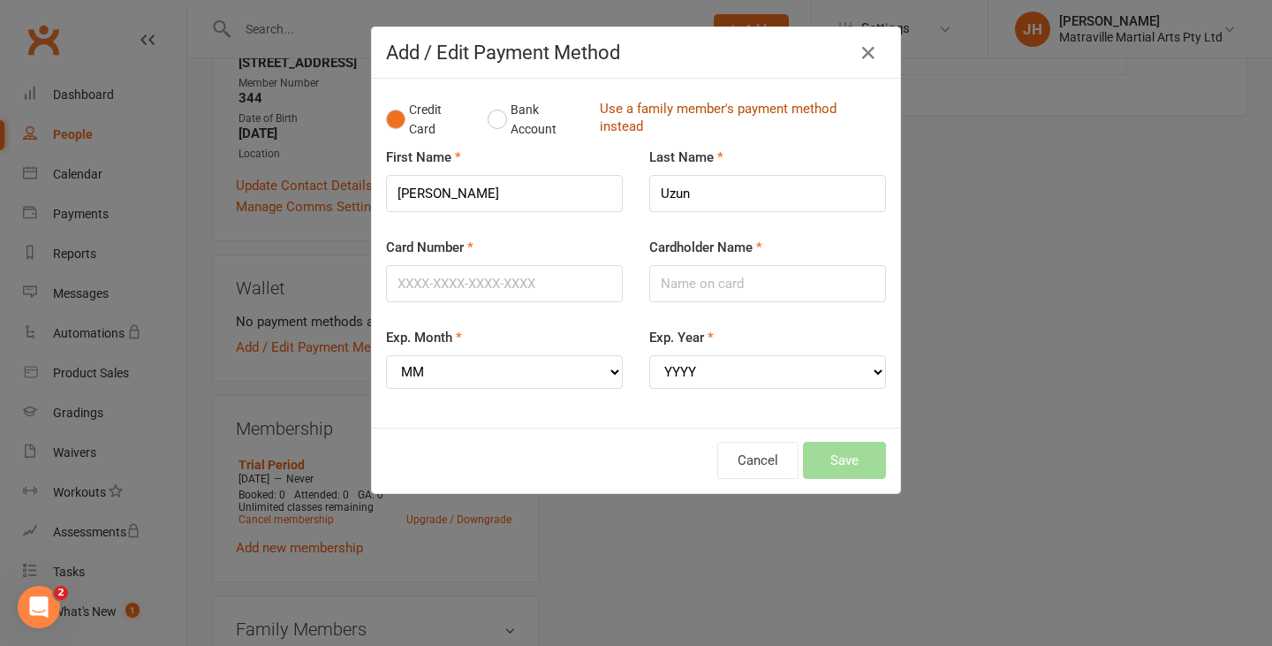
click at [600, 106] on link "Use a family member's payment method instead" at bounding box center [738, 120] width 277 height 40
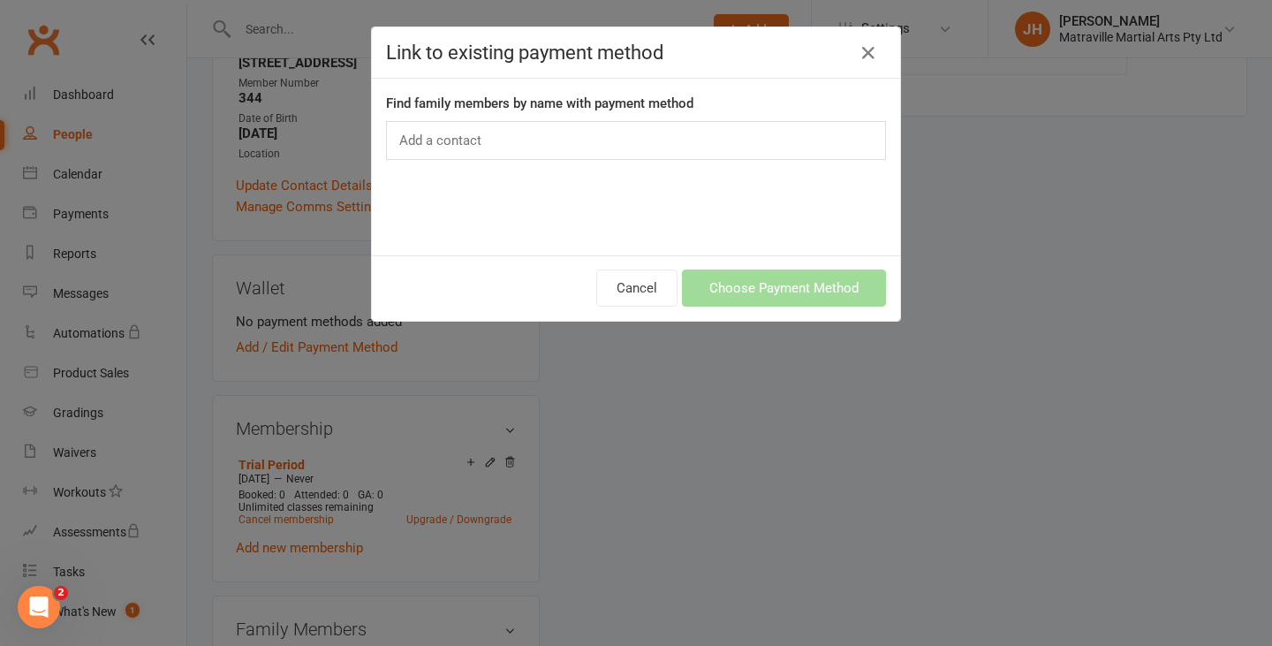
click at [437, 138] on input "text" at bounding box center [442, 140] width 90 height 23
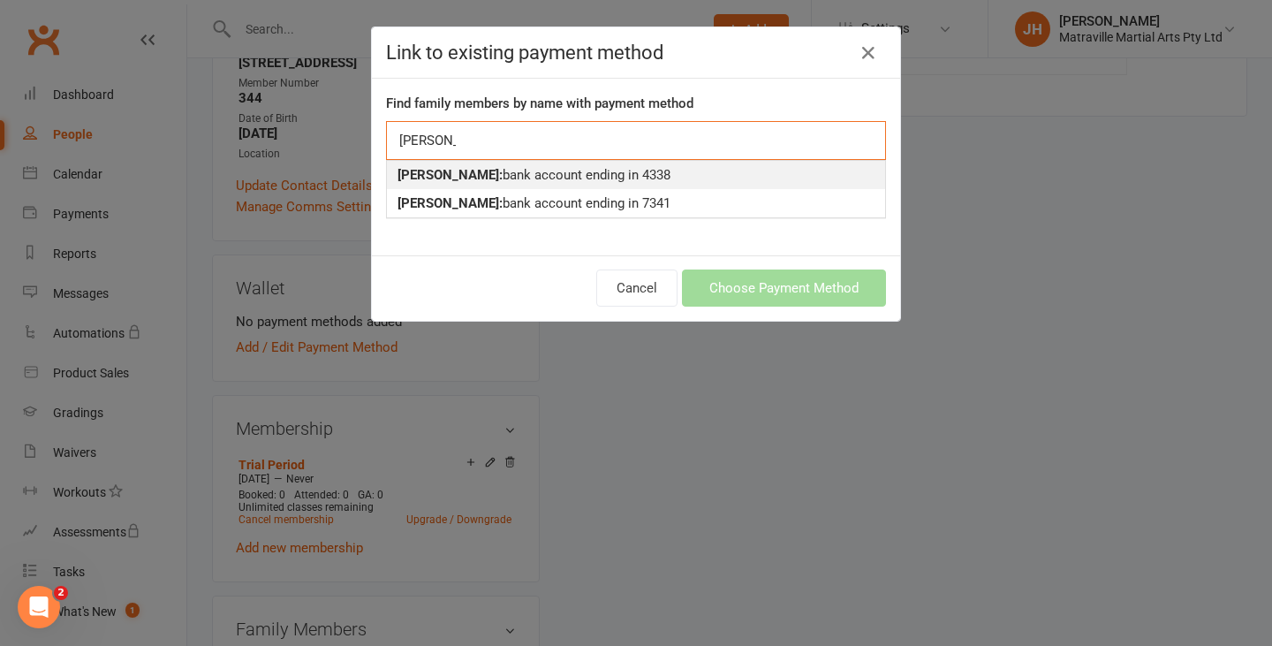
type input "[PERSON_NAME]"
click at [443, 176] on strong "[PERSON_NAME]:" at bounding box center [449, 175] width 105 height 16
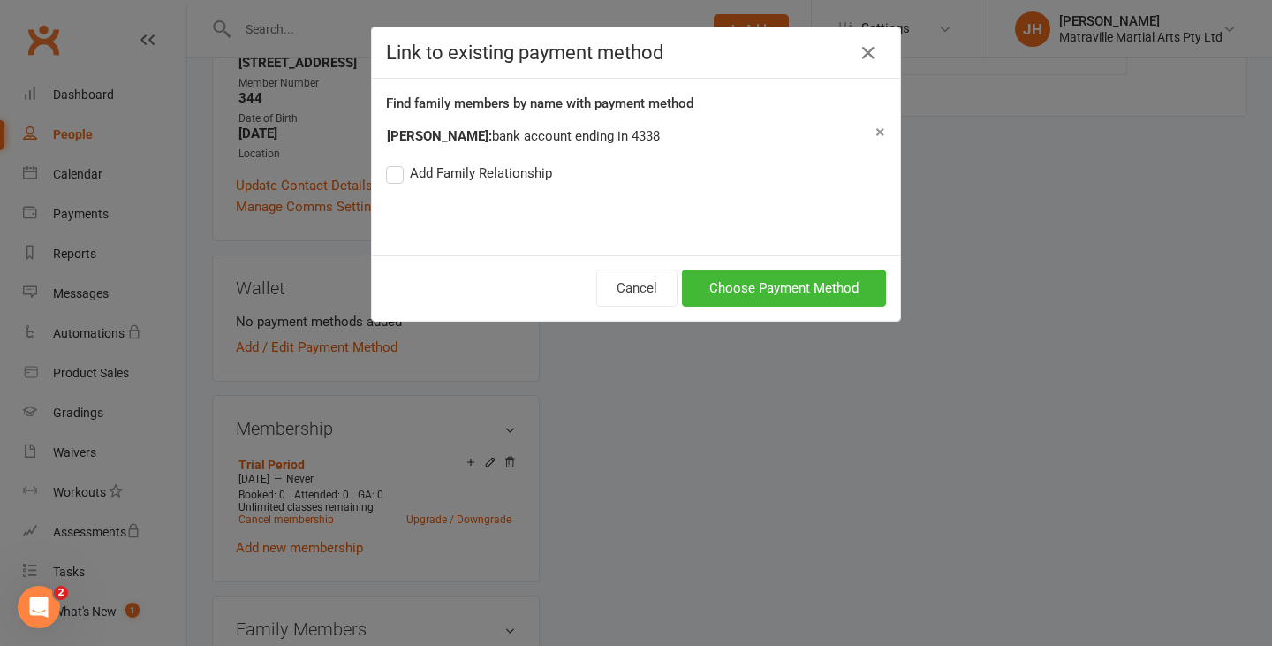
click at [448, 172] on label "Add Family Relationship" at bounding box center [469, 173] width 166 height 21
click at [397, 163] on input "Add Family Relationship" at bounding box center [391, 163] width 11 height 0
click at [512, 195] on span "Parent / Guardian Child Sibling (parent not in system) Spouse / Partner Cousin …" at bounding box center [613, 206] width 202 height 36
click at [524, 214] on select "Parent / Guardian Child Sibling (parent not in system) Spouse / Partner Cousin …" at bounding box center [613, 206] width 179 height 20
select select "2"
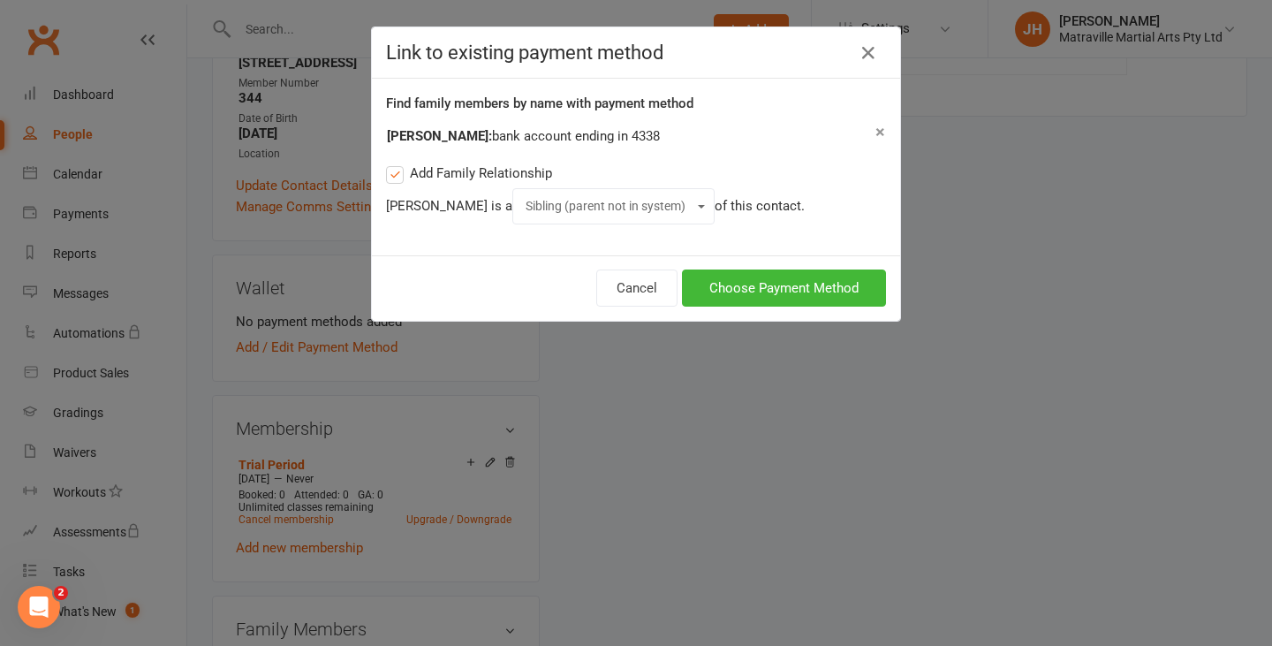
click at [524, 196] on select "Parent / Guardian Child Sibling (parent not in system) Spouse / Partner Cousin …" at bounding box center [613, 206] width 179 height 20
click at [767, 291] on button "Choose Payment Method" at bounding box center [784, 287] width 204 height 37
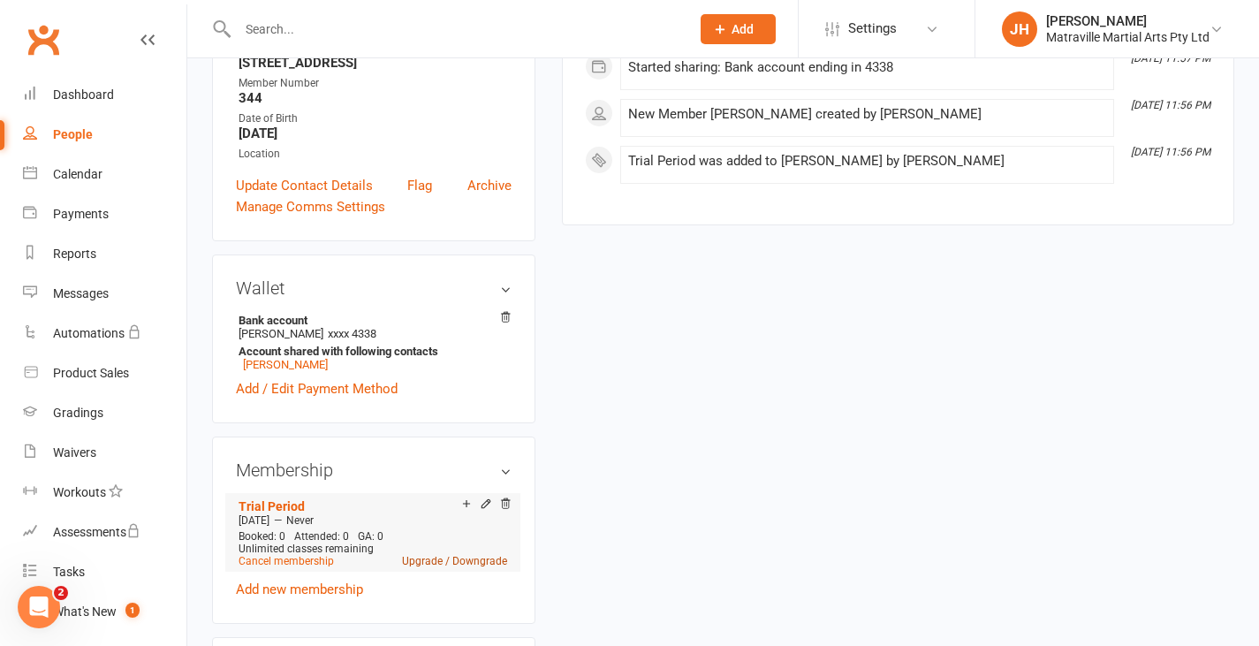
click at [448, 567] on link "Upgrade / Downgrade" at bounding box center [454, 561] width 105 height 12
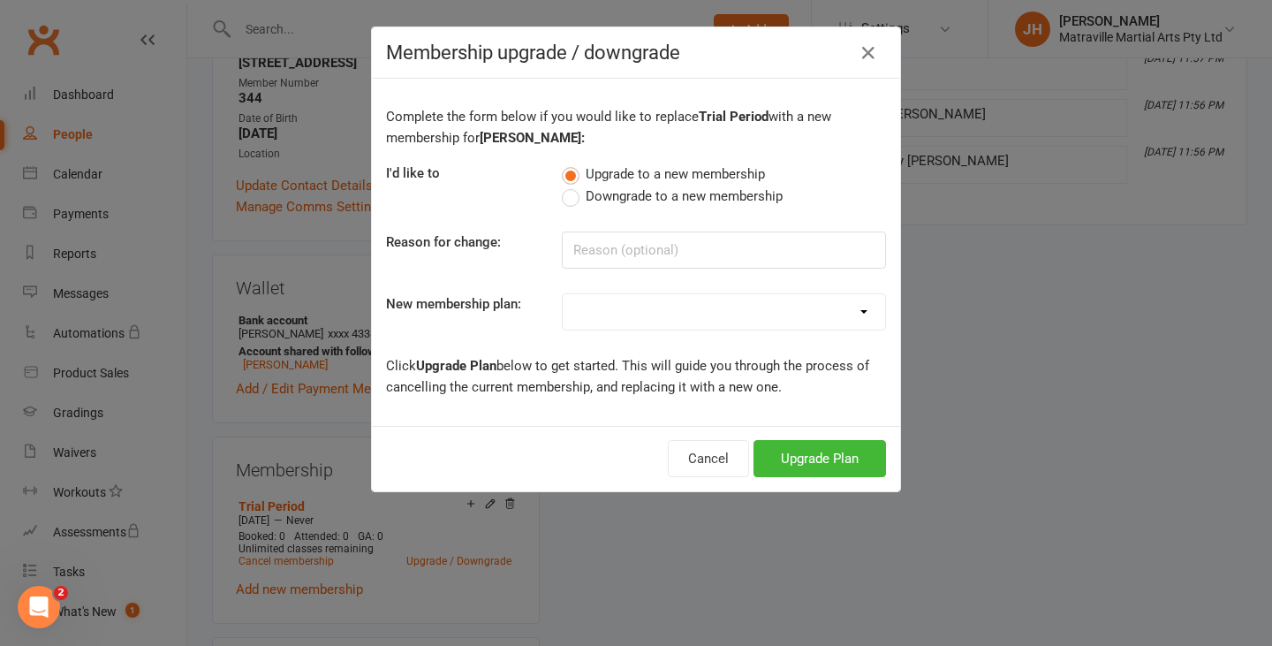
click at [587, 308] on select "Trial Period Suspended Period Standard Adult BJJ Concession/Student Adult BJJ S…" at bounding box center [724, 311] width 322 height 35
select select "27"
click at [563, 294] on select "Trial Period Suspended Period Standard Adult BJJ Concession/Student Adult BJJ S…" at bounding box center [724, 311] width 322 height 35
click at [767, 469] on button "Upgrade Plan" at bounding box center [819, 458] width 132 height 37
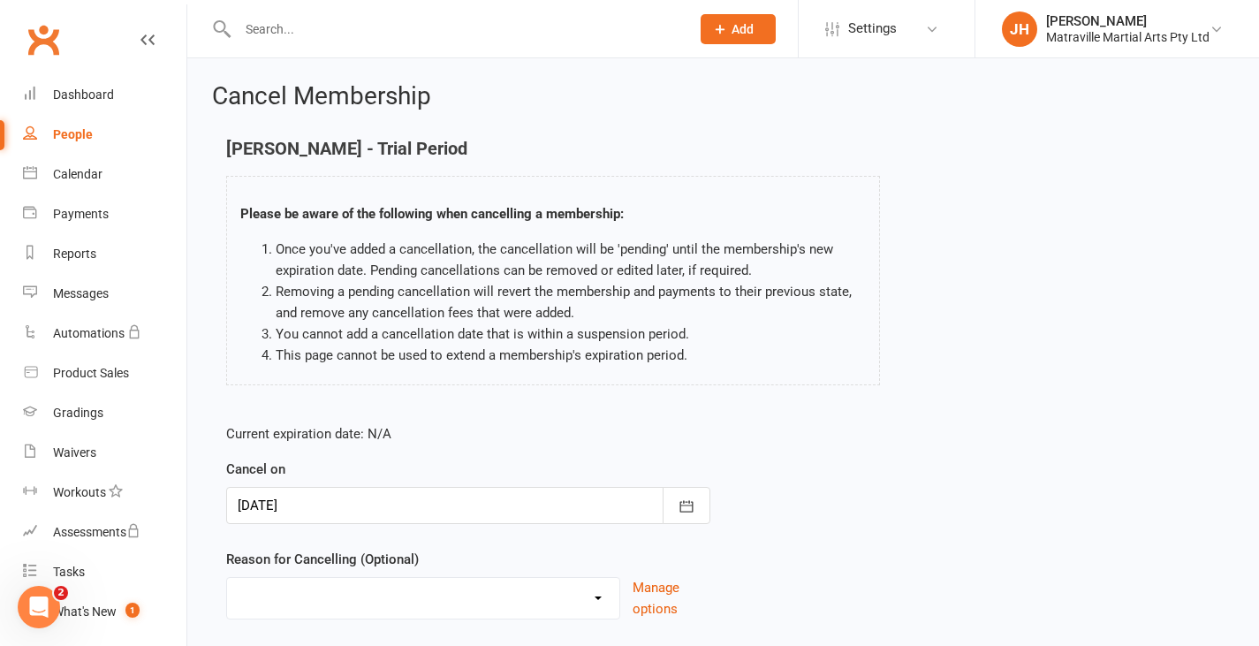
click at [410, 497] on div at bounding box center [468, 505] width 484 height 37
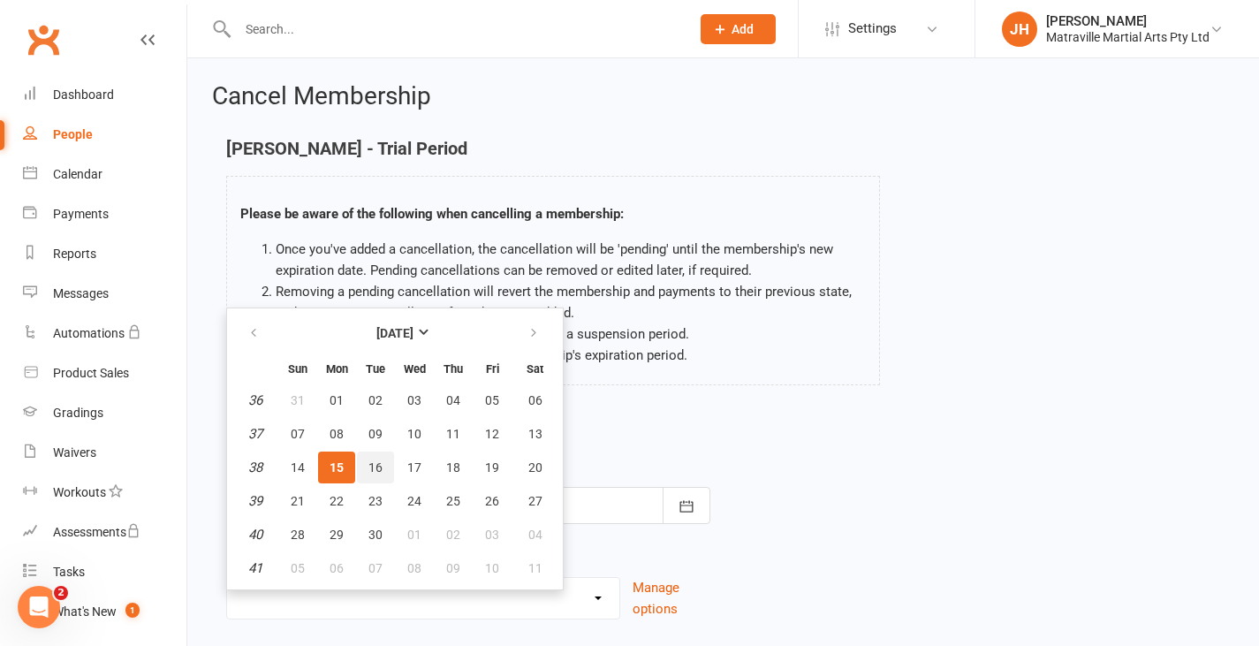
click at [373, 473] on span "16" at bounding box center [375, 467] width 14 height 14
type input "[DATE]"
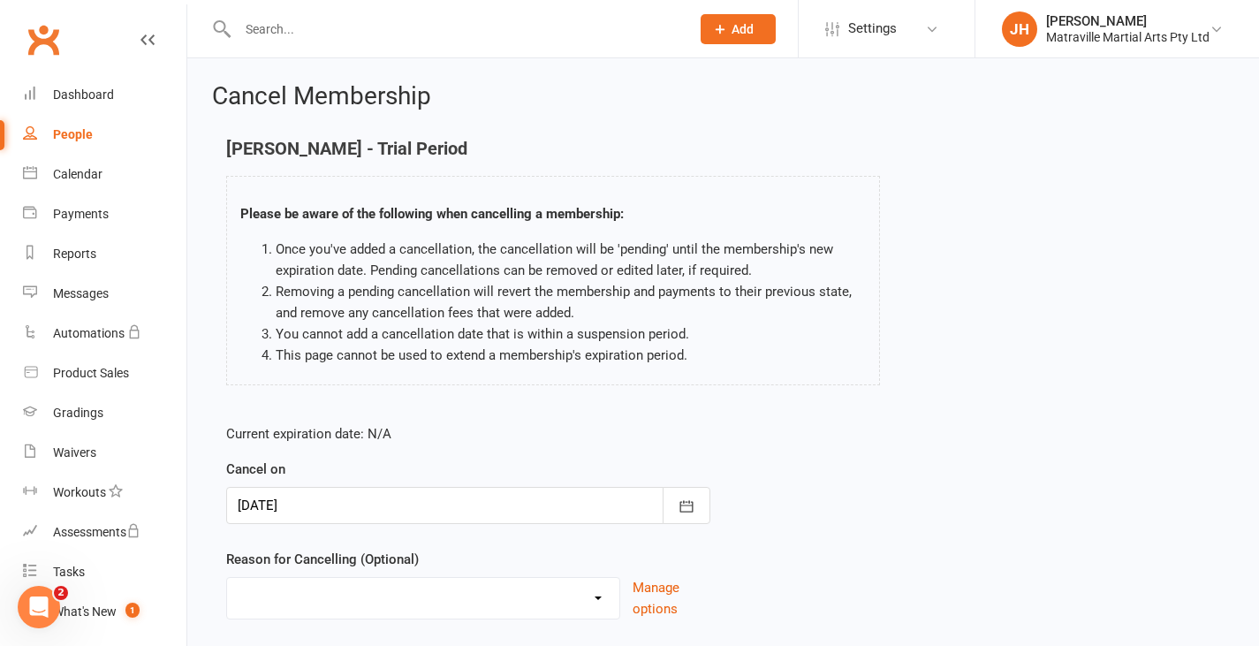
scroll to position [117, 0]
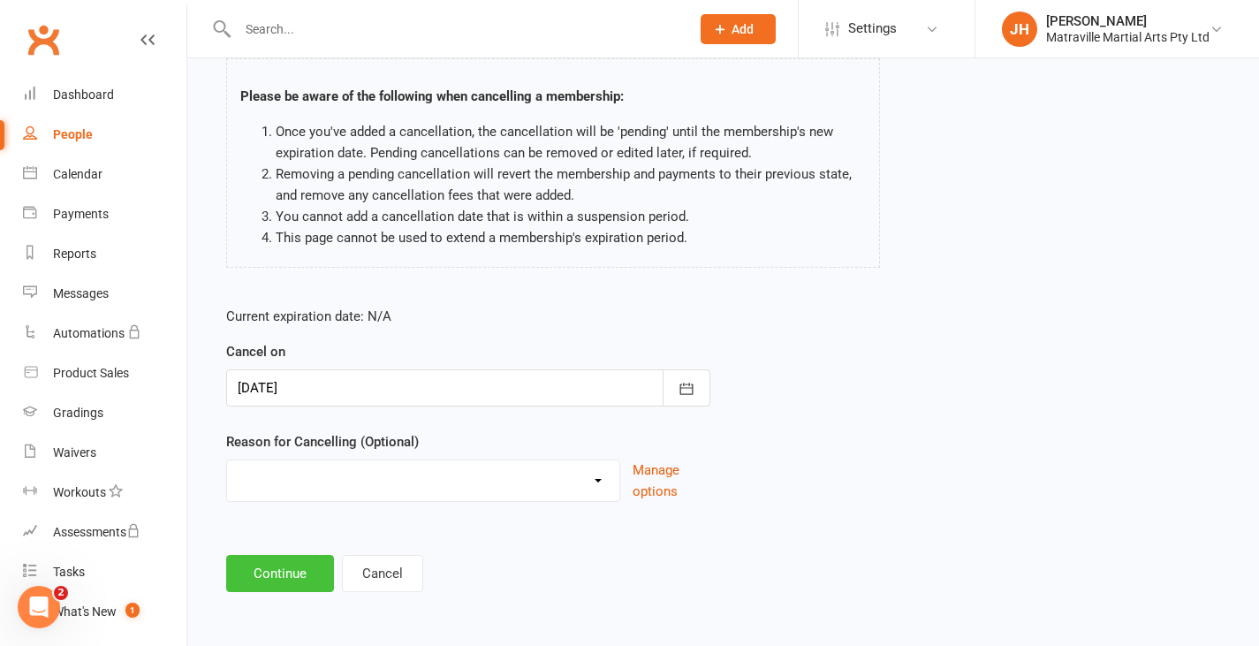
click at [279, 572] on button "Continue" at bounding box center [280, 573] width 108 height 37
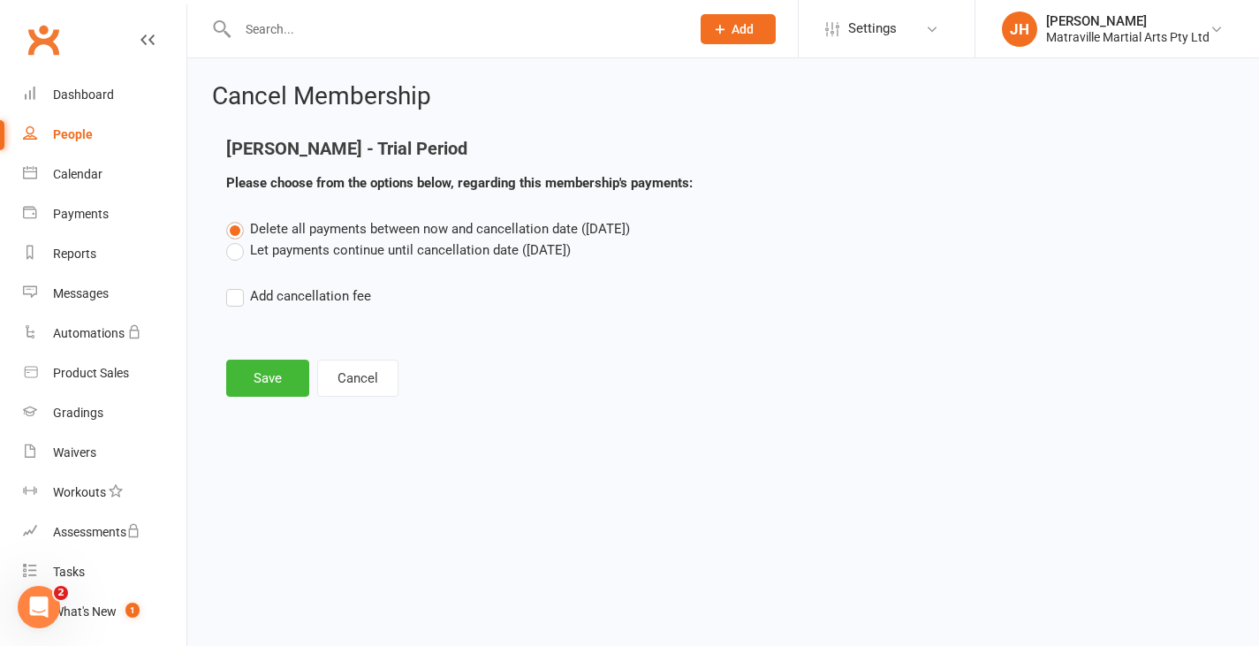
scroll to position [0, 0]
click at [266, 375] on button "Save" at bounding box center [267, 378] width 83 height 37
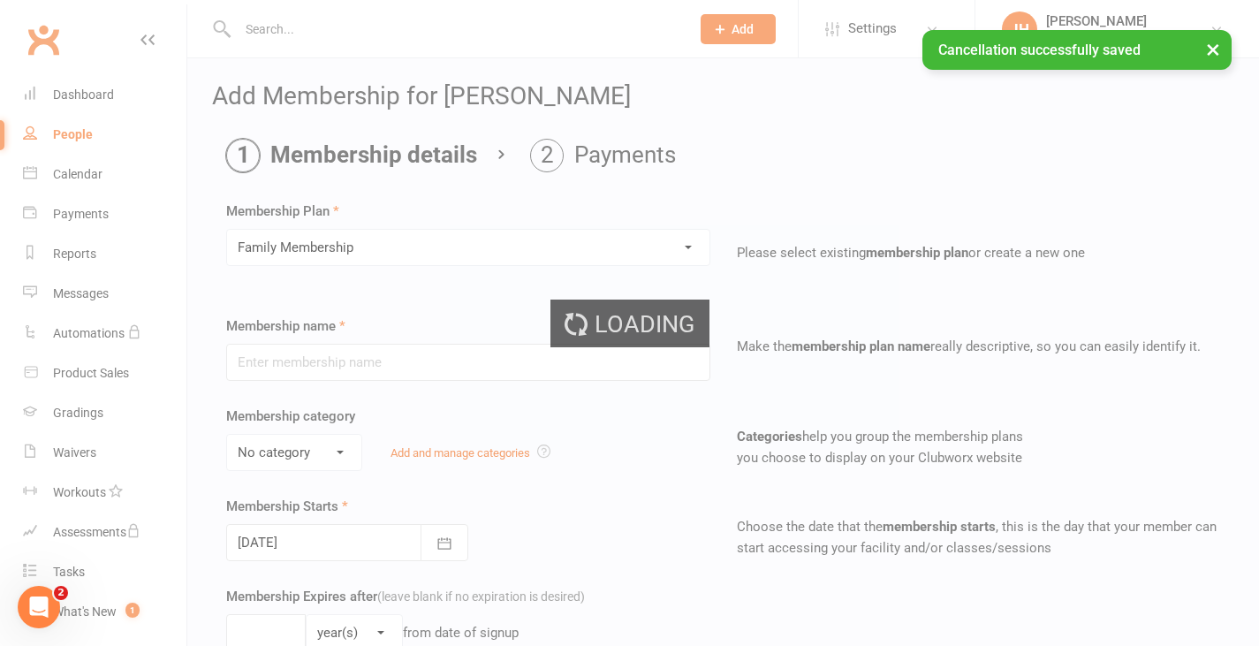
type input "Family Membership"
type input "0"
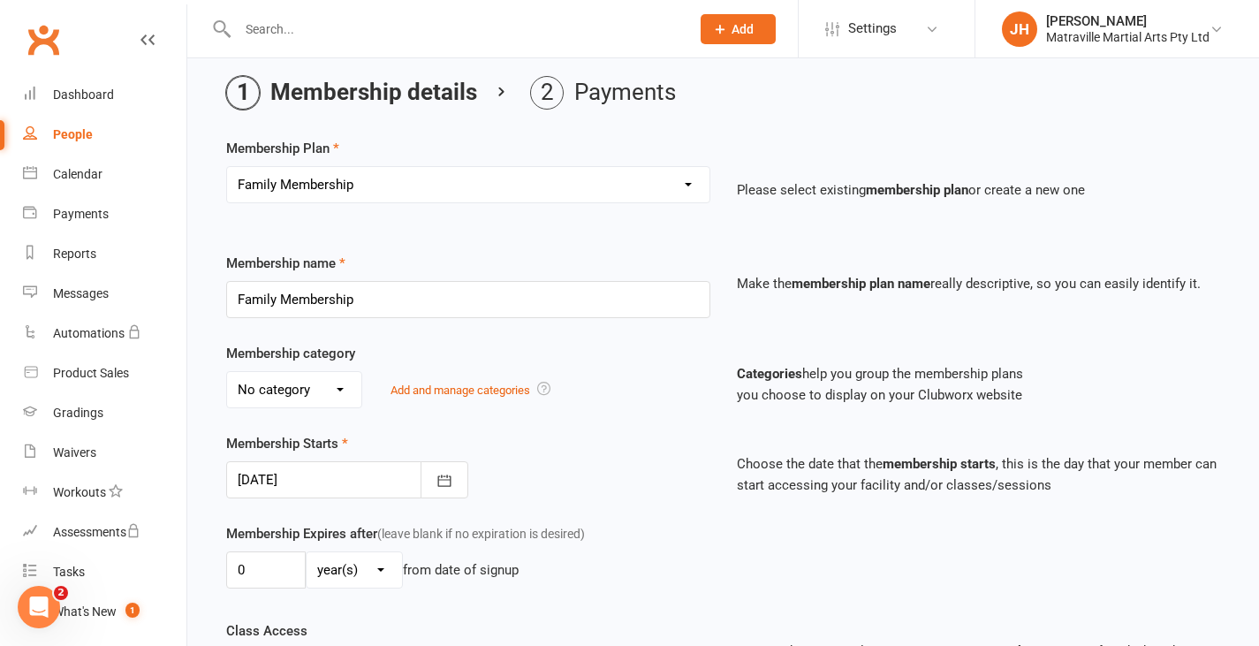
scroll to position [64, 0]
click at [271, 388] on select "No category Brazilian Jiujitsu Kick Boxing Yoga/Pilates" at bounding box center [294, 388] width 134 height 35
select select "0"
click at [227, 371] on select "No category Brazilian Jiujitsu Kick Boxing Yoga/Pilates" at bounding box center [294, 388] width 134 height 35
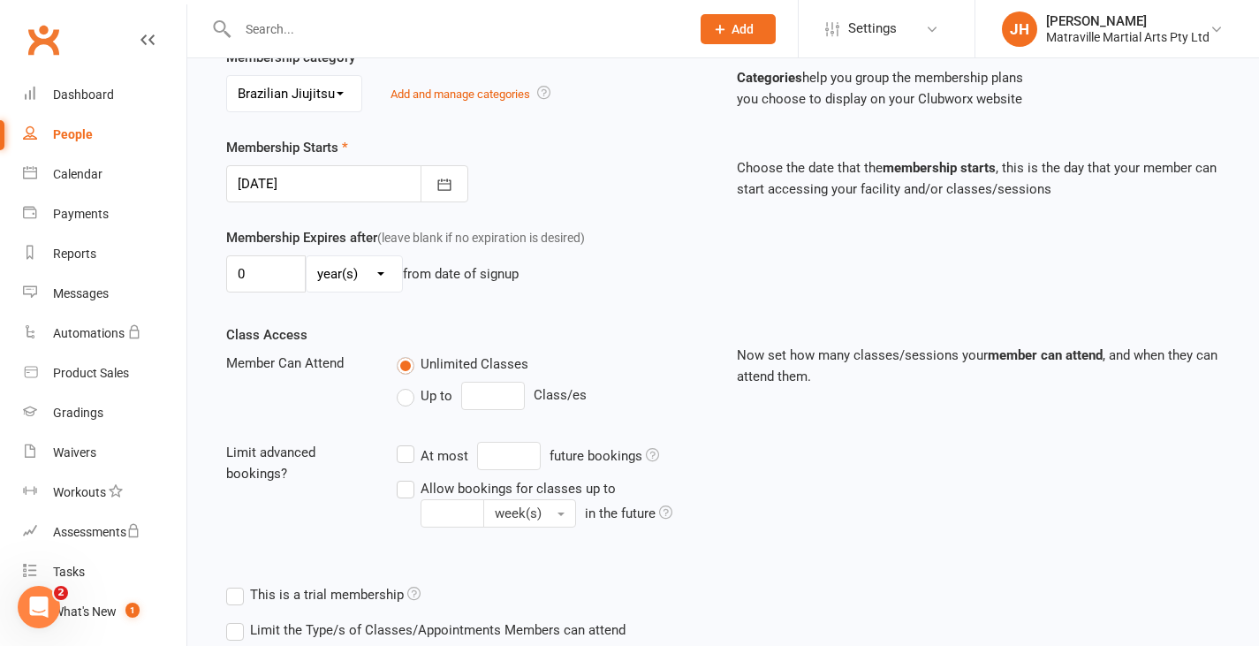
scroll to position [357, 0]
click at [429, 188] on button "button" at bounding box center [444, 185] width 48 height 37
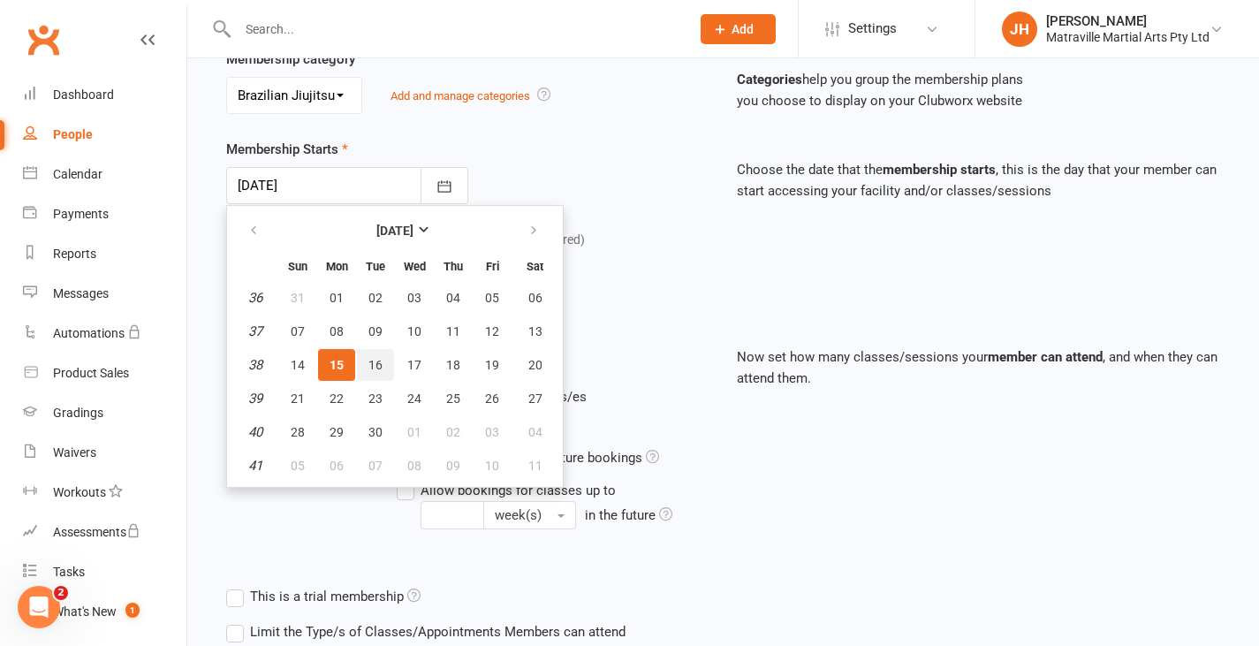
click at [375, 360] on span "16" at bounding box center [375, 365] width 14 height 14
type input "[DATE]"
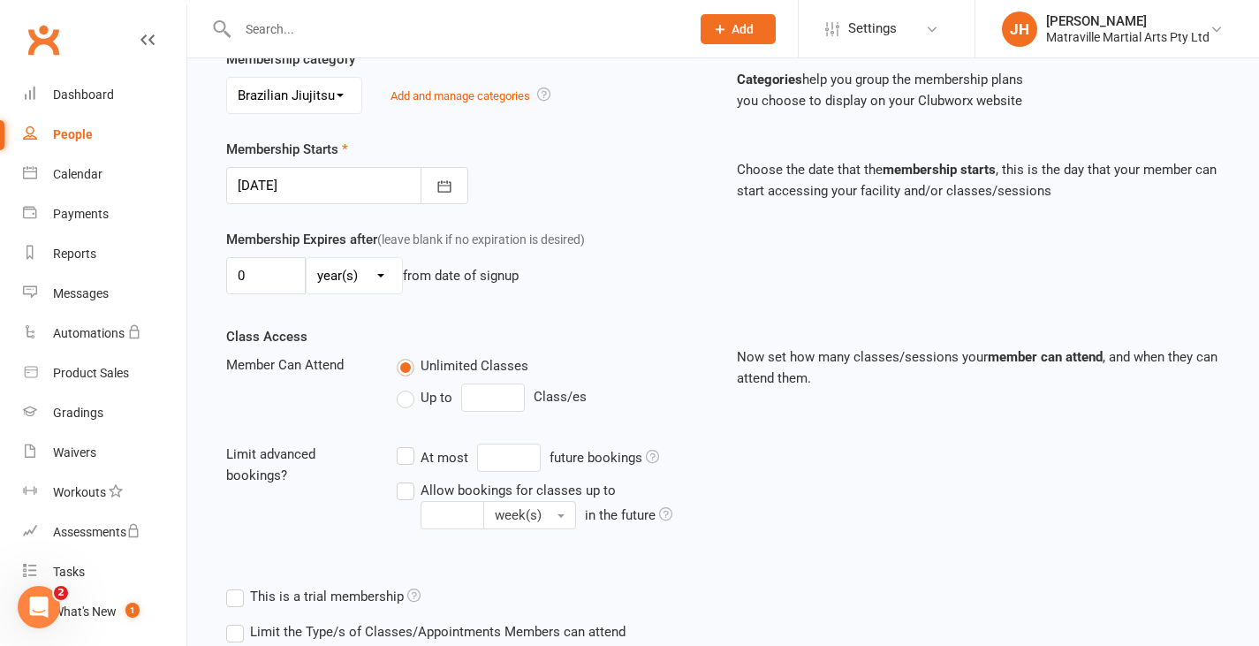
scroll to position [511, 0]
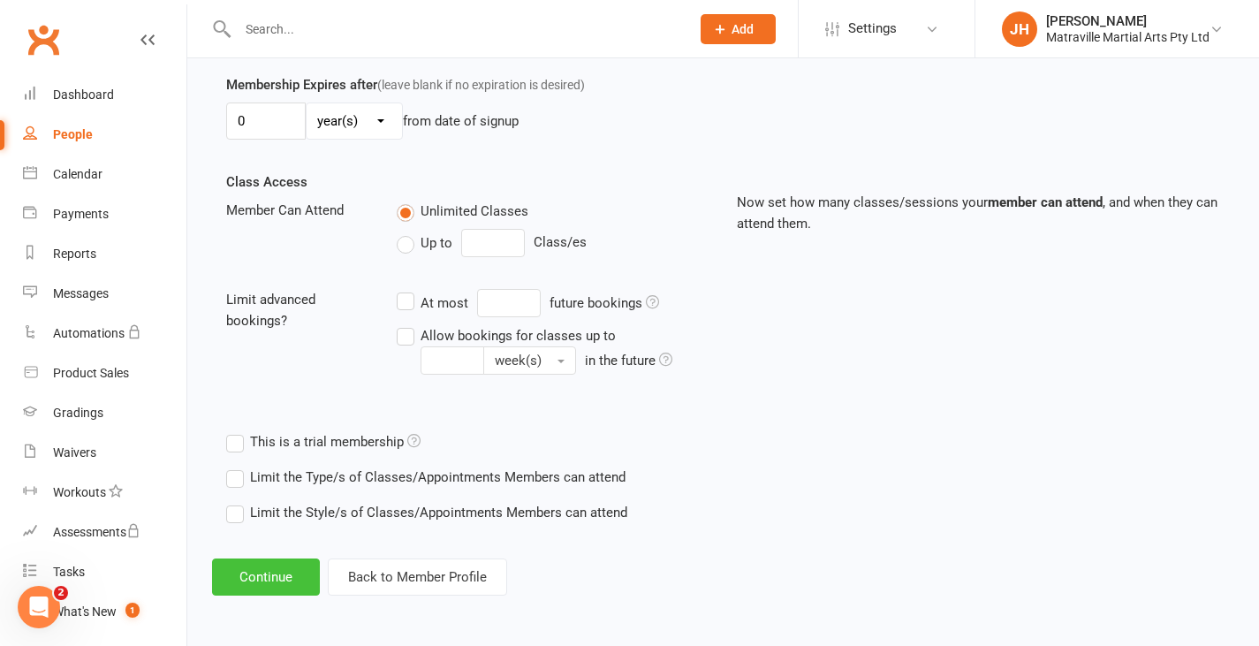
click at [279, 572] on button "Continue" at bounding box center [266, 576] width 108 height 37
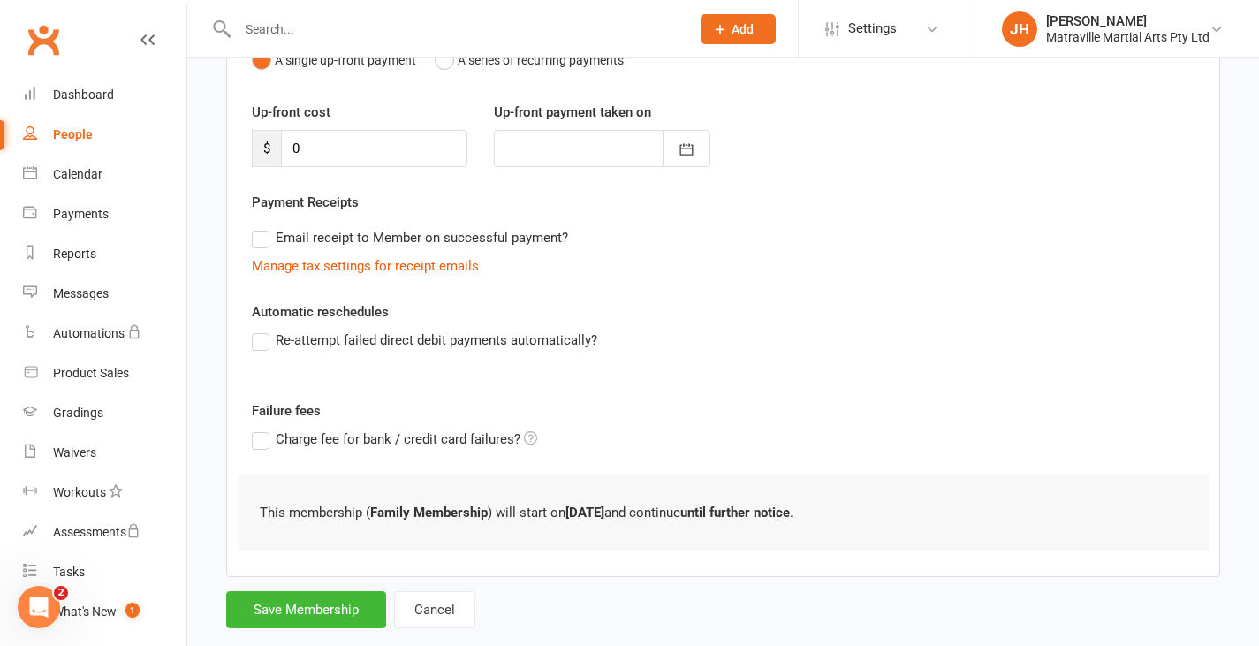
scroll to position [246, 0]
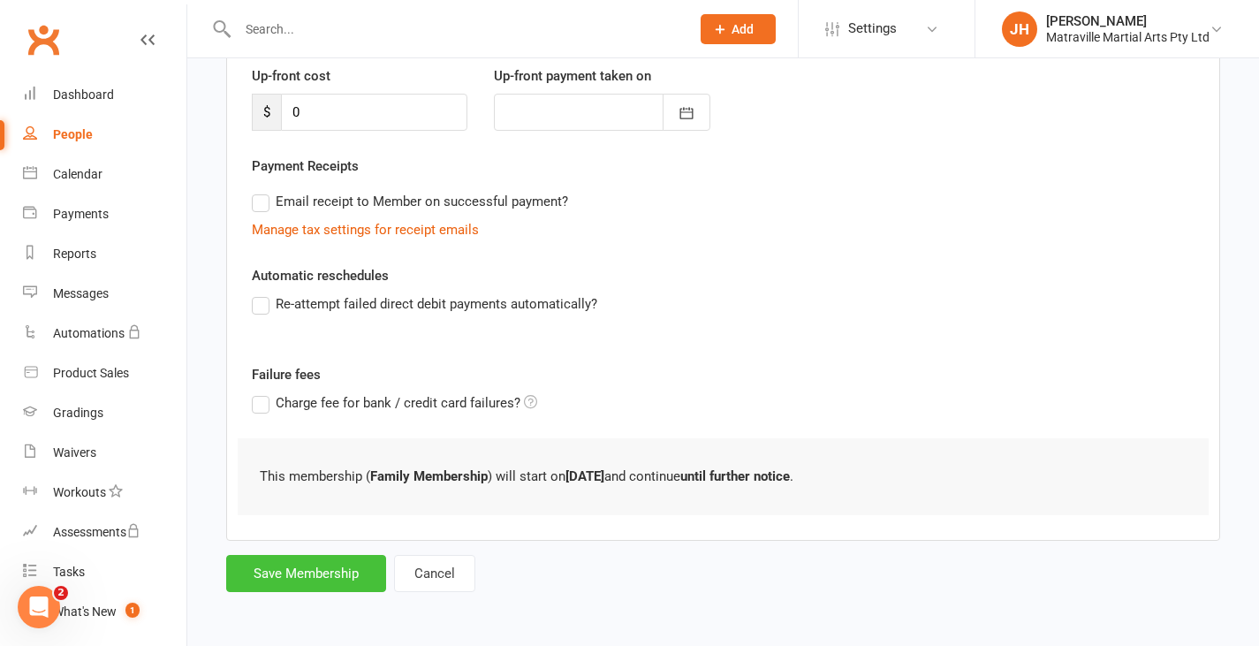
click at [286, 564] on button "Save Membership" at bounding box center [306, 573] width 160 height 37
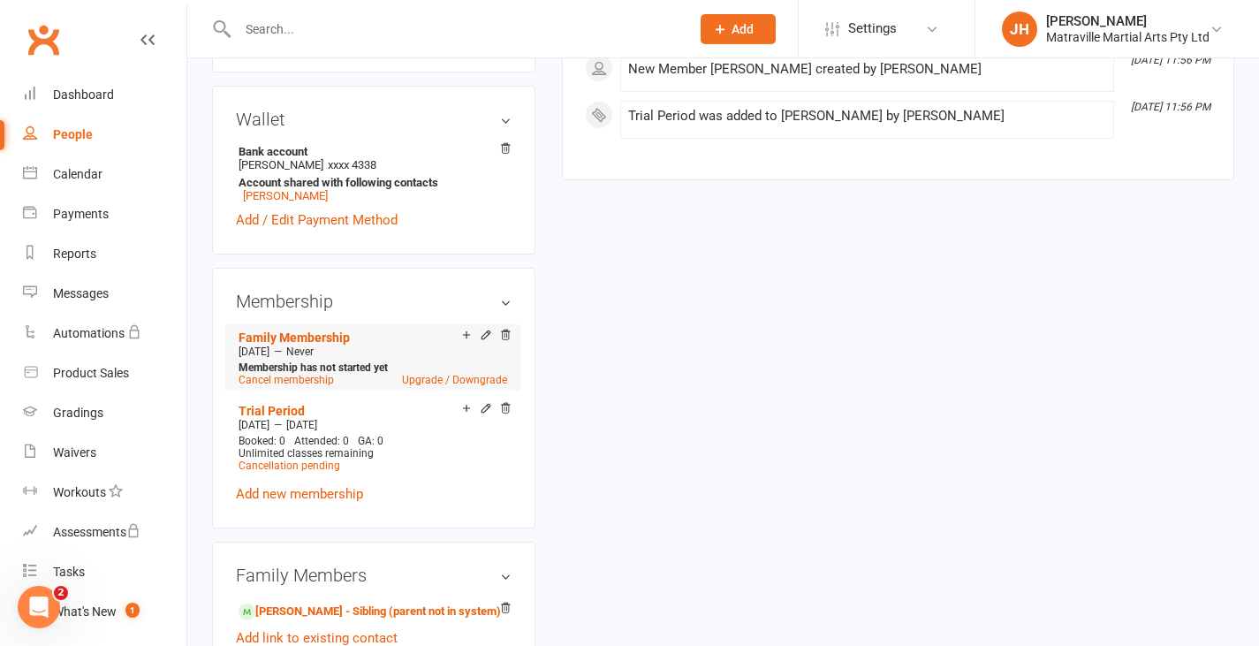
scroll to position [591, 0]
click at [291, 203] on link "[PERSON_NAME]" at bounding box center [285, 196] width 85 height 13
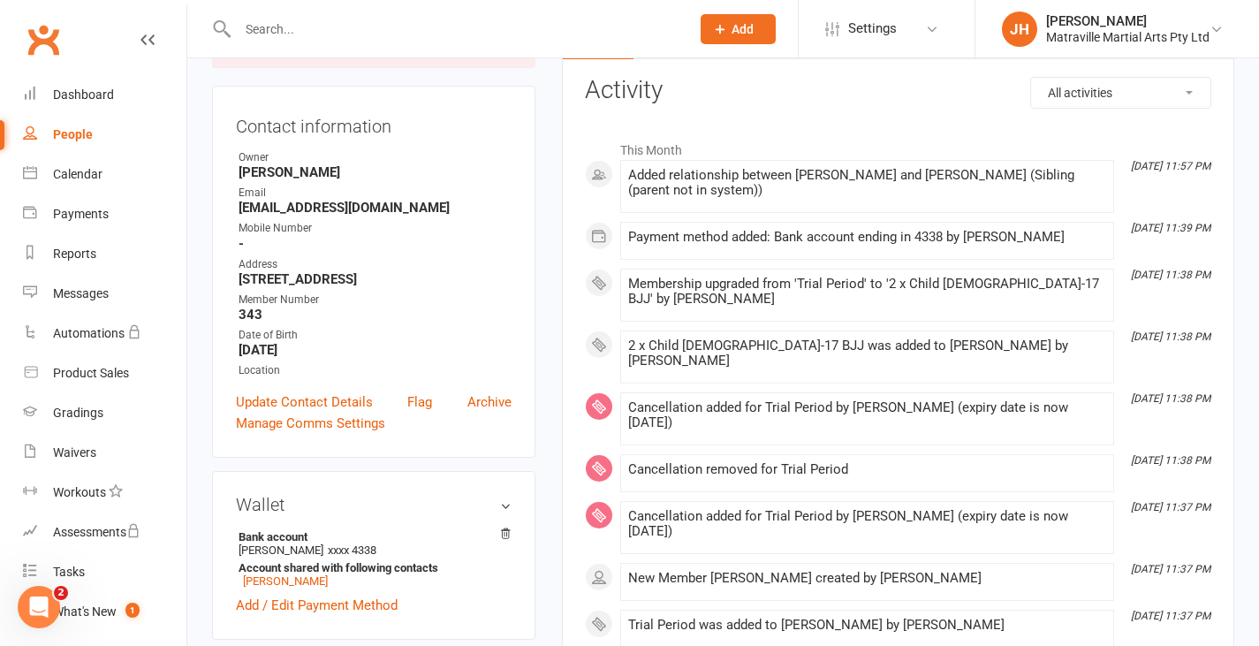
scroll to position [211, 0]
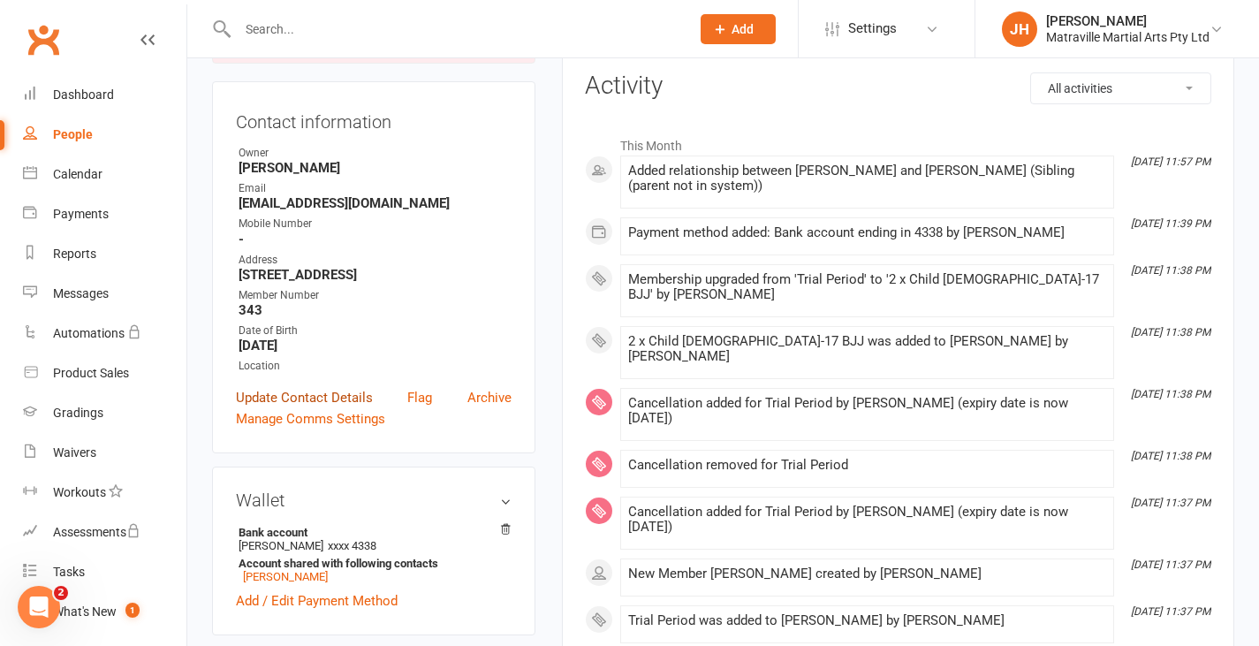
click at [347, 408] on link "Update Contact Details" at bounding box center [304, 397] width 137 height 21
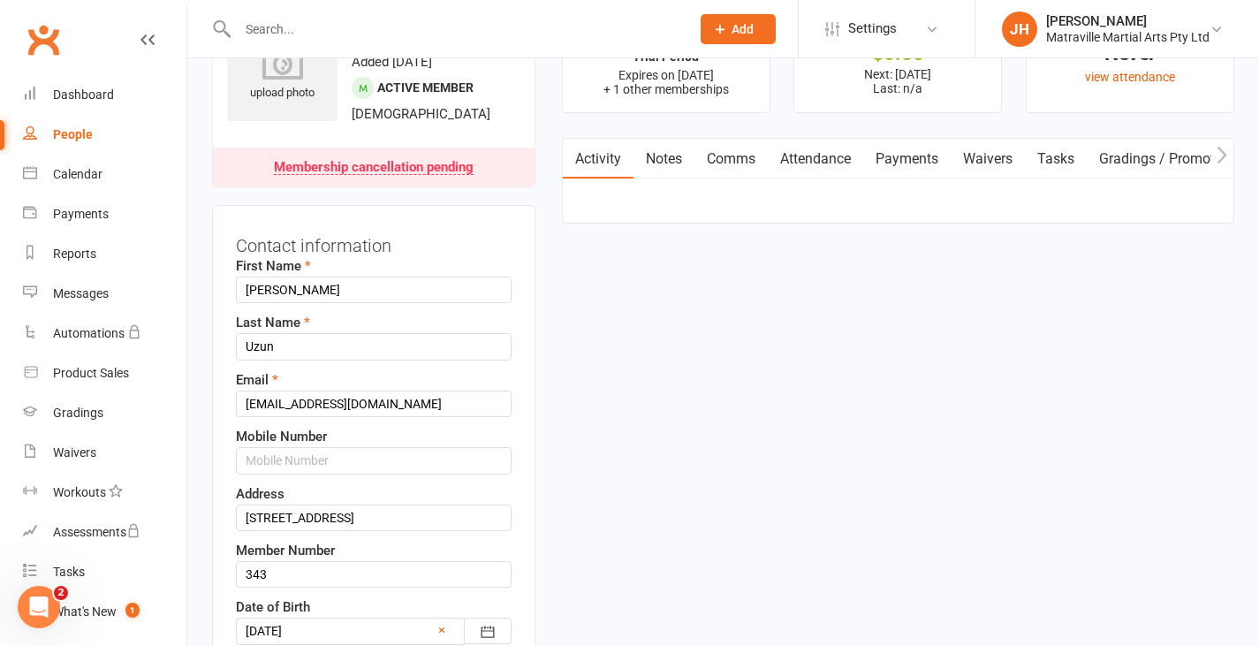
scroll to position [83, 0]
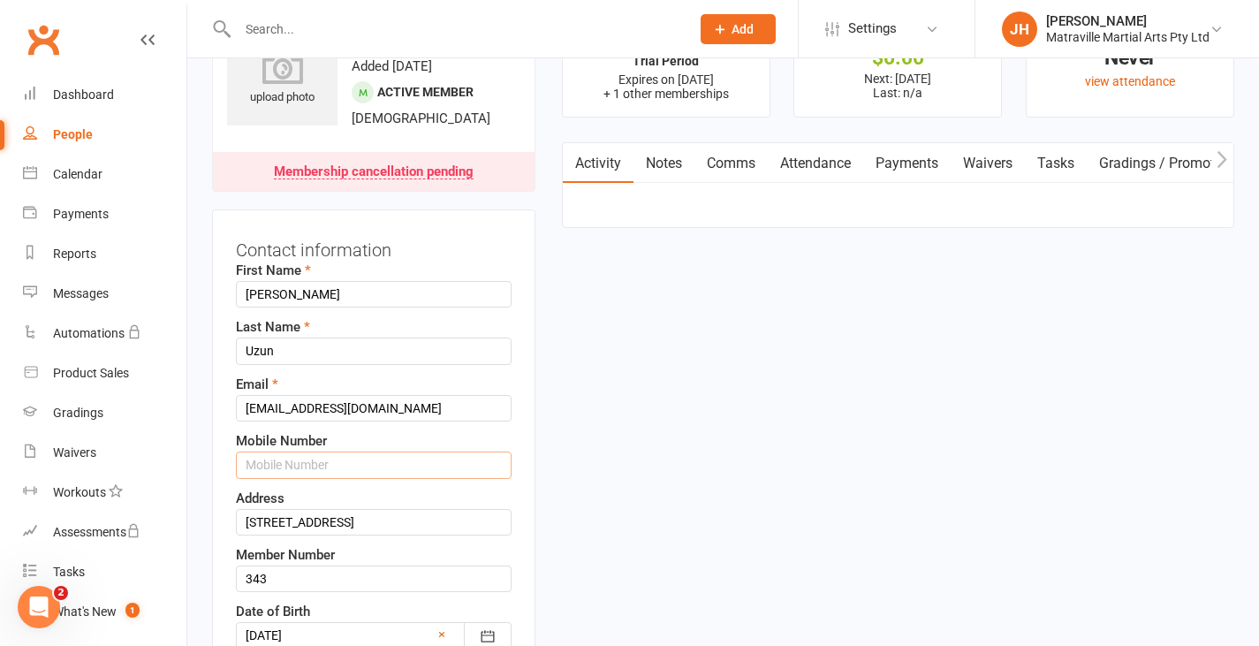
click at [307, 478] on input "text" at bounding box center [374, 464] width 276 height 26
type input "0432718970"
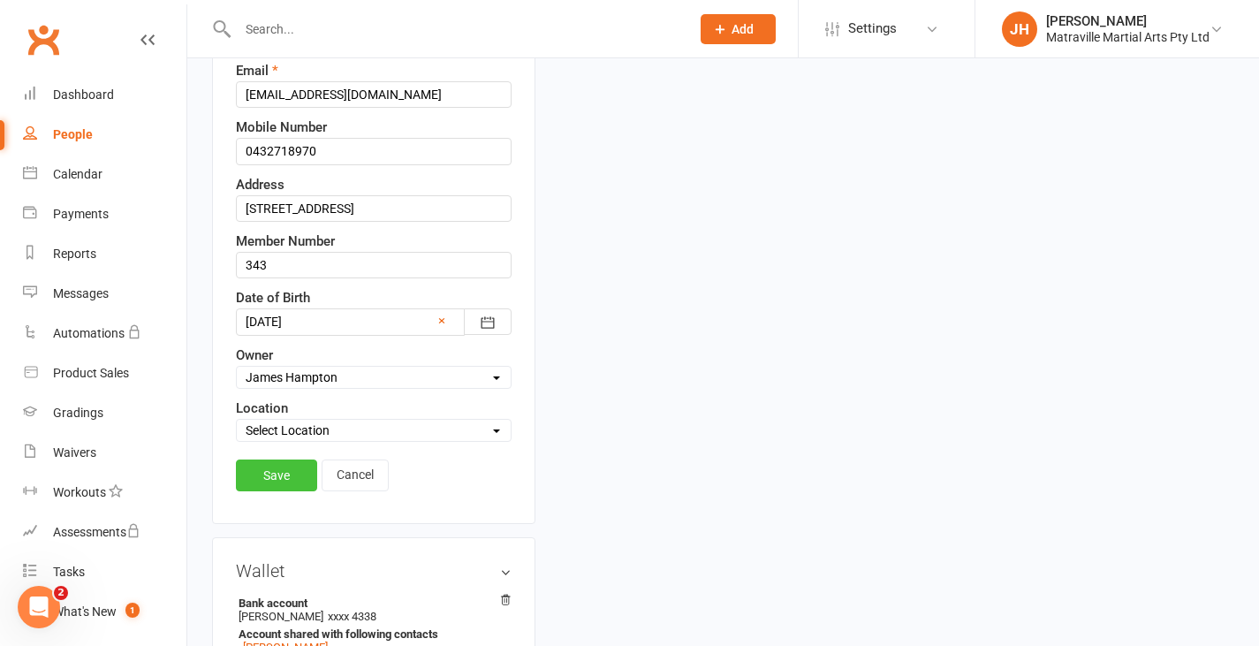
click at [287, 491] on link "Save" at bounding box center [276, 475] width 81 height 32
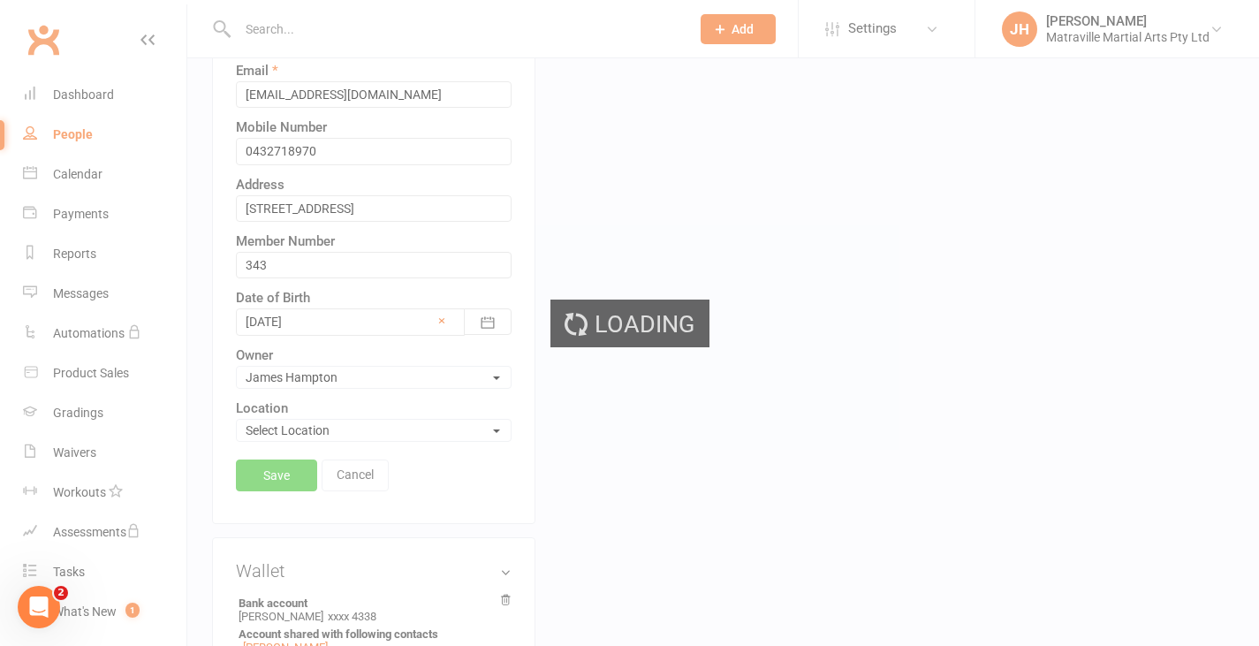
scroll to position [397, 0]
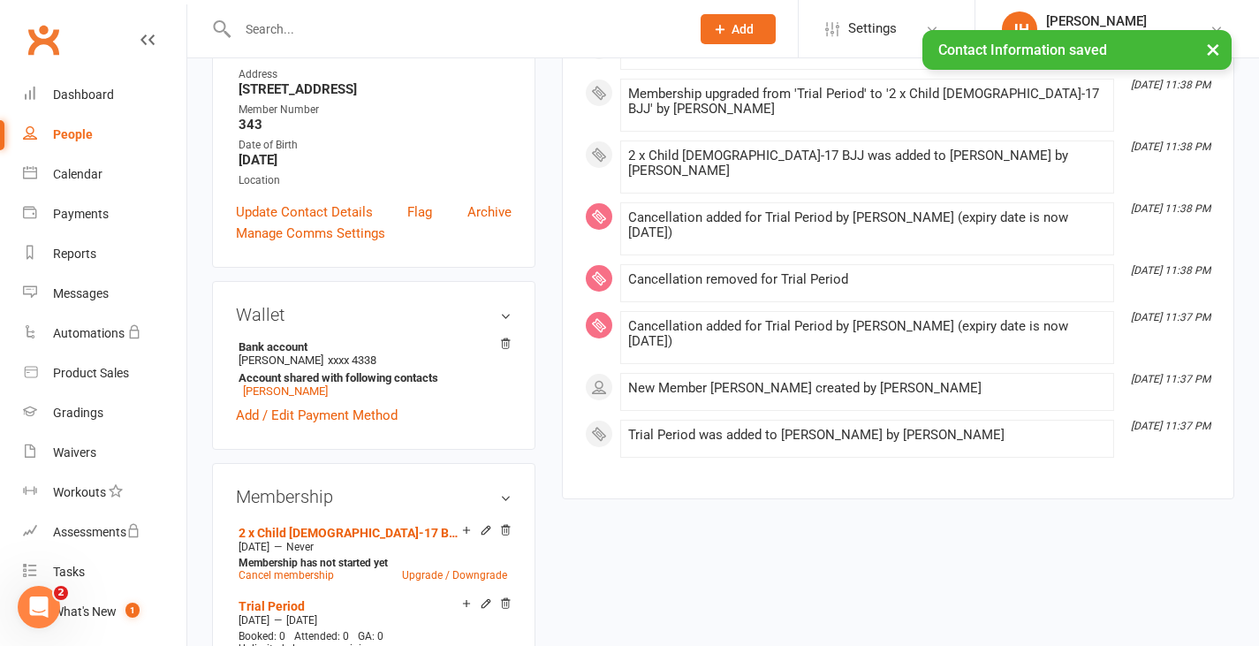
click at [110, 146] on link "People" at bounding box center [104, 135] width 163 height 40
select select "100"
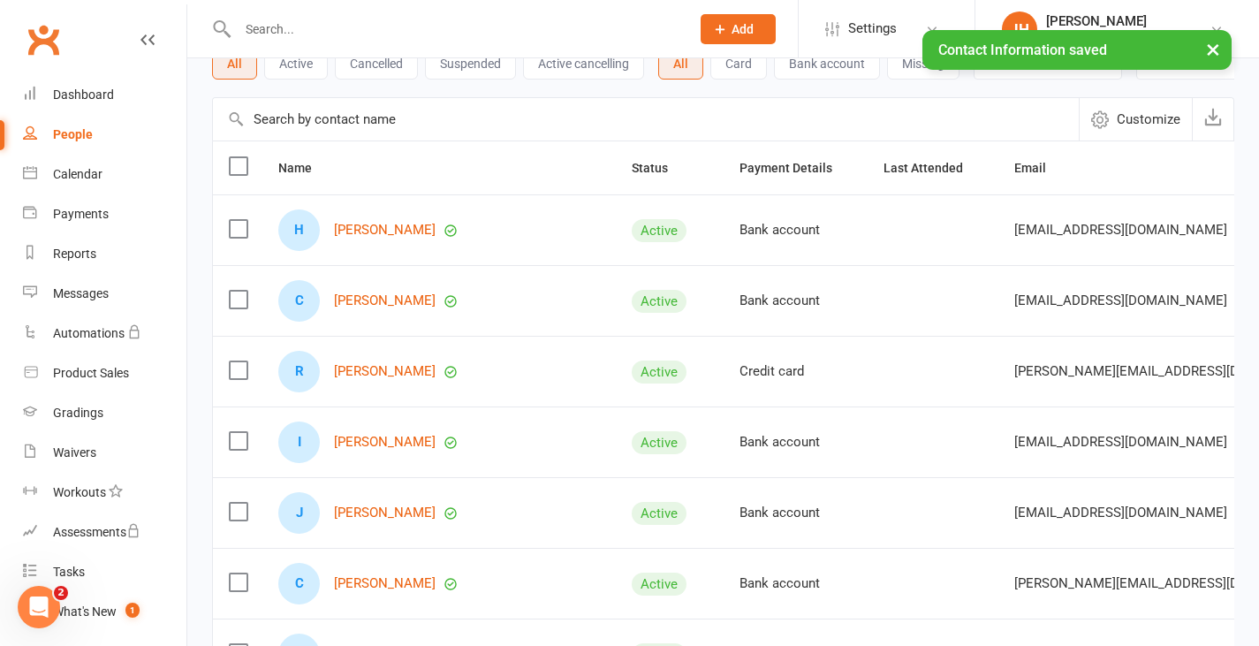
scroll to position [117, 0]
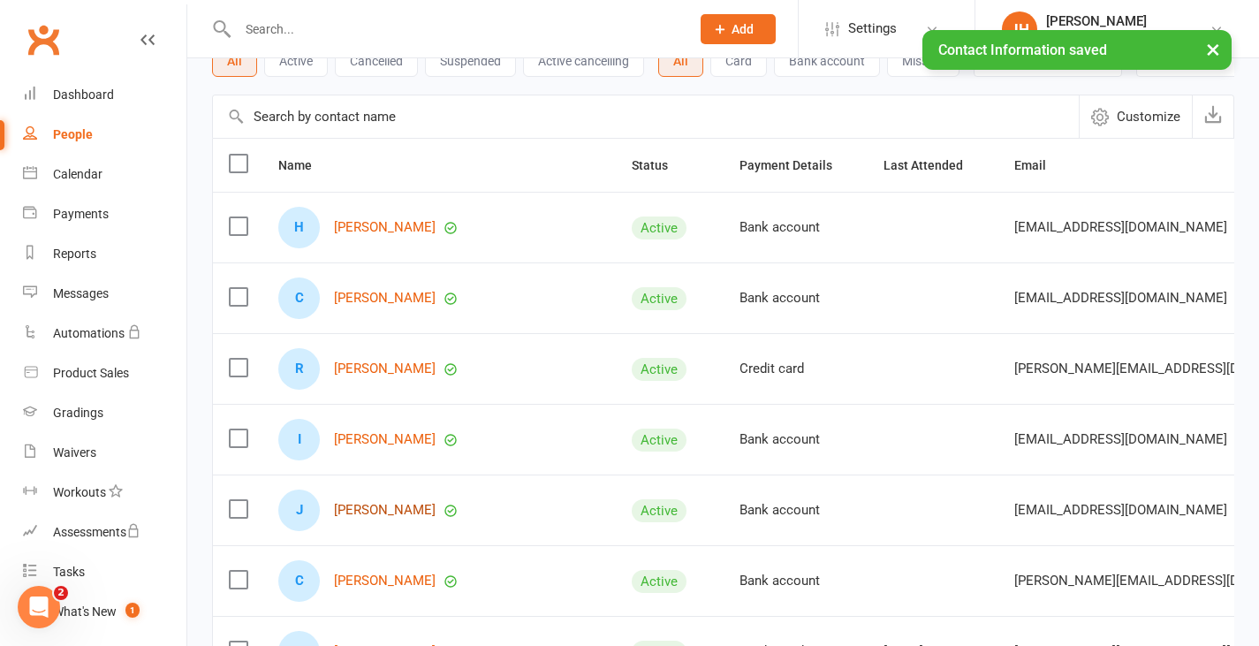
click at [360, 518] on link "[PERSON_NAME]" at bounding box center [385, 510] width 102 height 15
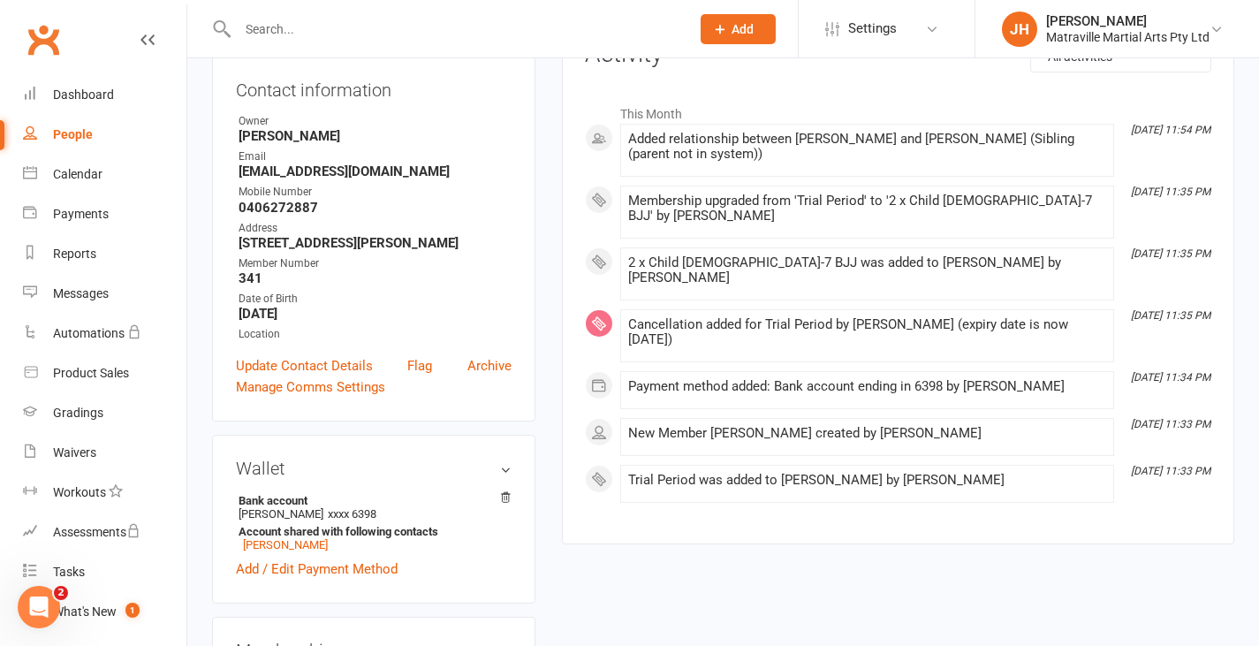
scroll to position [244, 0]
click at [103, 137] on link "People" at bounding box center [104, 135] width 163 height 40
select select "100"
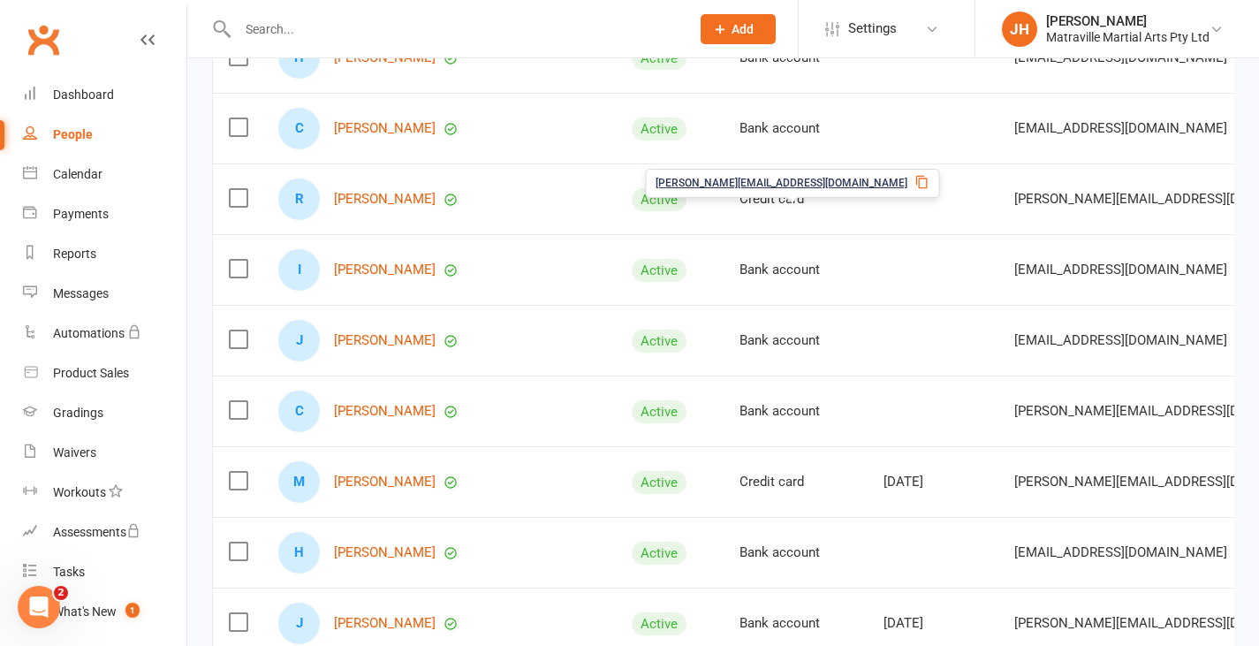
scroll to position [288, 0]
click at [617, 26] on input "text" at bounding box center [454, 29] width 445 height 25
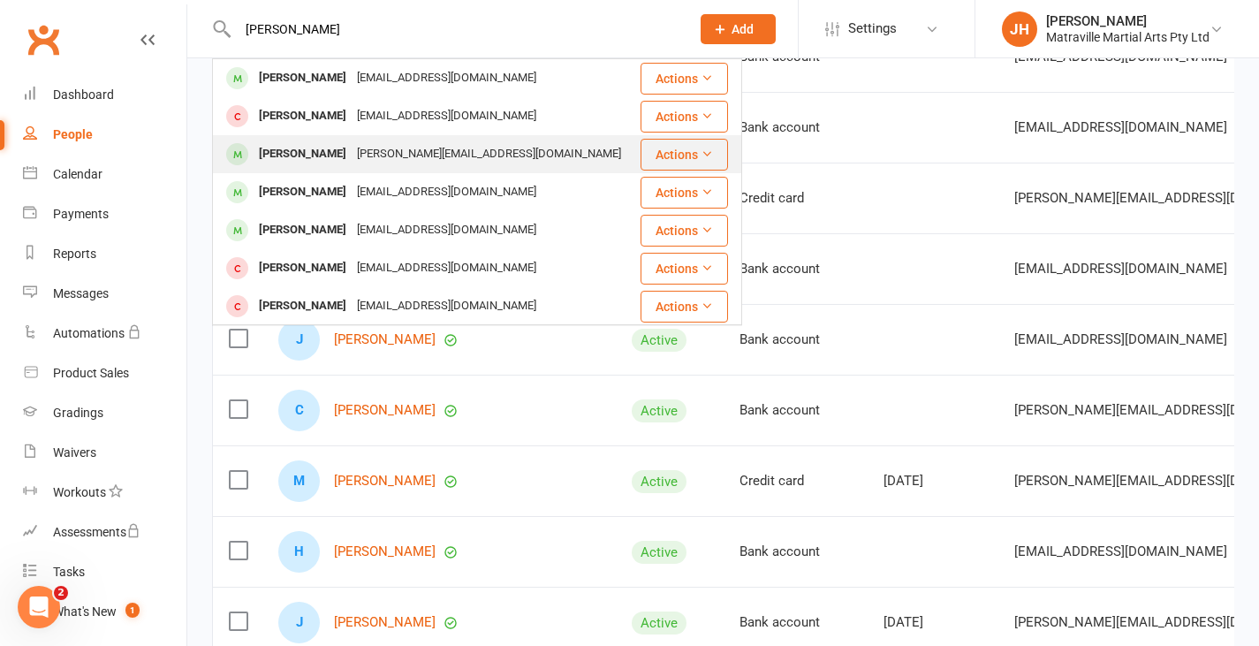
type input "[PERSON_NAME]"
click at [426, 155] on div "[PERSON_NAME][EMAIL_ADDRESS][DOMAIN_NAME]" at bounding box center [489, 154] width 275 height 26
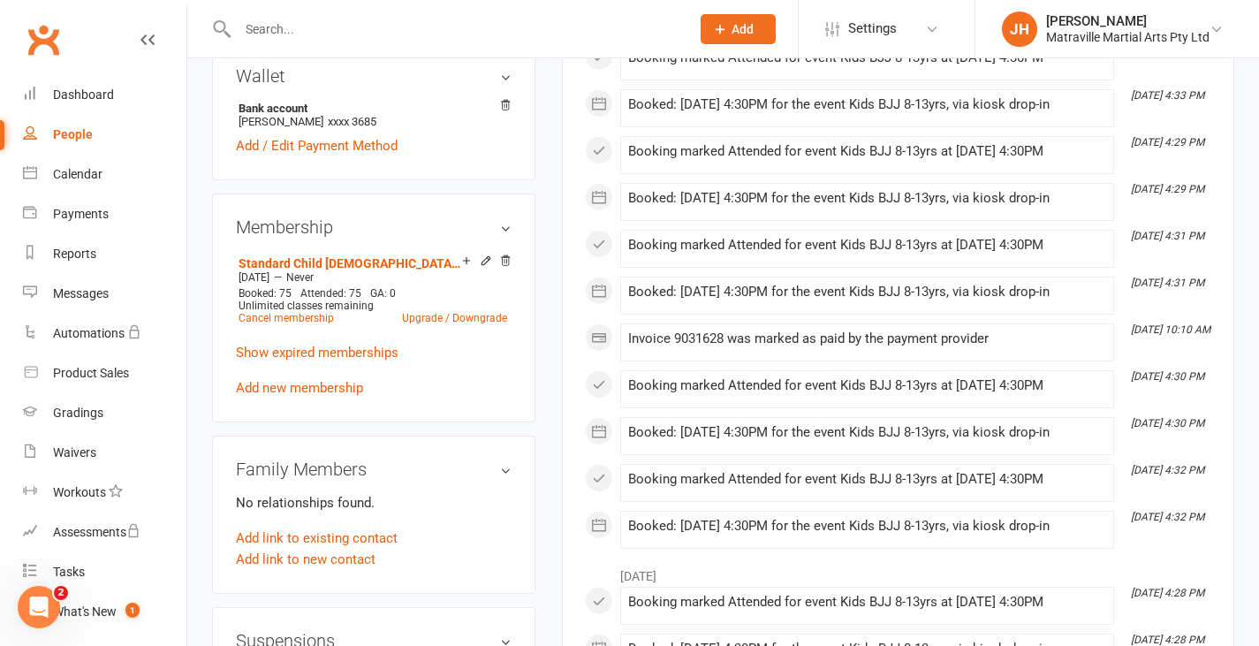
scroll to position [604, 0]
click at [448, 323] on link "Upgrade / Downgrade" at bounding box center [454, 317] width 105 height 12
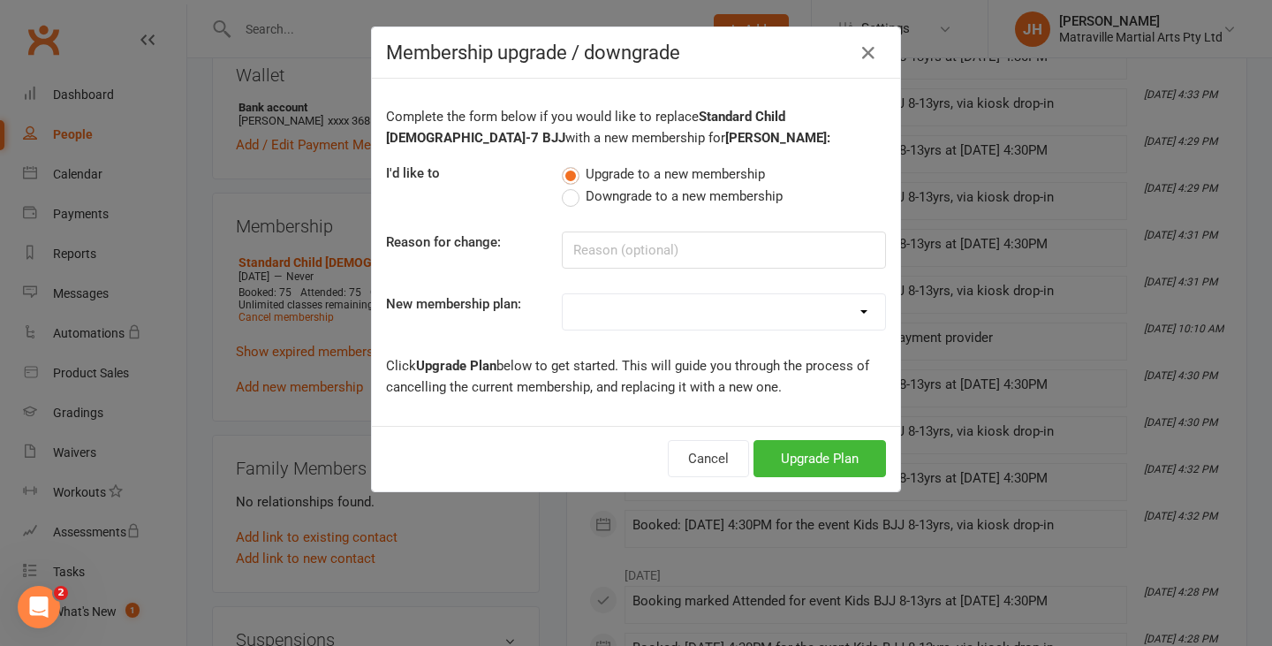
click at [586, 308] on select "Trial Period Suspended Period Standard Adult BJJ Concession/Student Adult BJJ S…" at bounding box center [724, 311] width 322 height 35
select select "1"
click at [563, 294] on select "Trial Period Suspended Period Standard Adult BJJ Concession/Student Adult BJJ S…" at bounding box center [724, 311] width 322 height 35
click at [766, 449] on button "Upgrade Plan" at bounding box center [819, 458] width 132 height 37
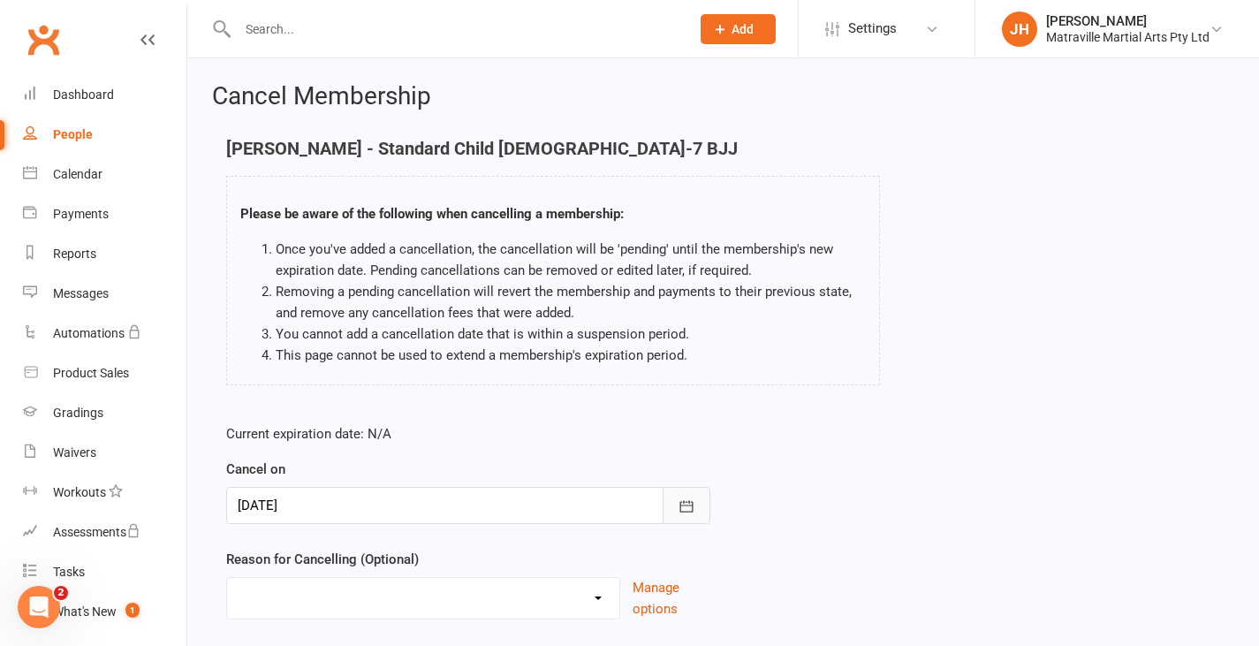
click at [691, 517] on button "button" at bounding box center [686, 505] width 48 height 37
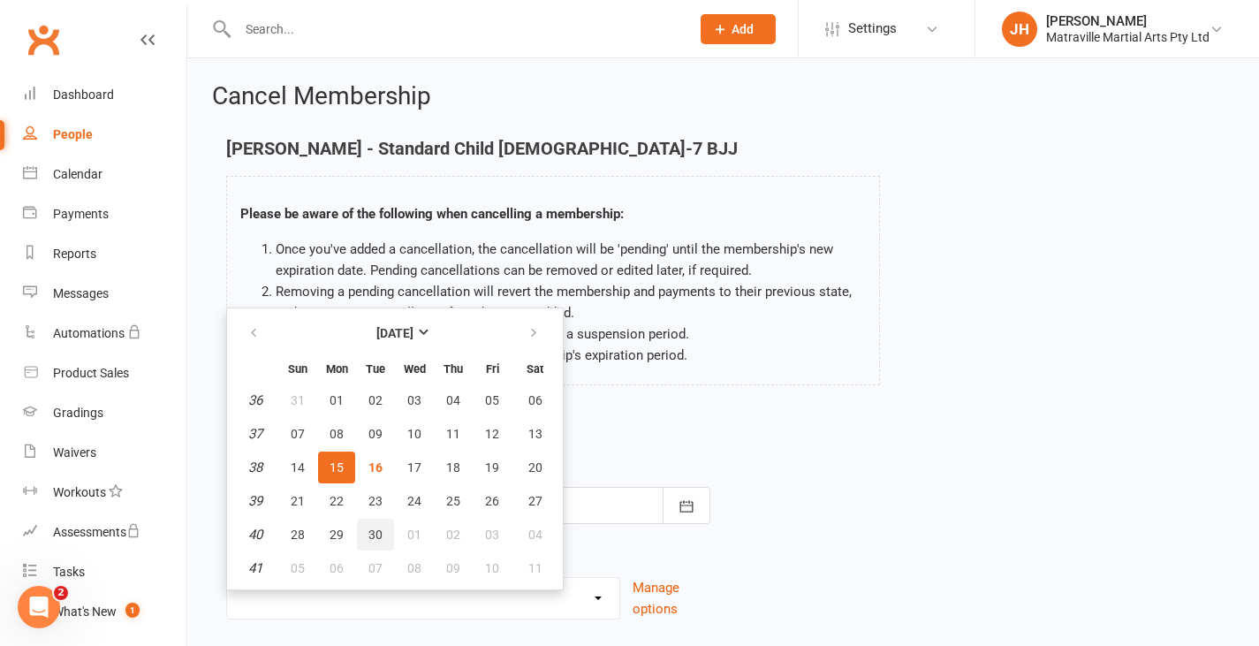
click at [369, 533] on span "30" at bounding box center [375, 534] width 14 height 14
type input "[DATE]"
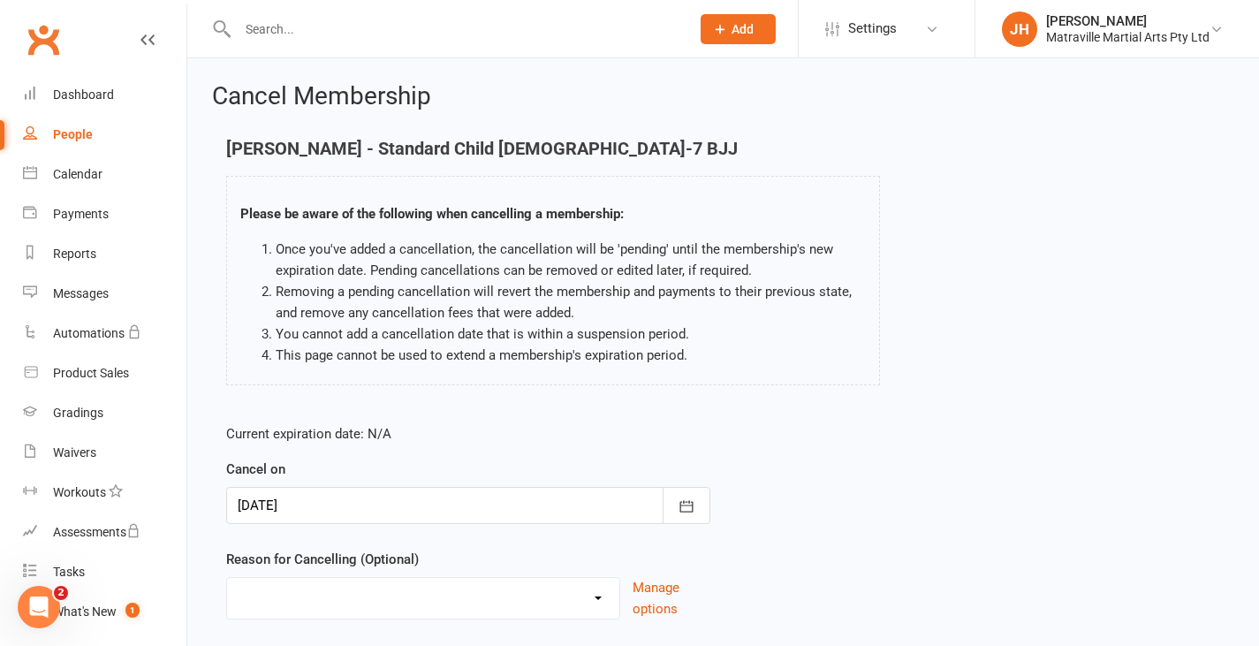
scroll to position [117, 0]
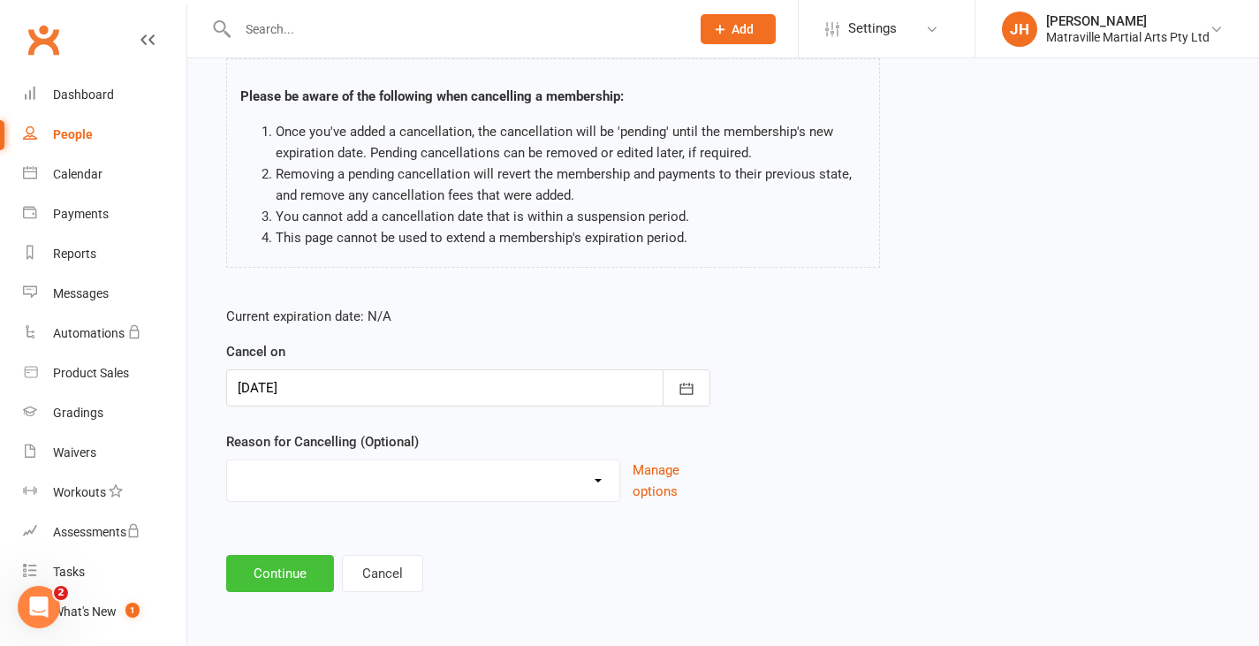
click at [294, 579] on button "Continue" at bounding box center [280, 573] width 108 height 37
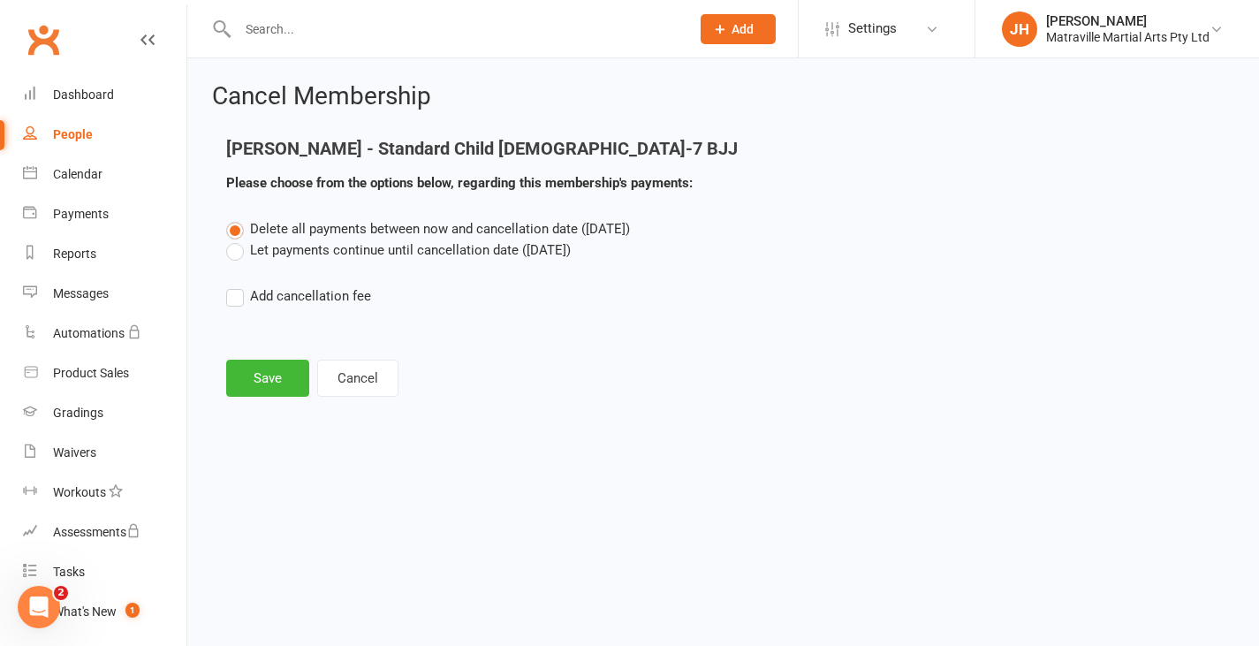
scroll to position [0, 0]
click at [391, 245] on label "Let payments continue until cancellation date ([DATE])" at bounding box center [398, 249] width 344 height 21
click at [238, 239] on input "Let payments continue until cancellation date ([DATE])" at bounding box center [231, 239] width 11 height 0
click at [284, 382] on button "Save" at bounding box center [267, 378] width 83 height 37
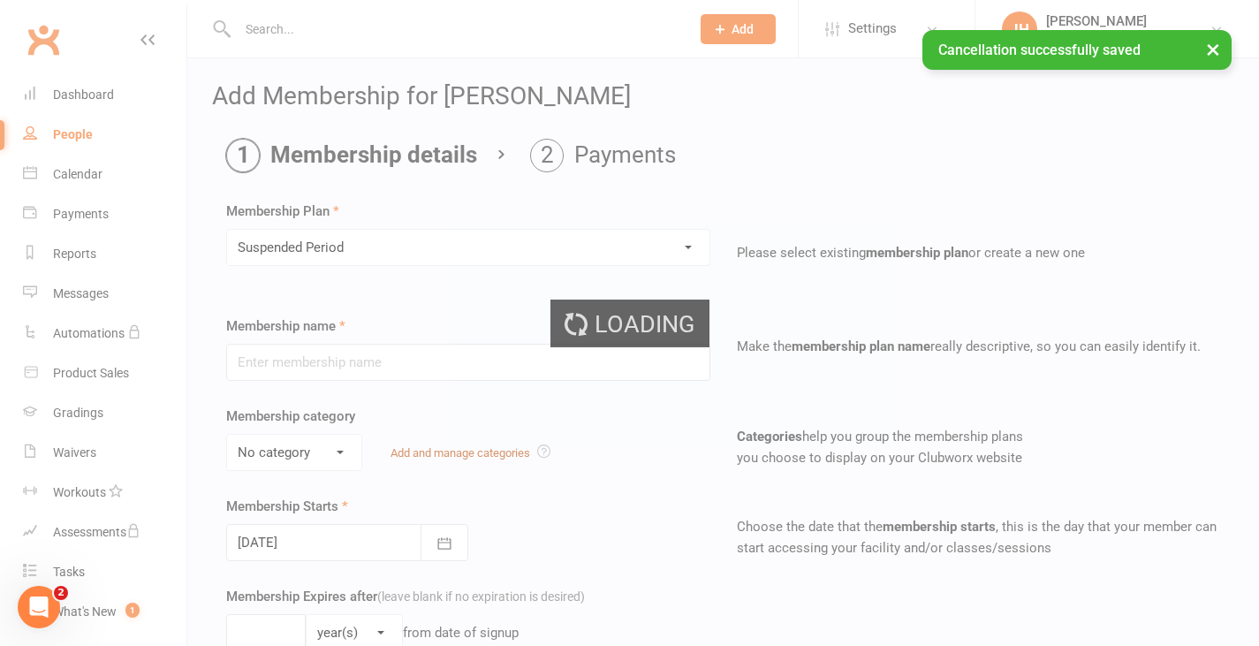
type input "Suspended Period"
type input "0"
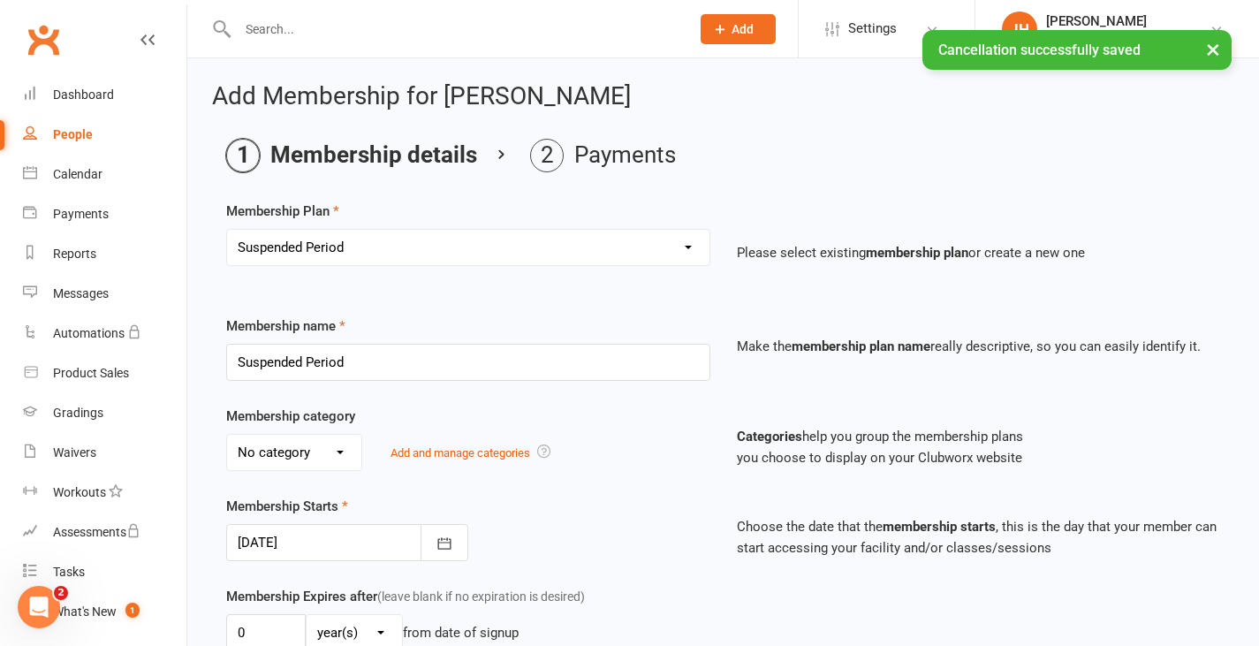
type input "[DATE]"
click at [329, 454] on select "No category Brazilian Jiujitsu Kick Boxing Yoga/Pilates" at bounding box center [294, 452] width 134 height 35
select select "0"
click at [227, 435] on select "No category Brazilian Jiujitsu Kick Boxing Yoga/Pilates" at bounding box center [294, 452] width 134 height 35
click at [420, 541] on button "button" at bounding box center [444, 542] width 48 height 37
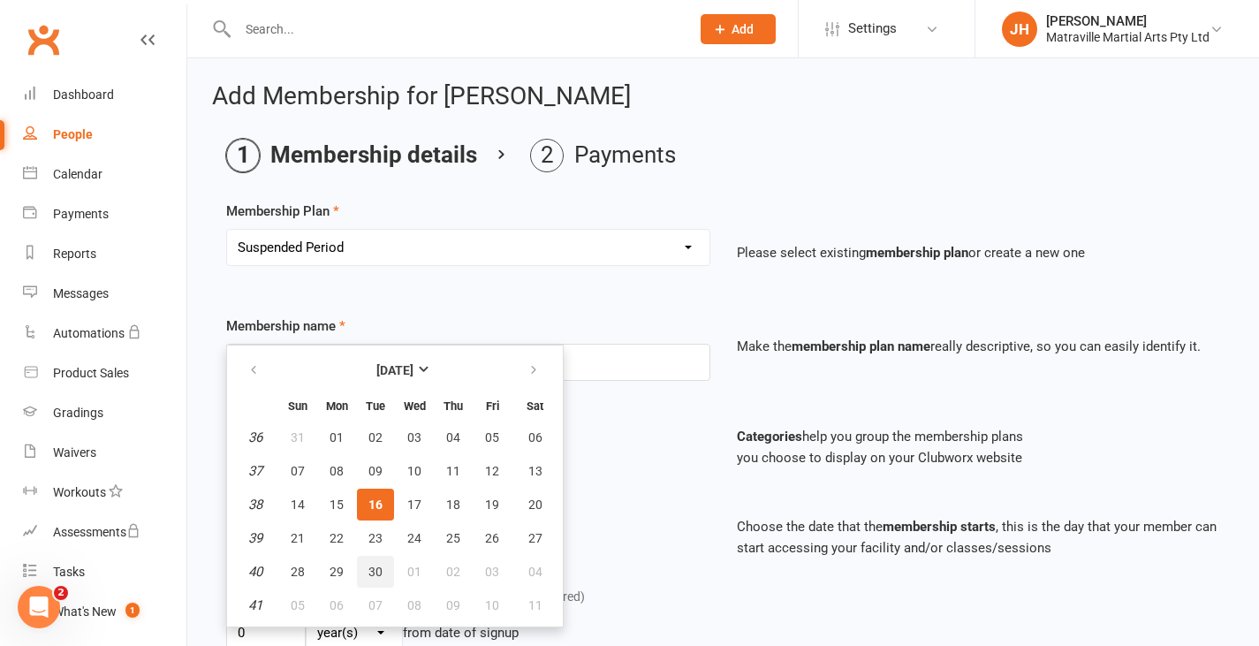
click at [381, 570] on span "30" at bounding box center [375, 571] width 14 height 14
type input "[DATE]"
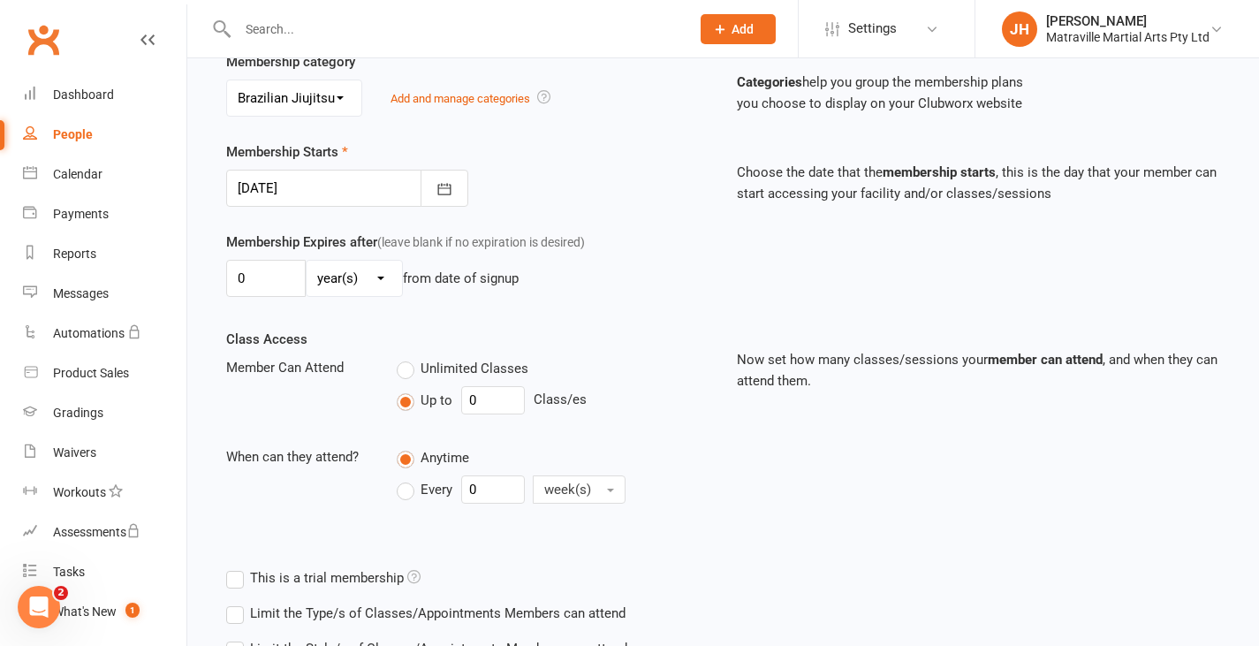
scroll to position [490, 0]
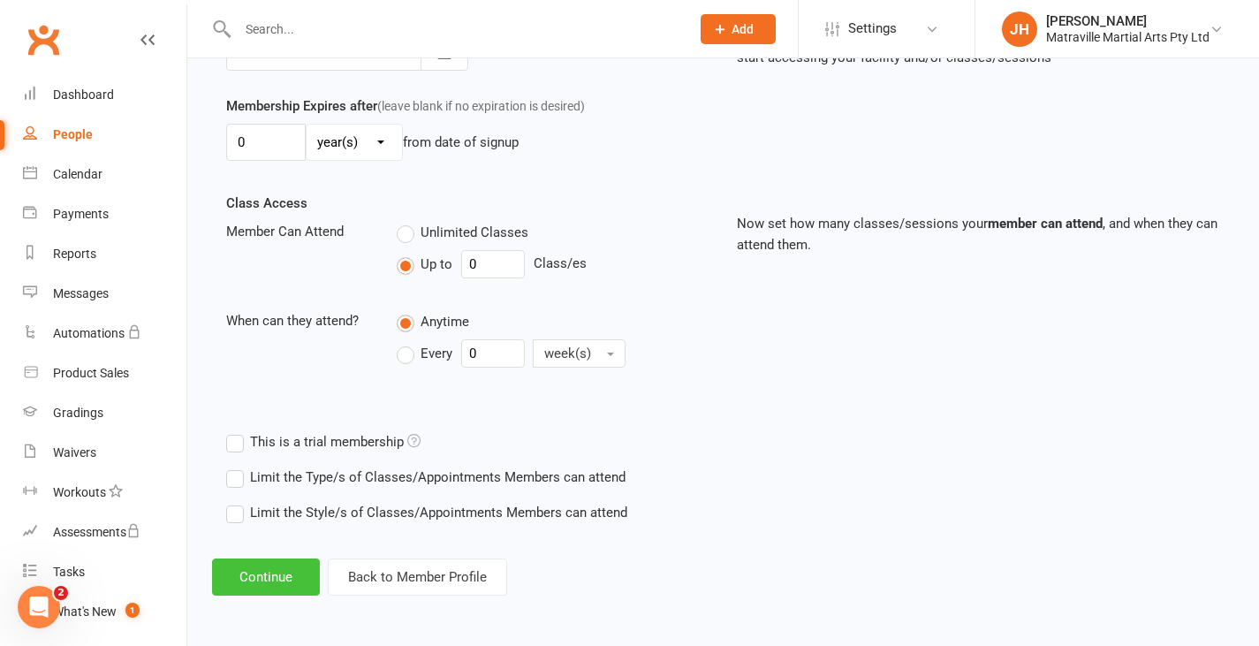
click at [296, 585] on button "Continue" at bounding box center [266, 576] width 108 height 37
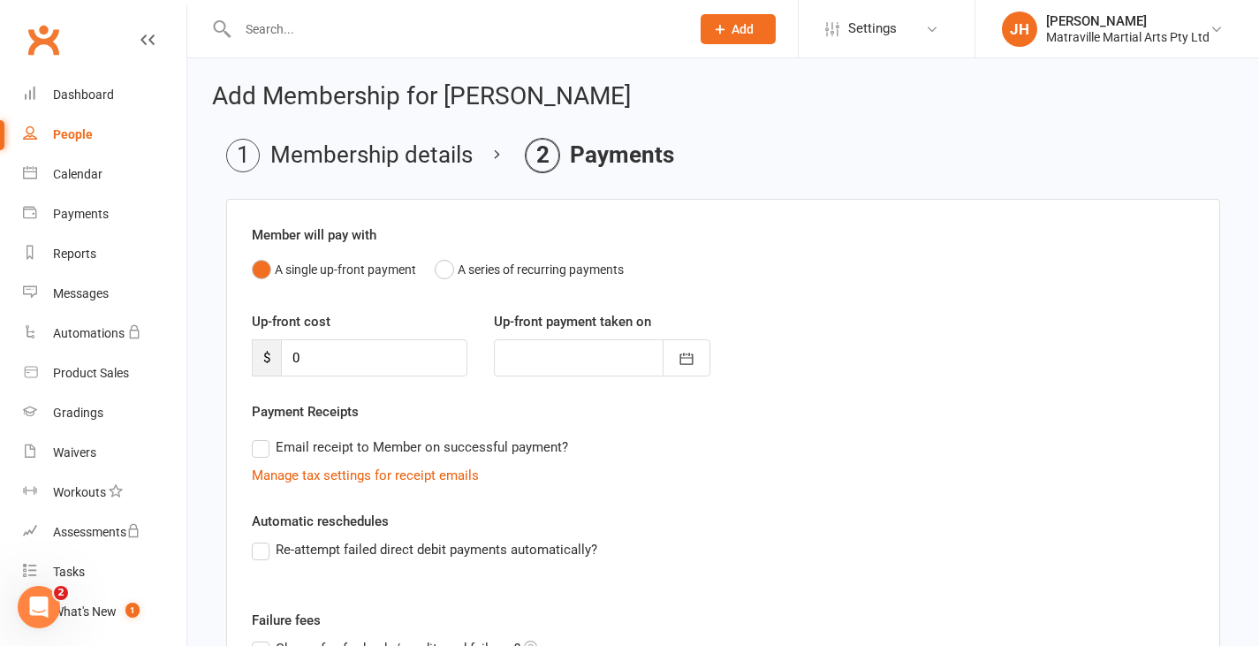
scroll to position [246, 0]
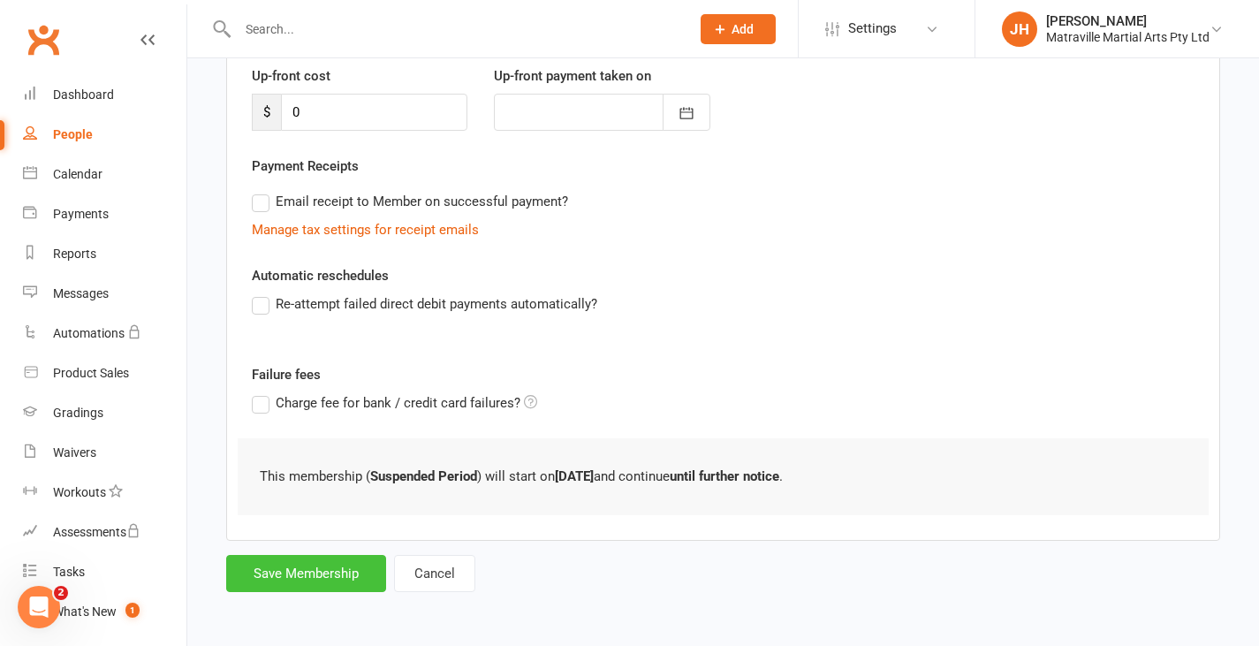
click at [337, 587] on button "Save Membership" at bounding box center [306, 573] width 160 height 37
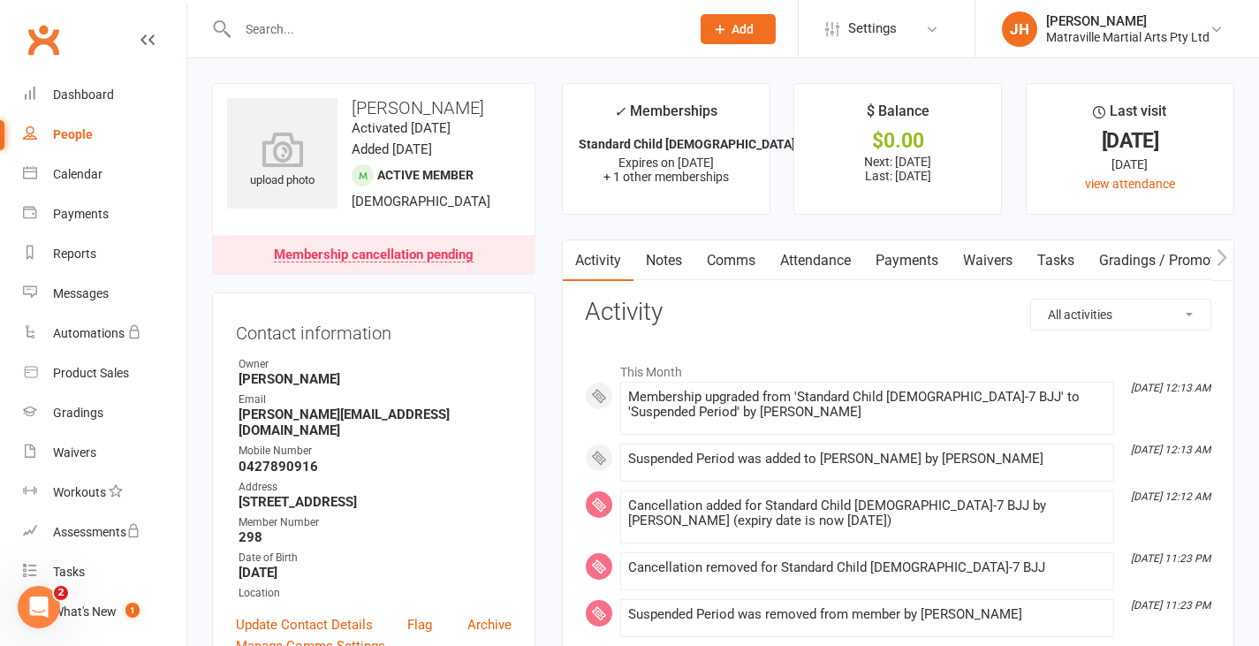
click at [77, 140] on div "People" at bounding box center [73, 134] width 40 height 14
select select "100"
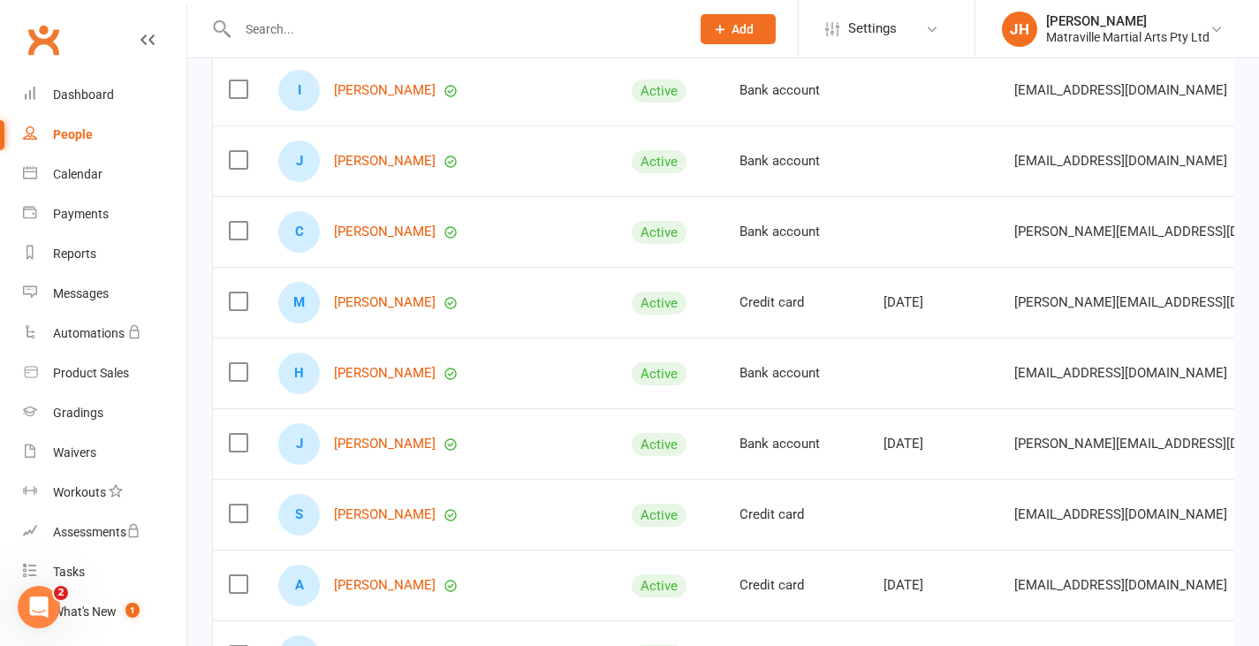
scroll to position [469, 0]
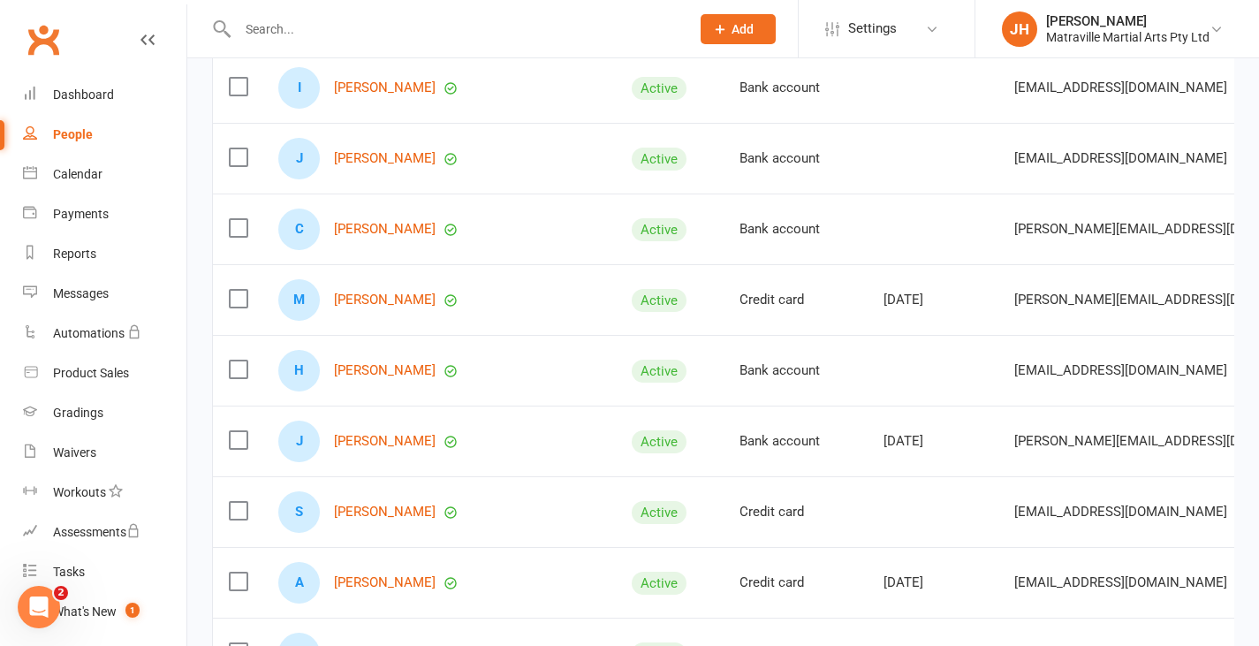
click at [523, 14] on div at bounding box center [445, 28] width 466 height 57
click at [519, 22] on input "text" at bounding box center [454, 29] width 445 height 25
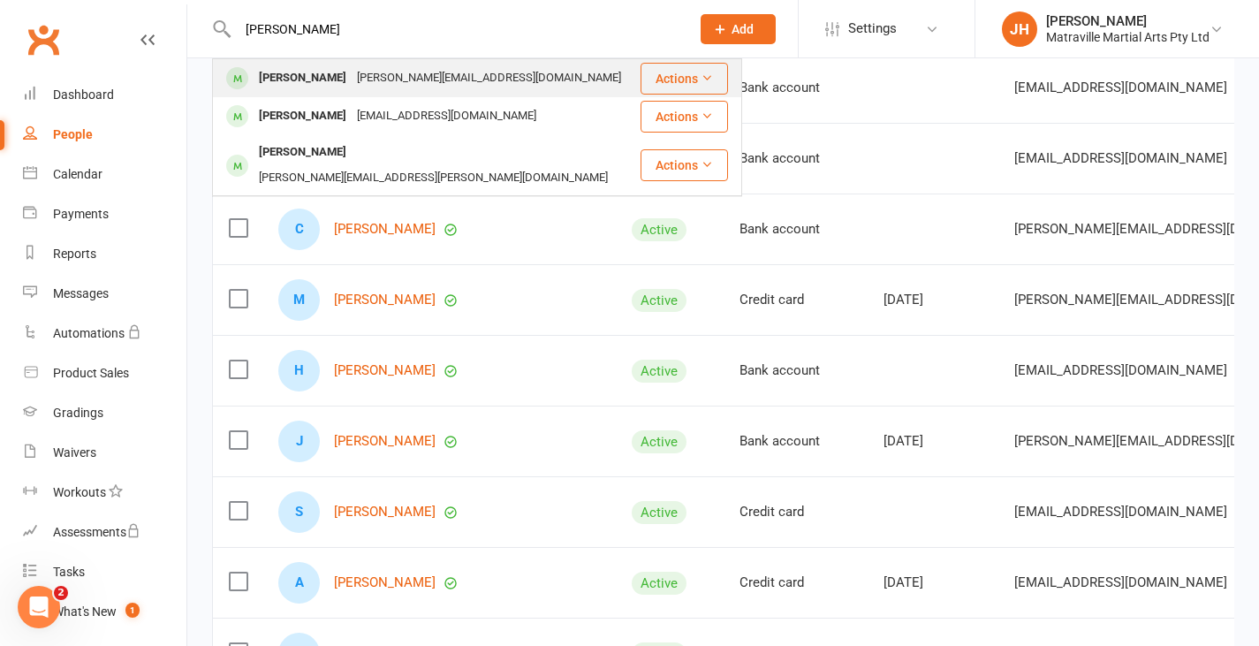
type input "[PERSON_NAME]"
click at [353, 79] on div "[PERSON_NAME][EMAIL_ADDRESS][DOMAIN_NAME]" at bounding box center [489, 78] width 275 height 26
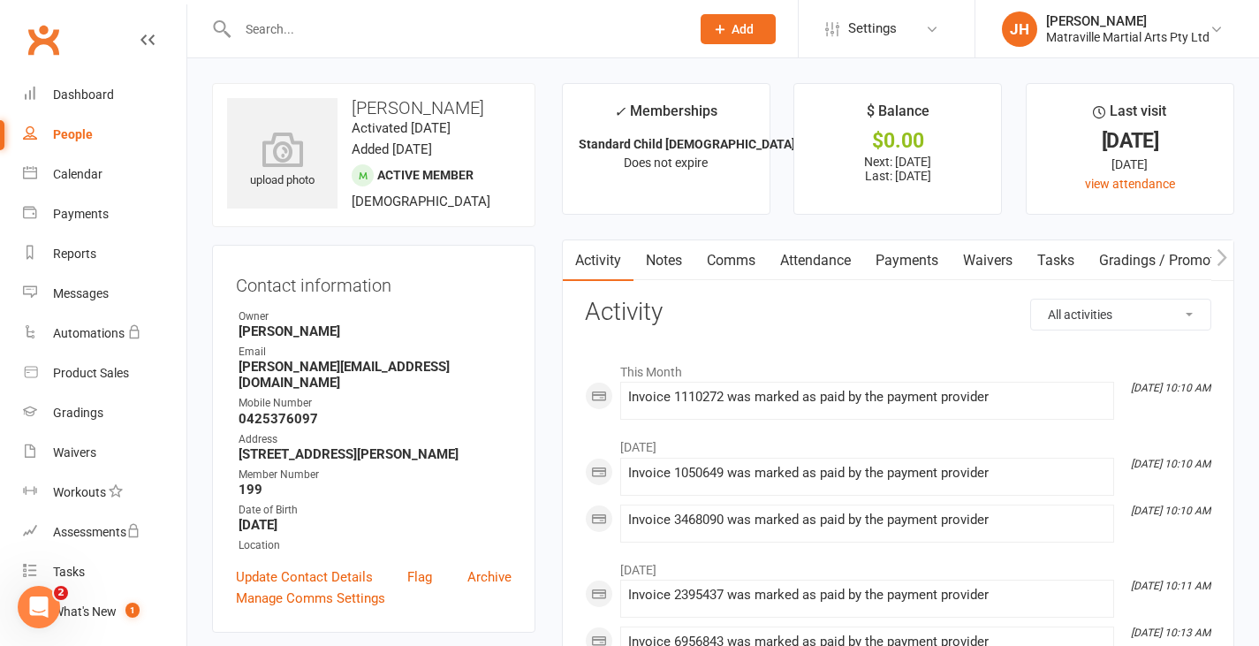
click at [915, 249] on link "Payments" at bounding box center [906, 260] width 87 height 41
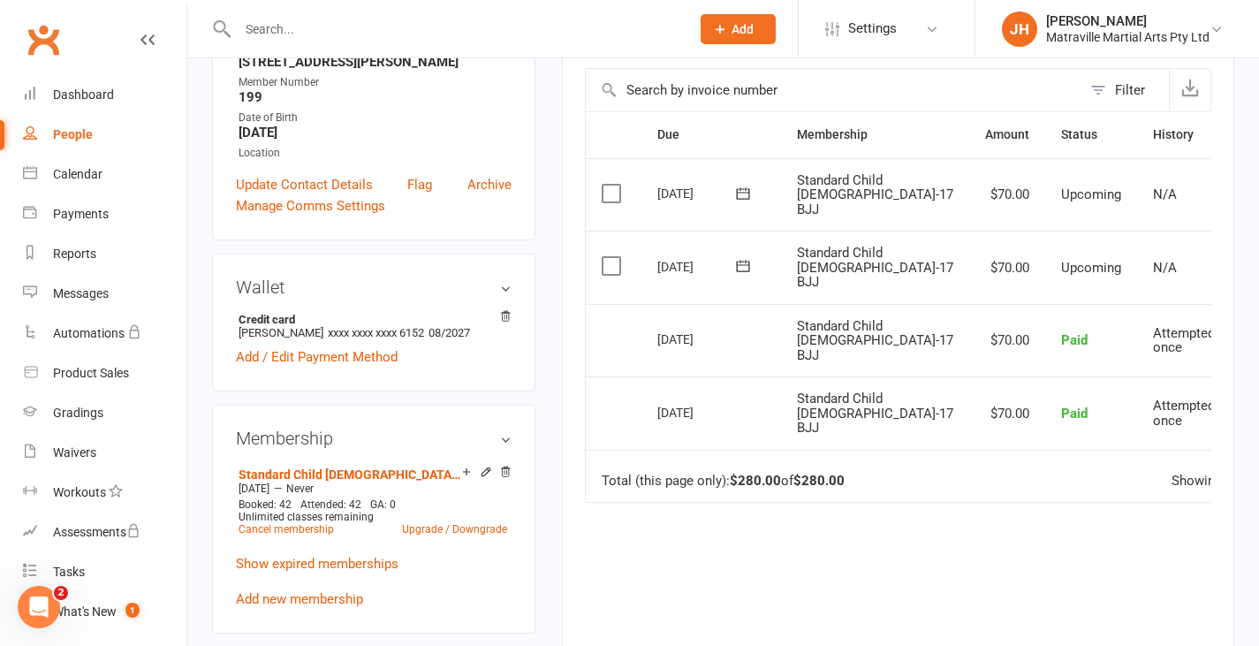
scroll to position [393, 0]
click at [300, 522] on link "Cancel membership" at bounding box center [285, 528] width 95 height 12
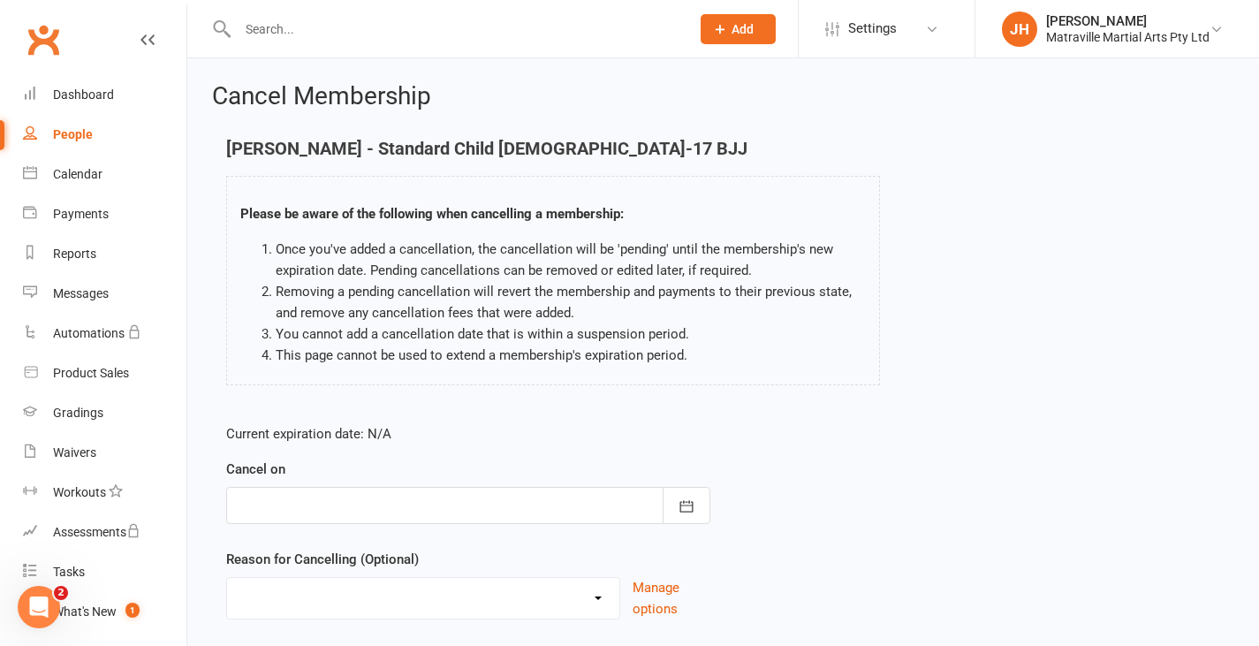
click at [352, 503] on div at bounding box center [468, 505] width 484 height 37
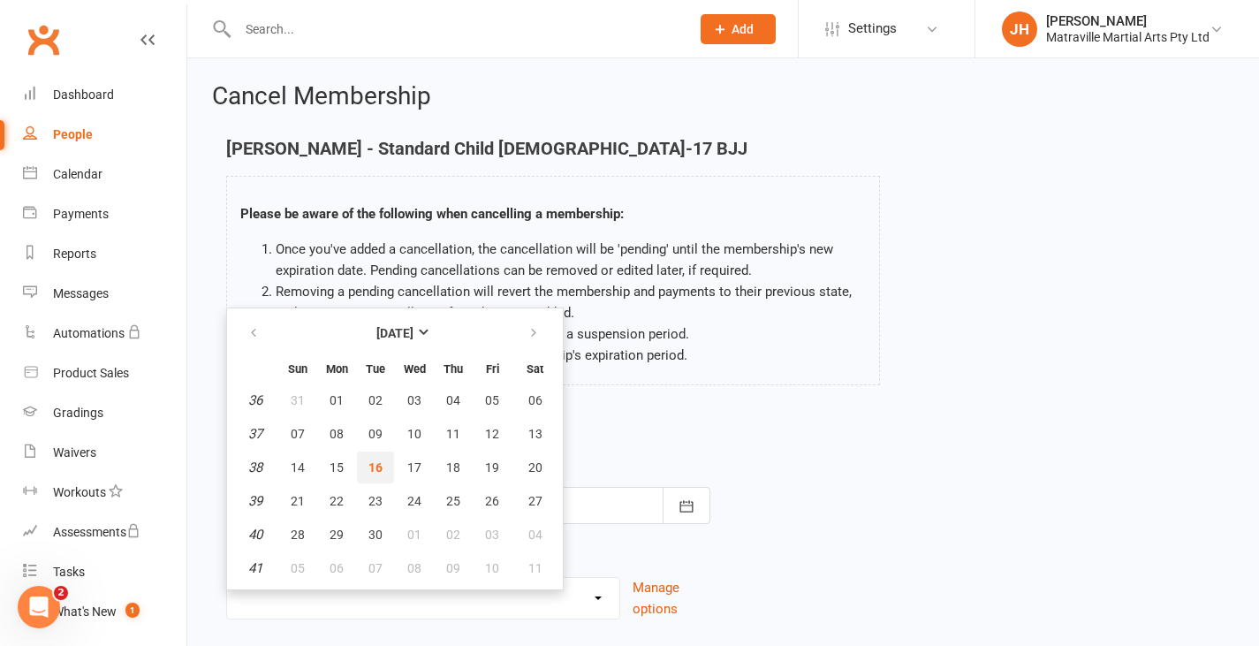
click at [377, 466] on span "16" at bounding box center [375, 467] width 14 height 14
type input "[DATE]"
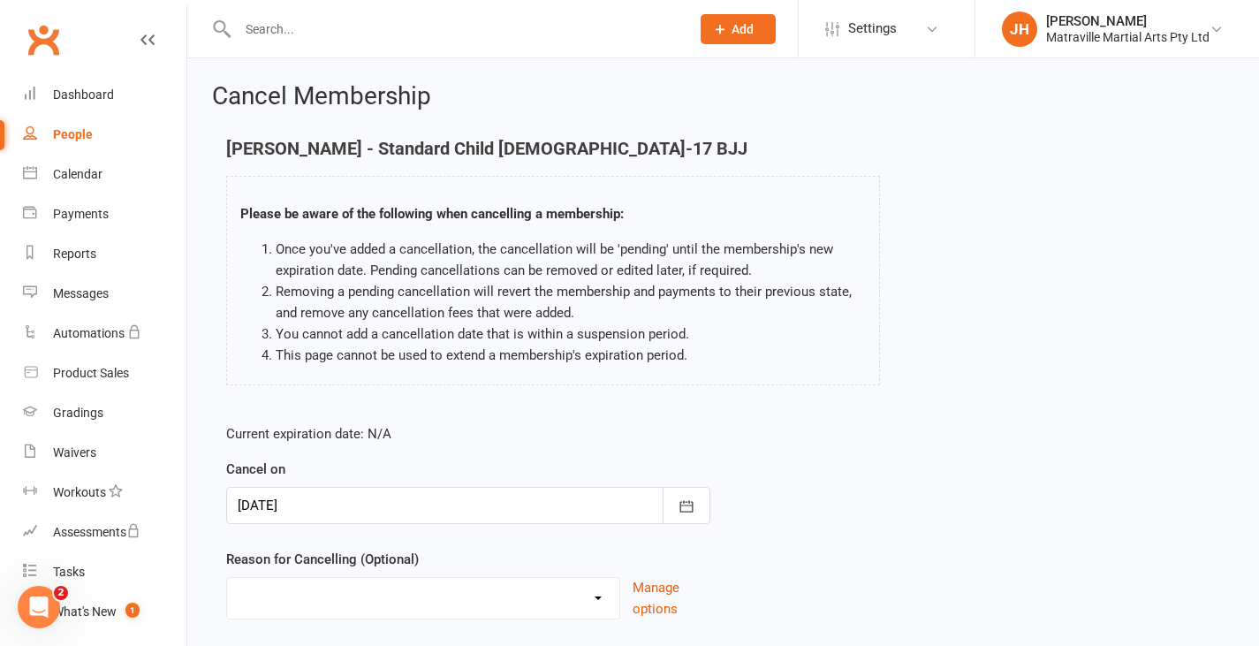
scroll to position [117, 0]
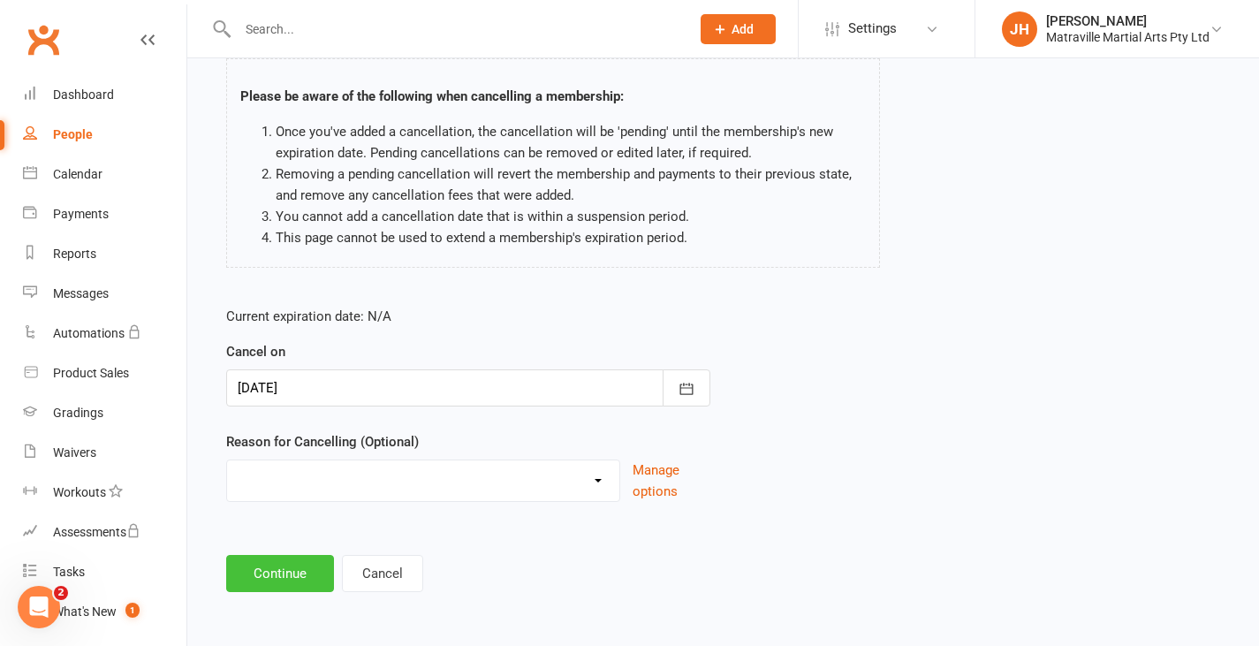
click at [283, 568] on button "Continue" at bounding box center [280, 573] width 108 height 37
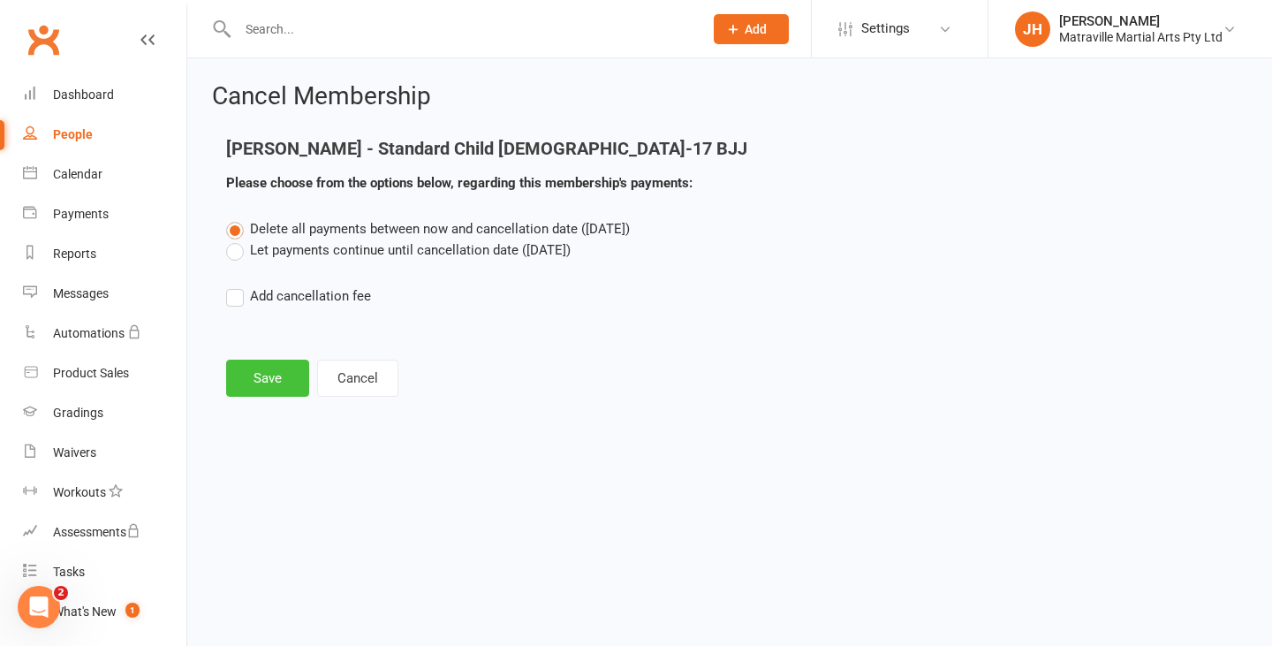
click at [278, 375] on button "Save" at bounding box center [267, 378] width 83 height 37
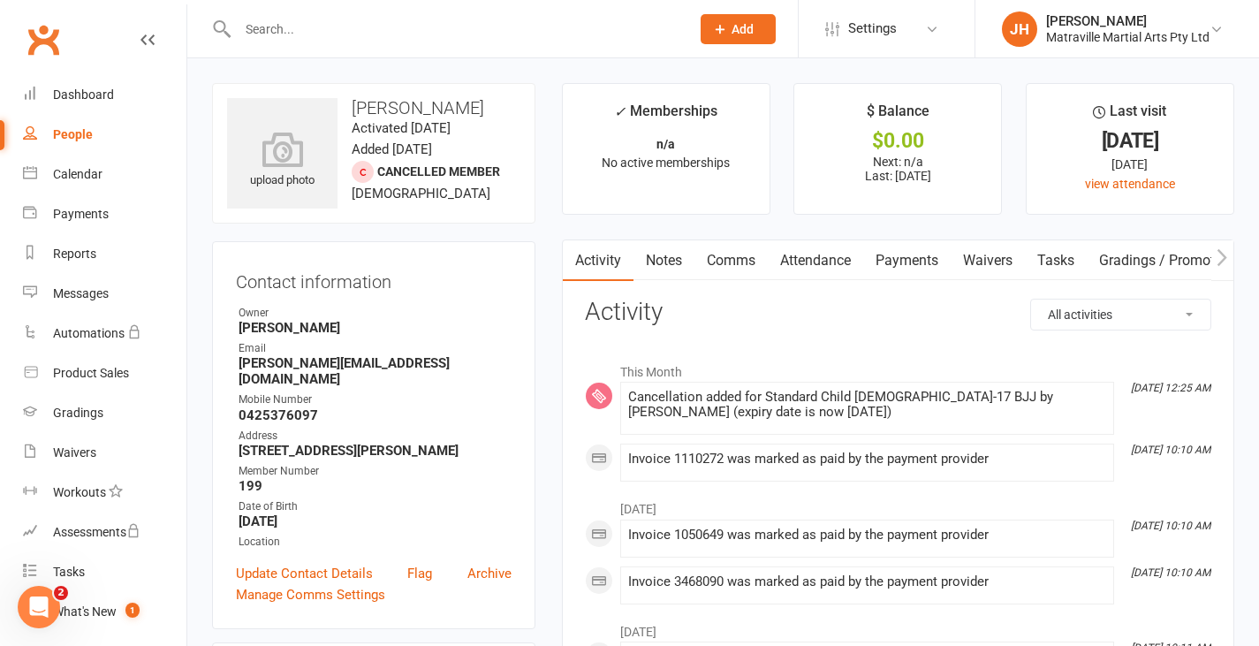
click at [81, 140] on div "People" at bounding box center [73, 134] width 40 height 14
select select "100"
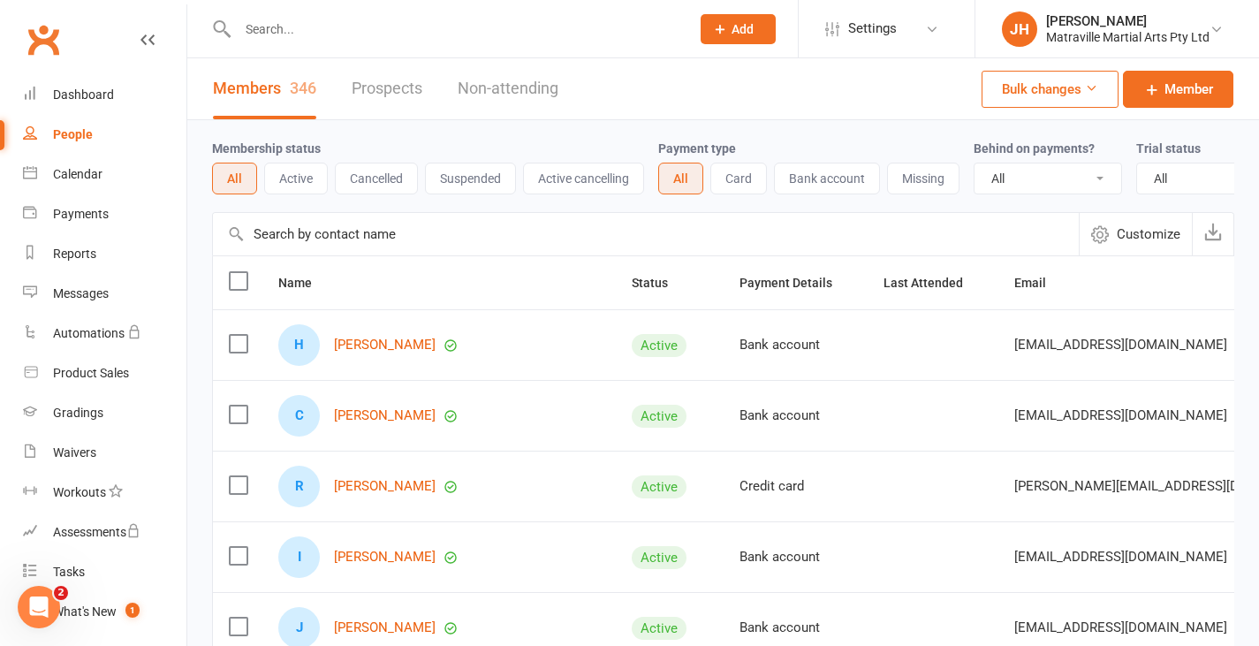
click at [450, 37] on input "text" at bounding box center [454, 29] width 445 height 25
type input "[PERSON_NAME]"
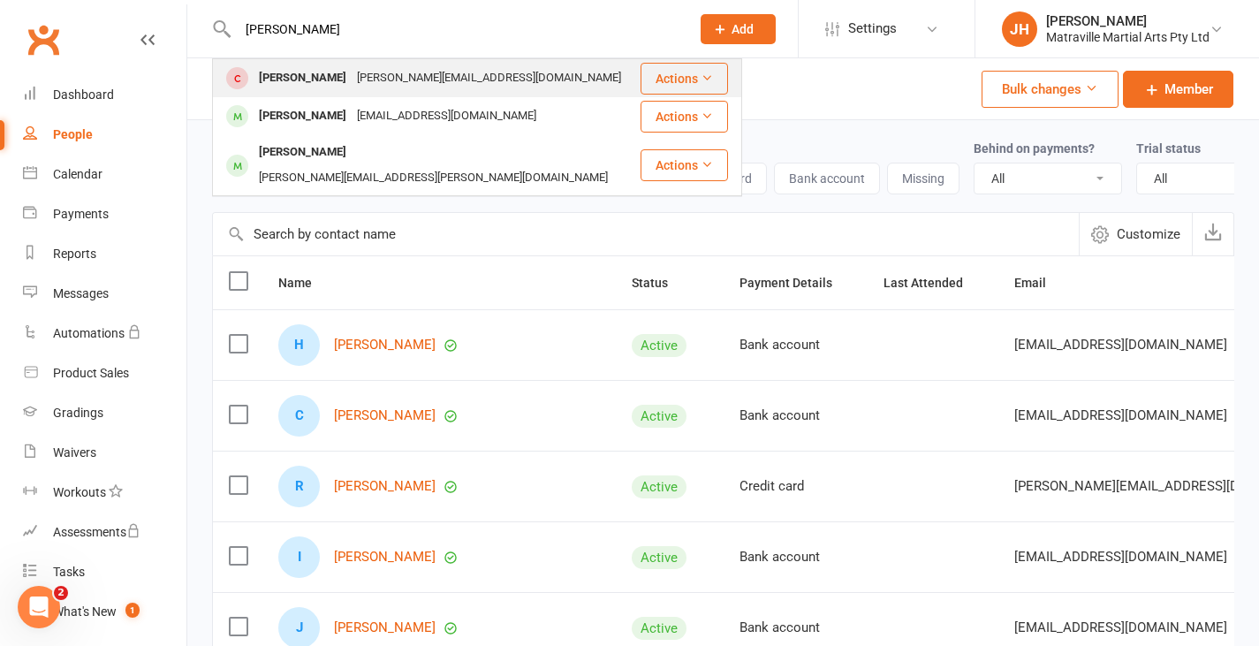
click at [394, 82] on div "[PERSON_NAME][EMAIL_ADDRESS][DOMAIN_NAME]" at bounding box center [489, 78] width 275 height 26
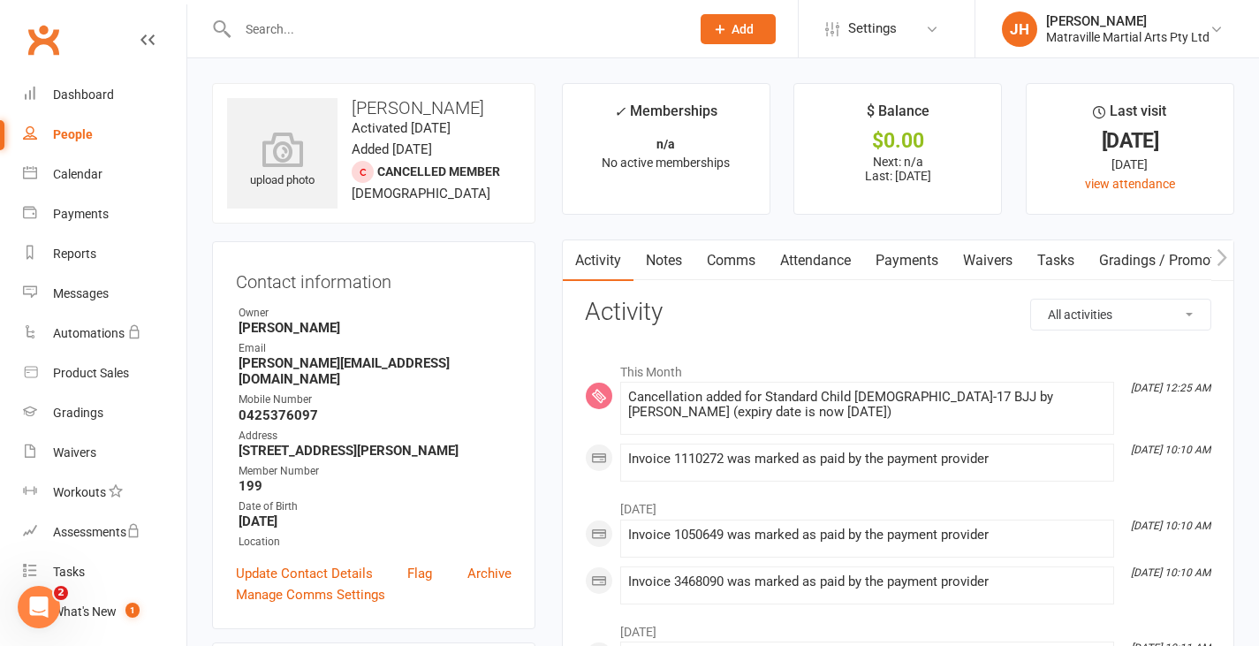
click at [917, 261] on link "Payments" at bounding box center [906, 260] width 87 height 41
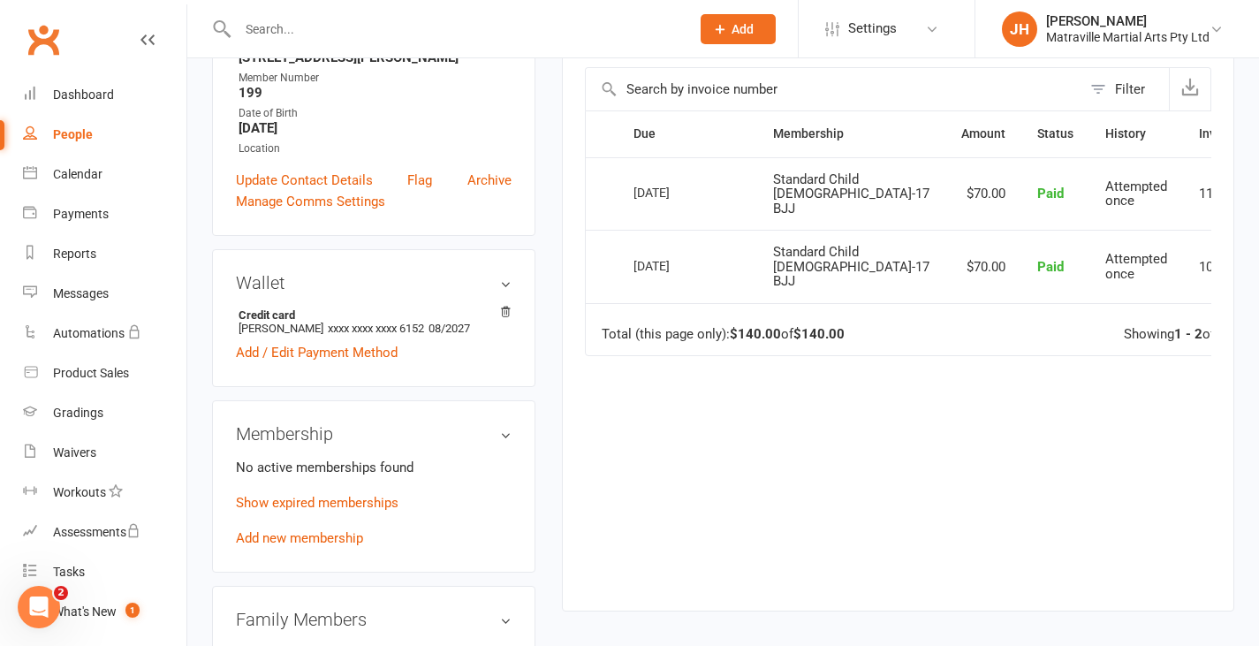
scroll to position [394, 0]
click at [390, 494] on link "Show expired memberships" at bounding box center [317, 502] width 163 height 16
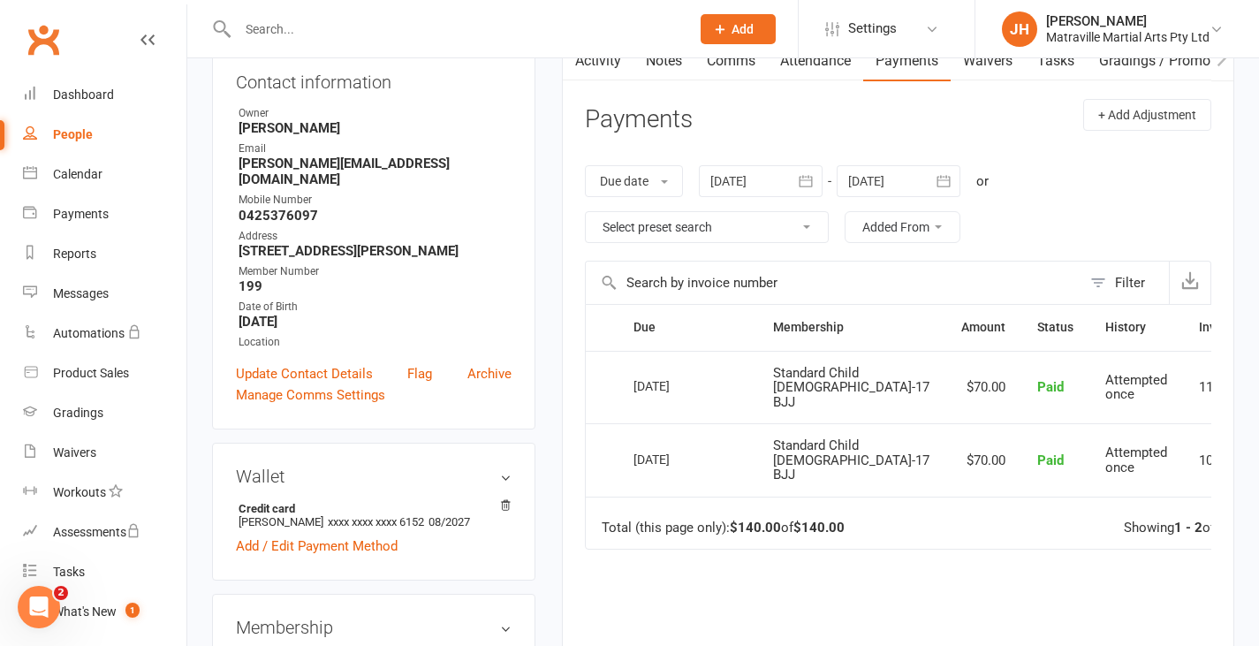
scroll to position [0, 0]
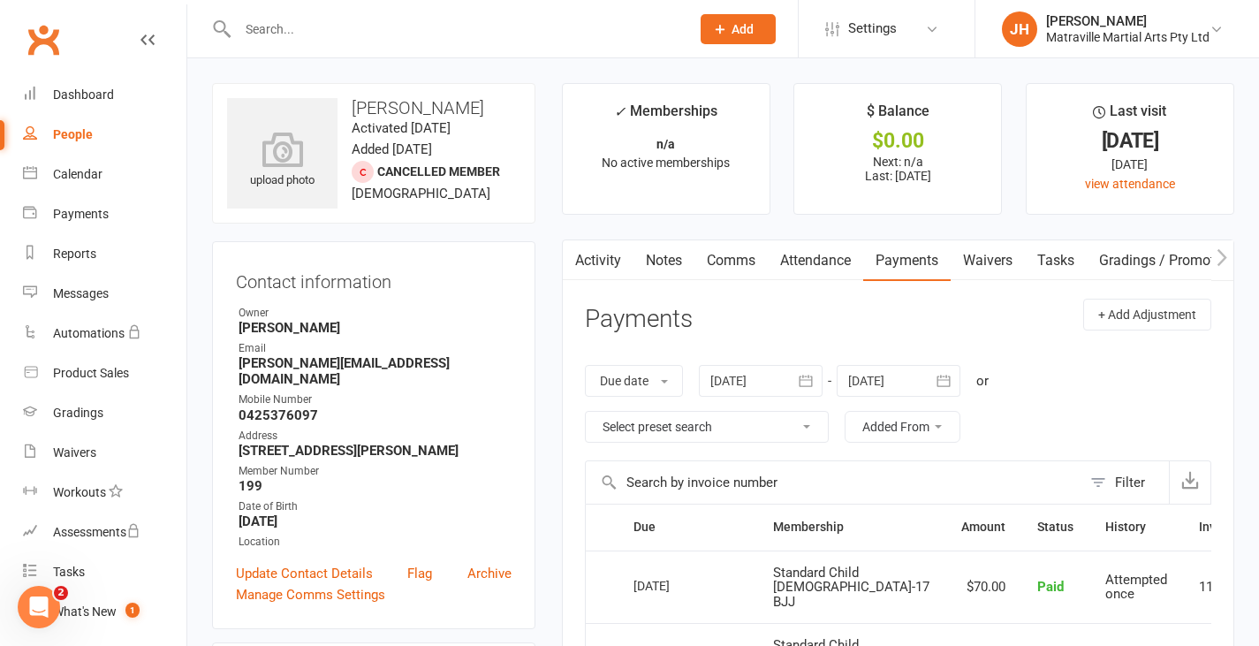
click at [85, 130] on div "People" at bounding box center [73, 134] width 40 height 14
select select "100"
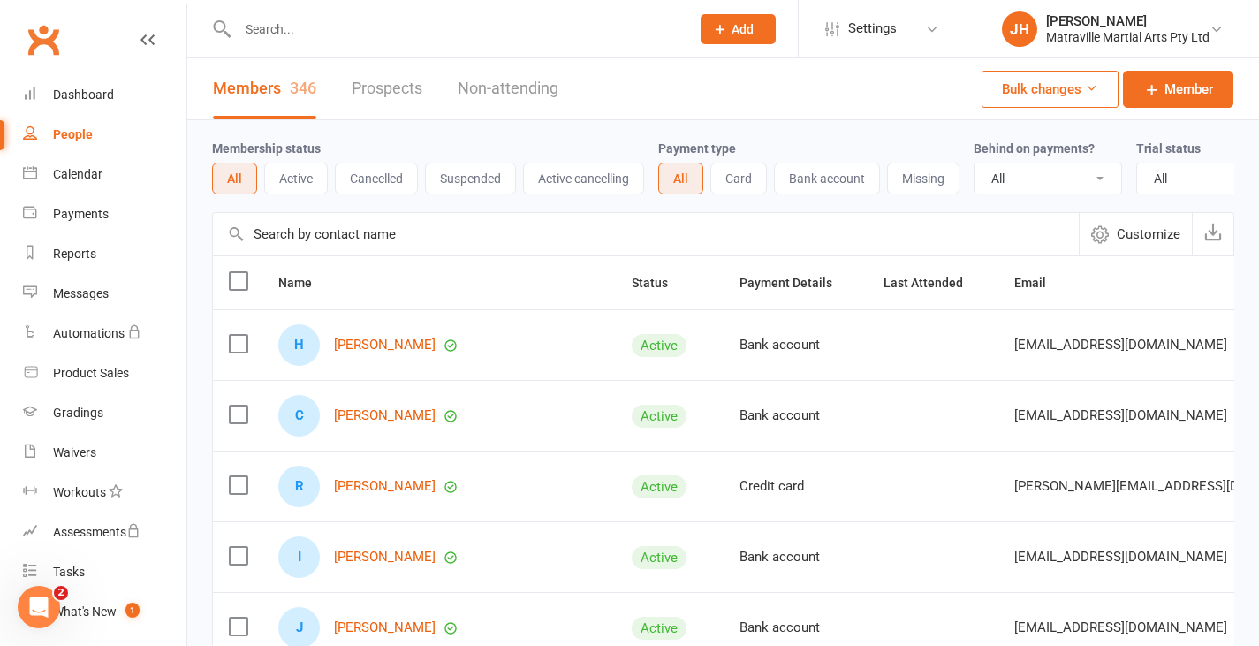
click at [362, 10] on div at bounding box center [445, 28] width 466 height 57
click at [356, 21] on input "text" at bounding box center [454, 29] width 445 height 25
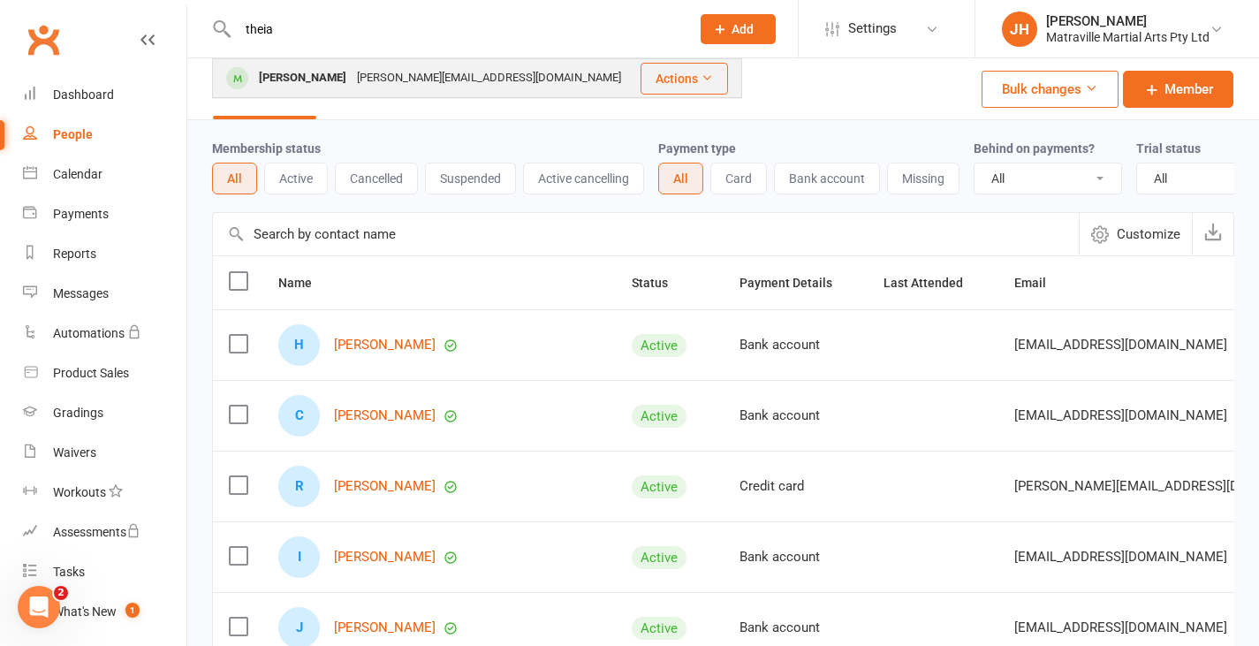
type input "theia"
click at [352, 77] on div "[PERSON_NAME][EMAIL_ADDRESS][DOMAIN_NAME]" at bounding box center [489, 78] width 275 height 26
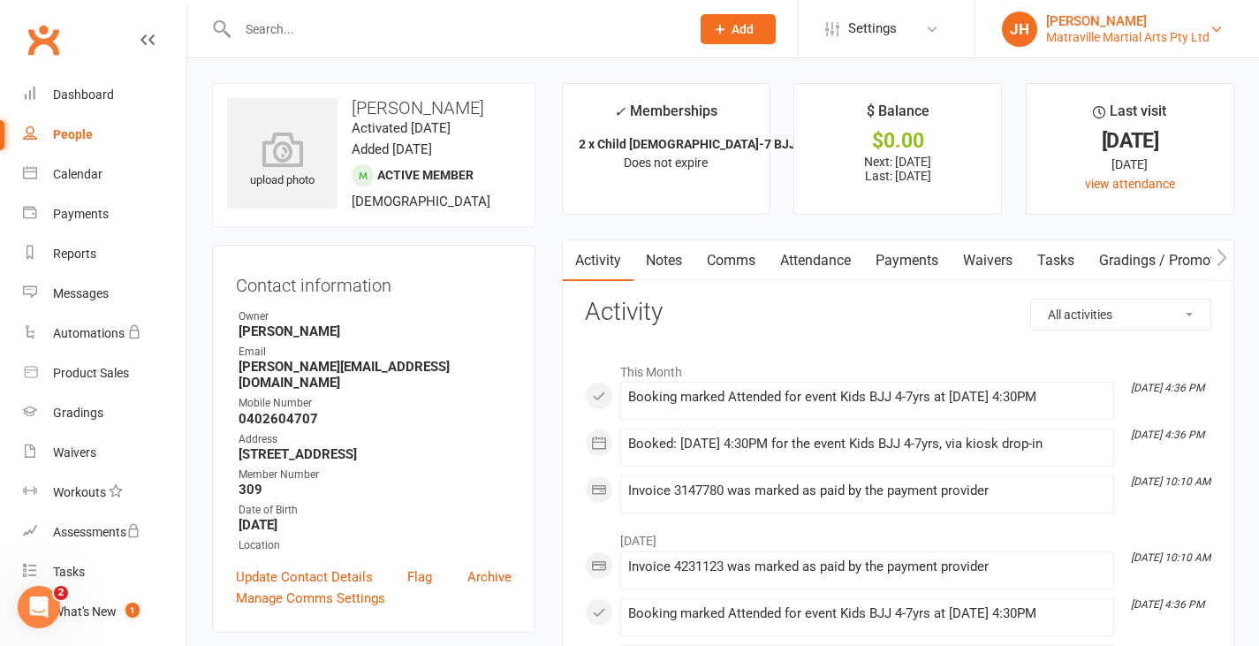
click at [1086, 23] on div "[PERSON_NAME]" at bounding box center [1127, 21] width 163 height 16
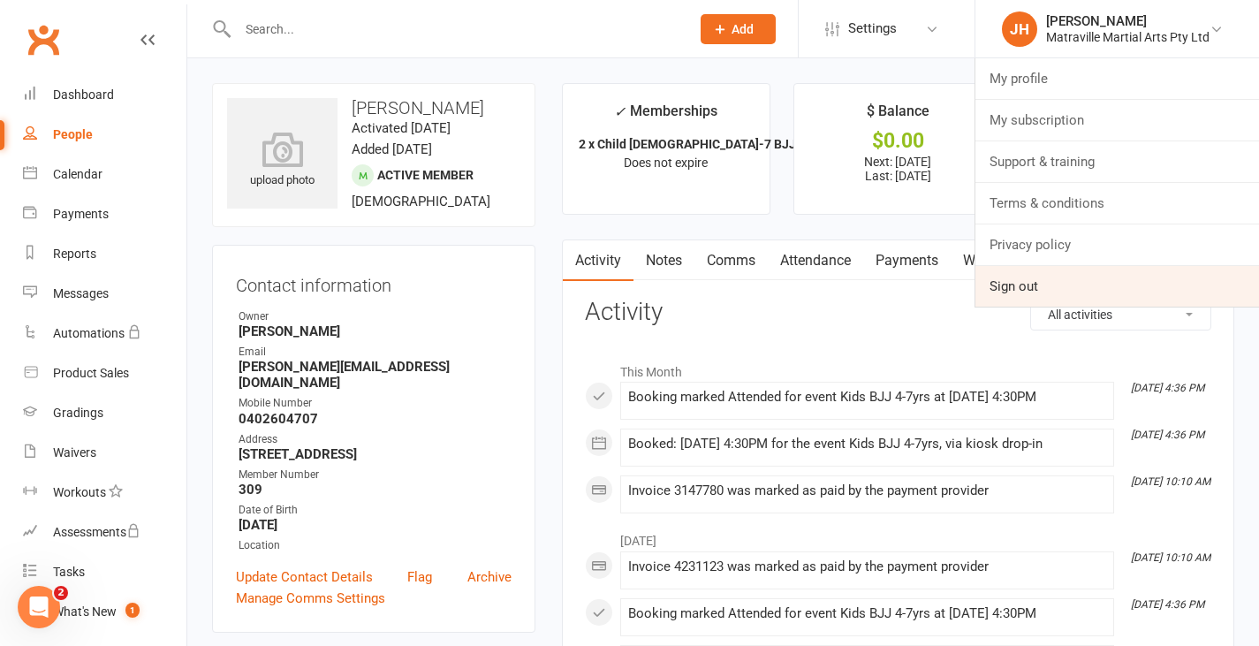
click at [1027, 292] on link "Sign out" at bounding box center [1117, 286] width 284 height 41
